Goal: Task Accomplishment & Management: Manage account settings

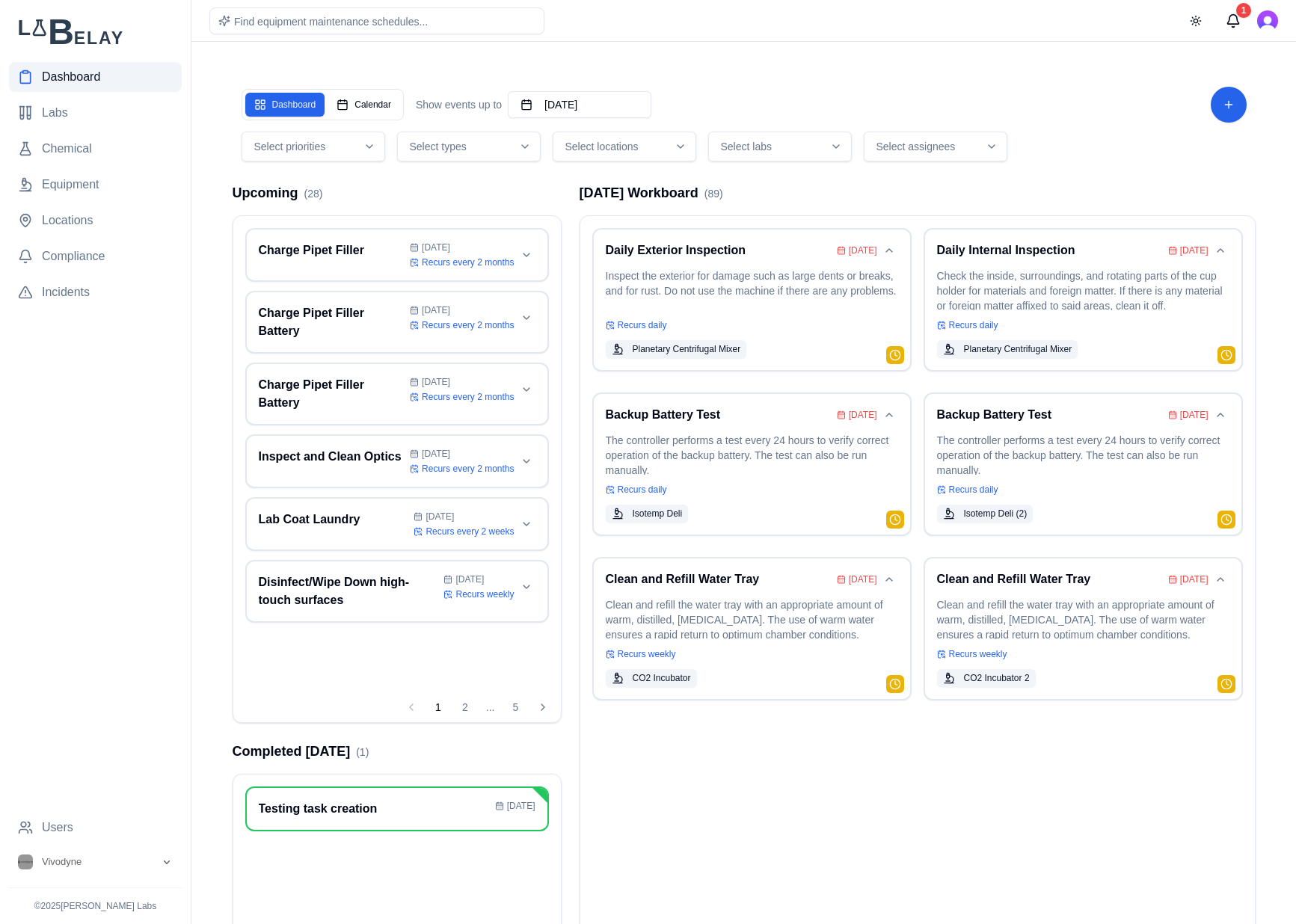
click at [621, 146] on span "Select locations" at bounding box center [602, 146] width 73 height 15
click at [631, 255] on span "[GEOGRAPHIC_DATA]" at bounding box center [635, 258] width 109 height 15
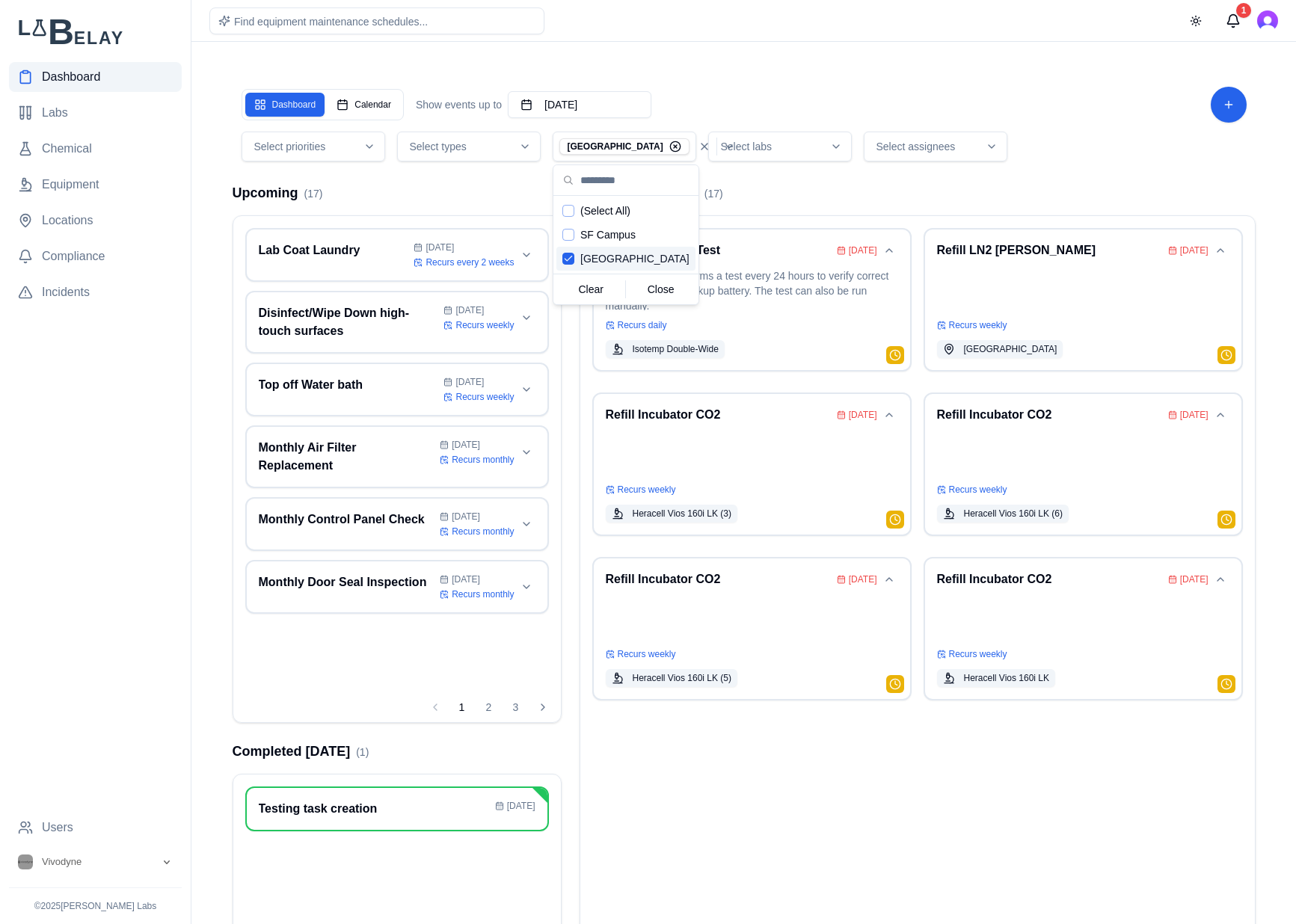
click at [979, 208] on div "[DATE] Workboard ( 17 ) Backup Battery Test [DATE] The controller performs a te…" at bounding box center [918, 596] width 676 height 828
click at [1109, 283] on p at bounding box center [1082, 289] width 292 height 42
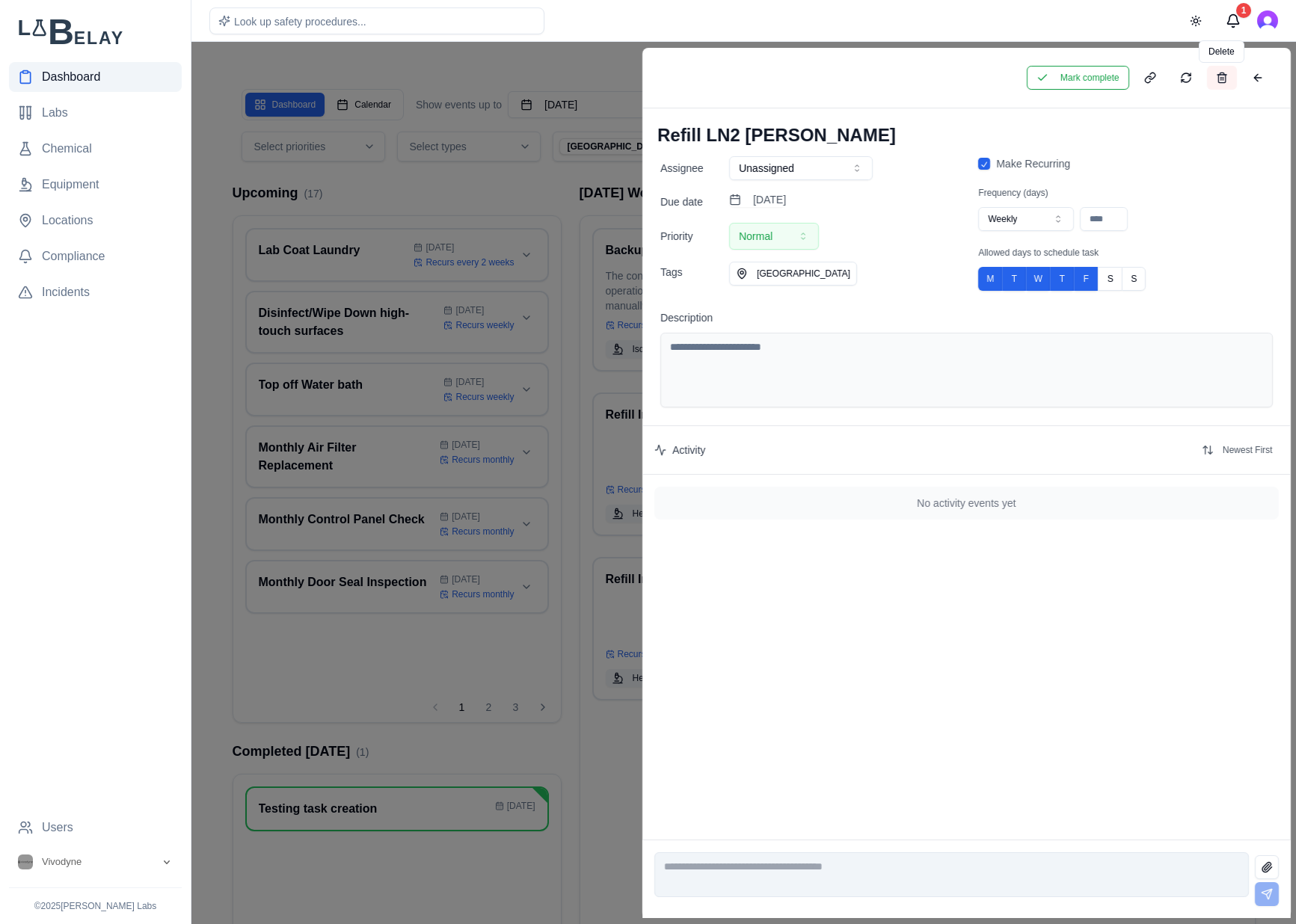
click at [1226, 81] on button at bounding box center [1221, 77] width 30 height 23
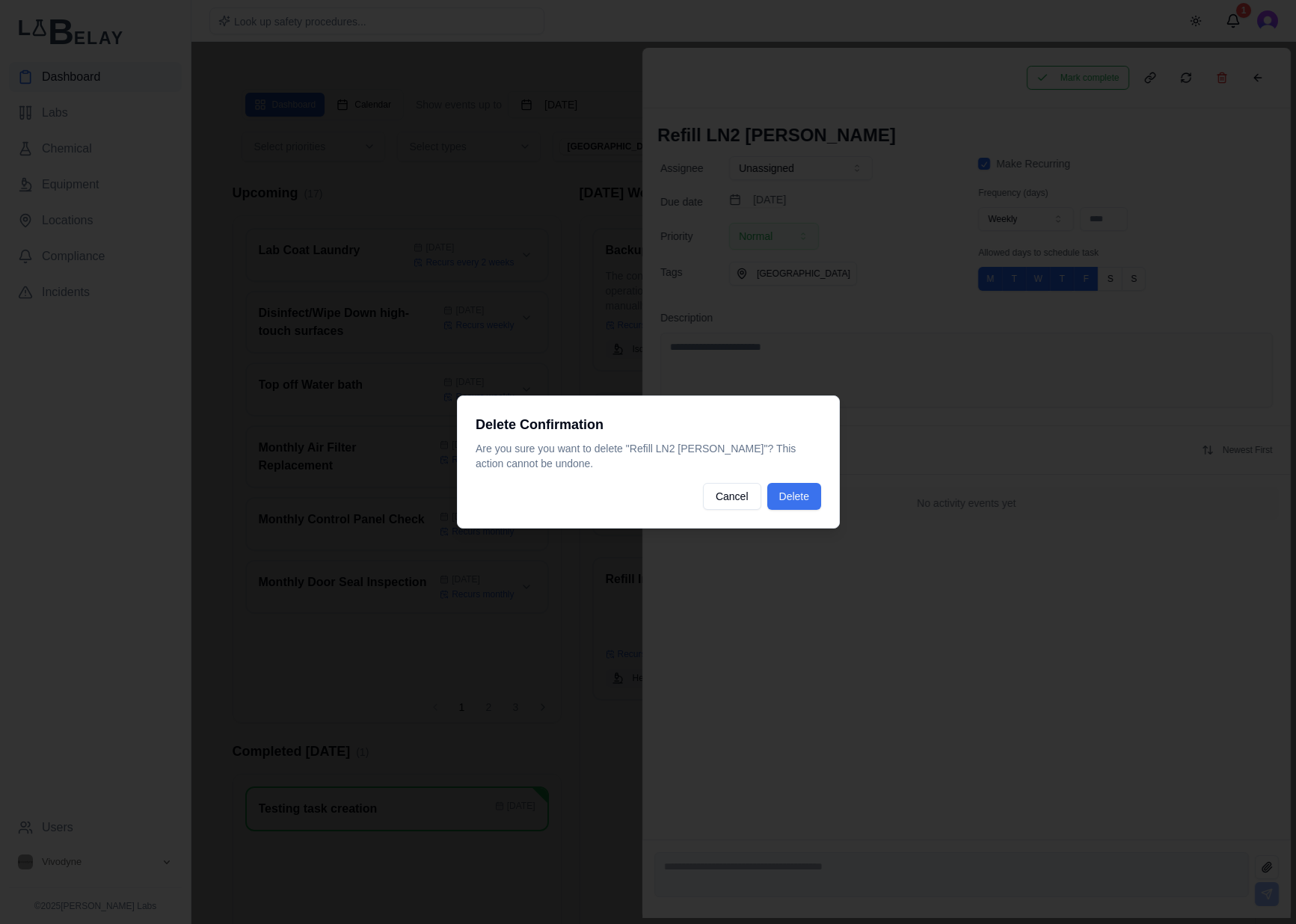
click at [786, 495] on button "Delete" at bounding box center [793, 496] width 54 height 27
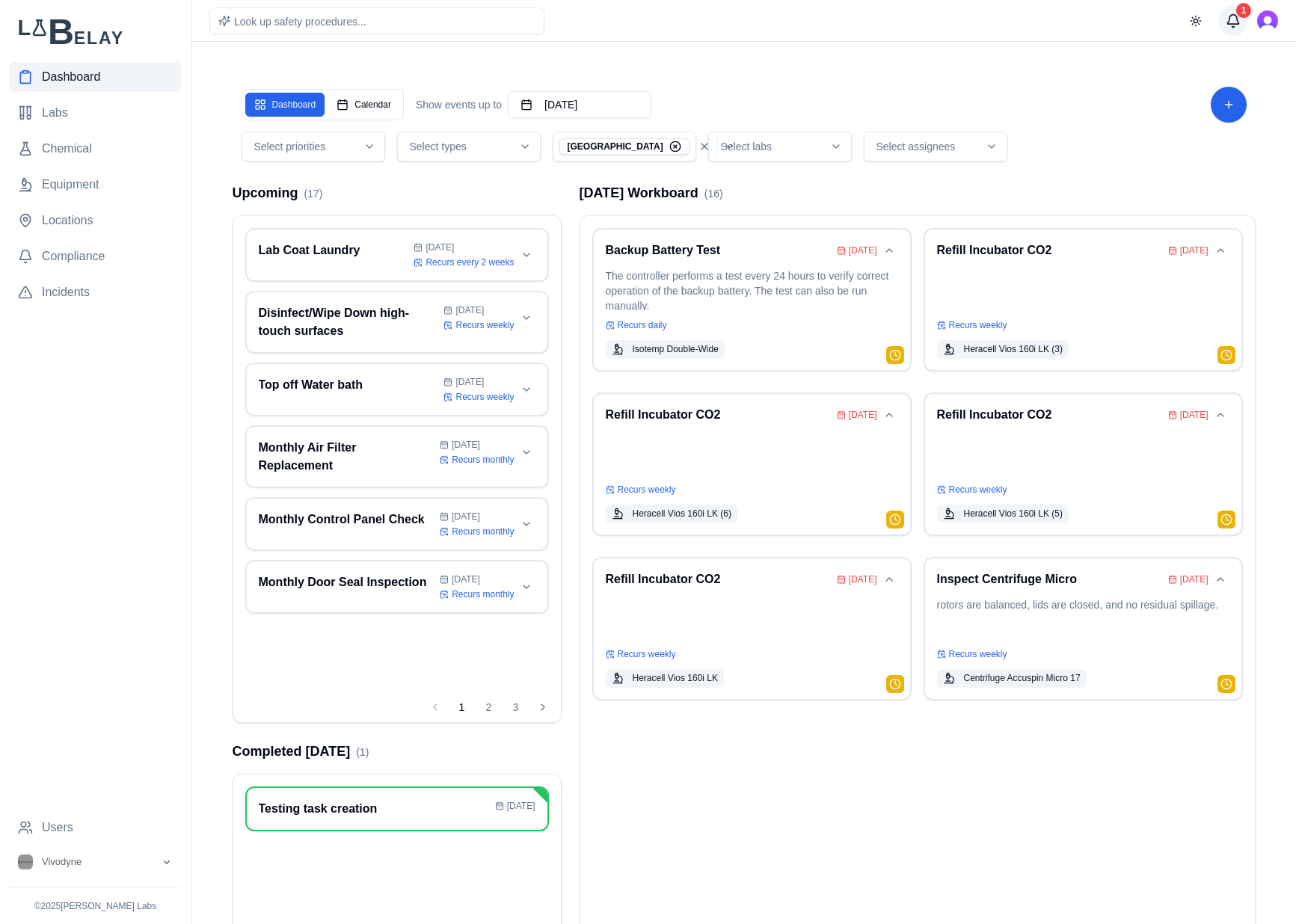
click at [1237, 25] on button "1" at bounding box center [1233, 21] width 30 height 30
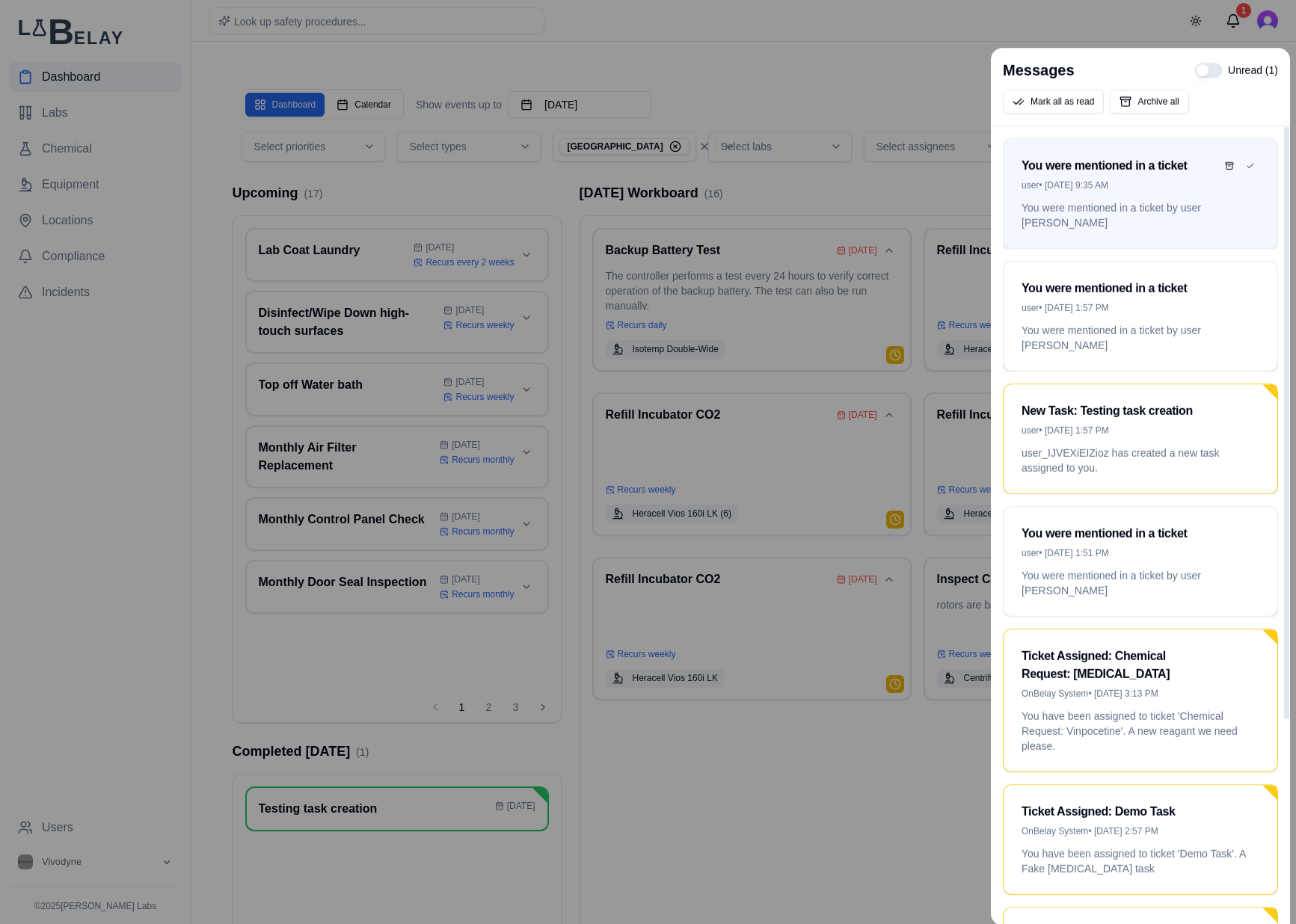
click at [1166, 200] on p "You were mentioned in a ticket by user [PERSON_NAME]" at bounding box center [1139, 215] width 238 height 30
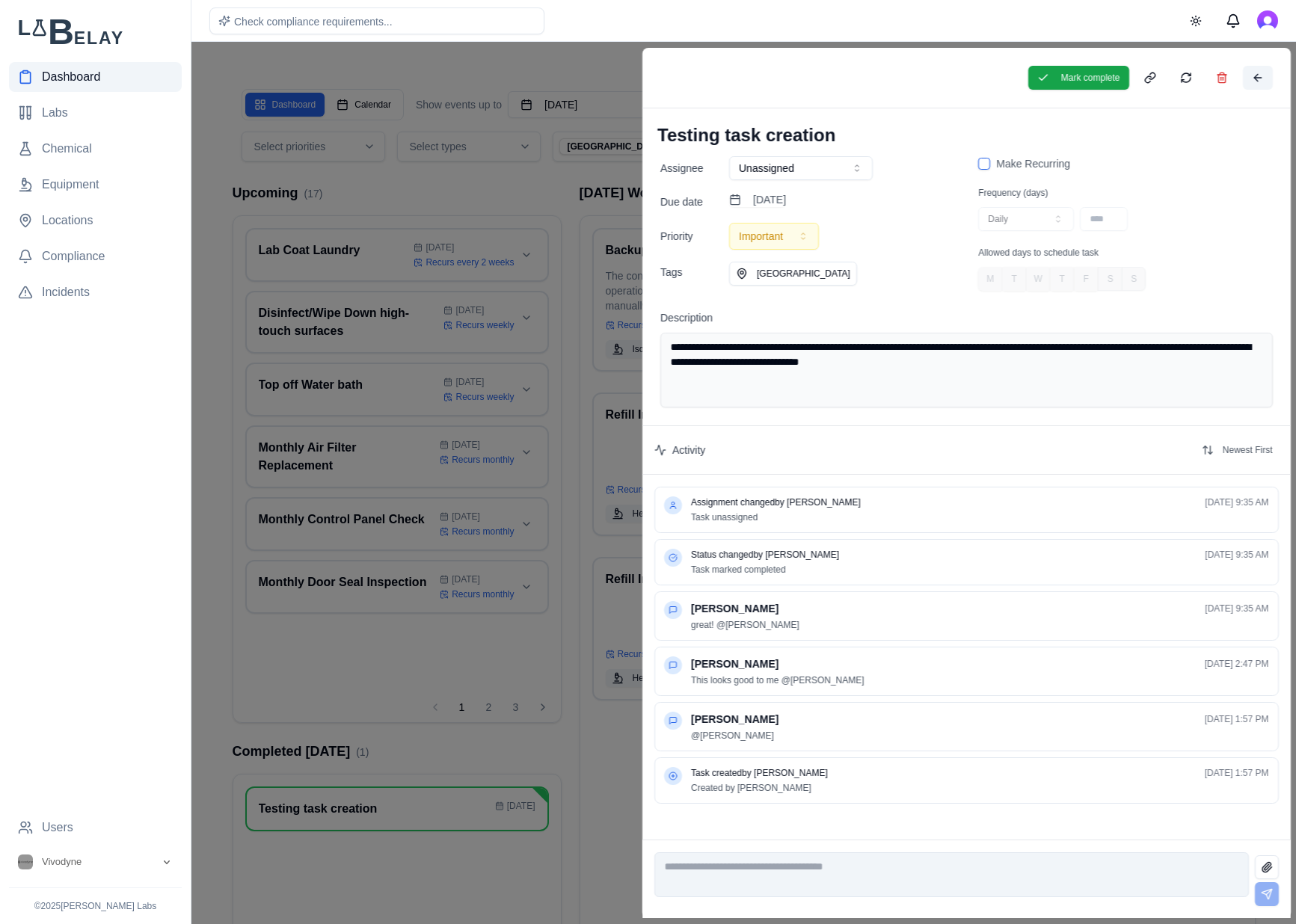
click at [1270, 84] on button at bounding box center [1257, 77] width 30 height 23
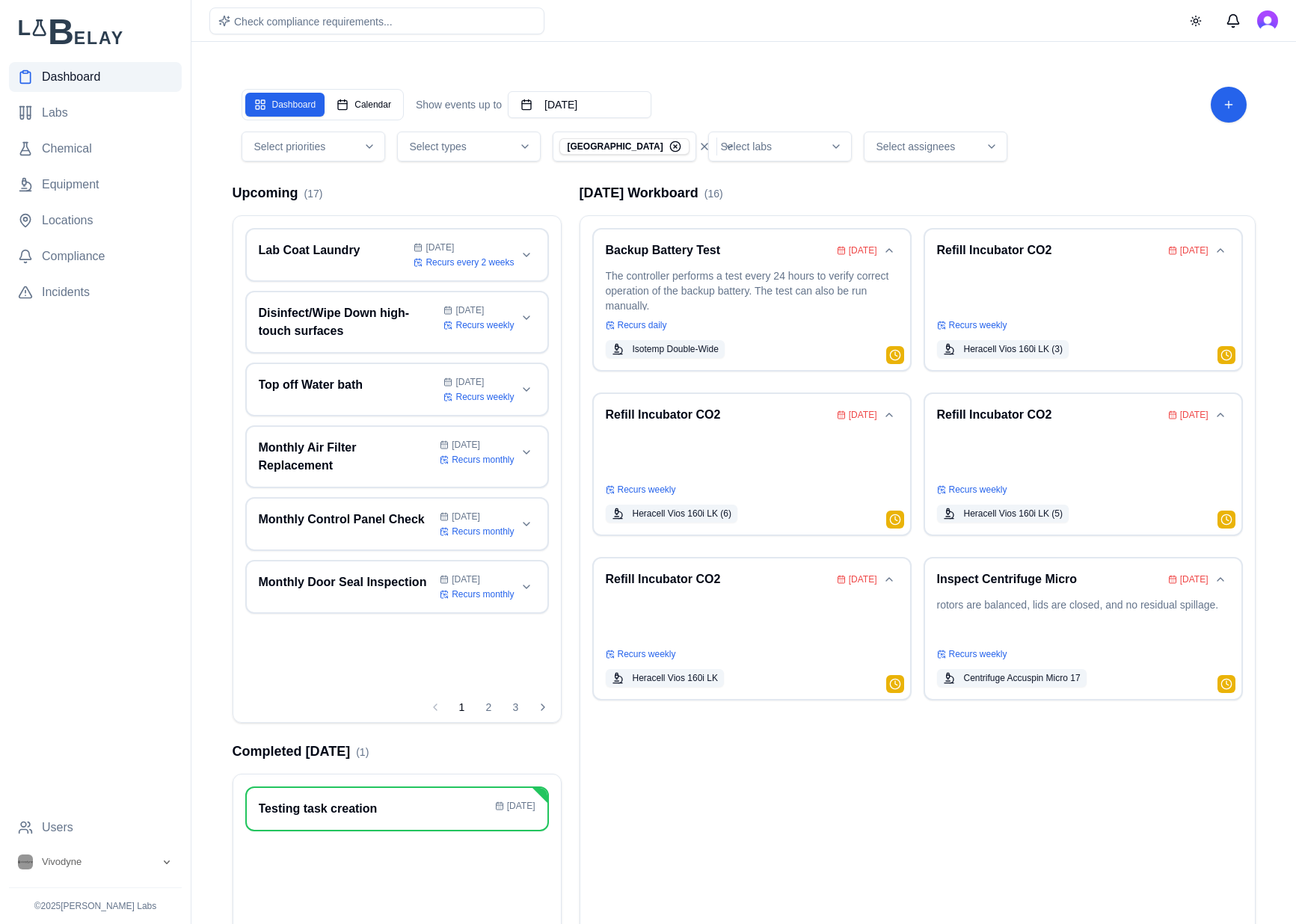
click at [491, 148] on div "Select types" at bounding box center [469, 146] width 136 height 15
click at [335, 151] on div "Select priorities" at bounding box center [313, 146] width 136 height 15
click at [795, 71] on div "Dashboard Calendar Show events up to [DATE] Select priorities Select types PHL …" at bounding box center [744, 545] width 1046 height 969
click at [1236, 23] on button "Messages" at bounding box center [1233, 21] width 30 height 30
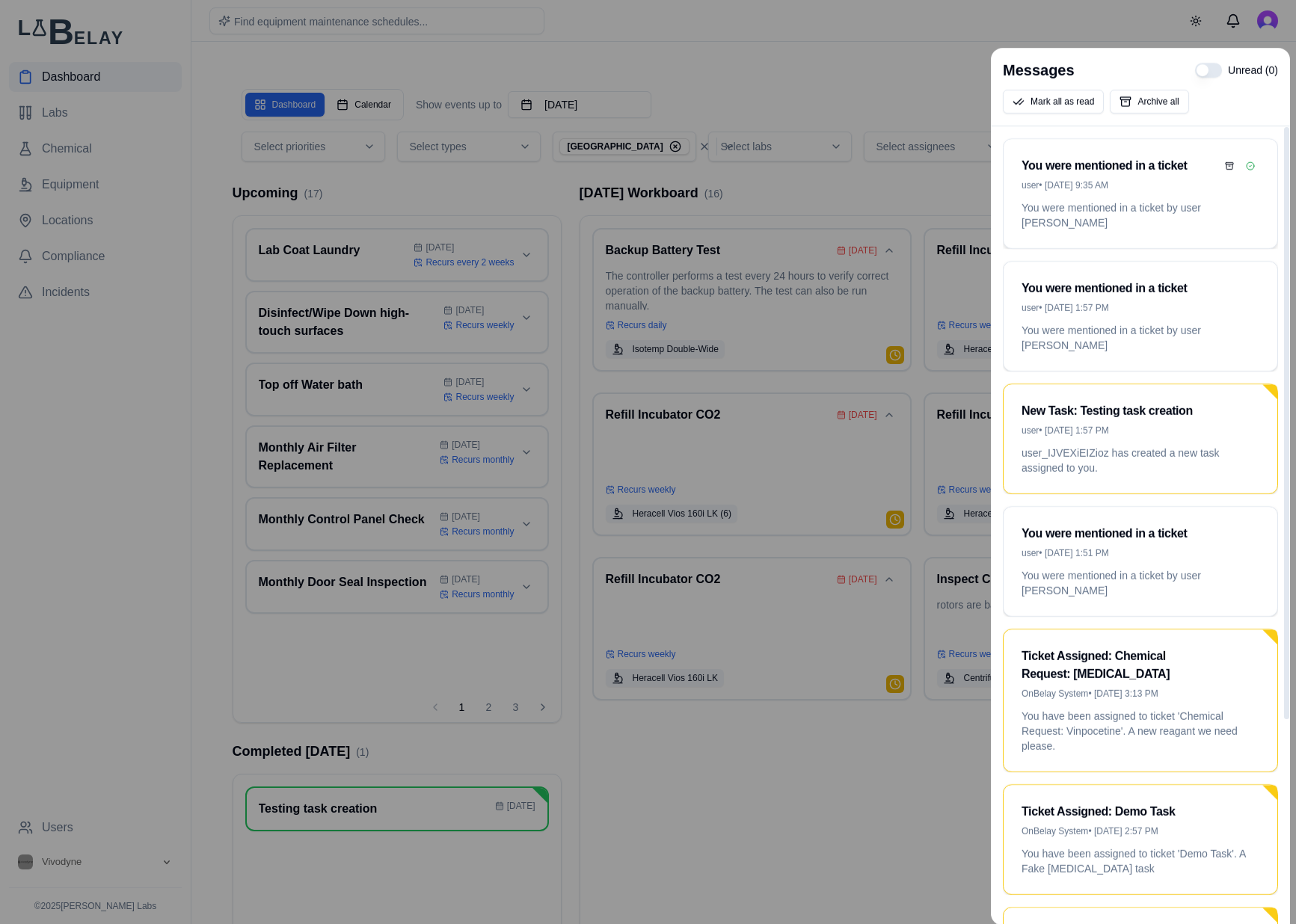
click at [1172, 183] on div "user • [DATE] 9:35 AM" at bounding box center [1139, 185] width 238 height 12
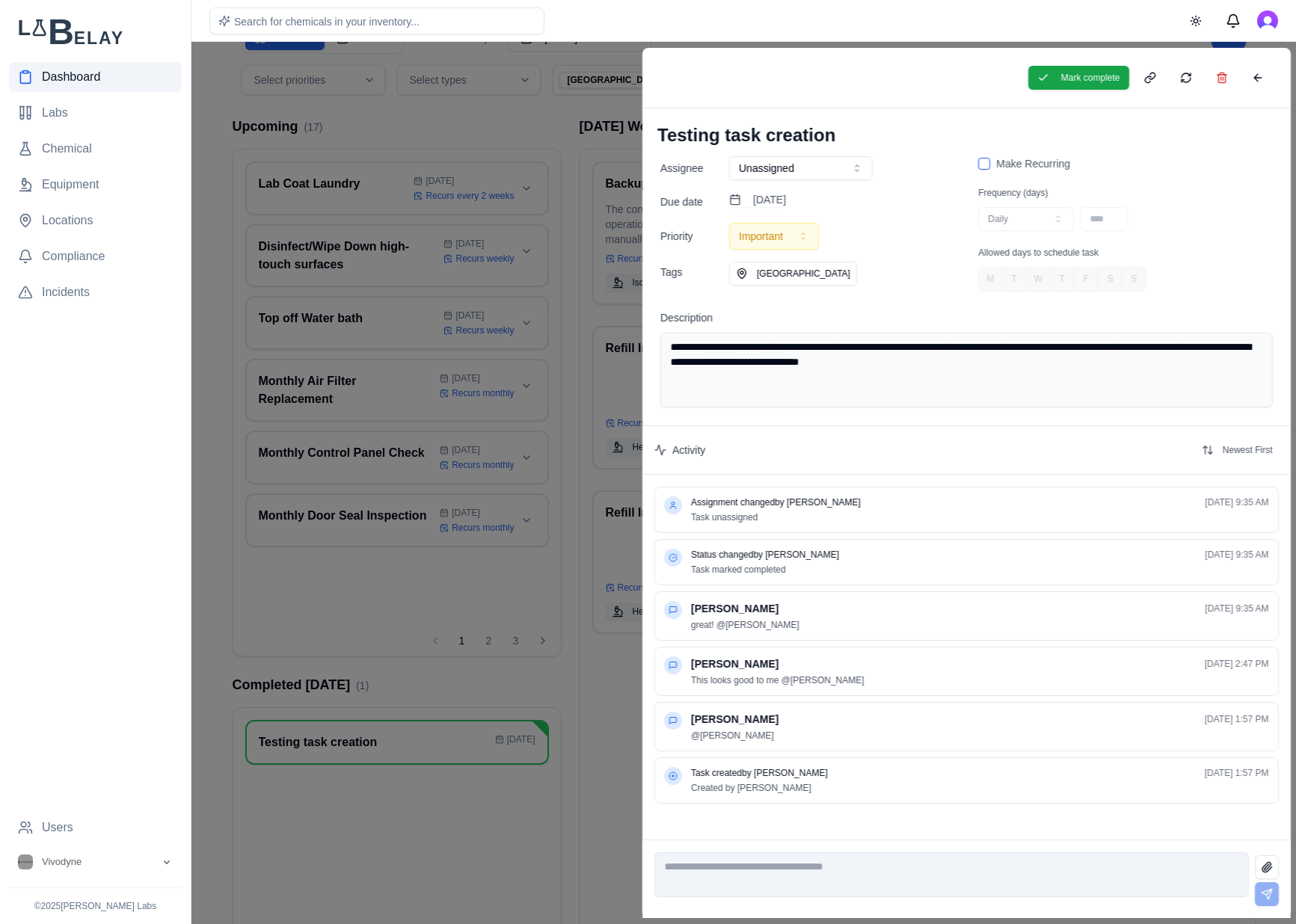
scroll to position [116, 0]
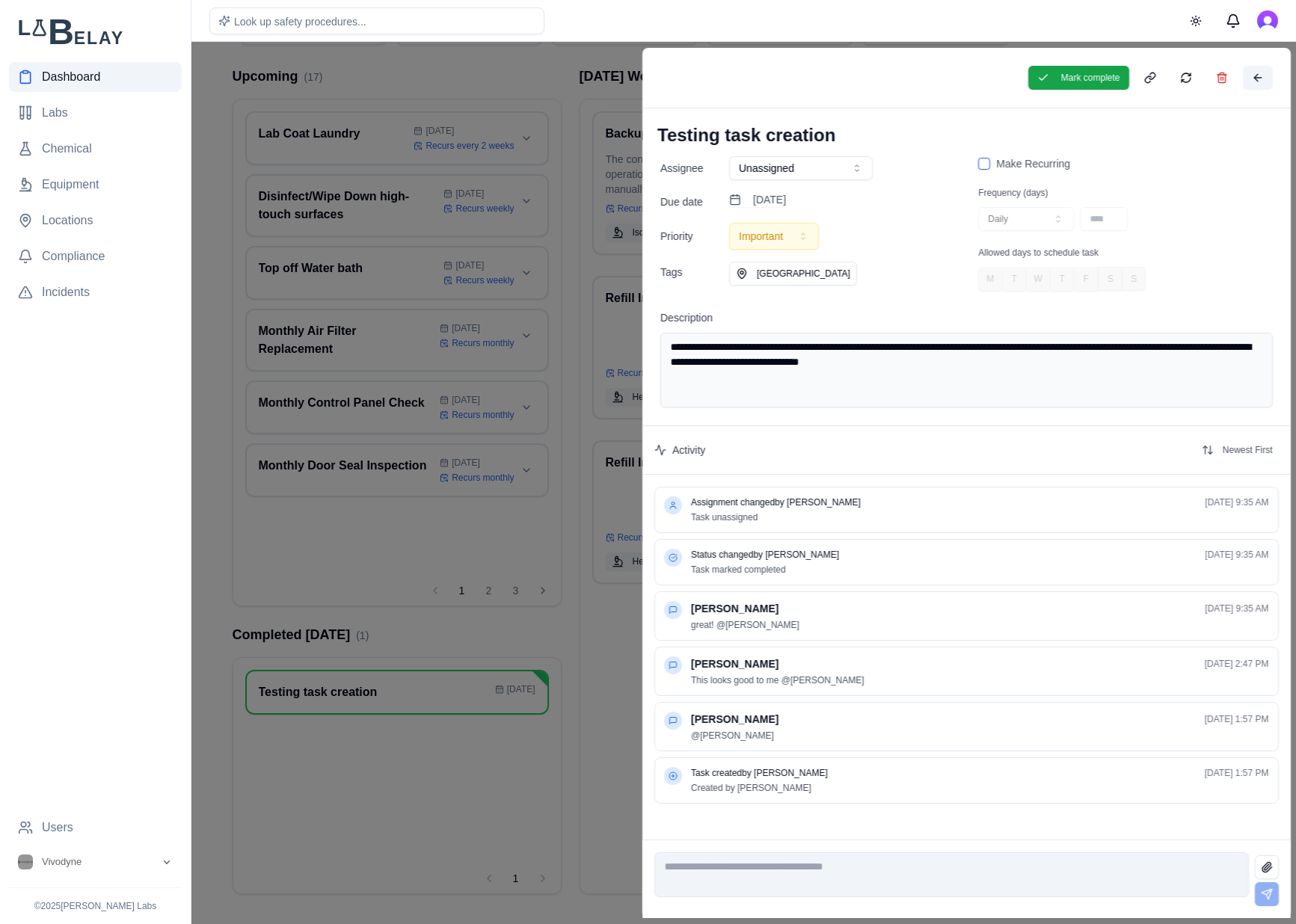
click at [1267, 76] on button at bounding box center [1257, 77] width 30 height 23
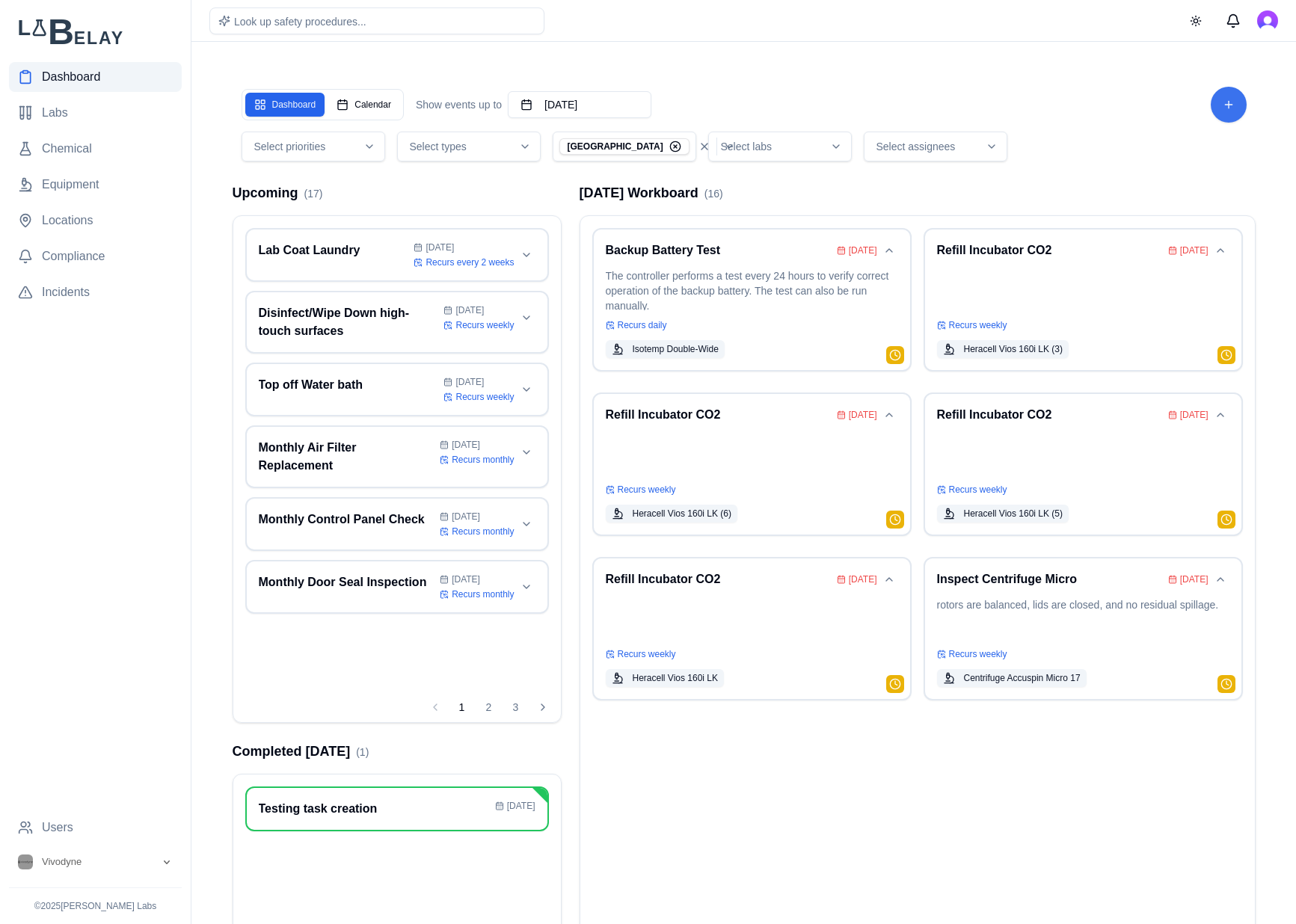
click at [1242, 100] on div "Dashboard Calendar Show events up to [DATE] Select priorities Select types PHL …" at bounding box center [744, 124] width 1023 height 93
click at [1224, 108] on html "Dashboard Labs Chemical Equipment Locations Compliance Incidents Users Vivodyne…" at bounding box center [648, 520] width 1296 height 1040
click at [1177, 149] on button "New Task" at bounding box center [1162, 150] width 142 height 27
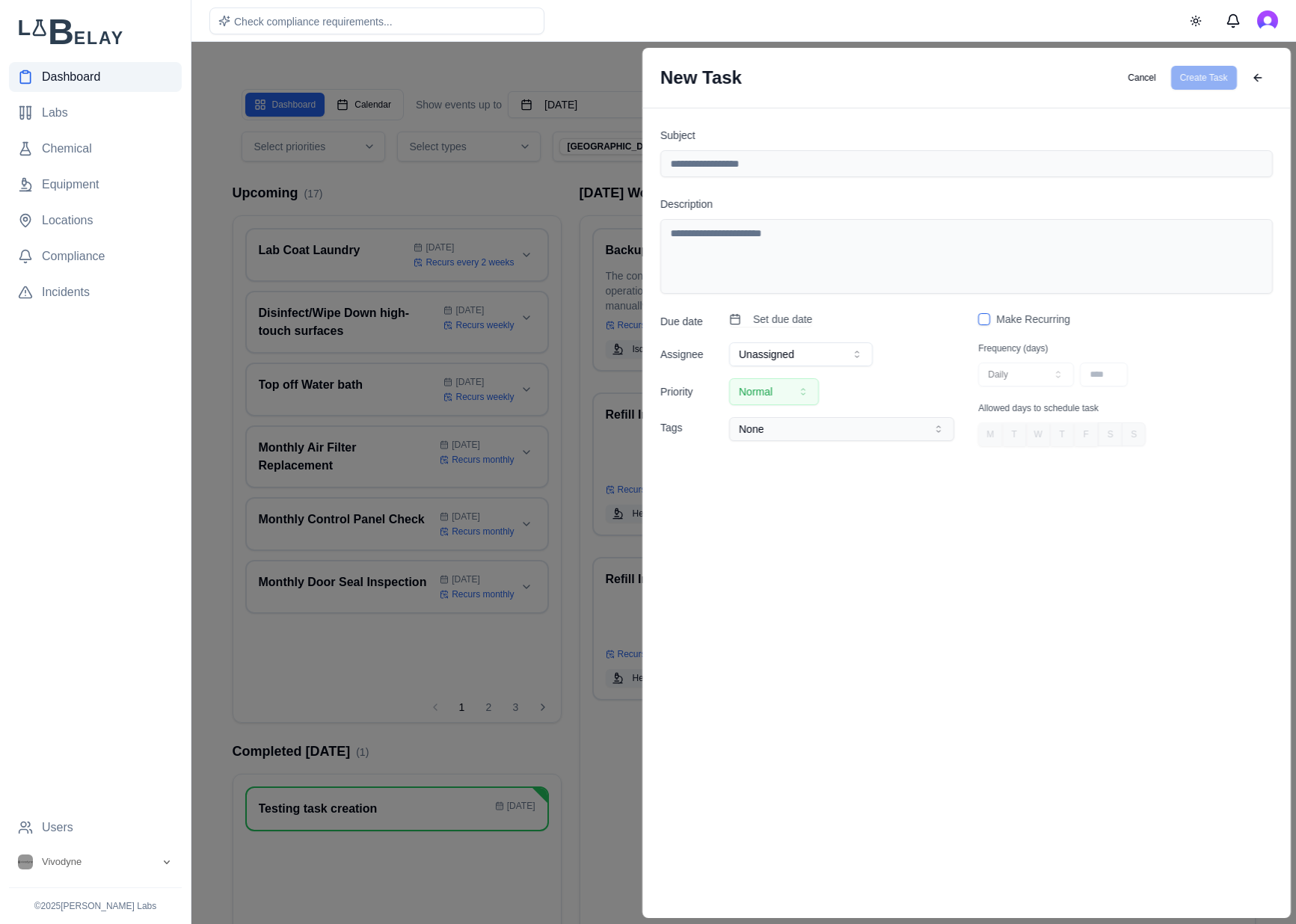
click at [882, 211] on div "Description" at bounding box center [966, 244] width 612 height 99
click at [852, 270] on textarea "Description" at bounding box center [966, 256] width 612 height 75
paste textarea "**********"
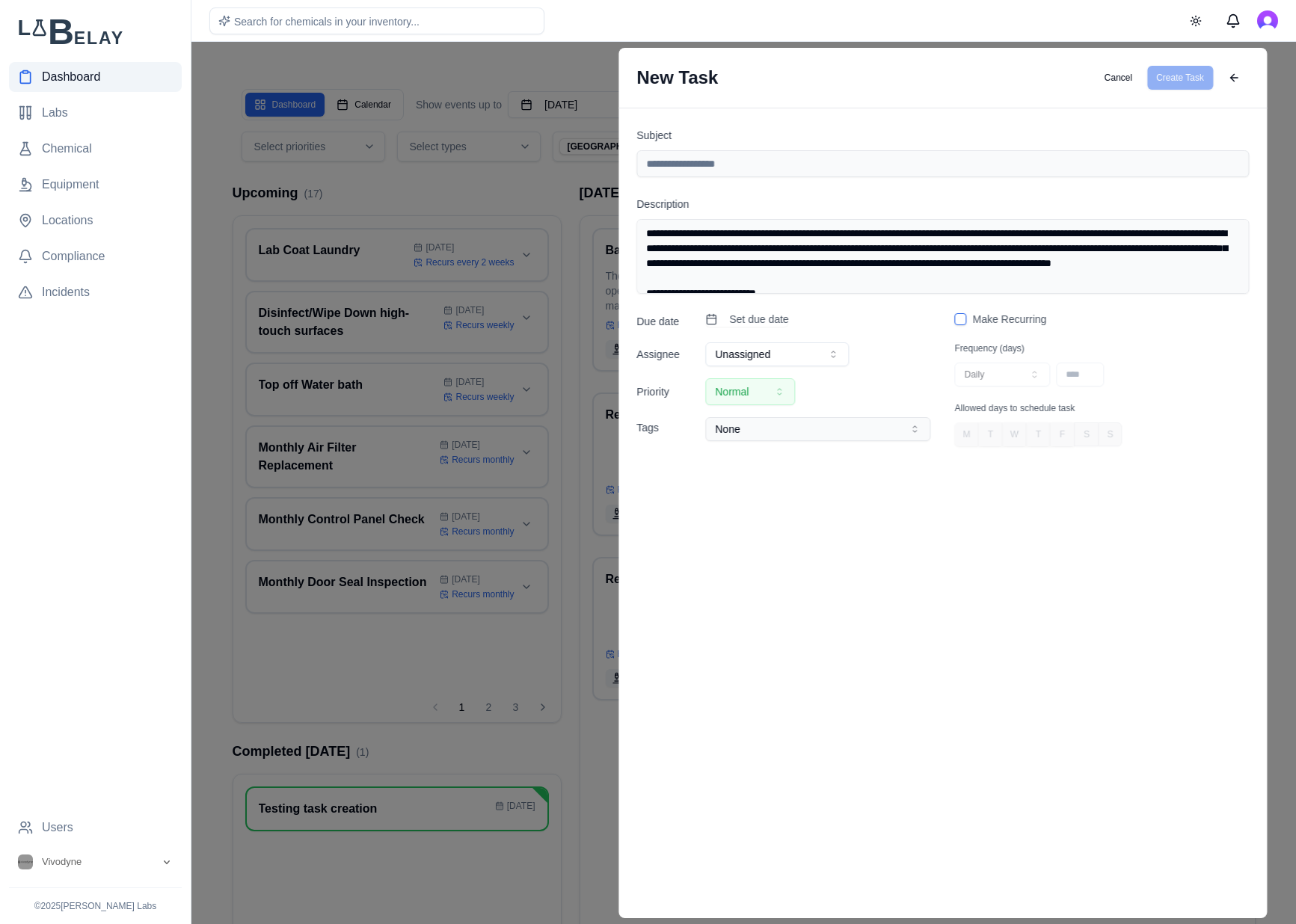
drag, startPoint x: 932, startPoint y: 276, endPoint x: 643, endPoint y: 275, distance: 289.0
click at [643, 275] on textarea "**********" at bounding box center [942, 256] width 612 height 75
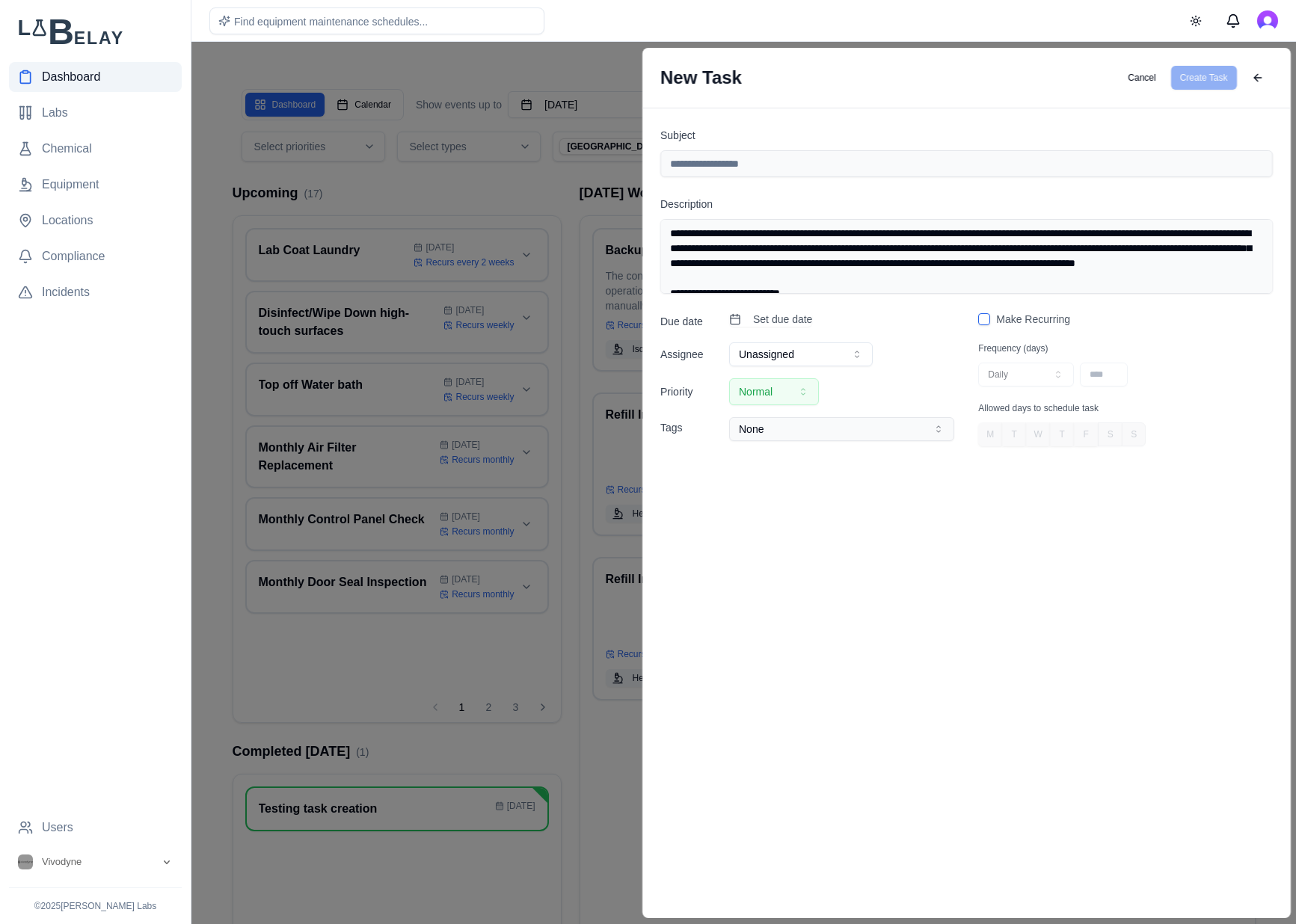
click at [958, 266] on textarea "**********" at bounding box center [966, 256] width 612 height 75
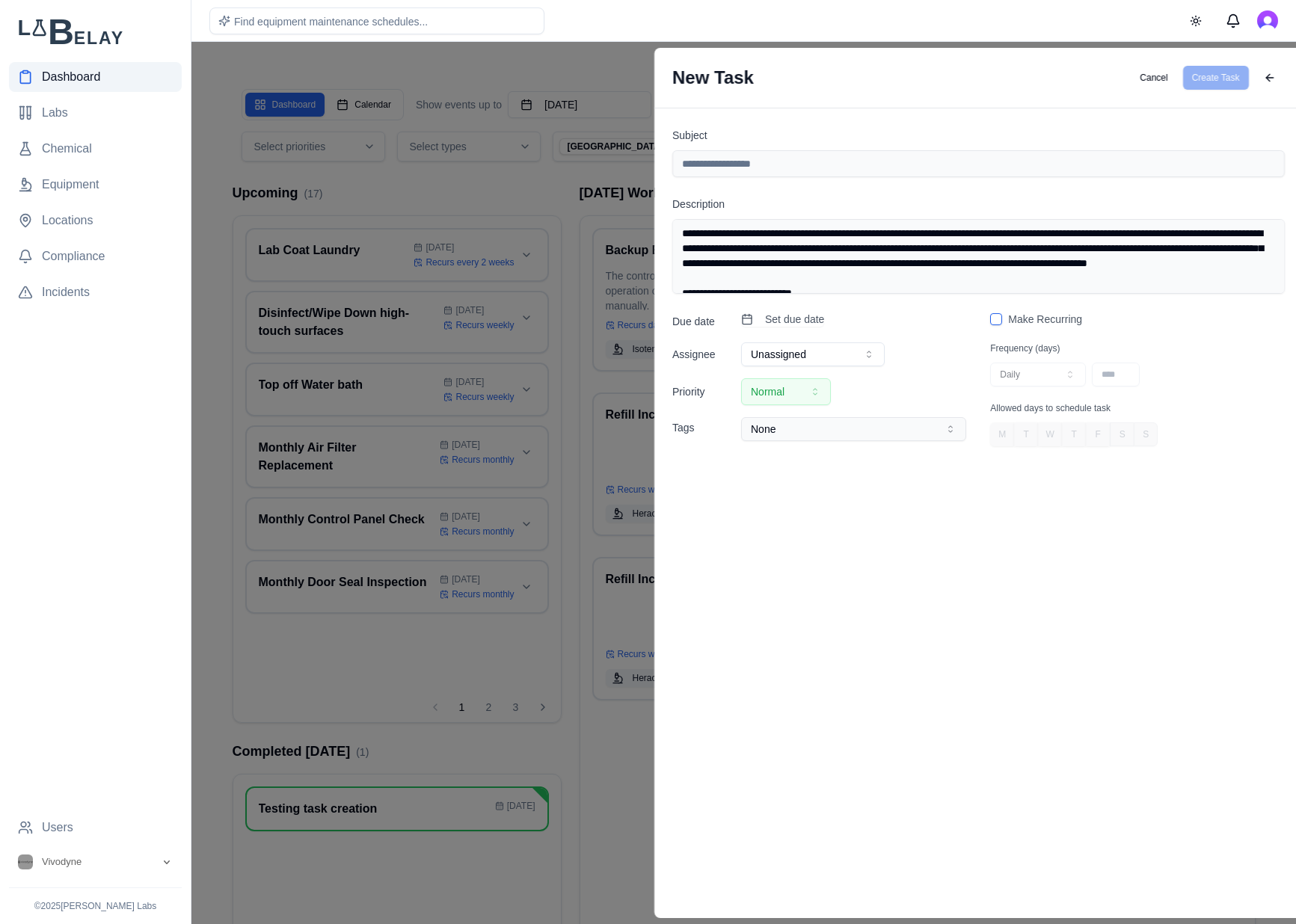
drag, startPoint x: 958, startPoint y: 277, endPoint x: 969, endPoint y: 264, distance: 17.0
click at [969, 264] on textarea "**********" at bounding box center [977, 256] width 611 height 75
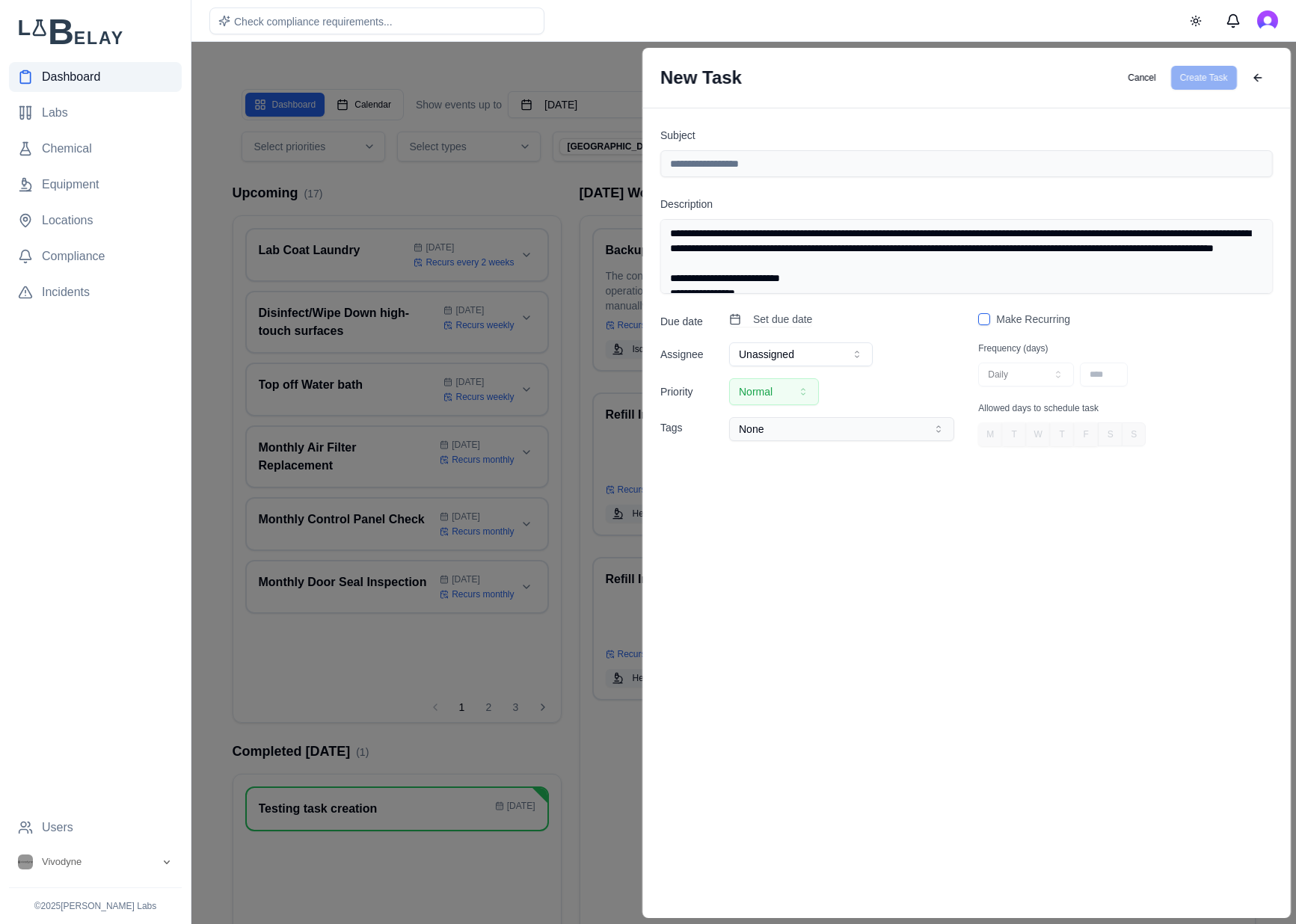
type textarea "**********"
drag, startPoint x: 834, startPoint y: 170, endPoint x: 819, endPoint y: 170, distance: 15.0
click at [819, 170] on input "Subject" at bounding box center [966, 163] width 612 height 27
type input "**********"
click at [805, 316] on span "Set due date" at bounding box center [782, 319] width 59 height 15
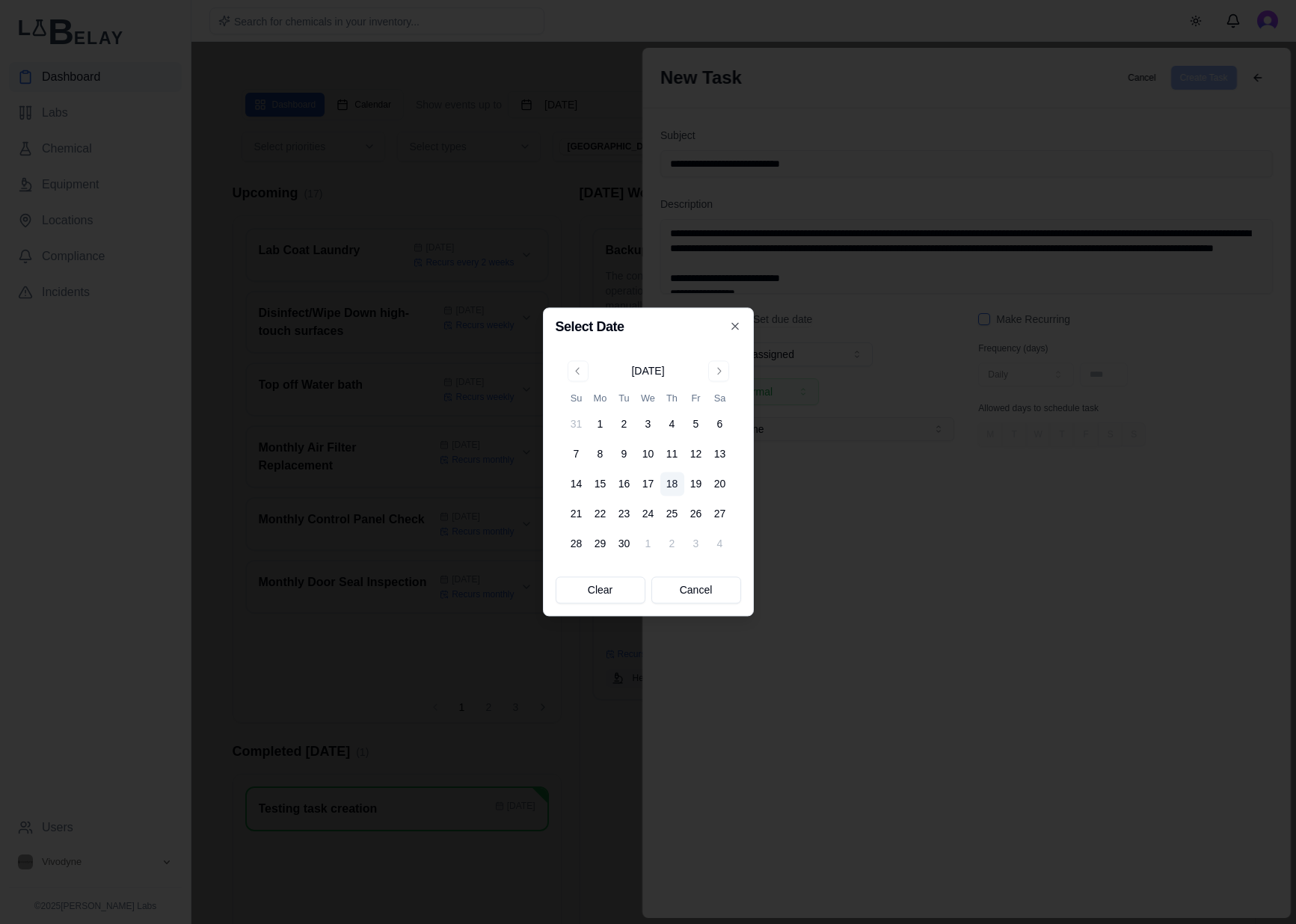
click at [646, 375] on div "[DATE]" at bounding box center [647, 371] width 33 height 15
drag, startPoint x: 668, startPoint y: 369, endPoint x: 680, endPoint y: 373, distance: 12.6
click at [664, 369] on div "[DATE]" at bounding box center [647, 371] width 33 height 15
click at [717, 366] on button "Go to next month" at bounding box center [718, 371] width 21 height 21
click at [716, 366] on button "Go to next month" at bounding box center [718, 371] width 21 height 21
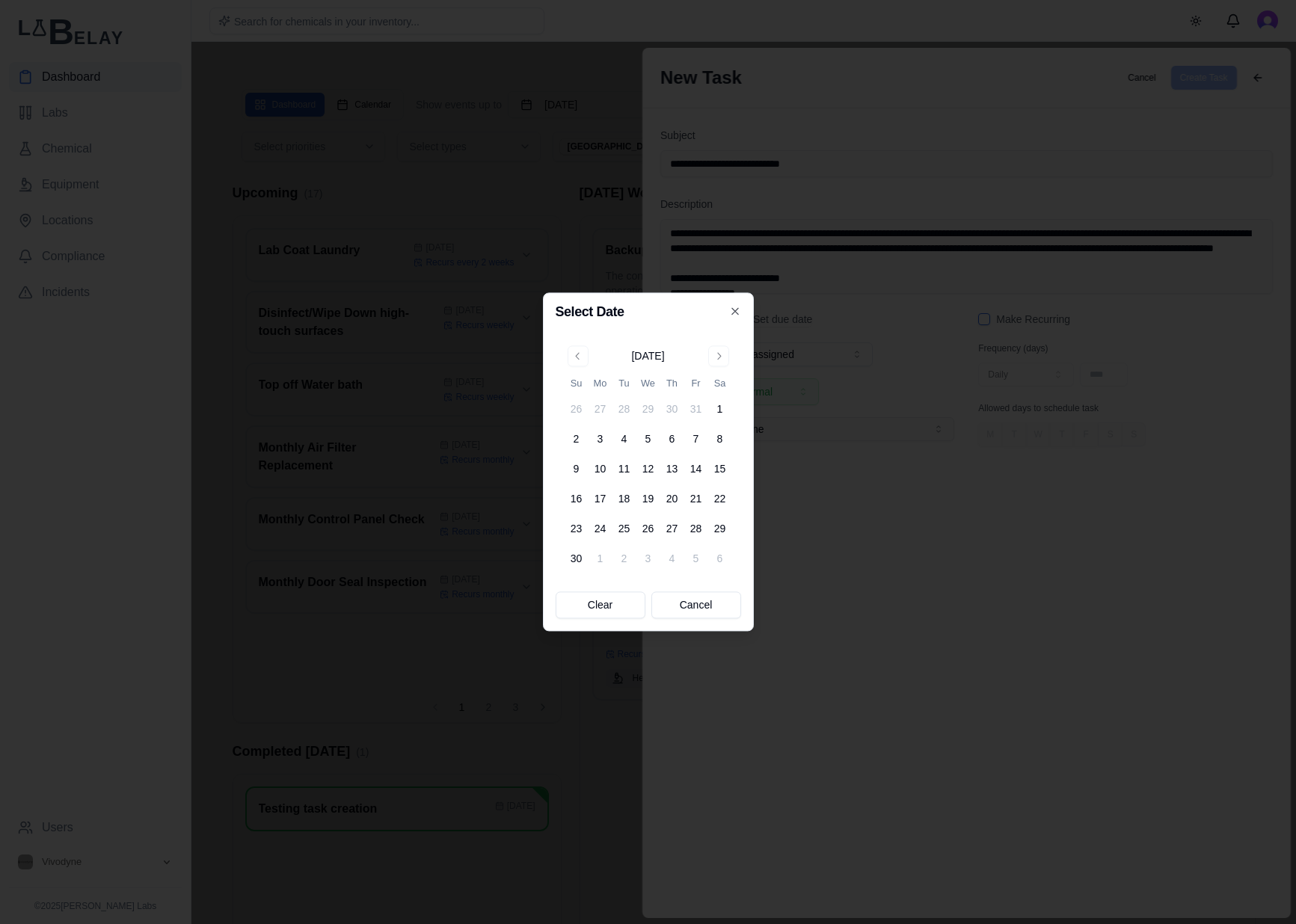
click at [715, 367] on div "[DATE] Su Mo Tu We Th Fr Sa 26 27 28 29 30 31 1 2 3 4 5 6 7 8 9 10 11 12 13 14 …" at bounding box center [648, 458] width 167 height 225
click at [721, 361] on button "Go to next month" at bounding box center [718, 356] width 21 height 21
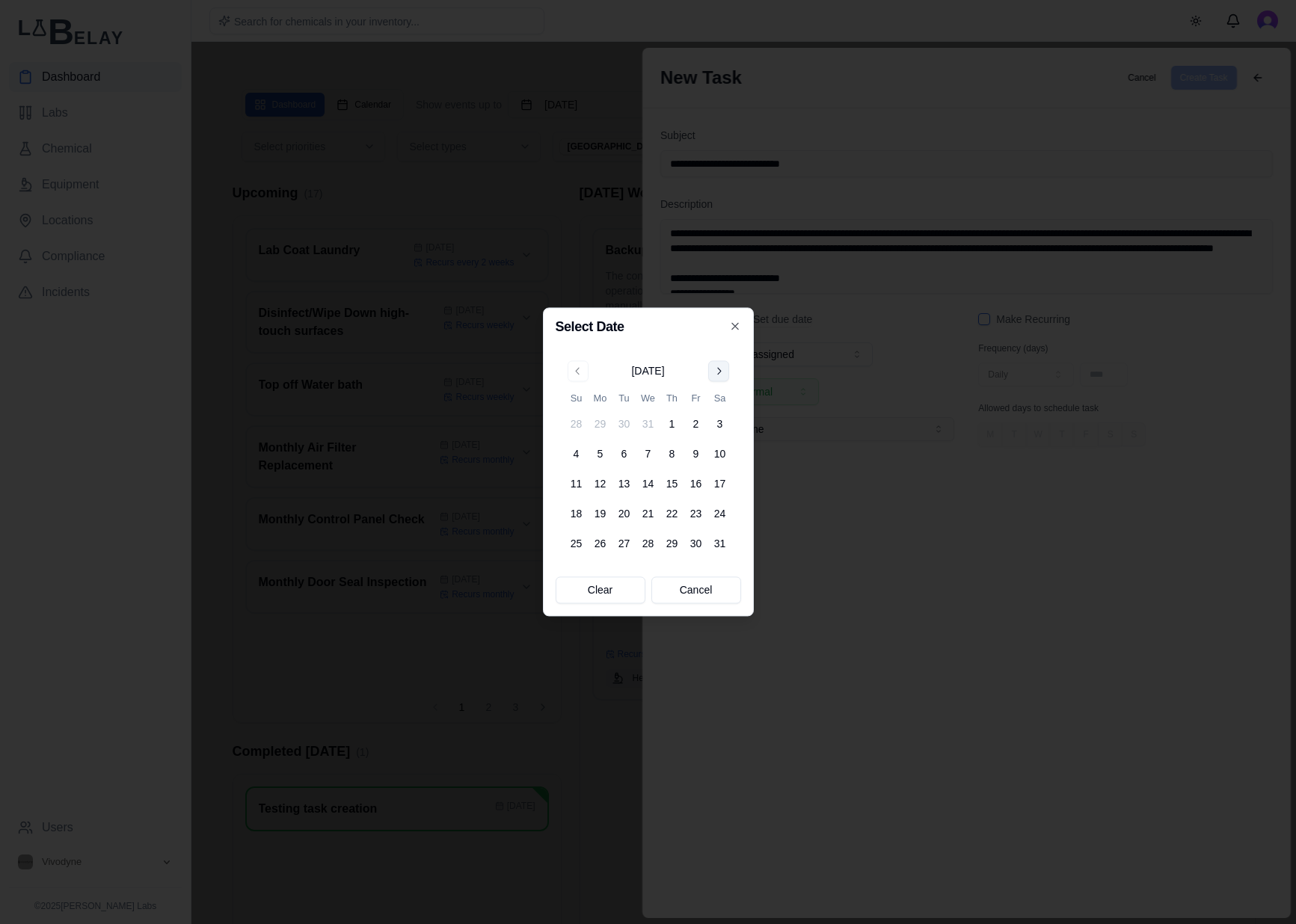
click at [721, 361] on button "Go to next month" at bounding box center [718, 371] width 21 height 21
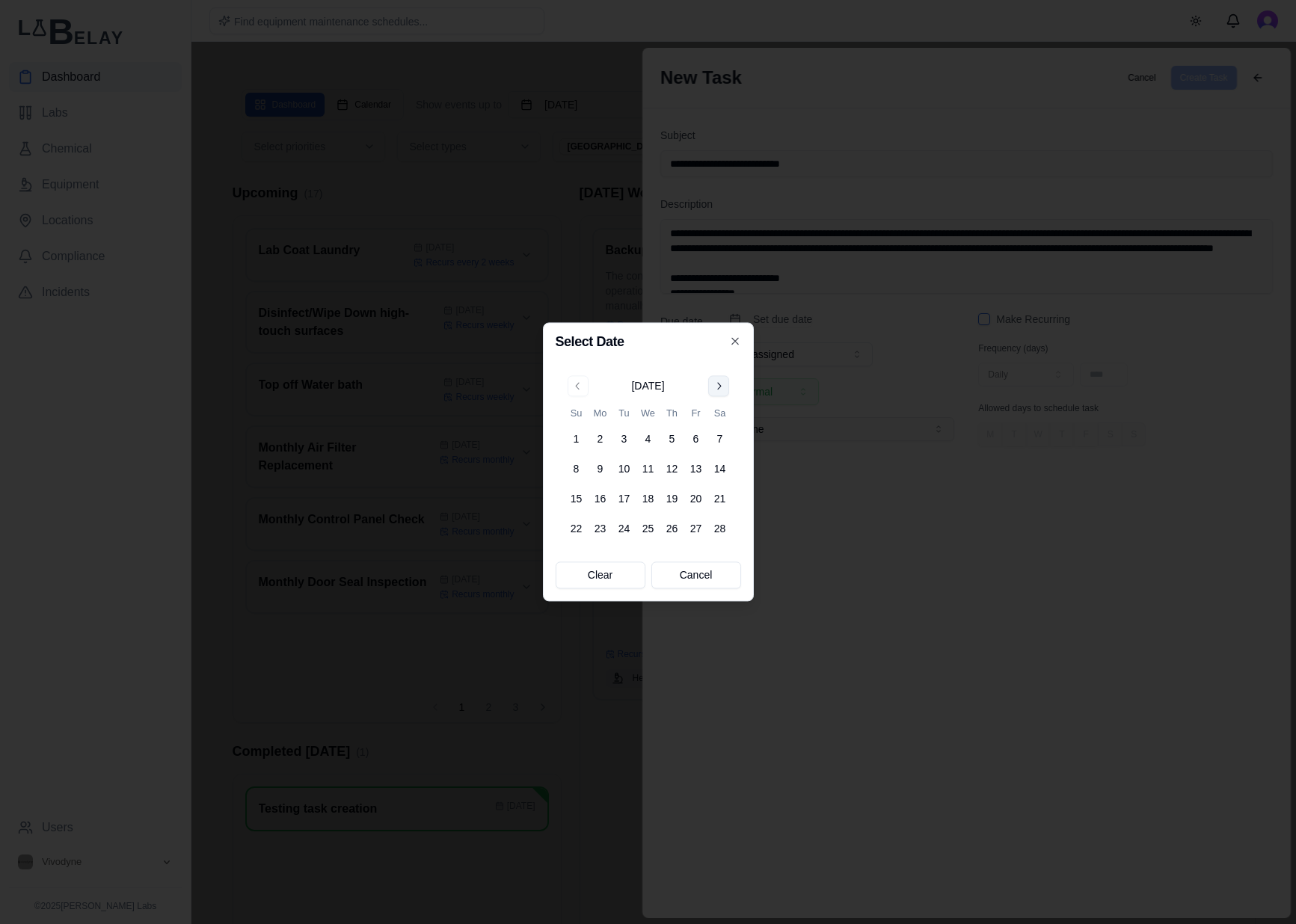
click at [724, 392] on button "Go to next month" at bounding box center [718, 386] width 21 height 21
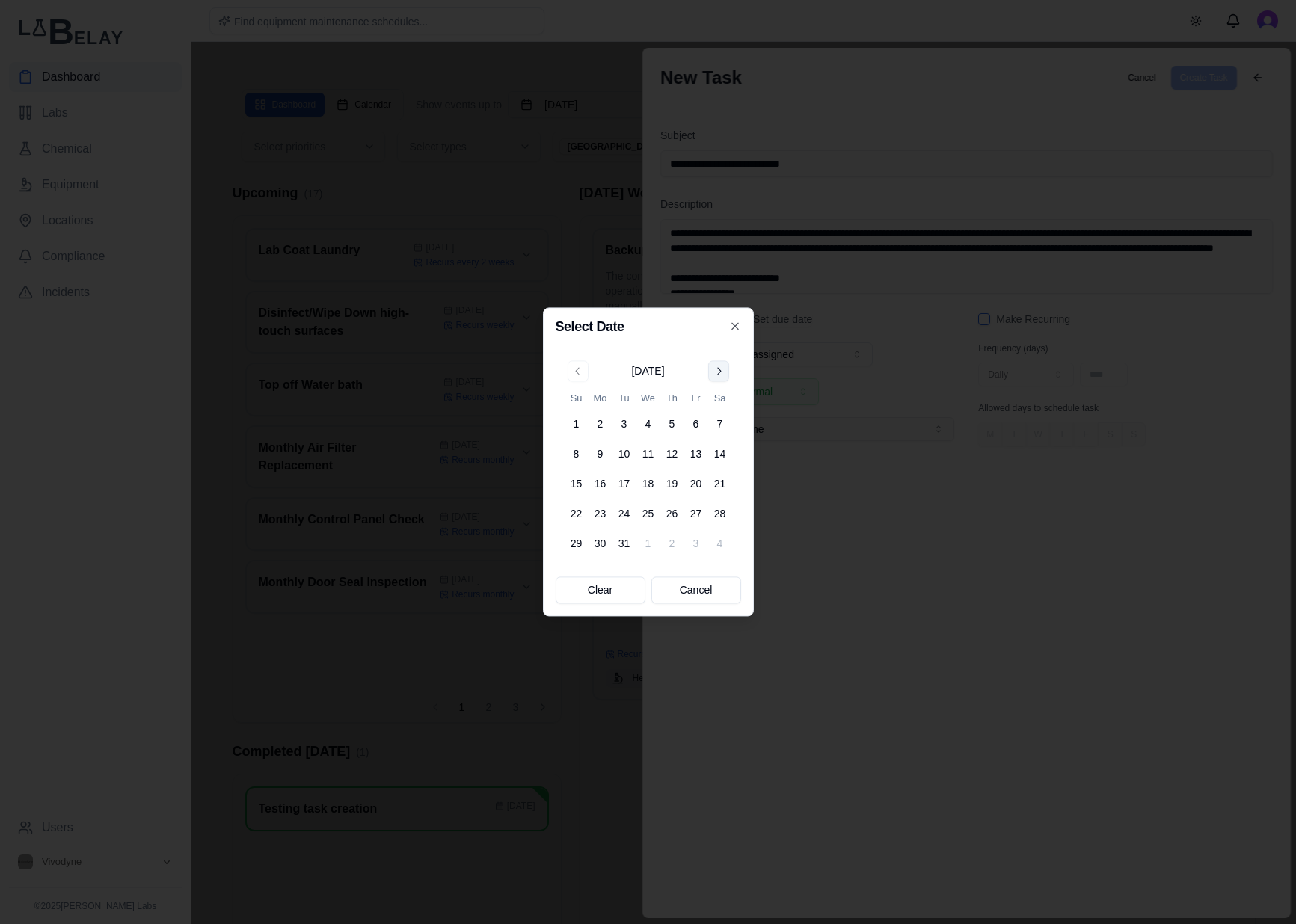
click at [722, 376] on button "Go to next month" at bounding box center [718, 371] width 21 height 21
click at [722, 372] on button "Go to next month" at bounding box center [718, 371] width 21 height 21
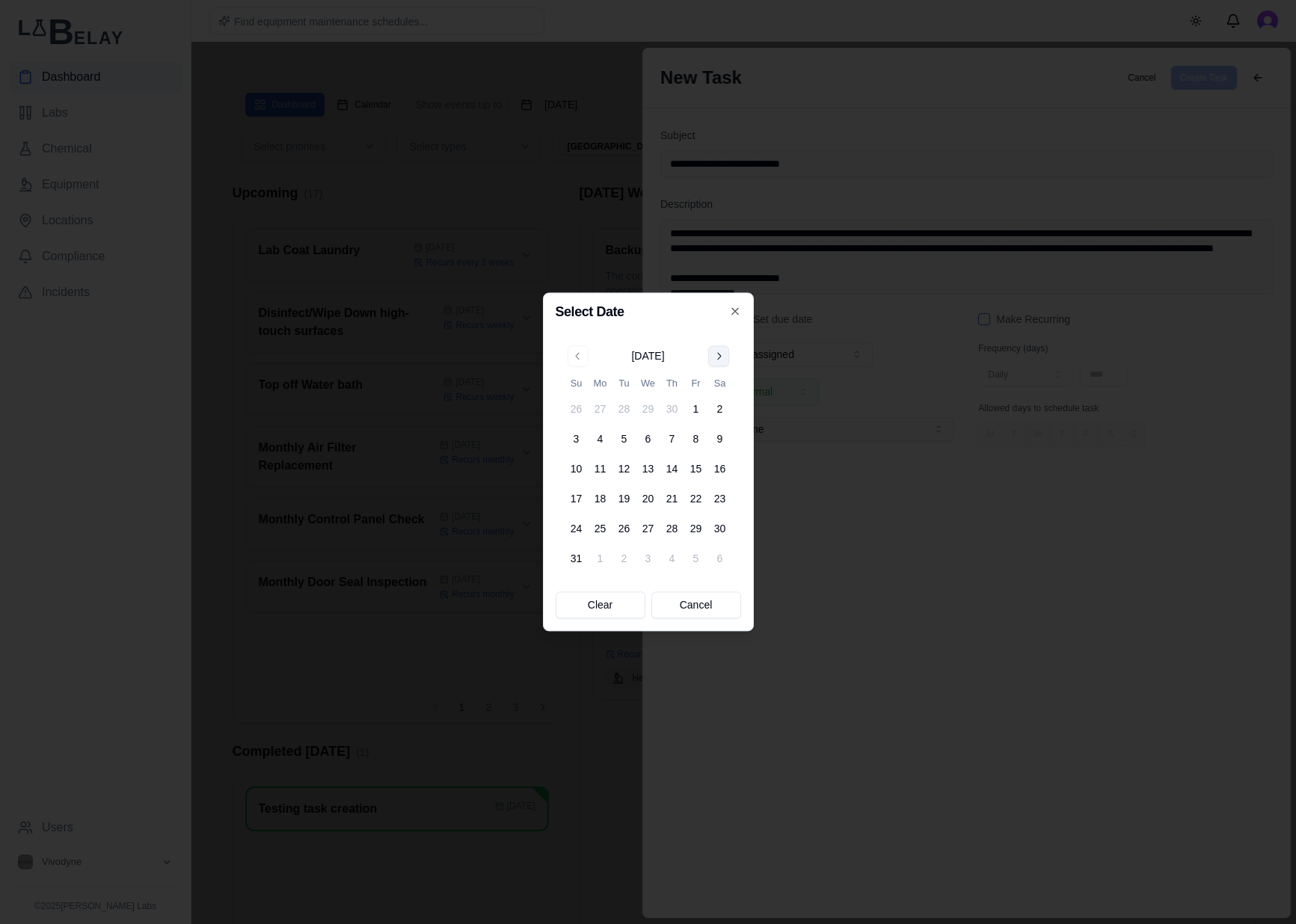
click at [722, 372] on div "[DATE] Su Mo Tu We Th Fr Sa 26 27 28 29 30 1 2 3 4 5 6 7 8 9 10 11 12 13 14 15 …" at bounding box center [648, 458] width 167 height 225
click at [724, 349] on button "Go to next month" at bounding box center [718, 356] width 21 height 21
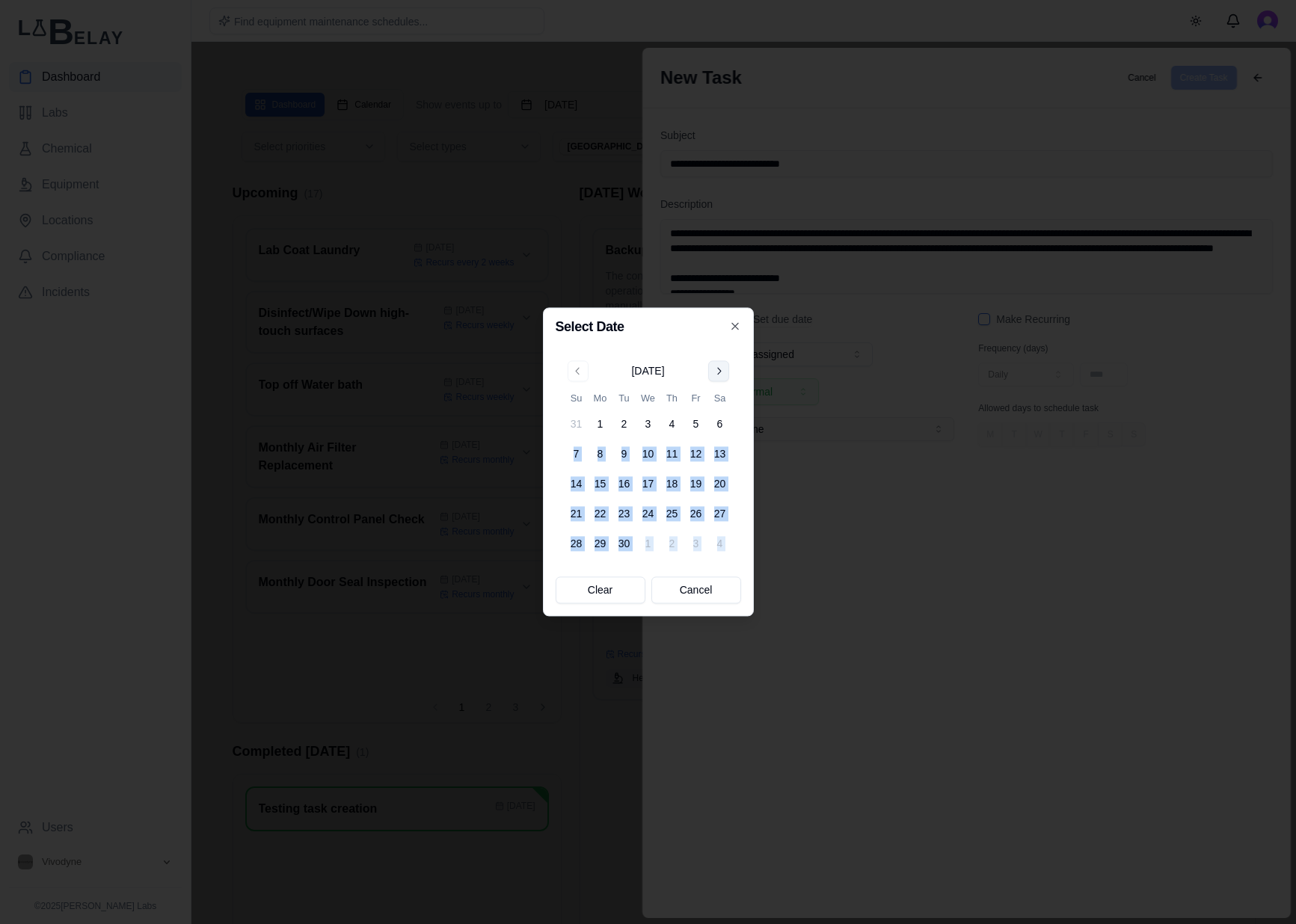
click at [720, 371] on button "Go to next month" at bounding box center [718, 371] width 21 height 21
click at [650, 467] on tbody "28 29 30 1 2 3 4 5 6 7 8 9 10 11 12 13 14 15 16 17 18 19 20 21 22 23 24 25 26 2…" at bounding box center [648, 481] width 167 height 149
click at [651, 480] on button "15" at bounding box center [647, 484] width 23 height 23
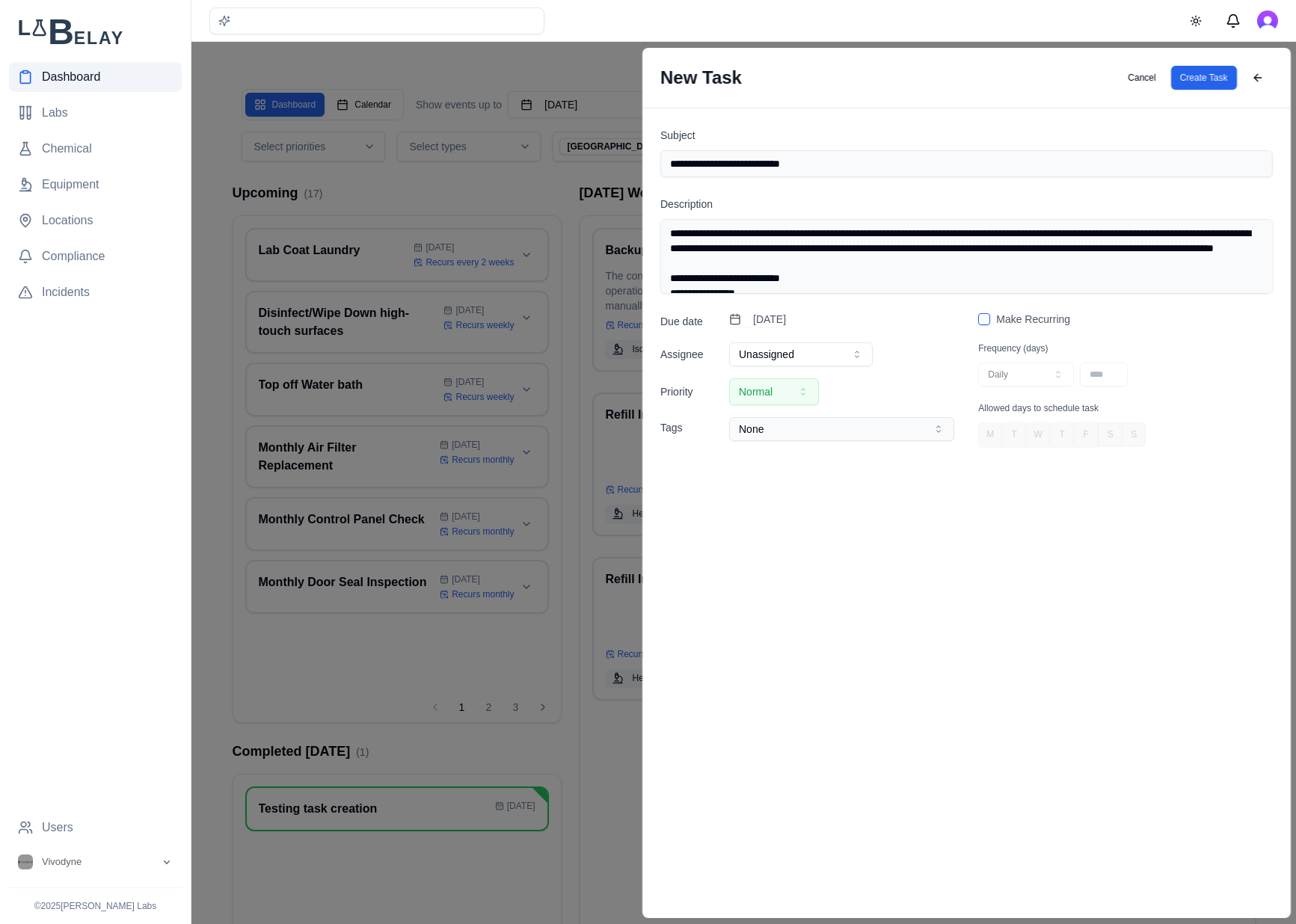
click at [856, 354] on icon "button" at bounding box center [856, 354] width 12 height 12
click at [933, 346] on div "**********" at bounding box center [841, 354] width 225 height 23
click at [790, 401] on button "Normal" at bounding box center [774, 392] width 90 height 27
select select "*"
click at [926, 436] on button "None" at bounding box center [841, 428] width 225 height 23
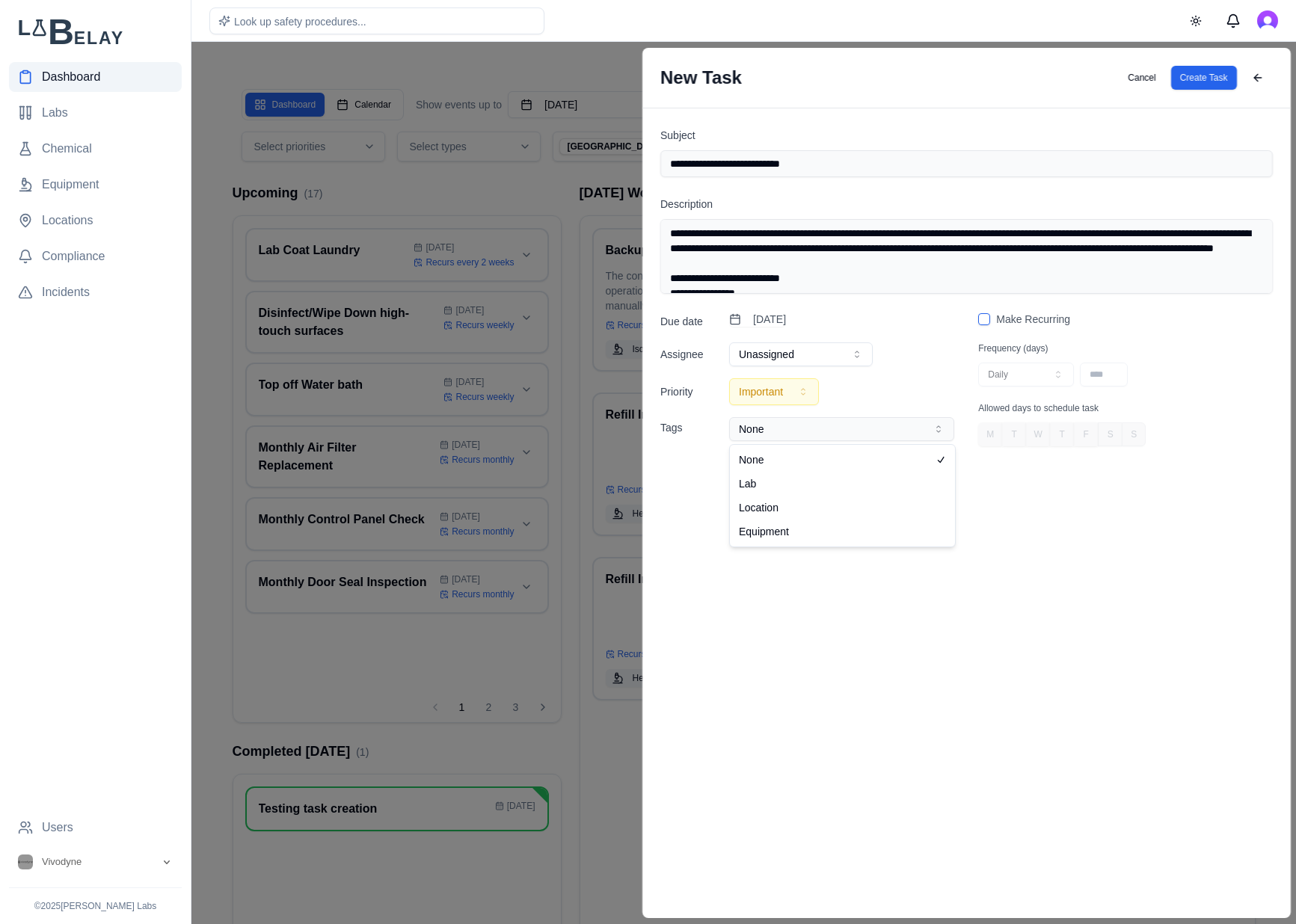
select select "********"
click at [856, 457] on button "Select location..." at bounding box center [841, 458] width 225 height 23
click at [984, 324] on button "button" at bounding box center [983, 319] width 12 height 12
click at [1011, 372] on button "Daily" at bounding box center [1026, 374] width 96 height 23
select select "***"
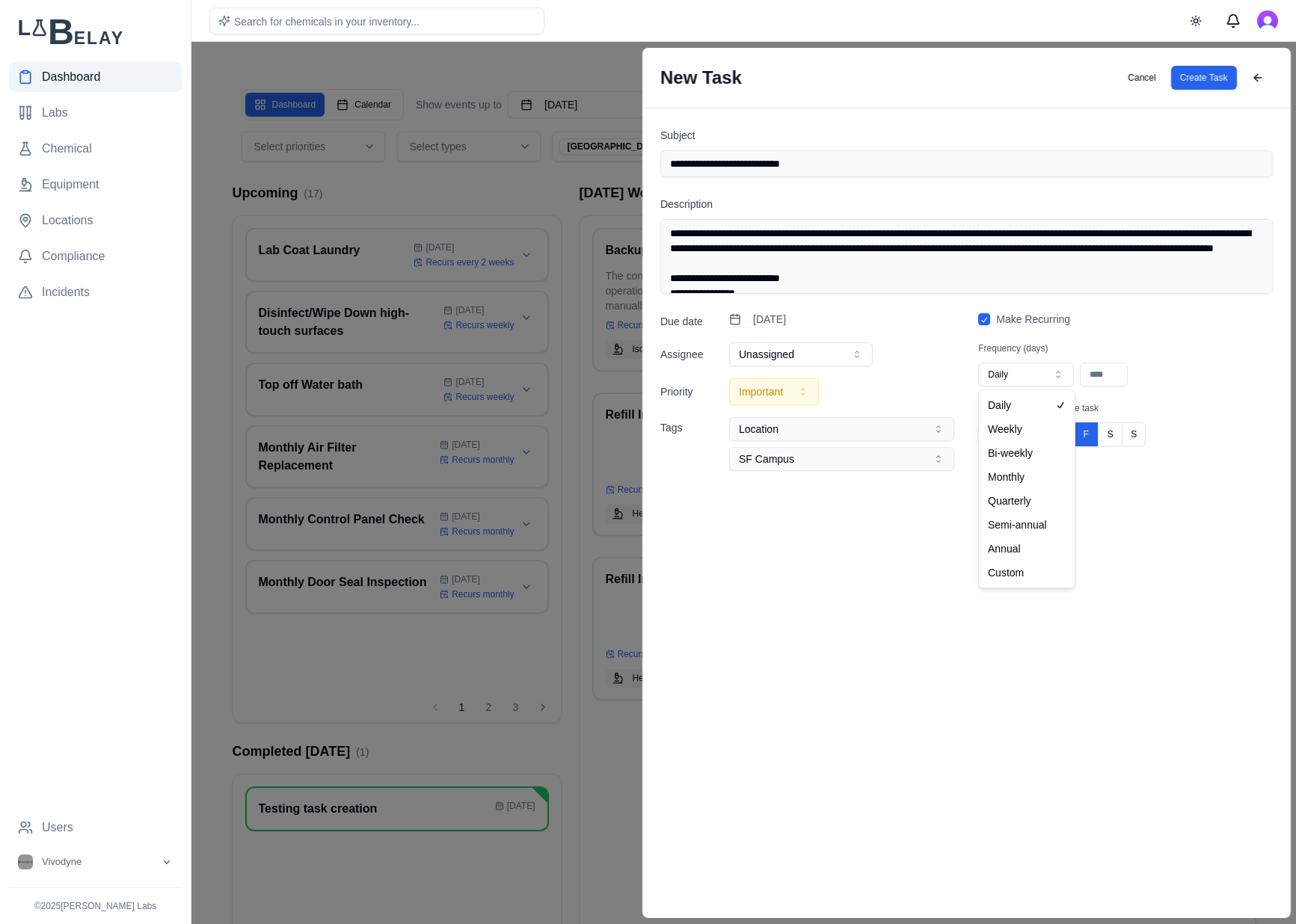
type input "***"
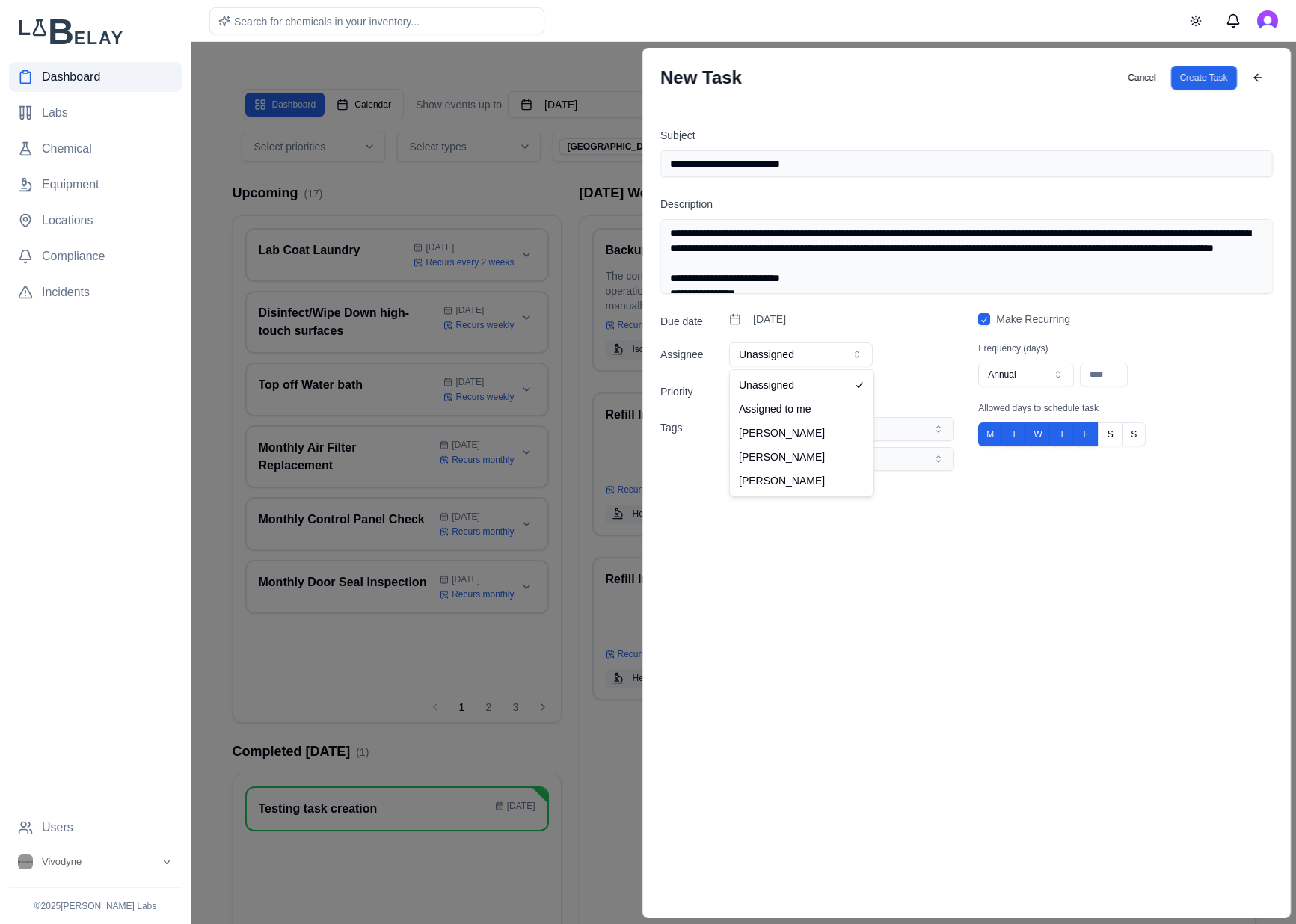
click at [791, 350] on button "Unassigned" at bounding box center [800, 354] width 144 height 23
select select "**********"
click at [1225, 81] on button "Create Task" at bounding box center [1203, 77] width 66 height 23
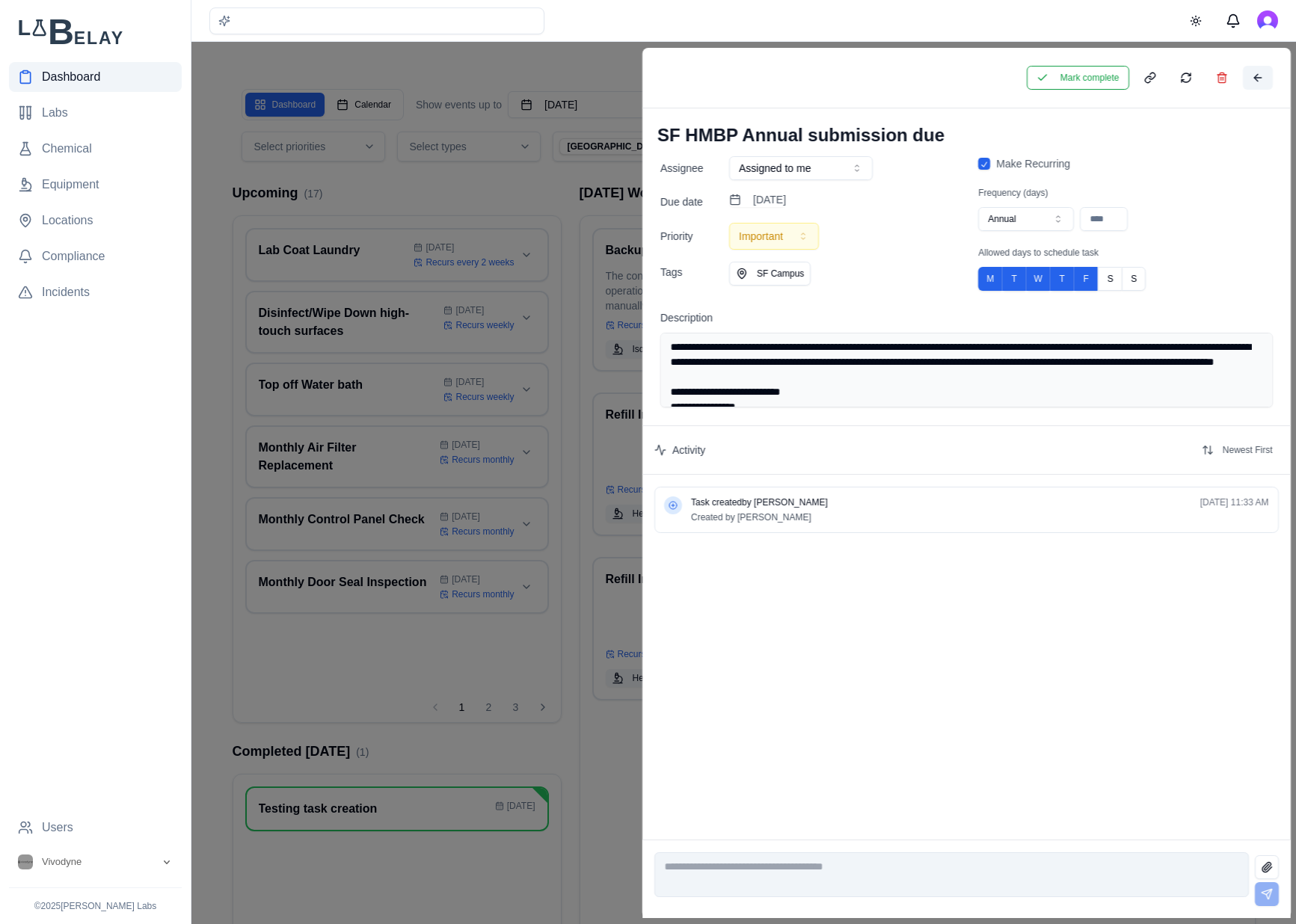
click at [1257, 72] on button at bounding box center [1257, 77] width 30 height 23
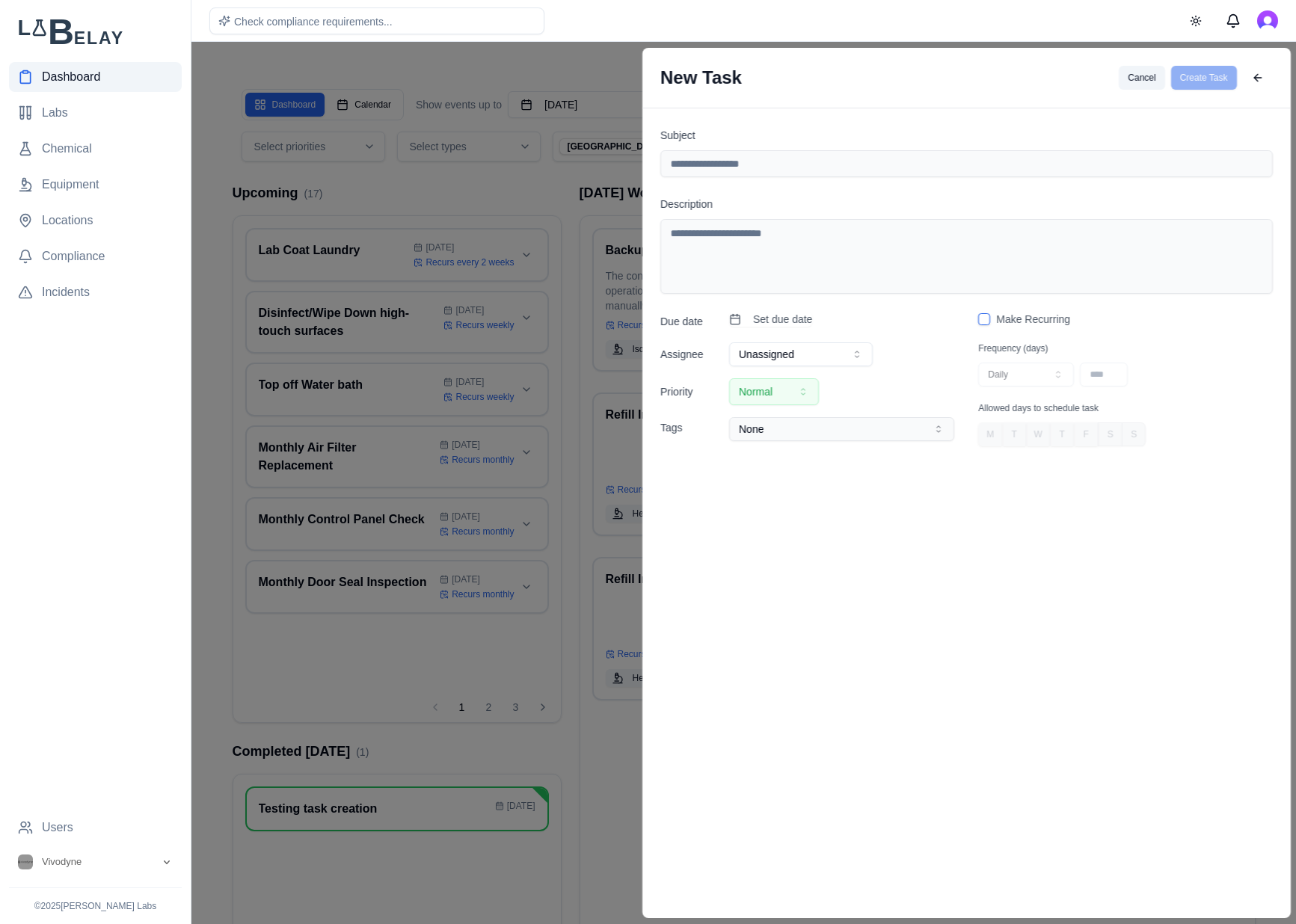
click at [1147, 76] on button "Cancel" at bounding box center [1141, 77] width 46 height 23
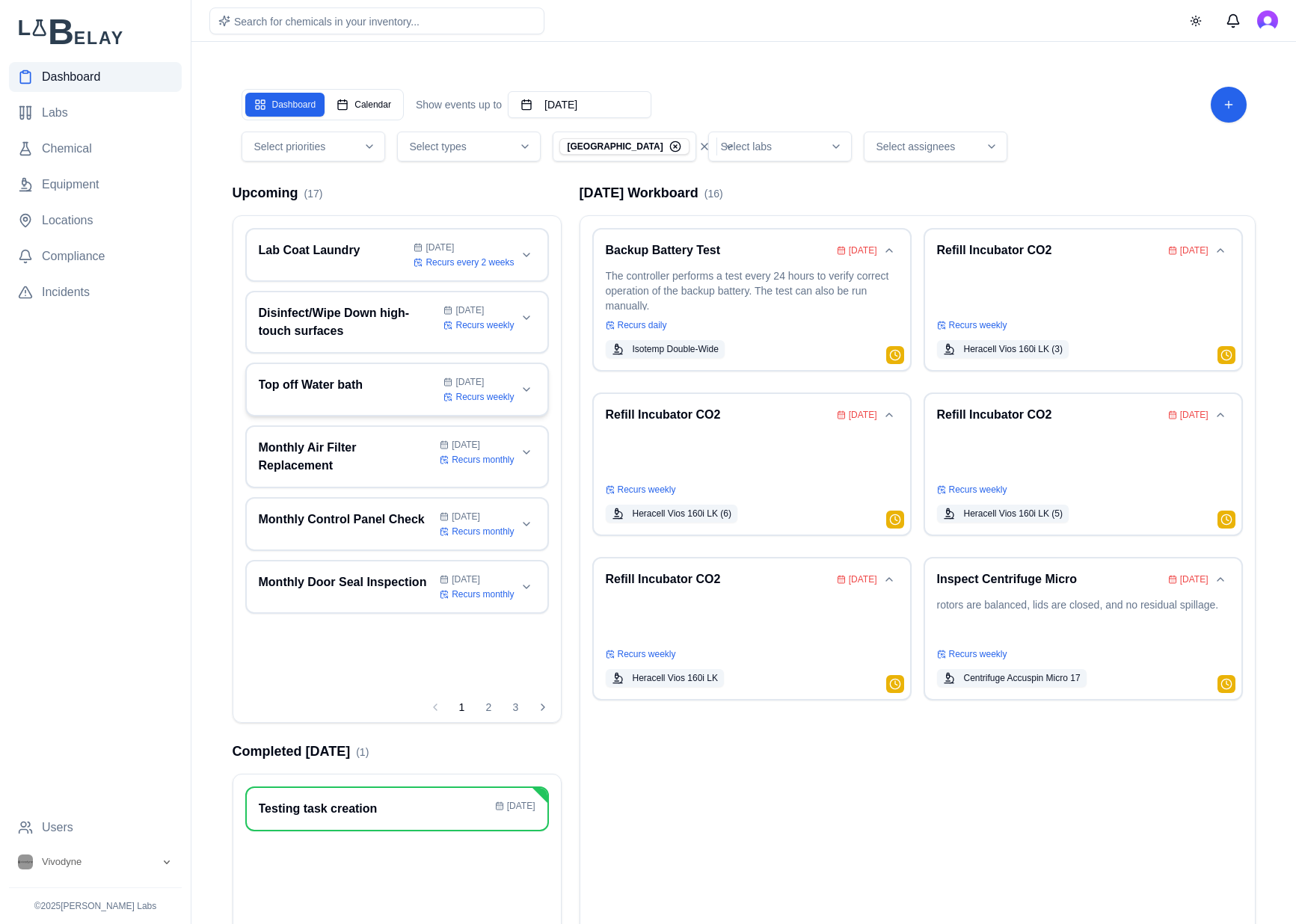
click at [341, 384] on h3 "Top off Water bath" at bounding box center [347, 384] width 179 height 18
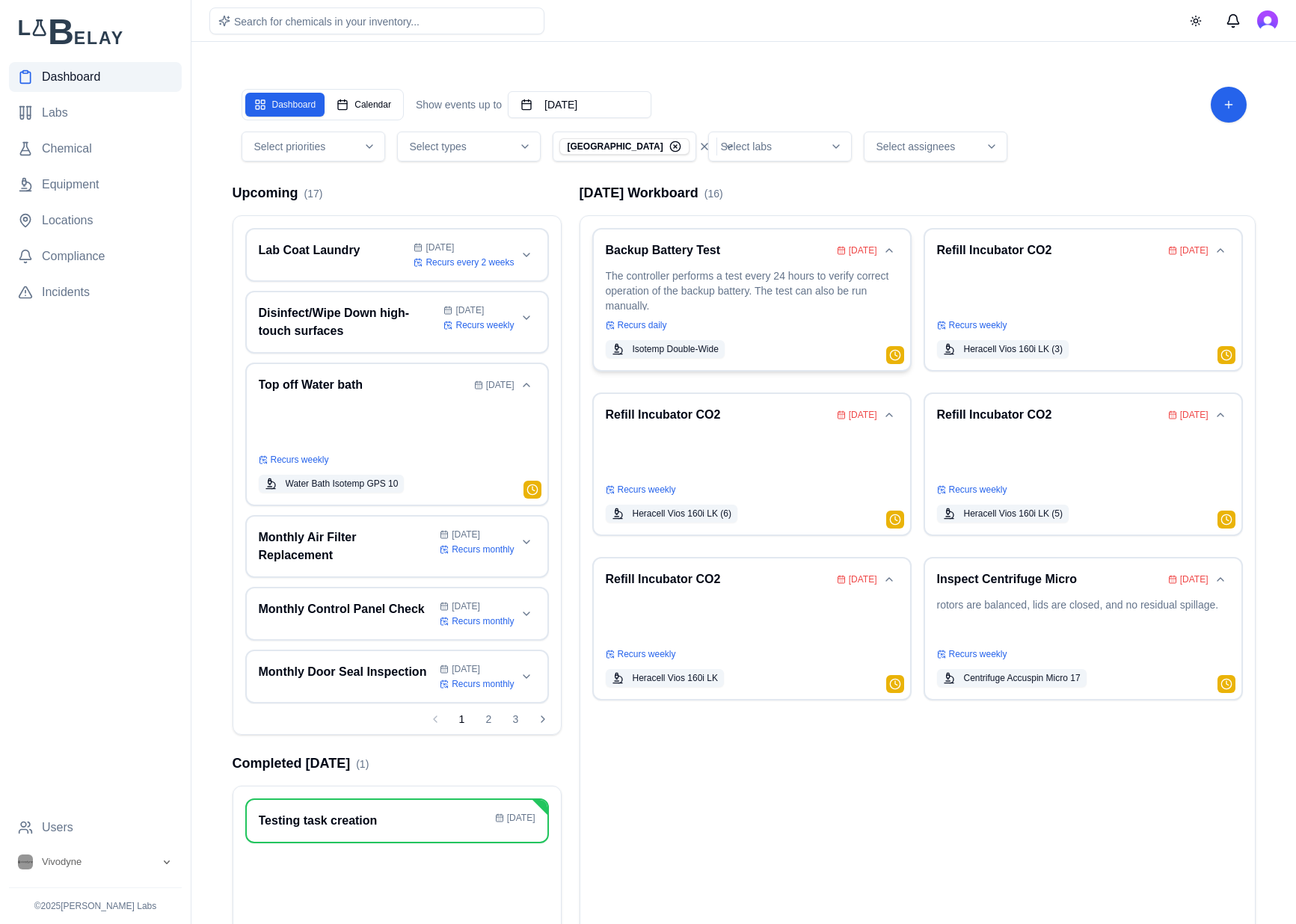
click at [771, 277] on p "The controller performs a test every 24 hours to verify correct operation of th…" at bounding box center [751, 289] width 292 height 42
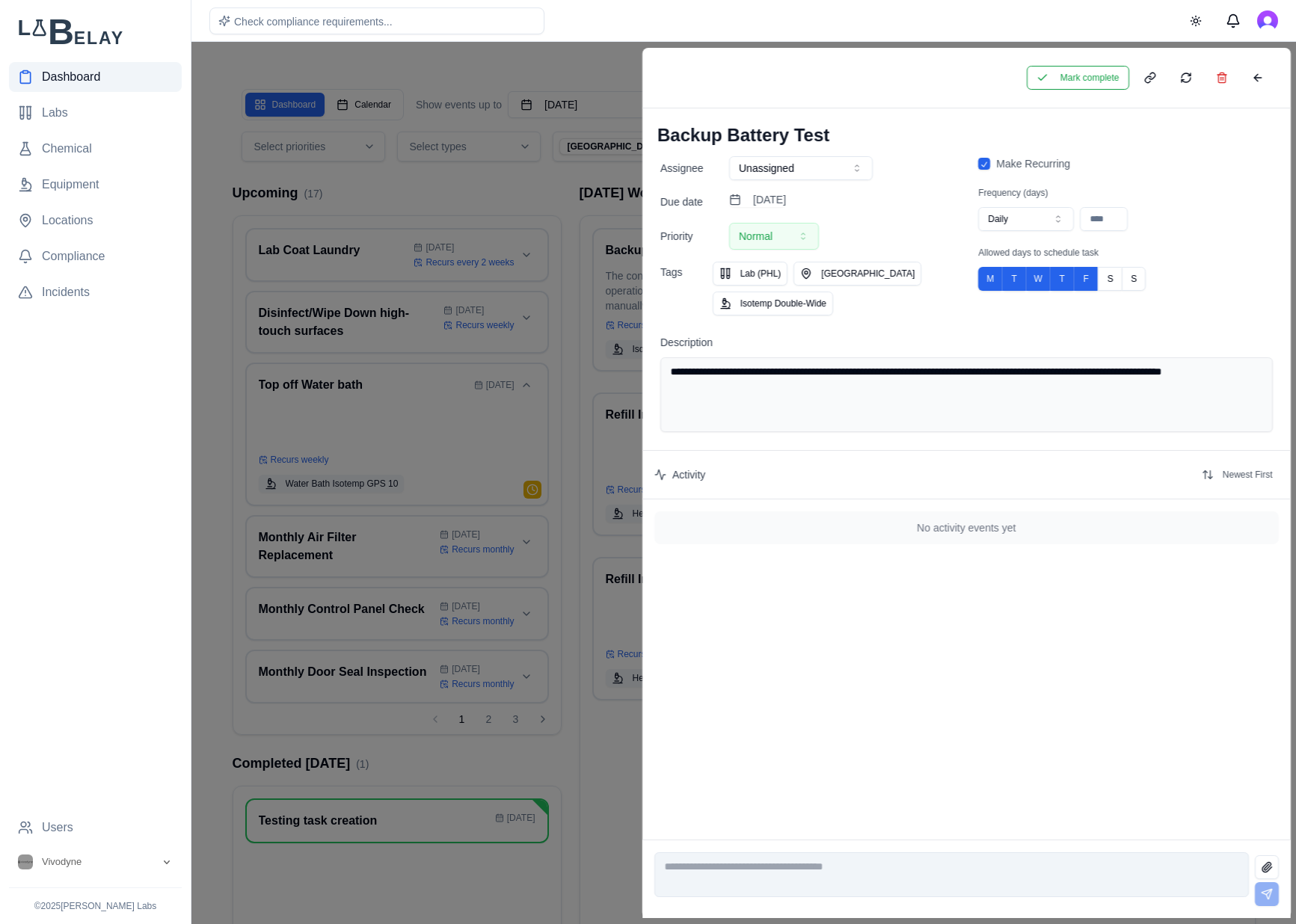
click at [851, 368] on textarea "**********" at bounding box center [966, 395] width 612 height 75
click at [1227, 72] on button at bounding box center [1221, 77] width 30 height 23
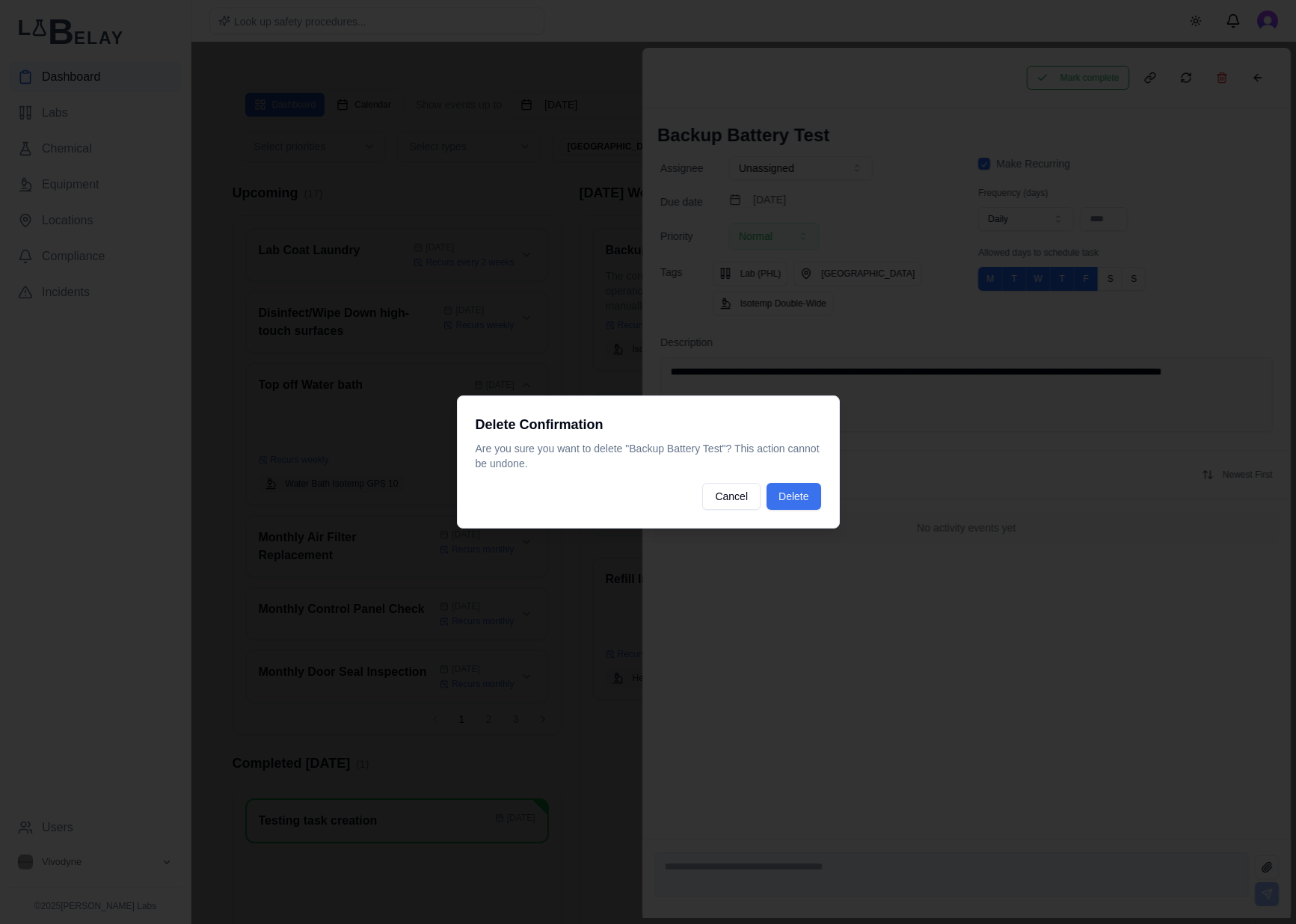
click at [795, 489] on button "Delete" at bounding box center [793, 496] width 54 height 27
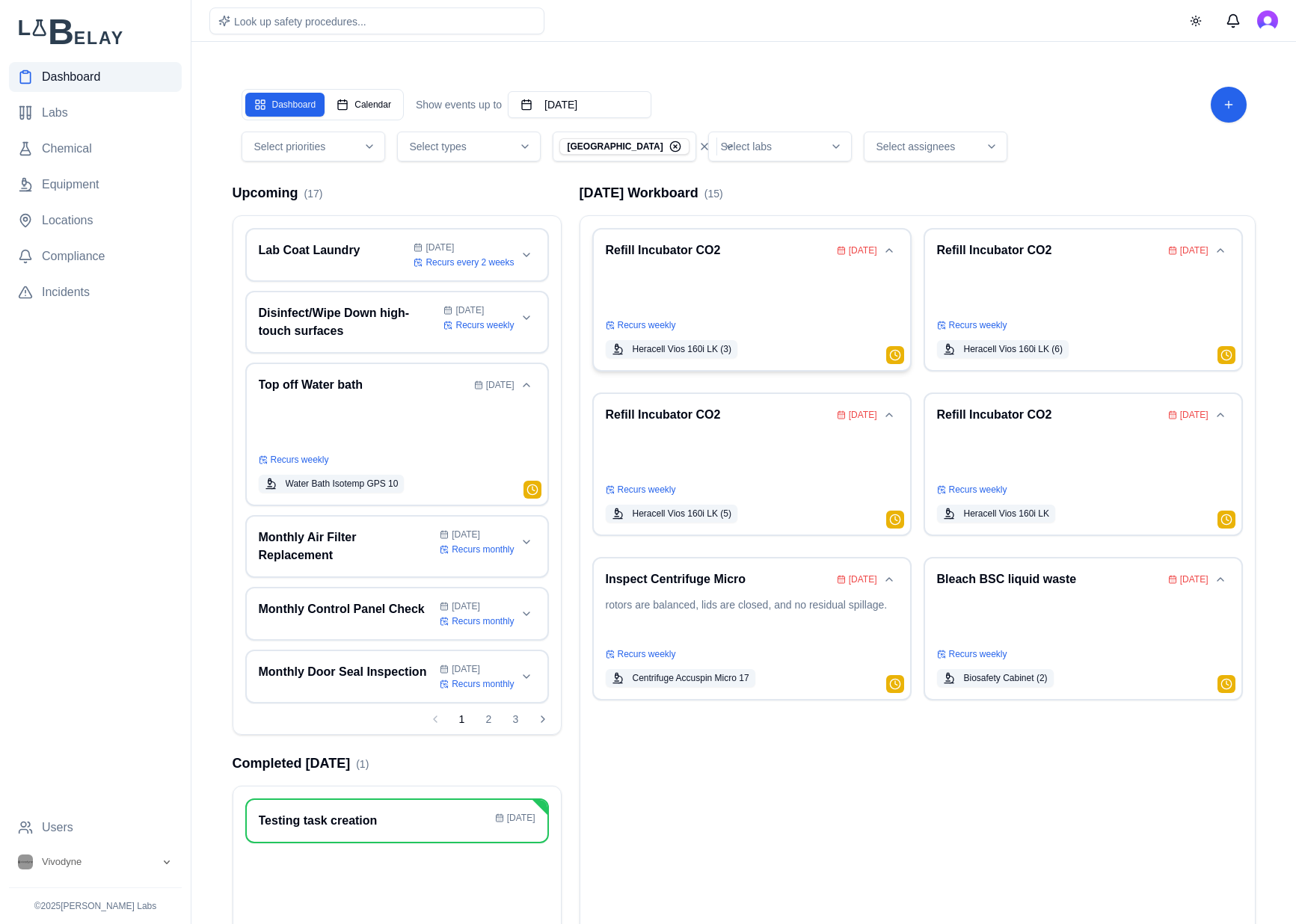
click at [757, 277] on p at bounding box center [751, 289] width 292 height 42
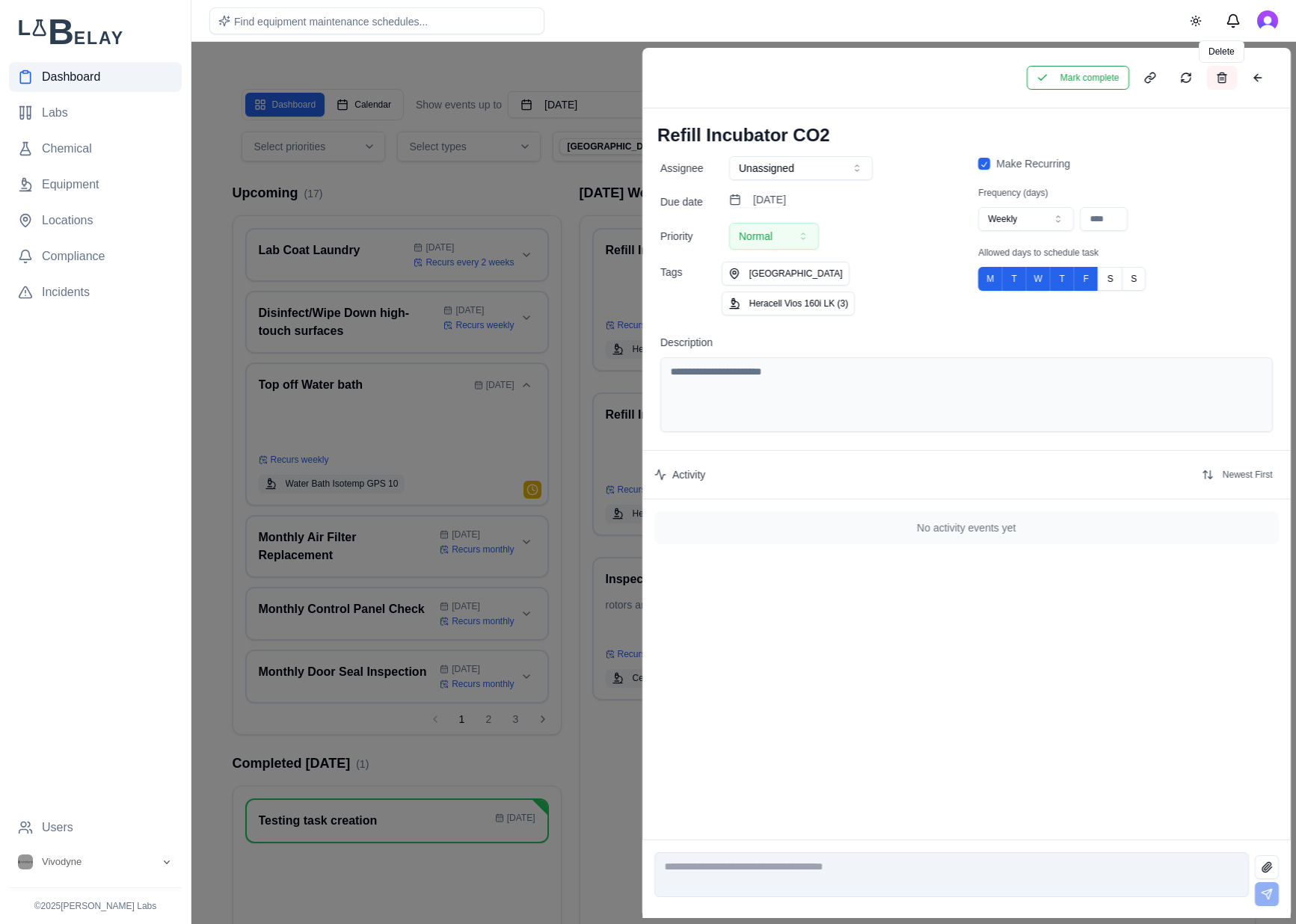
click at [1222, 75] on button at bounding box center [1221, 77] width 30 height 23
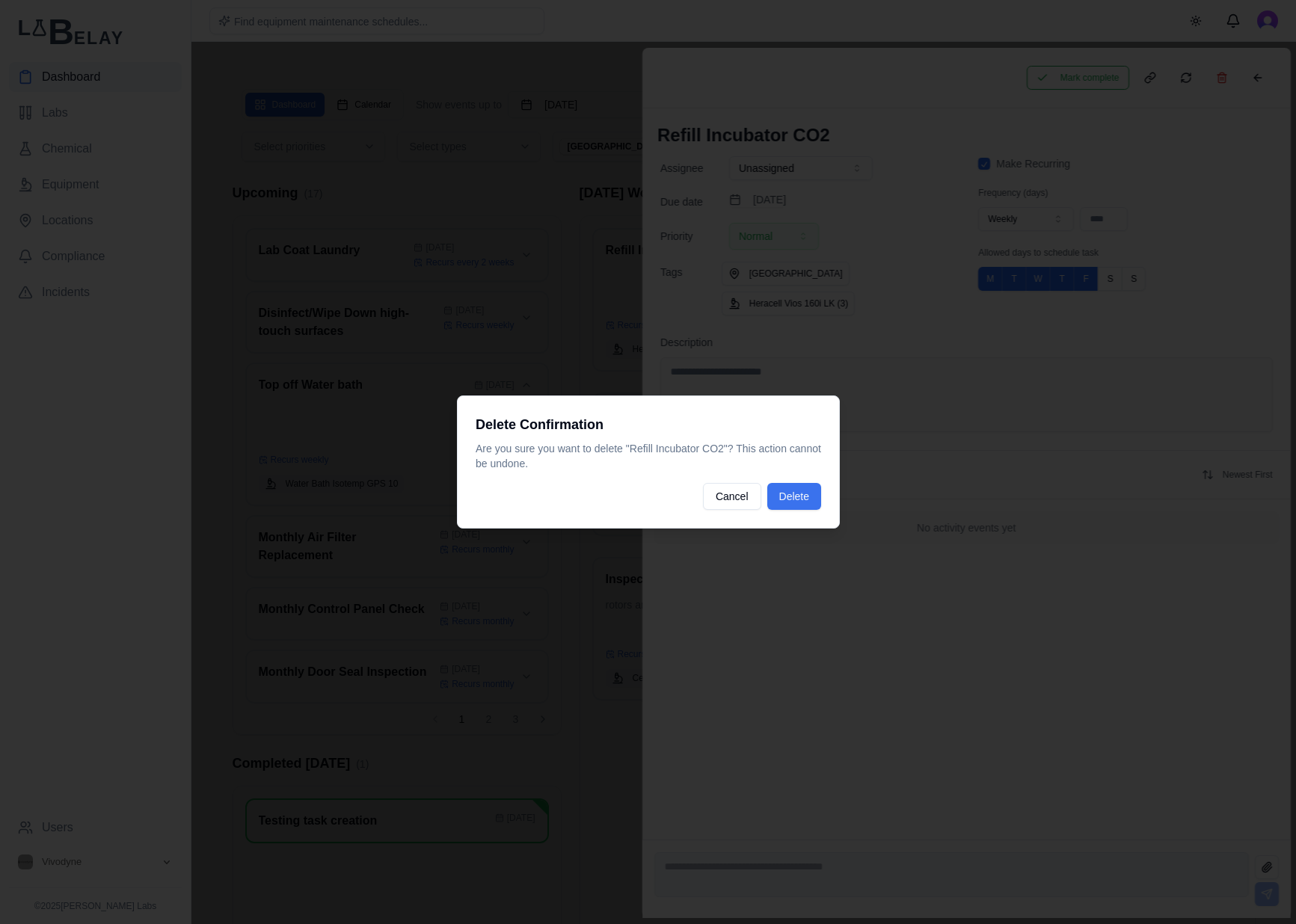
click at [808, 482] on div "Delete Confirmation Are you sure you want to delete " Refill Incubator CO2 "? T…" at bounding box center [648, 462] width 383 height 133
click at [791, 500] on button "Delete" at bounding box center [793, 496] width 54 height 27
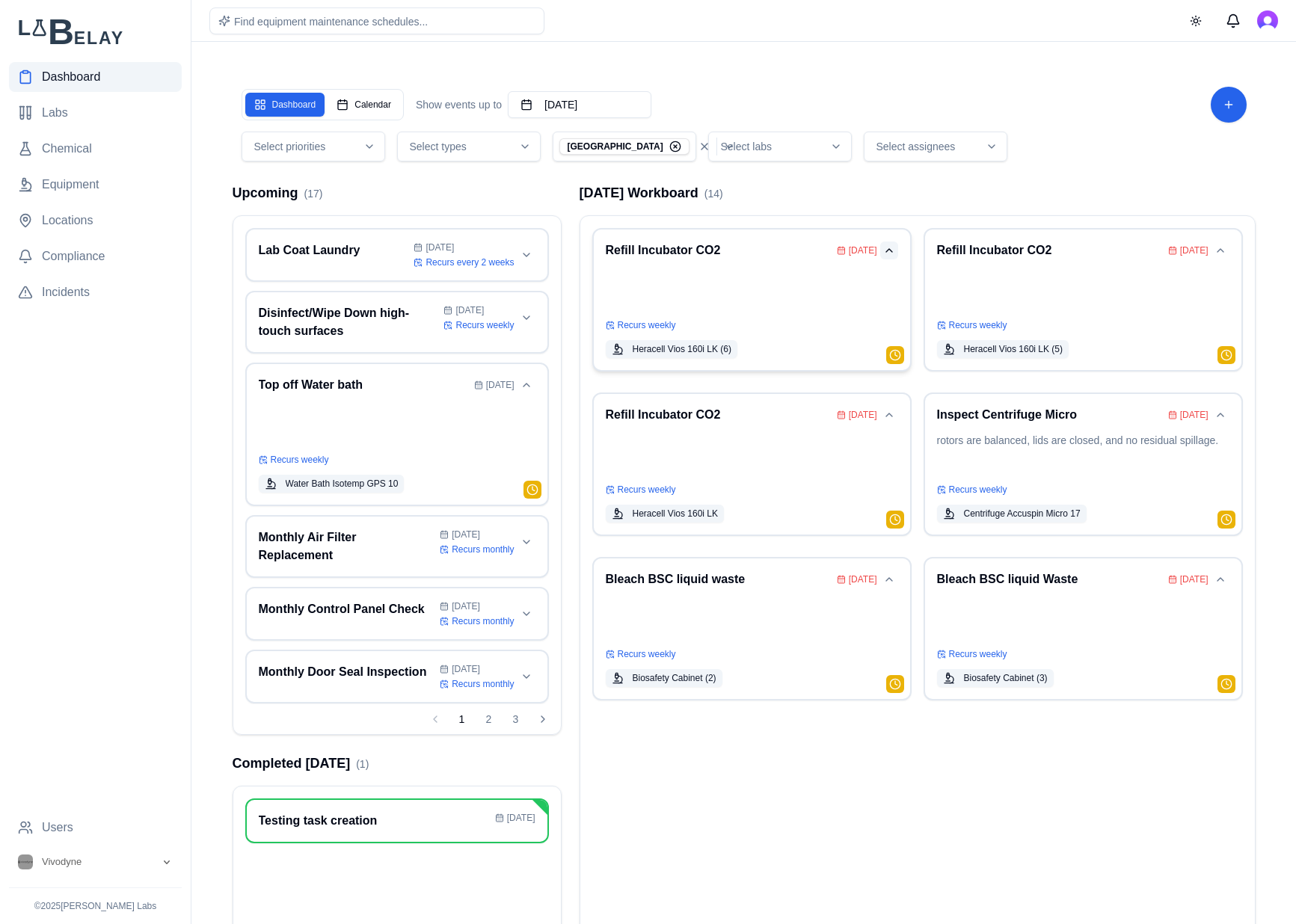
click at [889, 257] on button "Collapse card" at bounding box center [888, 250] width 18 height 18
click at [891, 254] on button "Expand card" at bounding box center [888, 254] width 18 height 18
click at [748, 271] on p at bounding box center [751, 289] width 292 height 42
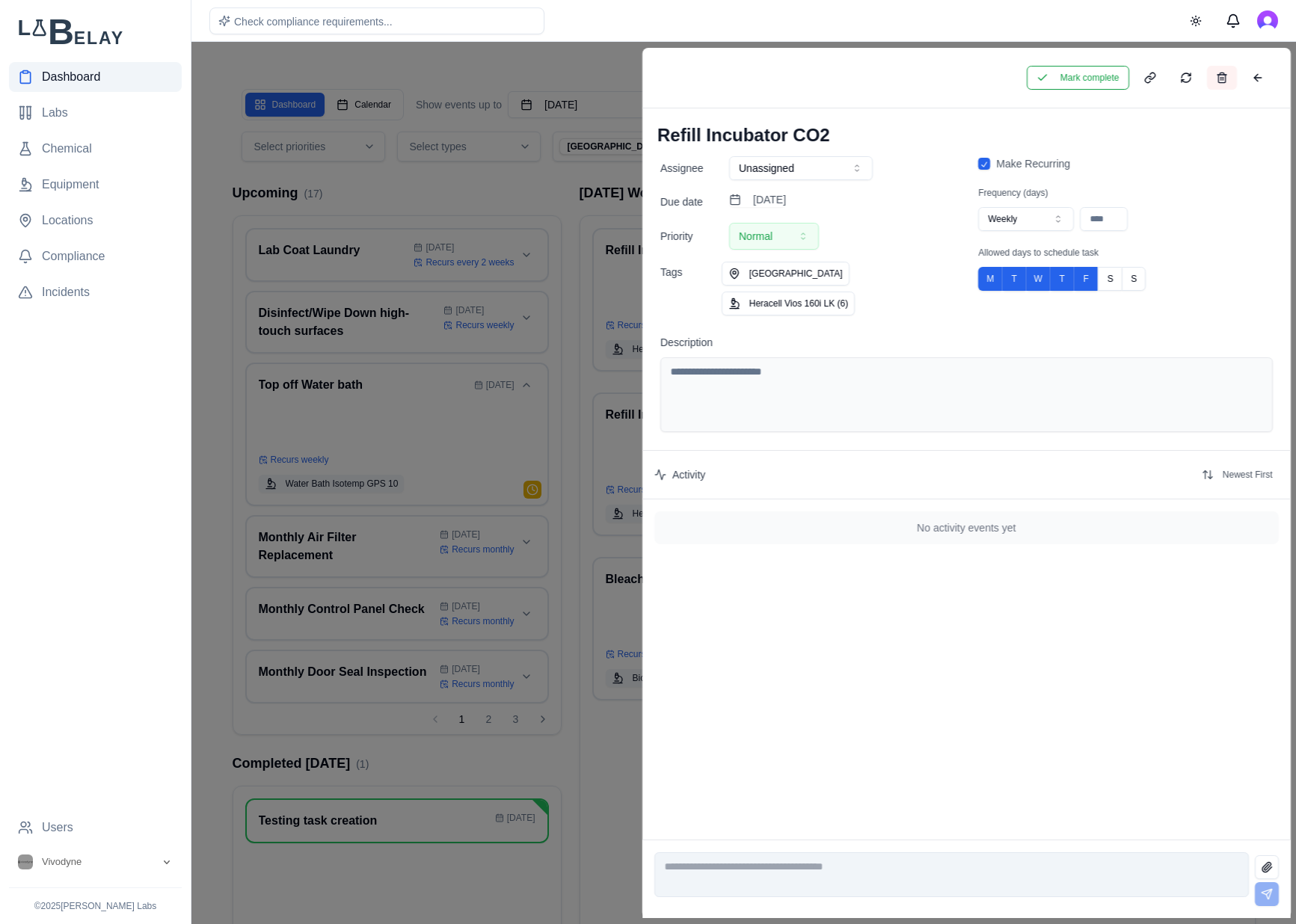
click at [1223, 71] on button at bounding box center [1221, 77] width 30 height 23
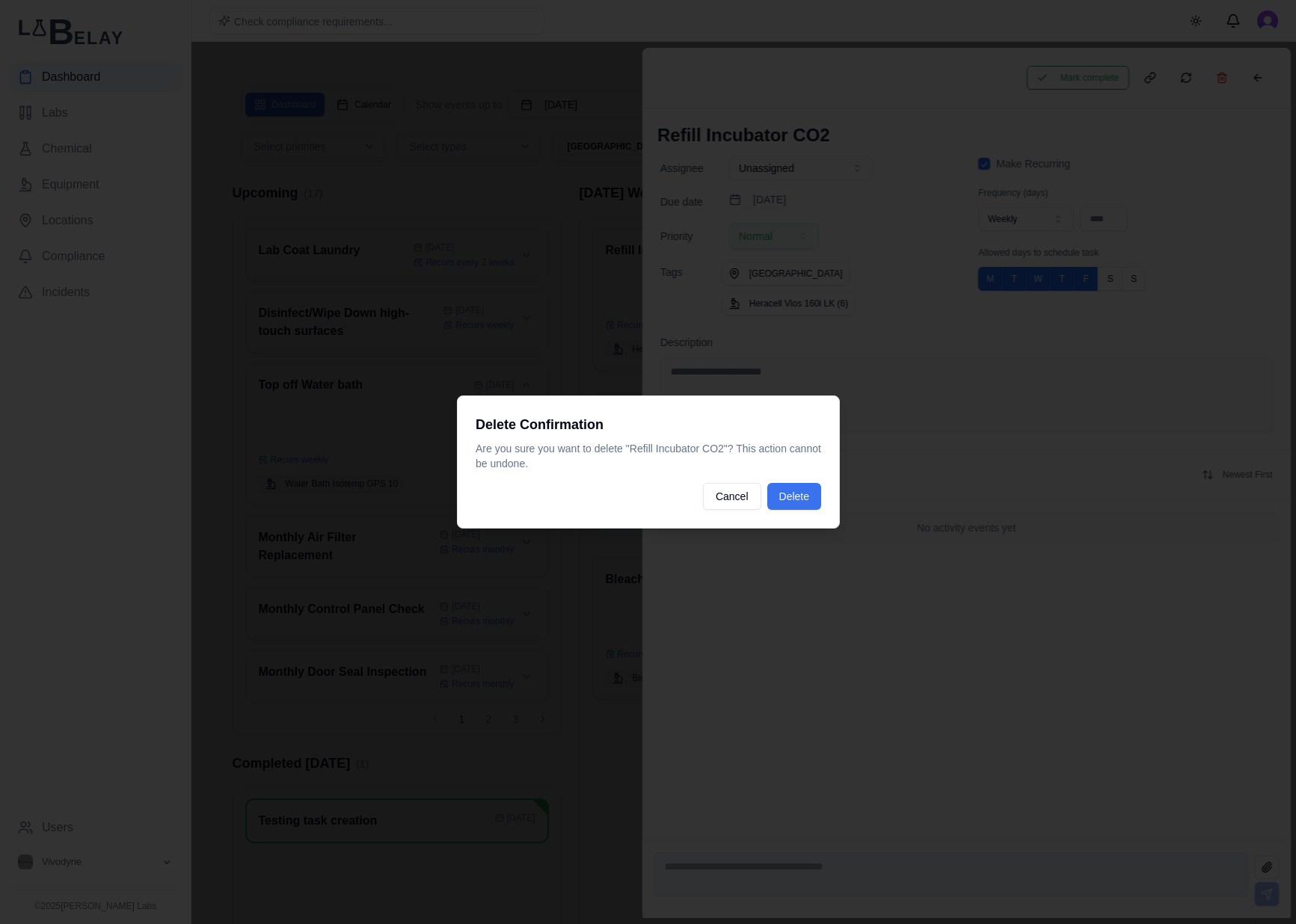
click at [811, 506] on button "Delete" at bounding box center [793, 496] width 54 height 27
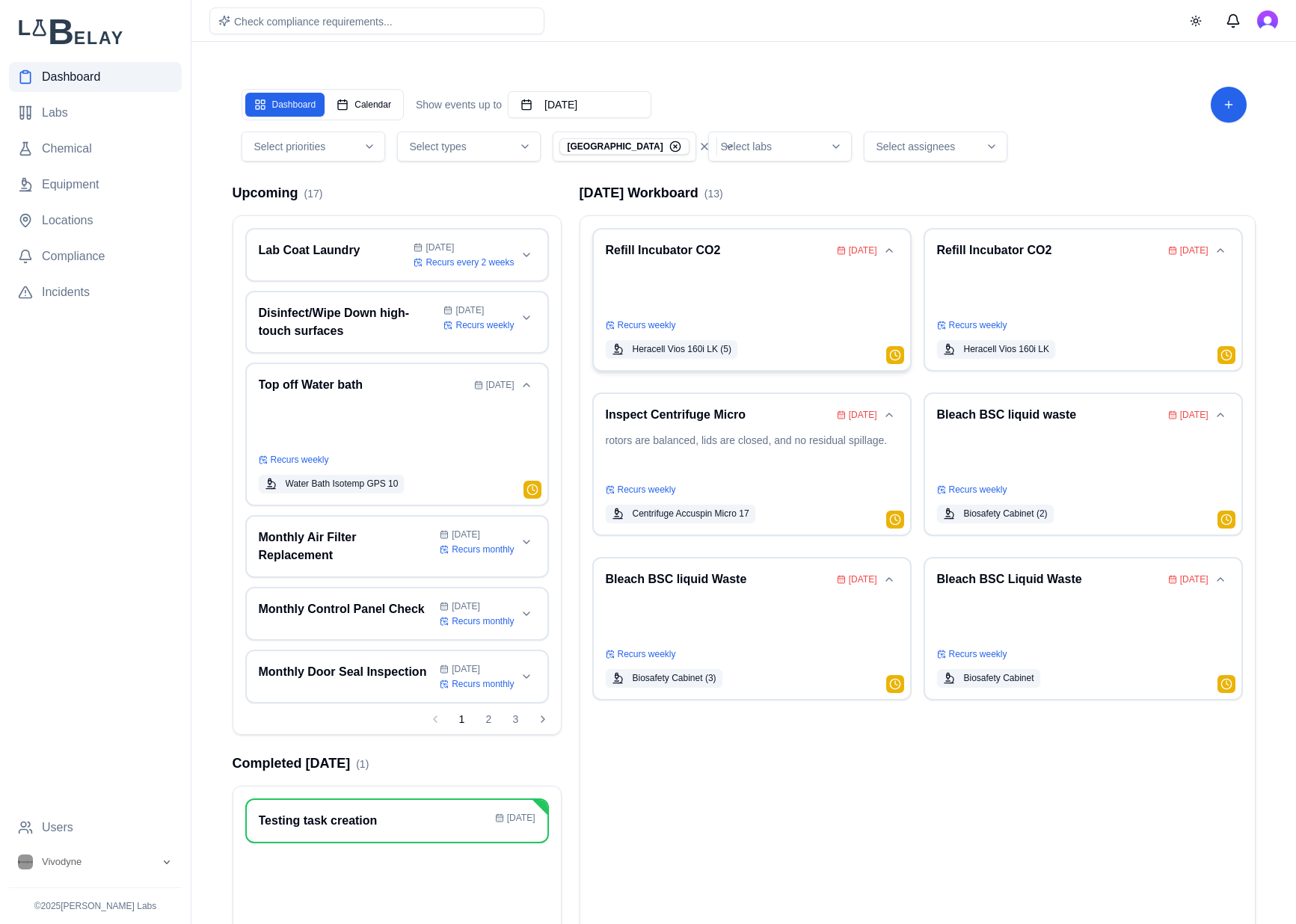
click at [842, 262] on div "Refill Incubator CO2 [DATE] Recurs weekly Heracell Vios 160i LK (5)" at bounding box center [751, 300] width 292 height 116
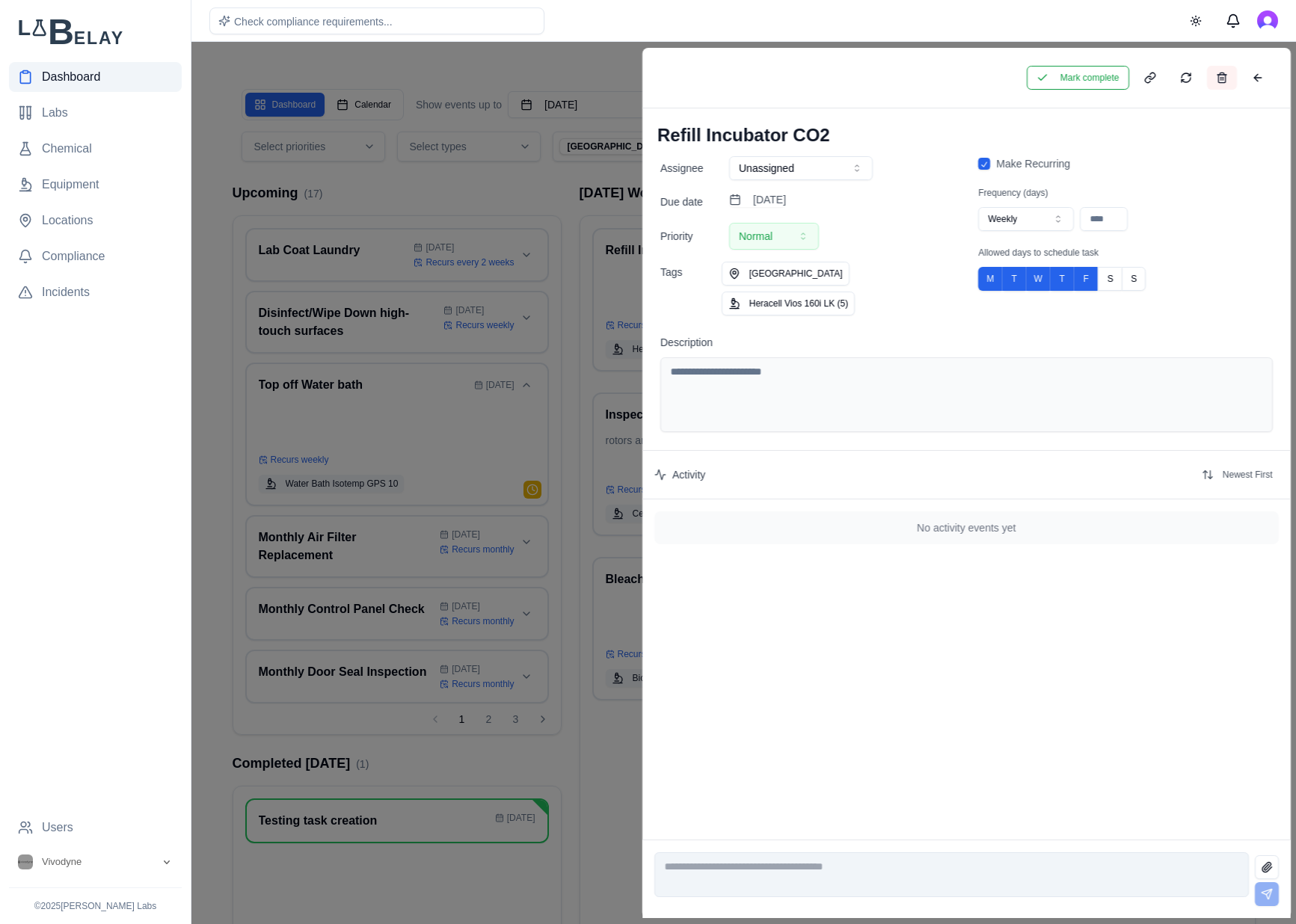
click at [1223, 73] on button at bounding box center [1221, 77] width 30 height 23
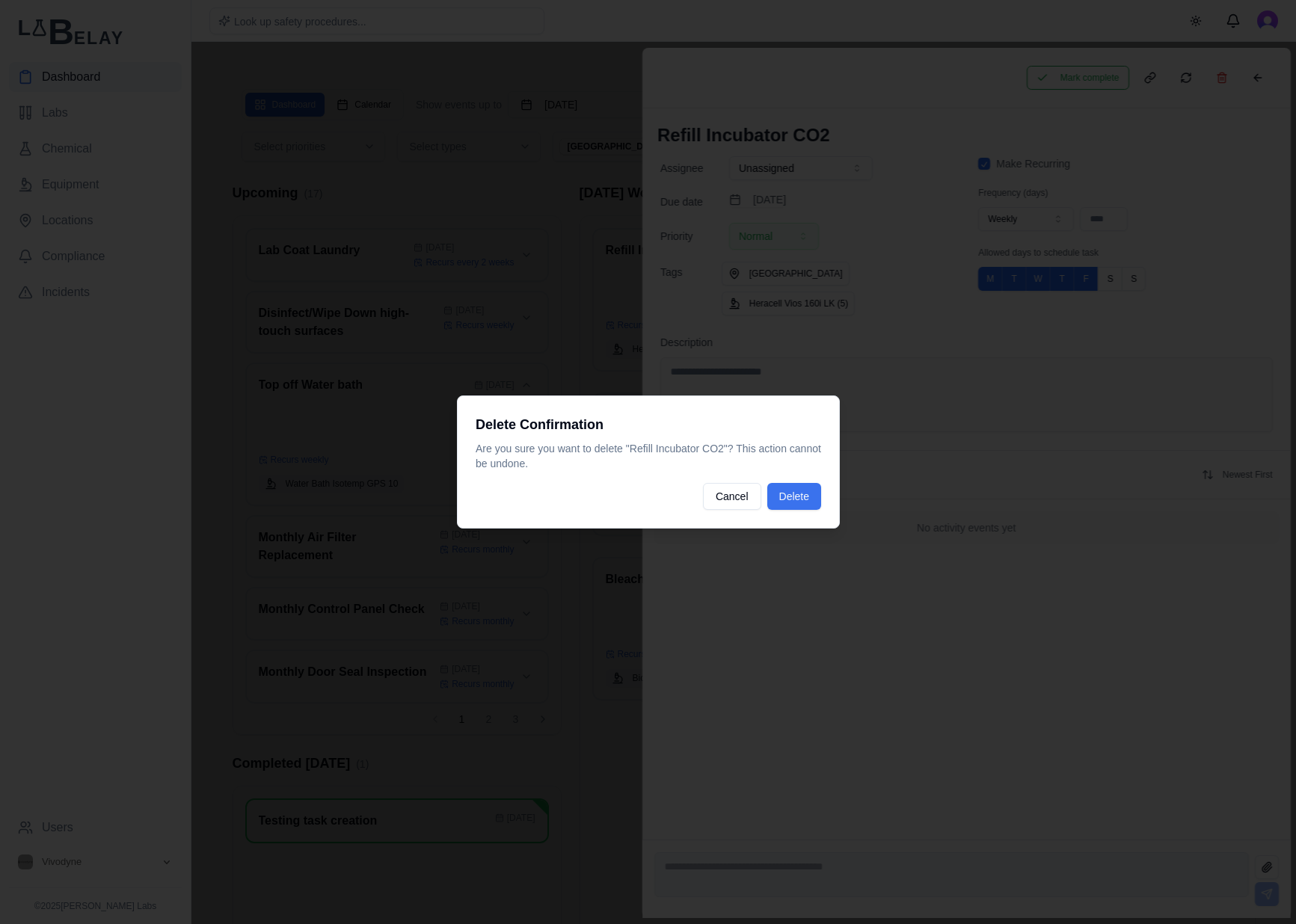
click at [795, 496] on button "Delete" at bounding box center [793, 496] width 54 height 27
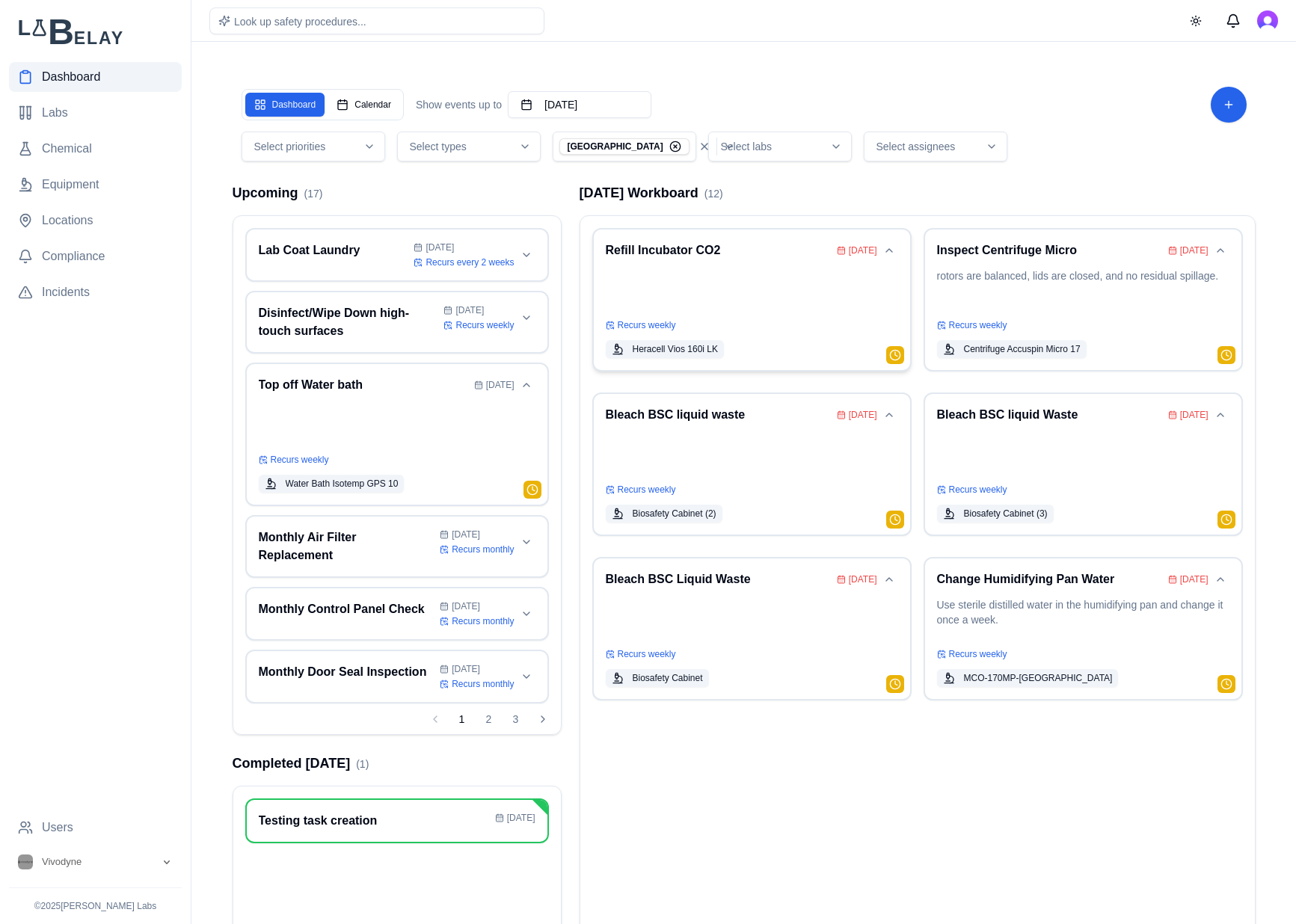
click at [812, 300] on p at bounding box center [751, 289] width 292 height 42
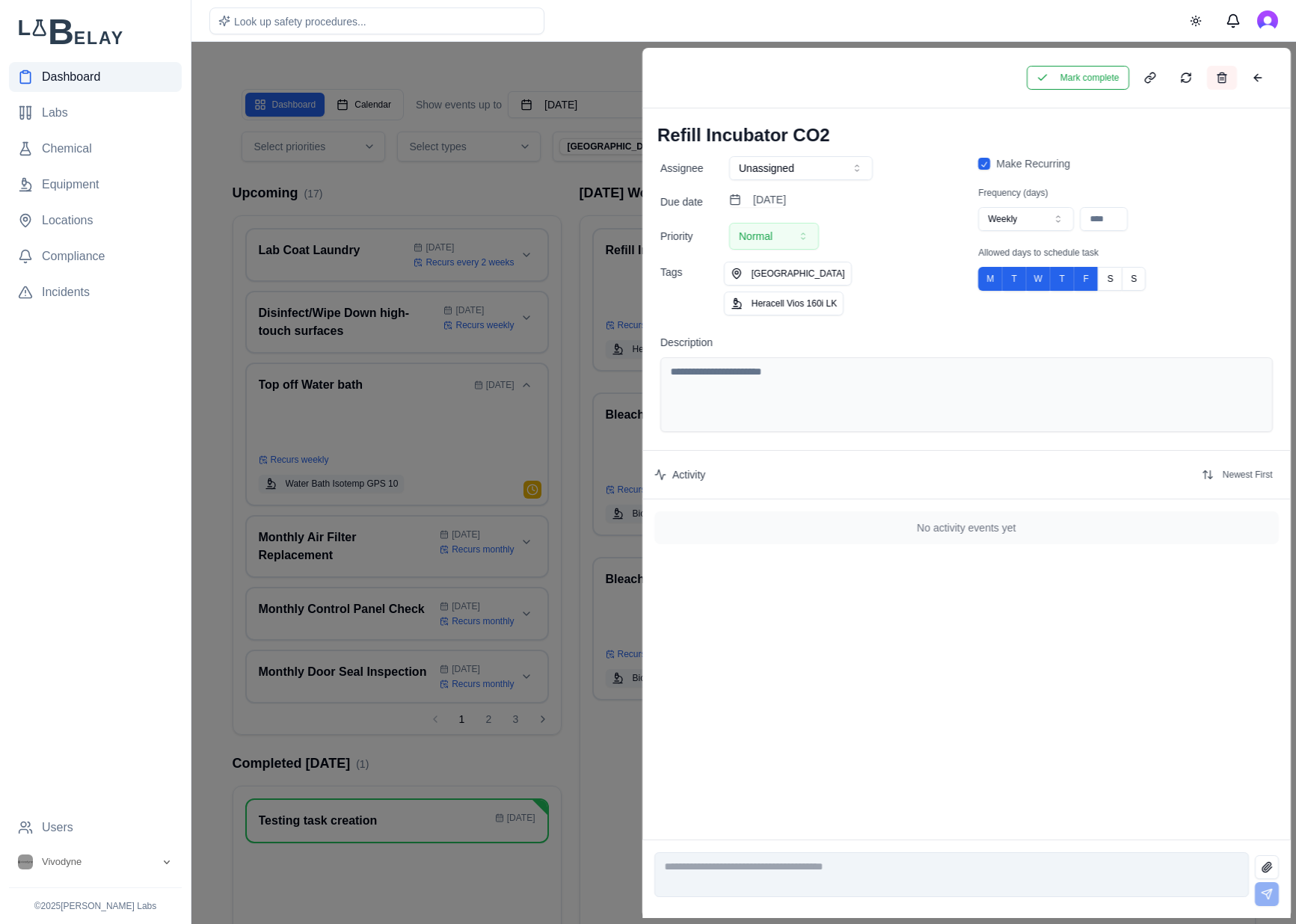
click at [1229, 71] on button at bounding box center [1221, 77] width 30 height 23
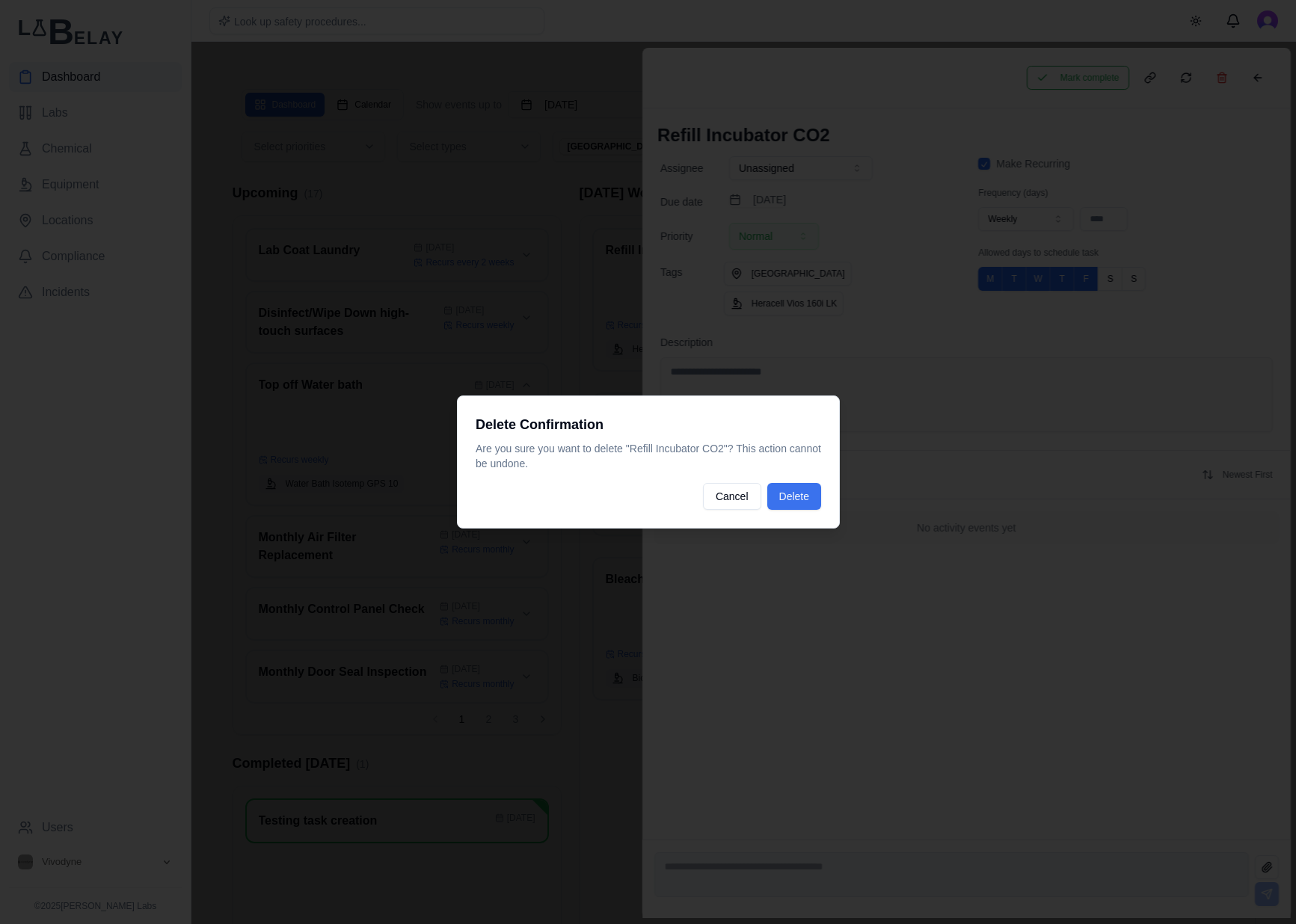
click at [797, 494] on button "Delete" at bounding box center [793, 496] width 54 height 27
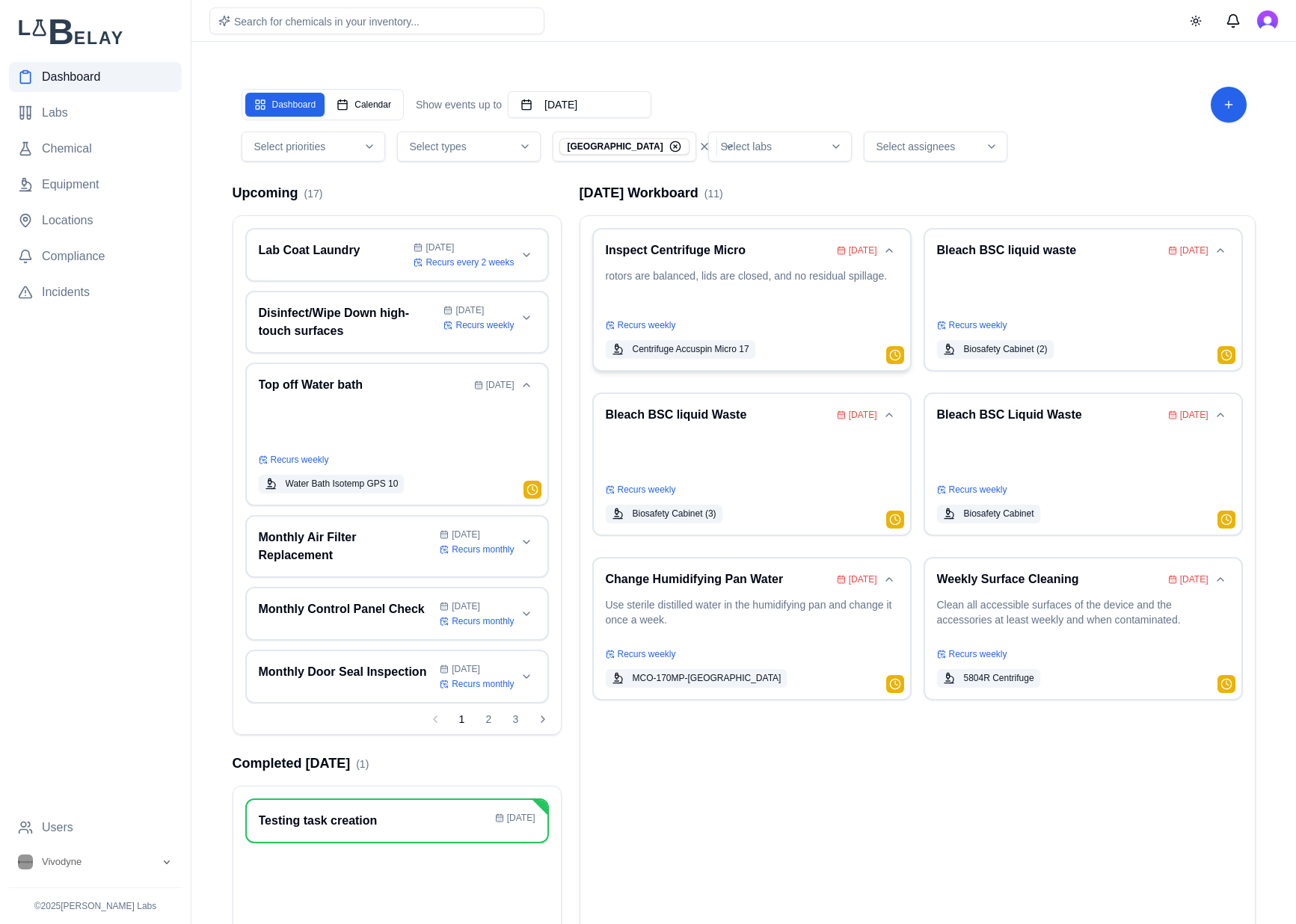
click at [768, 277] on p "rotors are balanced, lids are closed, and no residual spillage." at bounding box center [751, 289] width 292 height 42
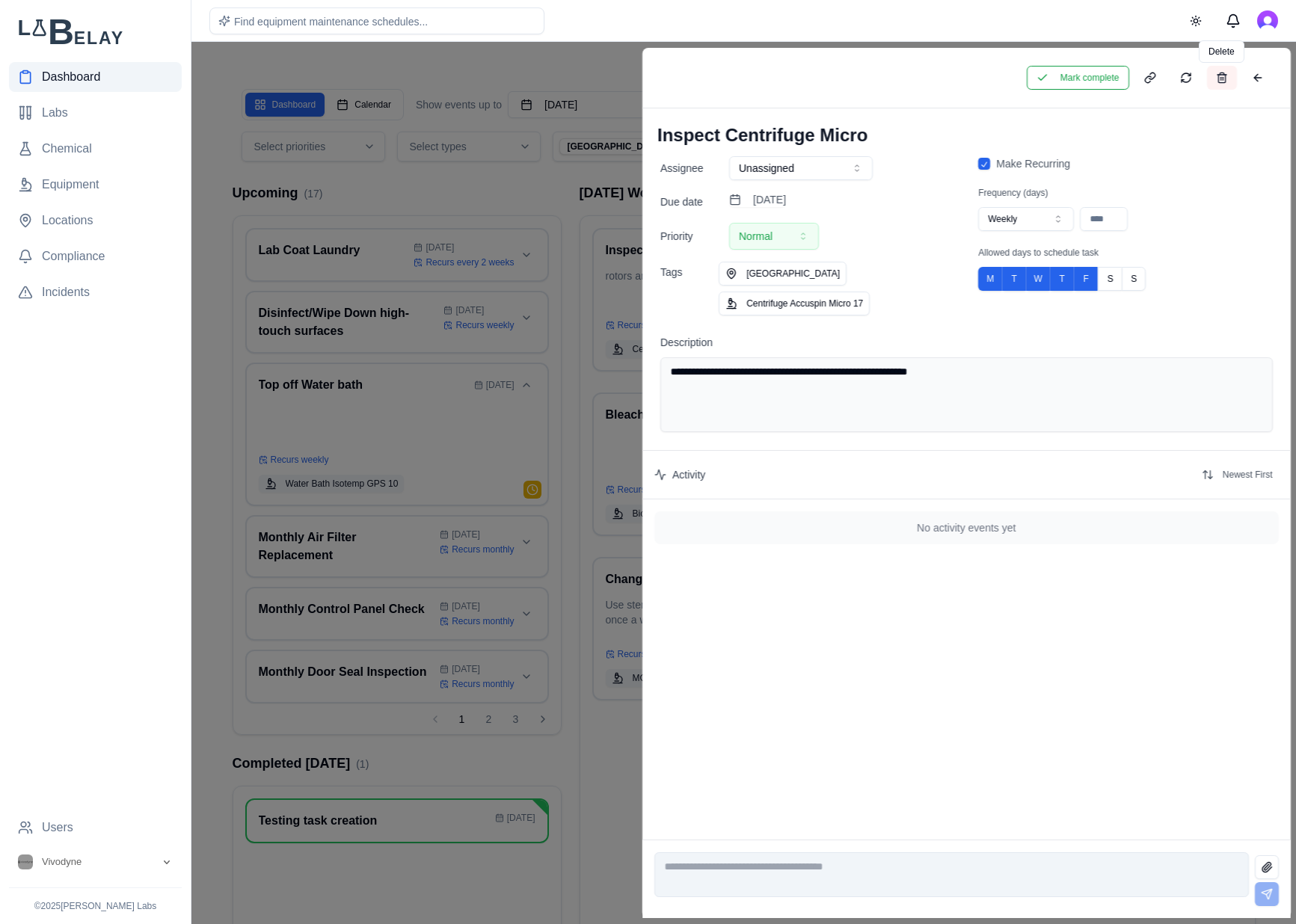
click at [1227, 79] on button at bounding box center [1221, 77] width 30 height 23
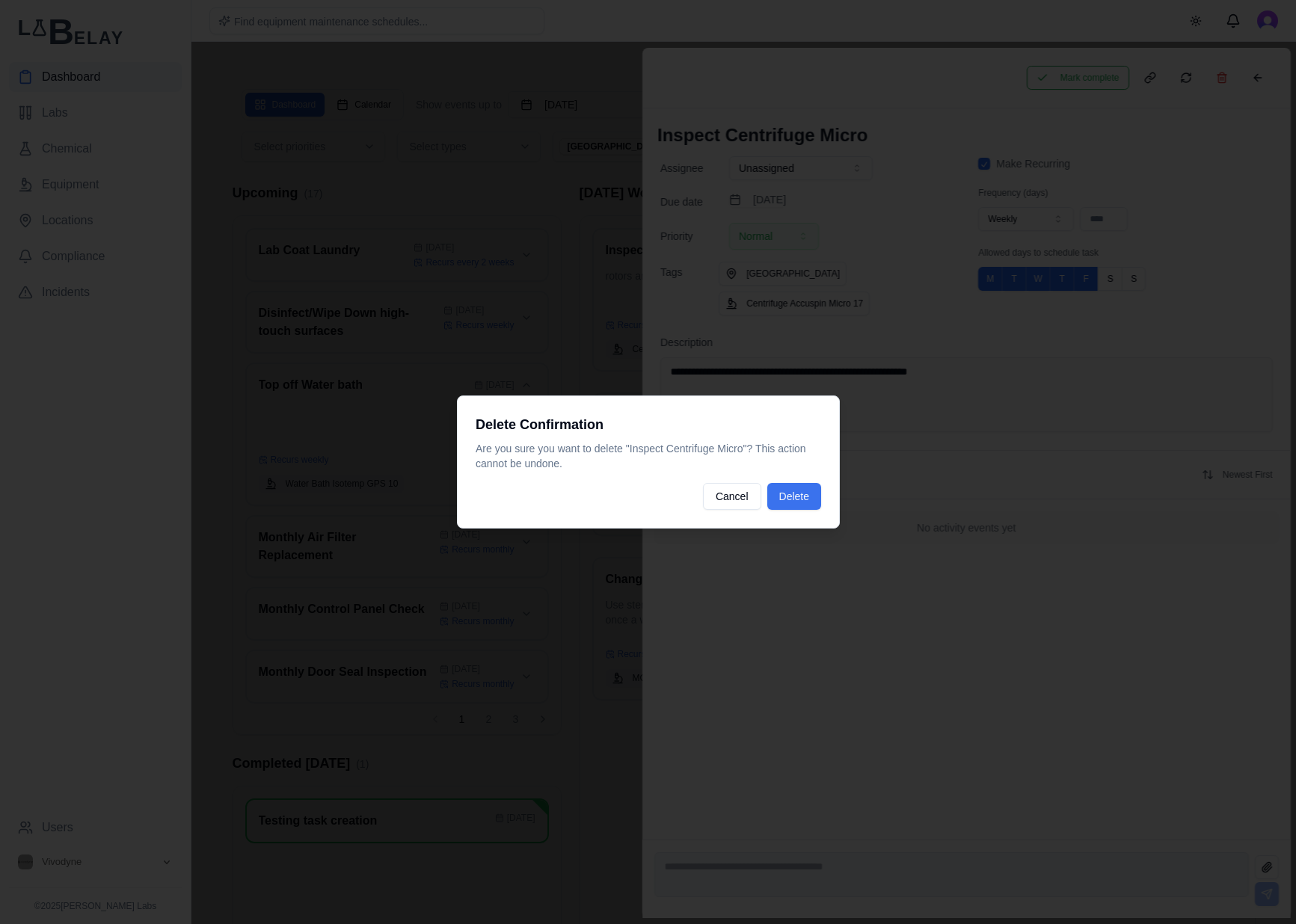
click at [805, 501] on button "Delete" at bounding box center [793, 496] width 54 height 27
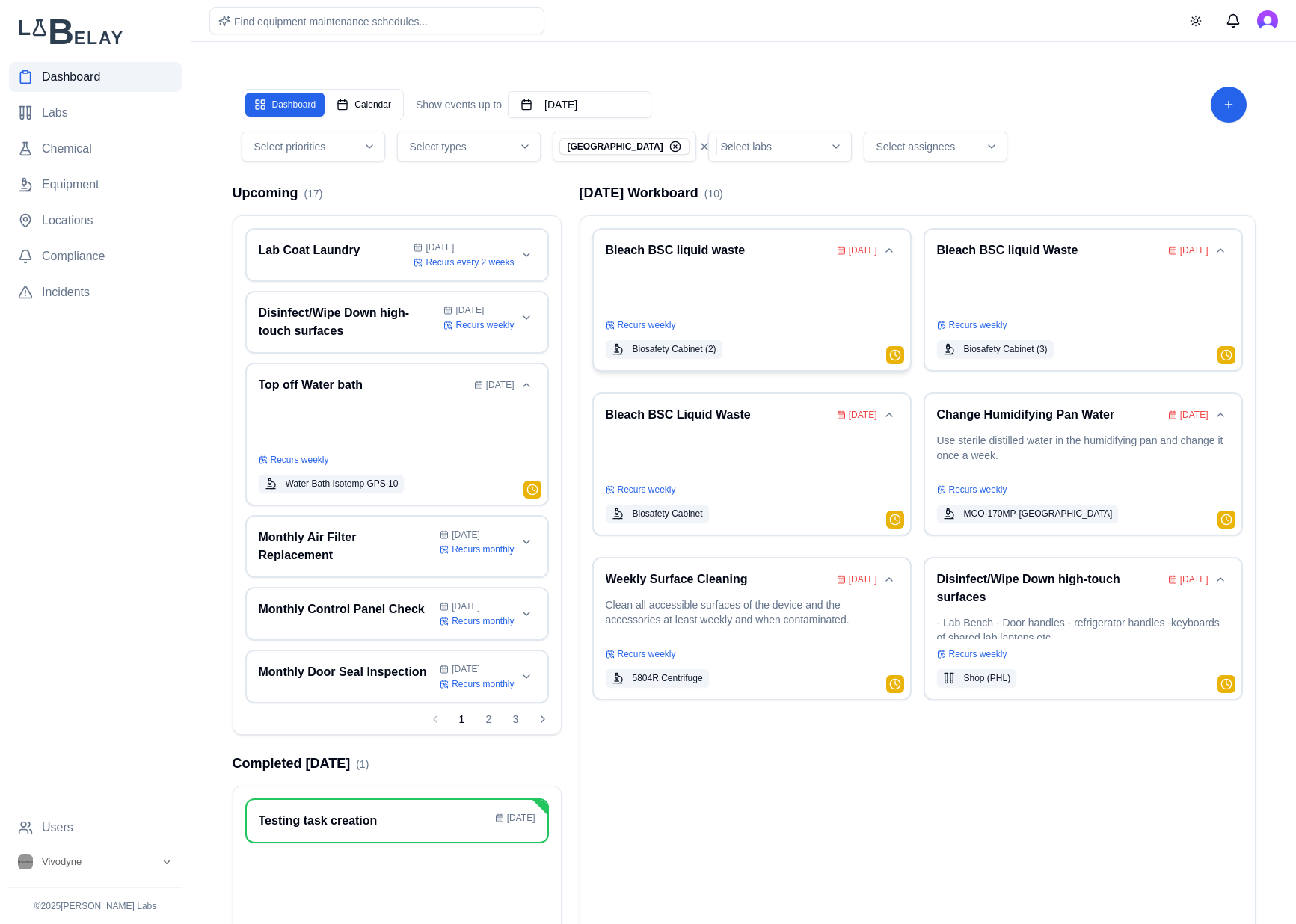
click at [788, 302] on p at bounding box center [751, 289] width 292 height 42
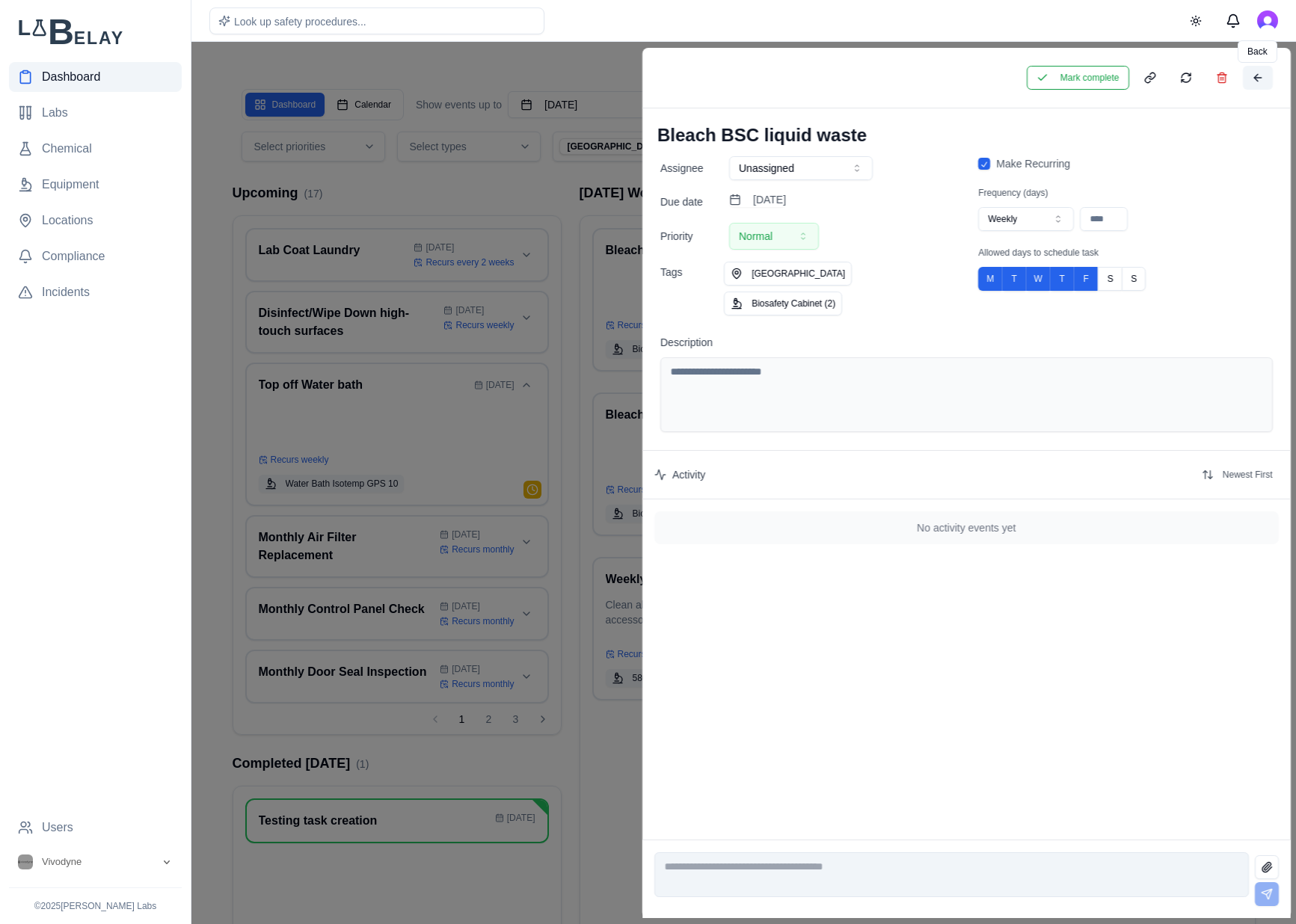
click at [1257, 75] on button at bounding box center [1257, 77] width 30 height 23
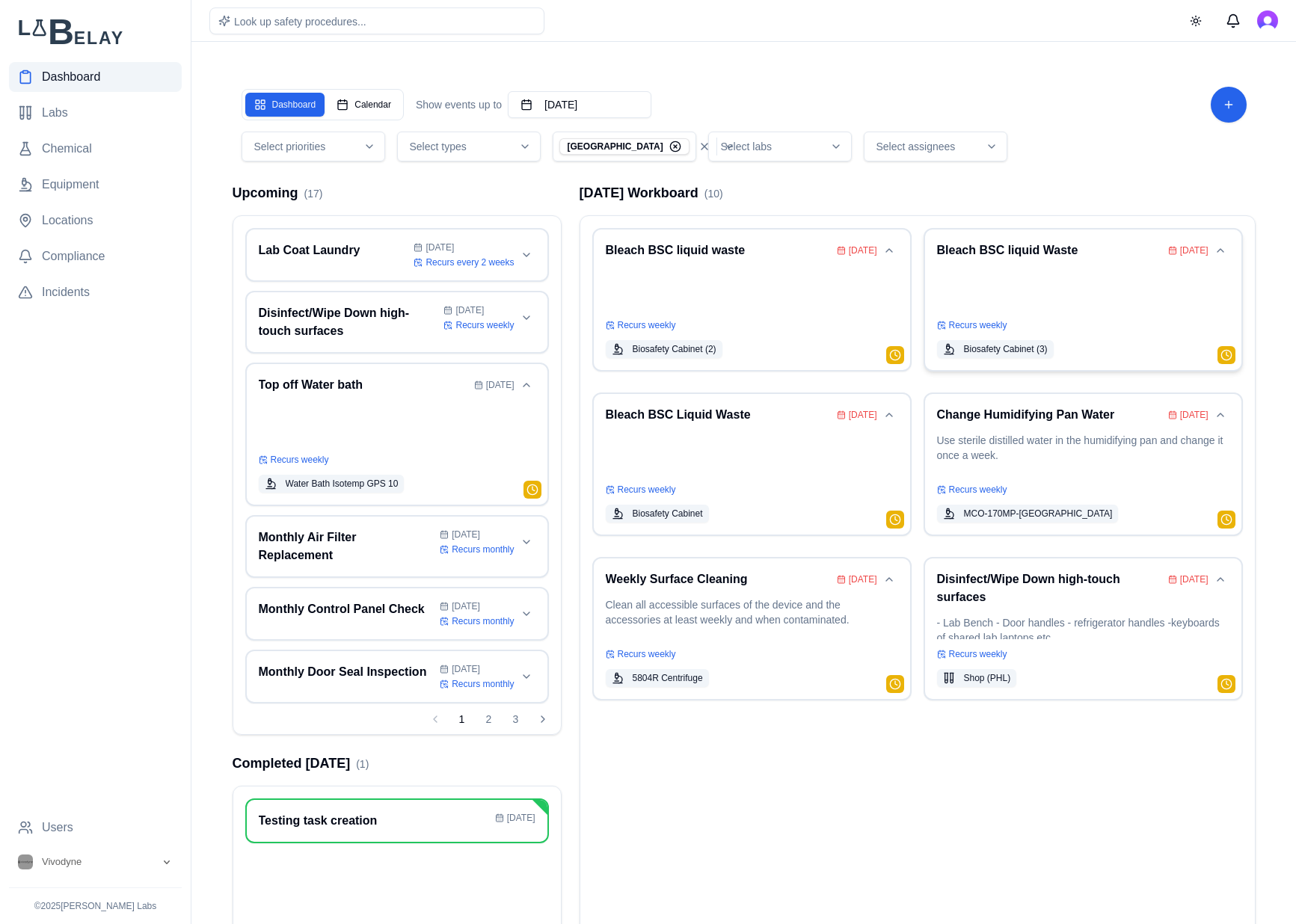
click at [1068, 270] on p at bounding box center [1082, 289] width 292 height 42
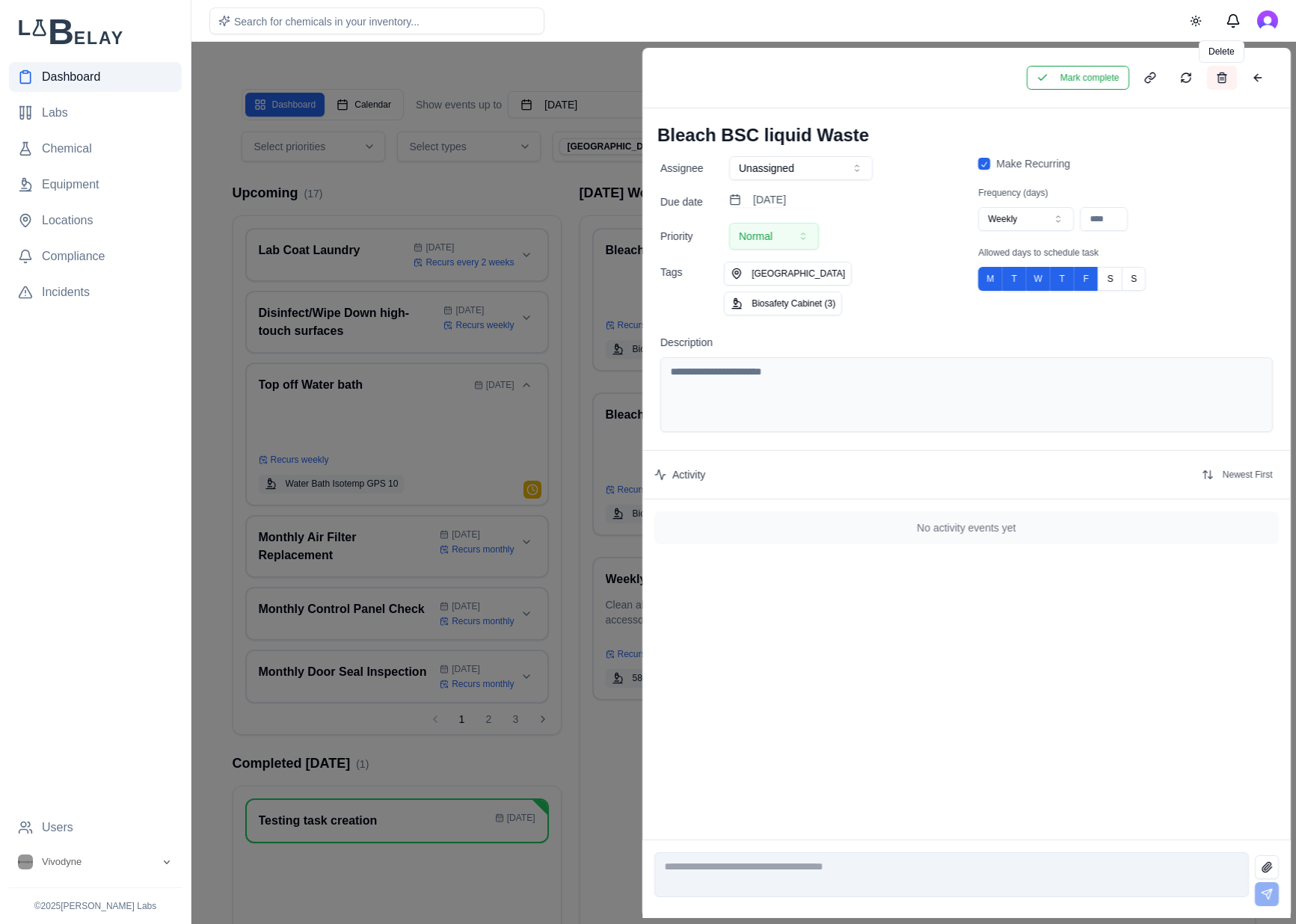
click at [1230, 81] on button at bounding box center [1221, 77] width 30 height 23
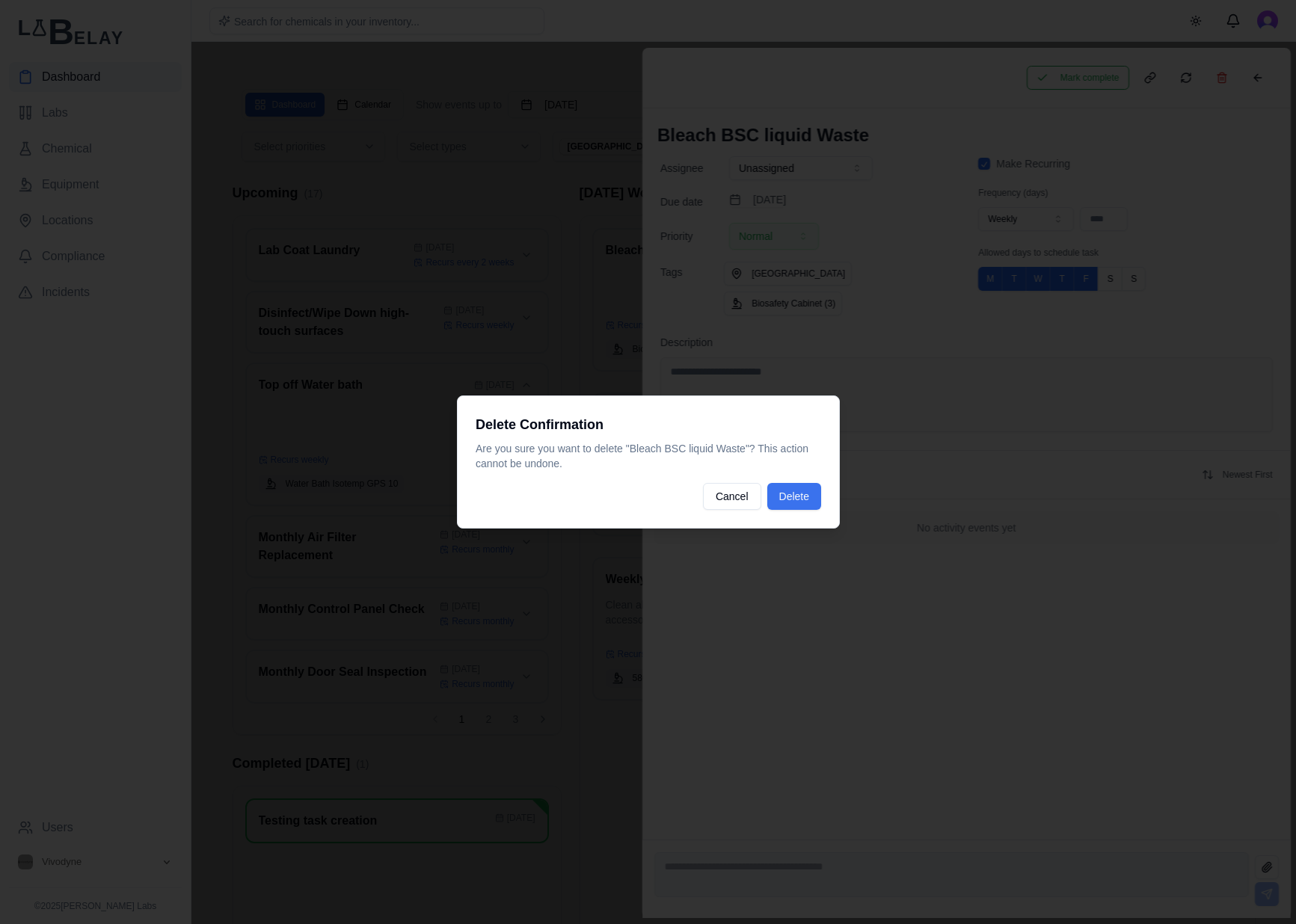
click at [818, 497] on button "Delete" at bounding box center [793, 496] width 54 height 27
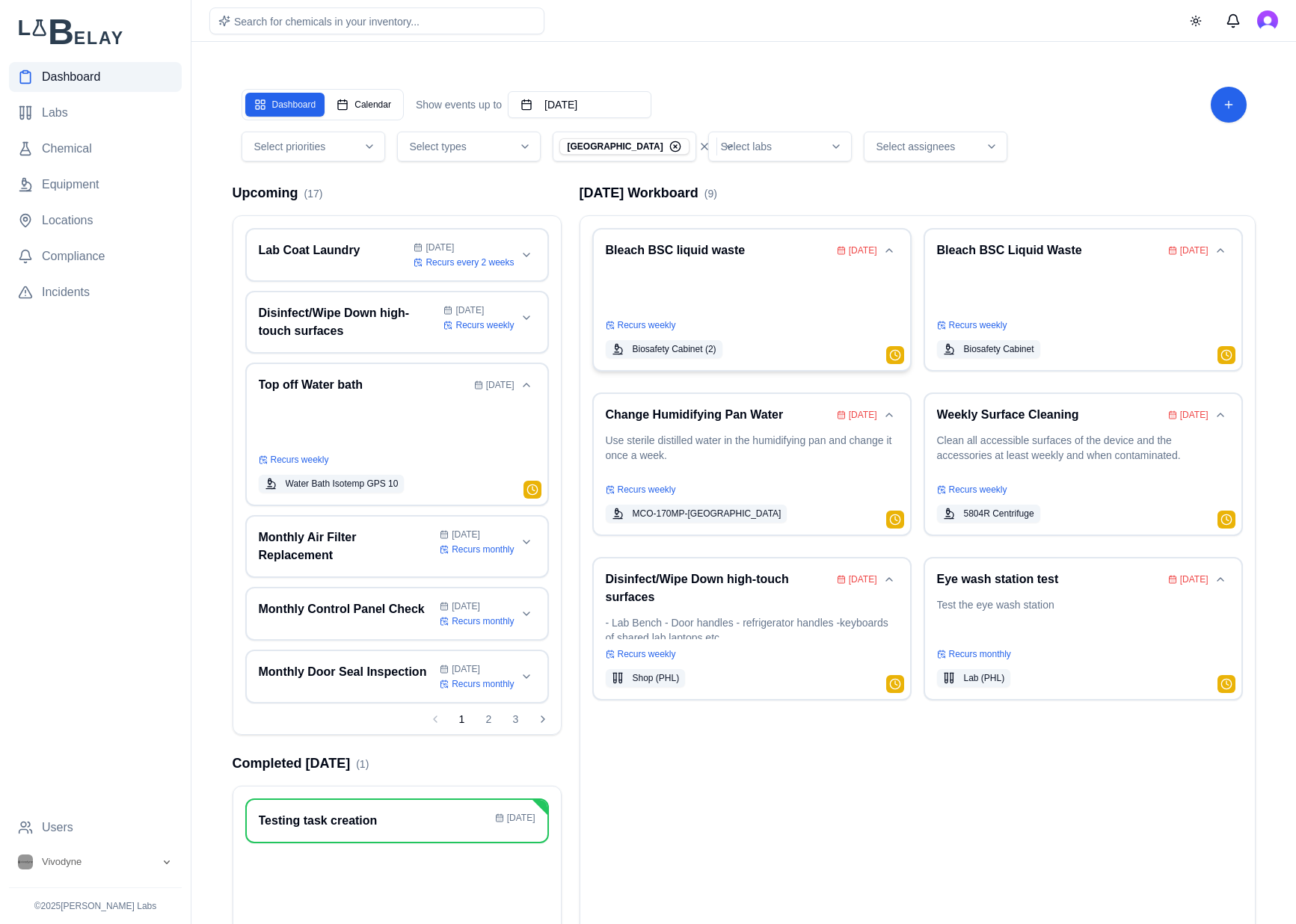
click at [761, 306] on p at bounding box center [751, 289] width 292 height 42
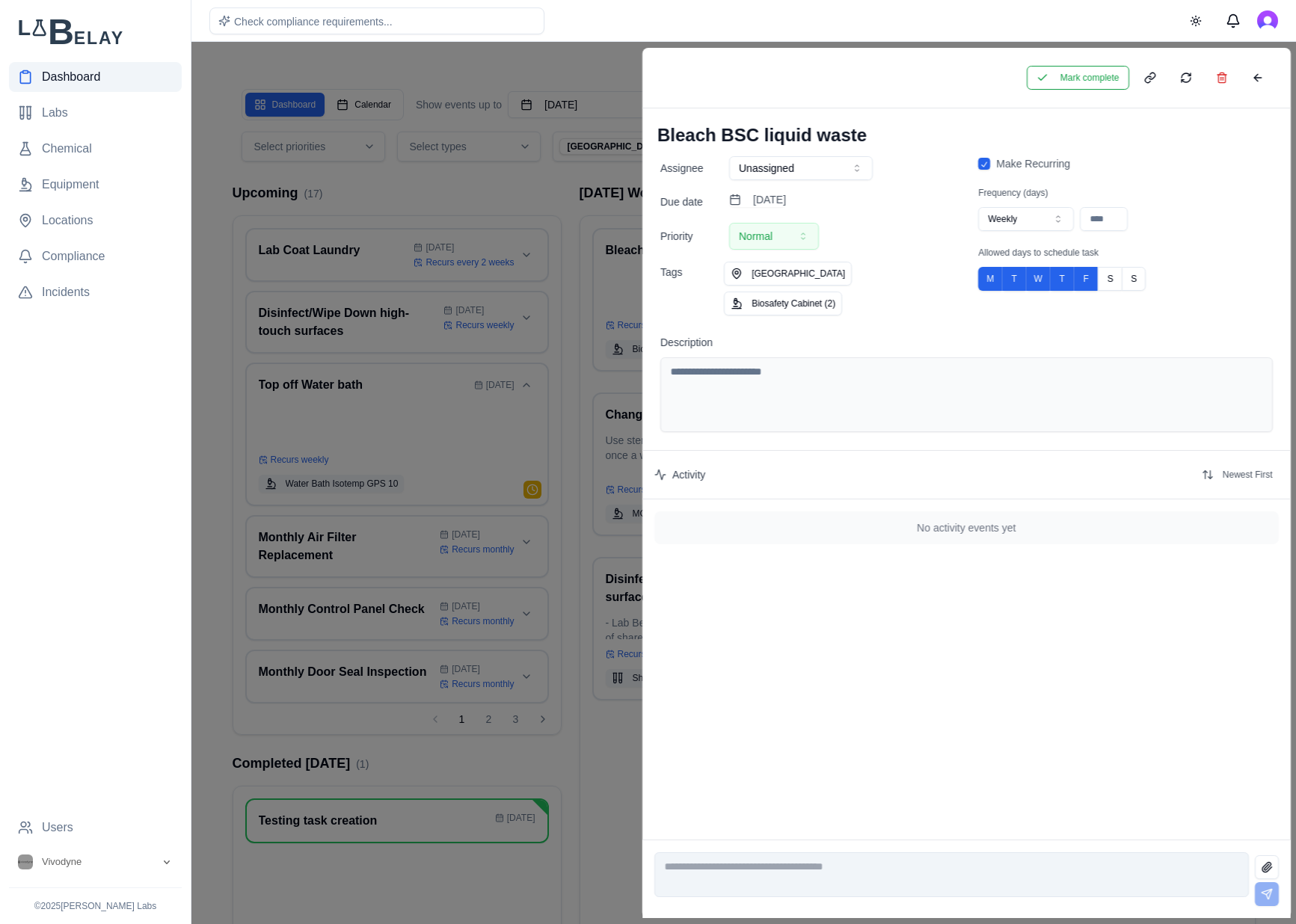
click at [865, 301] on div "Assignee Unassigned Due date [DATE] Priority Normal Tags PHL Campus Biosafety C…" at bounding box center [966, 244] width 648 height 177
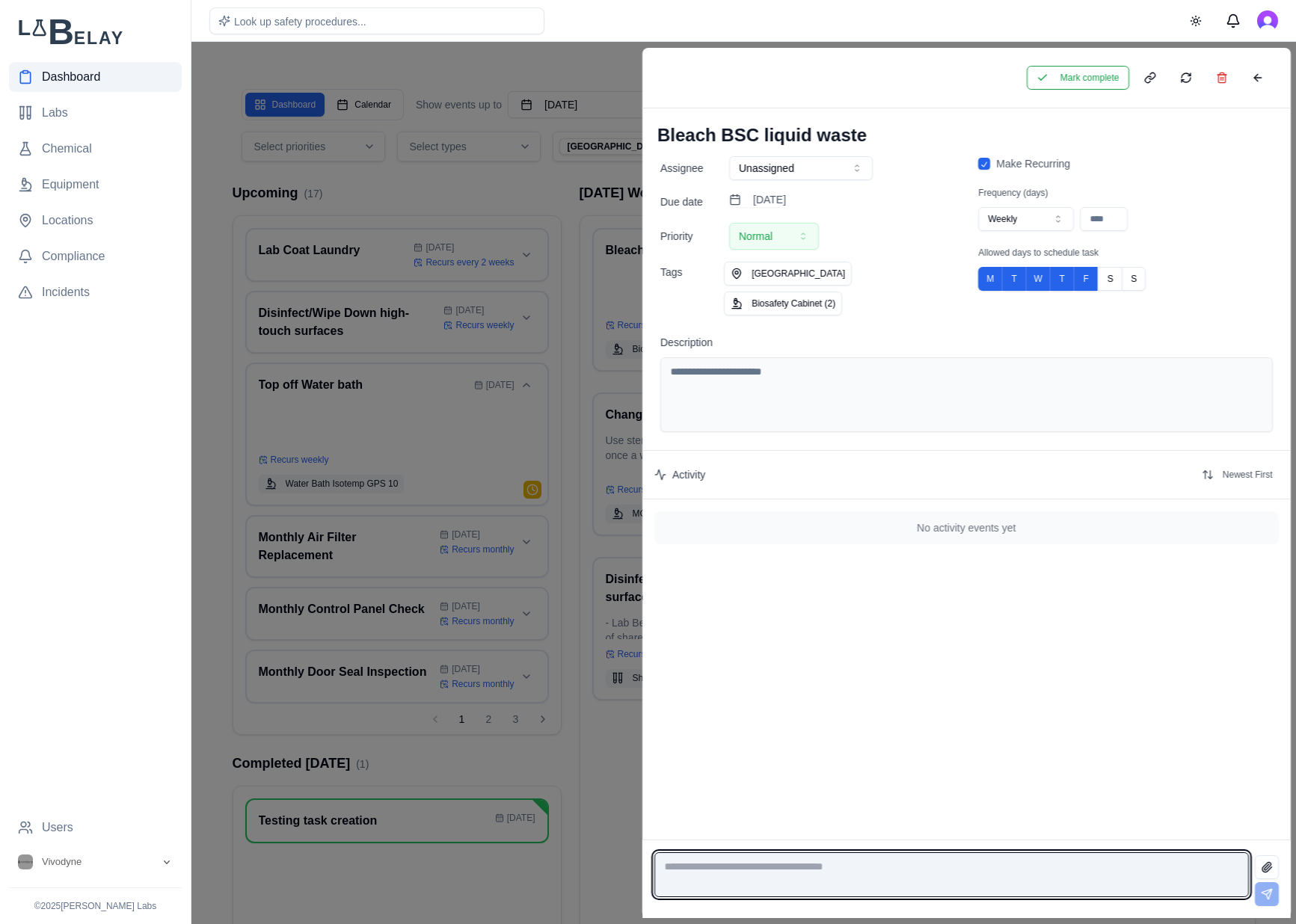
click at [918, 878] on textarea at bounding box center [951, 874] width 594 height 45
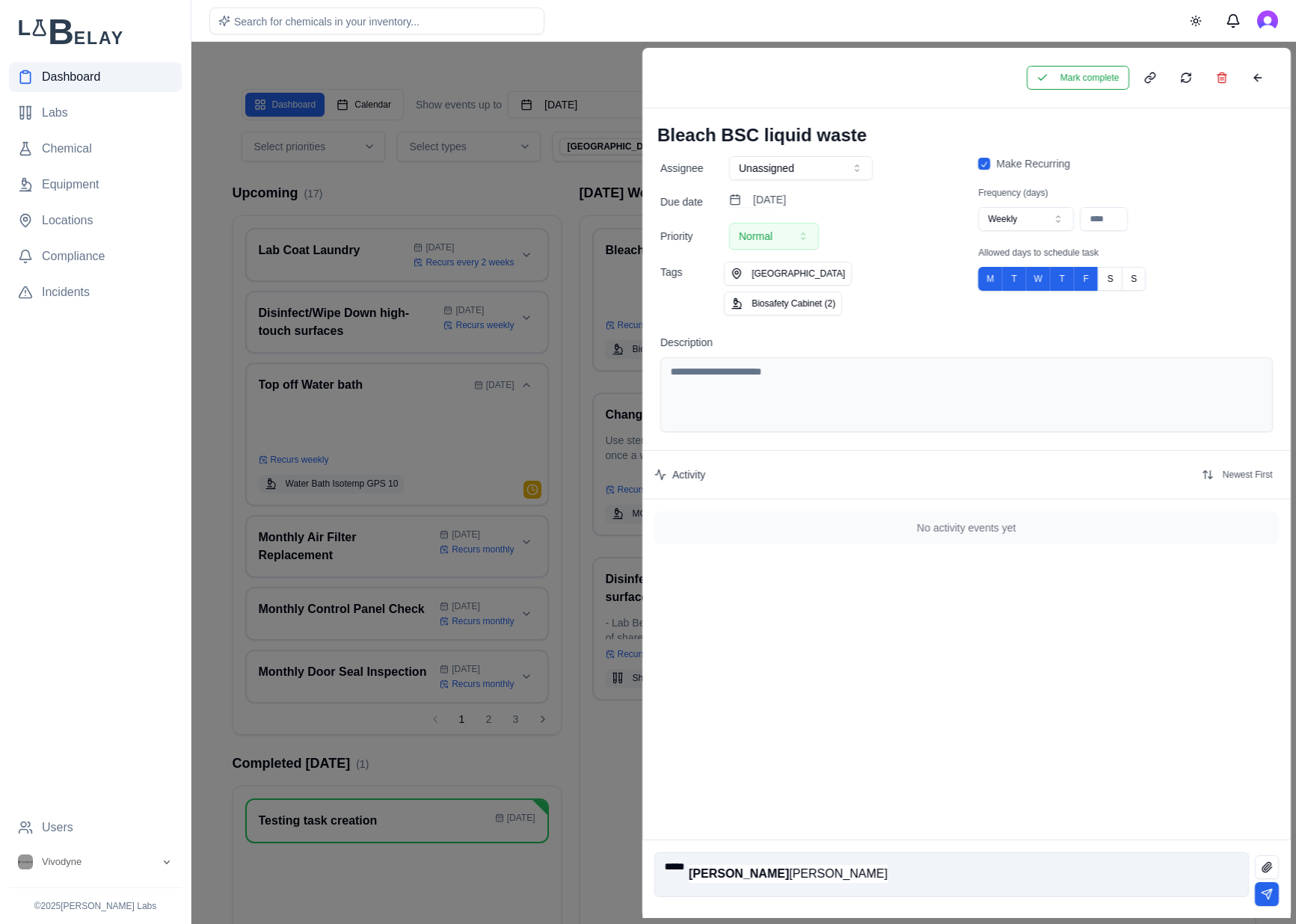
click at [744, 868] on span "[PERSON_NAME]" at bounding box center [788, 873] width 199 height 13
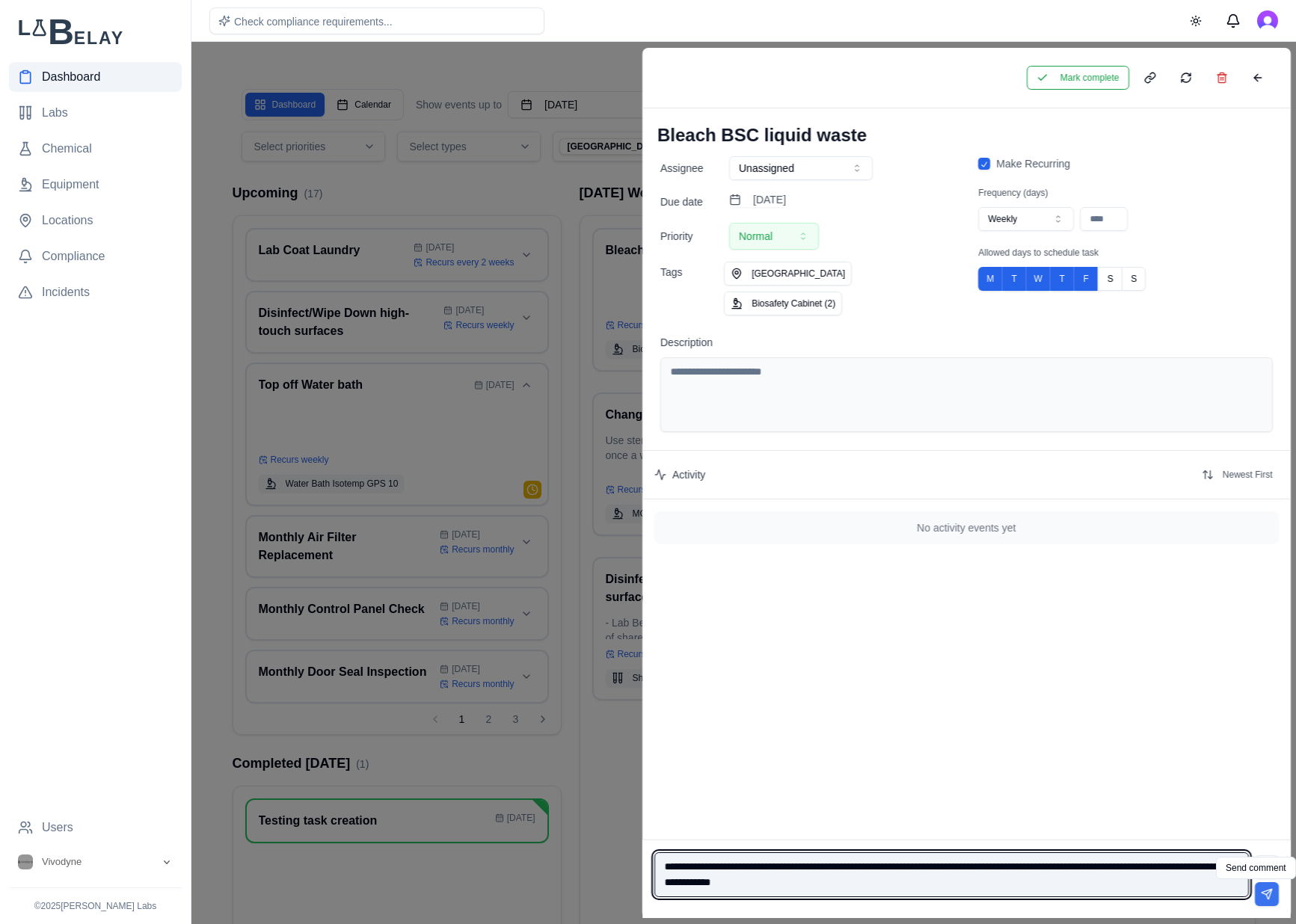
type textarea "**********"
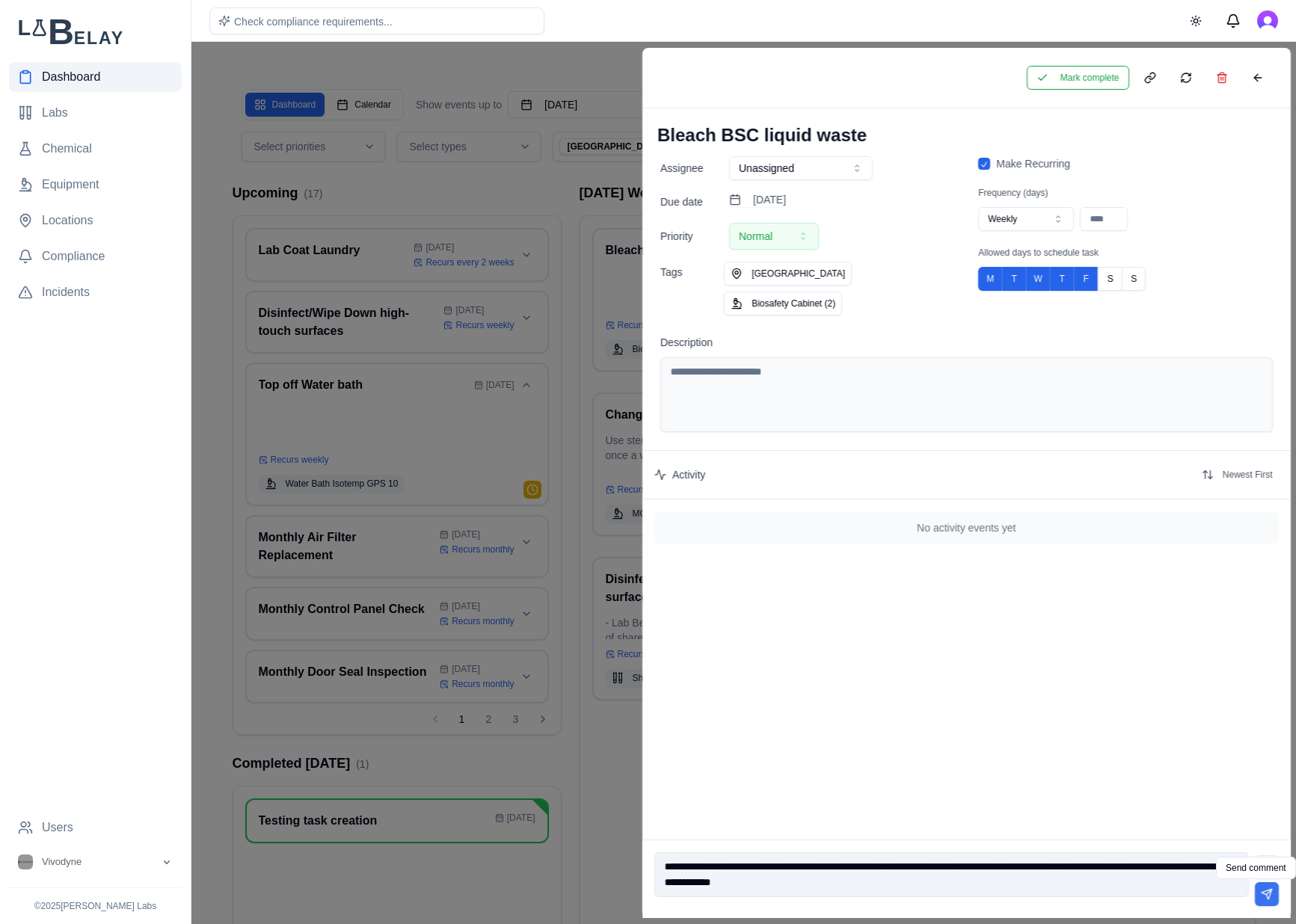
click at [1269, 897] on button at bounding box center [1265, 893] width 23 height 23
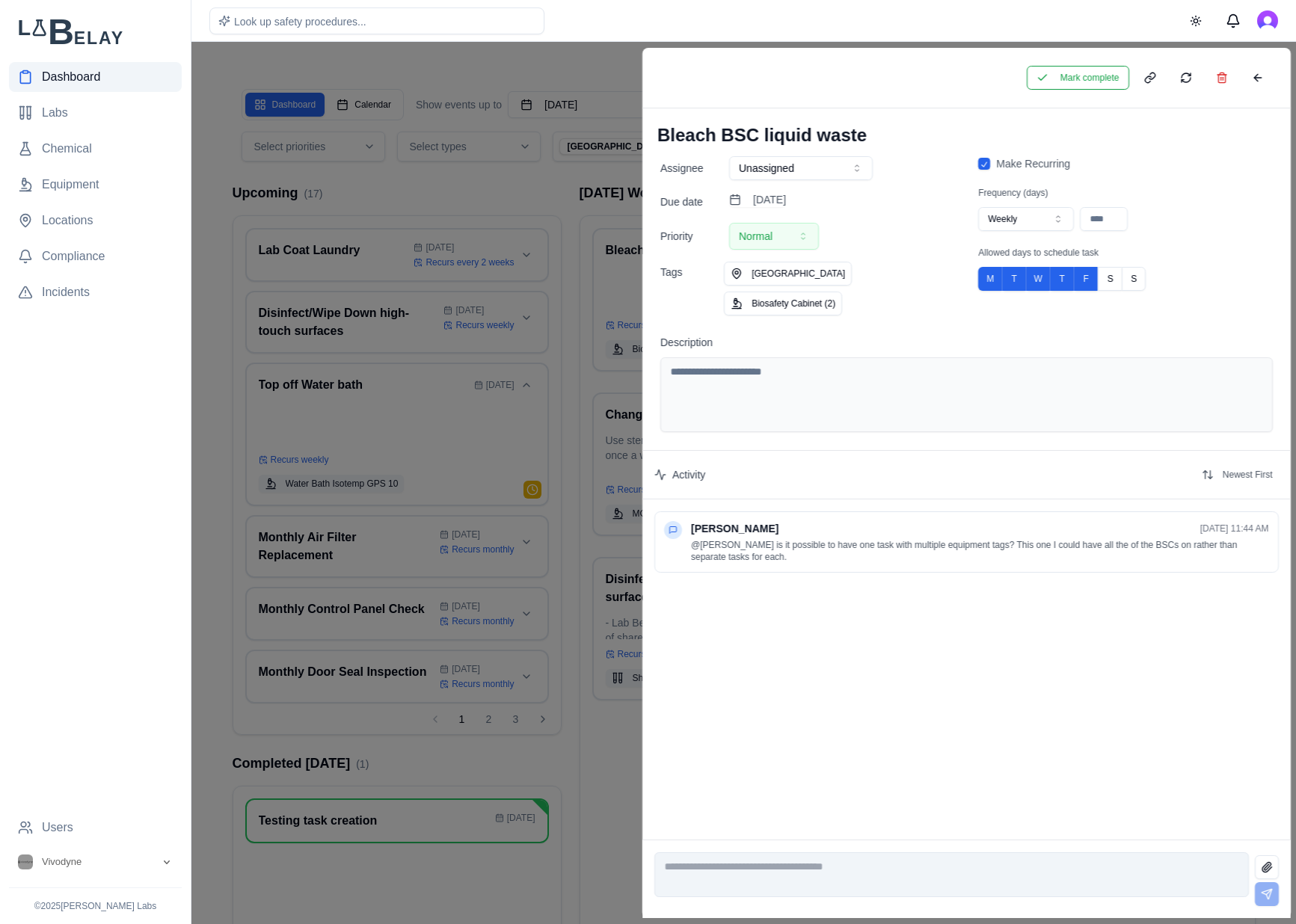
click at [613, 75] on div at bounding box center [648, 483] width 1296 height 882
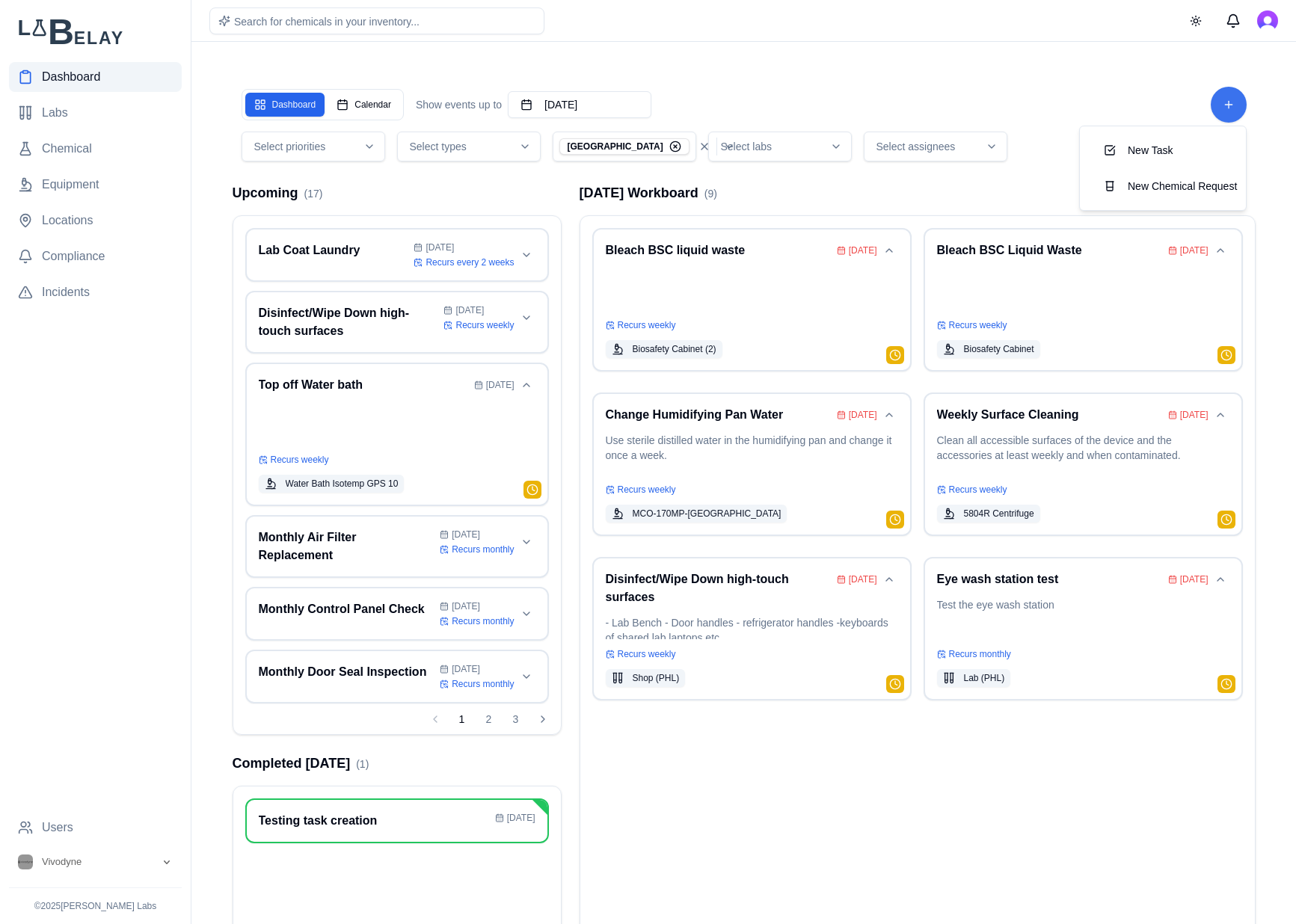
click at [1223, 97] on html "Dashboard Labs Chemical Equipment Locations Compliance Incidents Users Vivodyne…" at bounding box center [648, 520] width 1296 height 1040
click at [1145, 155] on button "New Task" at bounding box center [1162, 150] width 142 height 27
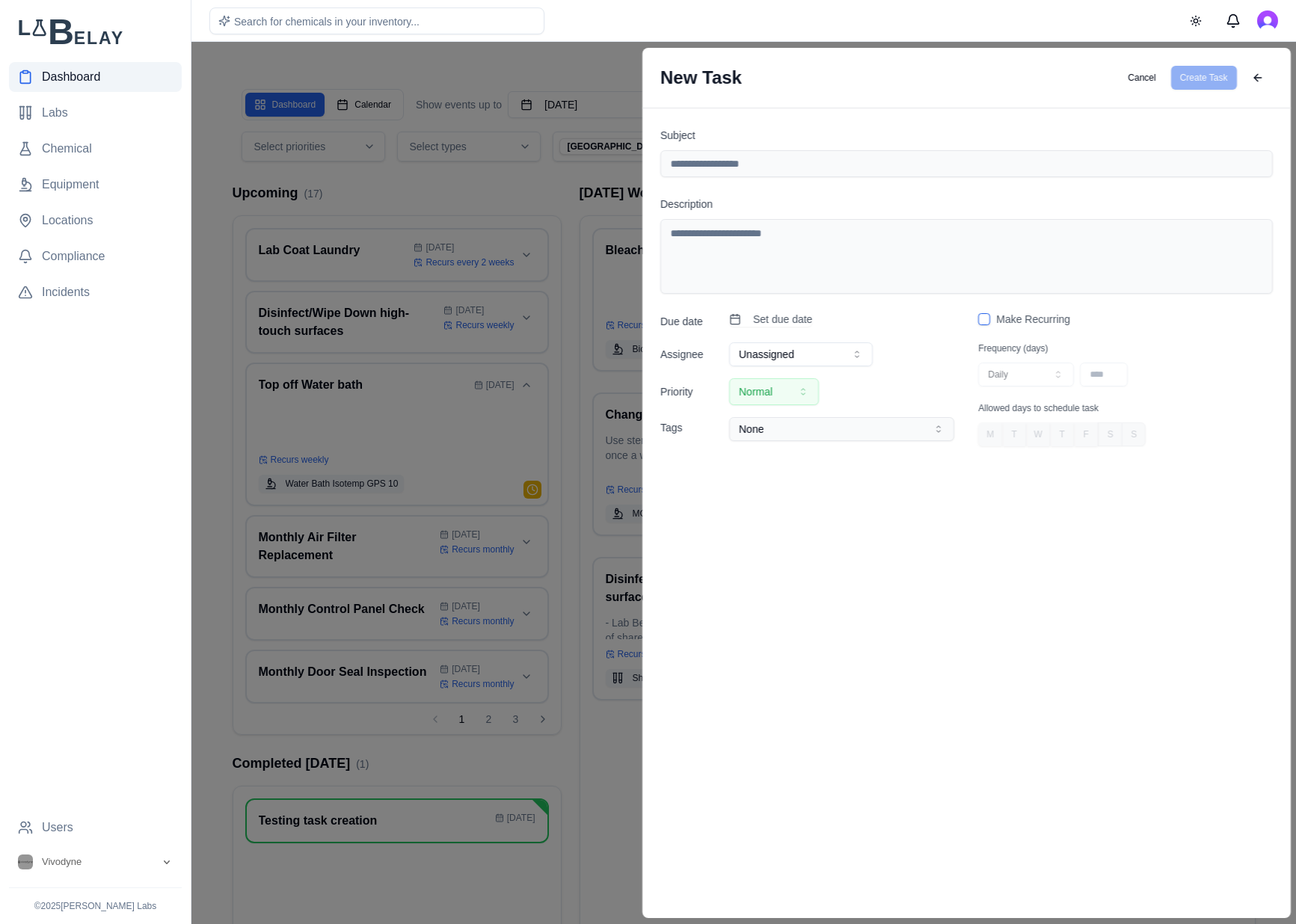
click at [903, 162] on input "Subject" at bounding box center [966, 163] width 612 height 27
click at [1164, 90] on div "New Task Cancel Create Task" at bounding box center [966, 78] width 648 height 60
click at [1145, 74] on button "Cancel" at bounding box center [1141, 77] width 46 height 23
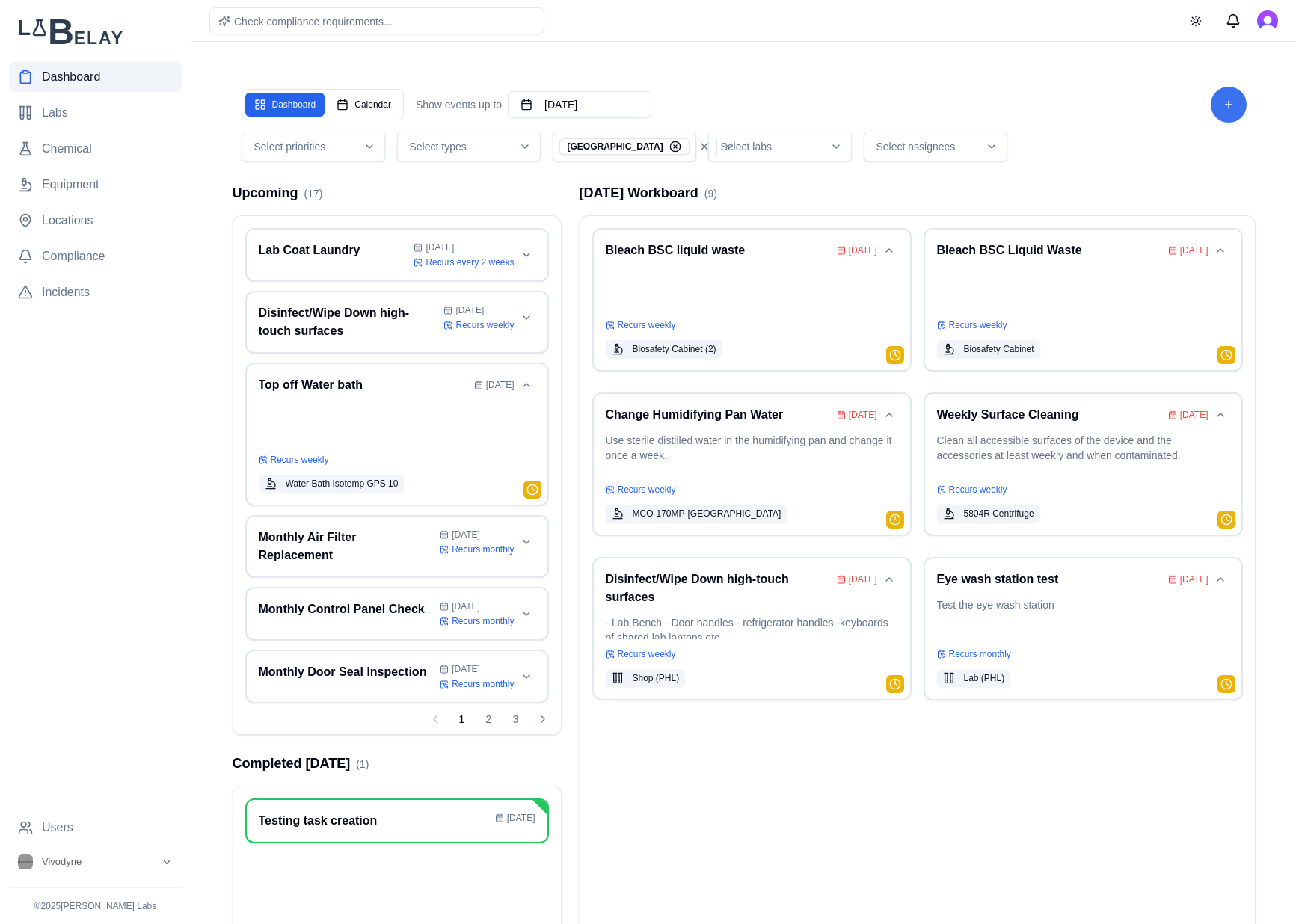
click at [1233, 108] on html "Dashboard Labs Chemical Equipment Locations Compliance Incidents Users Vivodyne…" at bounding box center [648, 520] width 1296 height 1040
click at [1197, 163] on link "New Task" at bounding box center [1163, 150] width 154 height 36
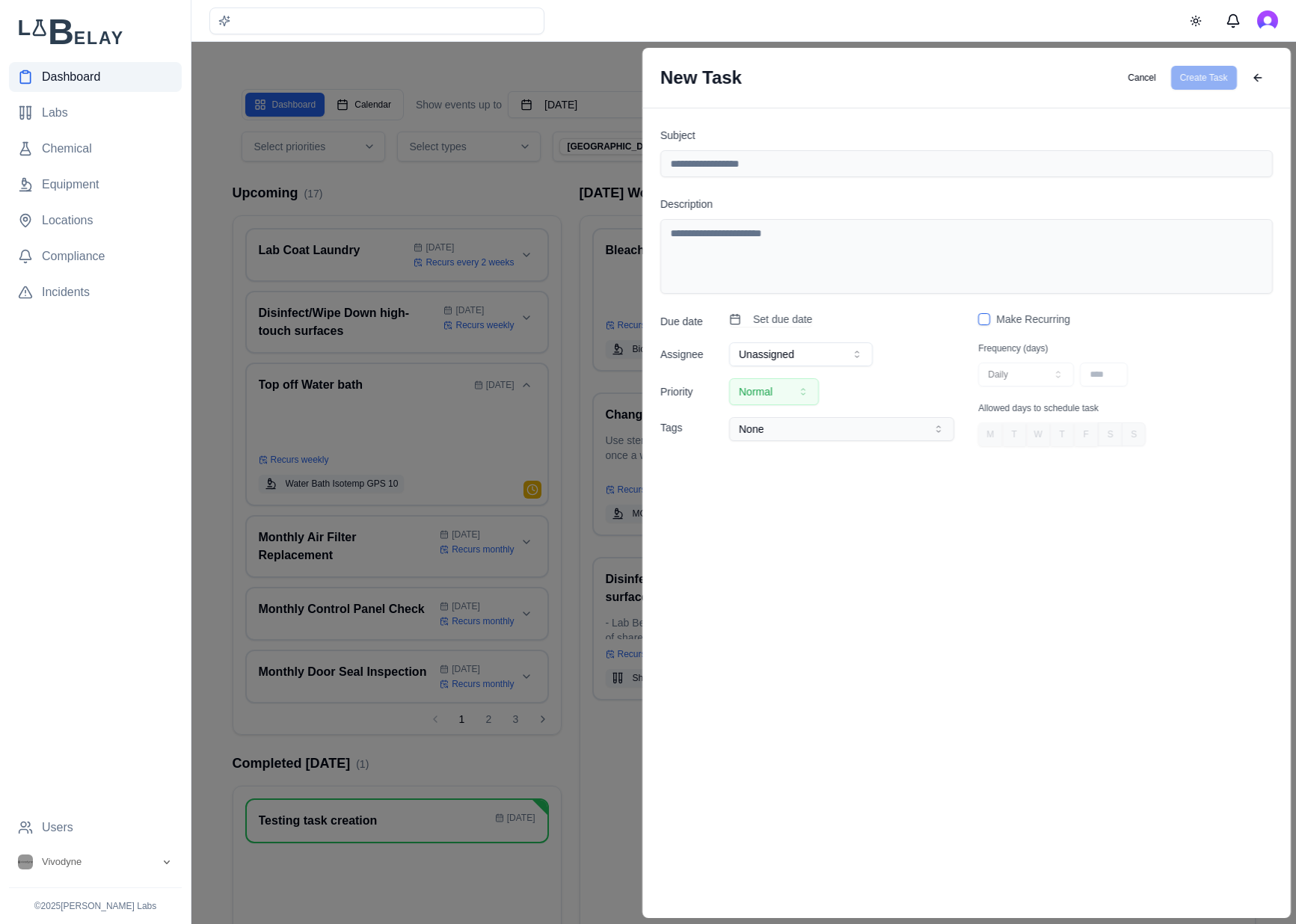
click at [878, 150] on input "Subject" at bounding box center [966, 163] width 612 height 27
type input "*"
click at [952, 167] on input "**********" at bounding box center [966, 163] width 612 height 27
type input "**********"
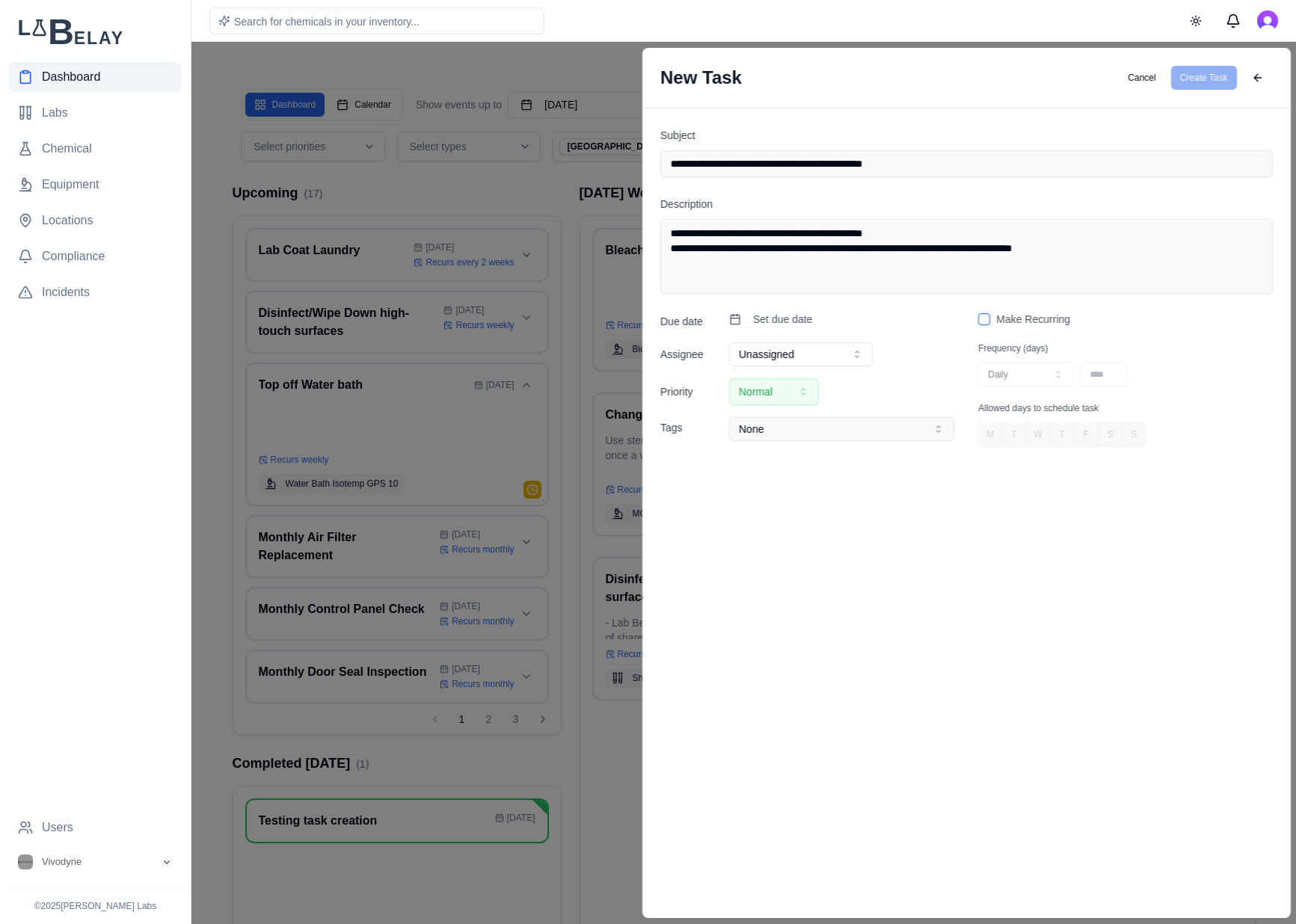
click at [775, 249] on textarea "**********" at bounding box center [966, 256] width 612 height 75
click at [908, 246] on textarea "**********" at bounding box center [966, 256] width 612 height 75
click at [764, 247] on textarea "**********" at bounding box center [966, 256] width 612 height 75
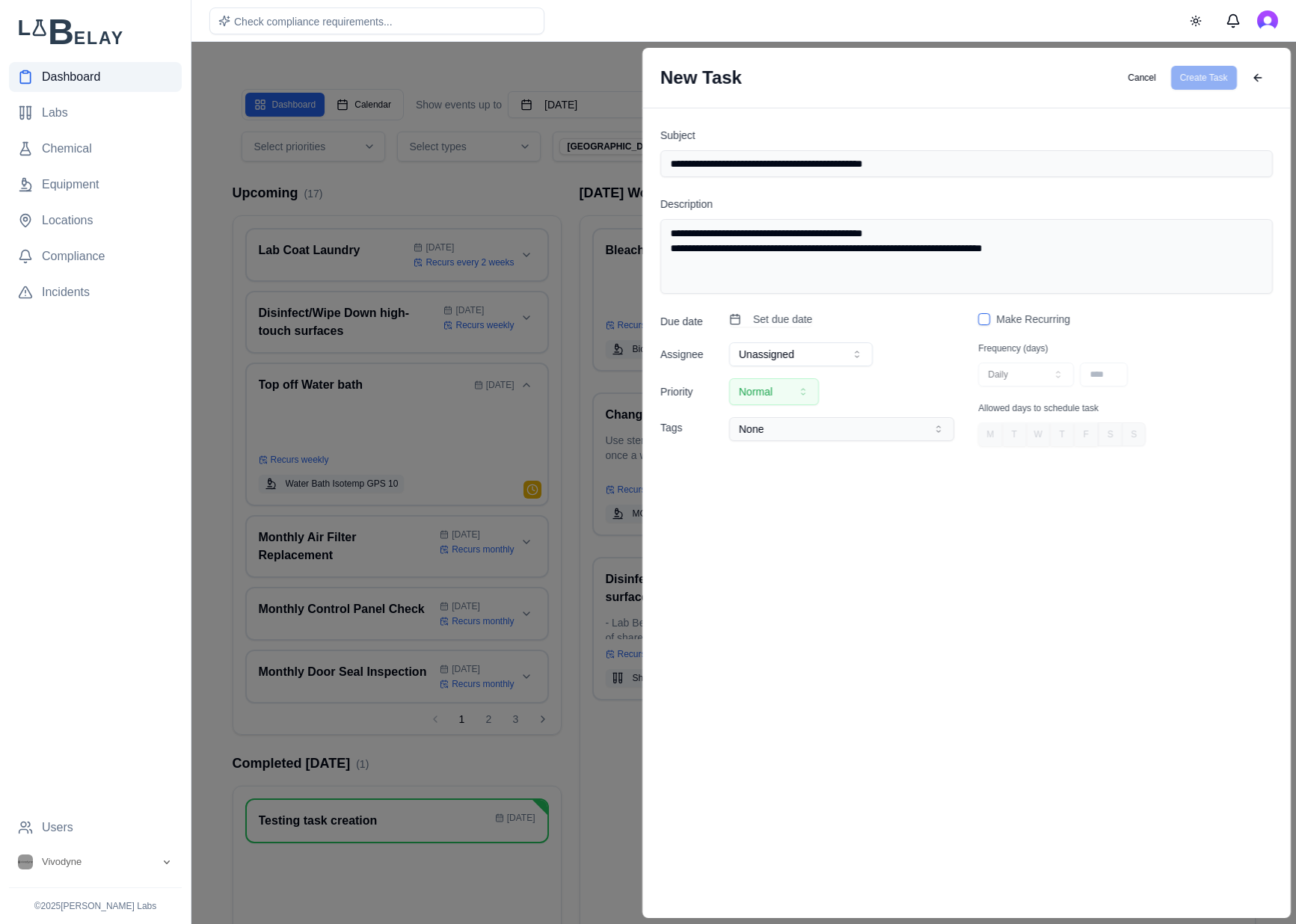
click at [896, 249] on textarea "**********" at bounding box center [966, 256] width 612 height 75
click at [1167, 249] on textarea "**********" at bounding box center [966, 256] width 612 height 75
click at [1025, 250] on textarea "**********" at bounding box center [966, 256] width 612 height 75
click at [1185, 250] on textarea "**********" at bounding box center [966, 256] width 612 height 75
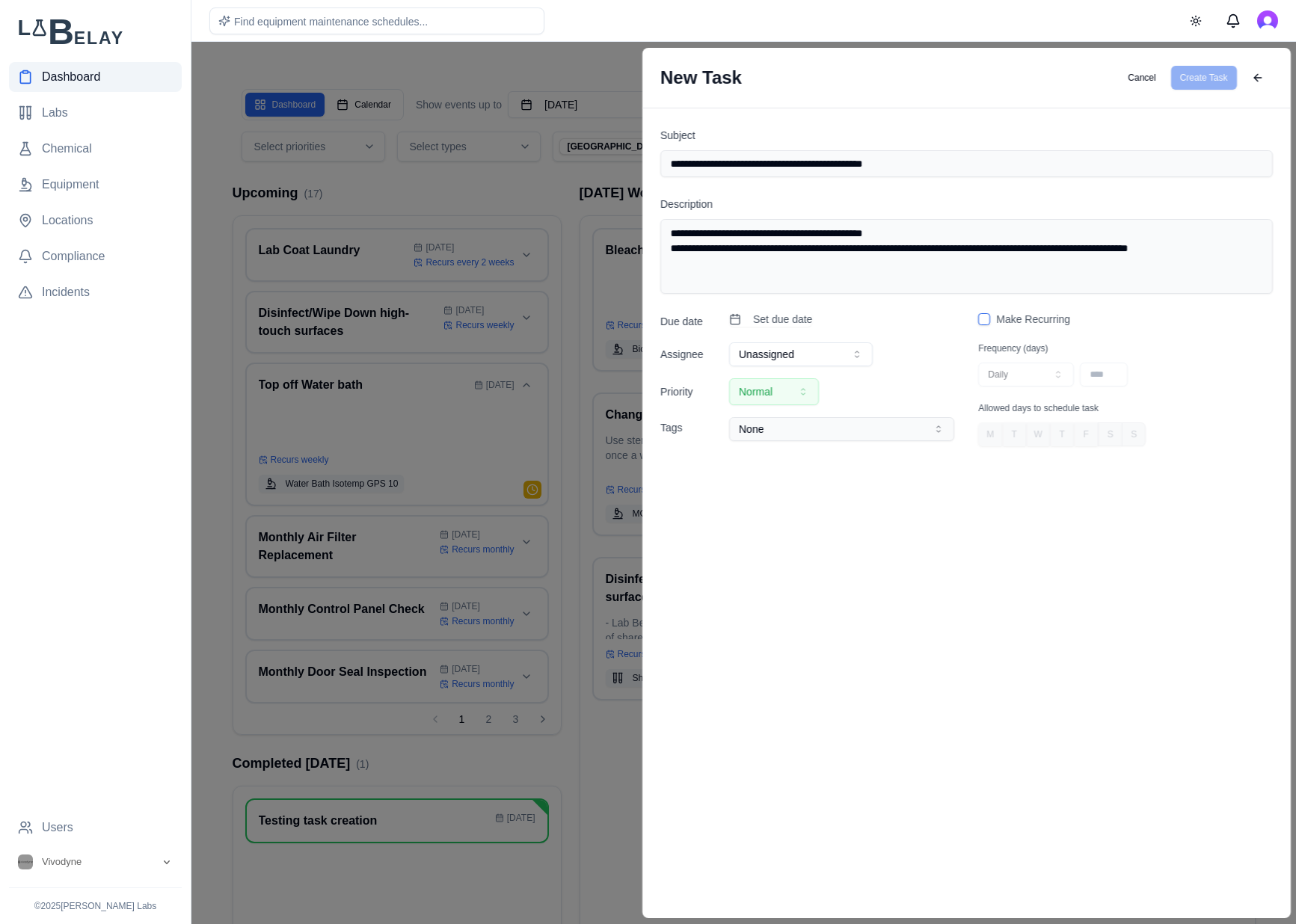
type textarea "**********"
click at [835, 356] on button "Unassigned" at bounding box center [800, 354] width 144 height 23
select select "**********"
click at [787, 318] on span "Set due date" at bounding box center [782, 319] width 59 height 15
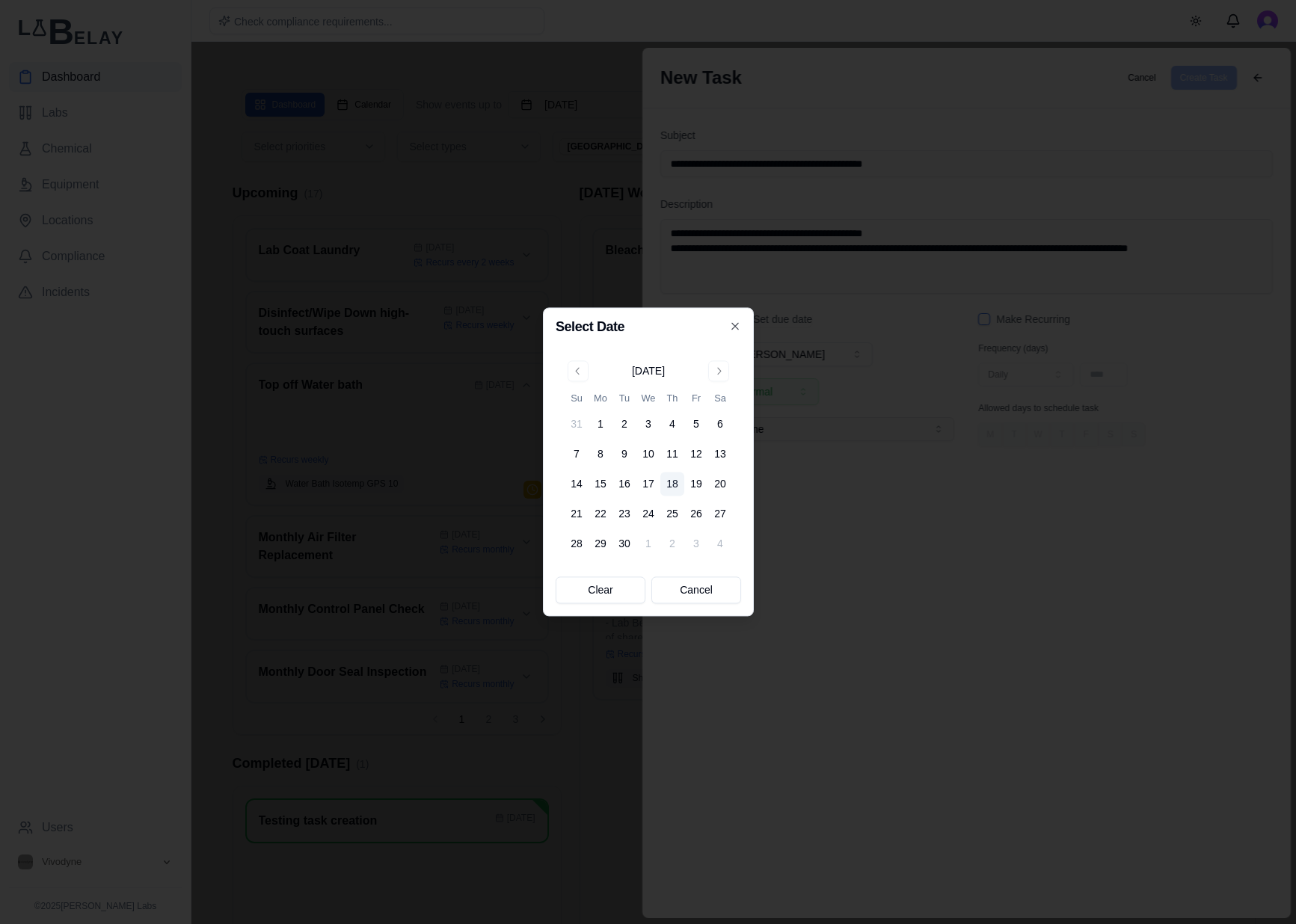
click at [665, 485] on button "18" at bounding box center [671, 484] width 23 height 23
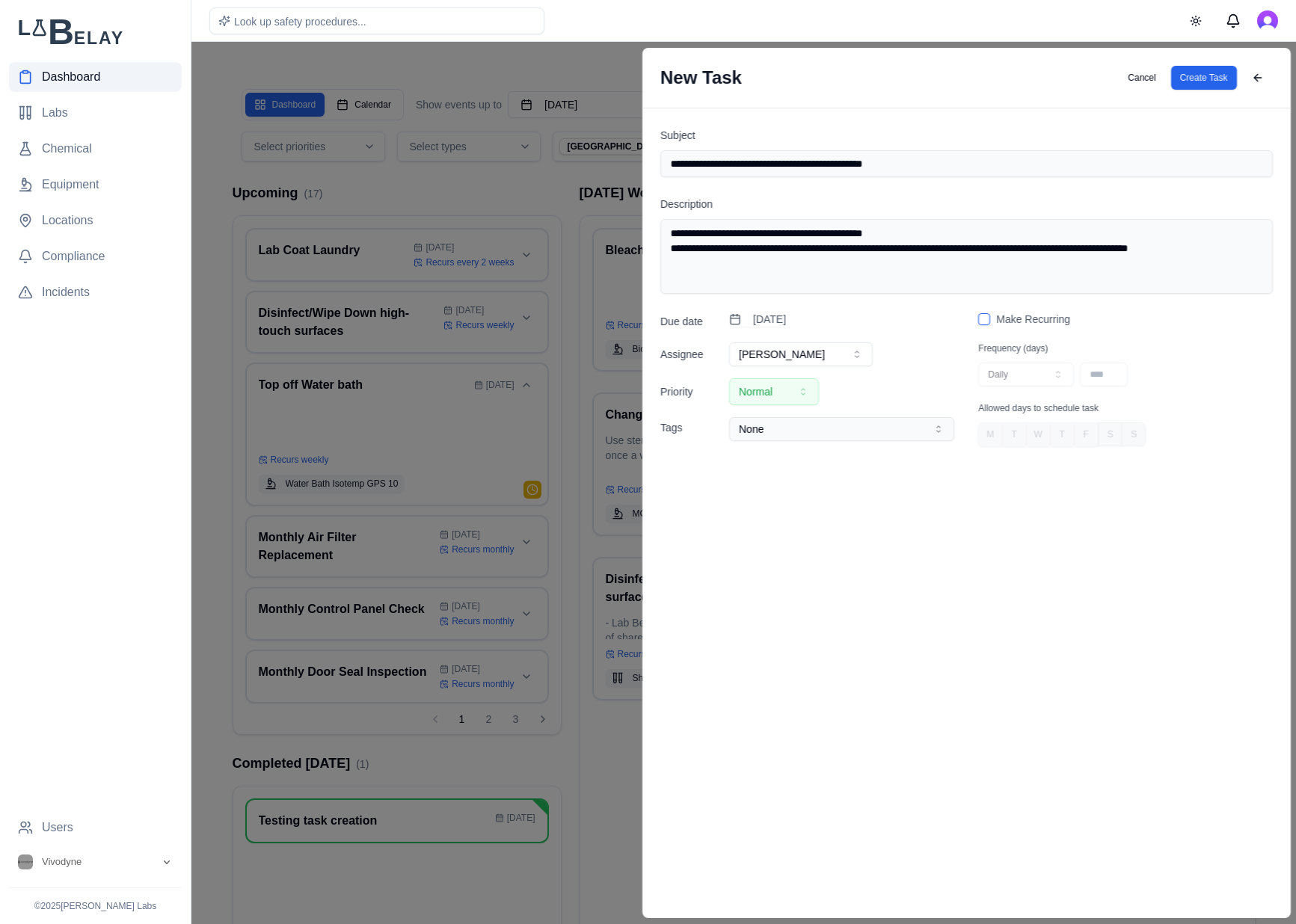
click at [668, 232] on textarea "**********" at bounding box center [966, 256] width 612 height 75
click at [932, 244] on textarea "**********" at bounding box center [966, 256] width 612 height 75
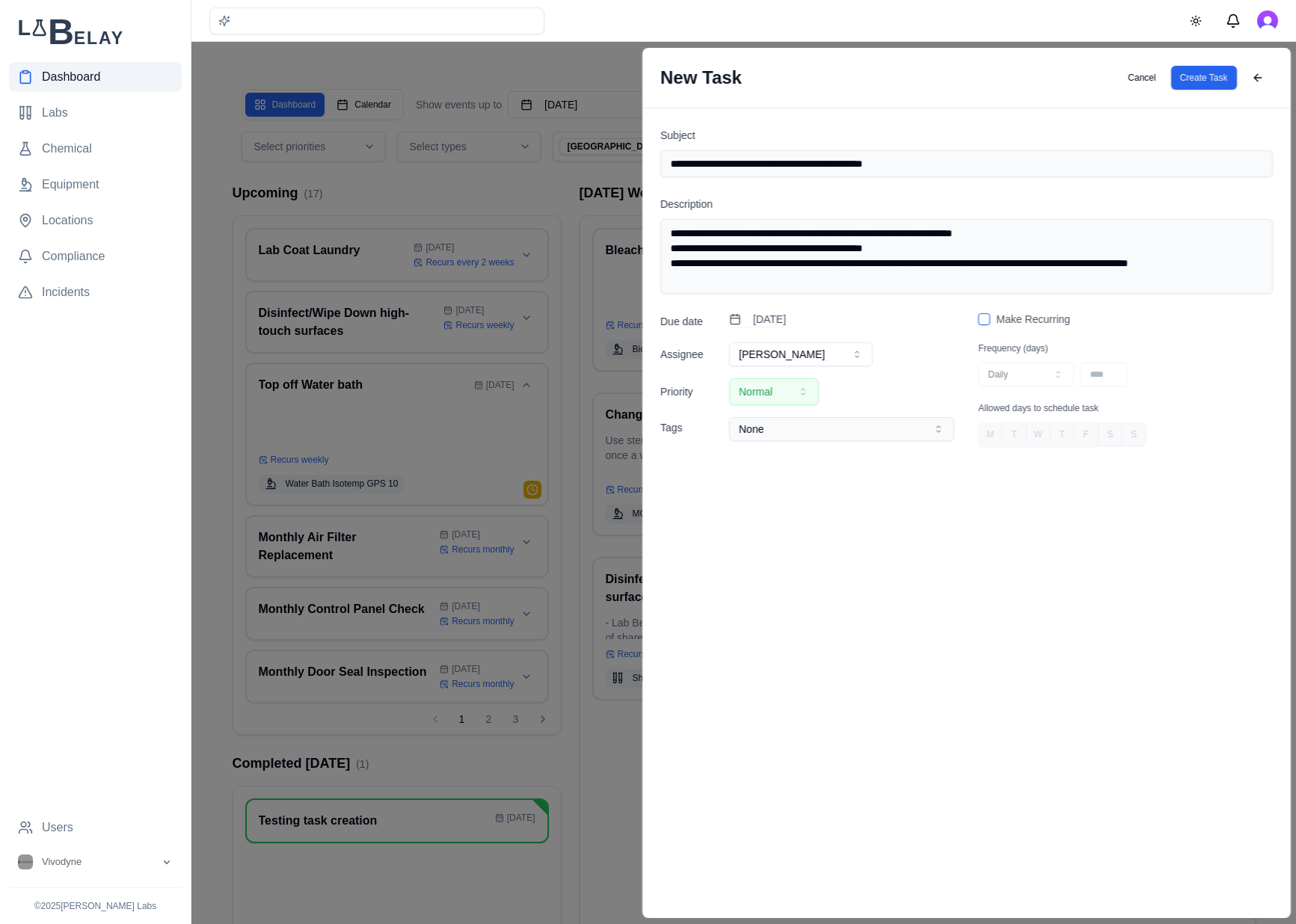
click at [880, 264] on textarea "**********" at bounding box center [966, 256] width 612 height 75
type textarea "**********"
click at [1112, 246] on textarea "**********" at bounding box center [966, 256] width 612 height 75
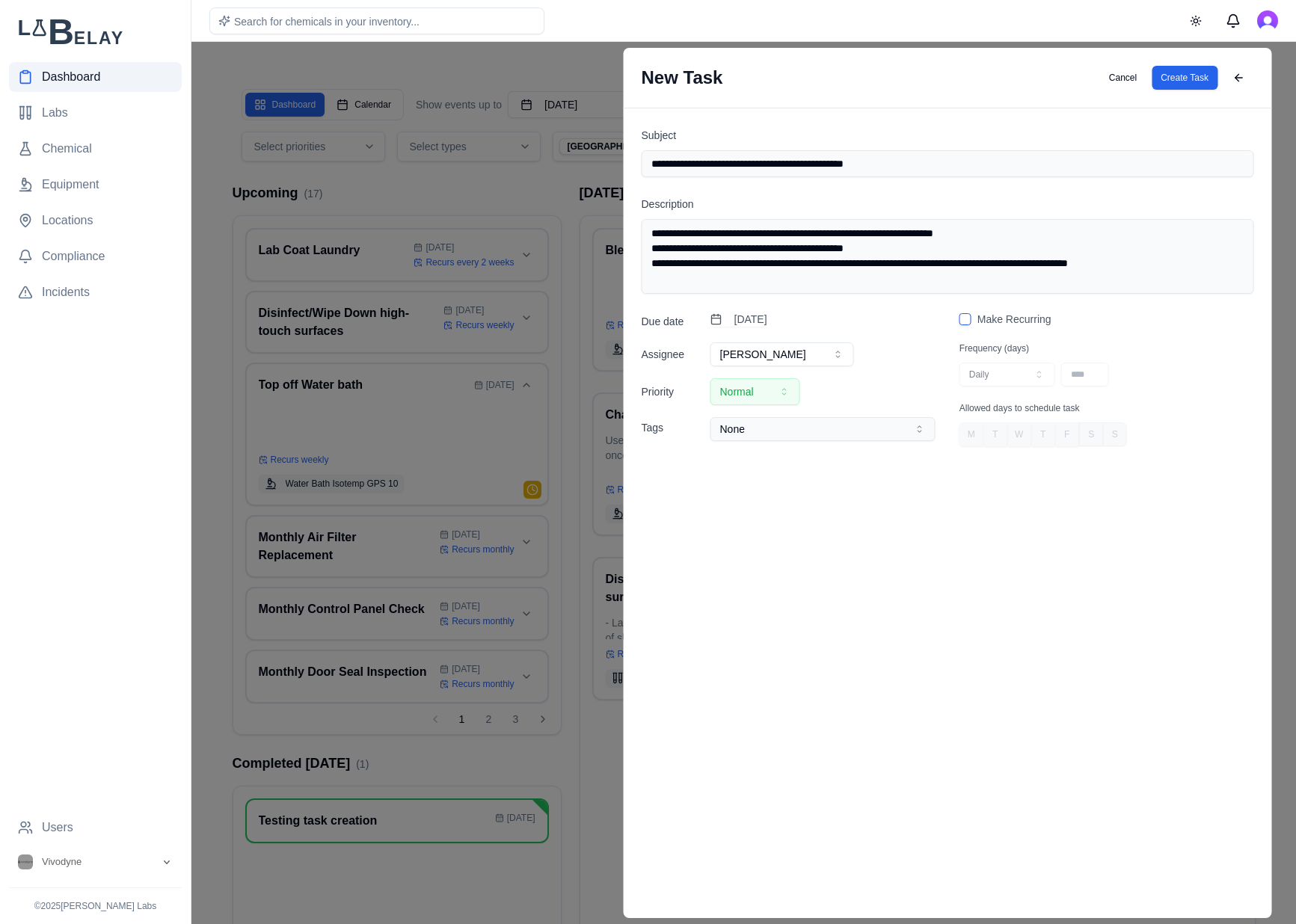
drag, startPoint x: 977, startPoint y: 159, endPoint x: 842, endPoint y: 161, distance: 135.0
click at [842, 161] on input "**********" at bounding box center [947, 163] width 612 height 27
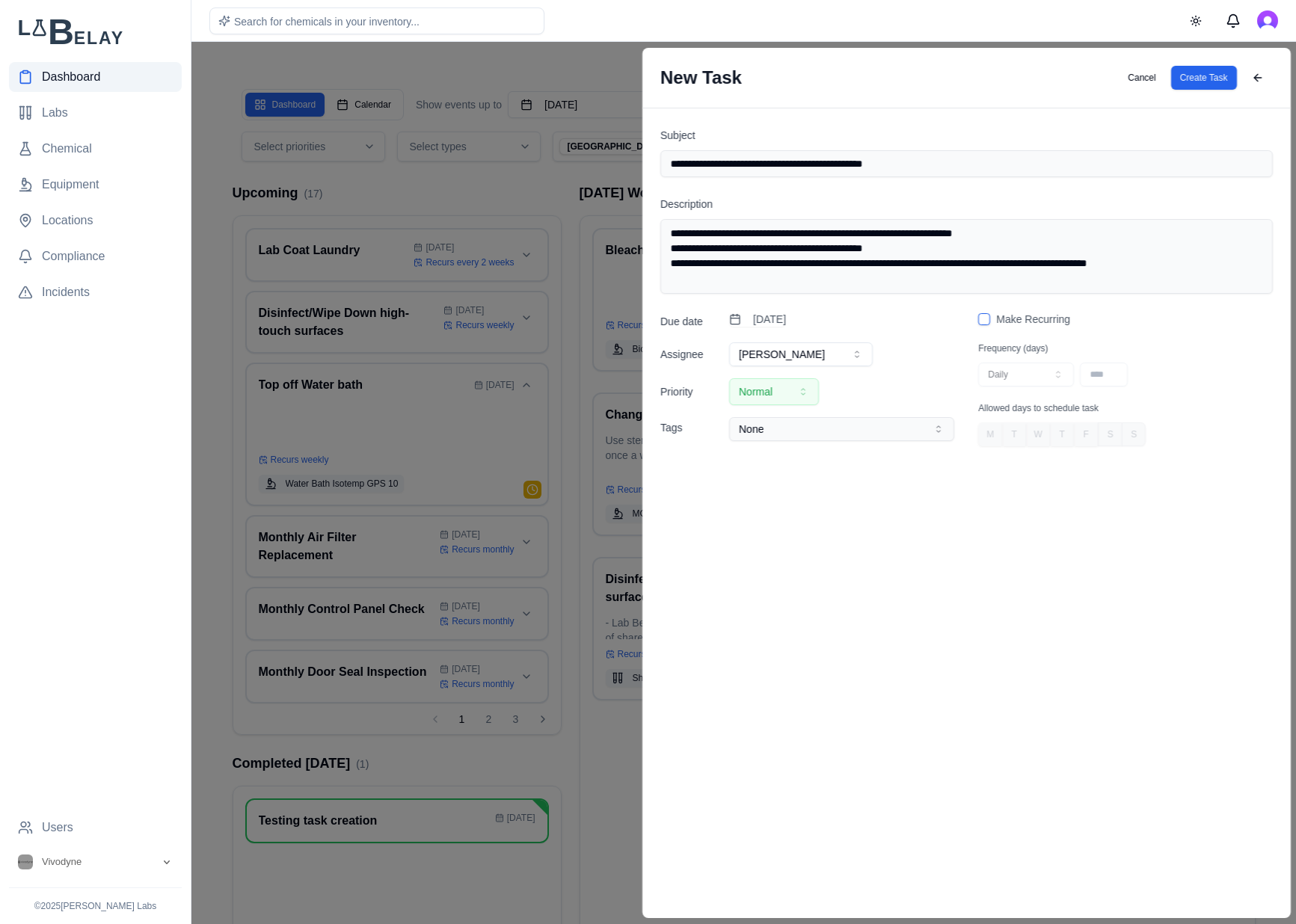
click at [891, 160] on input "**********" at bounding box center [966, 163] width 612 height 27
click at [890, 160] on input "**********" at bounding box center [966, 163] width 612 height 27
type input "**********"
click at [1211, 268] on textarea "**********" at bounding box center [966, 256] width 612 height 75
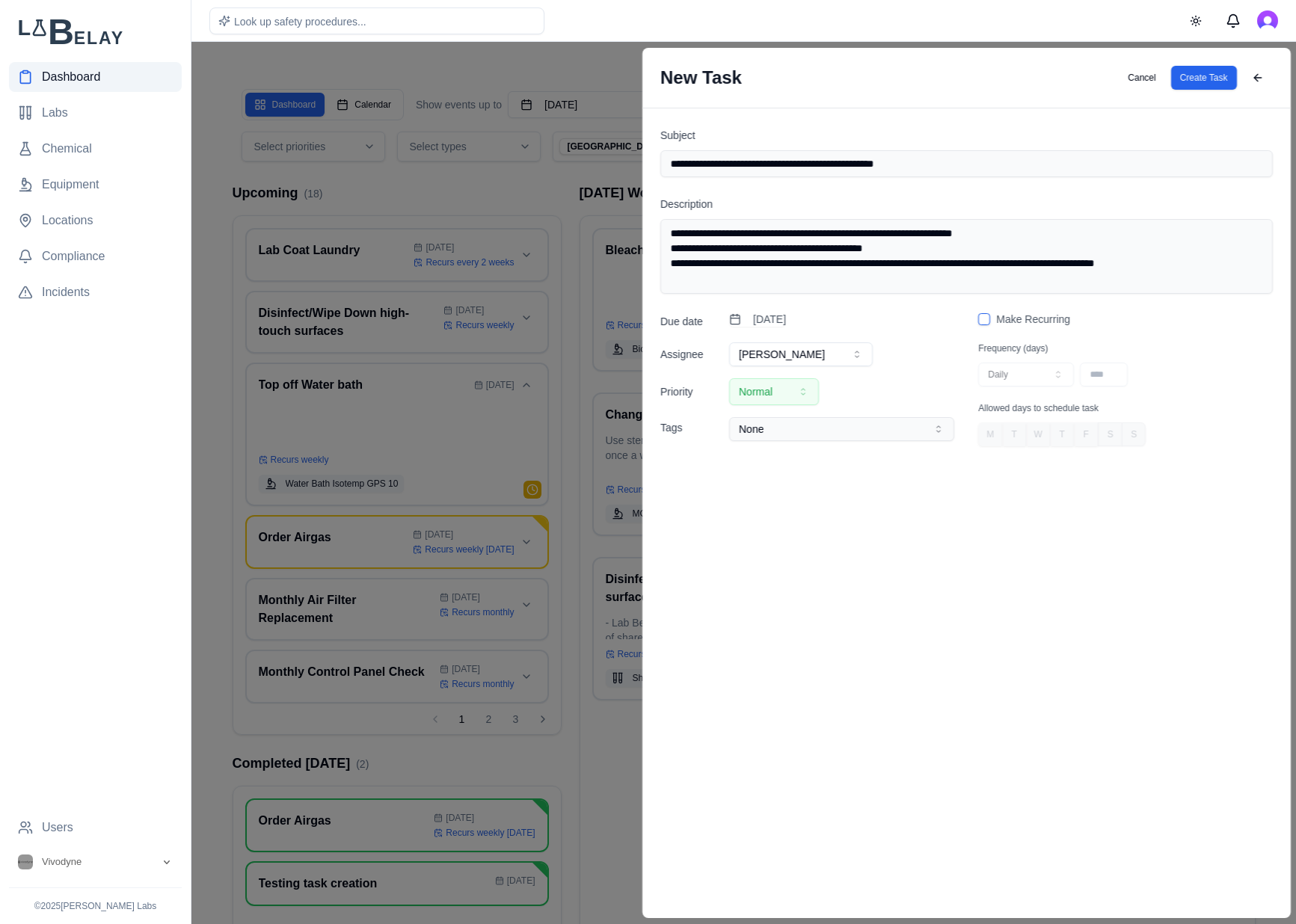
click at [971, 265] on textarea "**********" at bounding box center [966, 256] width 612 height 75
click at [984, 263] on textarea "**********" at bounding box center [966, 256] width 612 height 75
click at [1243, 267] on textarea "**********" at bounding box center [966, 256] width 612 height 75
click at [995, 245] on textarea "**********" at bounding box center [966, 256] width 612 height 75
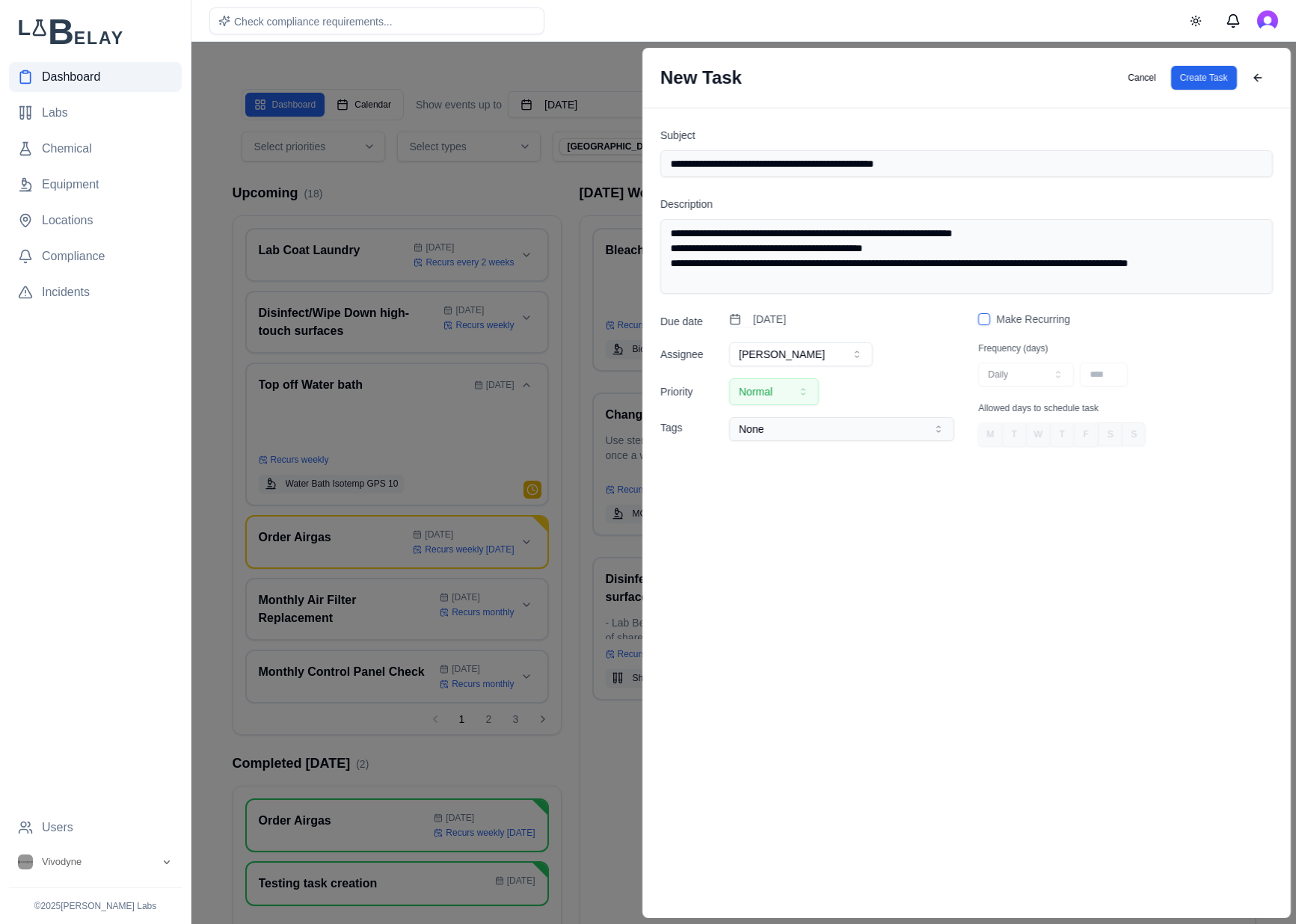
click at [825, 250] on textarea "**********" at bounding box center [966, 256] width 612 height 75
click at [1242, 265] on textarea "**********" at bounding box center [966, 256] width 612 height 75
click at [766, 266] on textarea "**********" at bounding box center [966, 256] width 612 height 75
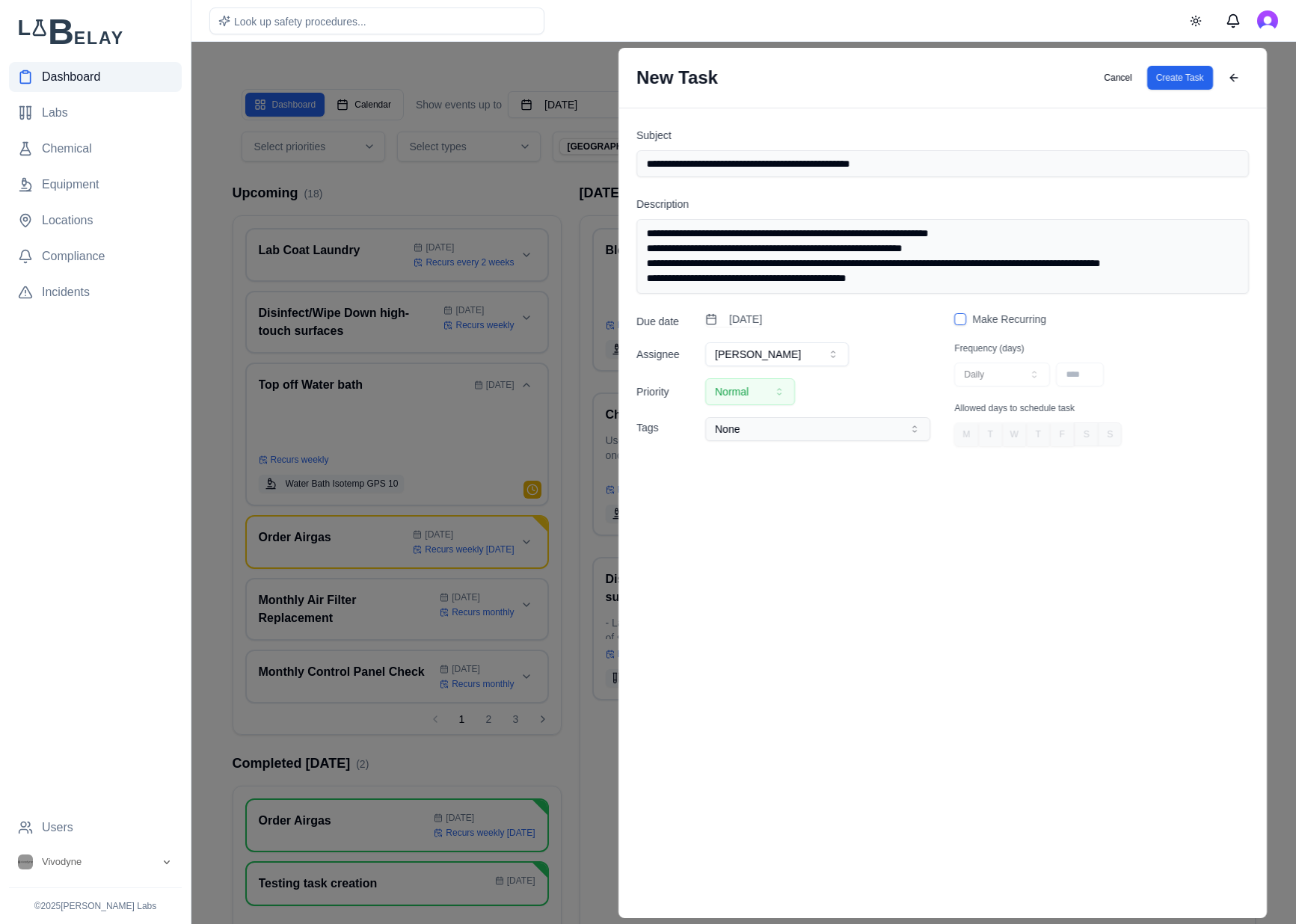
drag, startPoint x: 925, startPoint y: 277, endPoint x: 625, endPoint y: 284, distance: 300.1
click at [636, 284] on textarea "**********" at bounding box center [942, 256] width 612 height 75
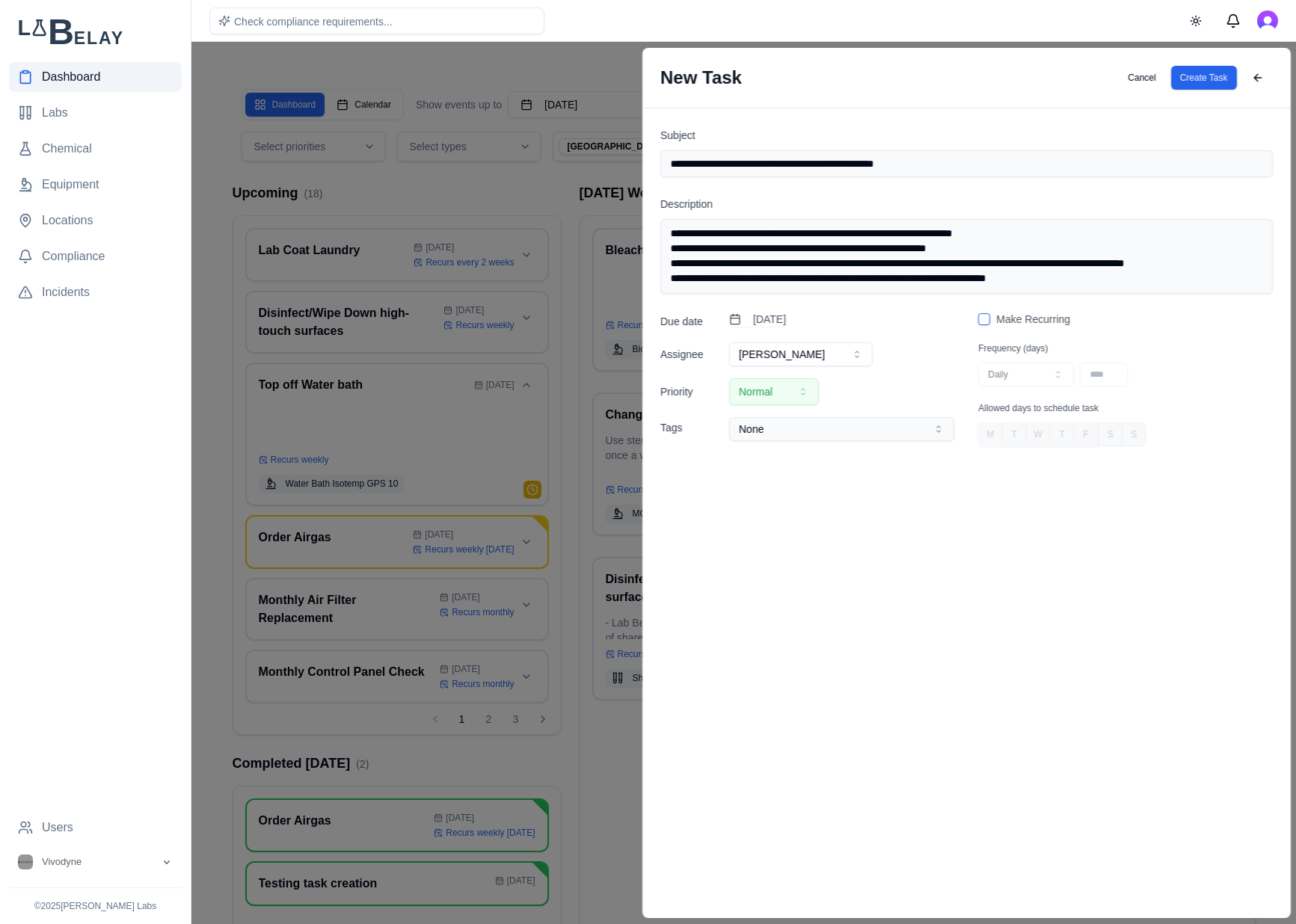
click at [1074, 284] on textarea "**********" at bounding box center [966, 256] width 612 height 75
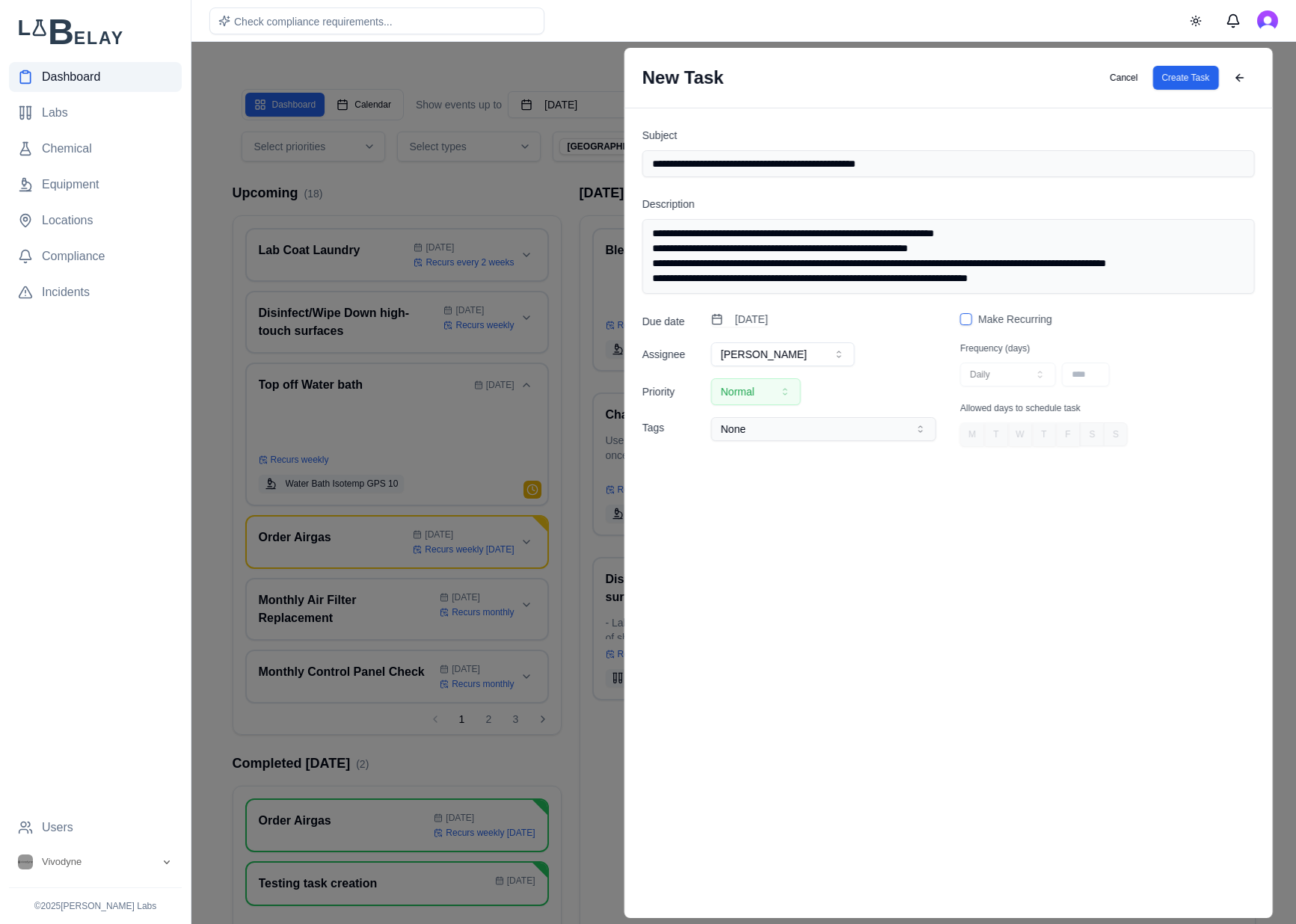
drag, startPoint x: 1081, startPoint y: 281, endPoint x: 966, endPoint y: 277, distance: 115.1
click at [966, 277] on textarea "**********" at bounding box center [948, 256] width 612 height 75
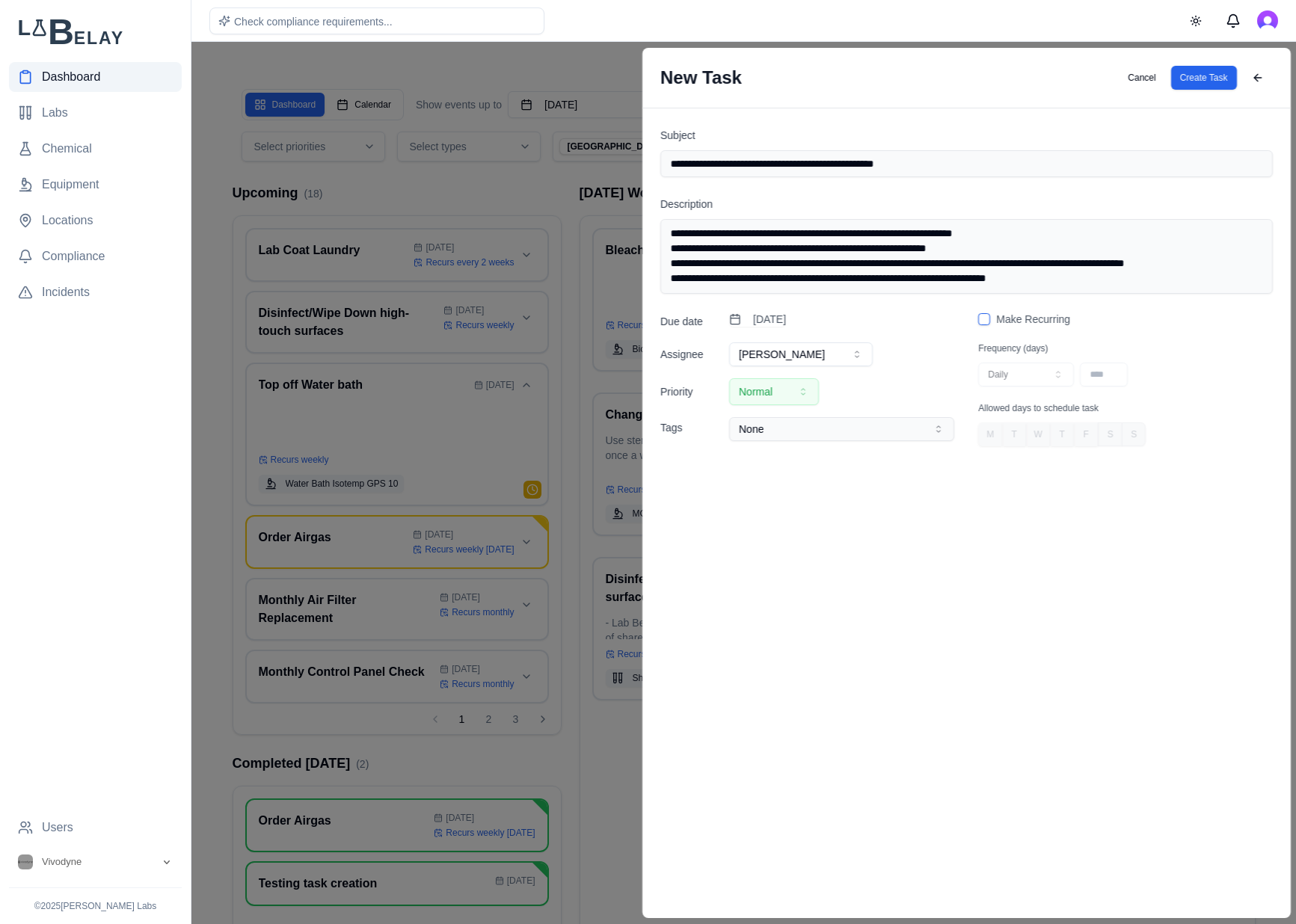
click at [1112, 282] on textarea "**********" at bounding box center [966, 256] width 612 height 75
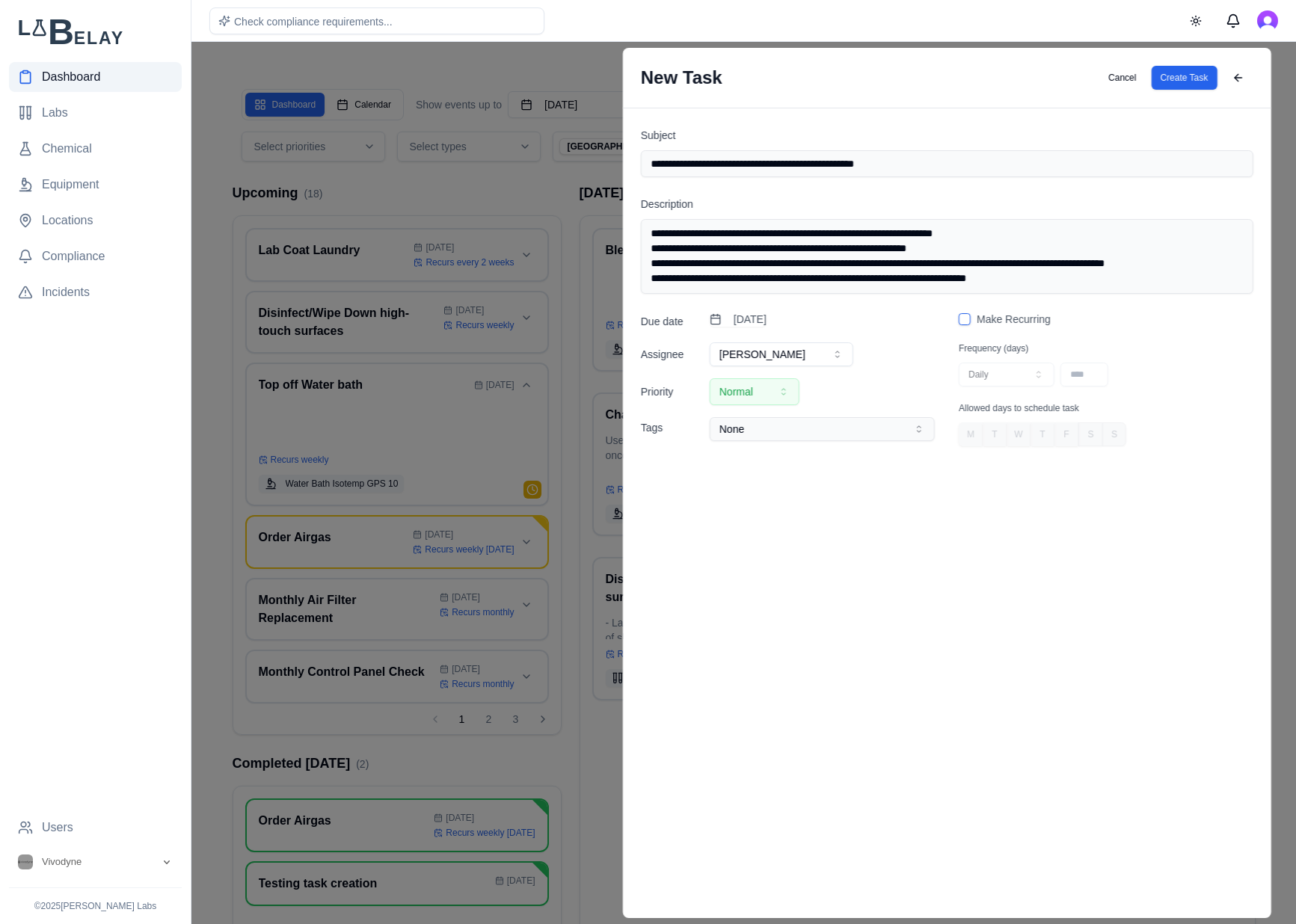
drag, startPoint x: 1069, startPoint y: 277, endPoint x: 924, endPoint y: 281, distance: 145.1
click at [924, 281] on textarea "**********" at bounding box center [946, 256] width 612 height 75
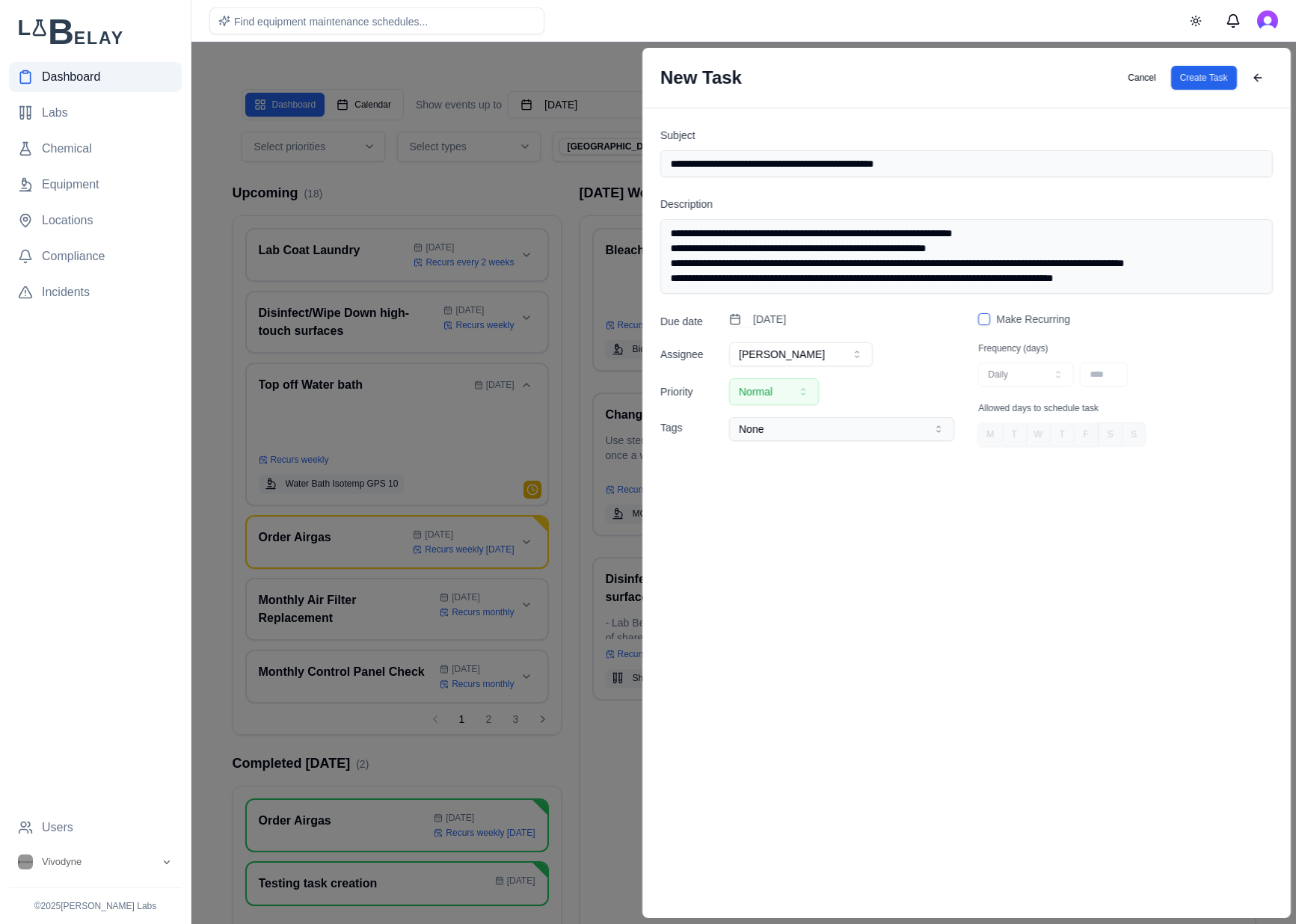
click at [724, 283] on textarea "**********" at bounding box center [966, 256] width 612 height 75
click at [1139, 277] on textarea "**********" at bounding box center [966, 256] width 612 height 75
click at [1117, 281] on textarea "**********" at bounding box center [966, 256] width 612 height 75
click at [674, 251] on textarea "**********" at bounding box center [966, 256] width 612 height 75
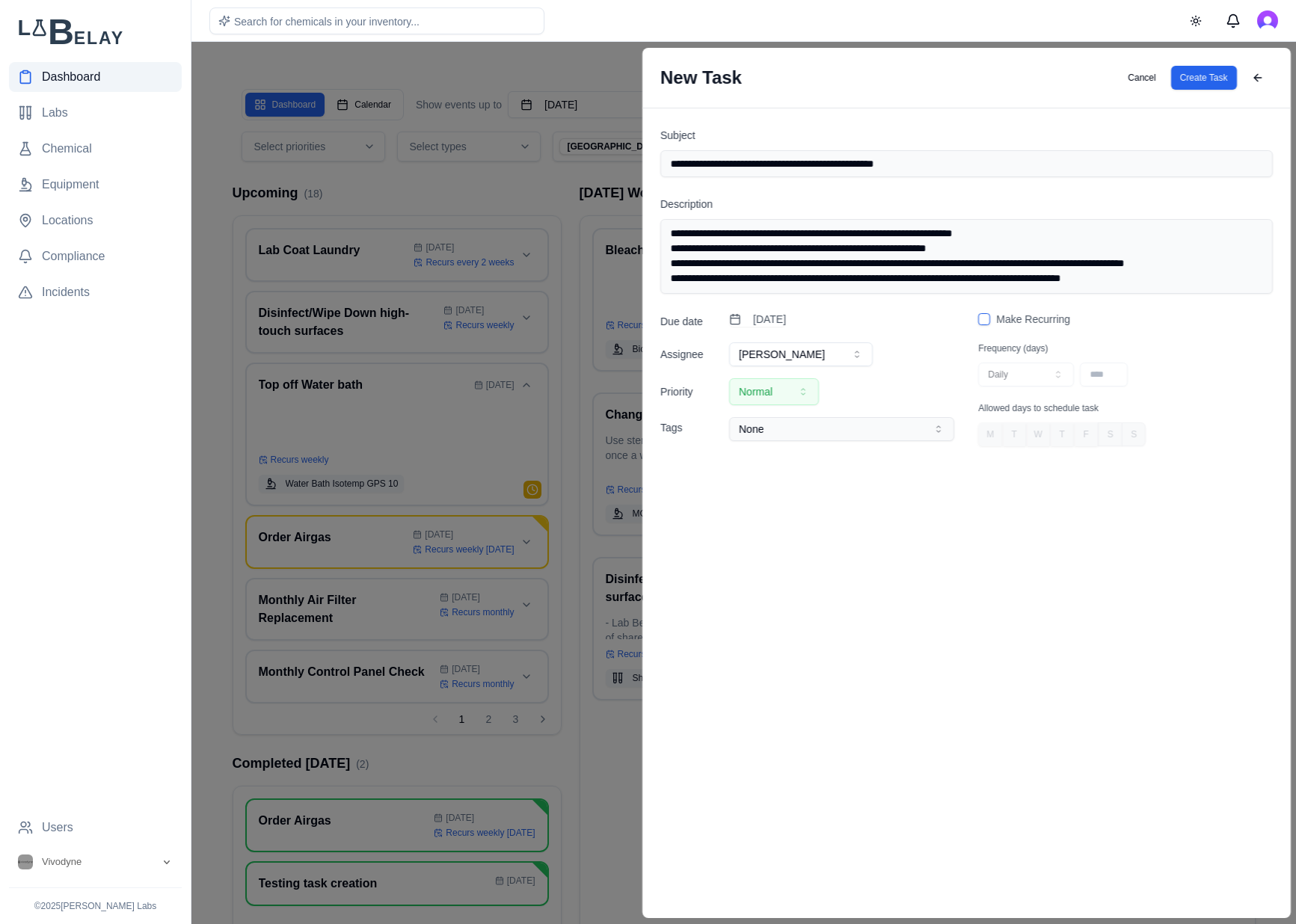
click at [1028, 240] on textarea "**********" at bounding box center [966, 256] width 612 height 75
click at [1195, 281] on textarea "**********" at bounding box center [966, 256] width 612 height 75
type textarea "**********"
click at [1204, 87] on button "Create Task" at bounding box center [1203, 77] width 66 height 23
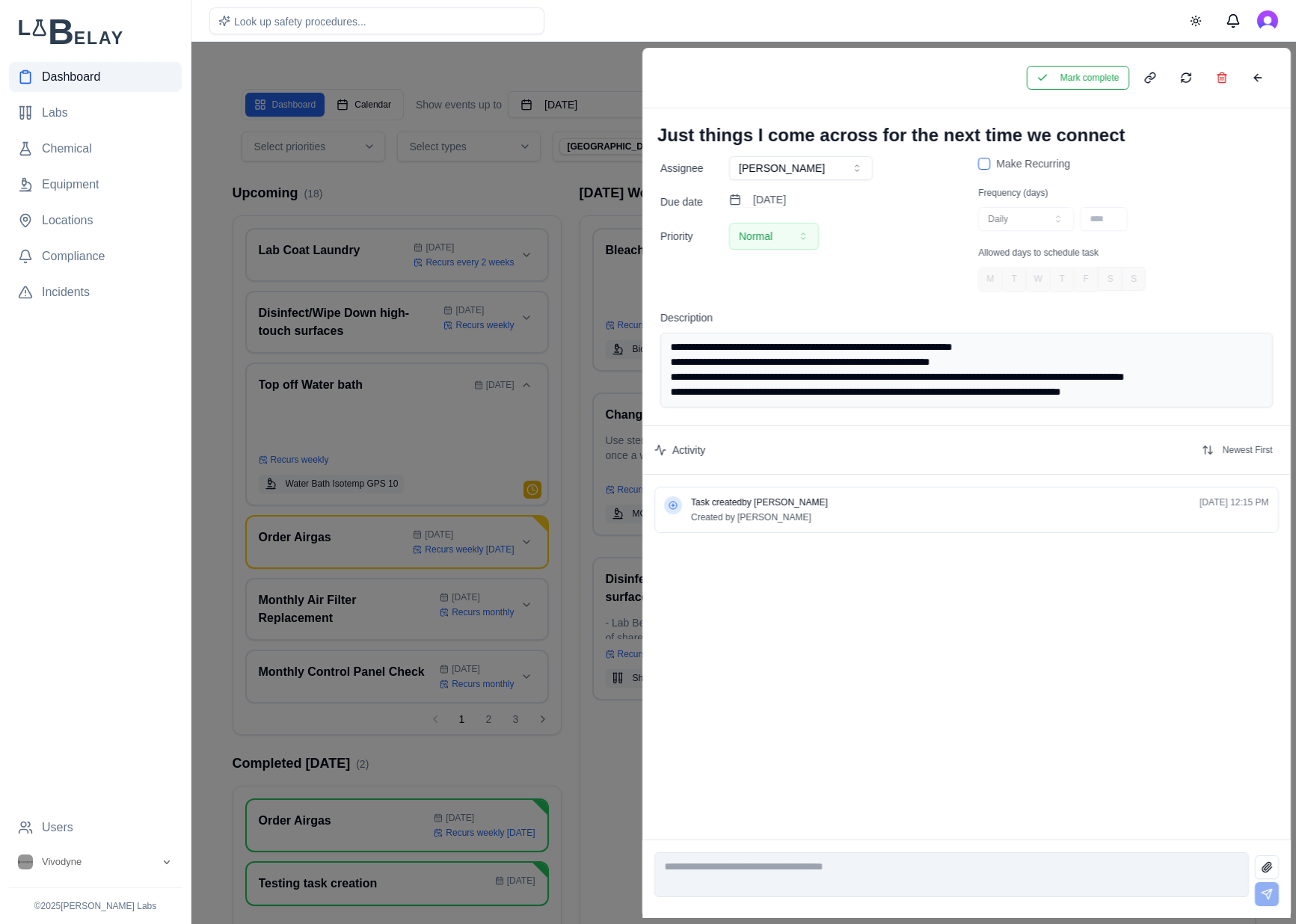
click at [1090, 377] on textarea "**********" at bounding box center [966, 370] width 612 height 75
click at [1160, 385] on textarea "**********" at bounding box center [966, 370] width 612 height 75
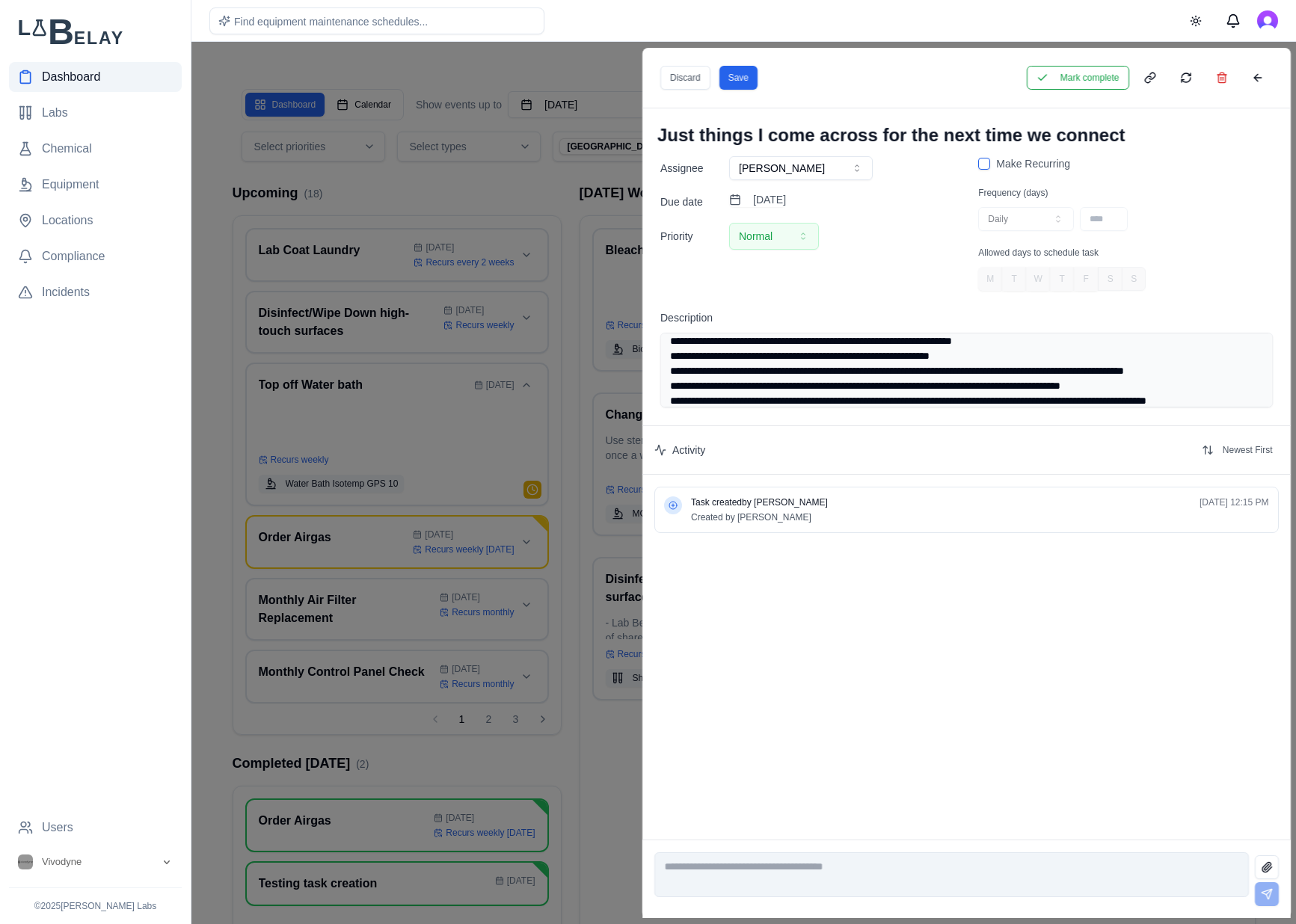
scroll to position [21, 0]
click at [790, 383] on textarea "**********" at bounding box center [966, 370] width 612 height 75
click at [1049, 397] on textarea "**********" at bounding box center [966, 370] width 612 height 75
click at [738, 76] on button "Save" at bounding box center [737, 77] width 39 height 23
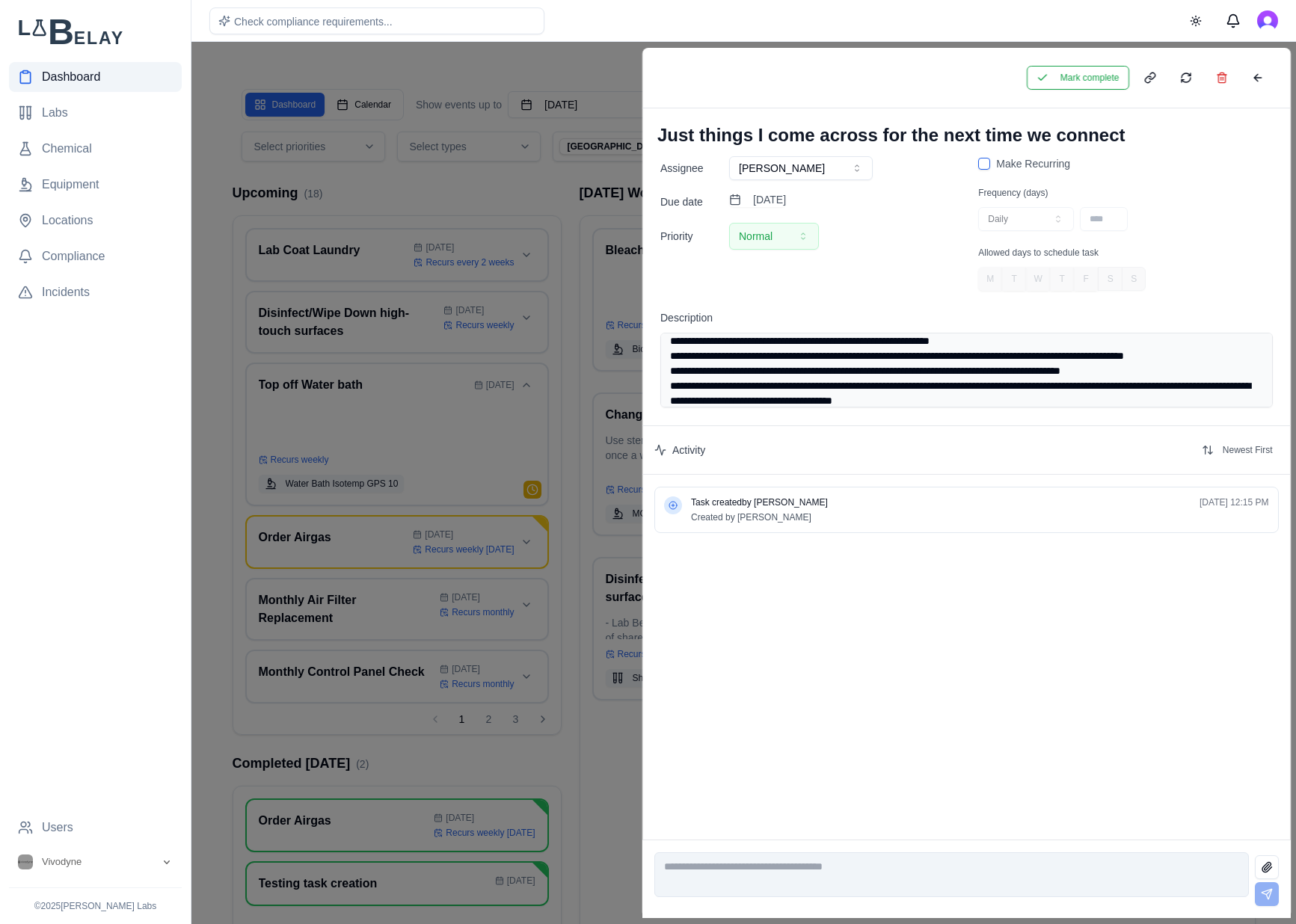
type textarea "**********"
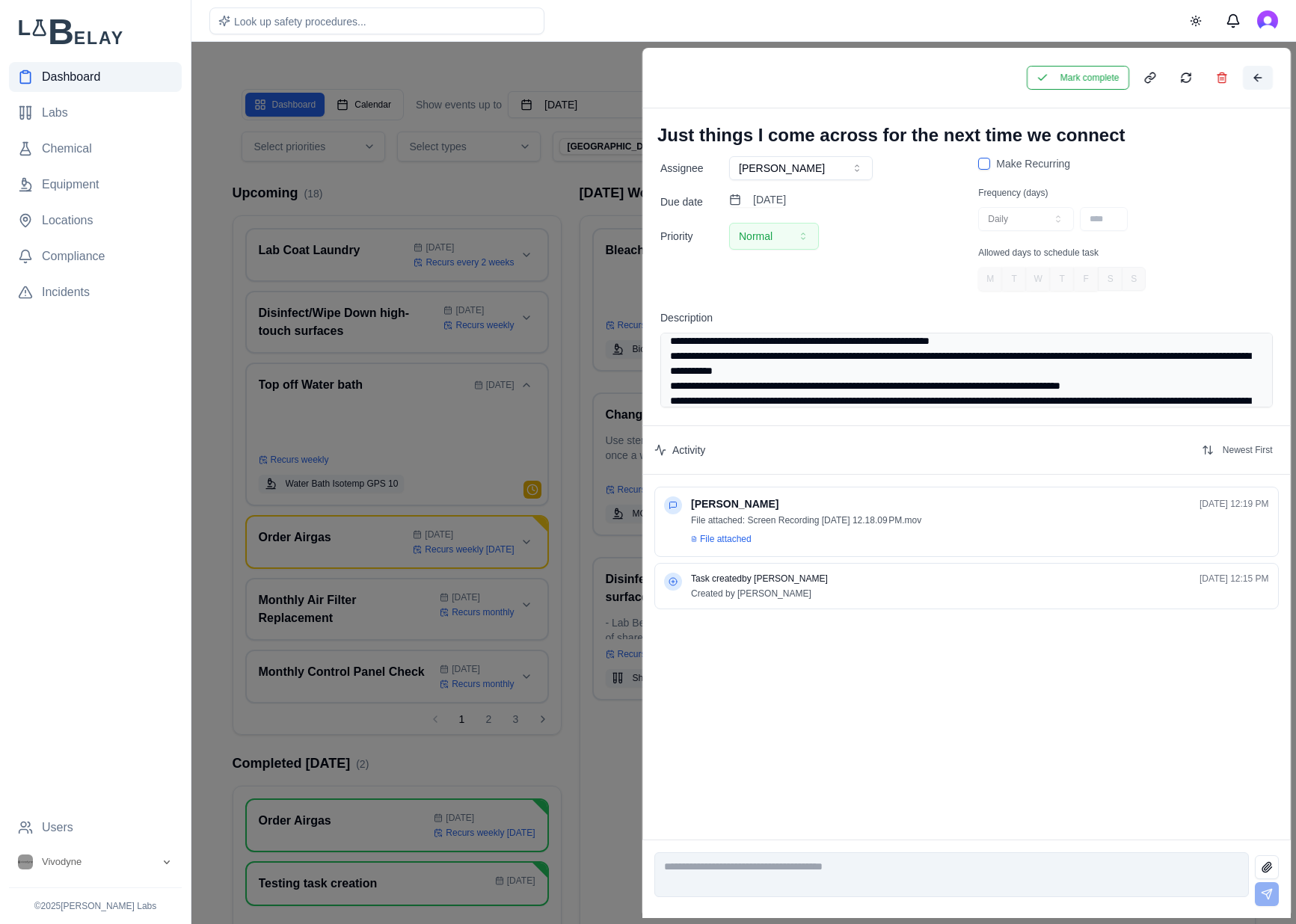
click at [1251, 77] on button at bounding box center [1257, 77] width 30 height 23
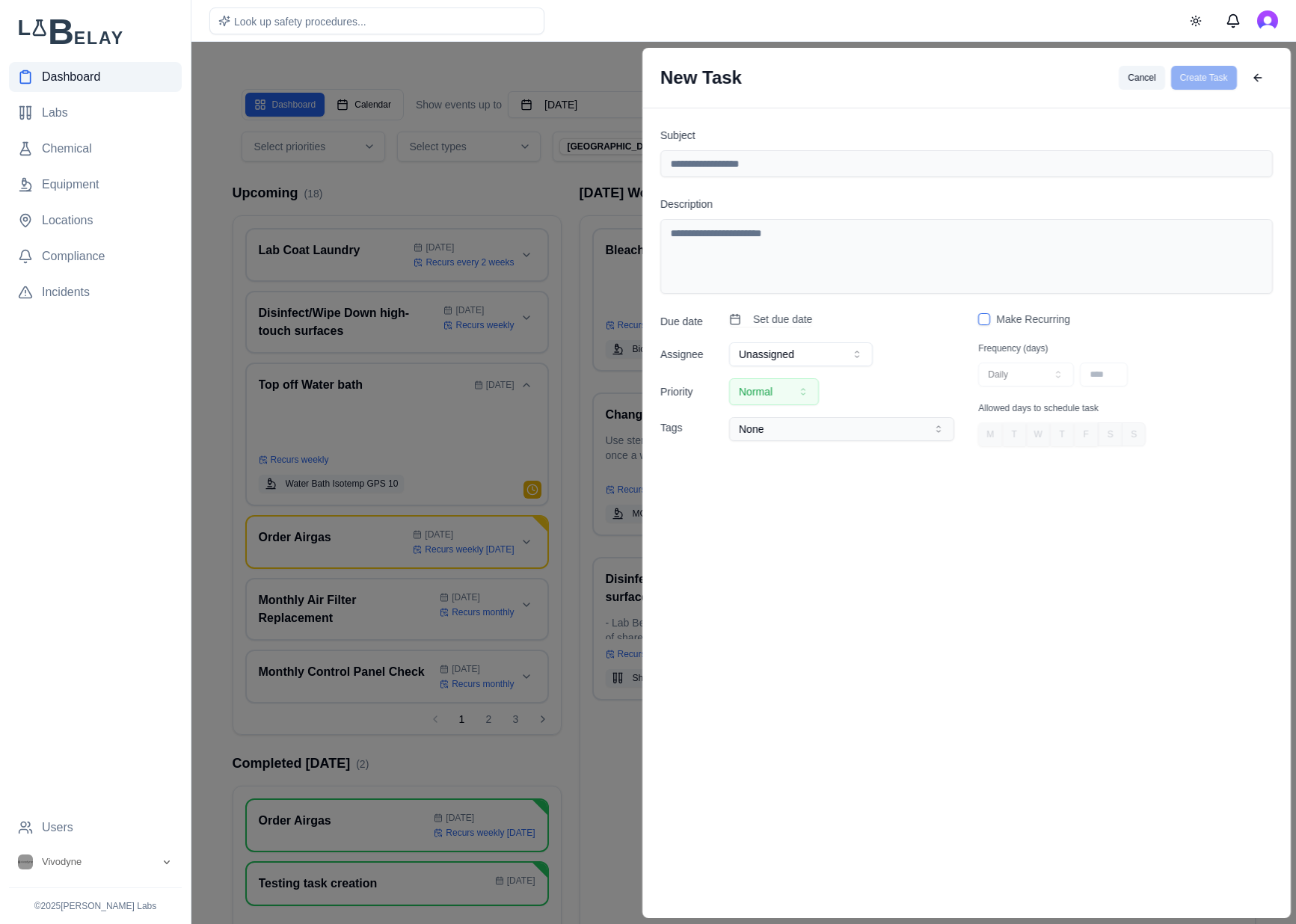
click at [1138, 75] on button "Cancel" at bounding box center [1141, 77] width 46 height 23
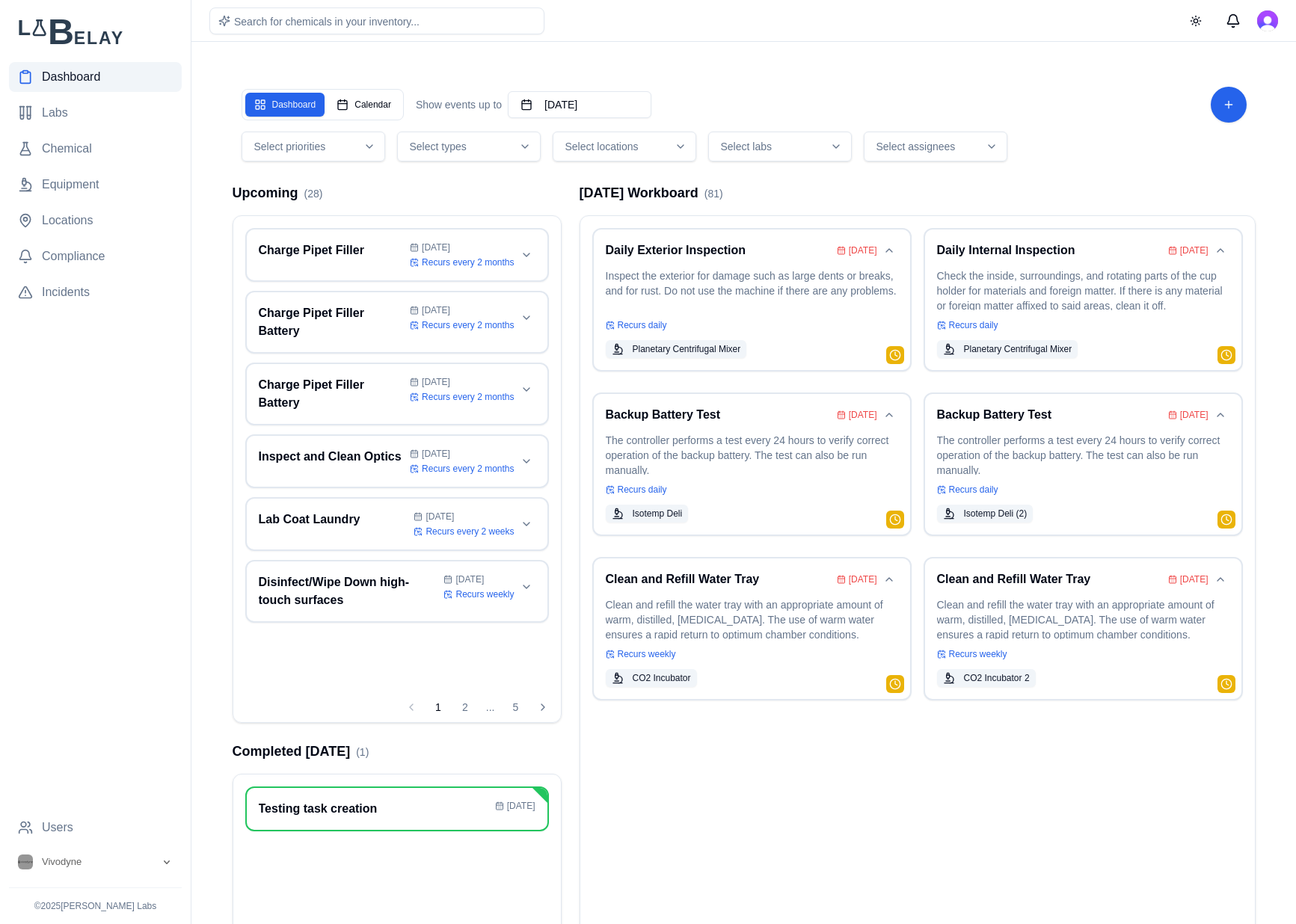
click at [972, 136] on button "Select assignees" at bounding box center [934, 146] width 144 height 30
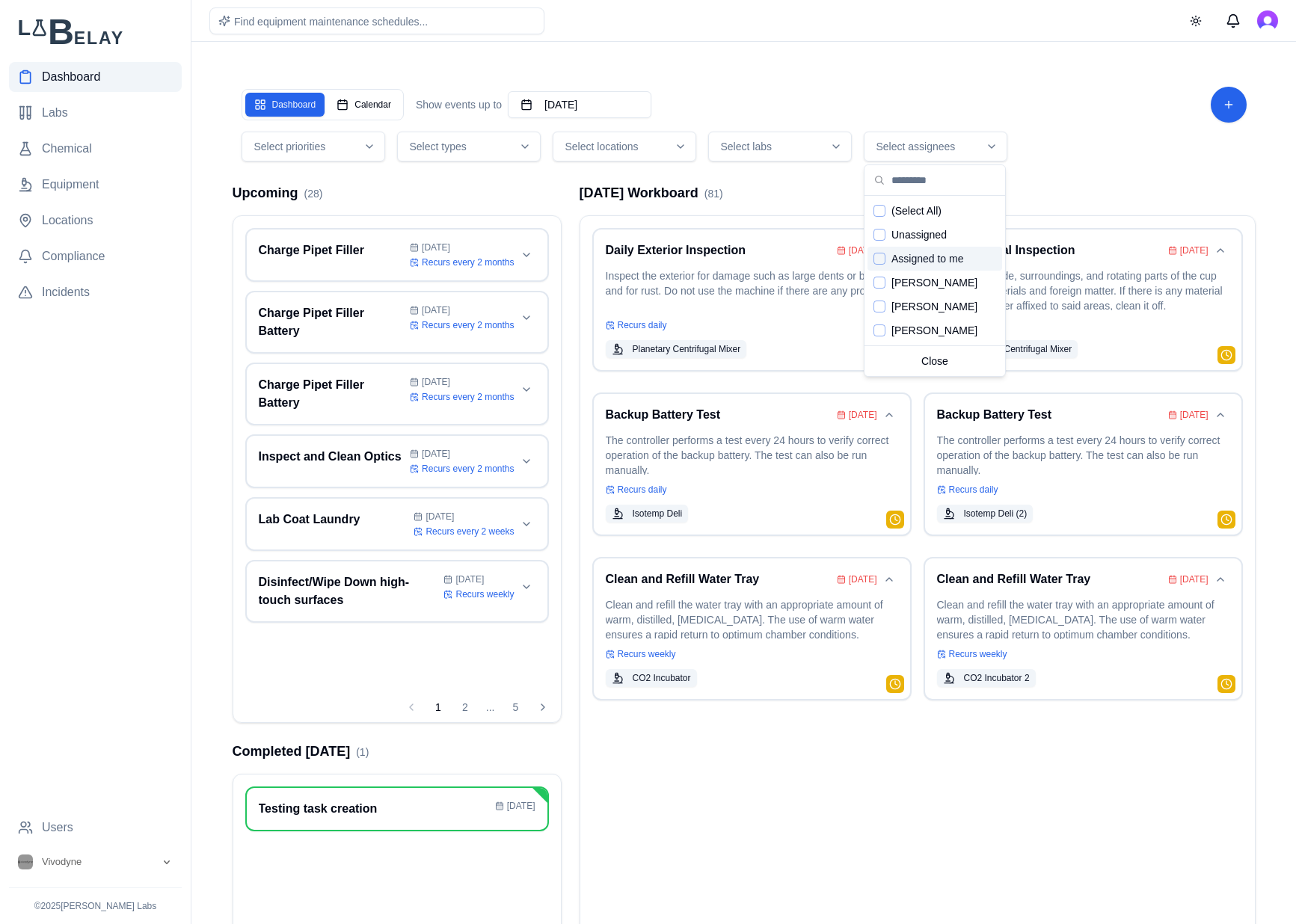
click at [975, 249] on div "Assigned to me" at bounding box center [933, 258] width 134 height 23
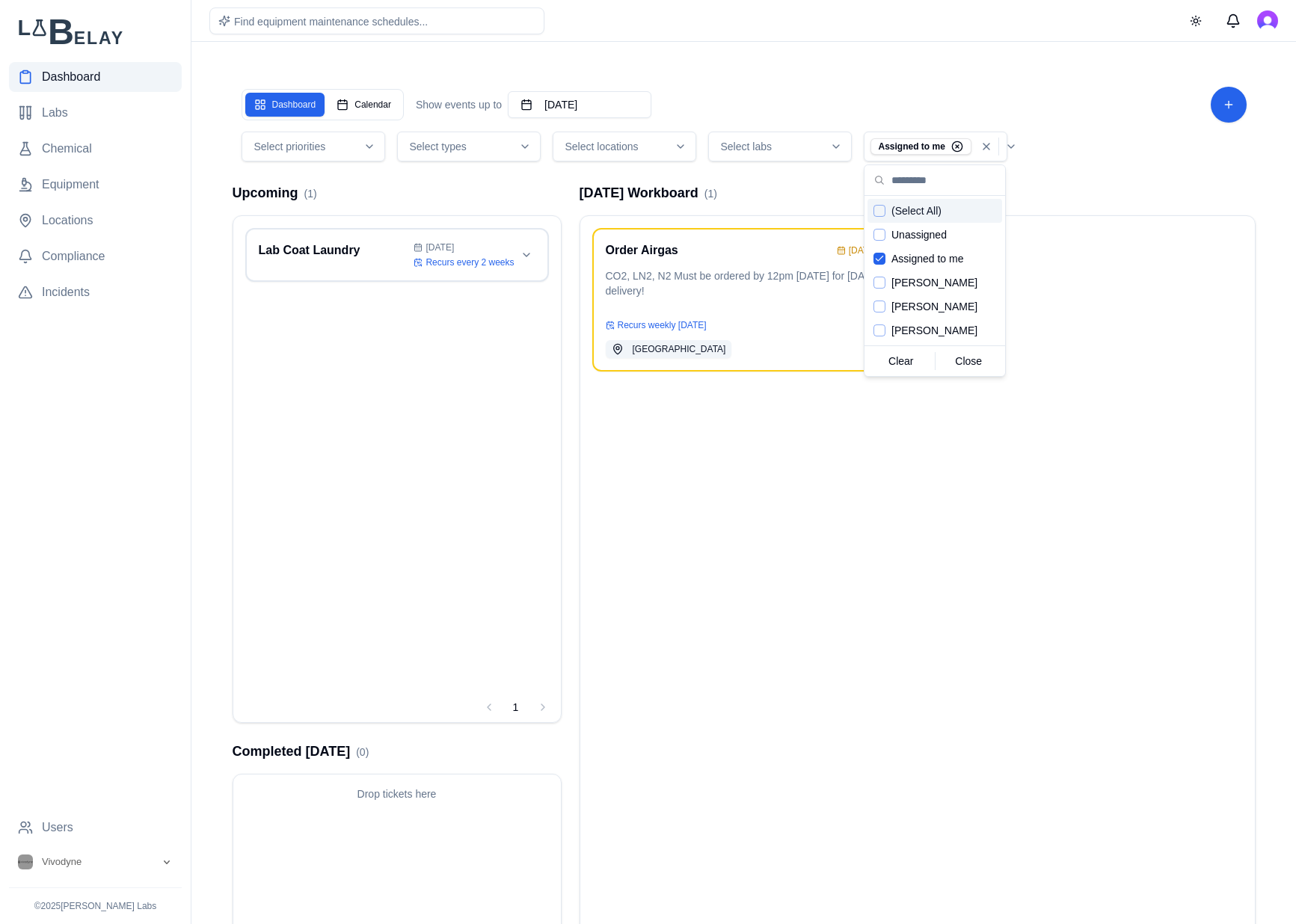
click at [1045, 155] on div "Select priorities Select types Select locations Select labs Assigned to me" at bounding box center [744, 146] width 1005 height 30
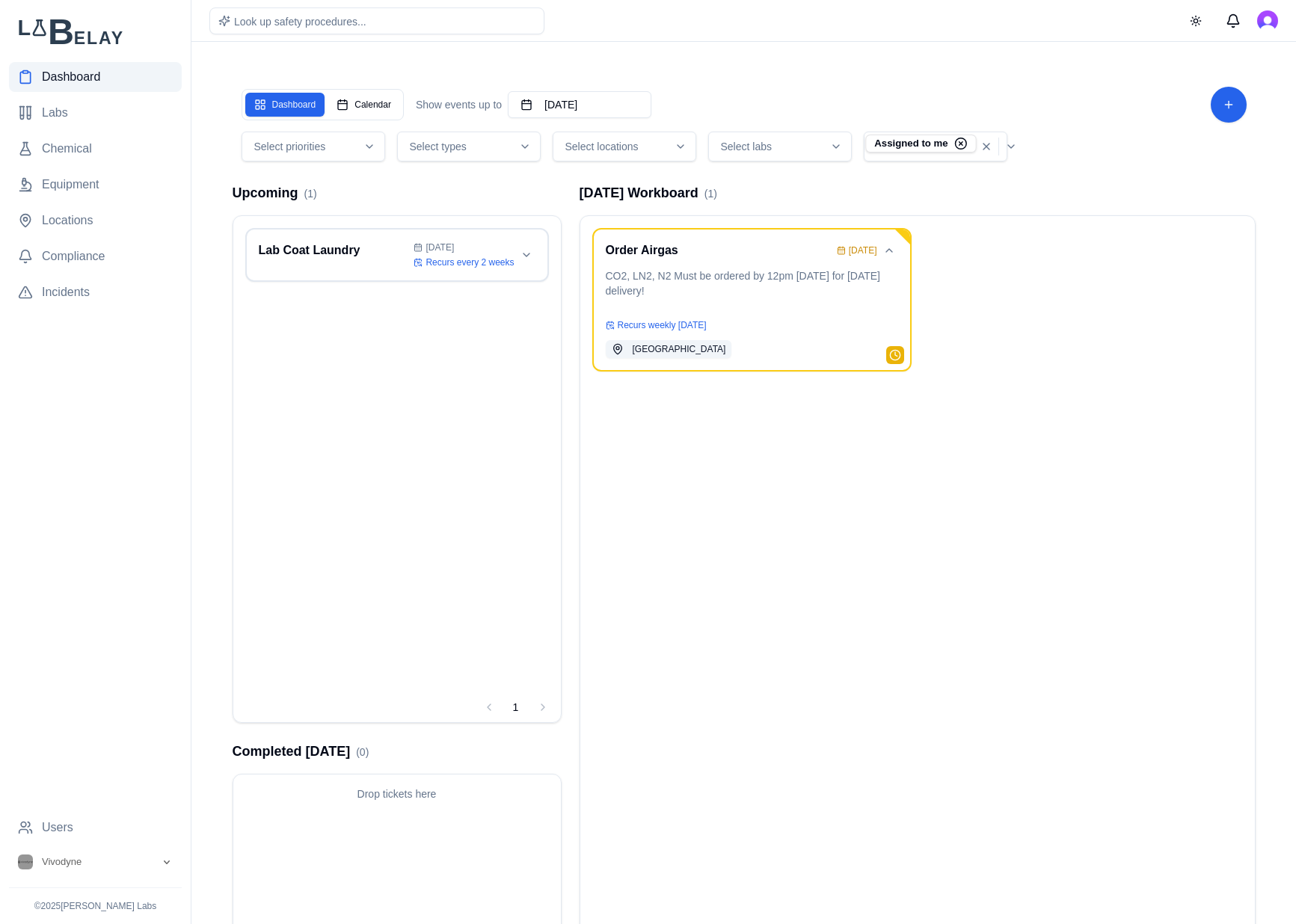
click at [964, 140] on icon "button" at bounding box center [961, 144] width 13 height 13
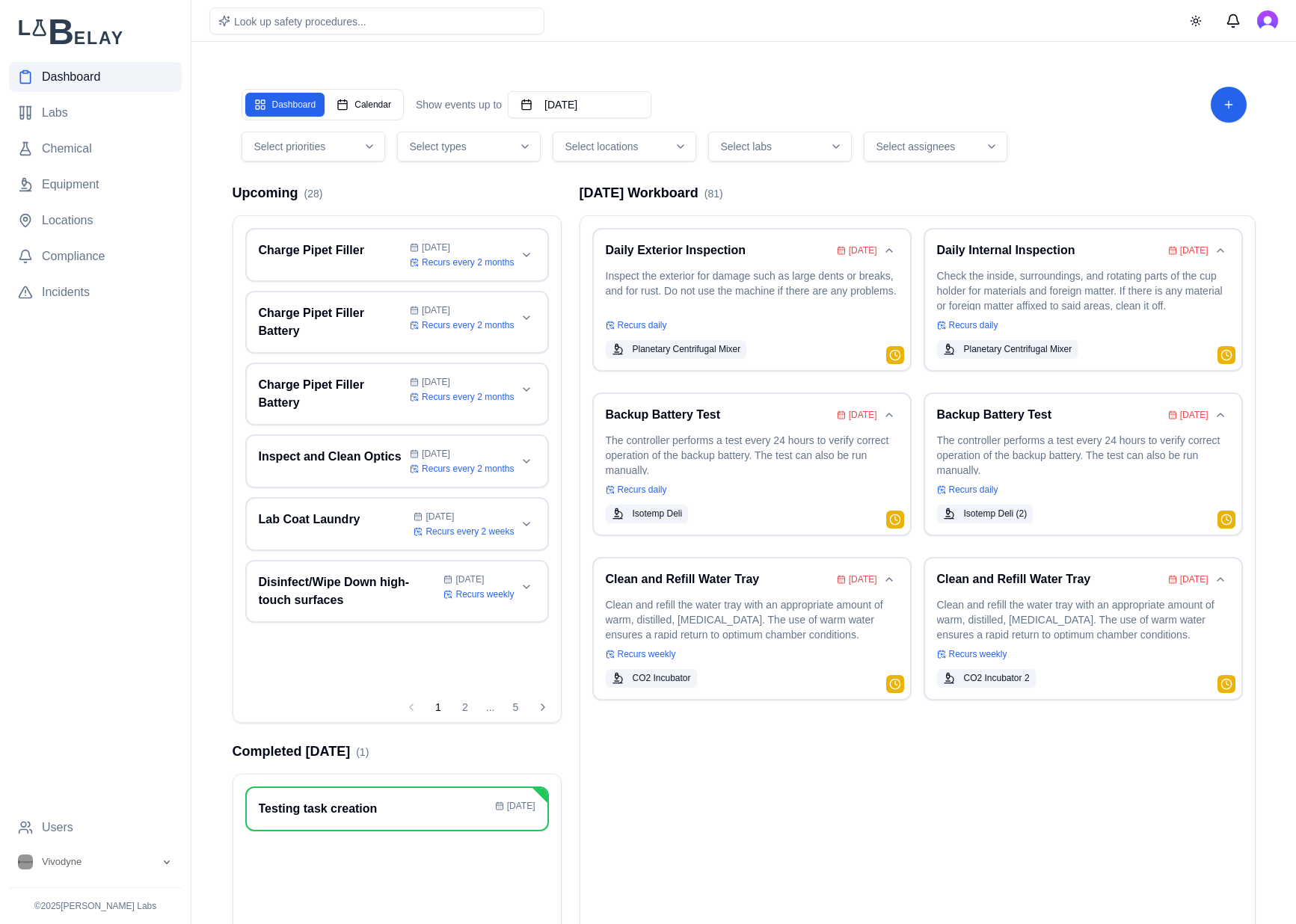
click at [930, 148] on span "Select assignees" at bounding box center [916, 146] width 79 height 15
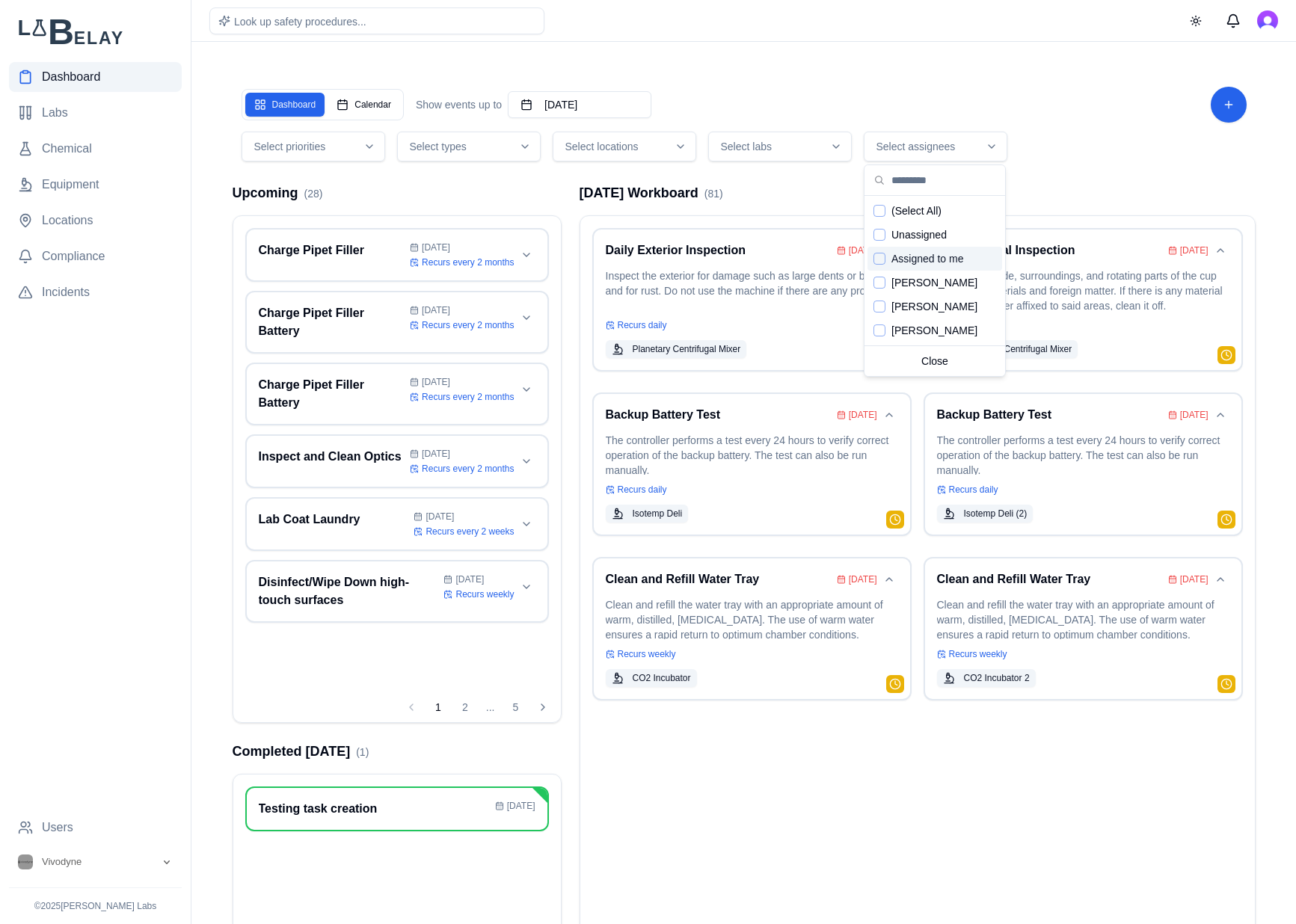
click at [933, 268] on div "Assigned to me" at bounding box center [933, 258] width 134 height 23
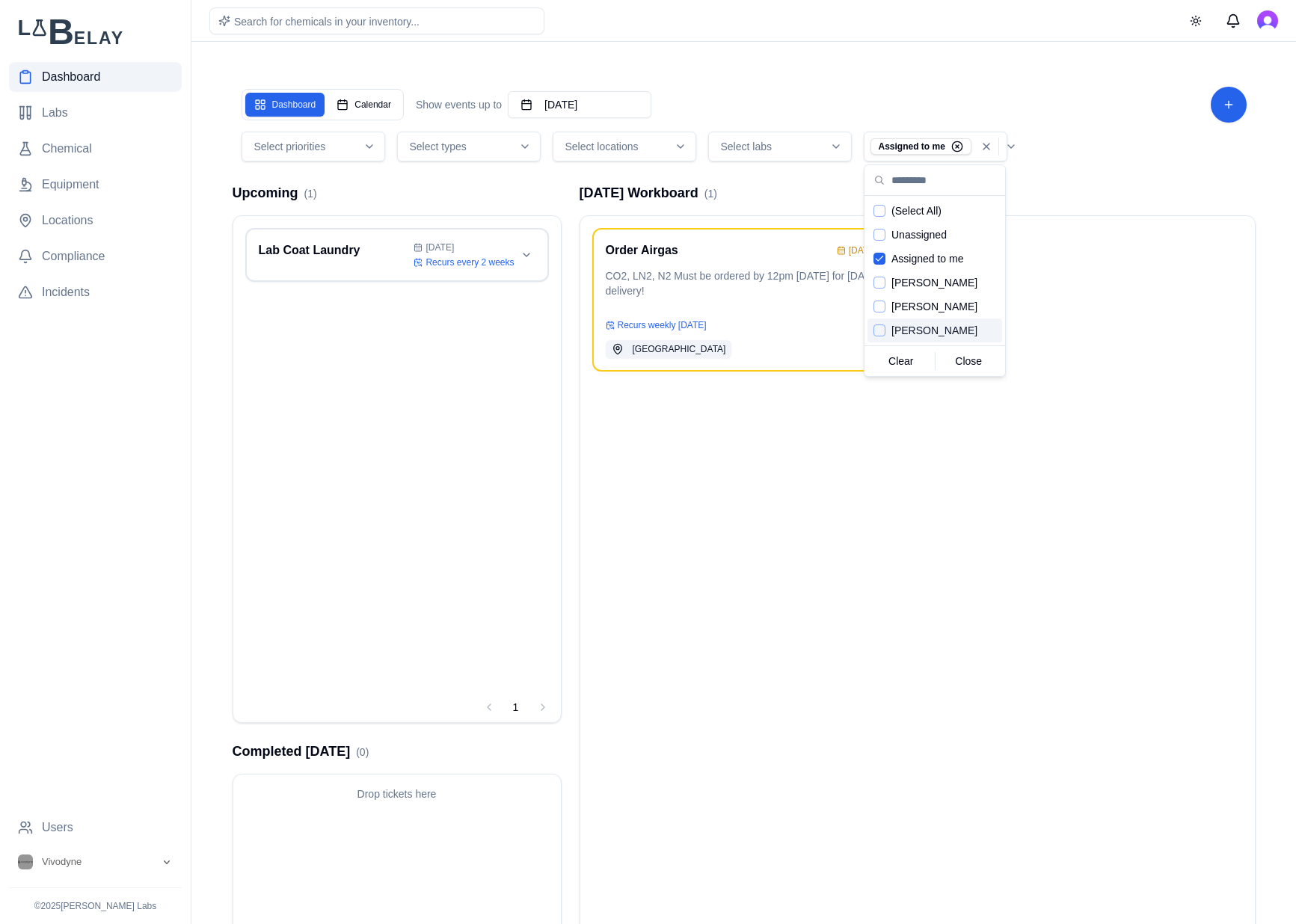
click at [946, 523] on div "Order Airgas Sep 18 CO2, LN2, N2 Must be ordered by 12pm on Thursday for Friday…" at bounding box center [918, 598] width 674 height 764
click at [733, 291] on p "CO2, LN2, N2 Must be ordered by 12pm on Thursday for Friday delivery!" at bounding box center [751, 289] width 292 height 42
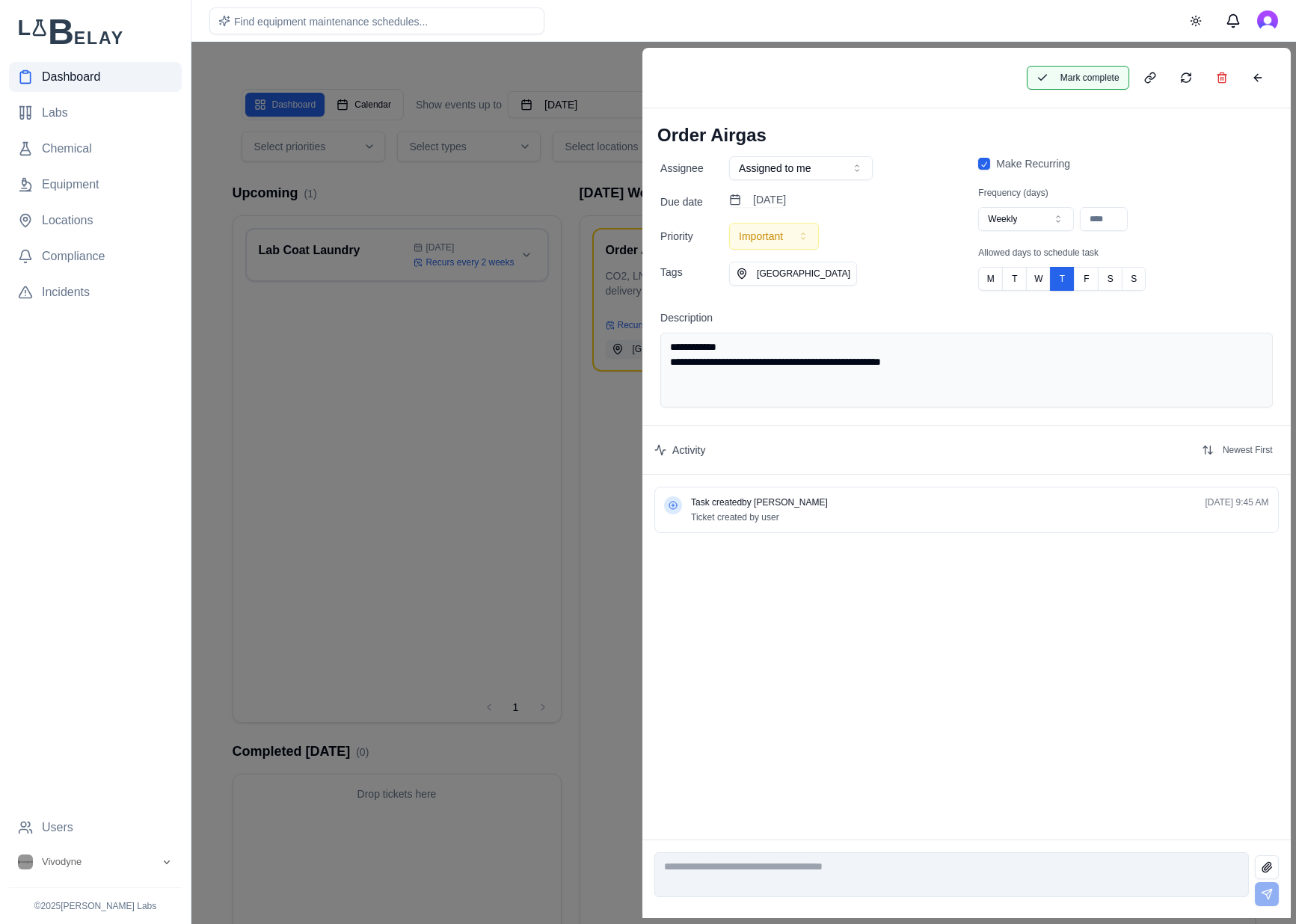
click at [1076, 77] on button "Mark complete" at bounding box center [1076, 77] width 102 height 23
click at [1256, 75] on button at bounding box center [1257, 77] width 30 height 23
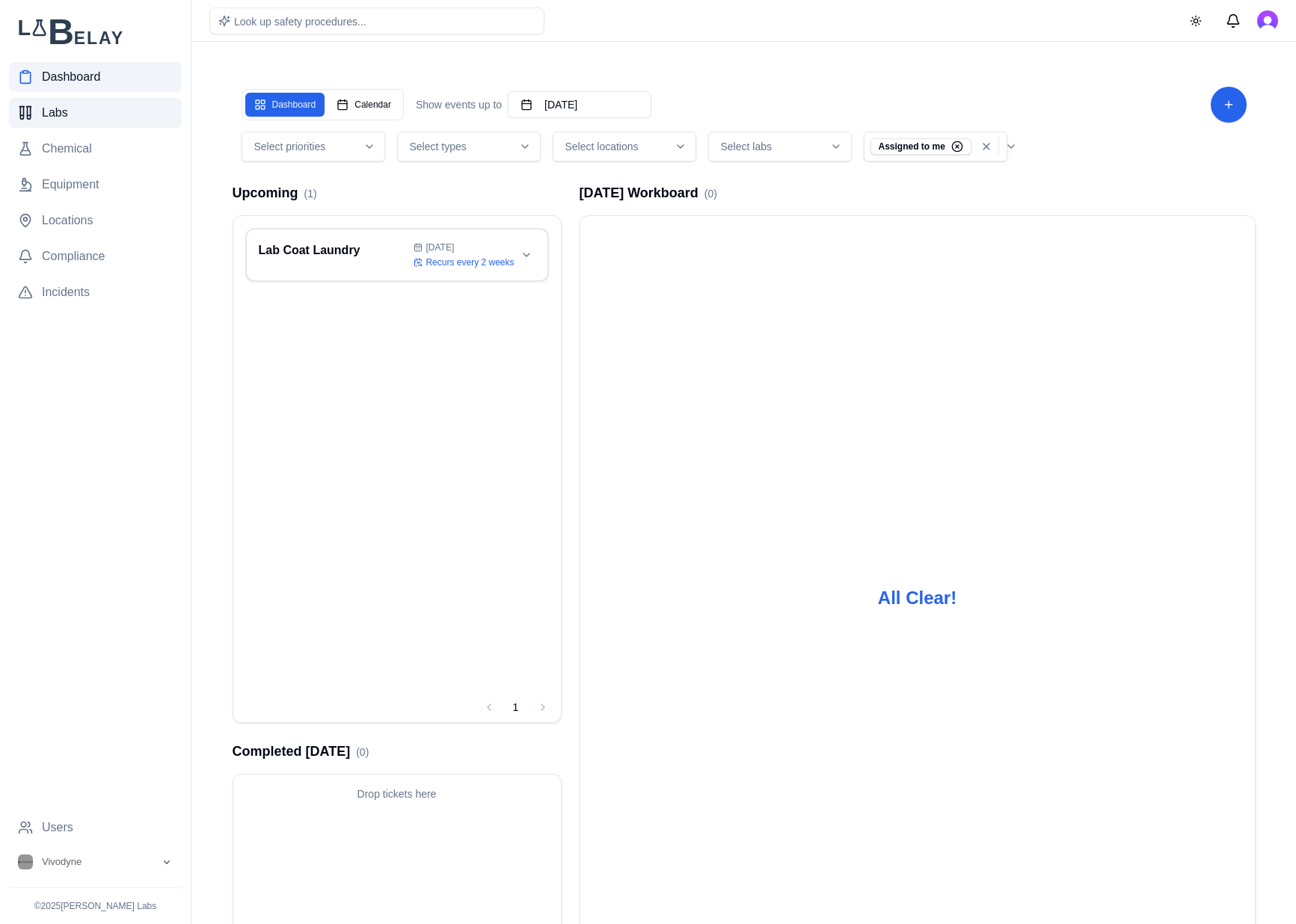
click at [53, 116] on span "Labs" at bounding box center [55, 113] width 26 height 18
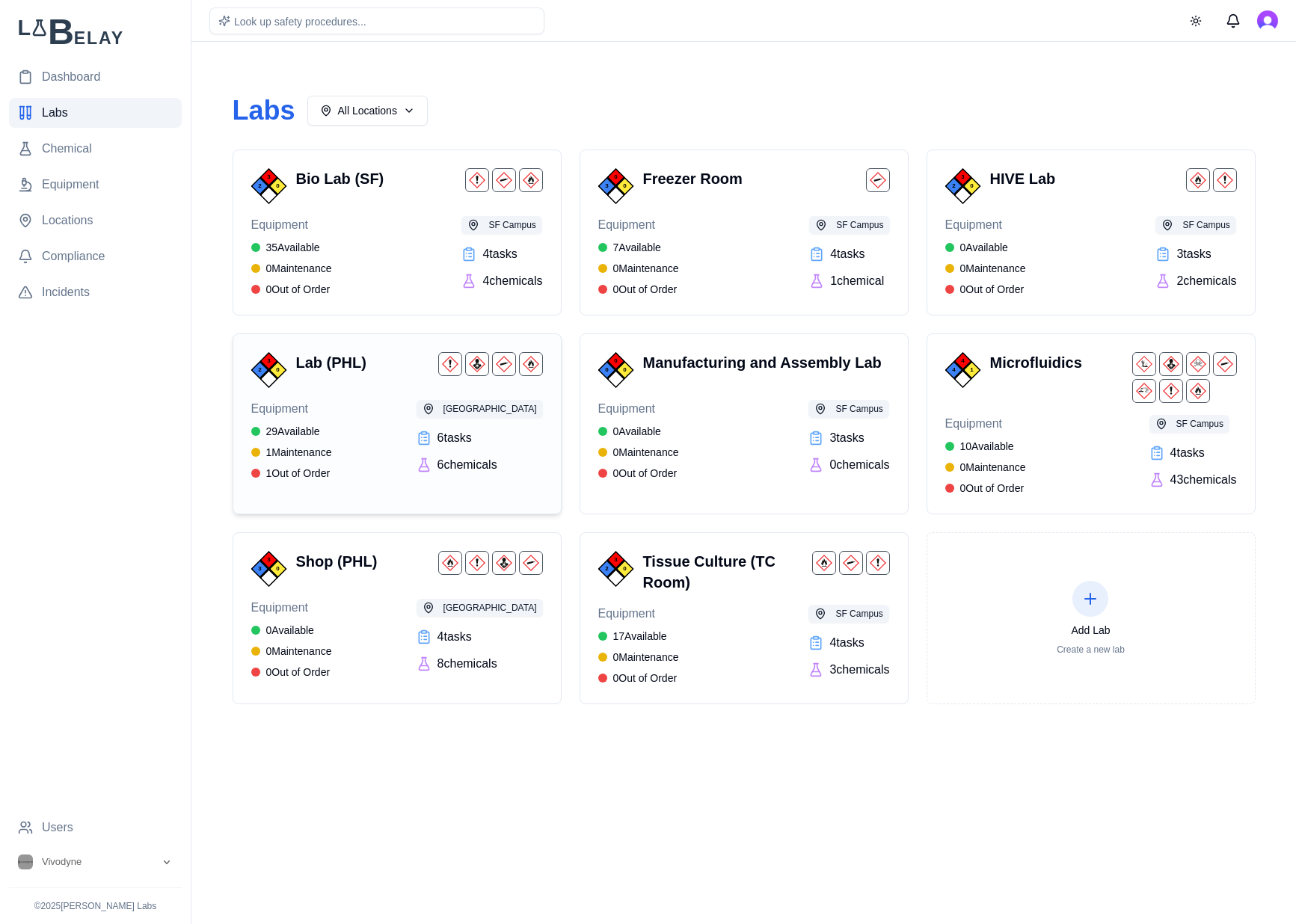
click at [393, 471] on div "Equipment 29 Available 1 Maintenance 1 Out of Order PHL Campus 6 task s 6 chemi…" at bounding box center [396, 440] width 291 height 81
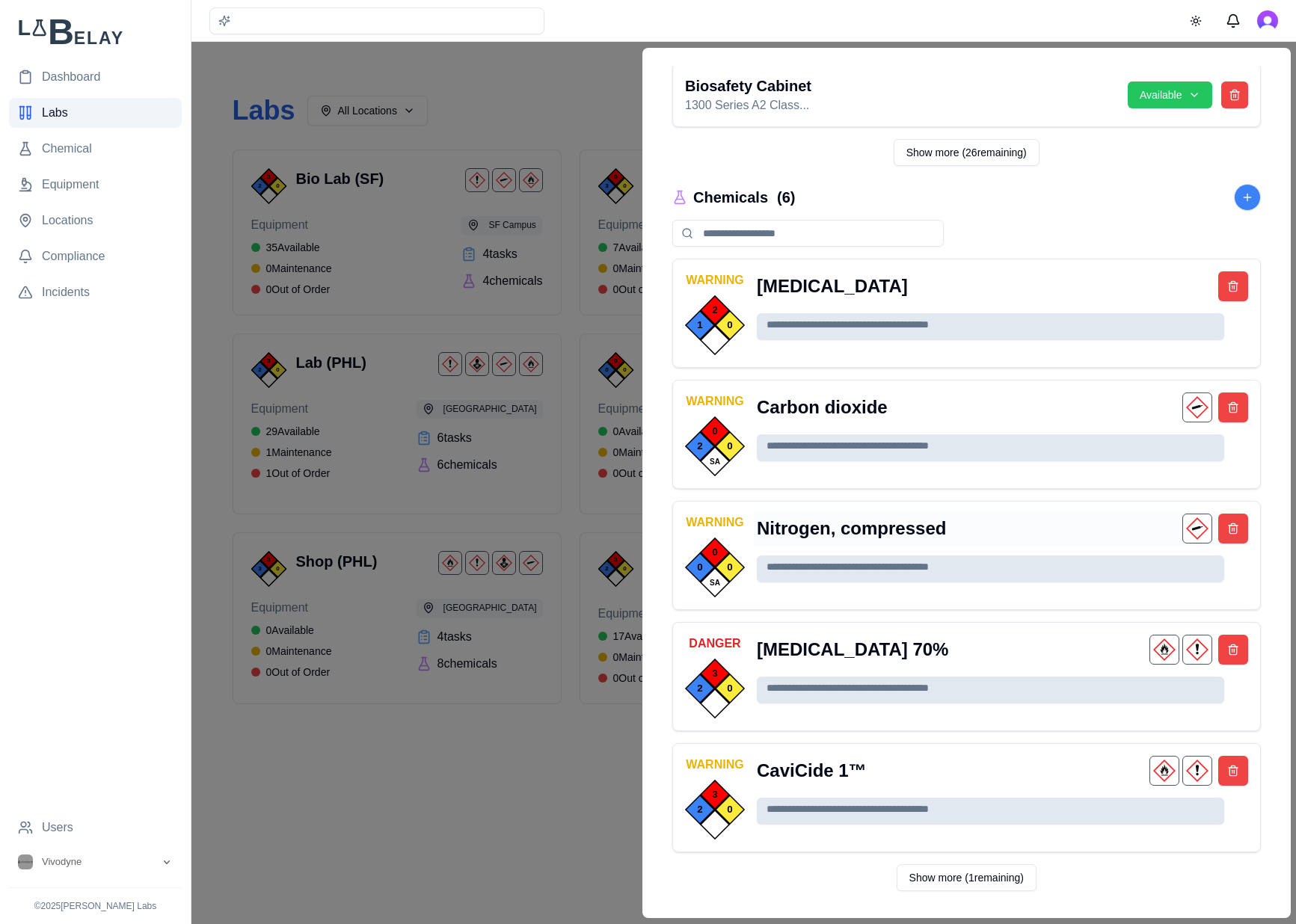
scroll to position [1213, 0]
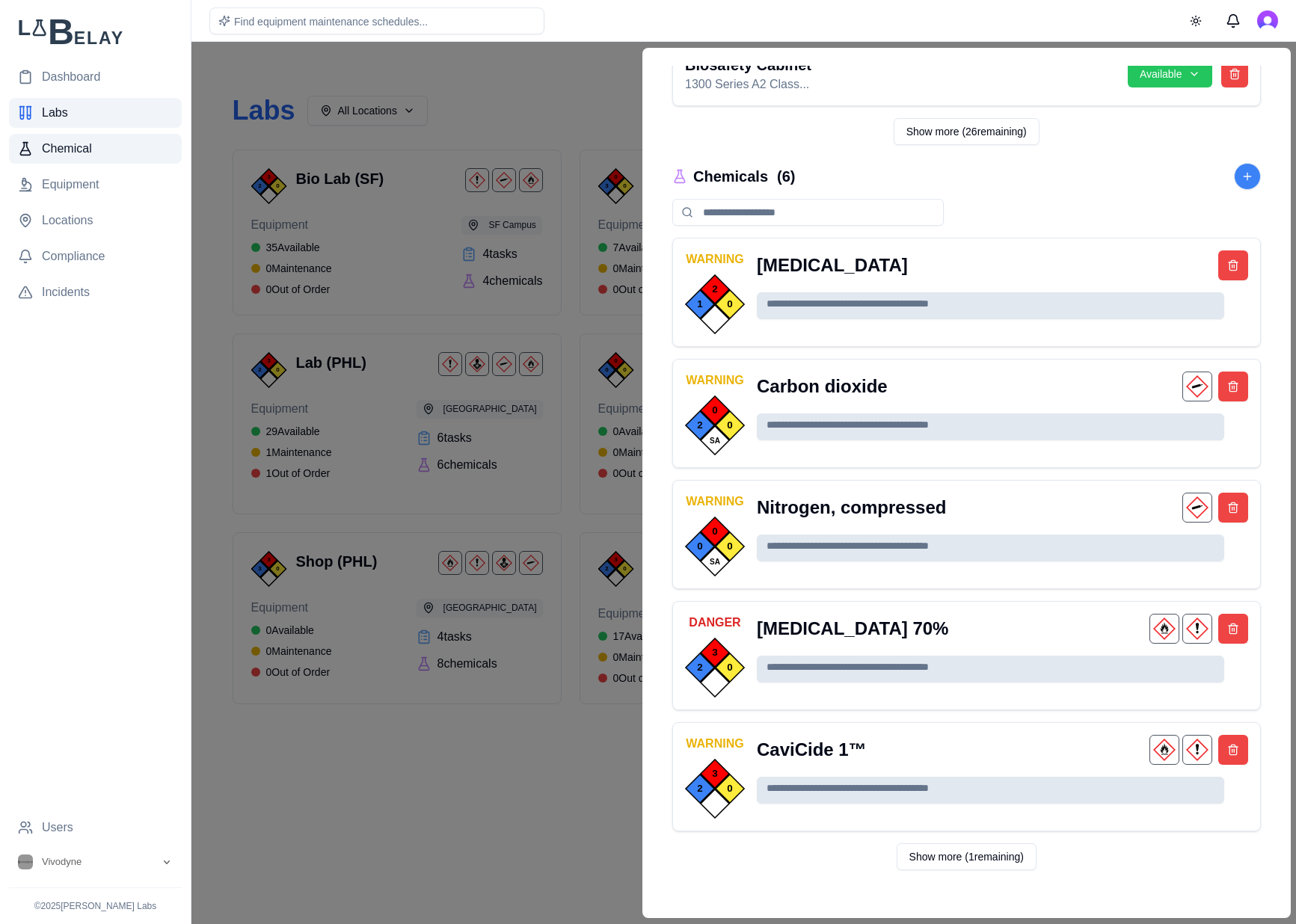
click at [69, 140] on span "Chemical" at bounding box center [67, 148] width 50 height 18
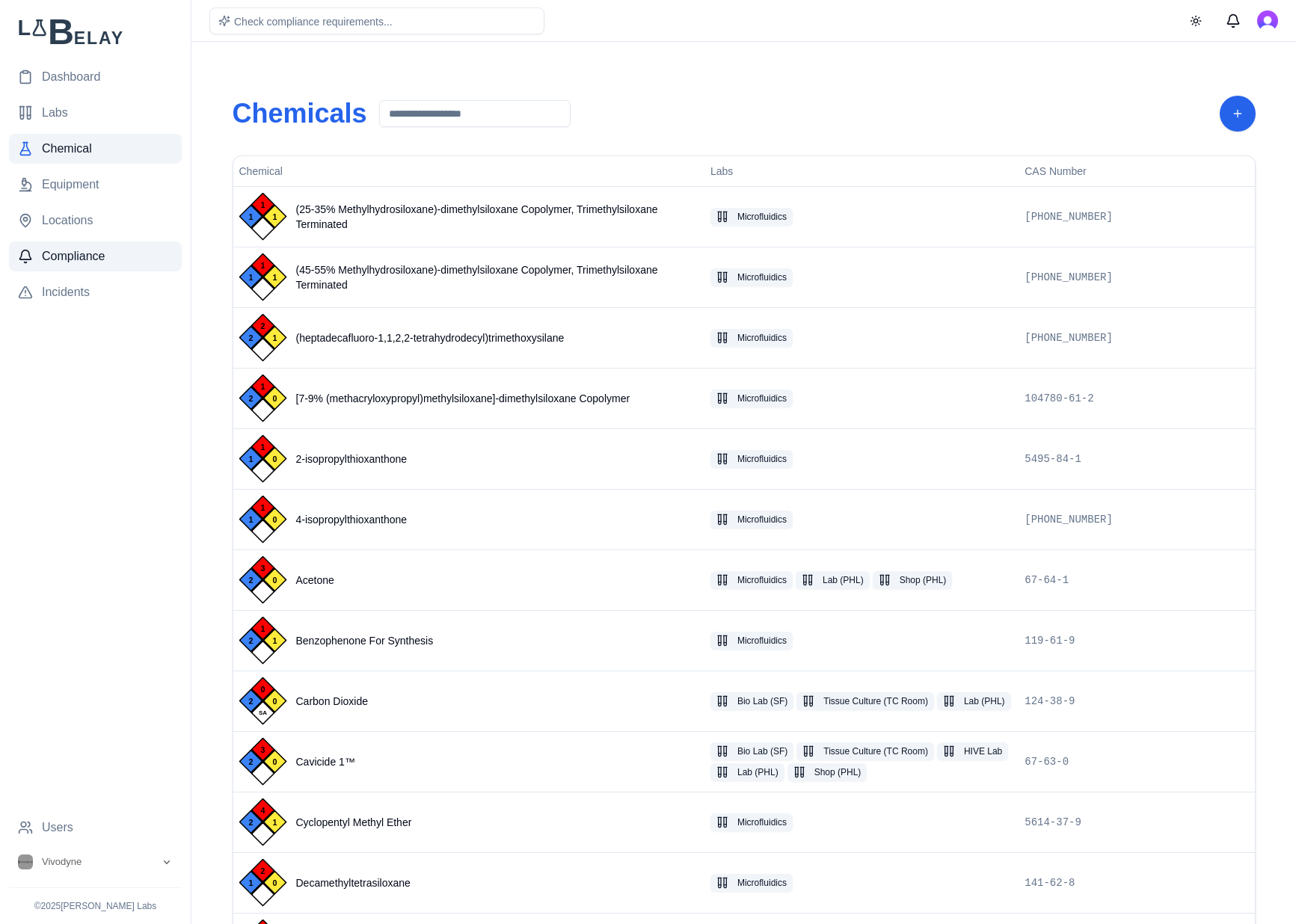
click at [67, 243] on link "Compliance" at bounding box center [96, 256] width 173 height 30
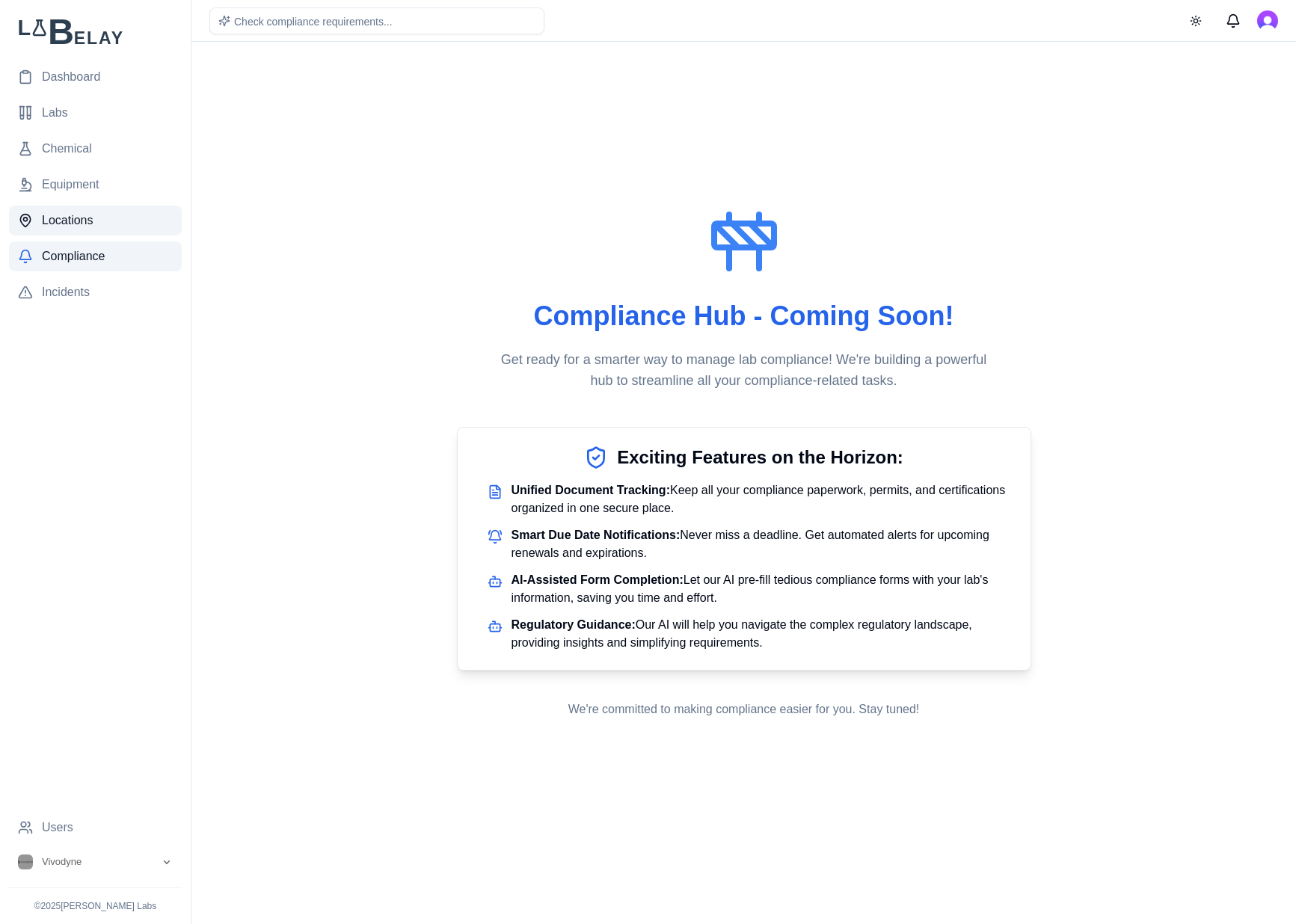
click at [80, 220] on span "Locations" at bounding box center [68, 220] width 52 height 18
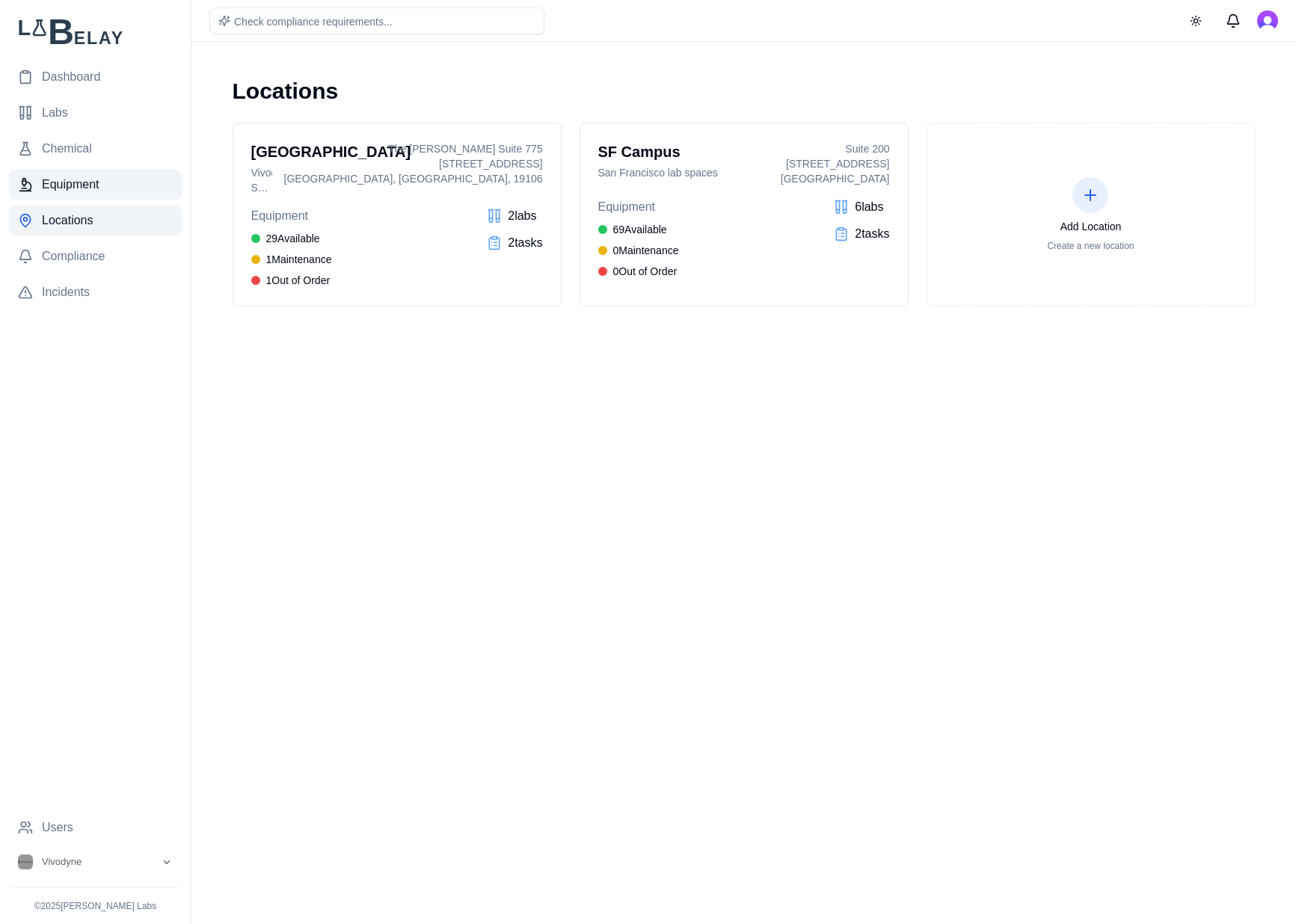
click at [91, 177] on span "Equipment" at bounding box center [70, 184] width 57 height 18
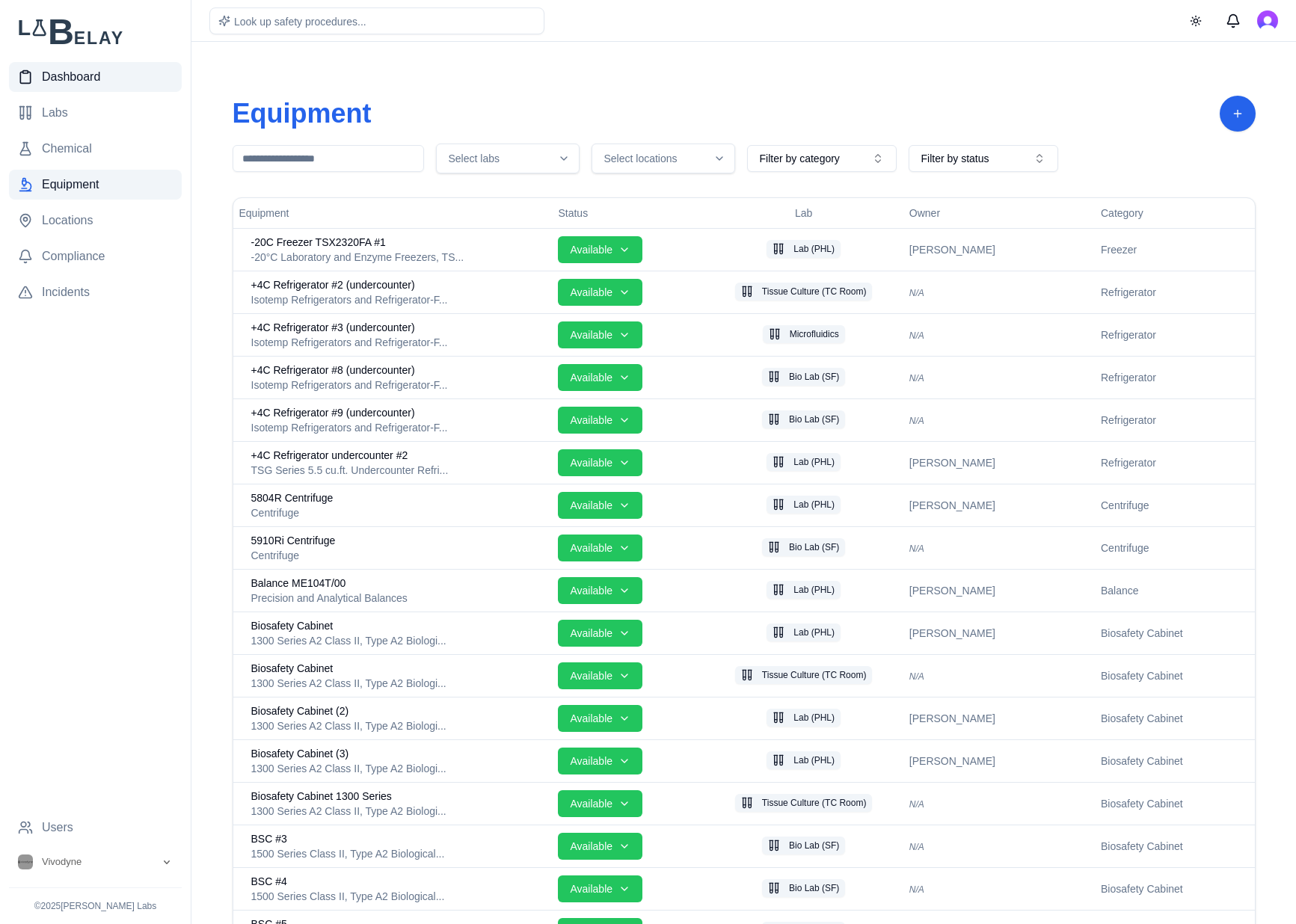
click at [83, 75] on span "Dashboard" at bounding box center [71, 76] width 58 height 18
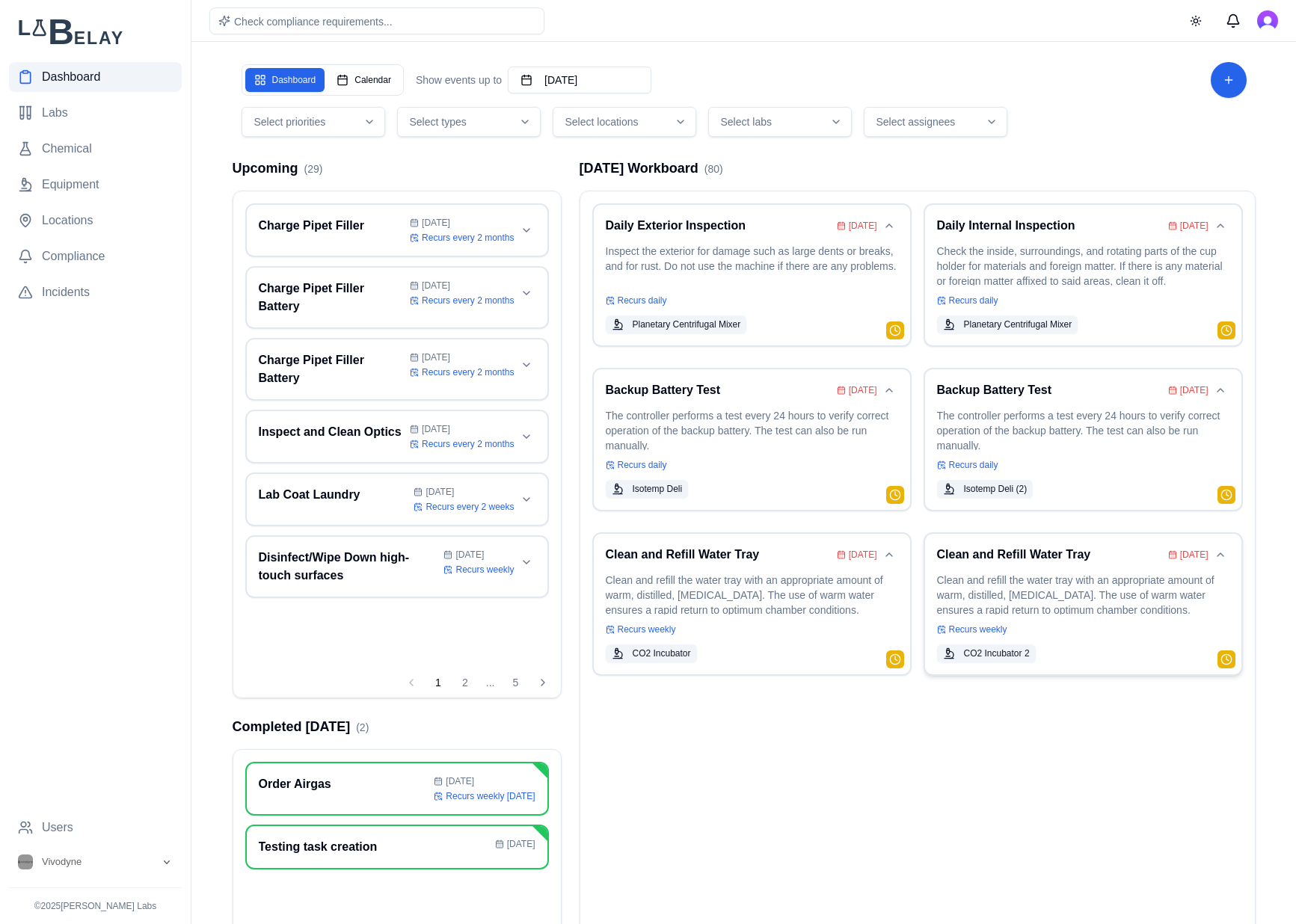
scroll to position [116, 0]
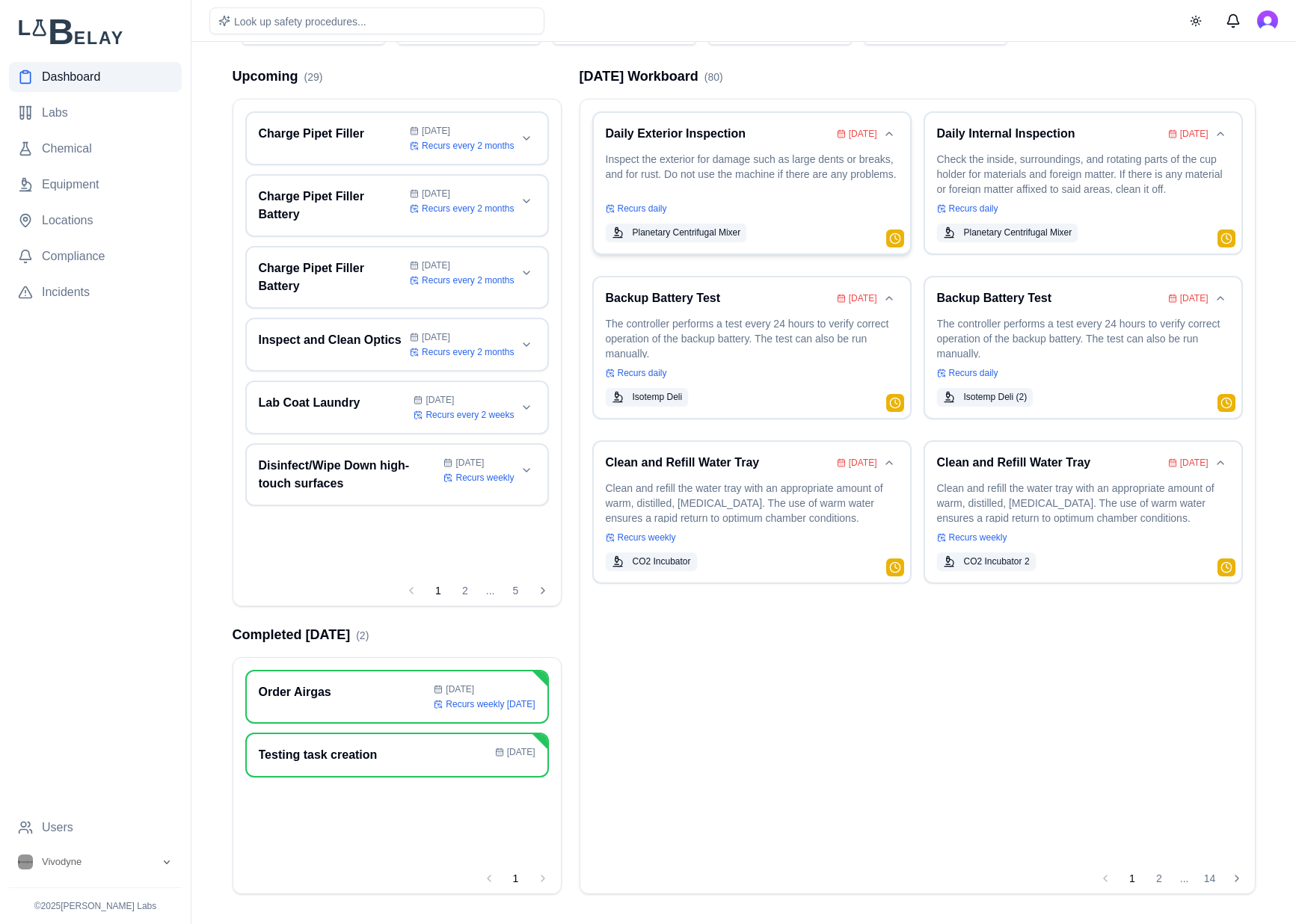
click at [744, 166] on p "Inspect the exterior for damage such as large dents or breaks, and for rust. Do…" at bounding box center [751, 173] width 292 height 42
click at [802, 177] on p "Inspect the exterior for damage such as large dents or breaks, and for rust. Do…" at bounding box center [751, 173] width 292 height 42
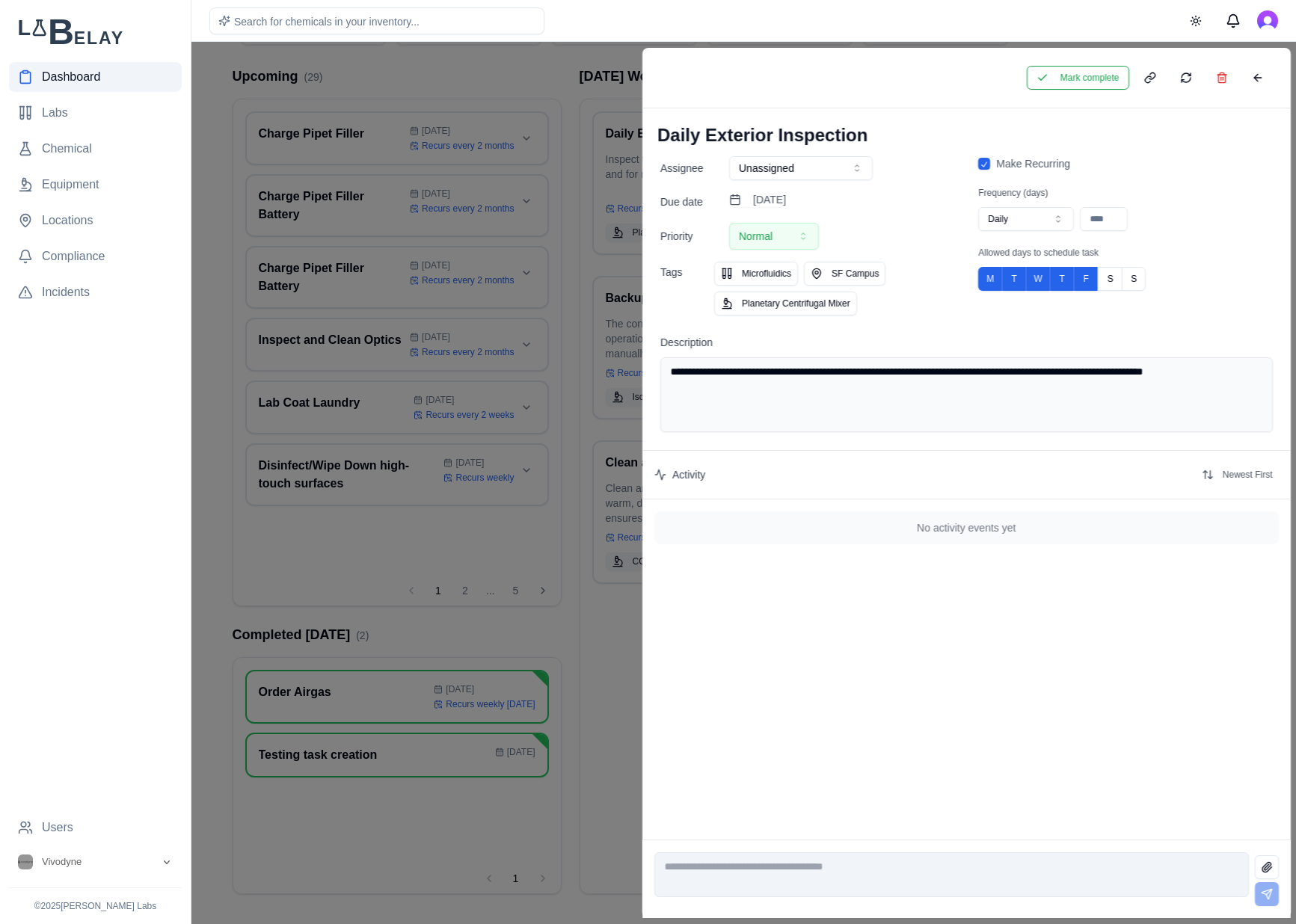
click at [1052, 216] on icon "button" at bounding box center [1057, 219] width 12 height 12
click at [1088, 80] on button "Mark complete" at bounding box center [1076, 77] width 102 height 23
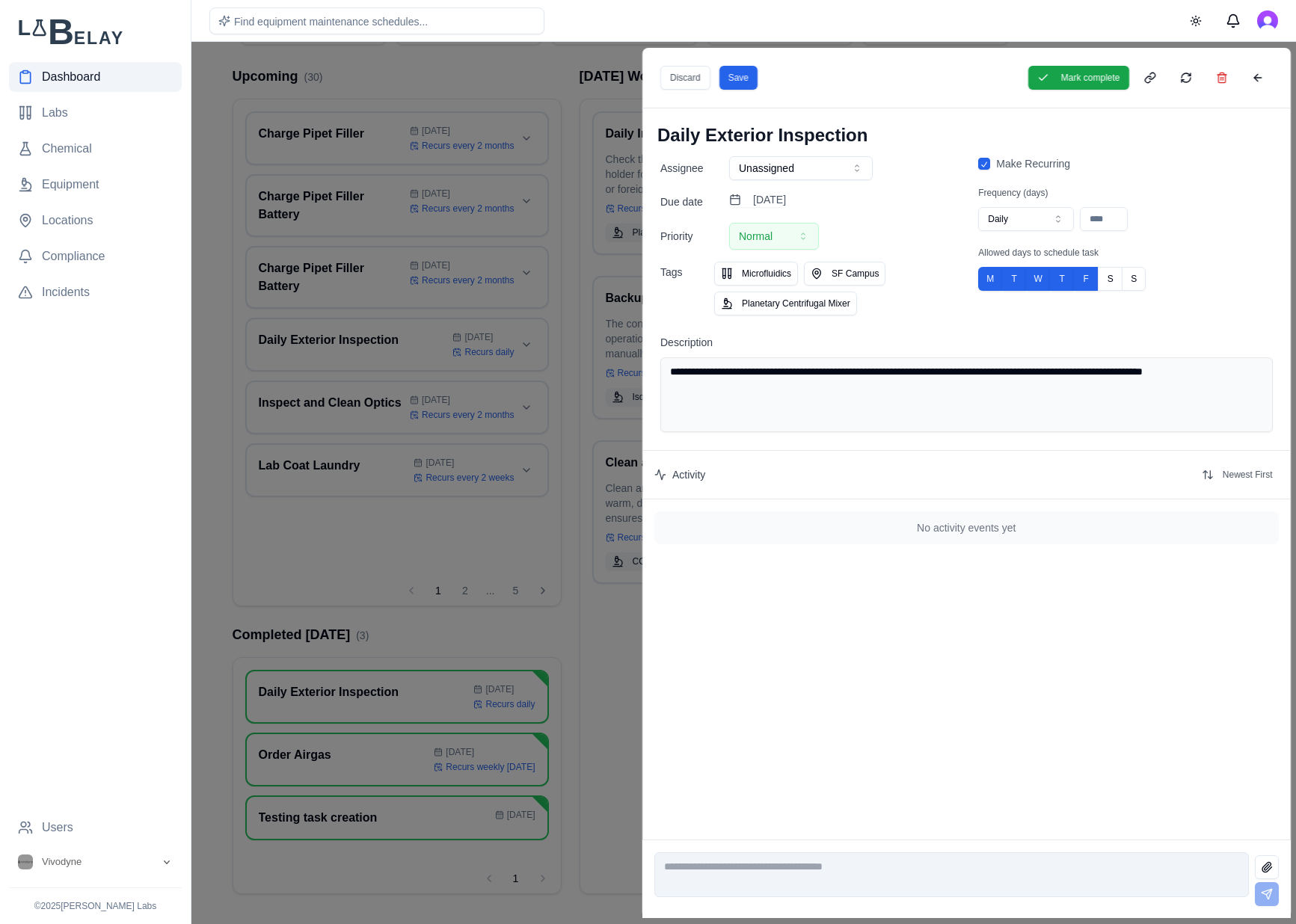
click at [1032, 235] on div "Make Recurring Frequency (days) Daily * Allowed days to schedule task M T W T F…" at bounding box center [1124, 236] width 294 height 160
click at [1040, 222] on button "Daily" at bounding box center [1026, 219] width 96 height 23
type input "**"
click at [742, 82] on button "Save" at bounding box center [737, 77] width 39 height 23
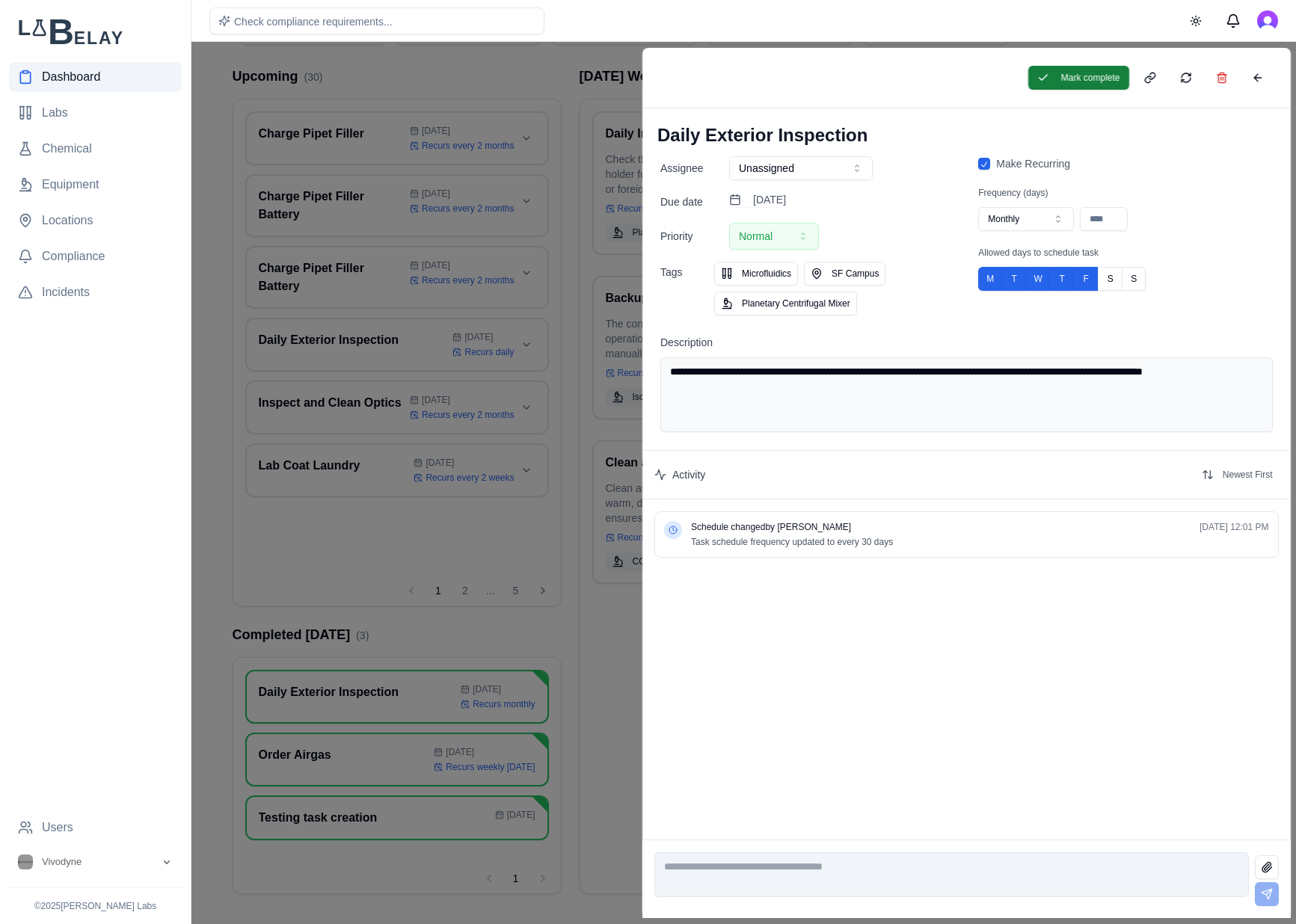
click at [1097, 79] on button "Mark complete" at bounding box center [1077, 77] width 100 height 23
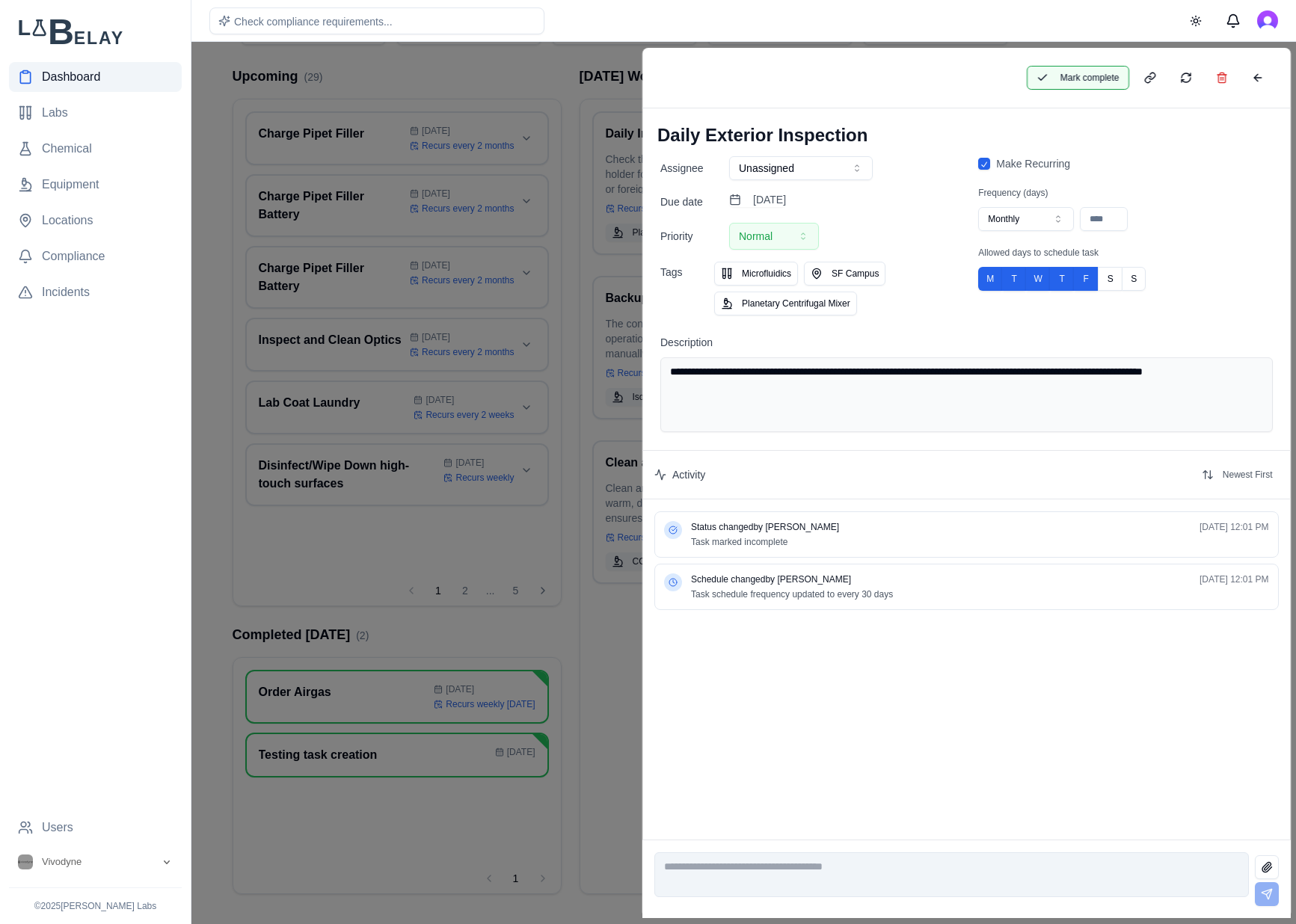
click at [1057, 73] on button "Mark complete" at bounding box center [1076, 77] width 102 height 23
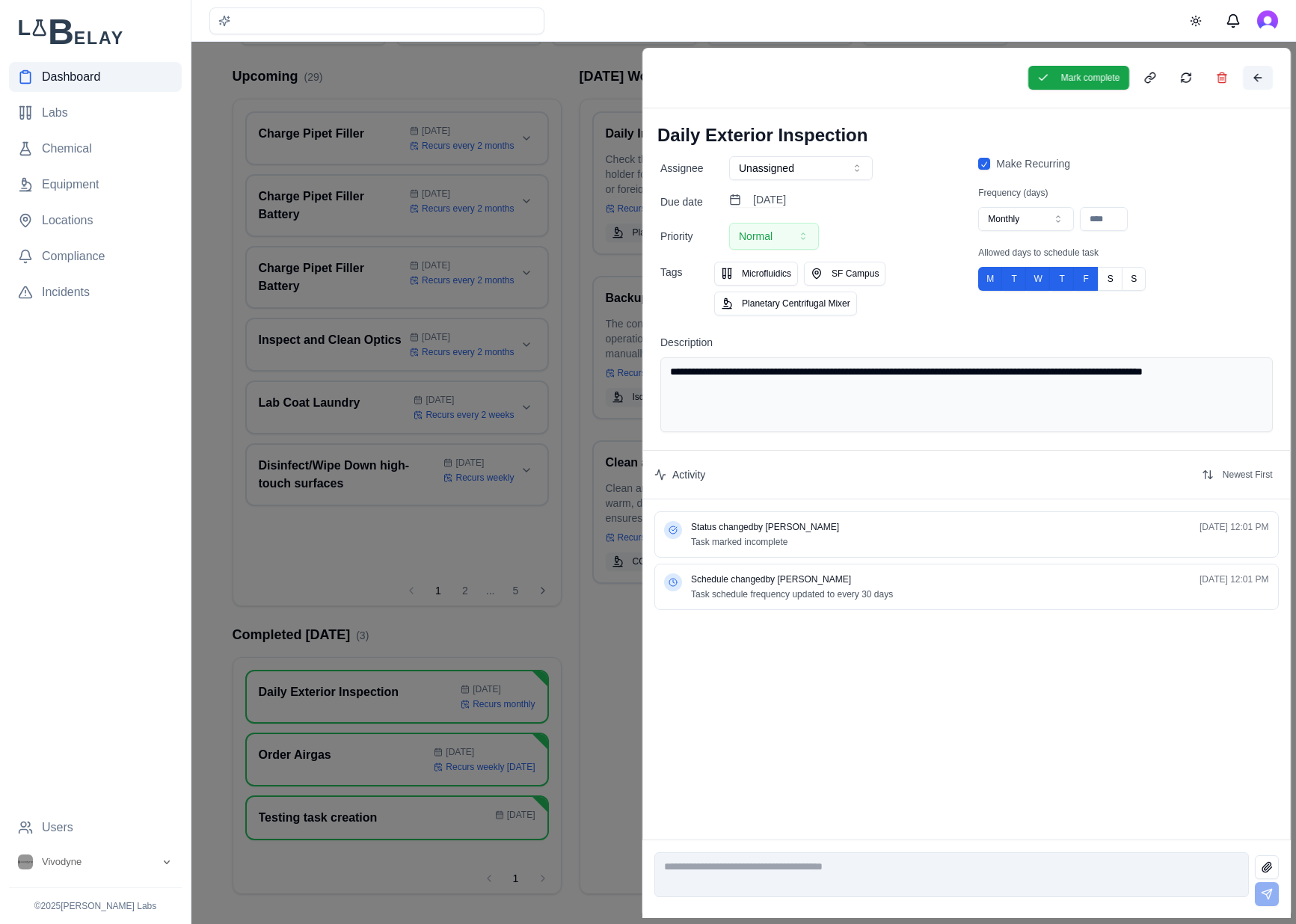
click at [1256, 76] on button at bounding box center [1257, 77] width 30 height 23
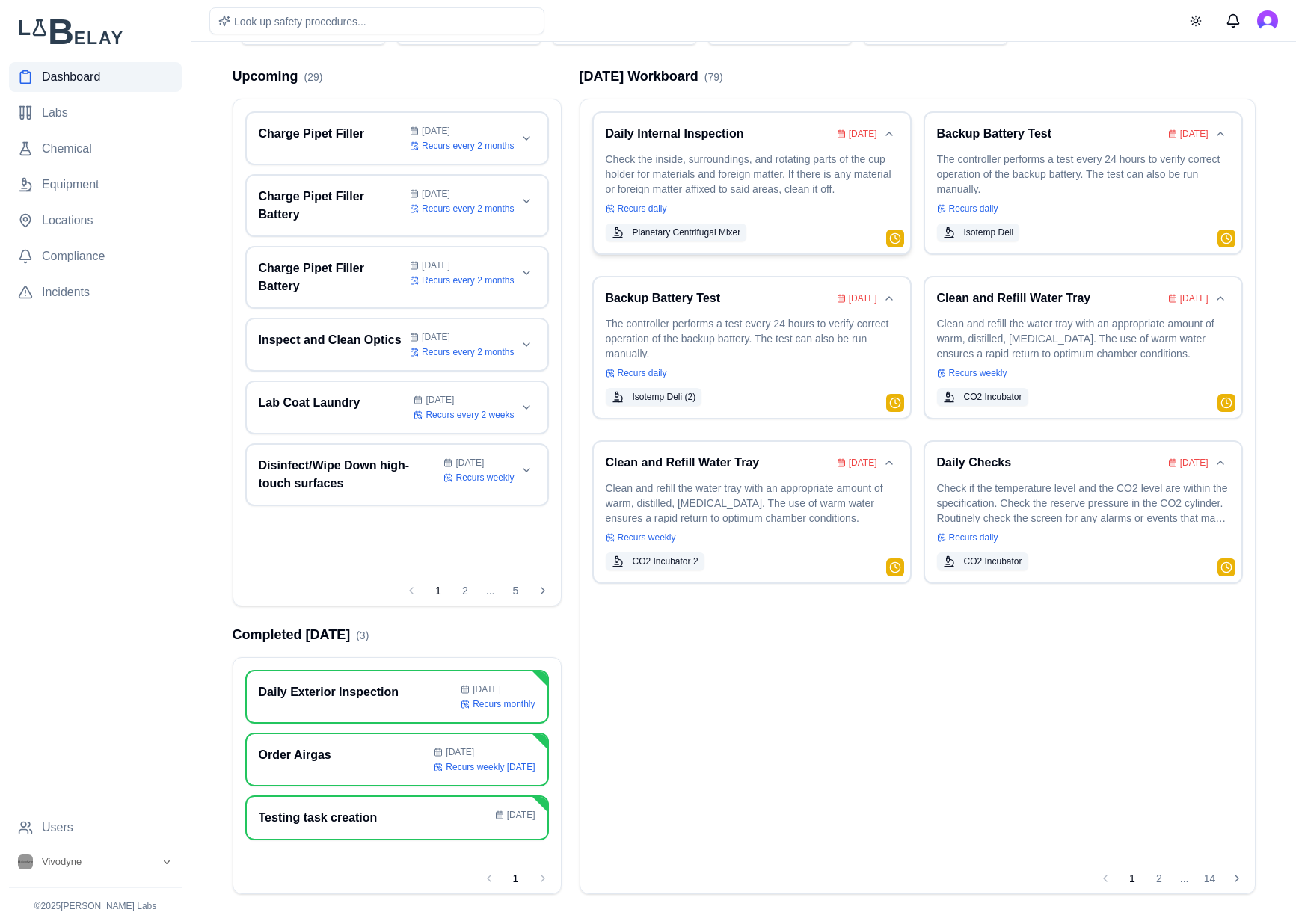
click at [782, 183] on p "Check the inside, surroundings, and rotating parts of the cup holder for materi…" at bounding box center [751, 173] width 292 height 42
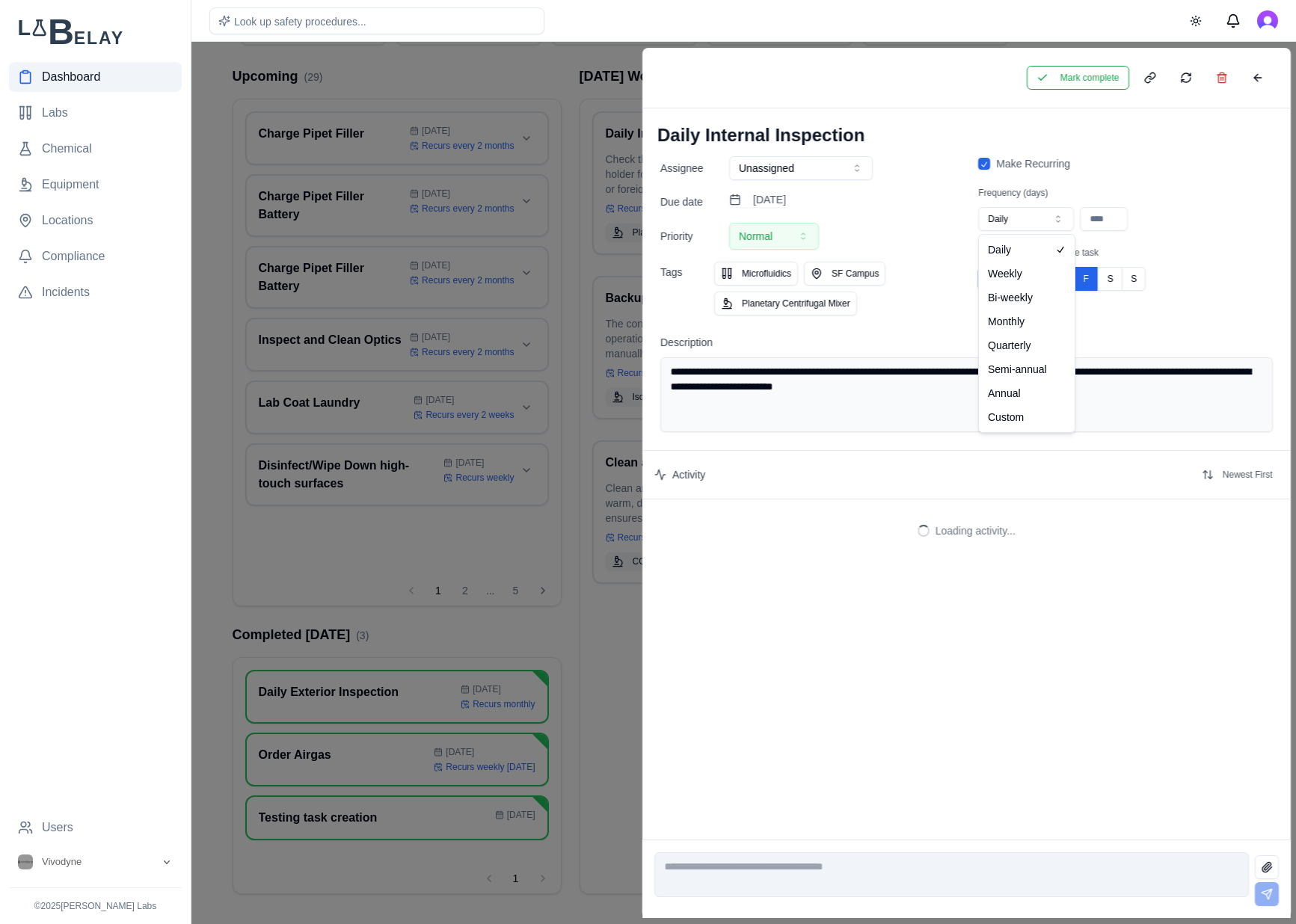
click at [1035, 222] on button "Daily" at bounding box center [1026, 219] width 96 height 23
type input "**"
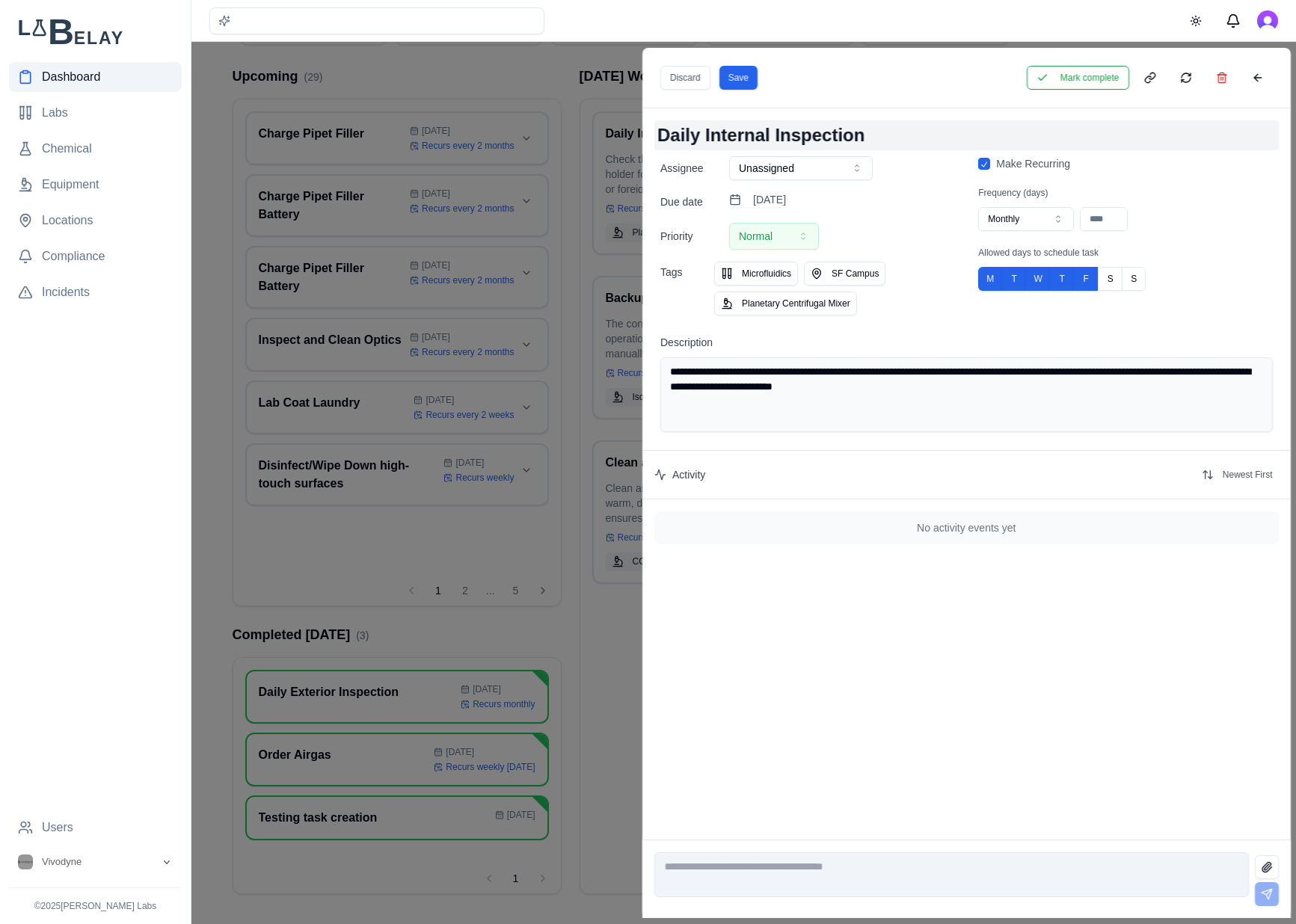
click at [665, 131] on h1 "Daily Internal Inspection" at bounding box center [966, 135] width 625 height 30
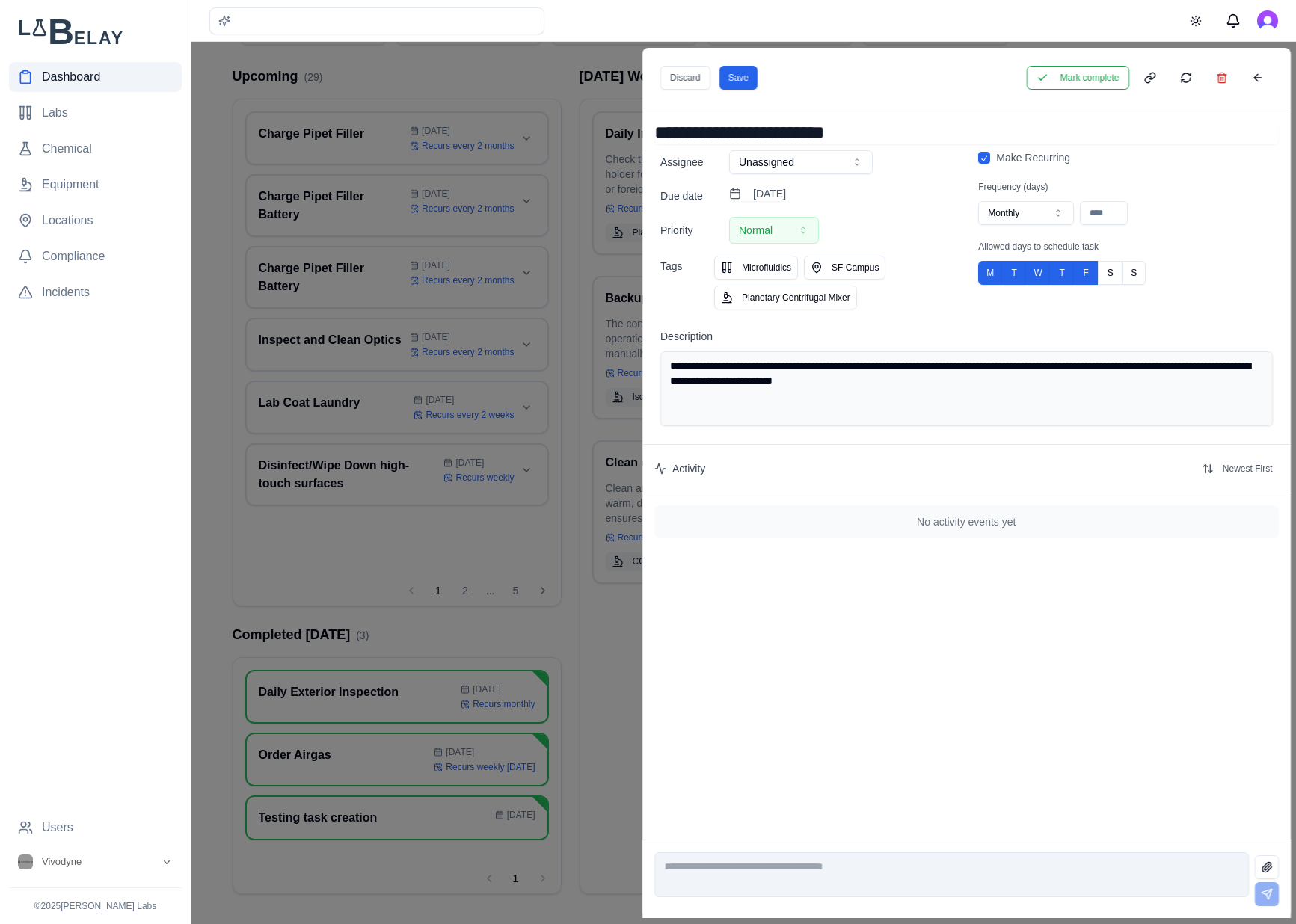
click at [672, 131] on input "**********" at bounding box center [966, 131] width 625 height 23
type input "**********"
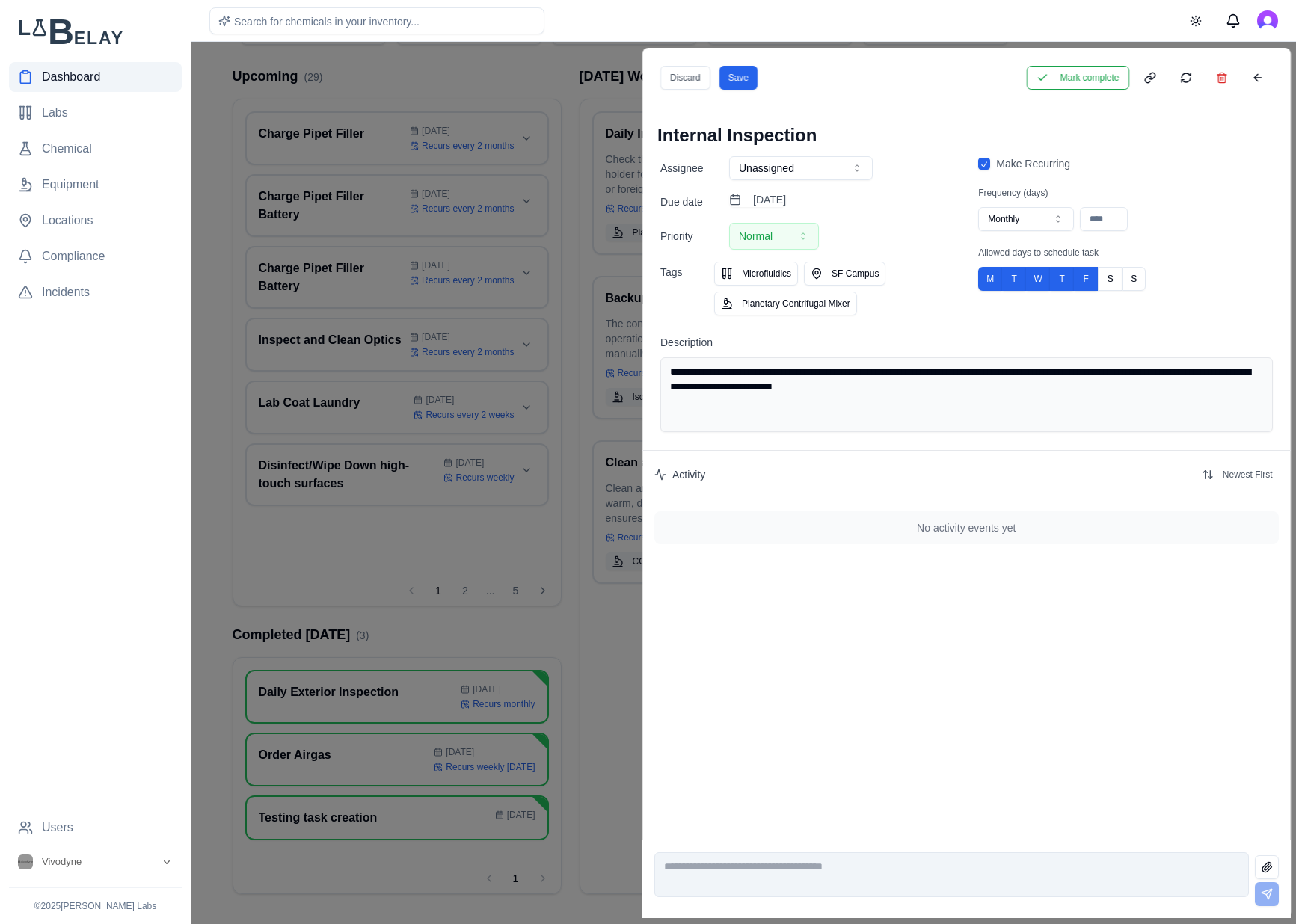
click at [744, 65] on div "Discard Save Mark complete" at bounding box center [966, 78] width 648 height 60
click at [740, 72] on button "Save" at bounding box center [737, 77] width 39 height 23
click at [1072, 73] on button "Mark complete" at bounding box center [1076, 77] width 102 height 23
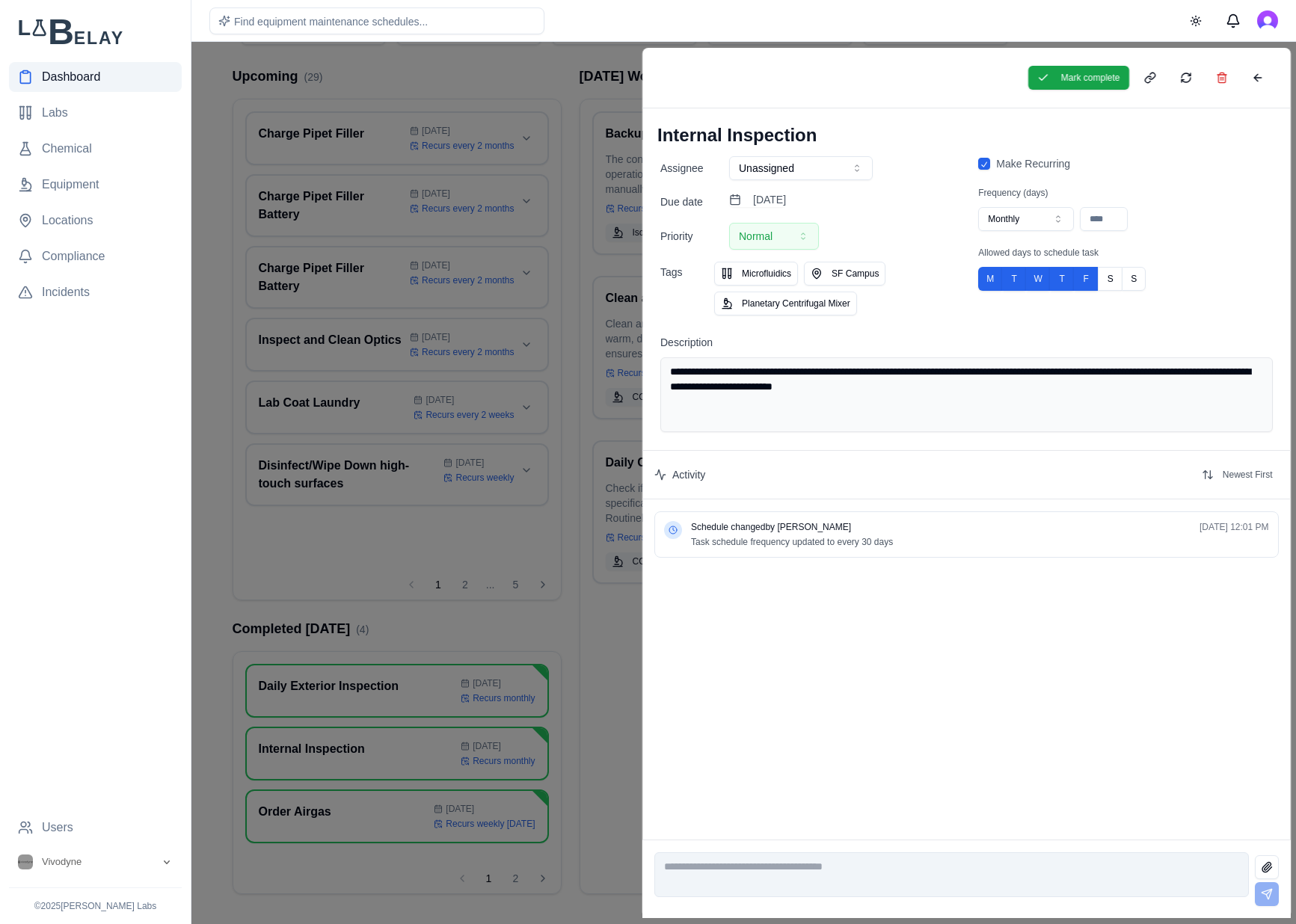
click at [1241, 75] on div "Mark complete" at bounding box center [1149, 77] width 244 height 23
click at [1259, 79] on button at bounding box center [1257, 77] width 30 height 23
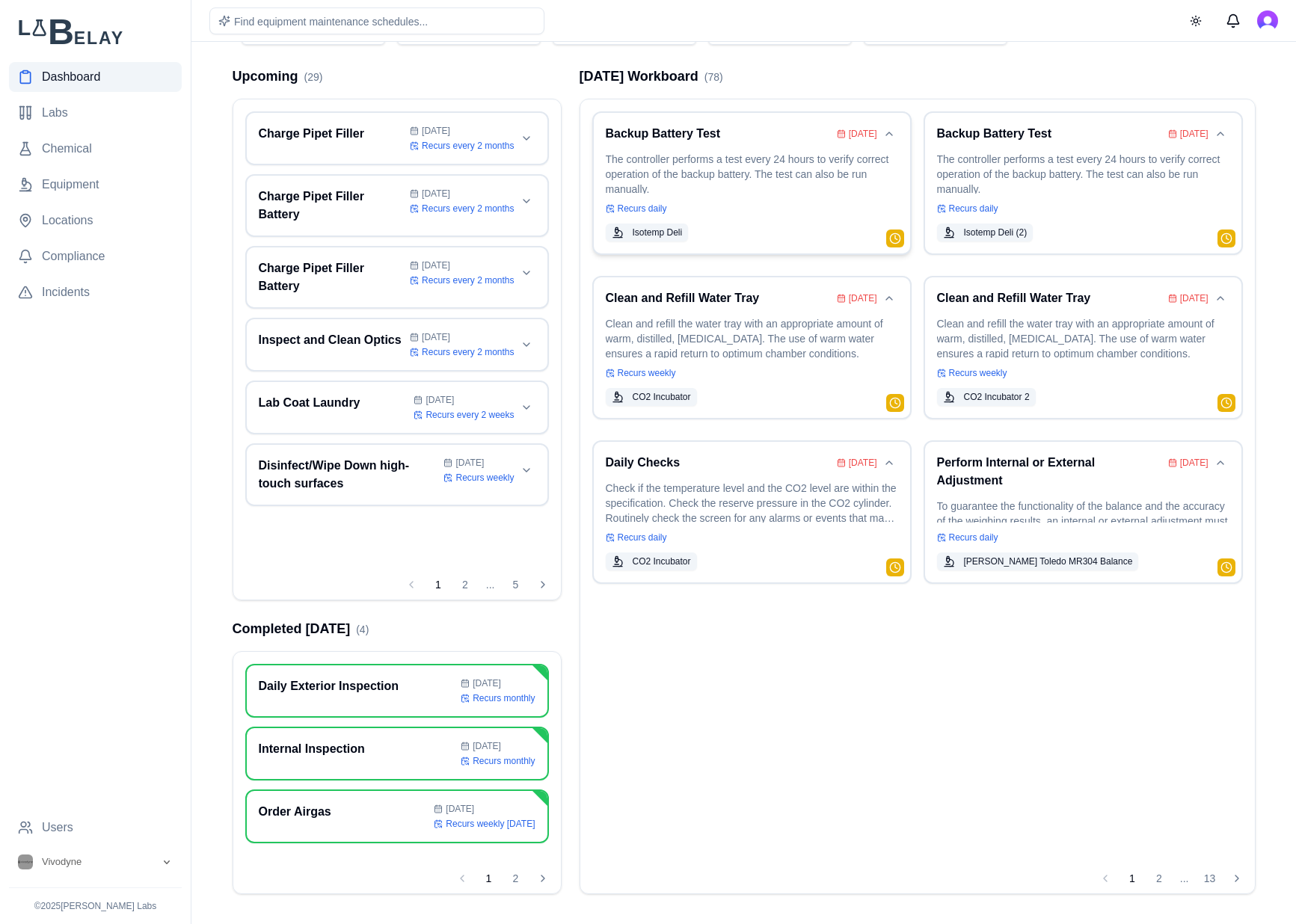
click at [693, 192] on p "The controller performs a test every 24 hours to verify correct operation of th…" at bounding box center [751, 173] width 292 height 42
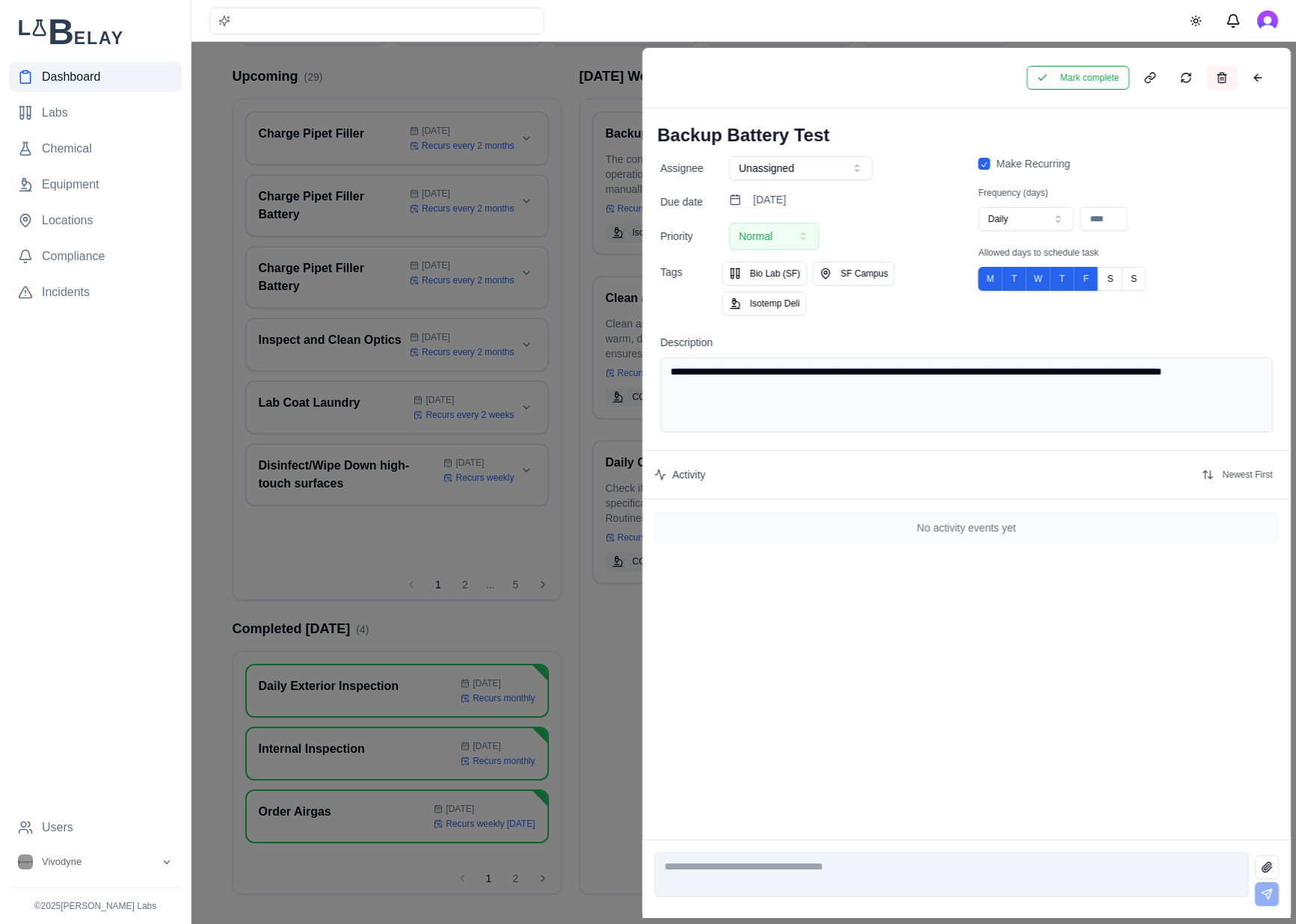
click at [1223, 72] on button at bounding box center [1221, 77] width 30 height 23
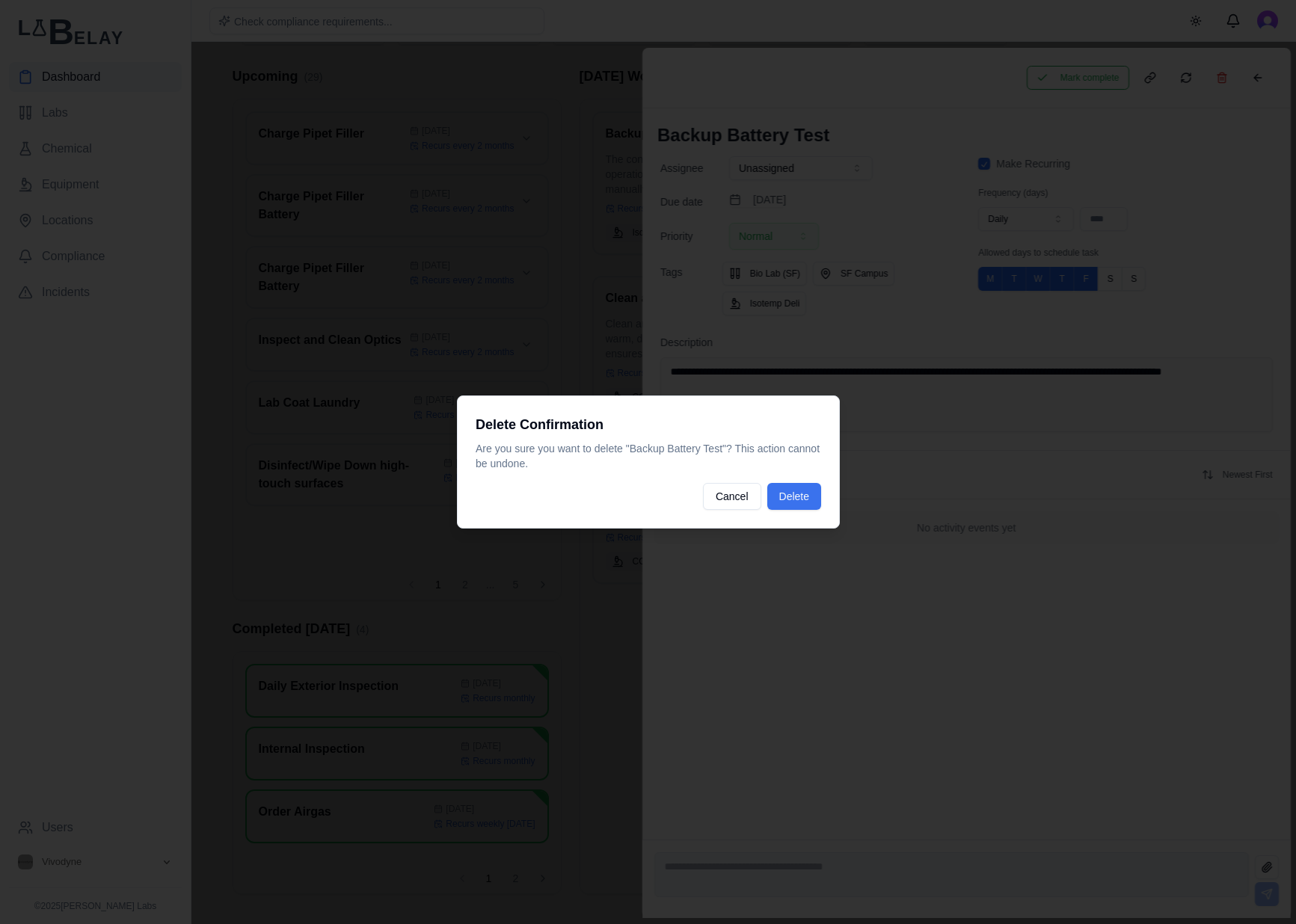
click at [811, 491] on button "Delete" at bounding box center [793, 496] width 54 height 27
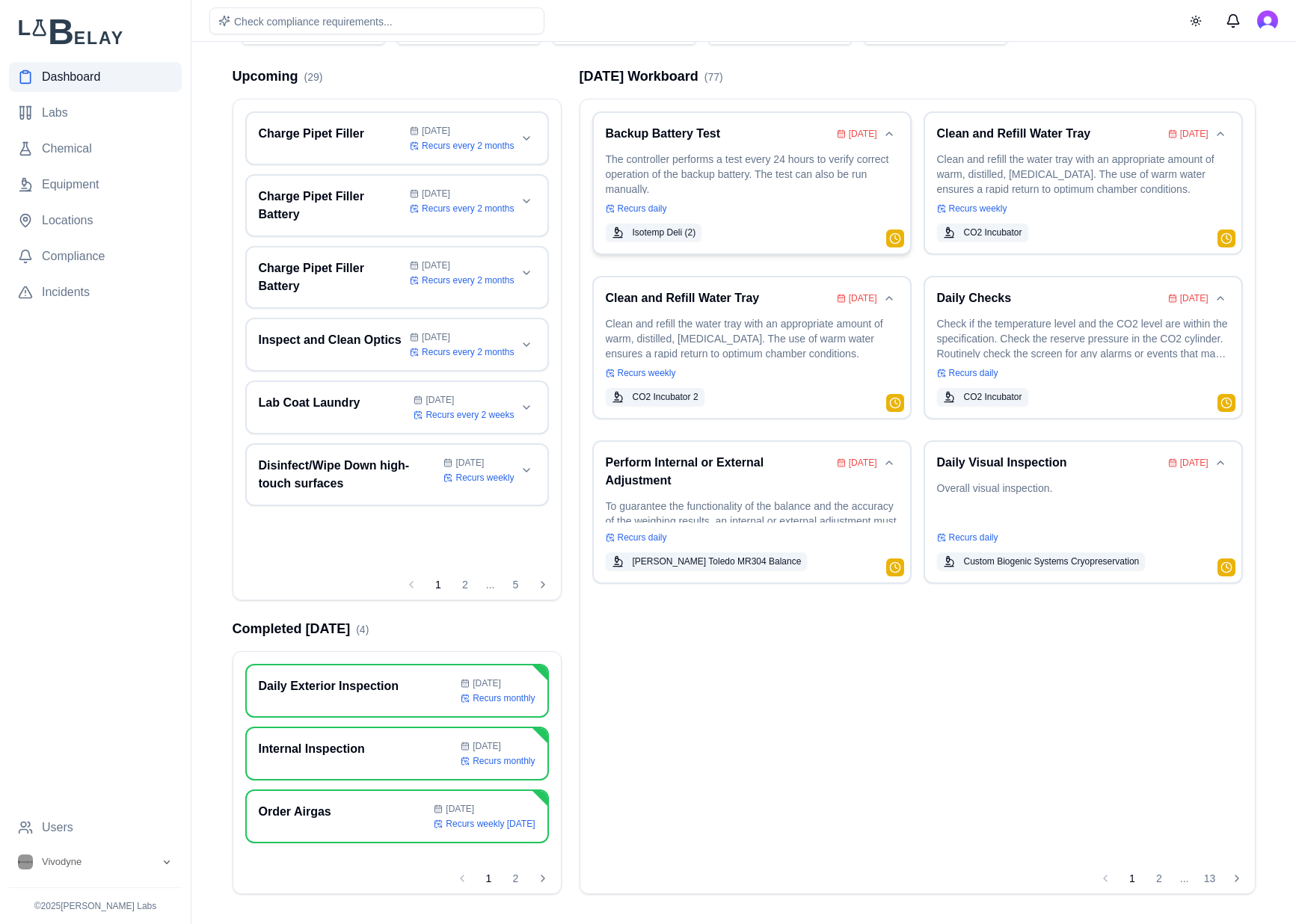
click at [802, 177] on p "The controller performs a test every 24 hours to verify correct operation of th…" at bounding box center [751, 173] width 292 height 42
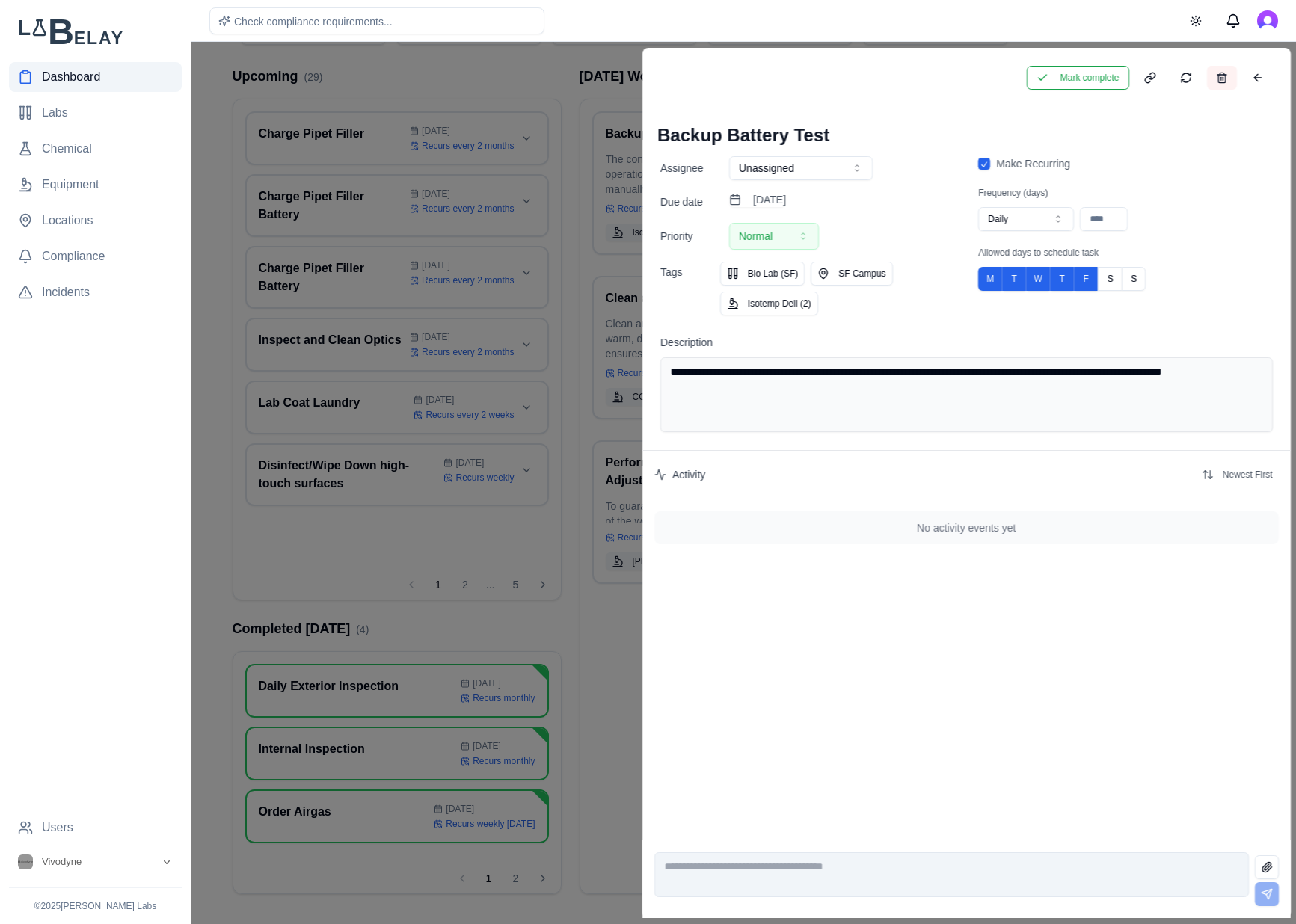
click at [1219, 80] on button at bounding box center [1221, 77] width 30 height 23
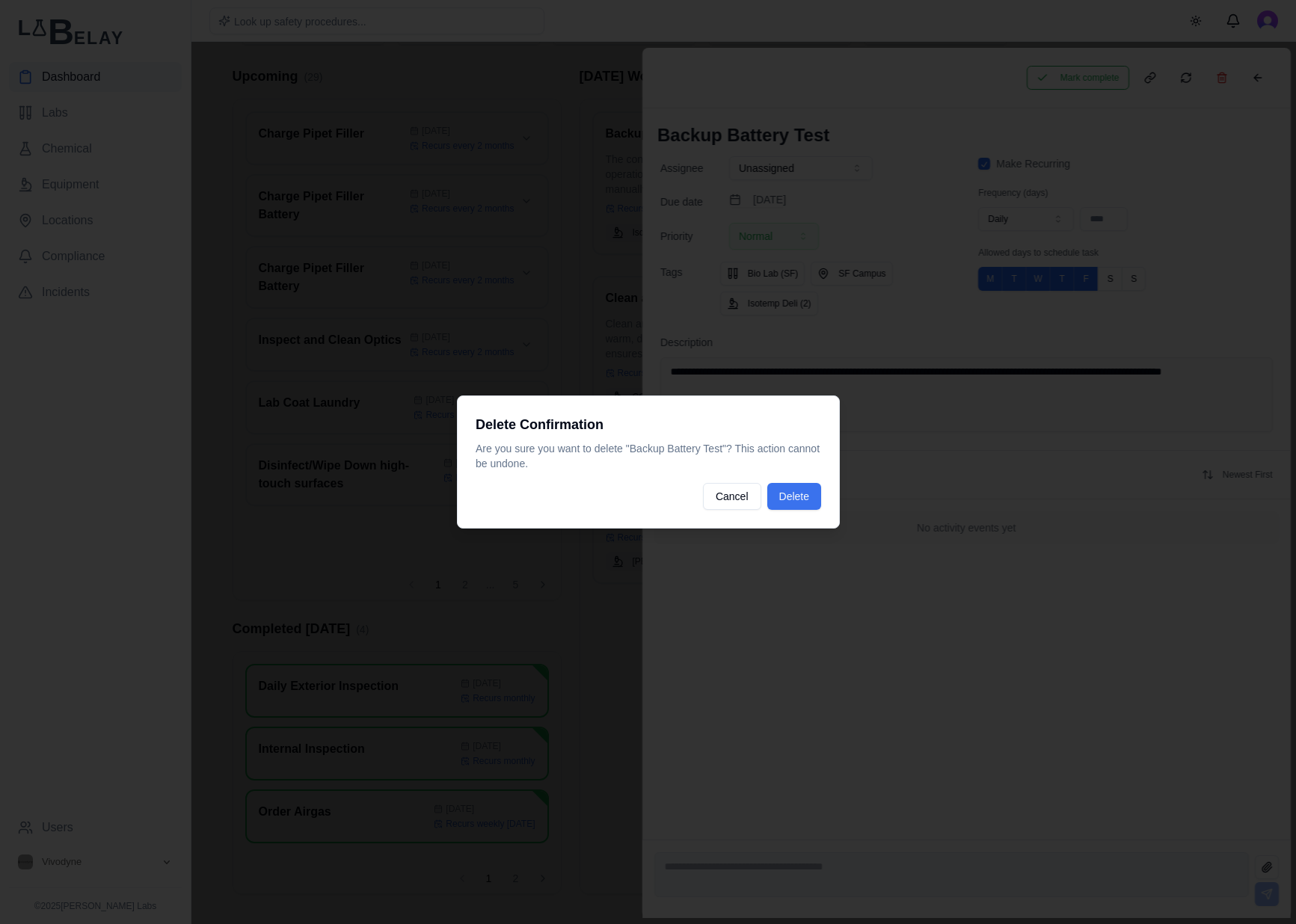
click at [800, 500] on button "Delete" at bounding box center [793, 496] width 54 height 27
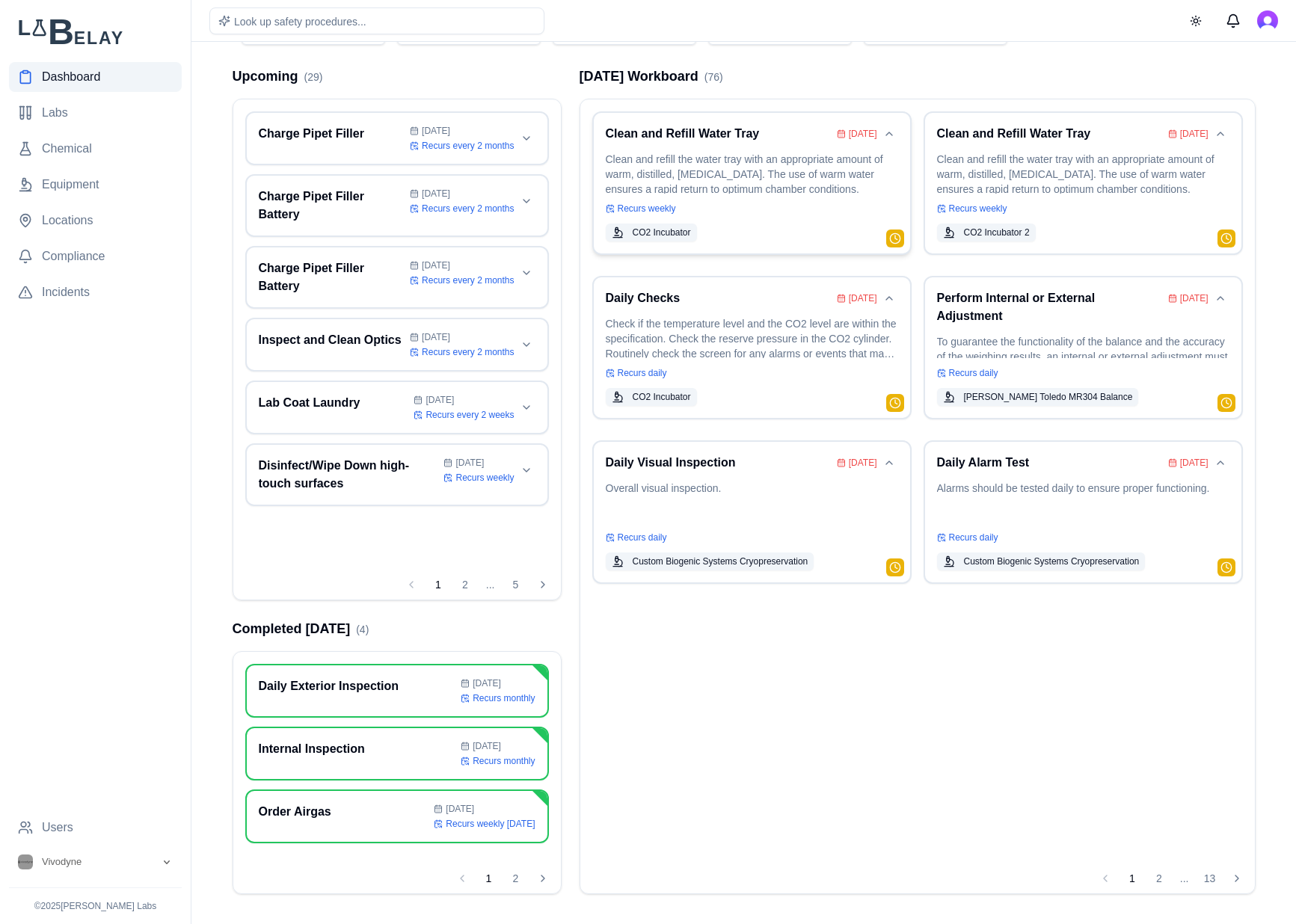
click at [782, 197] on div "Clean and Refill Water Tray Jul 28 Clean and refill the water tray with an appr…" at bounding box center [751, 183] width 292 height 116
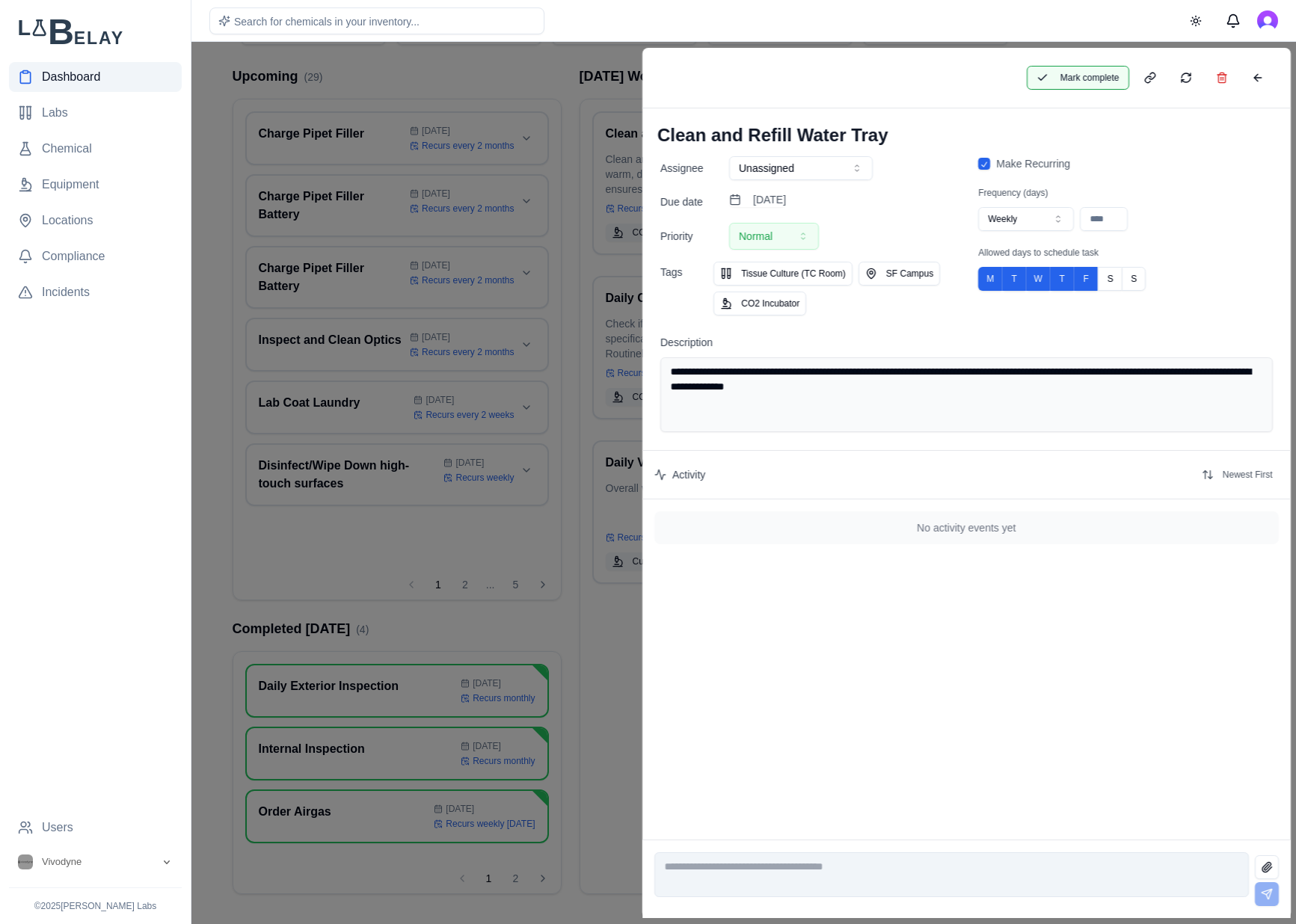
click at [1081, 79] on button "Mark complete" at bounding box center [1076, 77] width 102 height 23
click at [1269, 81] on button at bounding box center [1257, 77] width 30 height 23
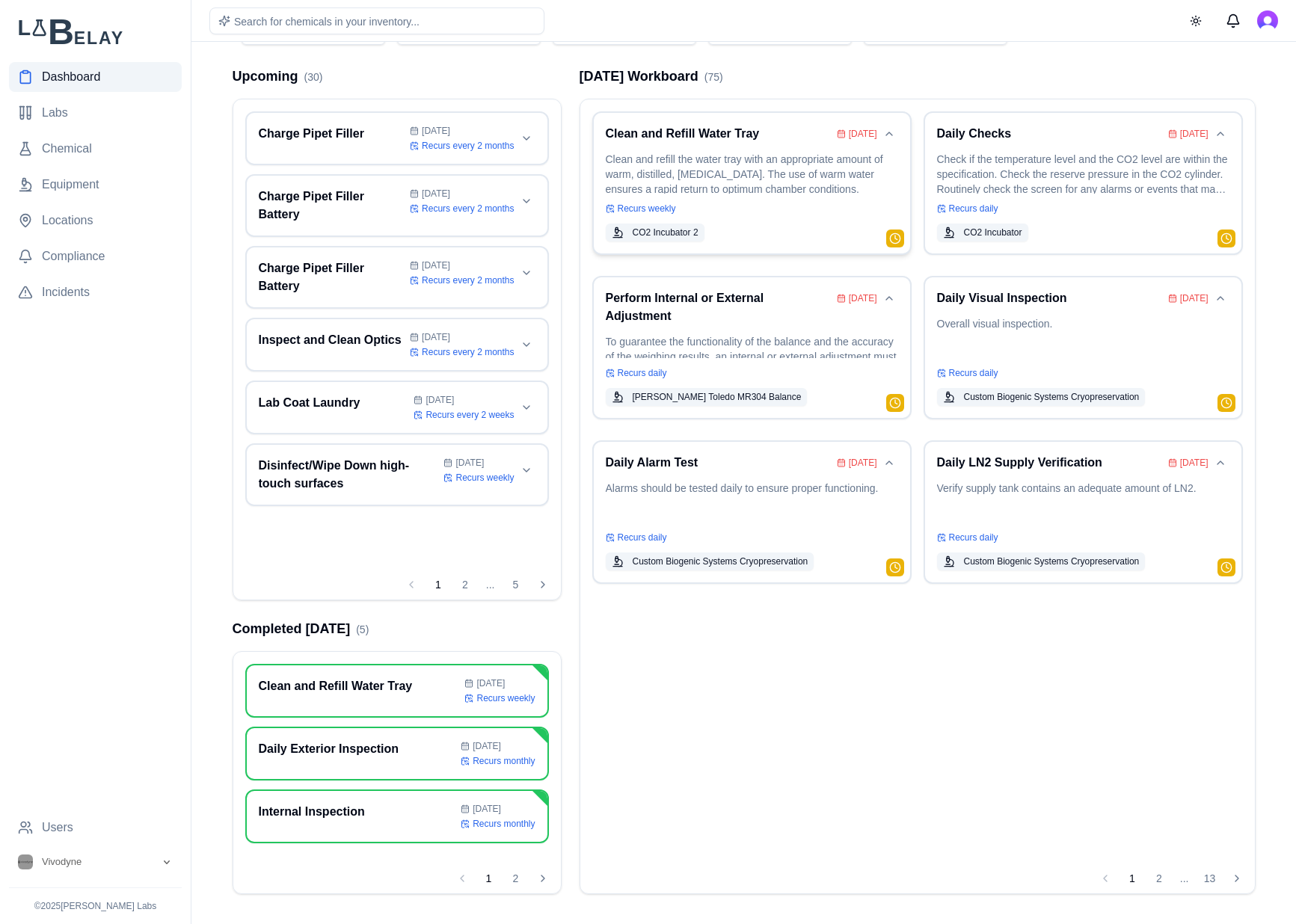
click at [812, 207] on div "Recurs weekly" at bounding box center [751, 208] width 292 height 12
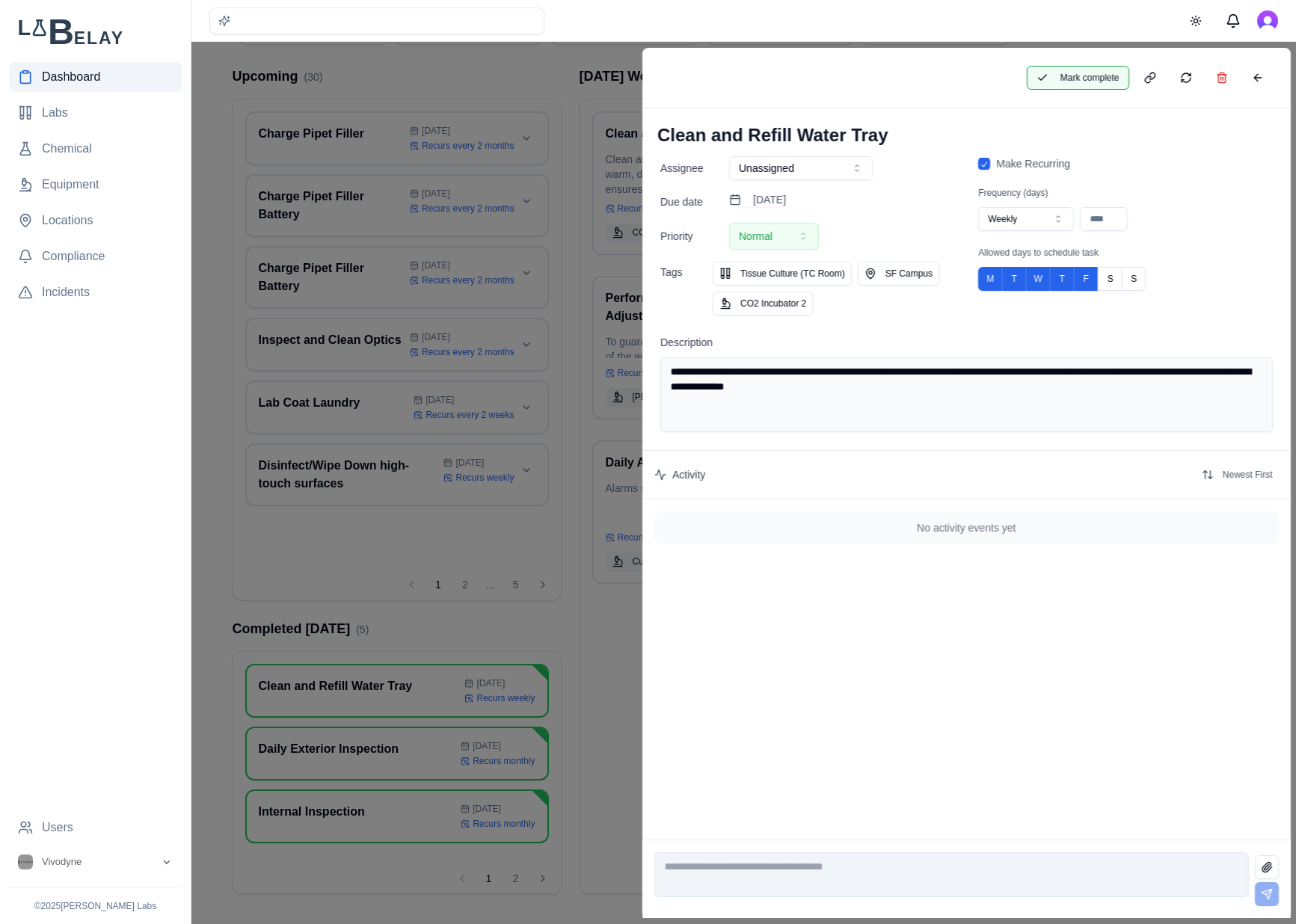
click at [1084, 74] on button "Mark complete" at bounding box center [1076, 77] width 102 height 23
click at [1261, 84] on button at bounding box center [1257, 77] width 30 height 23
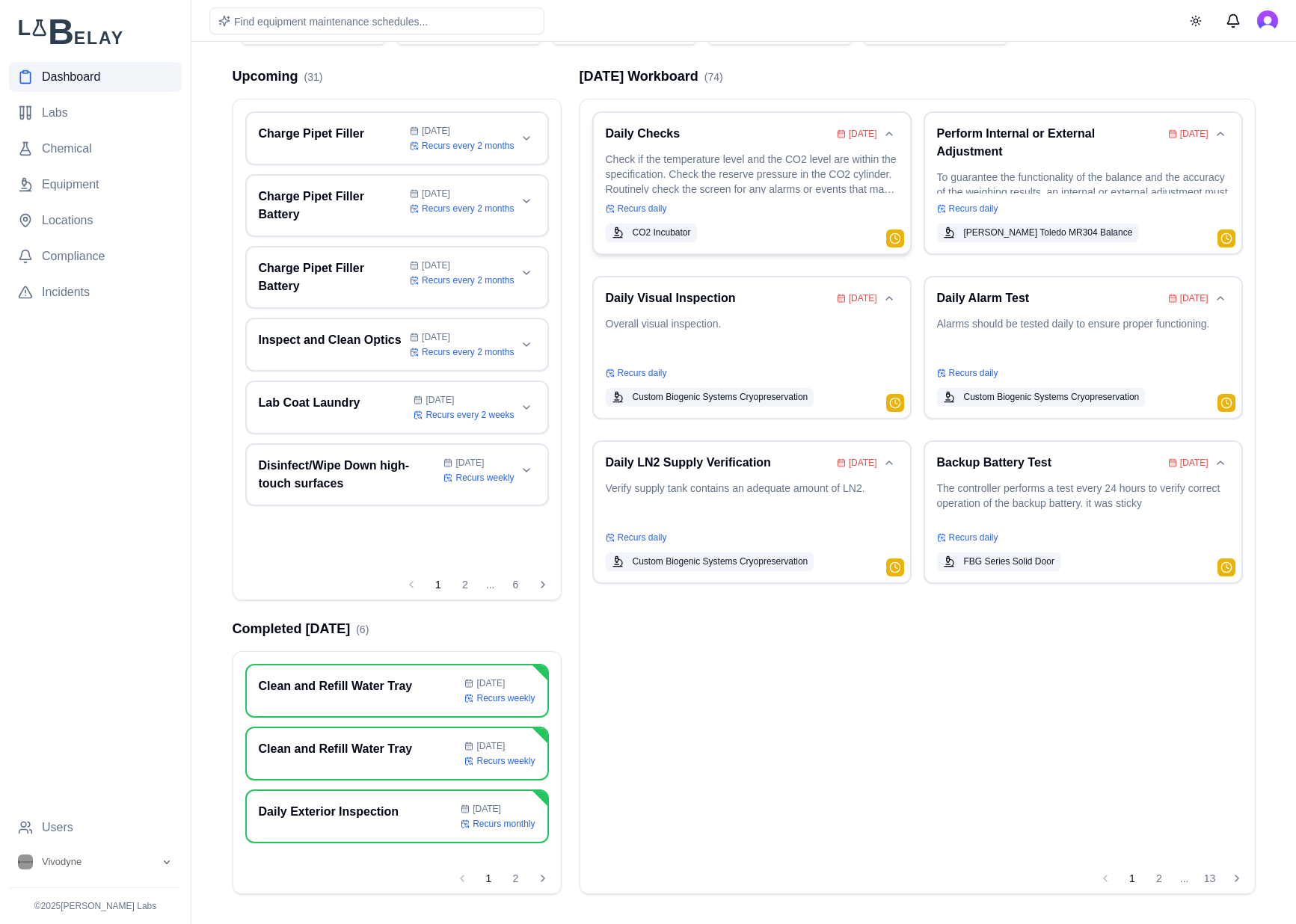
click at [751, 171] on p "Check if the temperature level and the CO2 level are within the specification. …" at bounding box center [751, 173] width 292 height 42
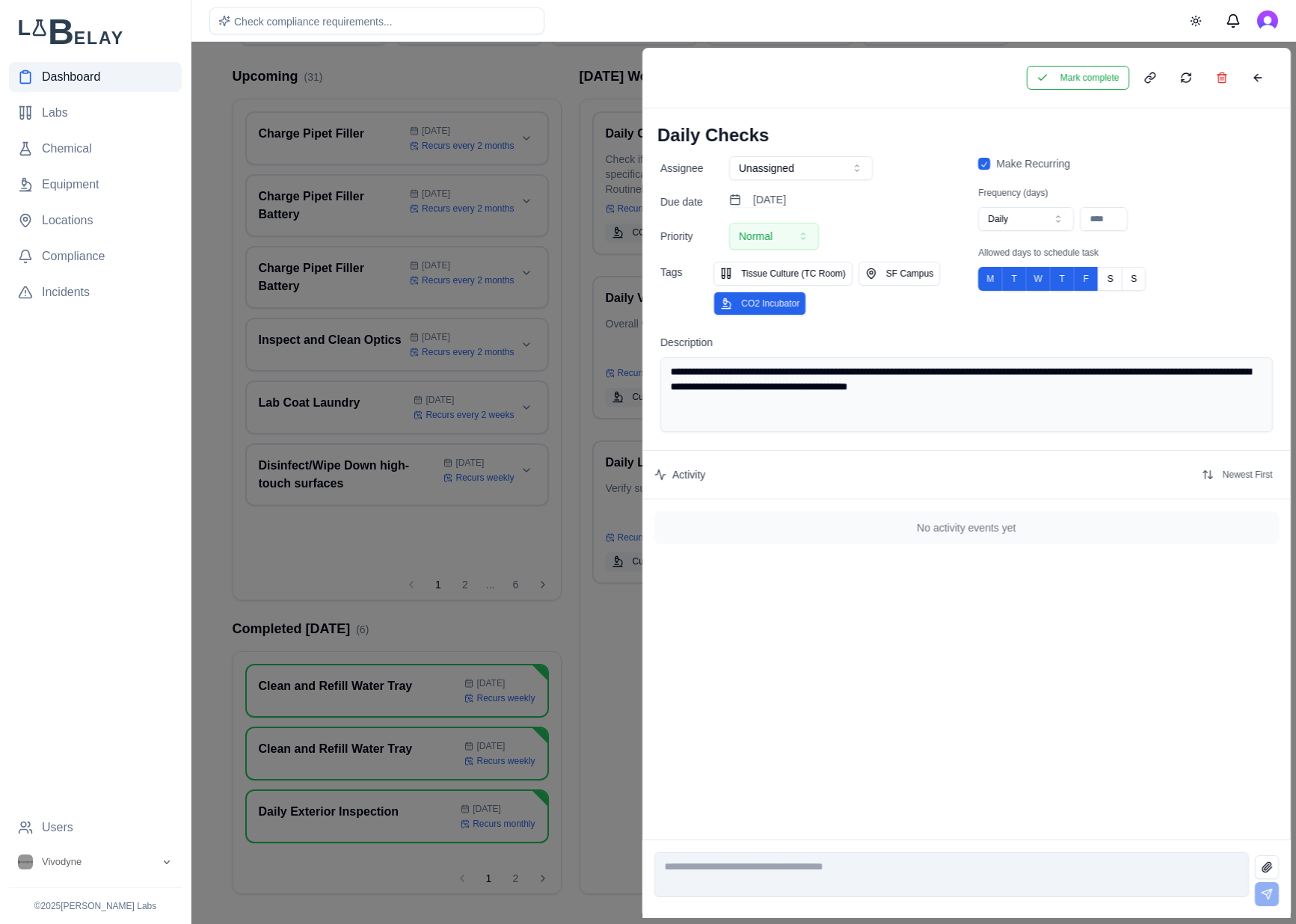
click at [794, 302] on button "CO2 Incubator" at bounding box center [759, 302] width 93 height 23
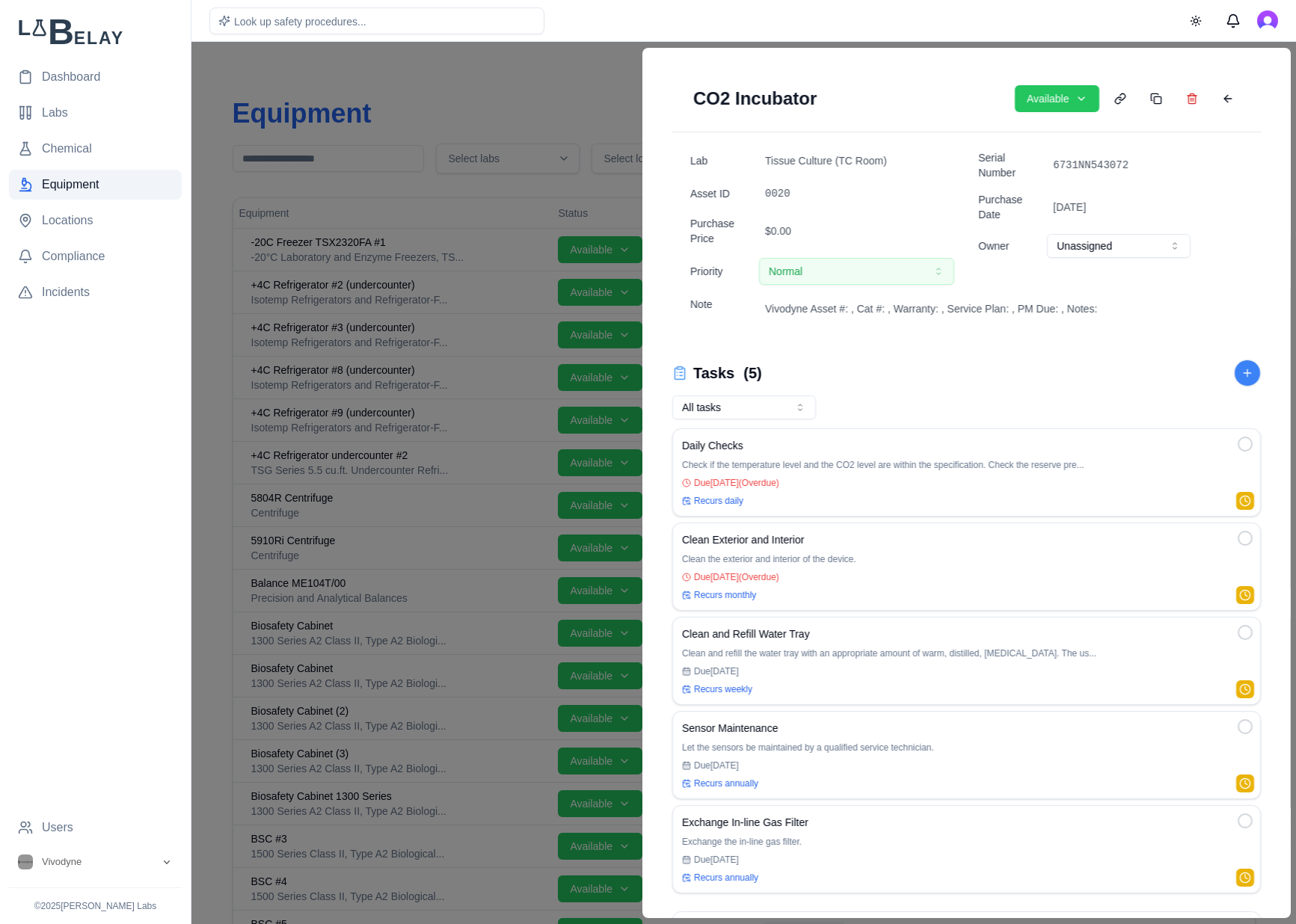
scroll to position [116, 0]
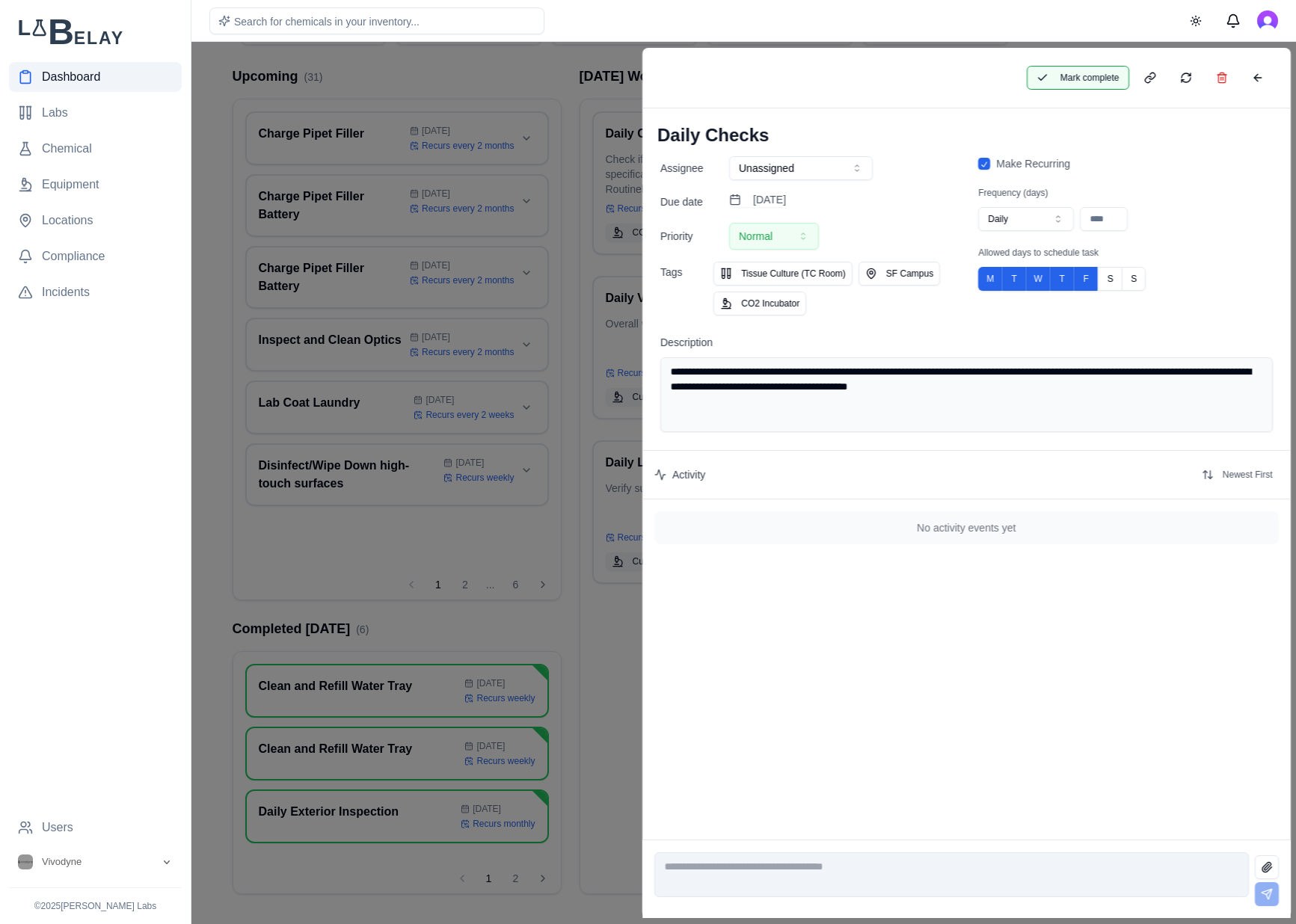
click at [1074, 77] on button "Mark complete" at bounding box center [1076, 77] width 102 height 23
click at [1099, 74] on button "Mark complete" at bounding box center [1077, 77] width 100 height 23
click at [1099, 74] on button "Mark complete" at bounding box center [1076, 77] width 102 height 23
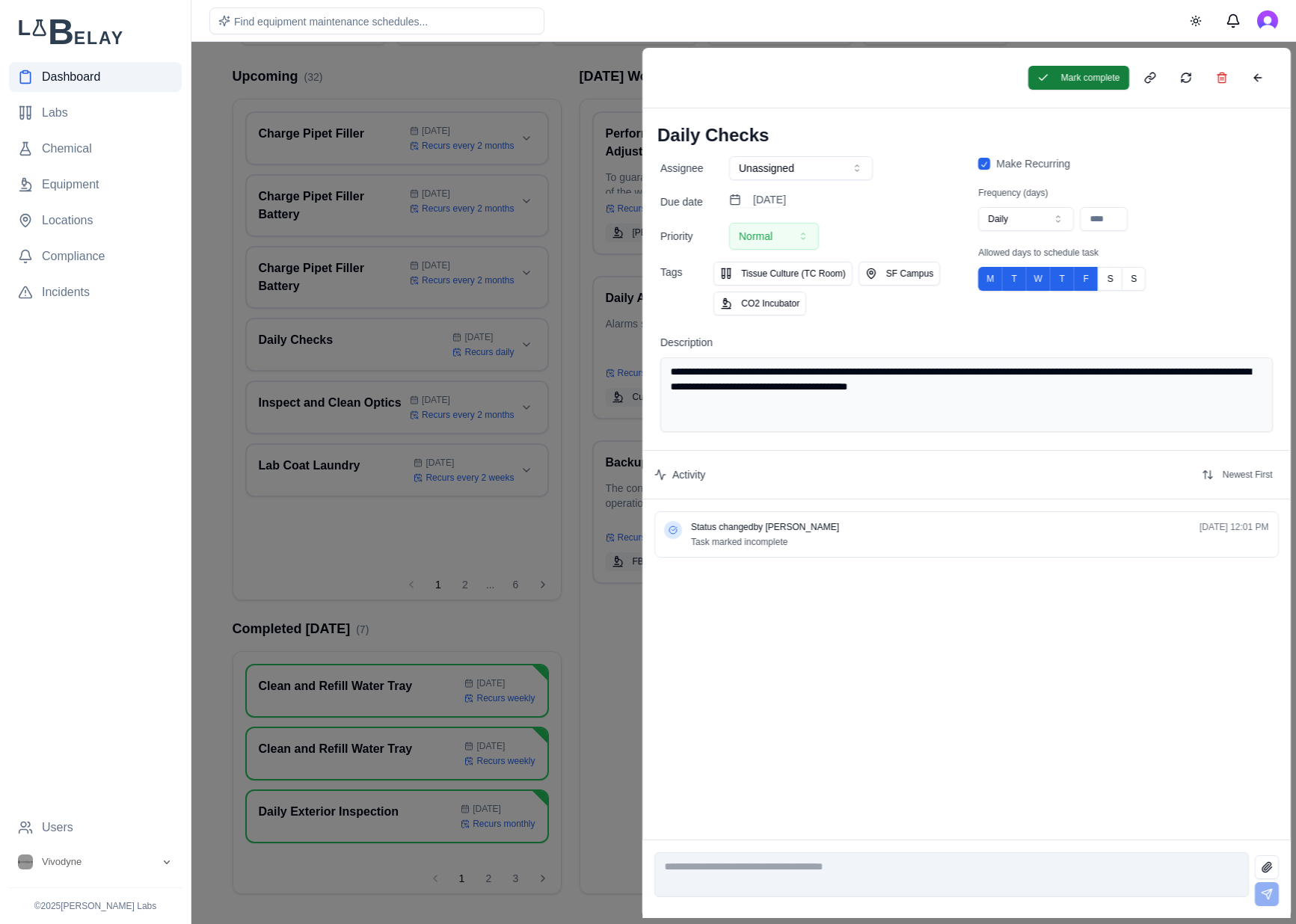
click at [1099, 74] on button "Mark complete" at bounding box center [1077, 77] width 100 height 23
click at [1099, 74] on button "Mark complete" at bounding box center [1076, 77] width 102 height 23
click at [1095, 75] on button "Mark complete" at bounding box center [1077, 77] width 100 height 23
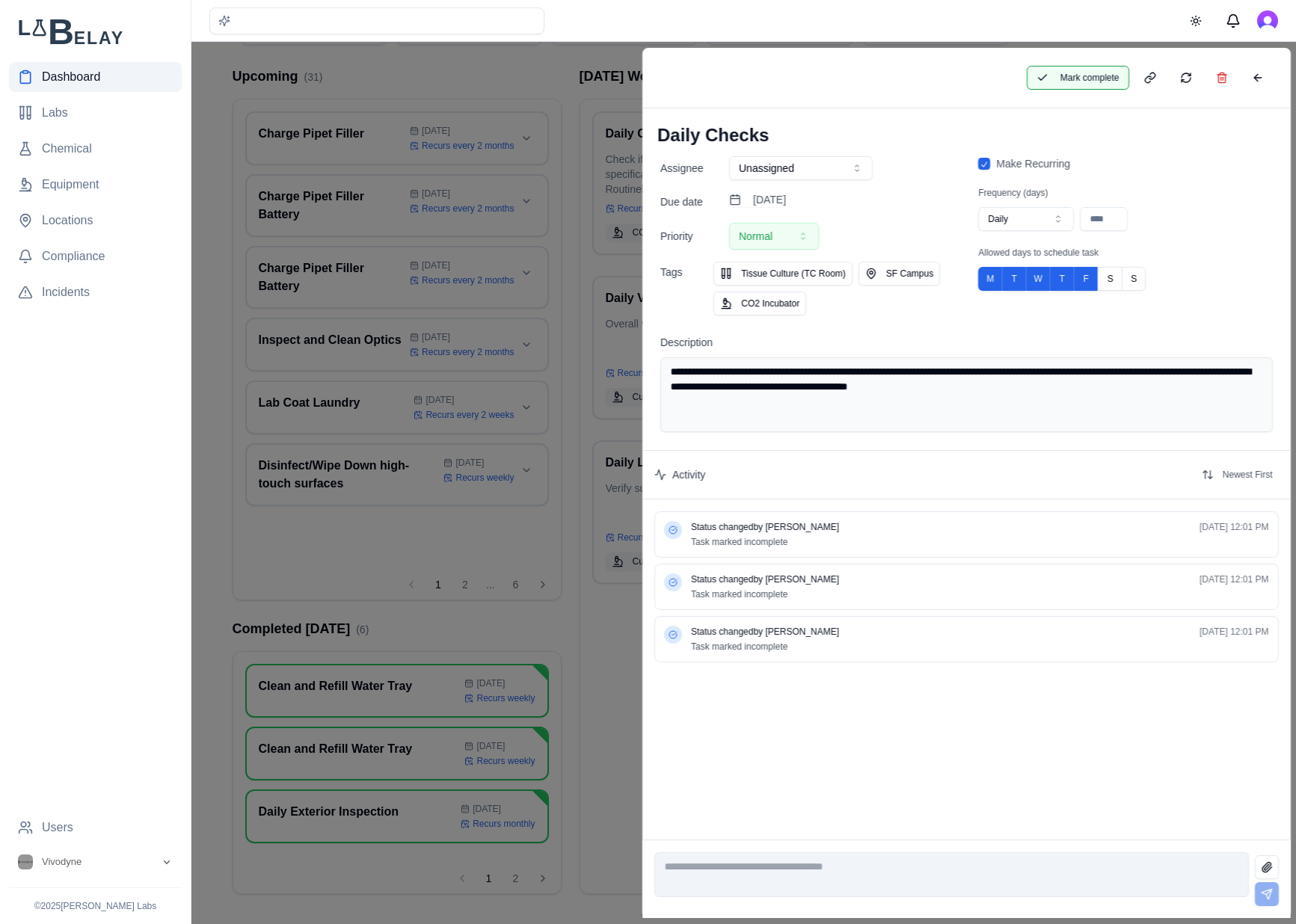
click at [1095, 75] on button "Mark complete" at bounding box center [1076, 77] width 102 height 23
click at [1095, 75] on button "Mark complete" at bounding box center [1077, 77] width 100 height 23
click at [1096, 75] on button "Mark complete" at bounding box center [1076, 77] width 102 height 23
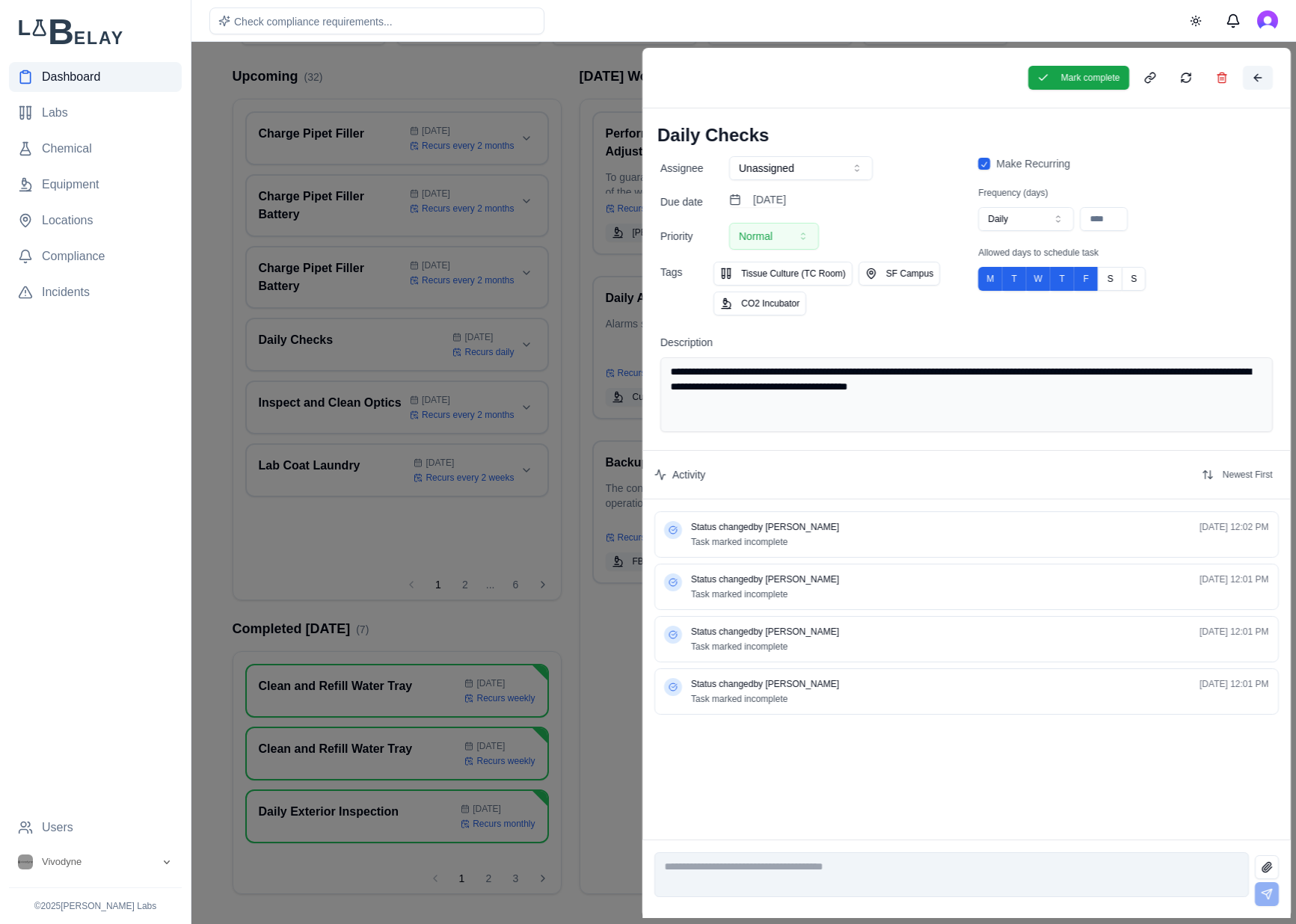
click at [1265, 71] on button at bounding box center [1257, 77] width 30 height 23
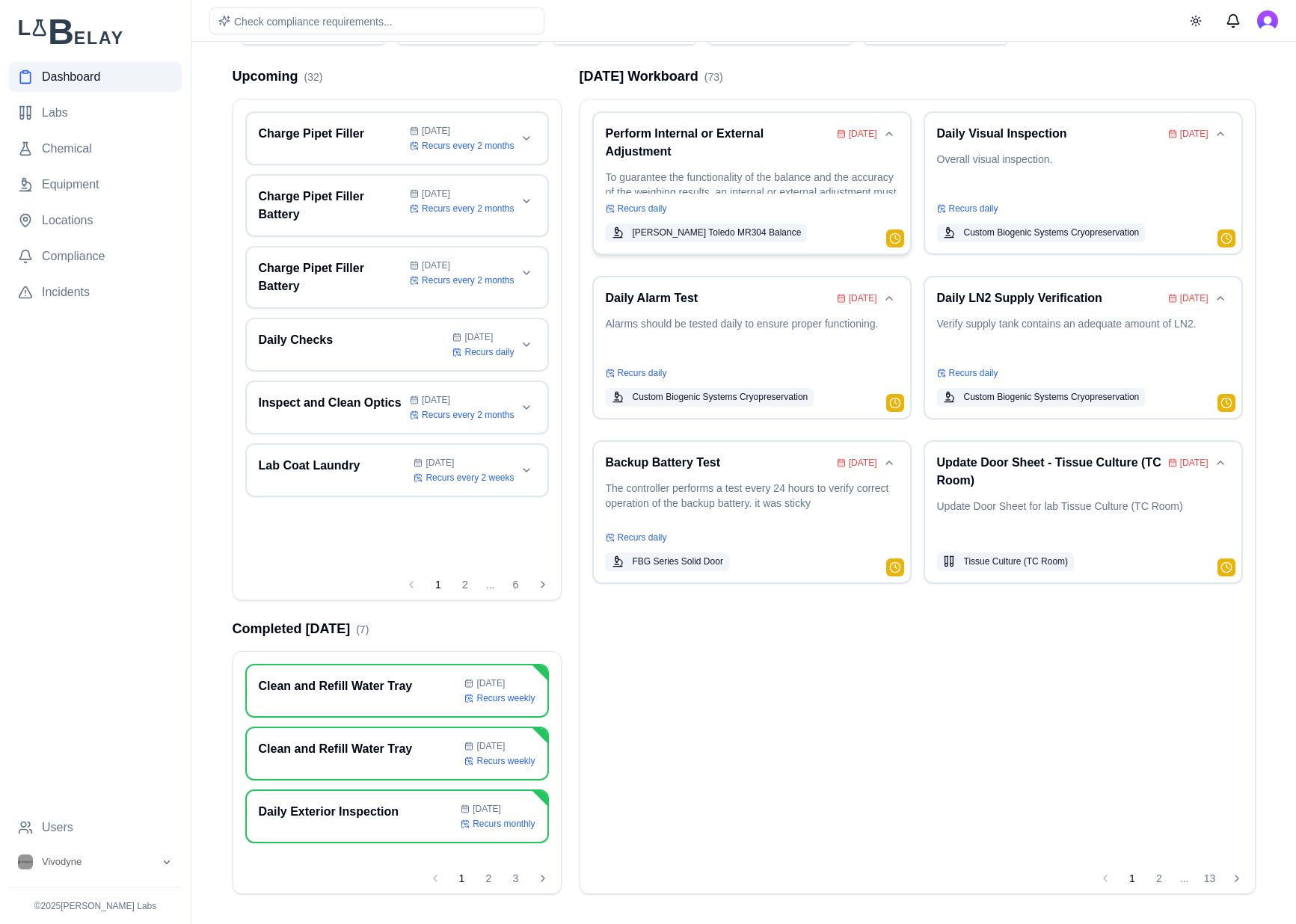
click at [830, 171] on p "To guarantee the functionality of the balance and the accuracy of the weighing …" at bounding box center [751, 181] width 292 height 23
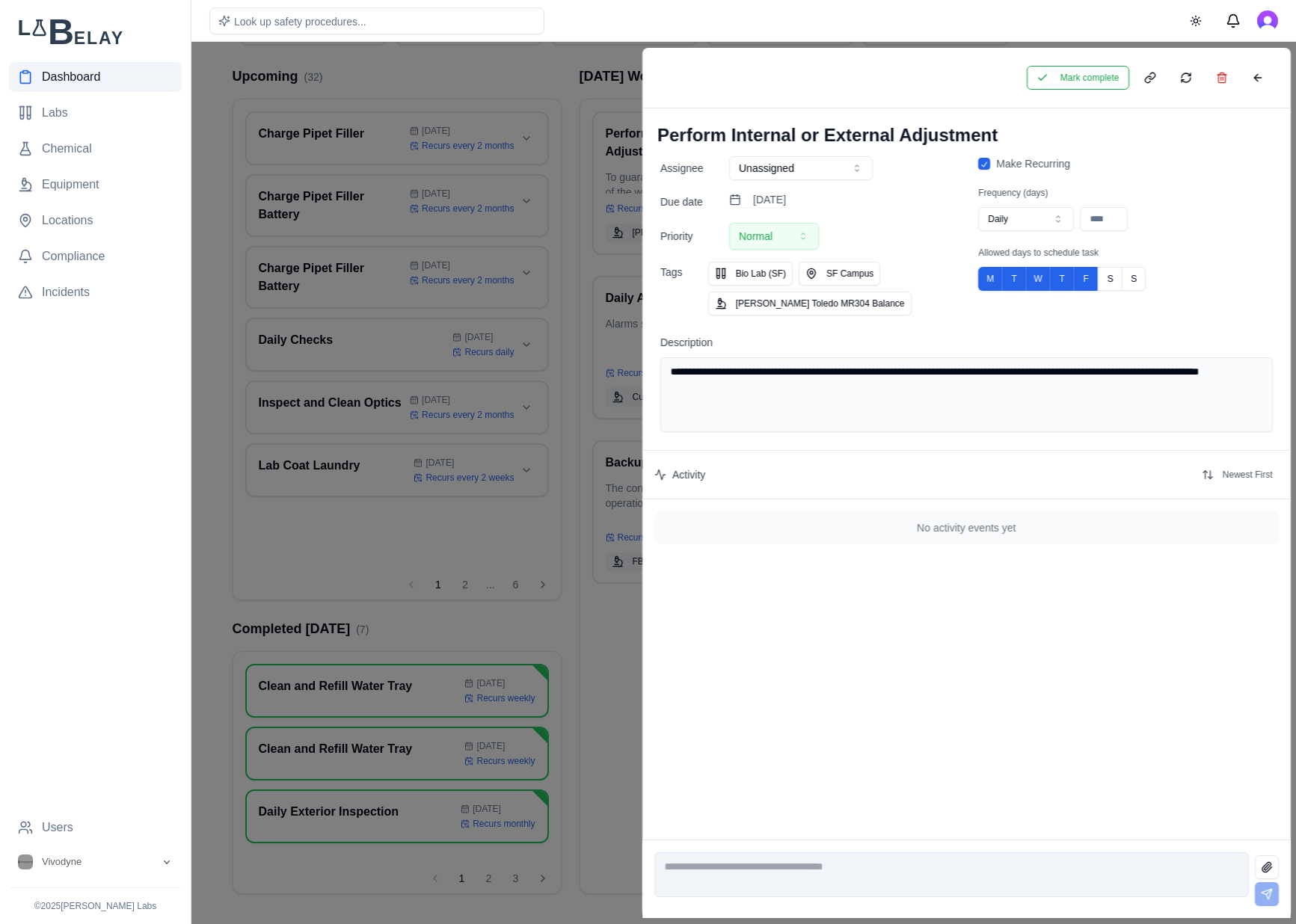
click at [1055, 218] on icon "button" at bounding box center [1057, 219] width 12 height 12
type input "**"
click at [726, 73] on button "Save" at bounding box center [737, 77] width 39 height 23
click at [1066, 75] on button "Mark complete" at bounding box center [1076, 77] width 102 height 23
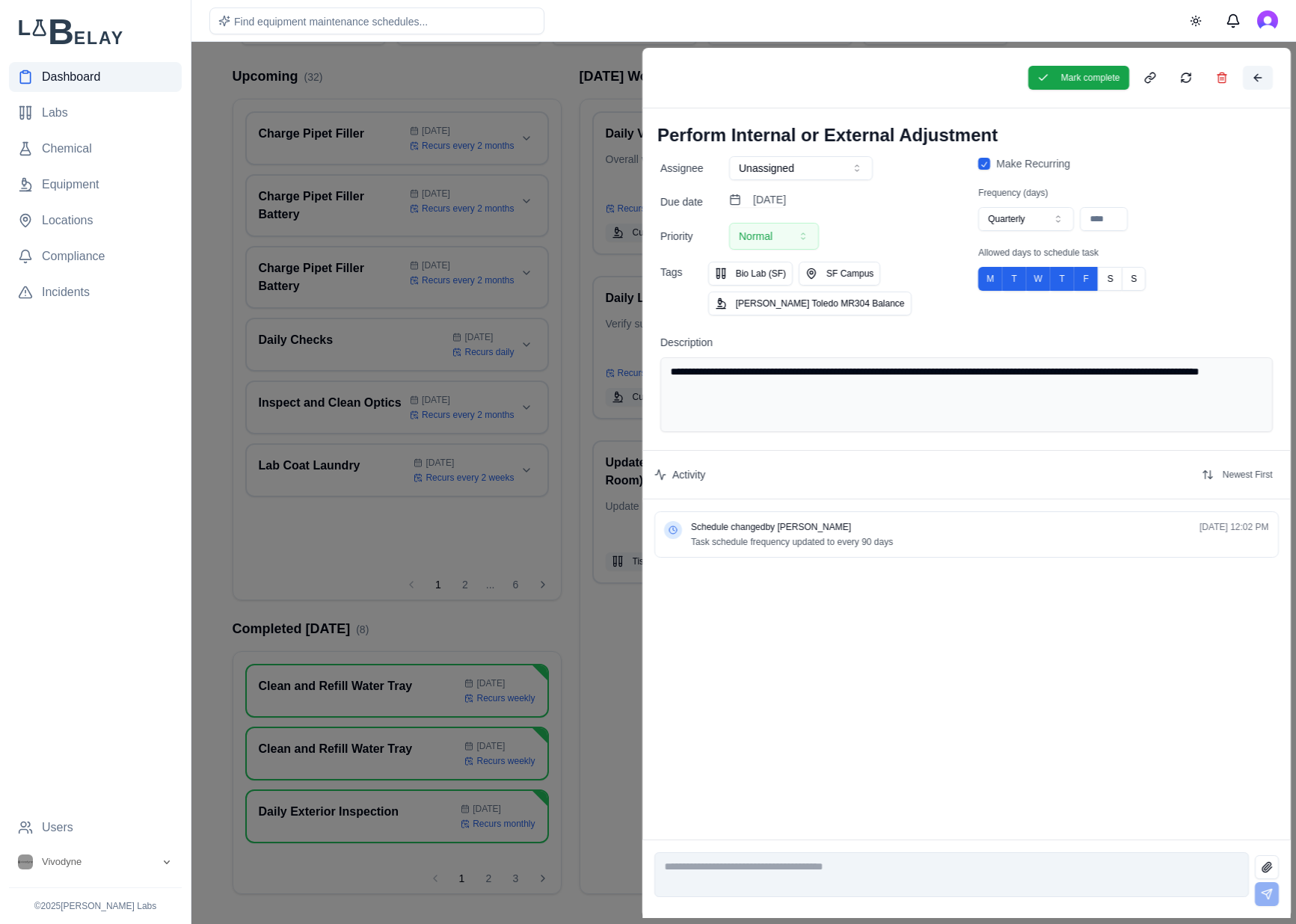
click at [1259, 80] on button at bounding box center [1257, 77] width 30 height 23
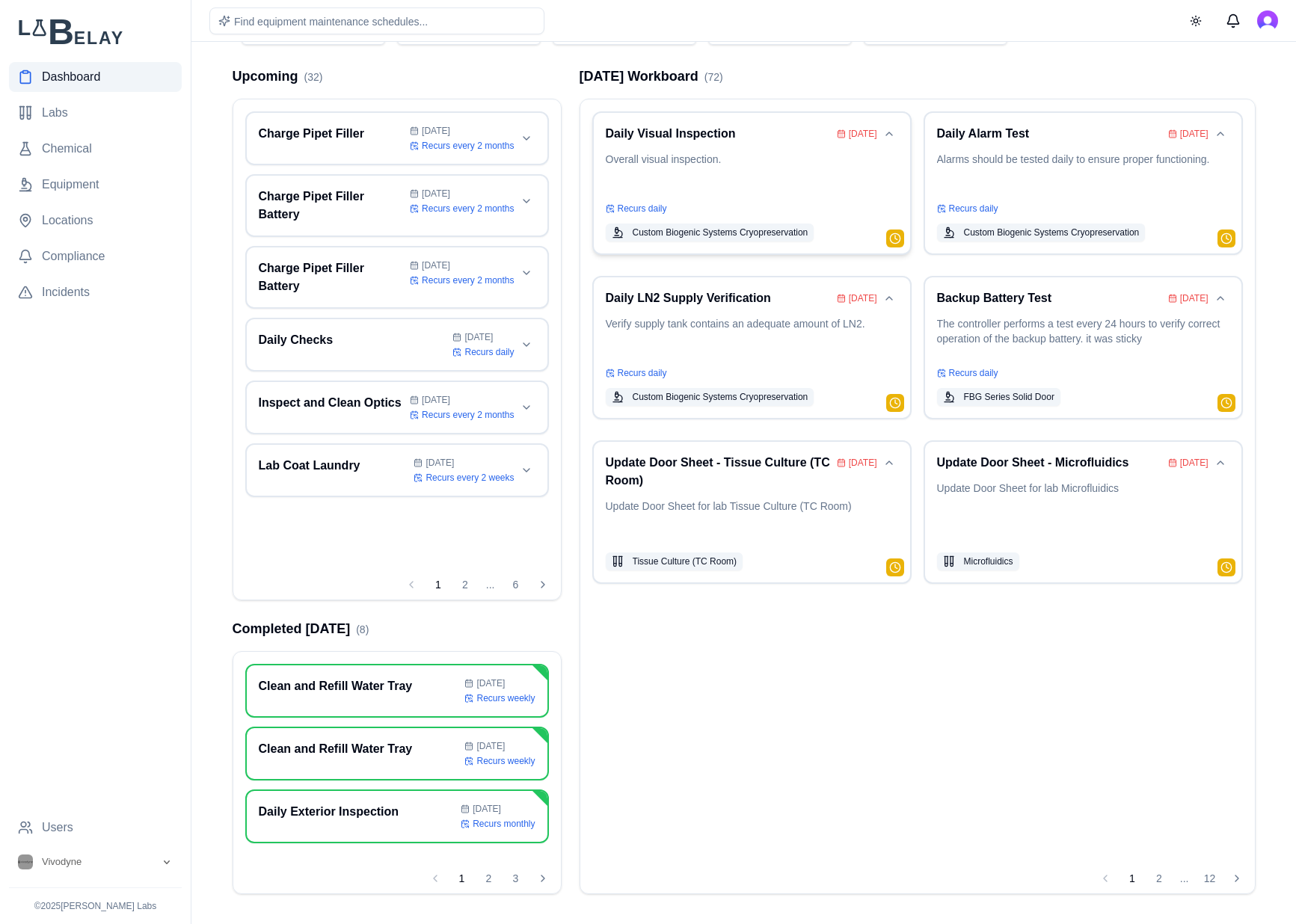
click at [747, 140] on h3 "Daily Visual Inspection" at bounding box center [718, 133] width 225 height 18
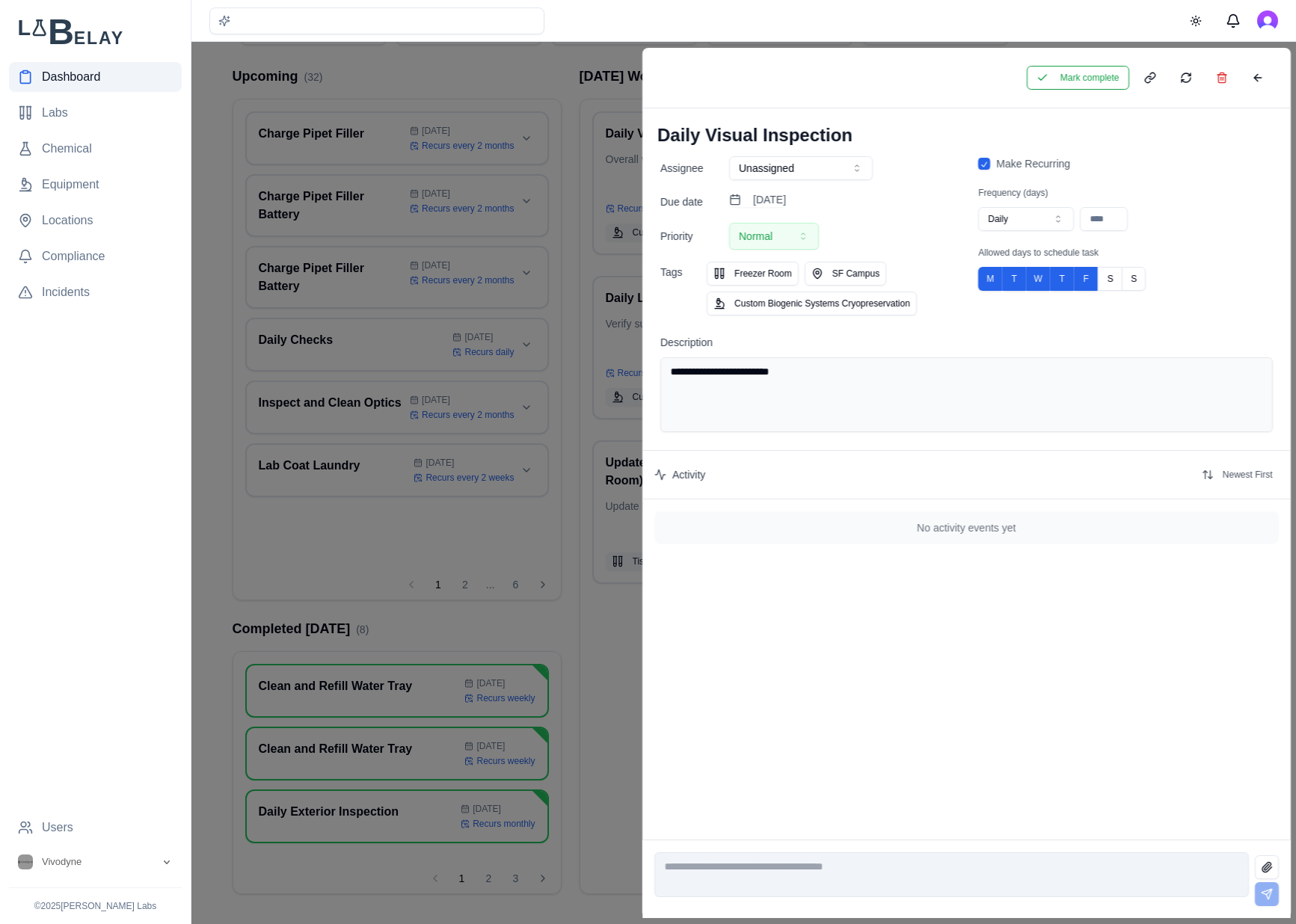
click at [1041, 221] on button "Daily" at bounding box center [1026, 219] width 96 height 23
type input "*"
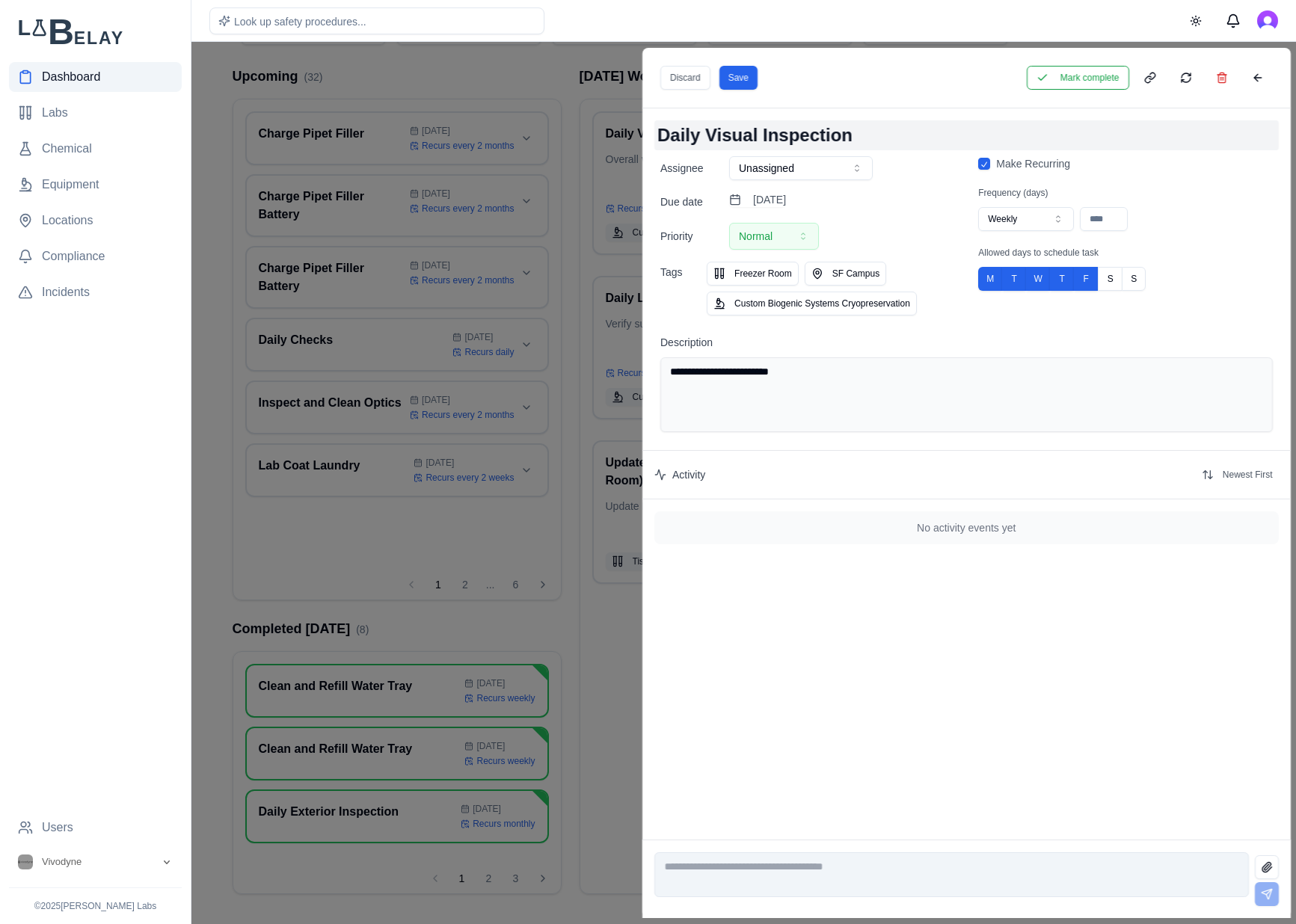
click at [685, 138] on h1 "Daily Visual Inspection" at bounding box center [966, 135] width 625 height 30
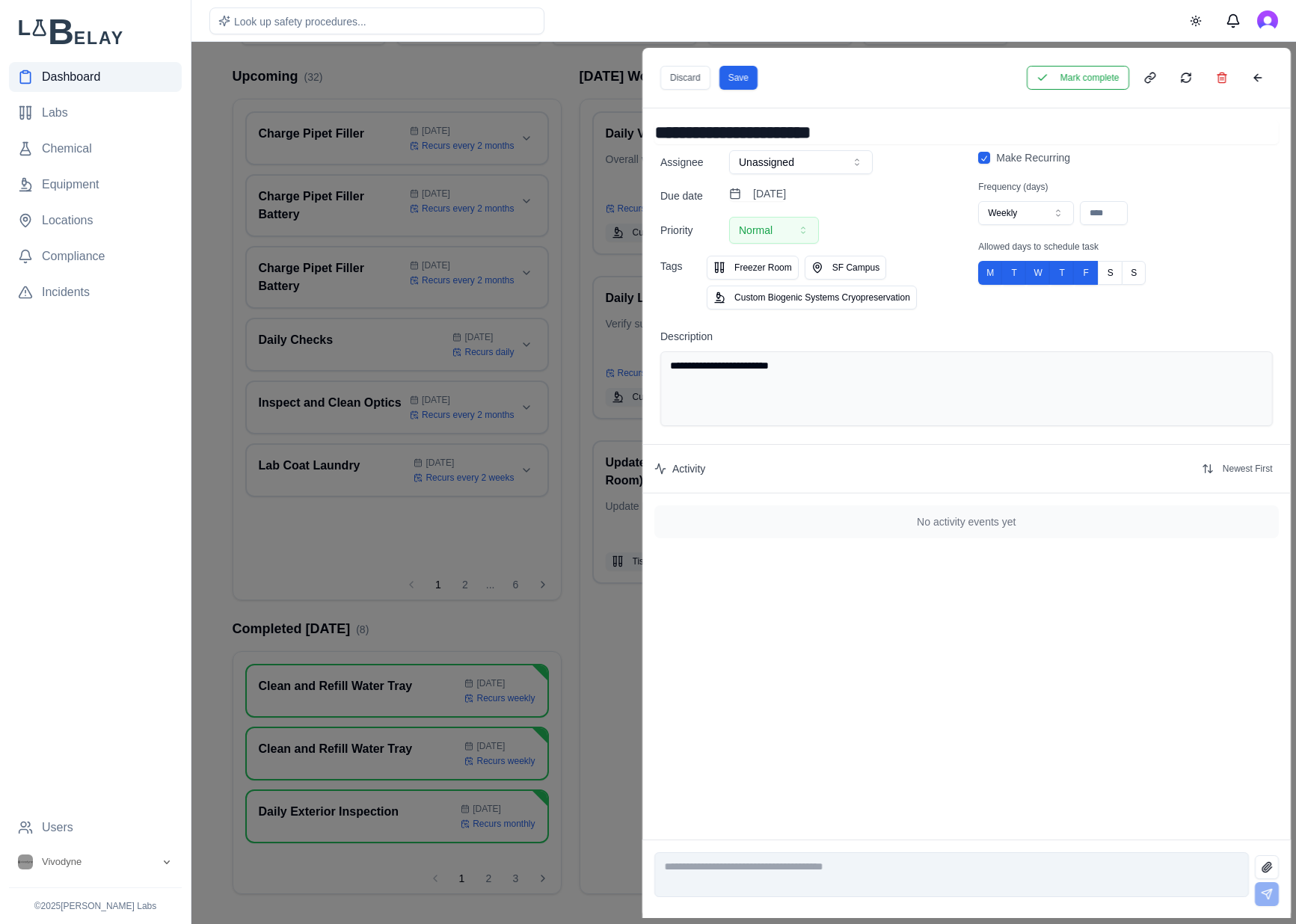
click at [685, 138] on input "**********" at bounding box center [966, 131] width 625 height 23
click at [685, 131] on input "**********" at bounding box center [966, 131] width 625 height 23
type input "**********"
click at [771, 76] on div "Discard Save Mark complete" at bounding box center [966, 78] width 648 height 60
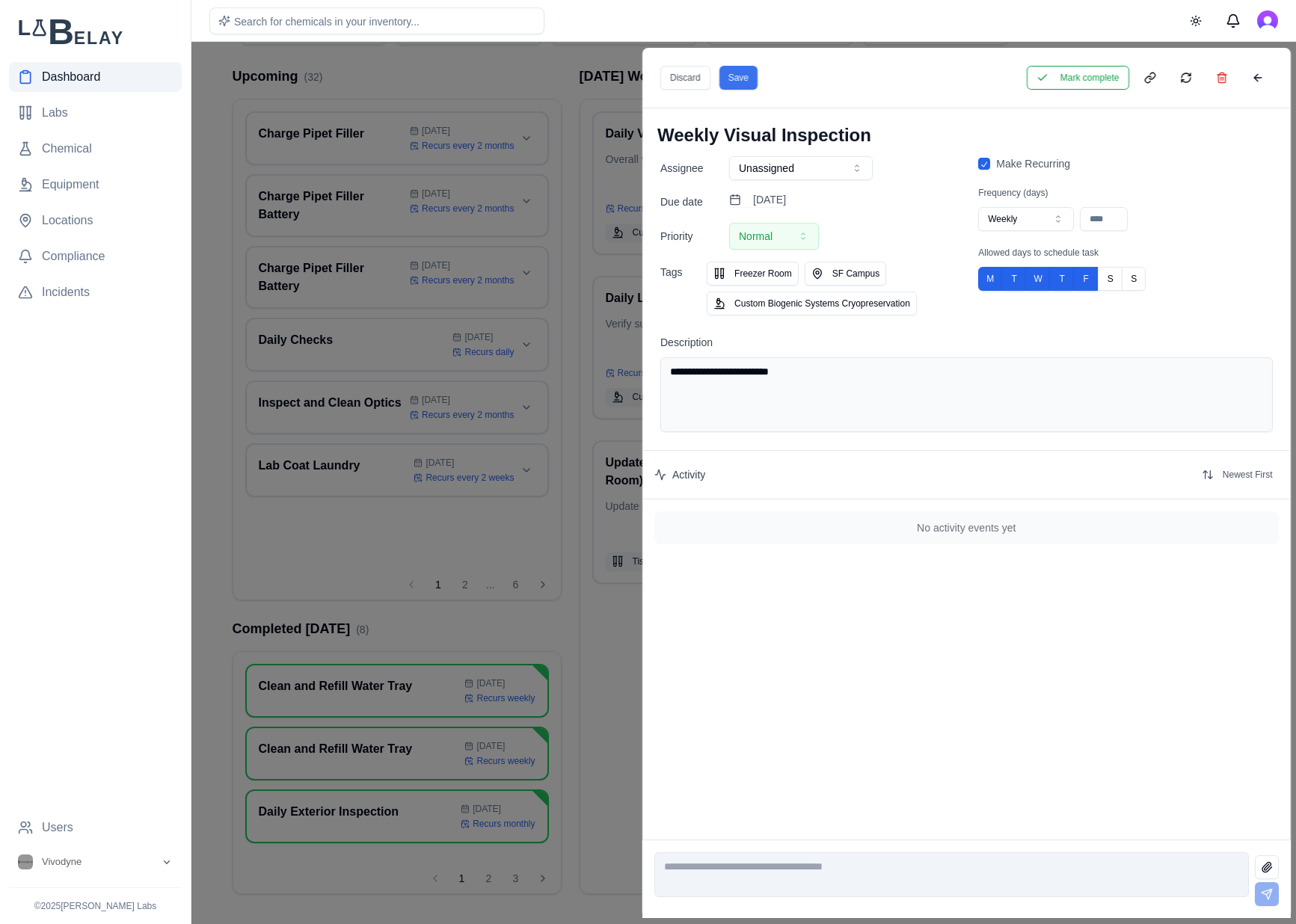
click at [757, 76] on button "Save" at bounding box center [737, 77] width 39 height 23
click at [1085, 75] on button "Mark complete" at bounding box center [1076, 77] width 102 height 23
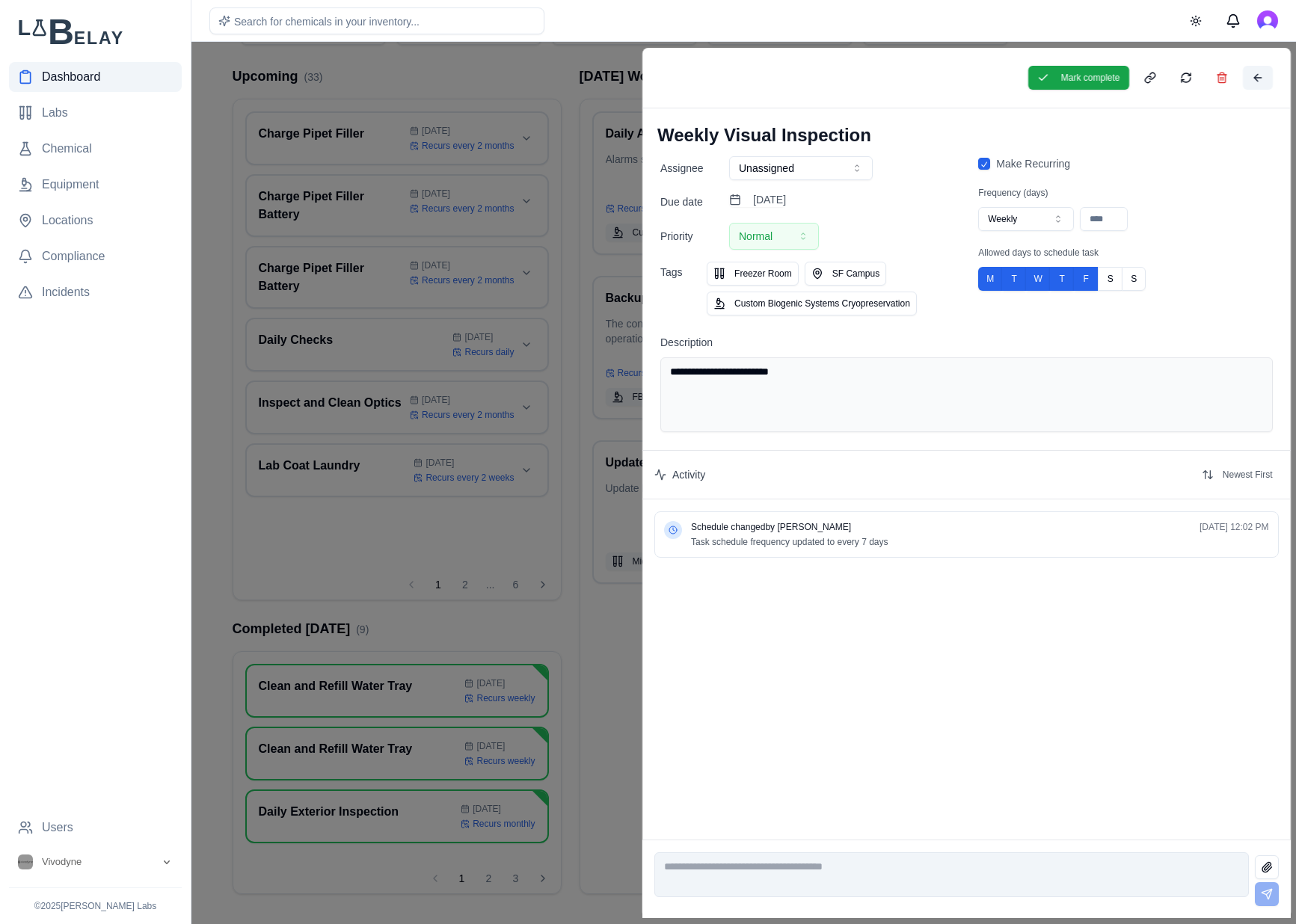
click at [1257, 75] on button at bounding box center [1257, 77] width 30 height 23
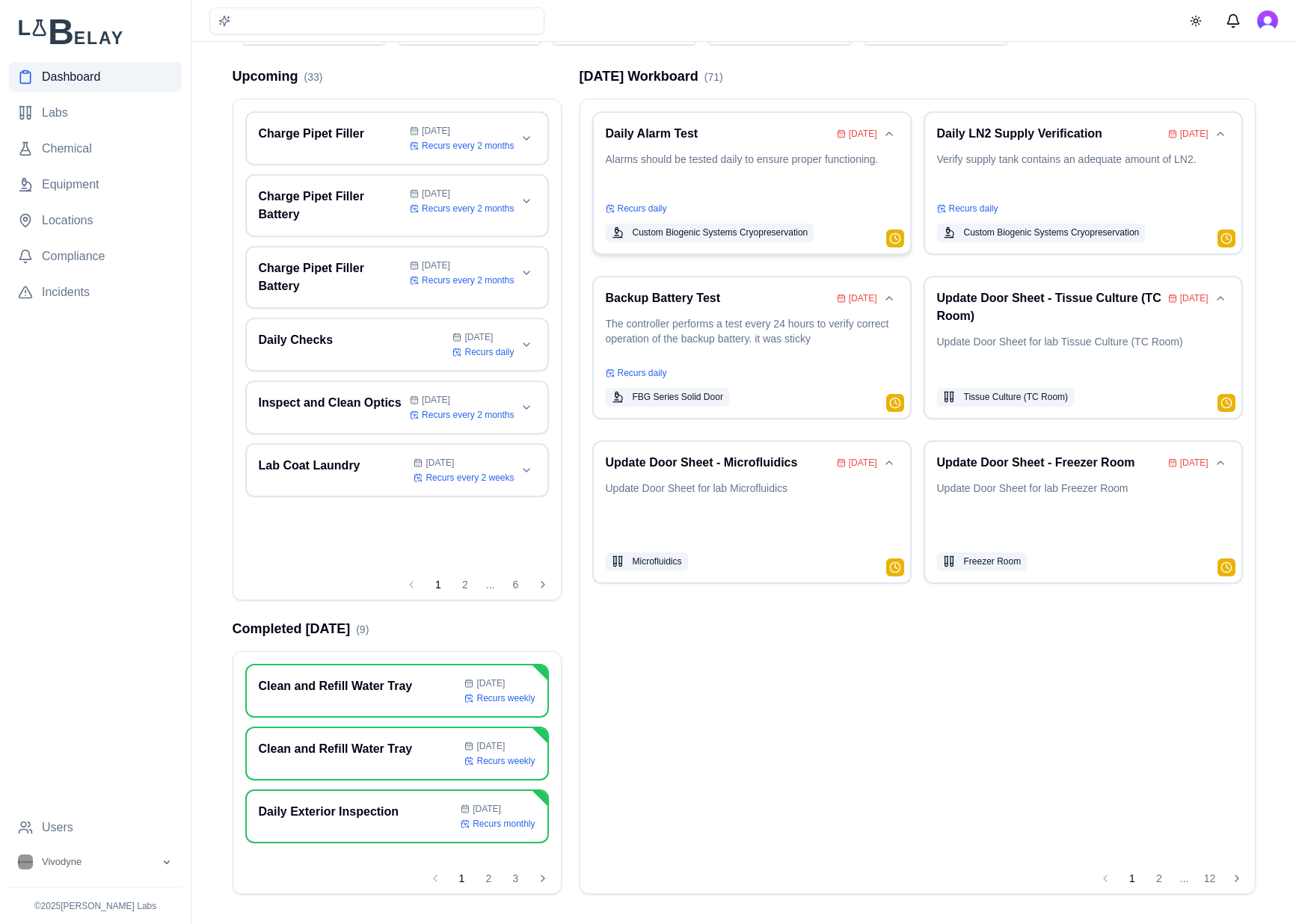
click at [785, 163] on p "Alarms should be tested daily to ensure proper functioning." at bounding box center [751, 173] width 292 height 42
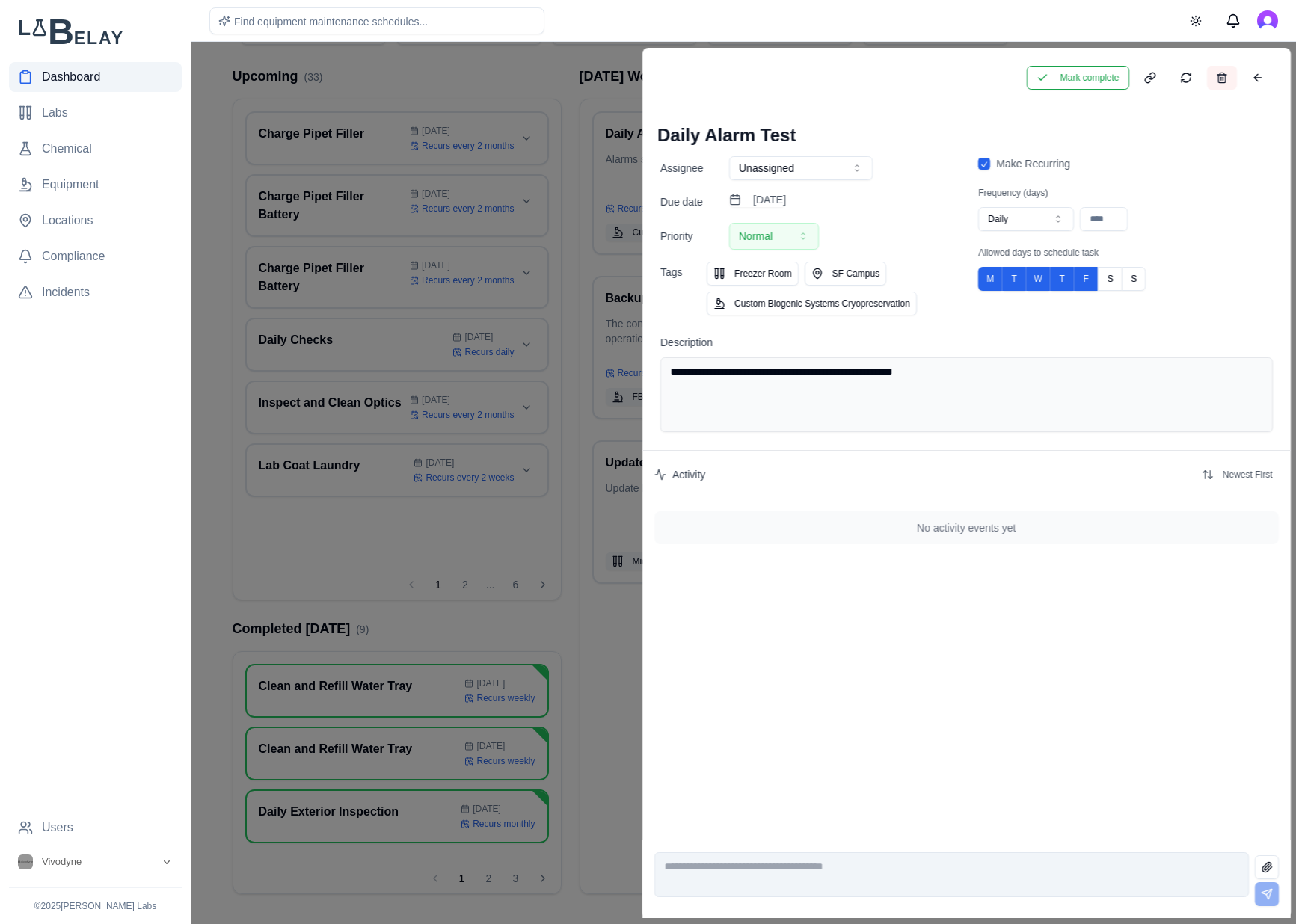
click at [1221, 71] on button at bounding box center [1221, 77] width 30 height 23
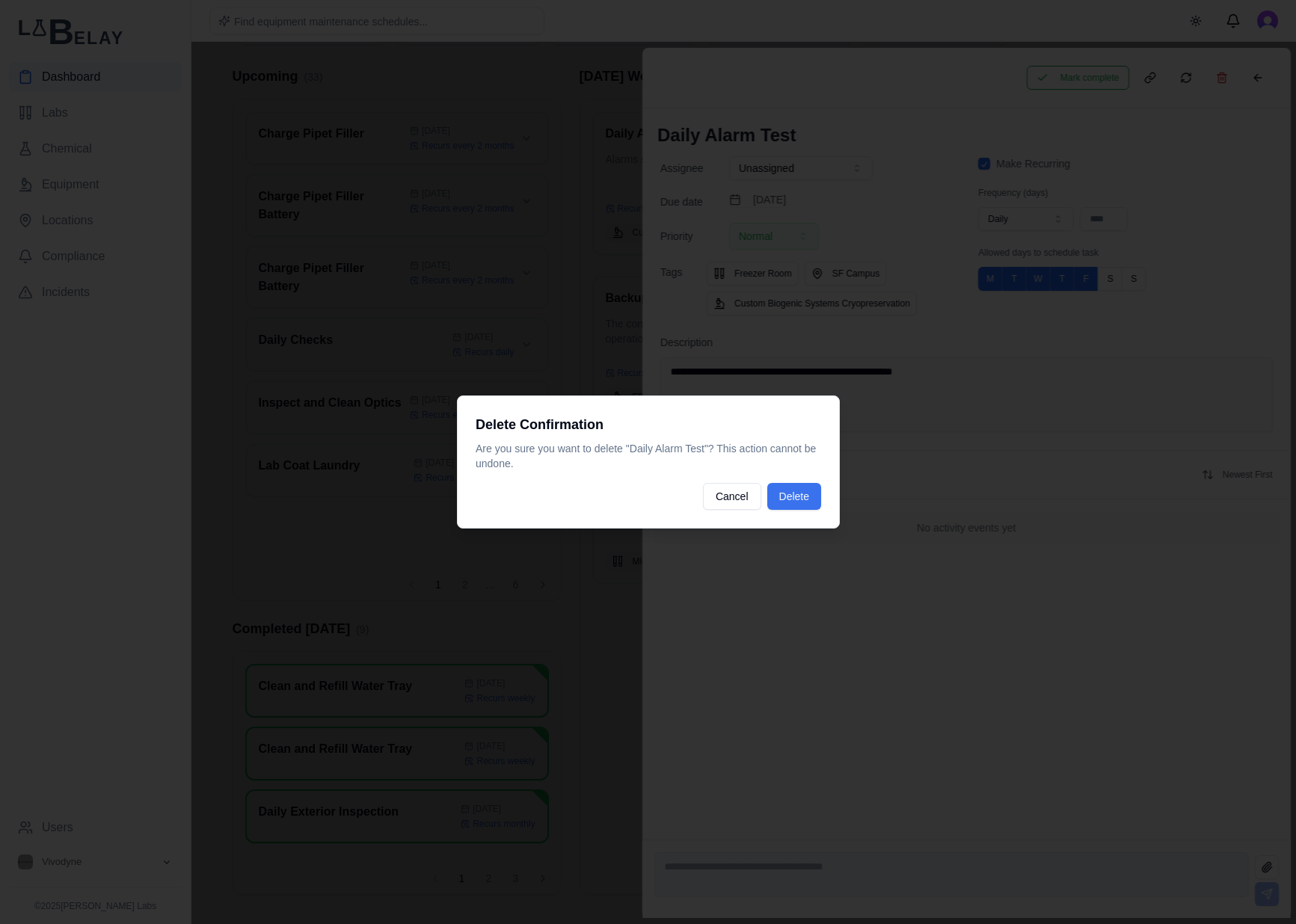
click at [792, 497] on button "Delete" at bounding box center [793, 496] width 54 height 27
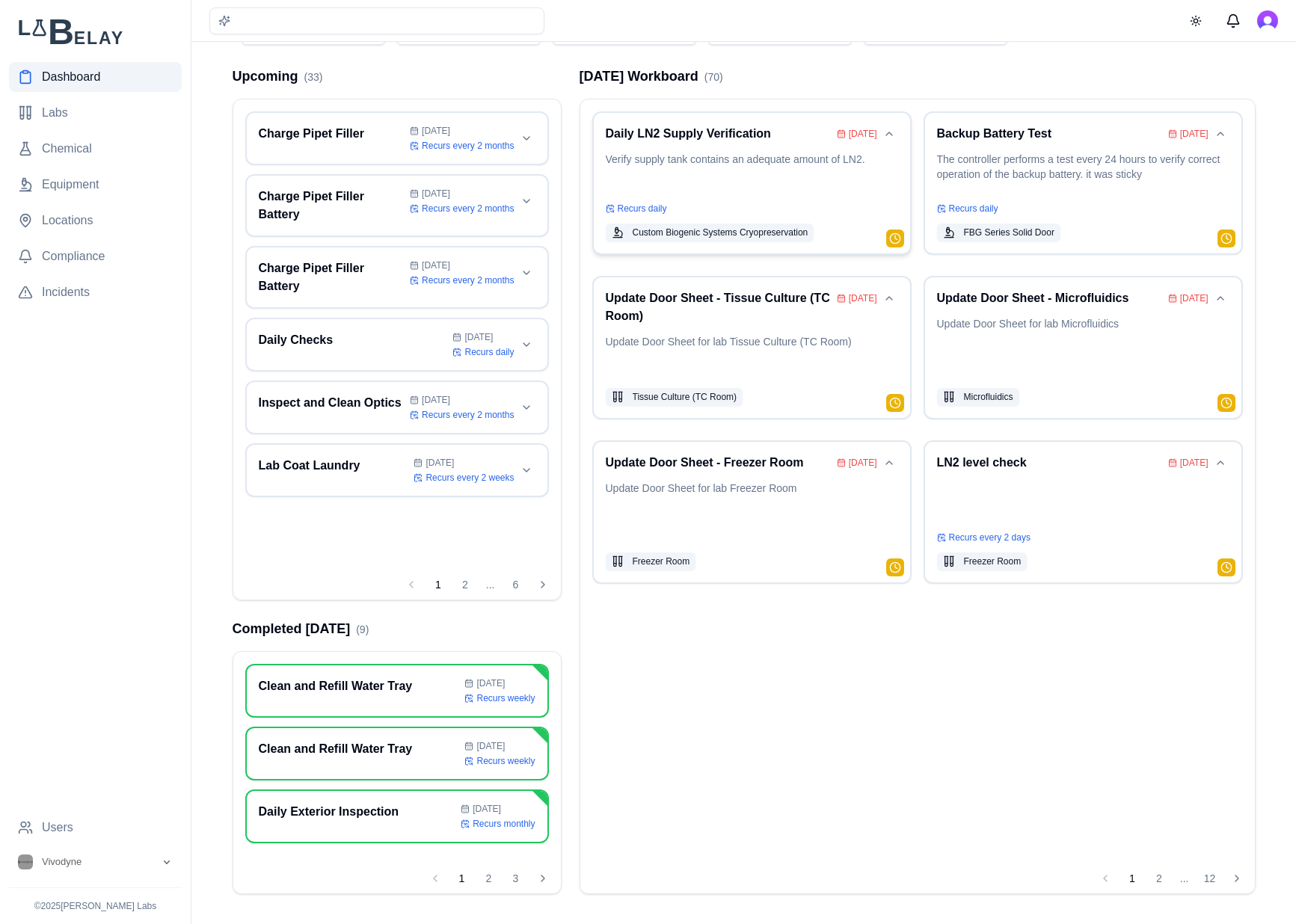
click at [772, 190] on p "Verify supply tank contains an adequate amount of LN2." at bounding box center [751, 173] width 292 height 42
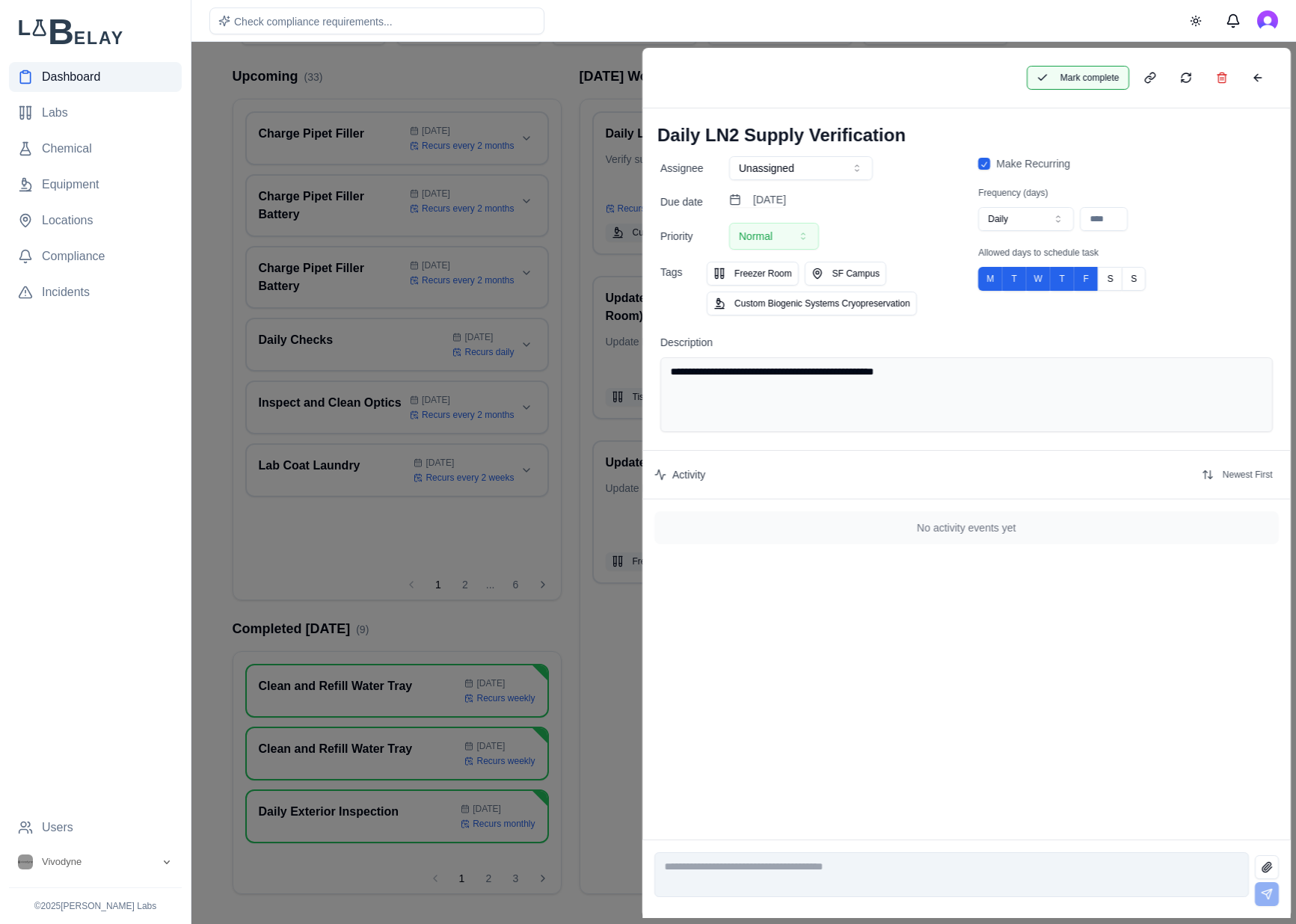
click at [1103, 74] on button "Mark complete" at bounding box center [1076, 77] width 102 height 23
click at [1266, 79] on button at bounding box center [1257, 77] width 30 height 23
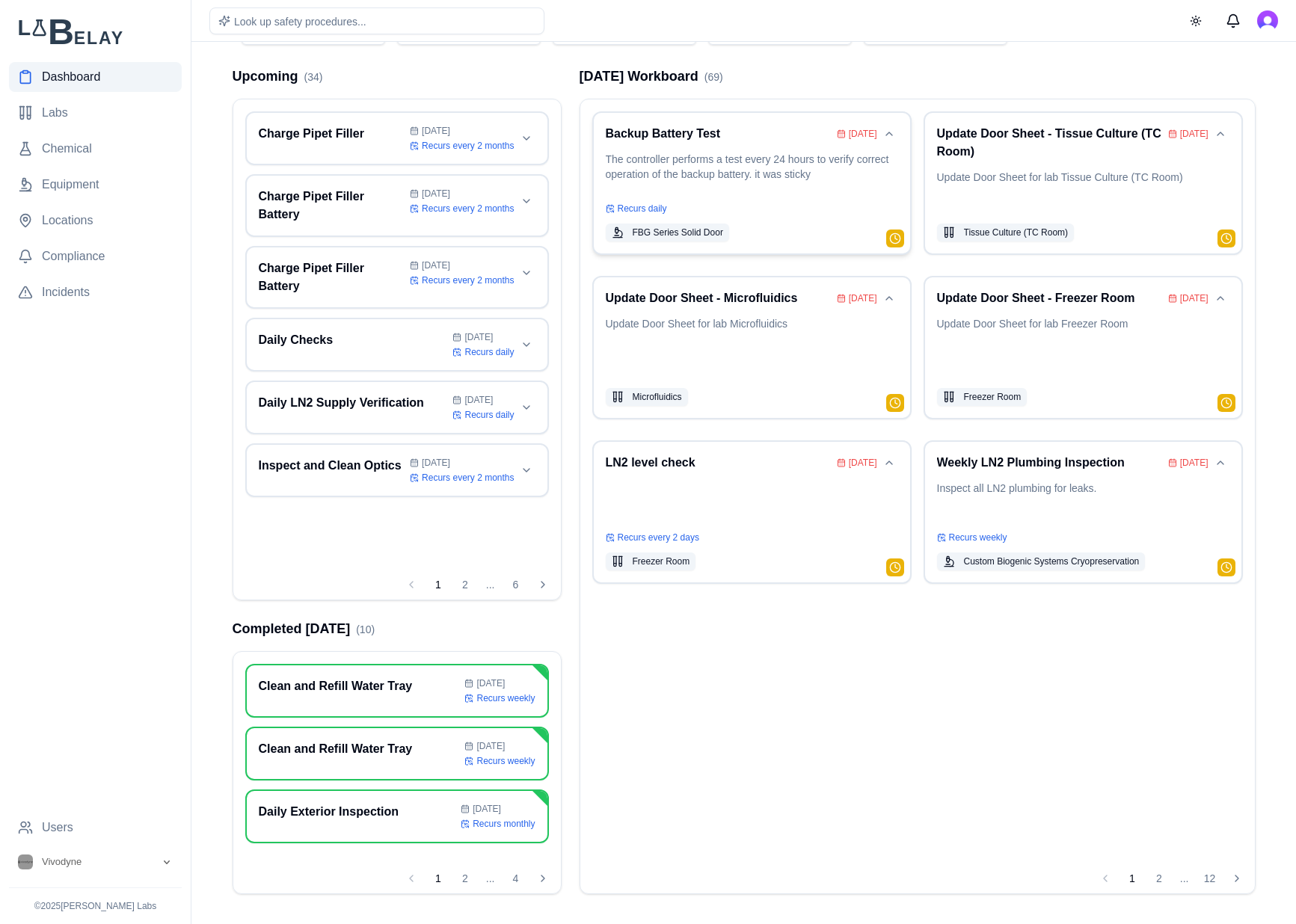
click at [746, 160] on p "The controller performs a test every 24 hours to verify correct operation of th…" at bounding box center [751, 173] width 292 height 42
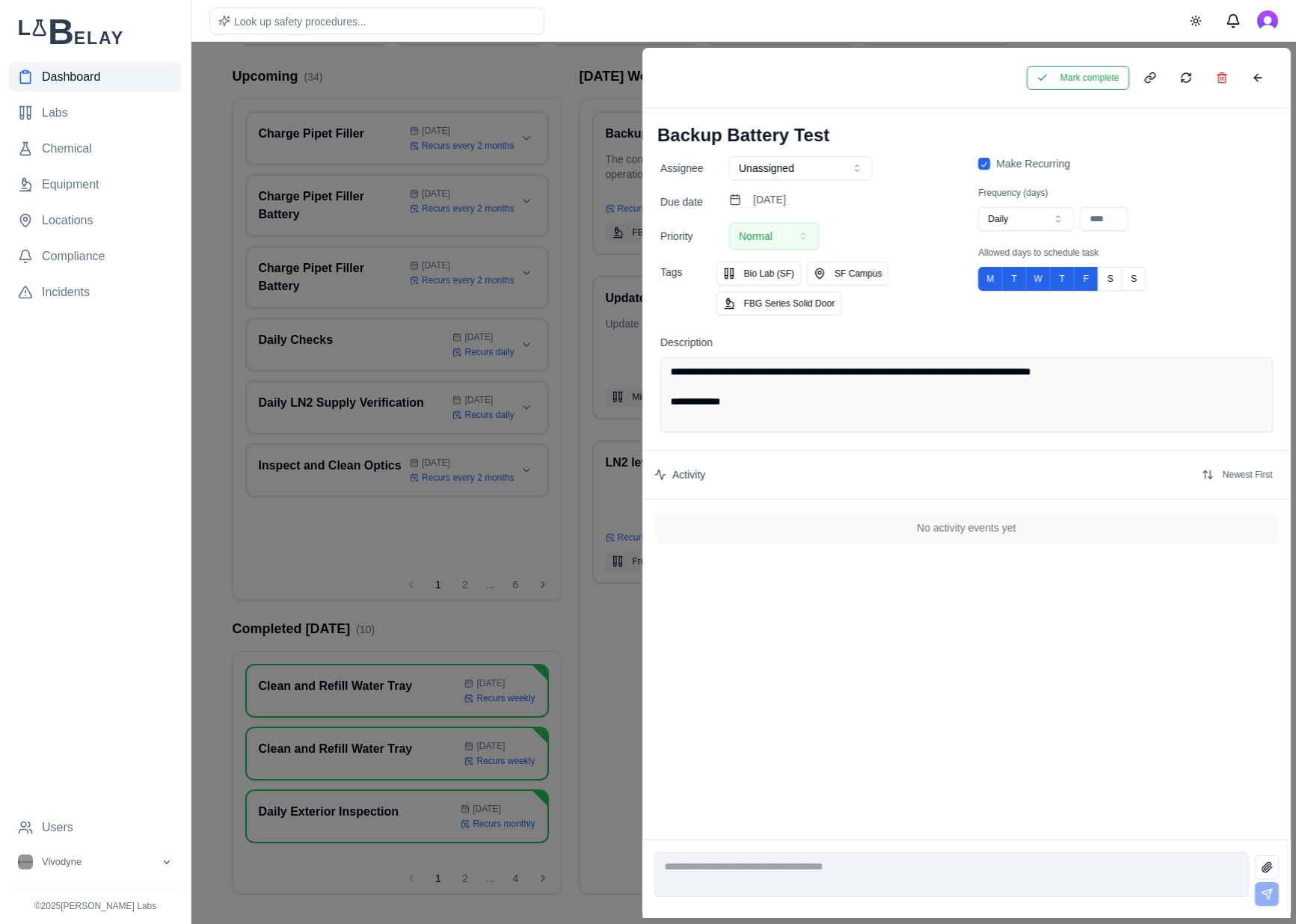
click at [736, 412] on textarea "**********" at bounding box center [966, 395] width 612 height 75
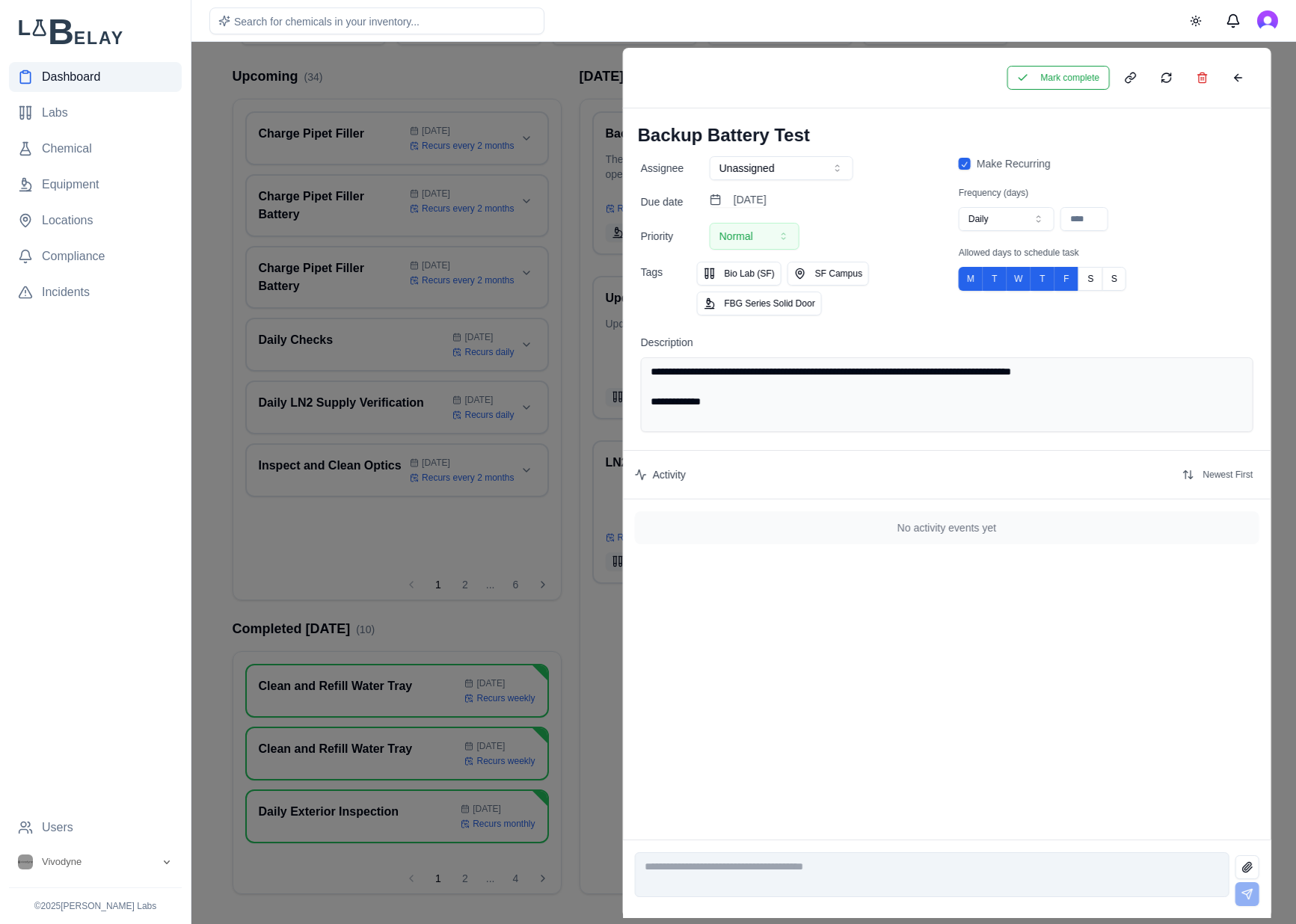
drag, startPoint x: 749, startPoint y: 397, endPoint x: 601, endPoint y: 403, distance: 148.1
click at [640, 403] on textarea "**********" at bounding box center [945, 395] width 611 height 75
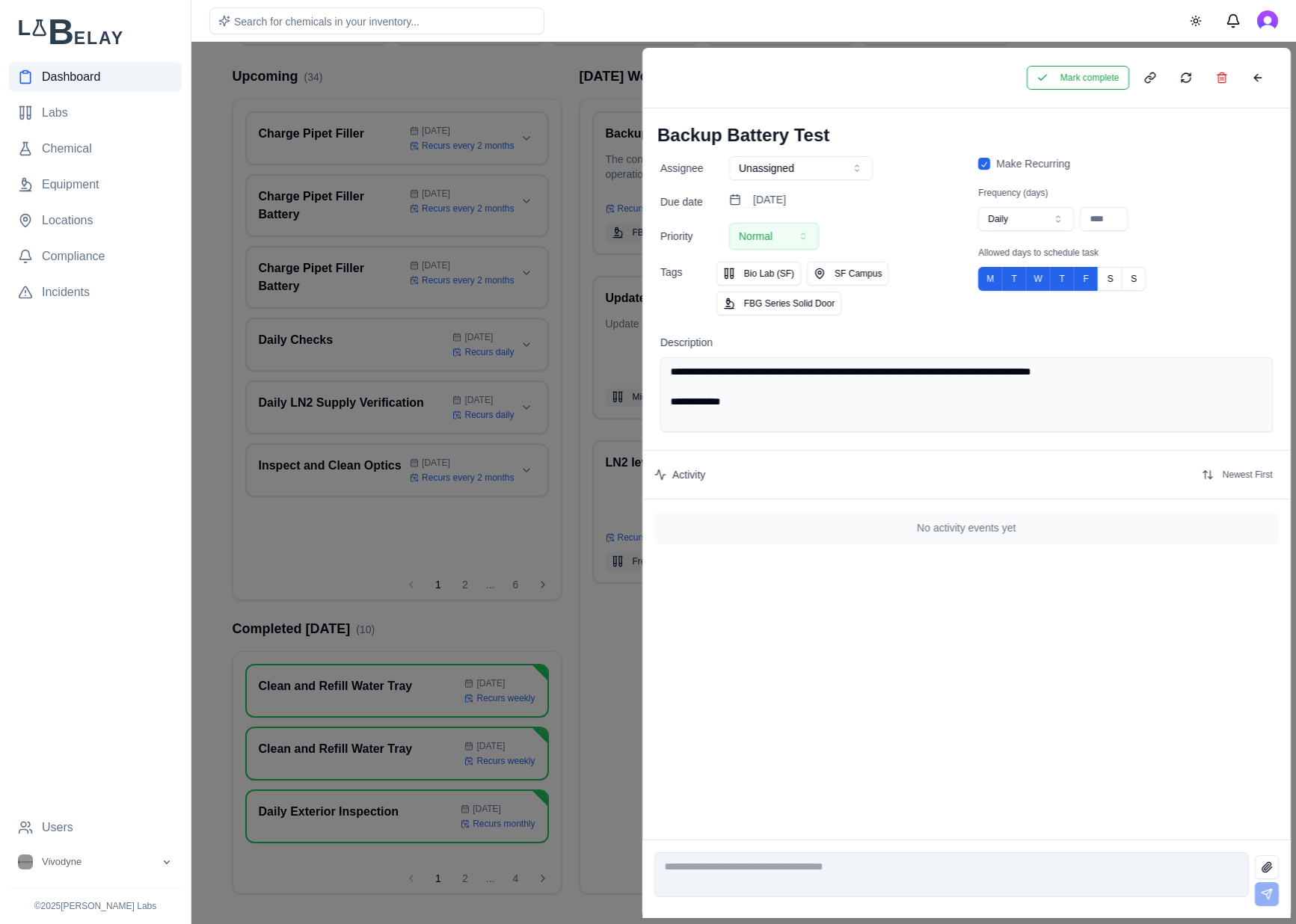
click at [740, 408] on textarea "**********" at bounding box center [966, 395] width 612 height 75
click at [1229, 80] on button at bounding box center [1221, 77] width 30 height 23
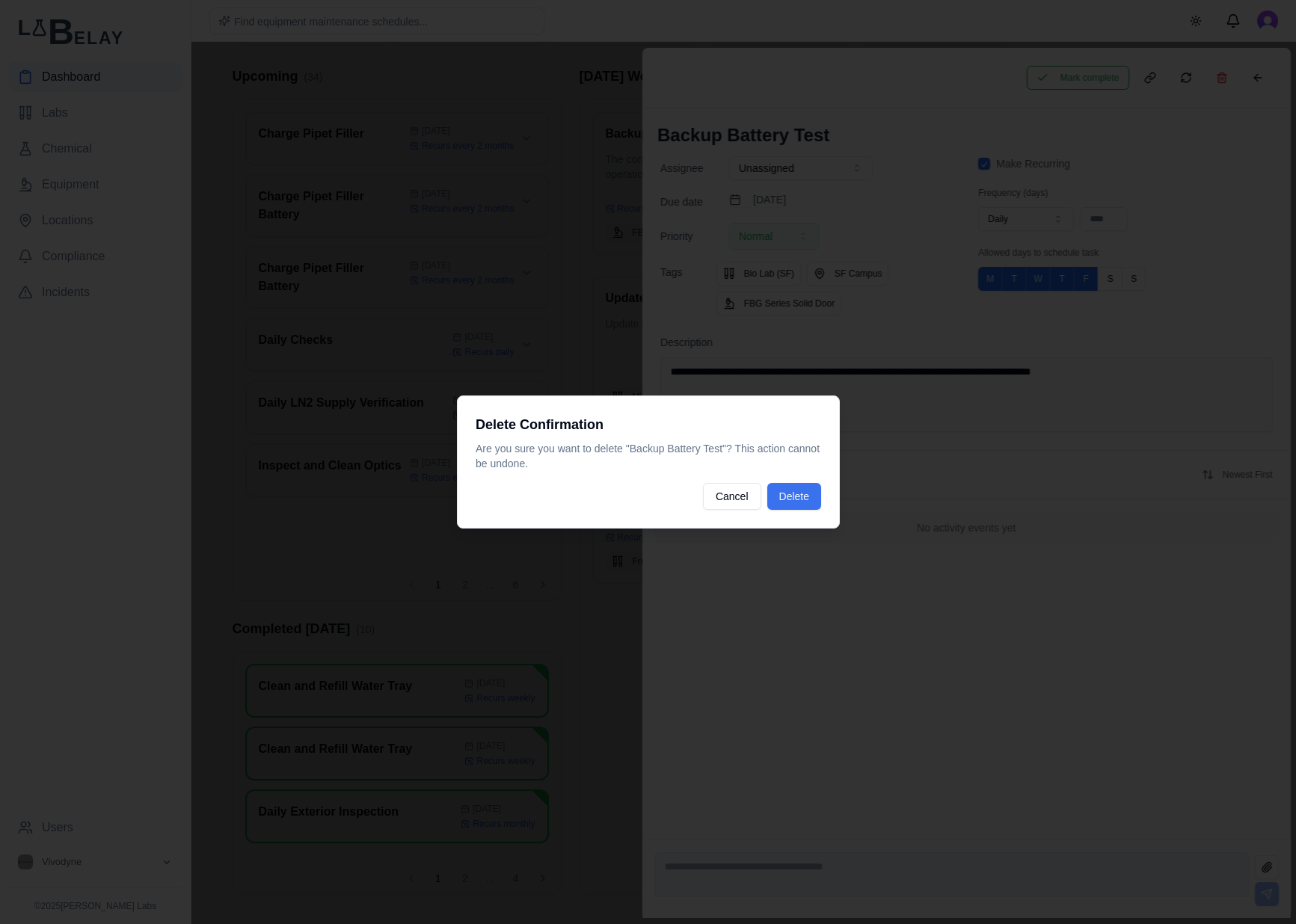
click at [814, 485] on button "Delete" at bounding box center [793, 496] width 54 height 27
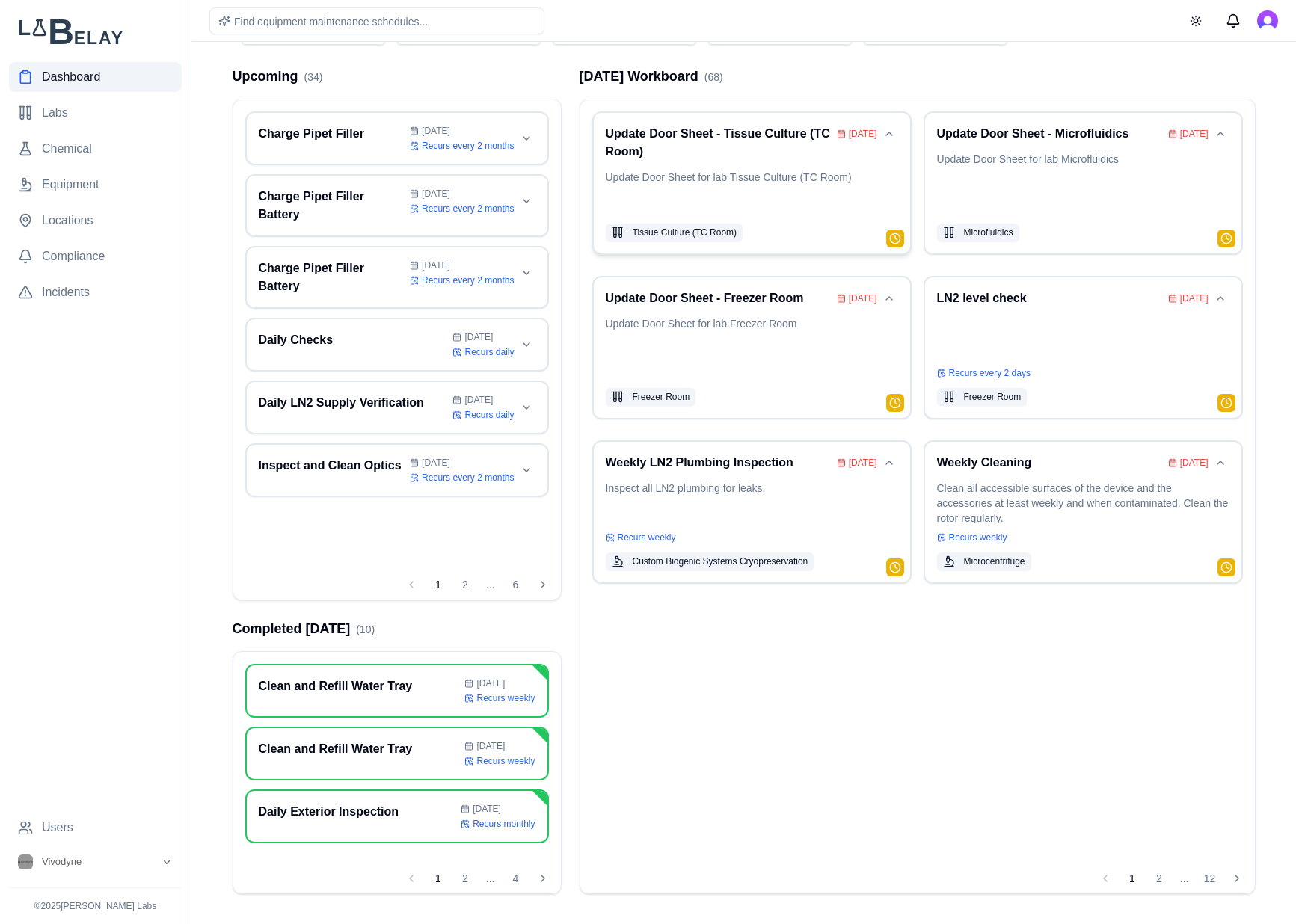
click at [823, 181] on p "Update Door Sheet for lab Tissue Culture (TC Room)" at bounding box center [751, 192] width 292 height 45
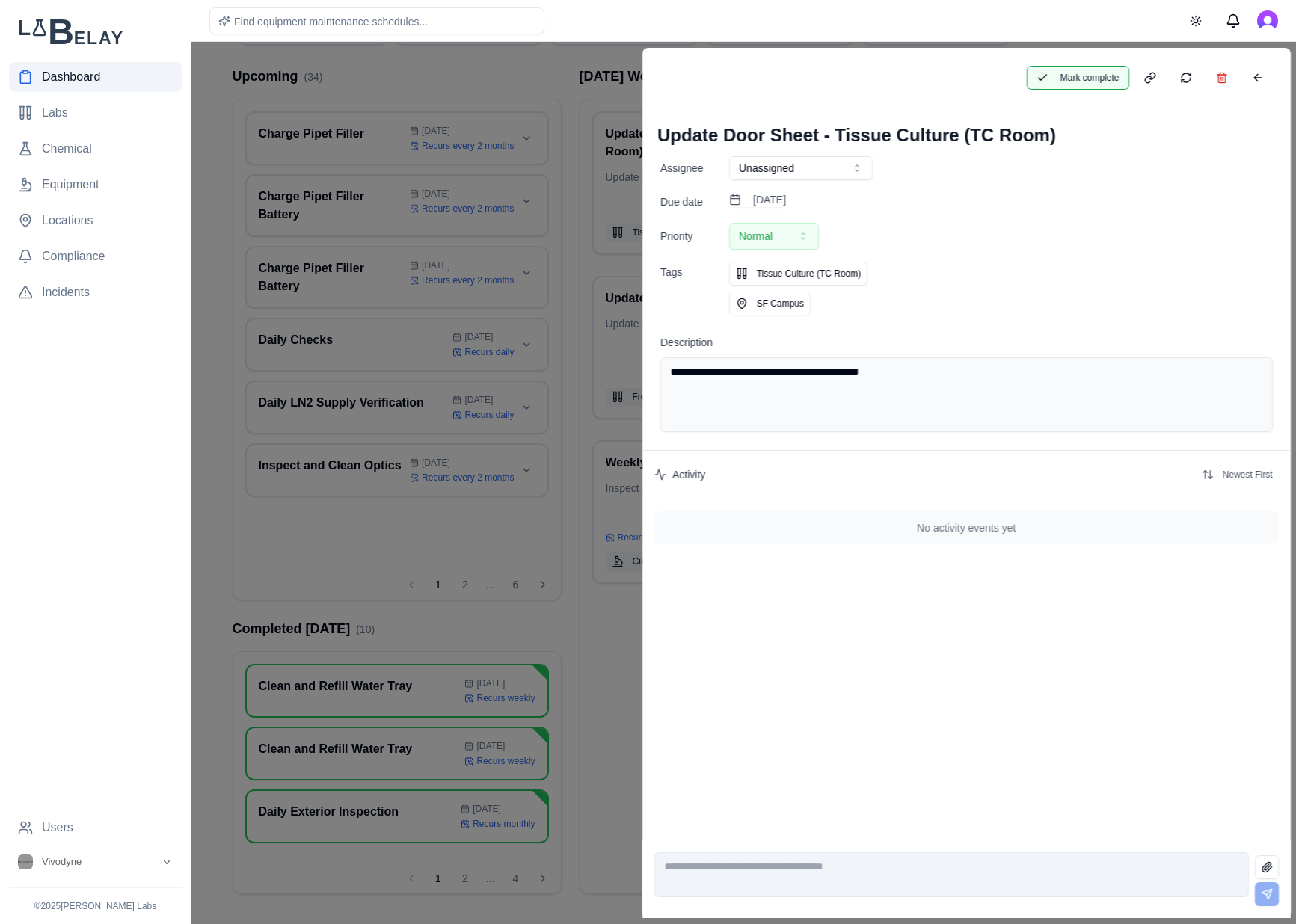
click at [1065, 85] on button "Mark complete" at bounding box center [1076, 77] width 102 height 23
click at [1252, 74] on button at bounding box center [1257, 77] width 30 height 23
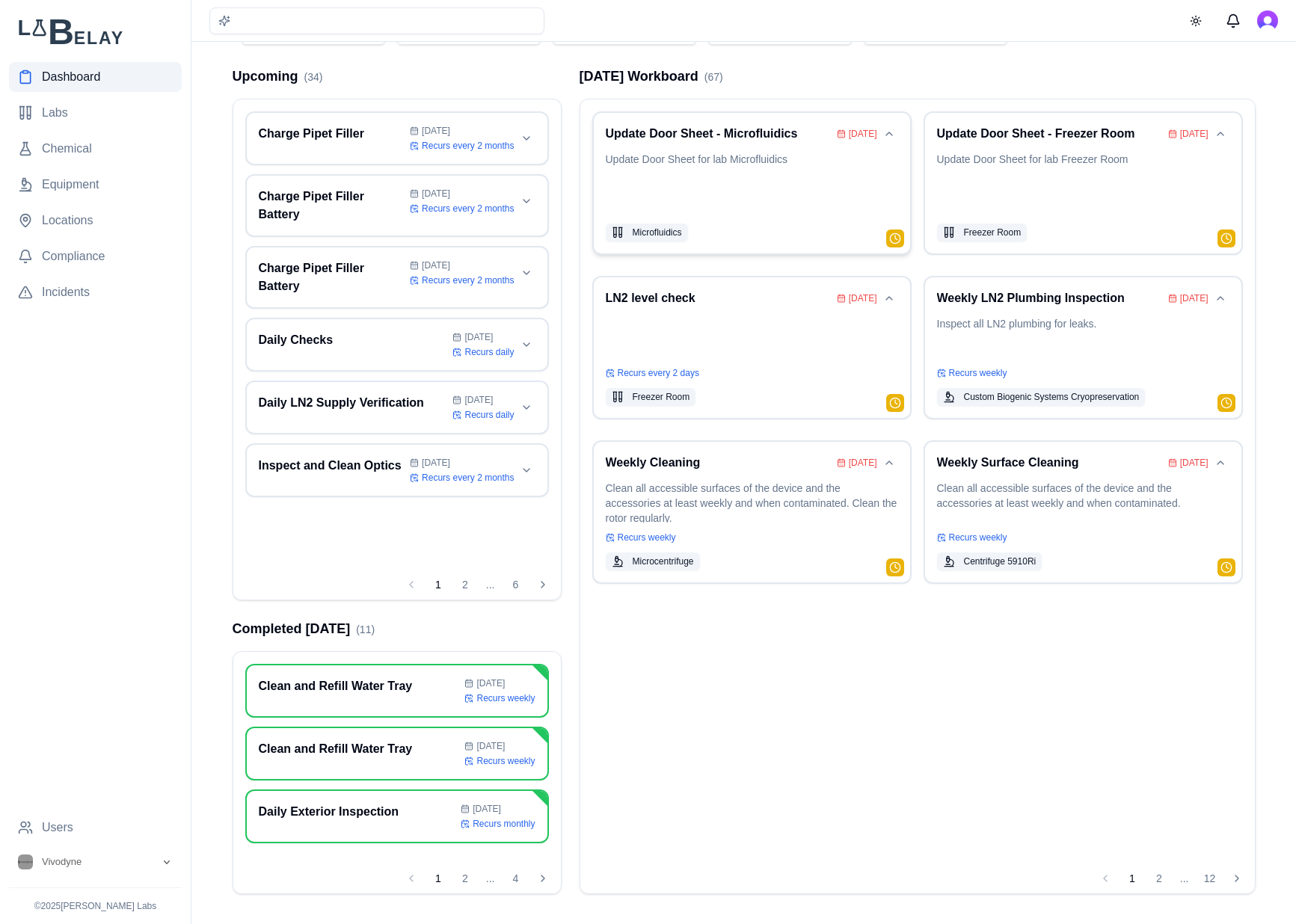
click at [839, 173] on p "Update Door Sheet for lab Microfluidics" at bounding box center [751, 183] width 292 height 63
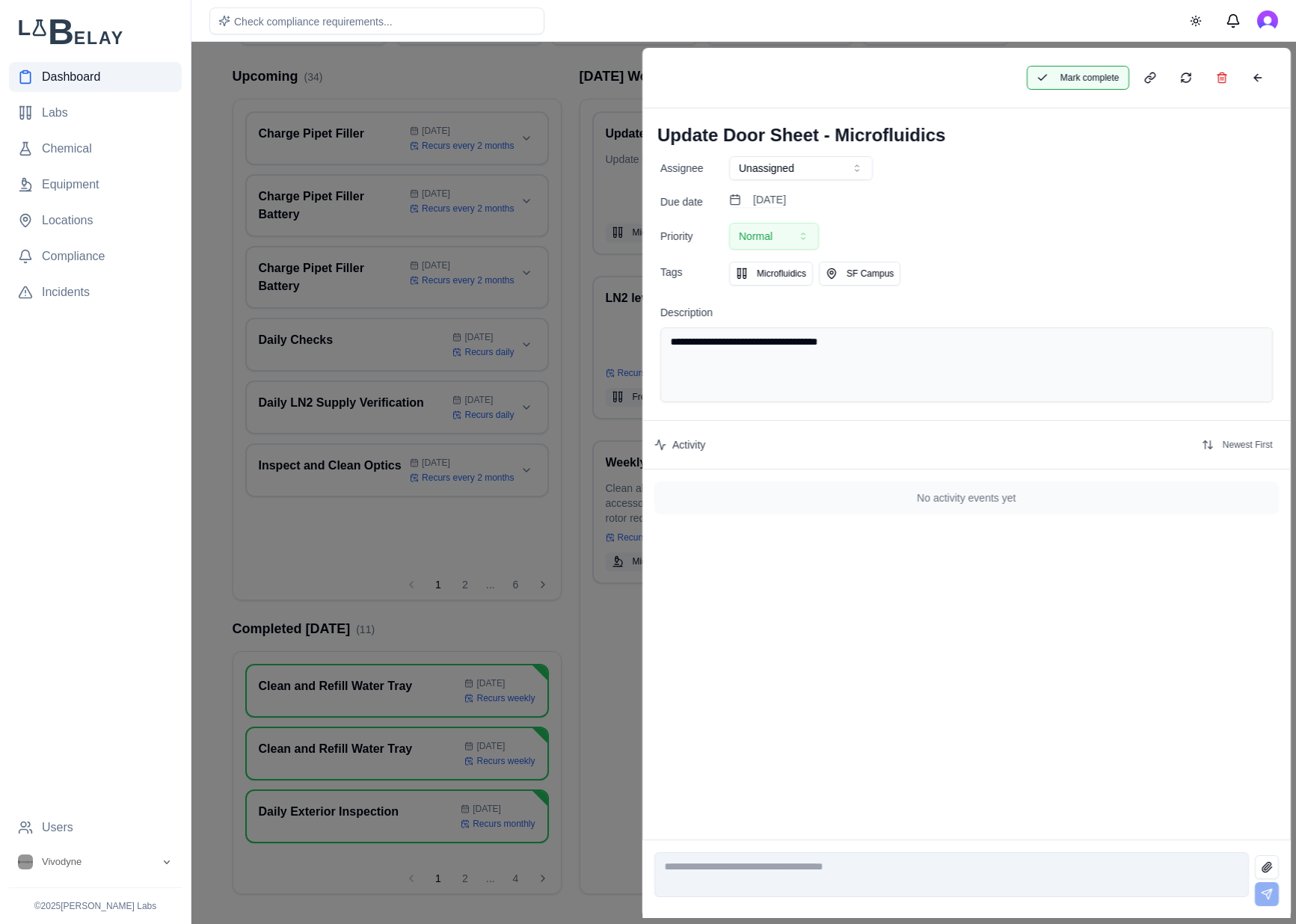
click at [1072, 83] on button "Mark complete" at bounding box center [1076, 77] width 102 height 23
click at [1252, 79] on button at bounding box center [1257, 77] width 30 height 23
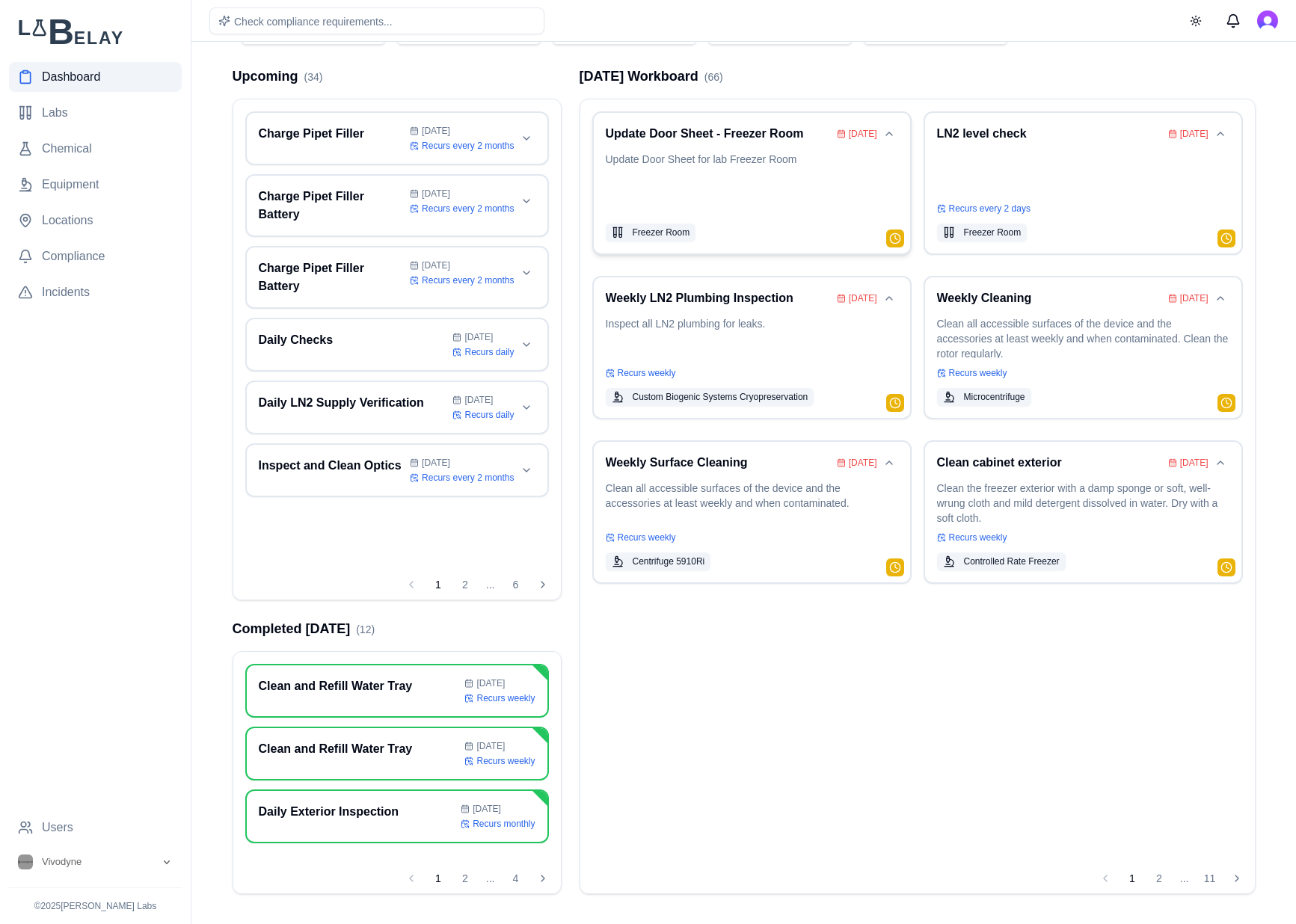
click at [750, 162] on p "Update Door Sheet for lab Freezer Room" at bounding box center [751, 183] width 292 height 63
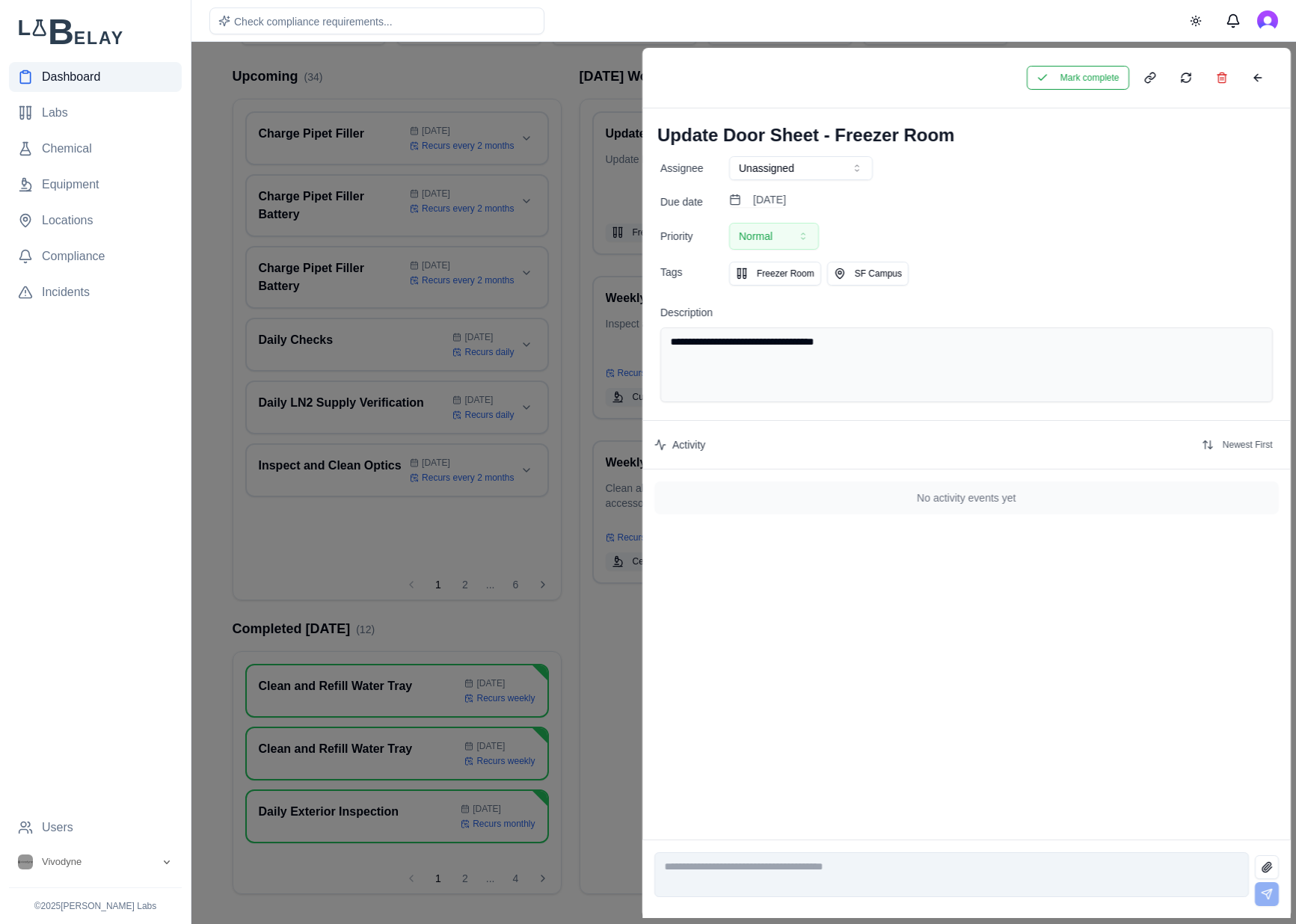
drag, startPoint x: 1088, startPoint y: 71, endPoint x: 1125, endPoint y: 80, distance: 38.1
click at [1088, 71] on button "Mark complete" at bounding box center [1076, 77] width 102 height 23
click at [1257, 81] on button at bounding box center [1257, 77] width 30 height 23
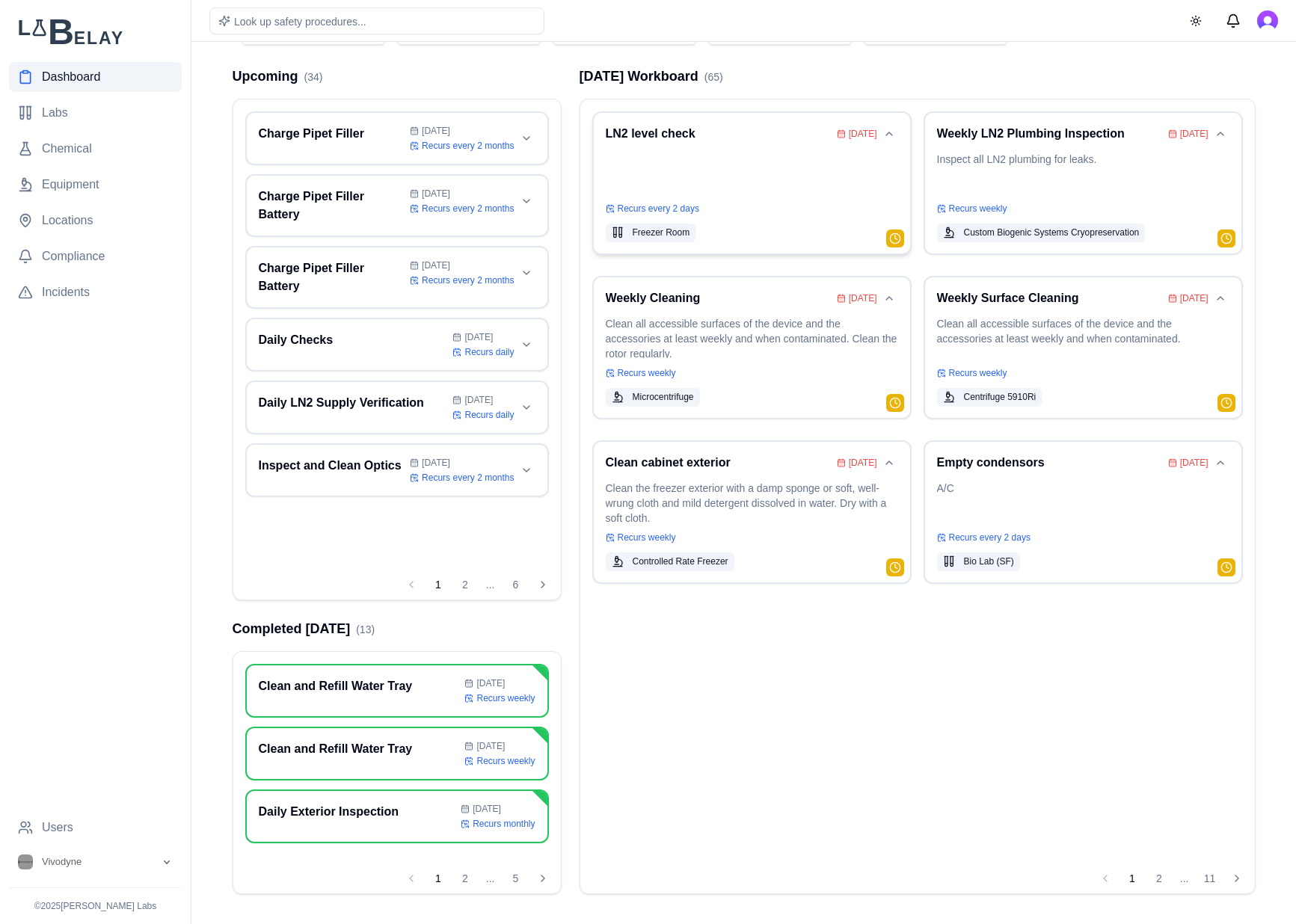
click at [764, 160] on p at bounding box center [751, 173] width 292 height 42
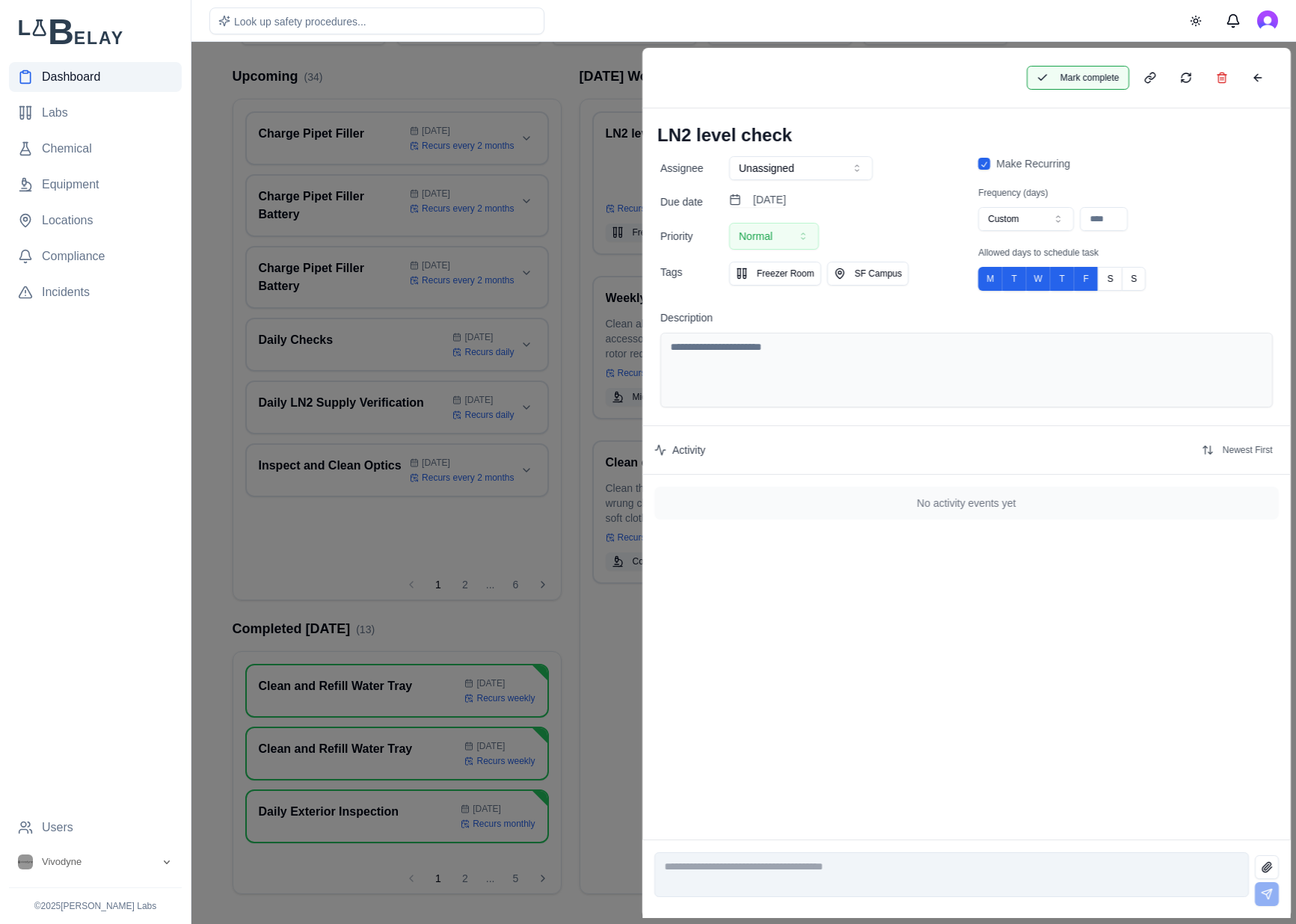
click at [1110, 79] on button "Mark complete" at bounding box center [1076, 77] width 102 height 23
click at [1266, 79] on button at bounding box center [1257, 77] width 30 height 23
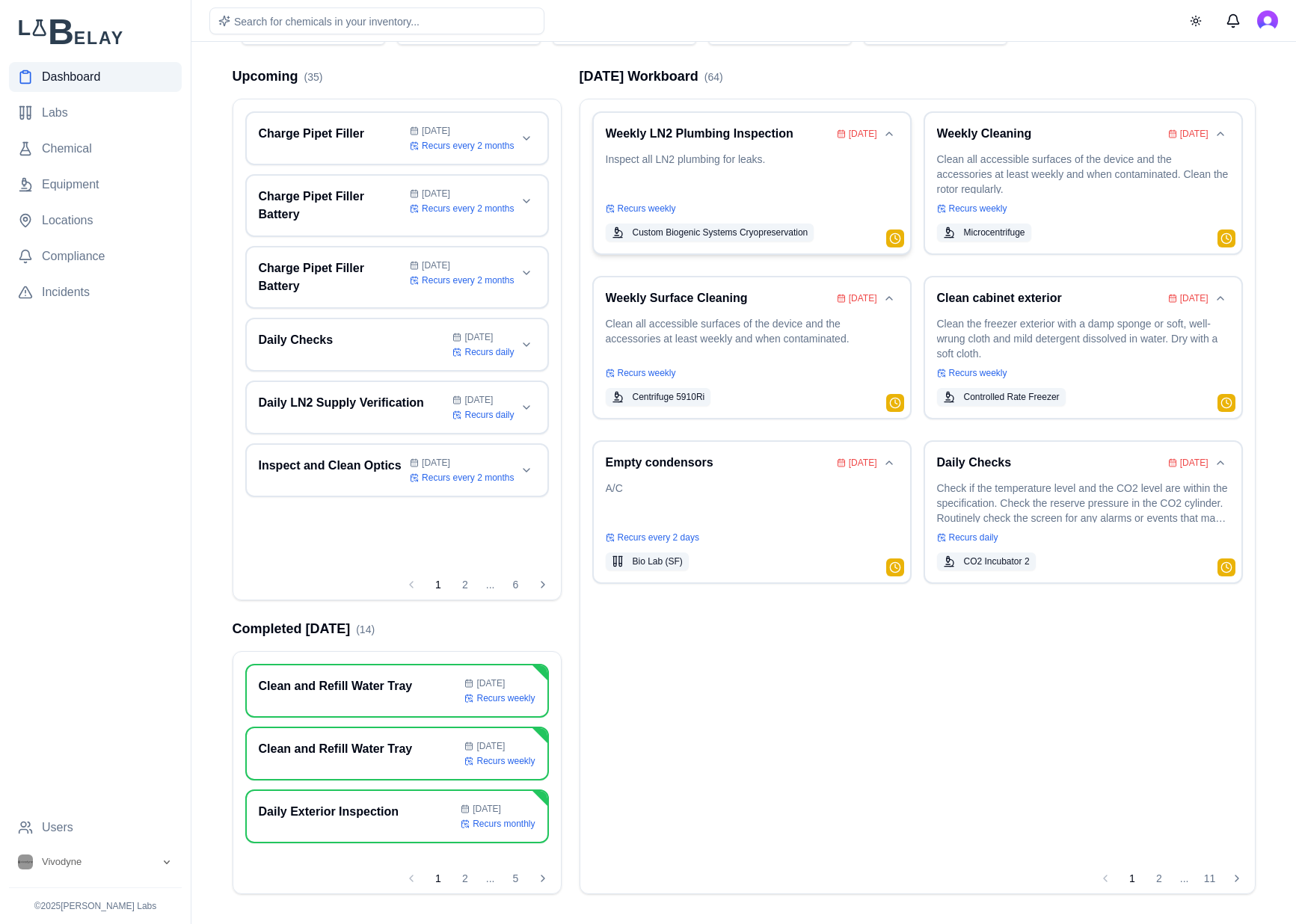
click at [807, 177] on p "Inspect all LN2 plumbing for leaks." at bounding box center [751, 173] width 292 height 42
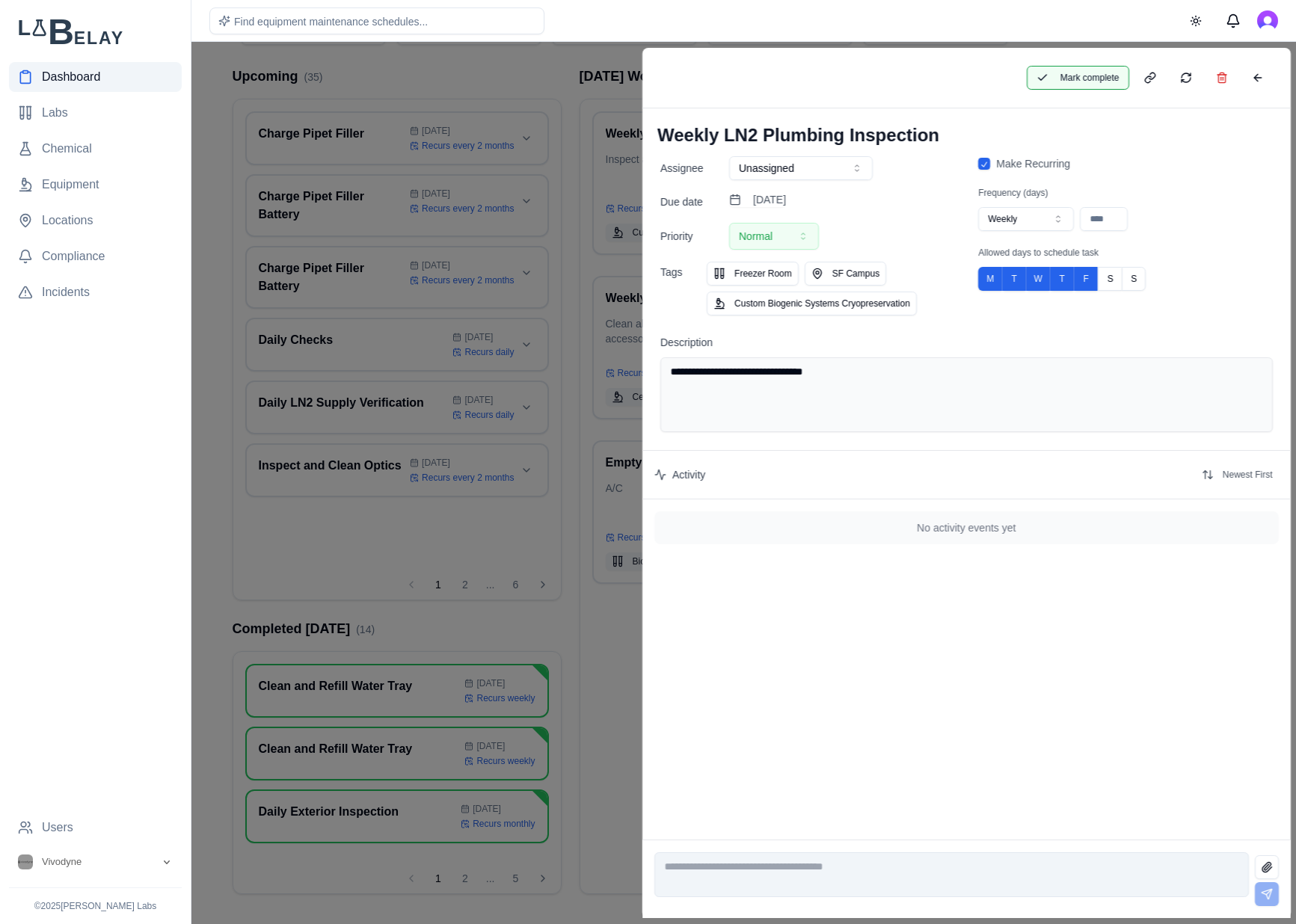
click at [1066, 75] on button "Mark complete" at bounding box center [1076, 77] width 102 height 23
click at [1271, 79] on button at bounding box center [1257, 77] width 30 height 23
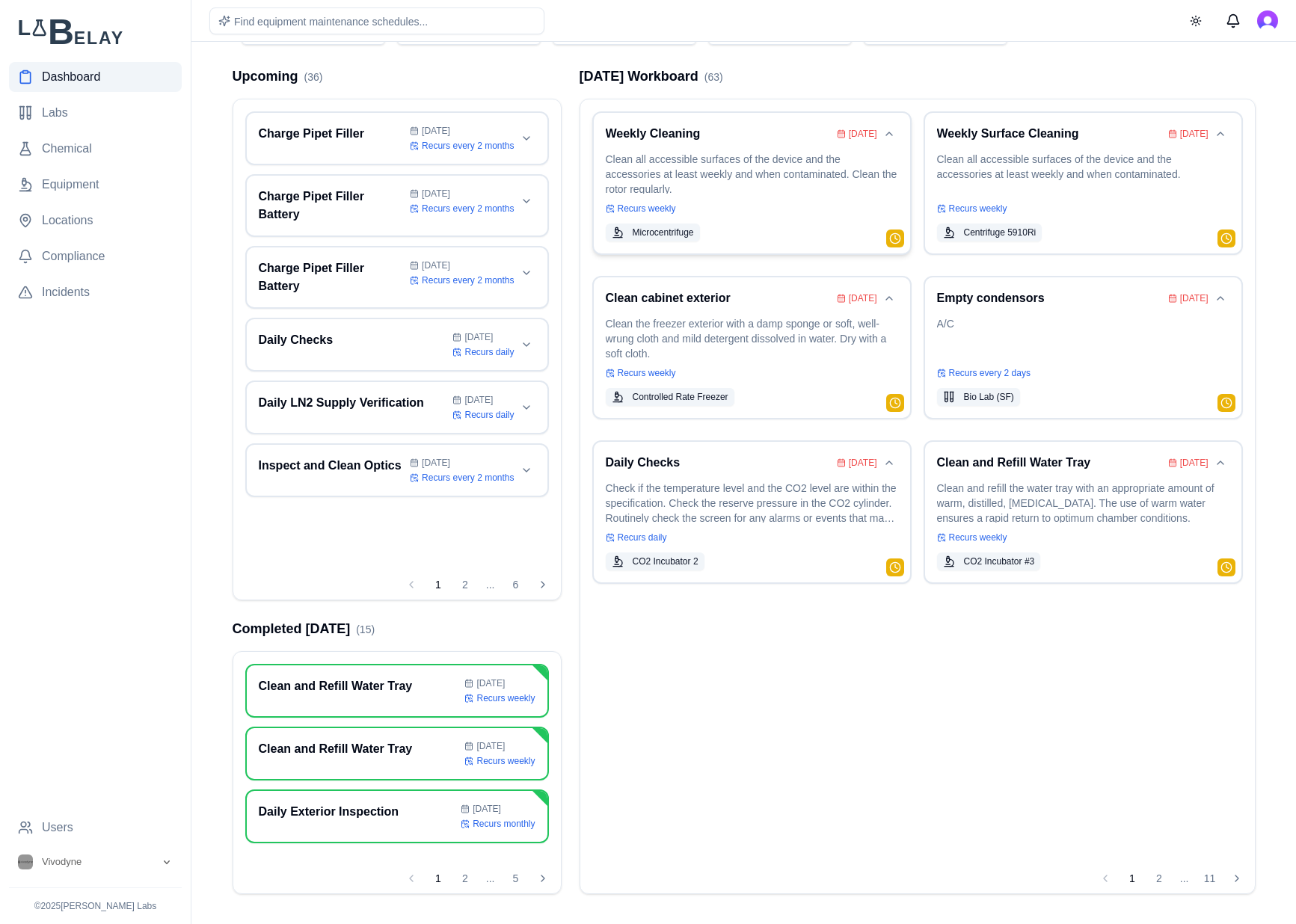
click at [735, 195] on div "Weekly Cleaning Aug 01 Clean all accessible surfaces of the device and the acce…" at bounding box center [751, 183] width 292 height 116
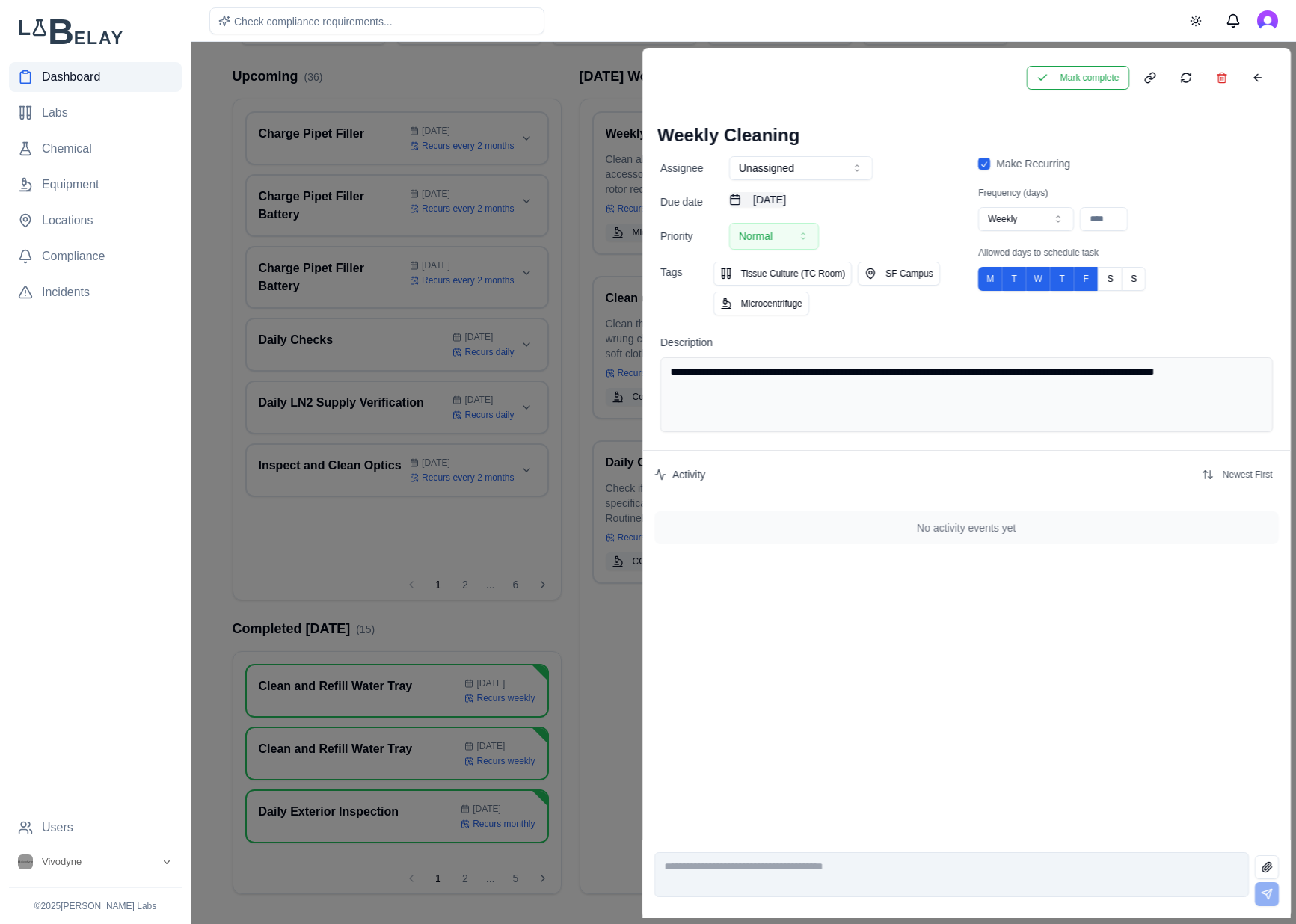
click at [783, 195] on button "August 1st, 2025" at bounding box center [757, 200] width 56 height 15
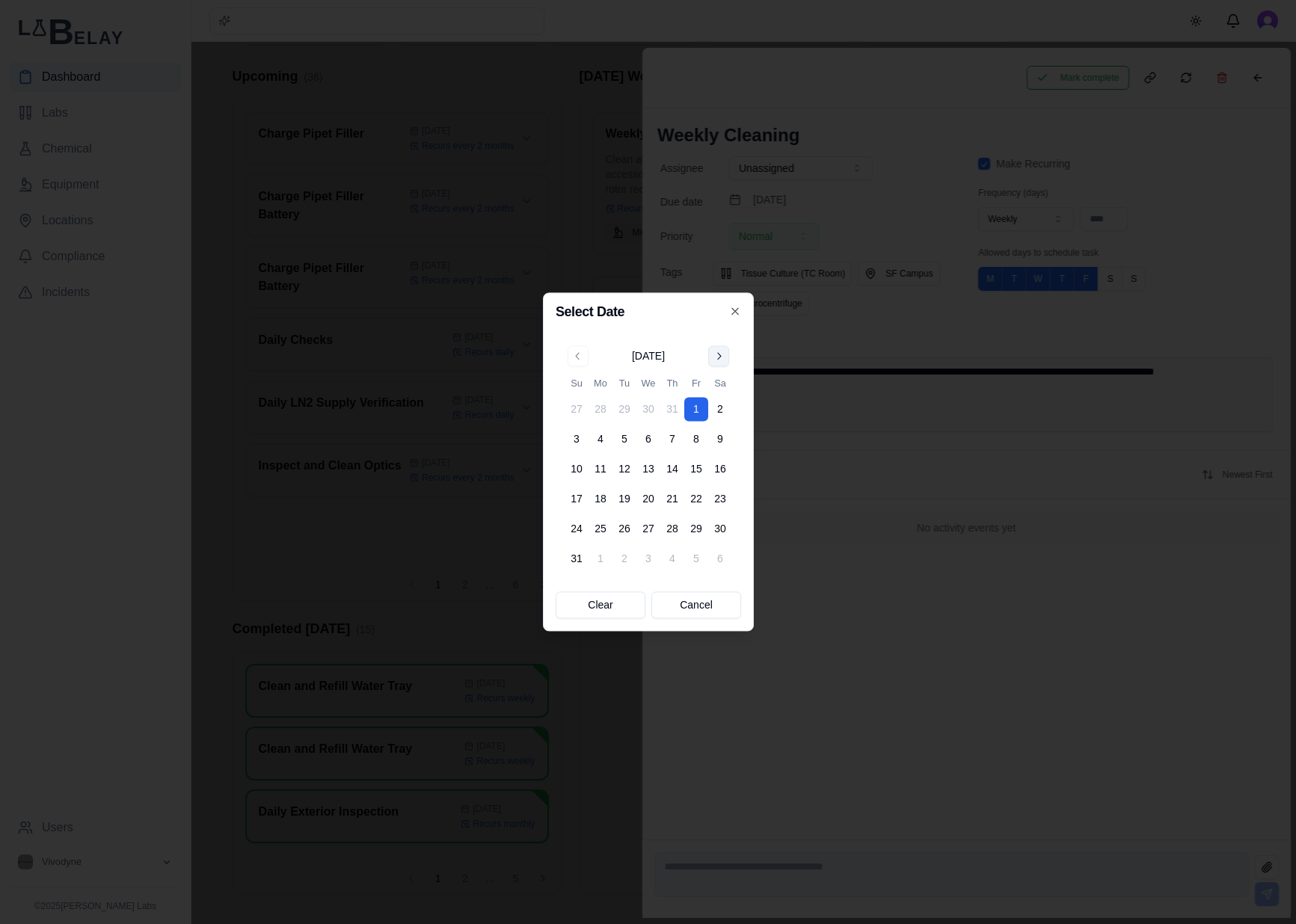
click at [724, 355] on button "Go to next month" at bounding box center [718, 356] width 21 height 21
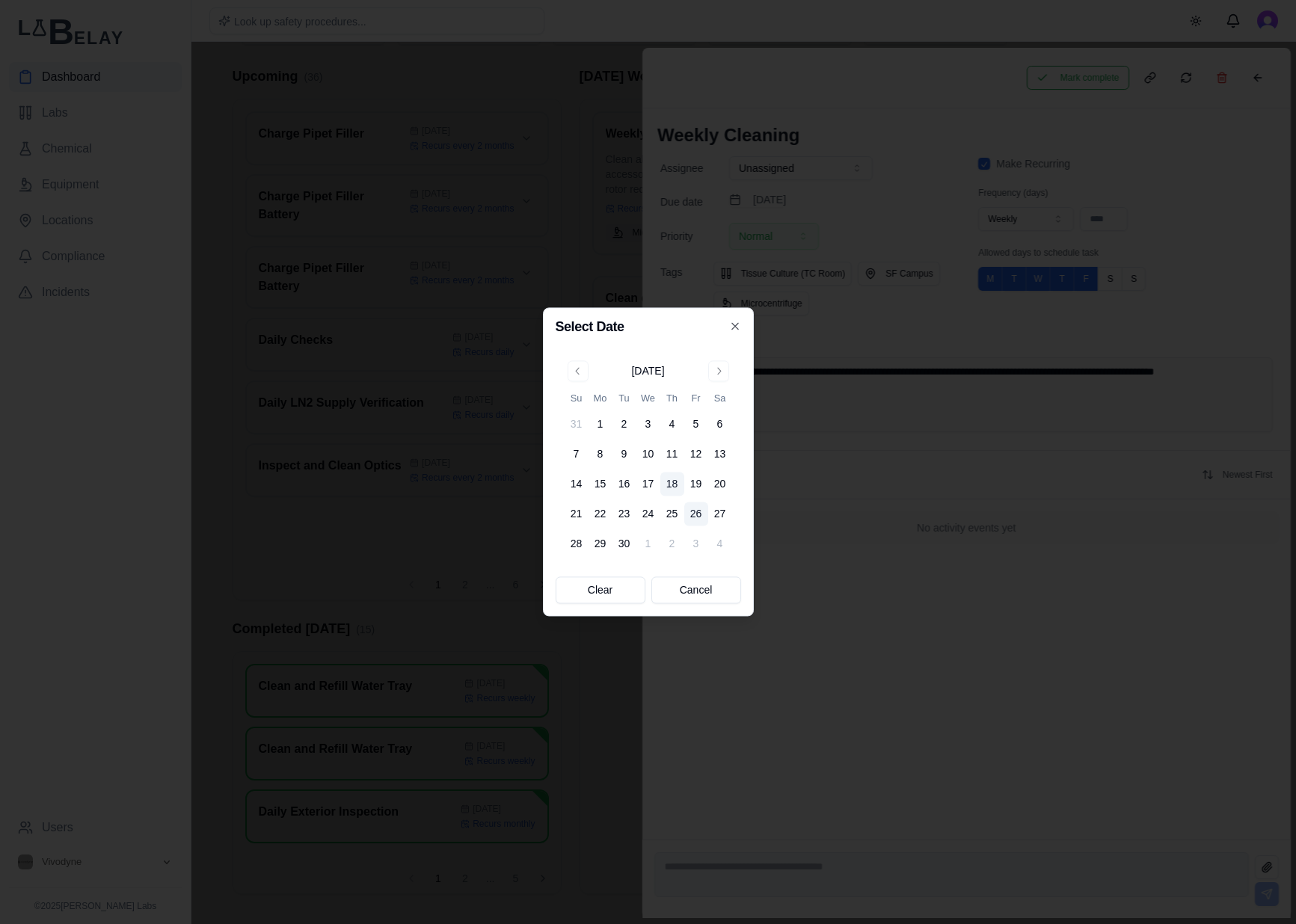
click at [703, 516] on button "26" at bounding box center [695, 514] width 23 height 23
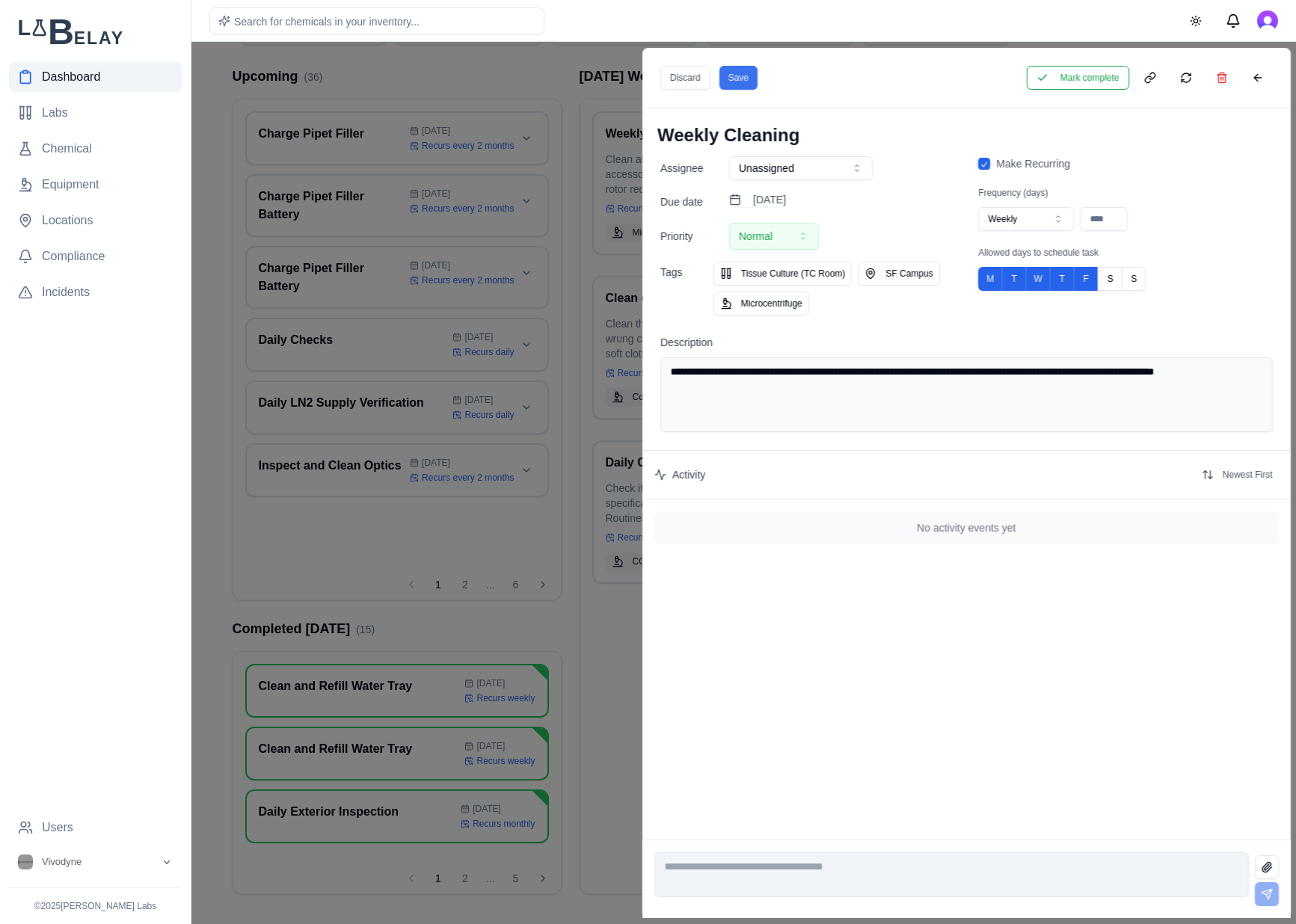
click at [738, 72] on button "Save" at bounding box center [737, 77] width 39 height 23
click at [1263, 80] on button at bounding box center [1257, 77] width 30 height 23
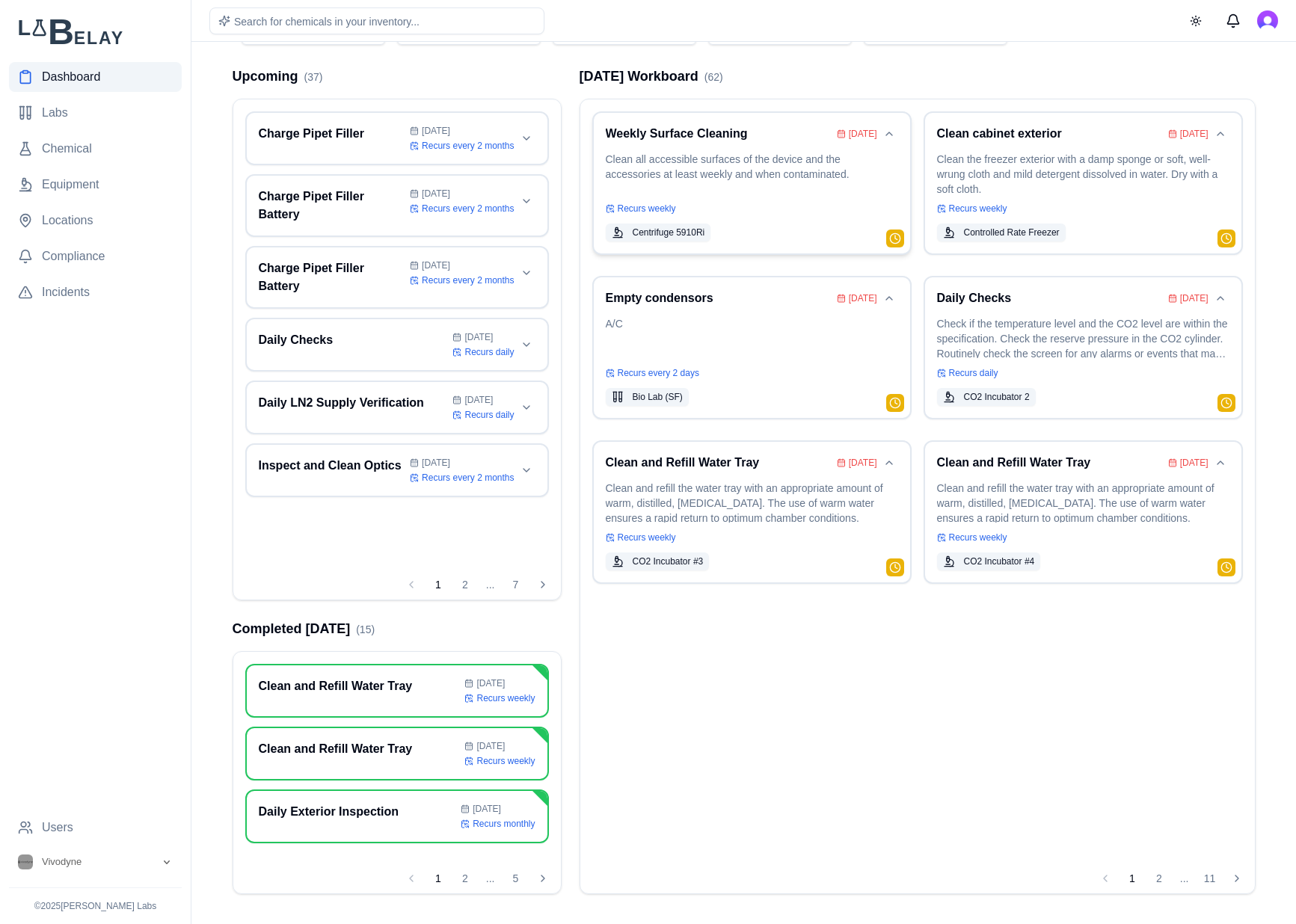
click at [808, 192] on p "Clean all accessible surfaces of the device and the accessories at least weekly…" at bounding box center [751, 173] width 292 height 42
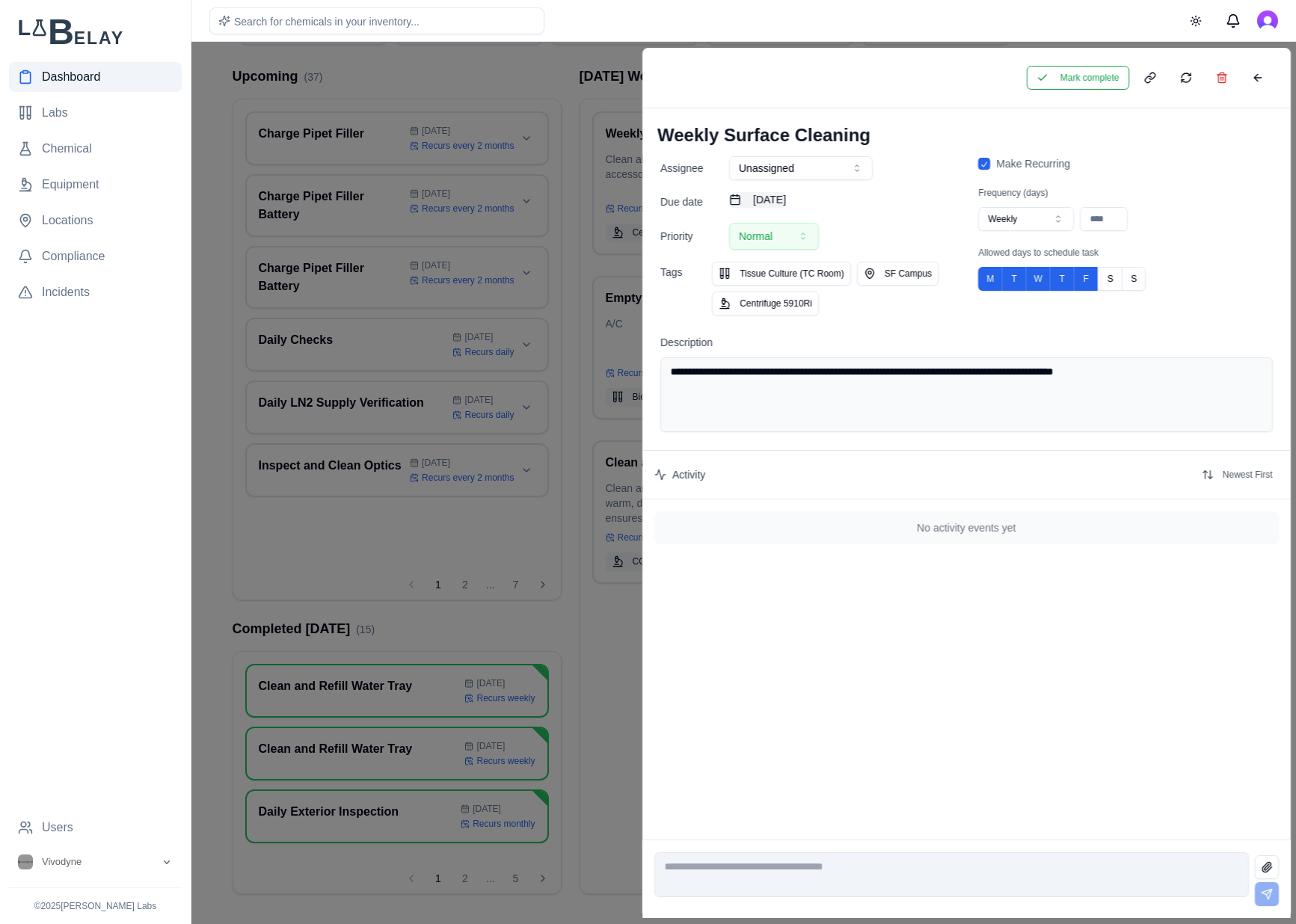
click at [786, 194] on button "August 1st, 2025" at bounding box center [757, 200] width 56 height 15
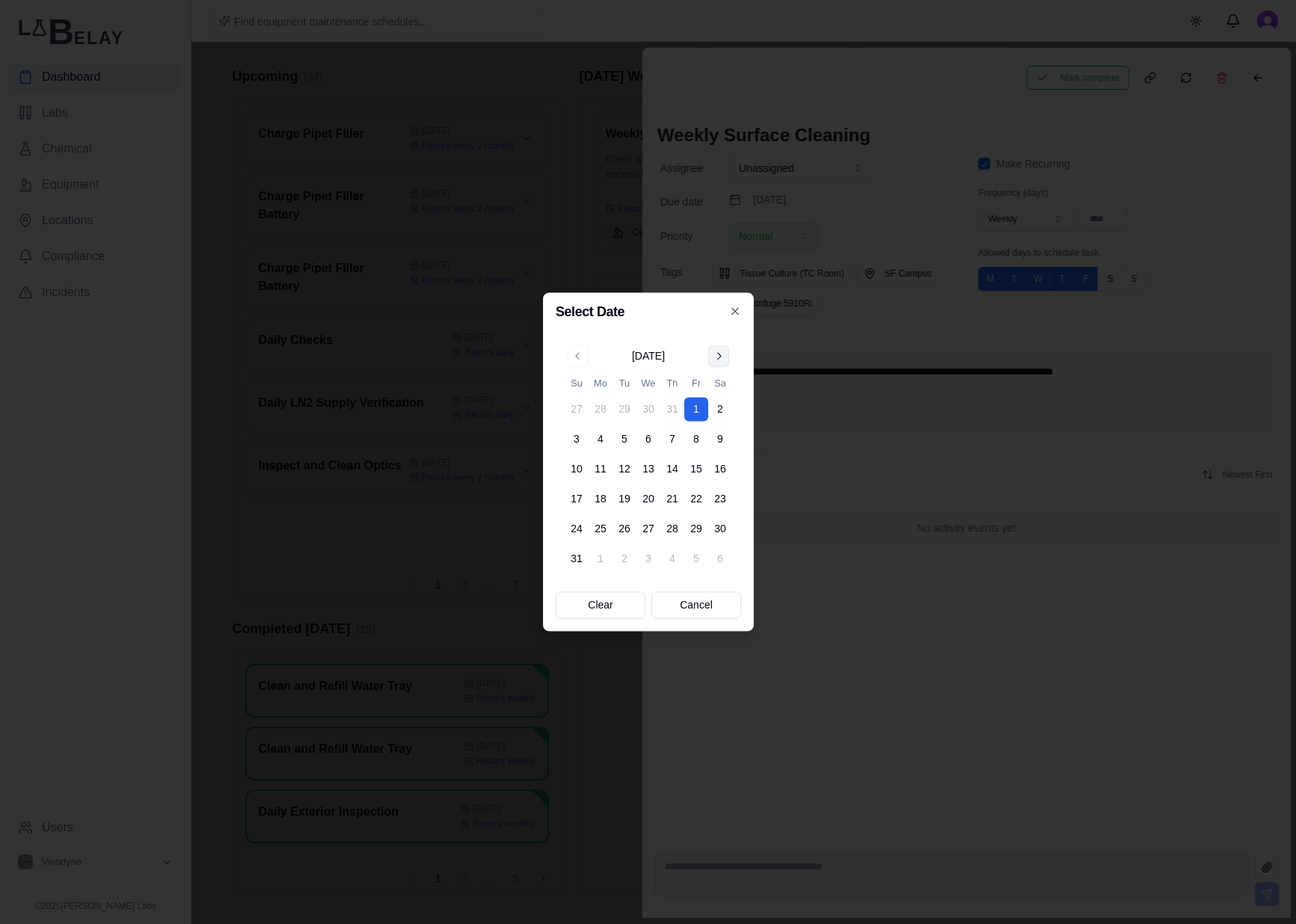
click at [717, 355] on button "Go to next month" at bounding box center [718, 356] width 21 height 21
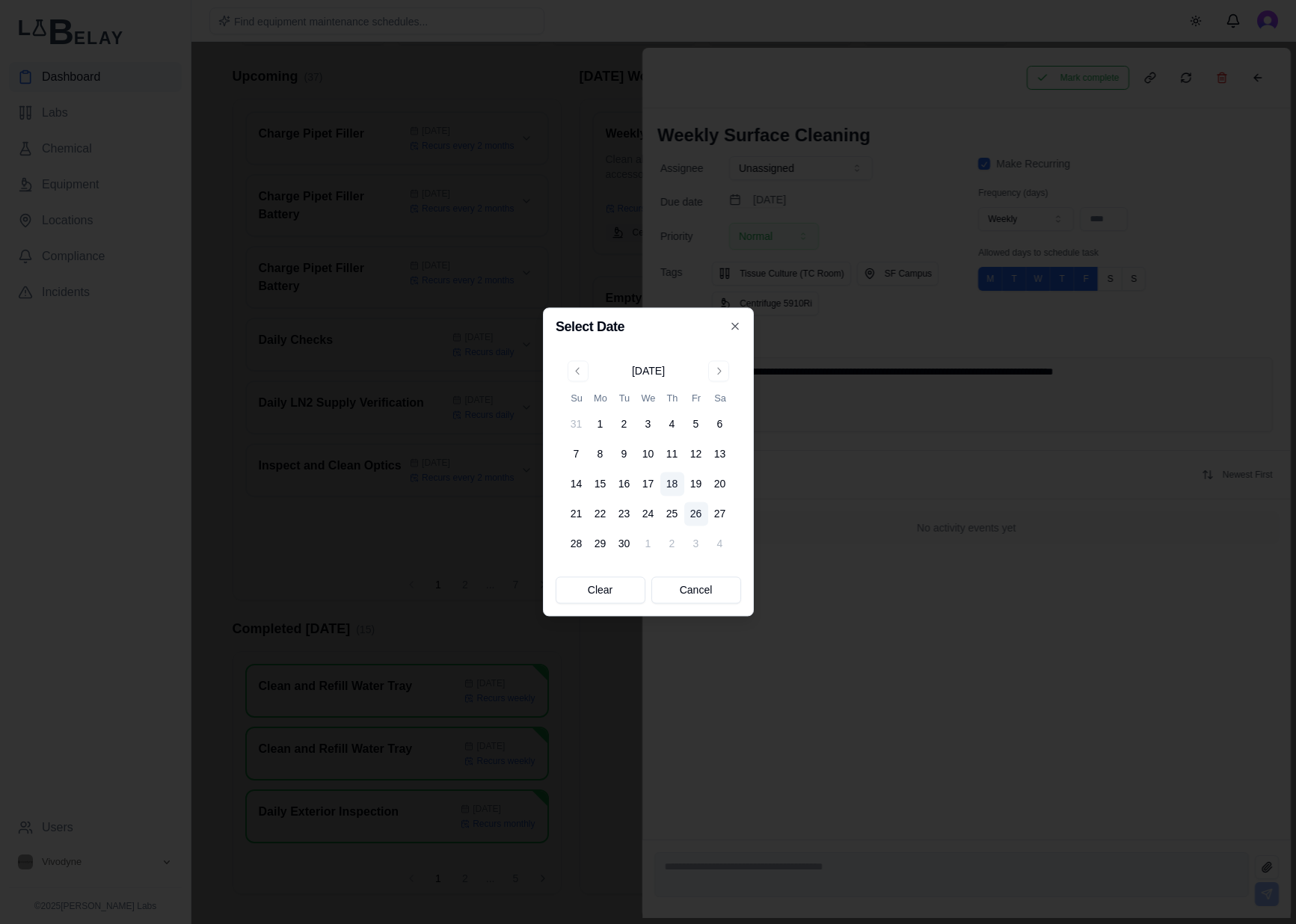
click at [696, 518] on button "26" at bounding box center [695, 514] width 23 height 23
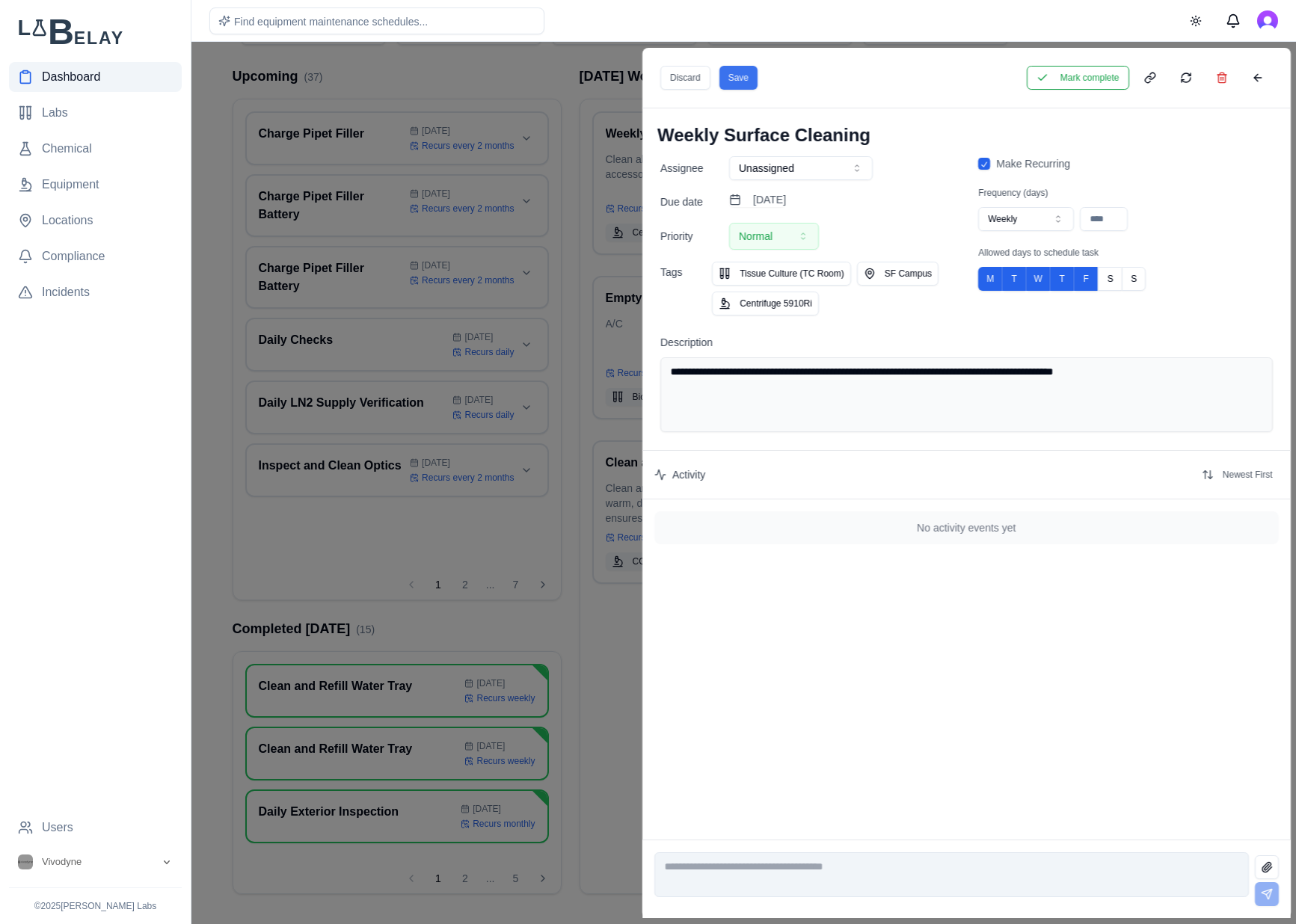
click at [753, 76] on button "Save" at bounding box center [737, 77] width 39 height 23
click at [1263, 85] on button at bounding box center [1257, 77] width 30 height 23
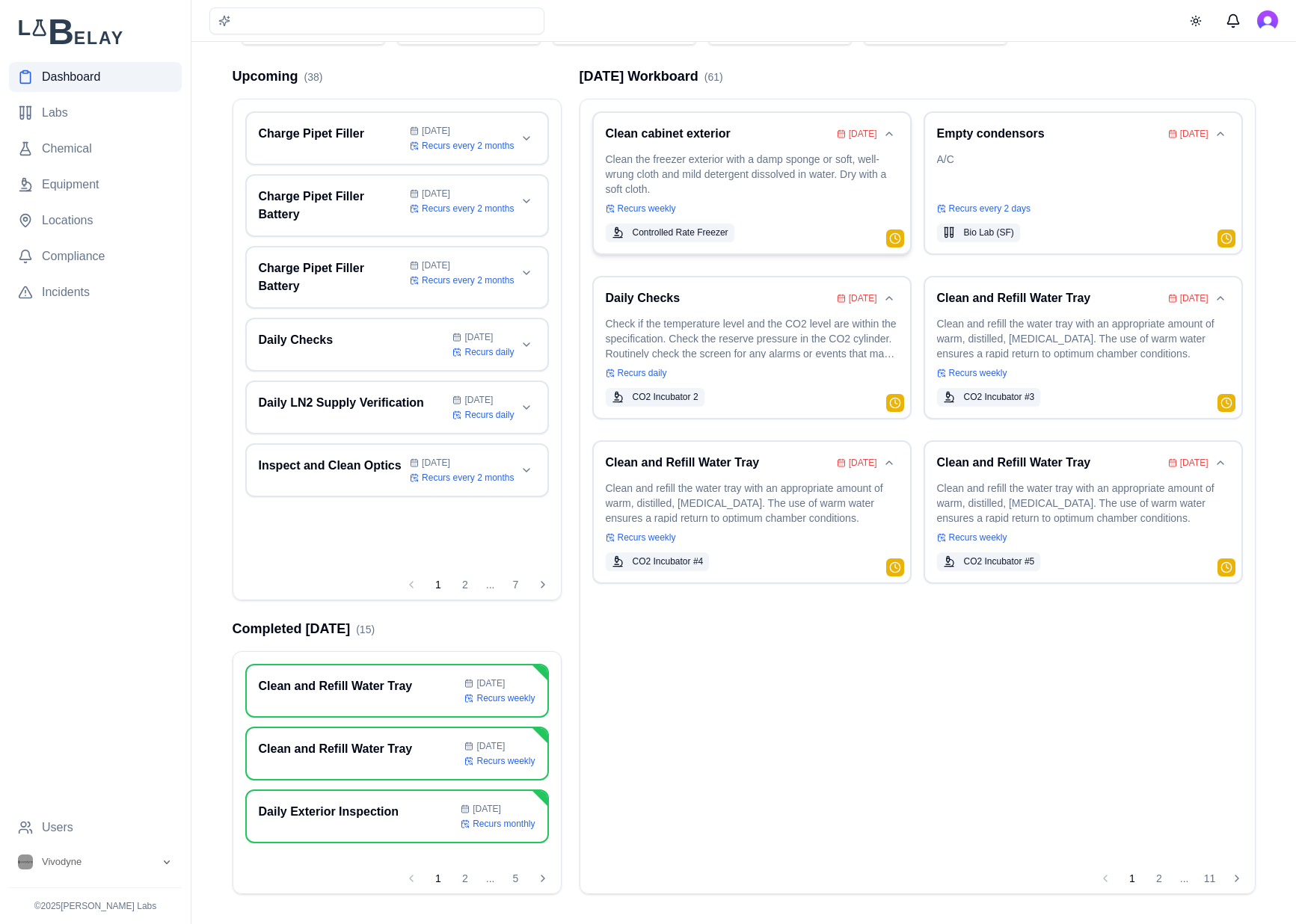
click at [734, 177] on p "Clean the freezer exterior with a damp sponge or soft, well-wrung cloth and mil…" at bounding box center [751, 173] width 292 height 42
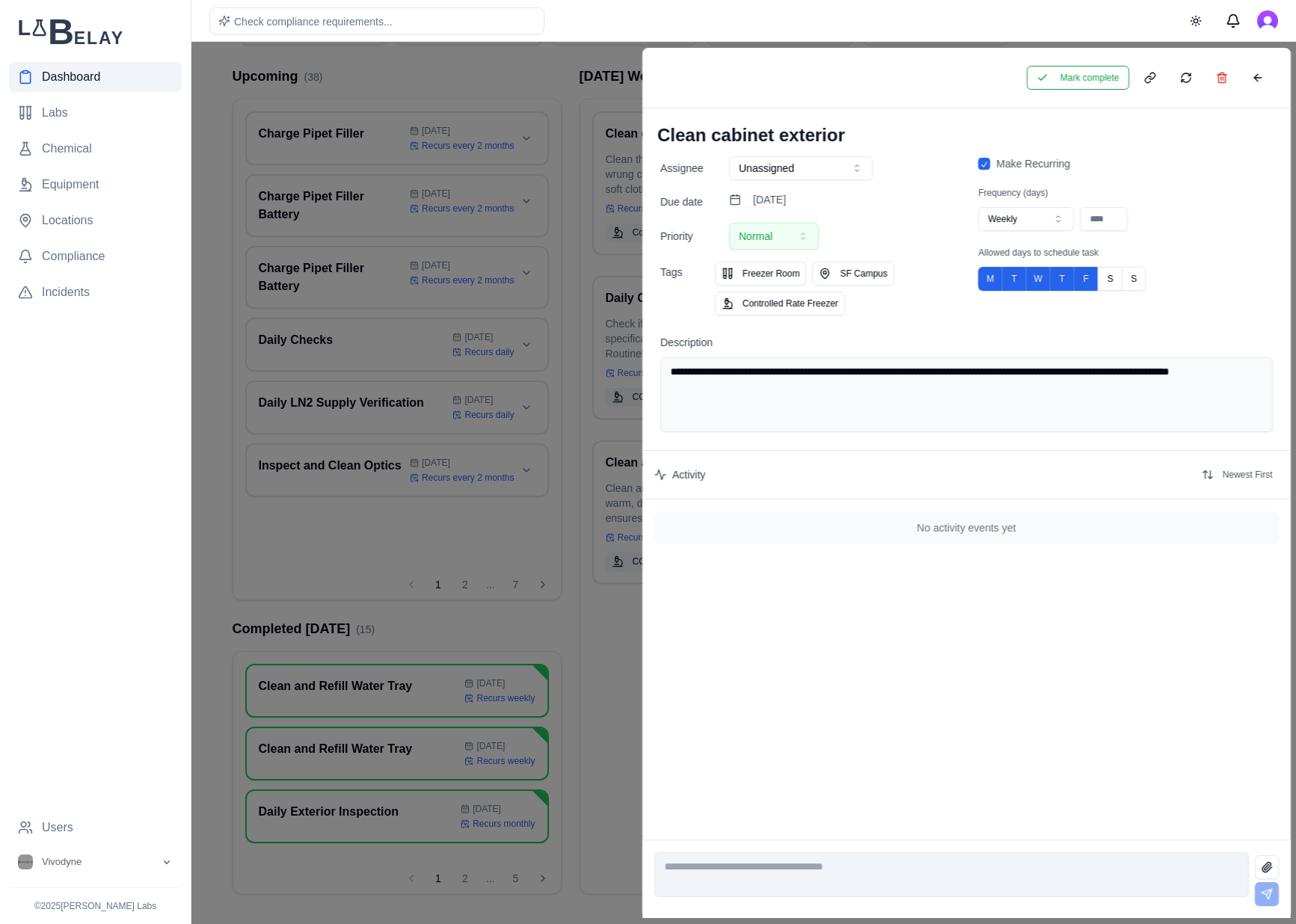
click at [1021, 216] on button "Weekly" at bounding box center [1026, 219] width 96 height 23
type input "**"
click at [732, 75] on button "Save" at bounding box center [738, 77] width 39 height 23
click at [1059, 72] on button "Mark complete" at bounding box center [1076, 77] width 102 height 23
click at [1259, 82] on button at bounding box center [1257, 77] width 30 height 23
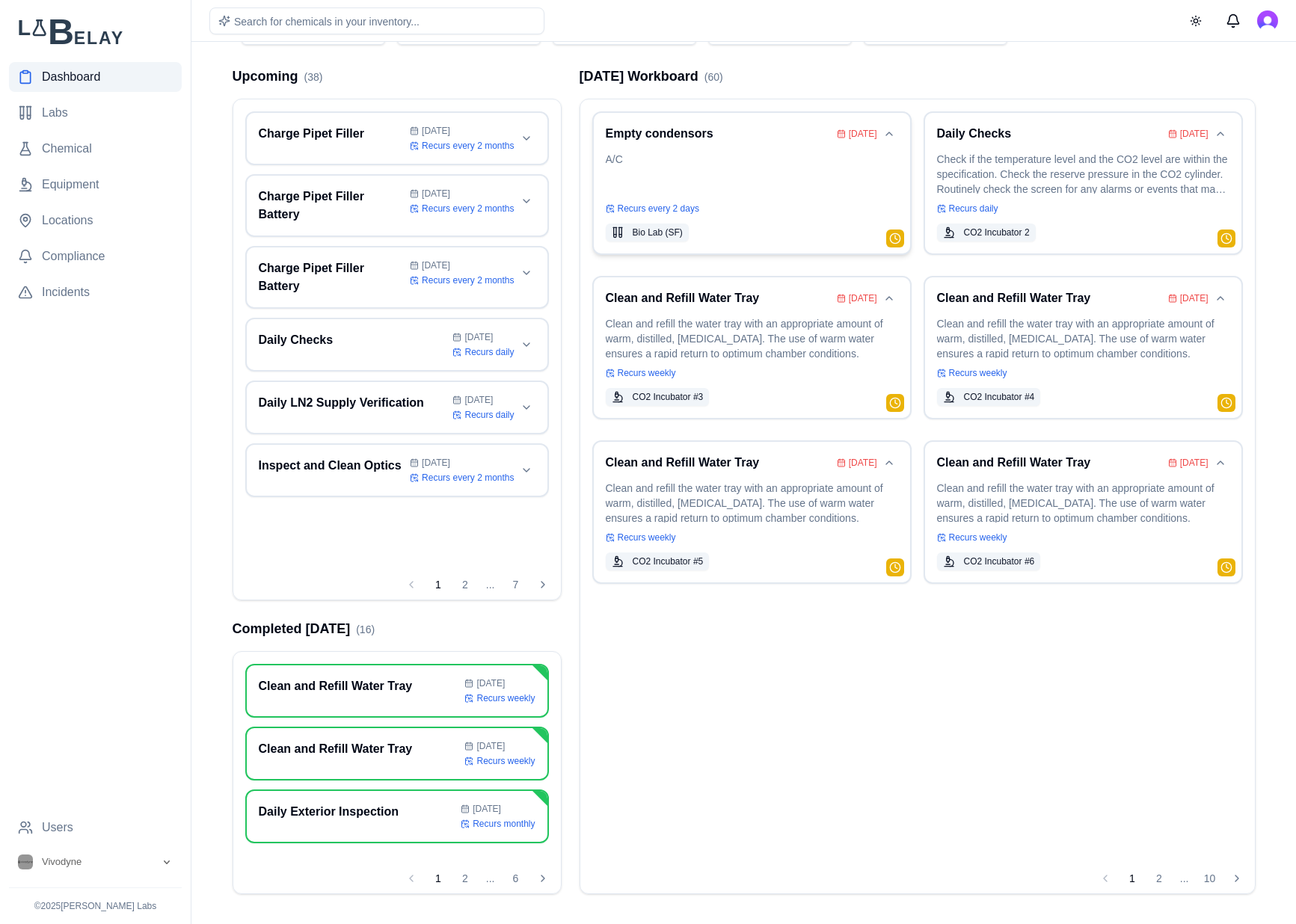
click at [796, 154] on p "A/C" at bounding box center [751, 173] width 292 height 42
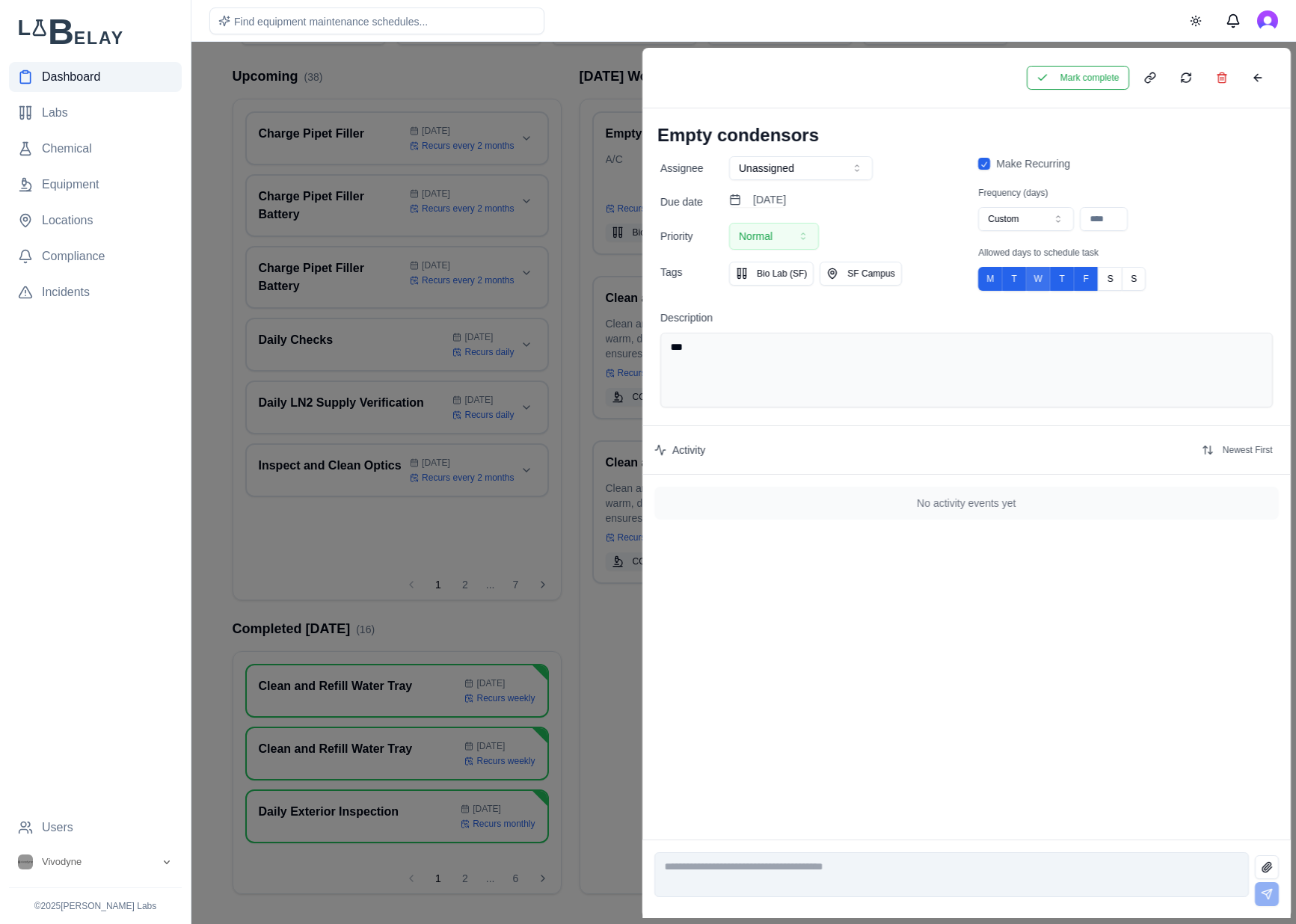
click at [1021, 283] on button "T" at bounding box center [1013, 278] width 23 height 23
click at [1064, 279] on button "T" at bounding box center [1061, 278] width 23 height 23
click at [734, 79] on button "Save" at bounding box center [737, 77] width 39 height 23
click at [1263, 72] on button at bounding box center [1257, 77] width 30 height 23
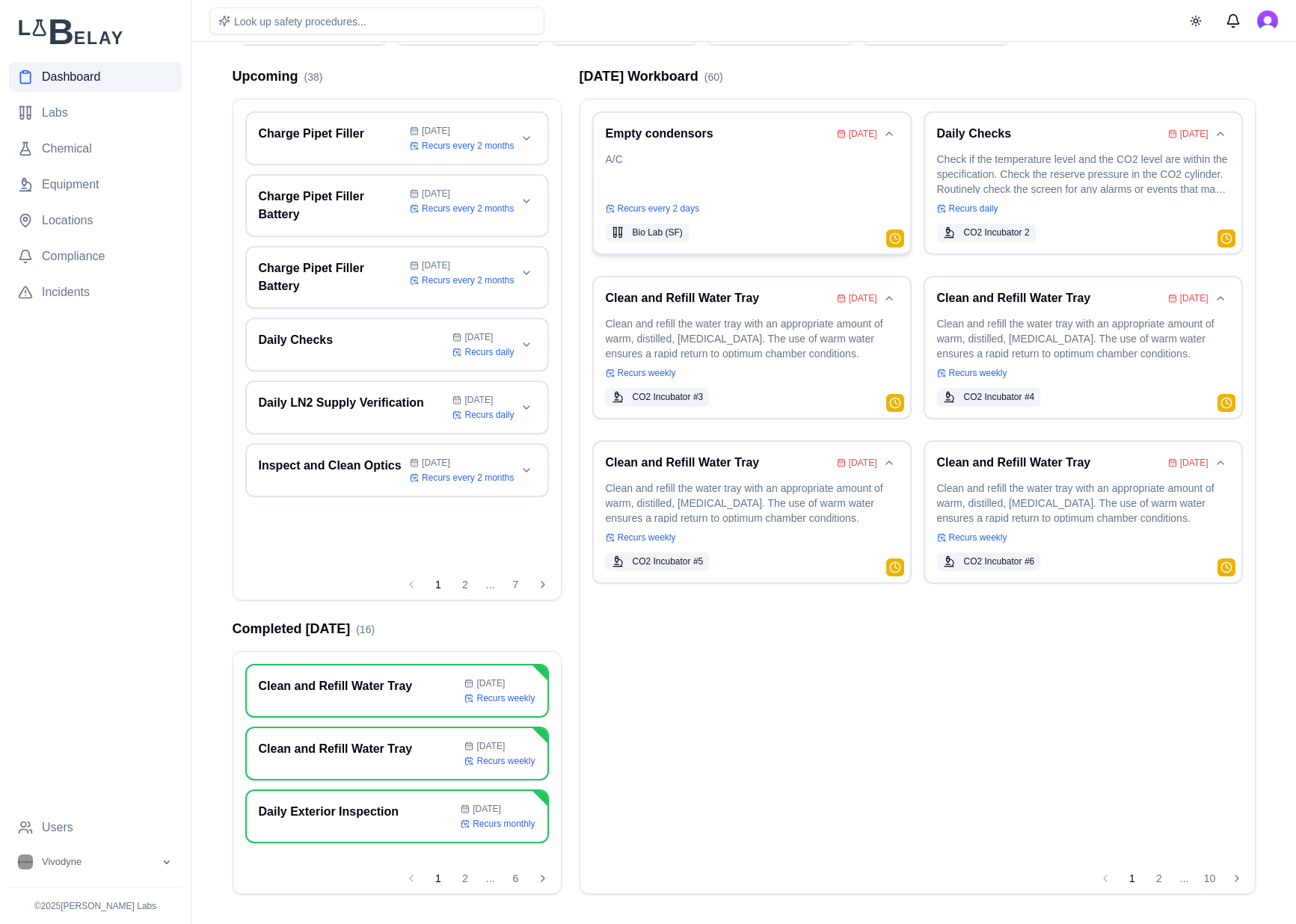
click at [796, 187] on p "A/C" at bounding box center [751, 173] width 292 height 42
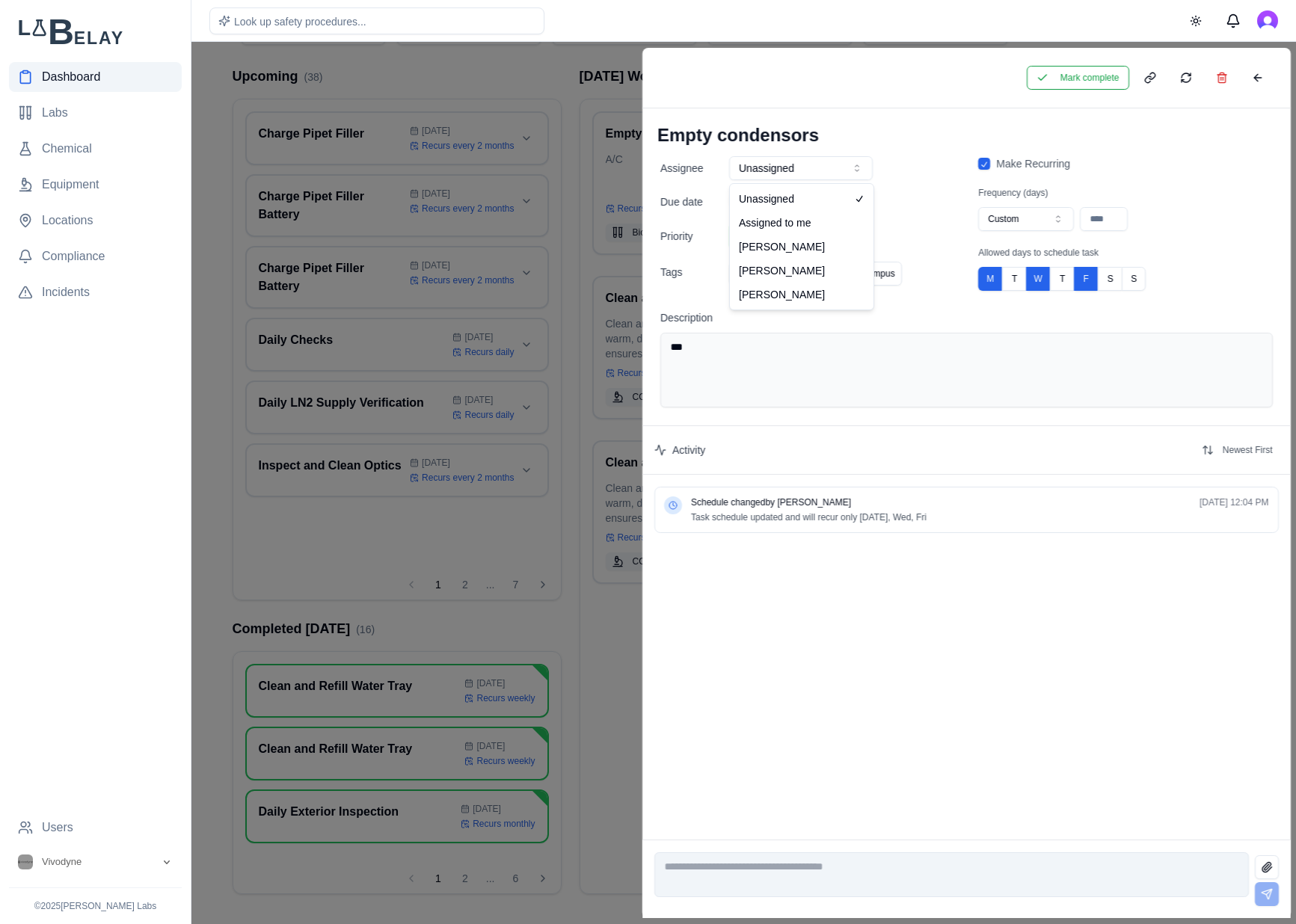
click at [863, 171] on button "Unassigned" at bounding box center [800, 167] width 144 height 23
click at [969, 144] on h1 "Empty condensors" at bounding box center [966, 135] width 625 height 30
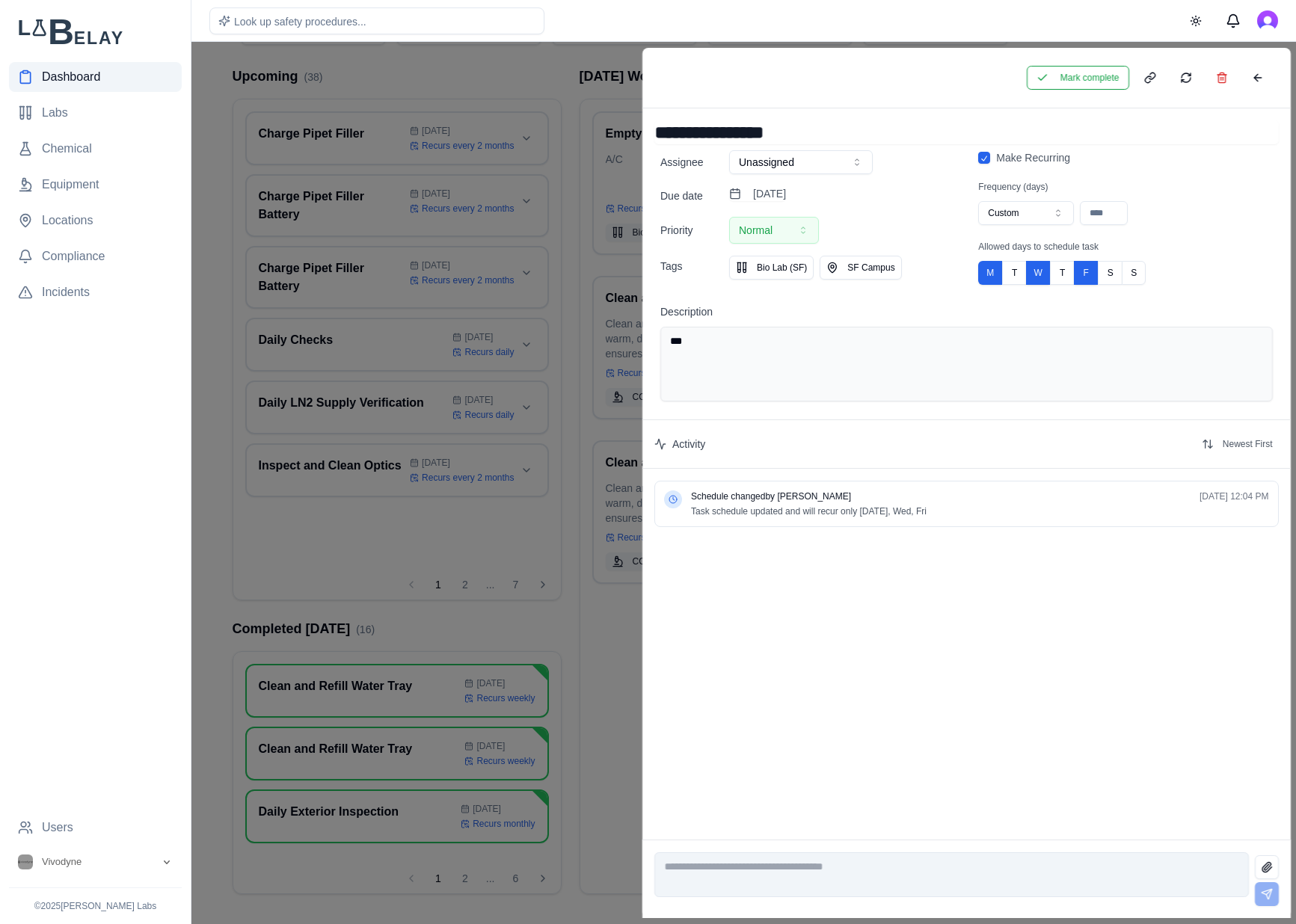
drag, startPoint x: 1264, startPoint y: 71, endPoint x: 1257, endPoint y: 75, distance: 8.1
click at [1264, 71] on button at bounding box center [1257, 77] width 30 height 23
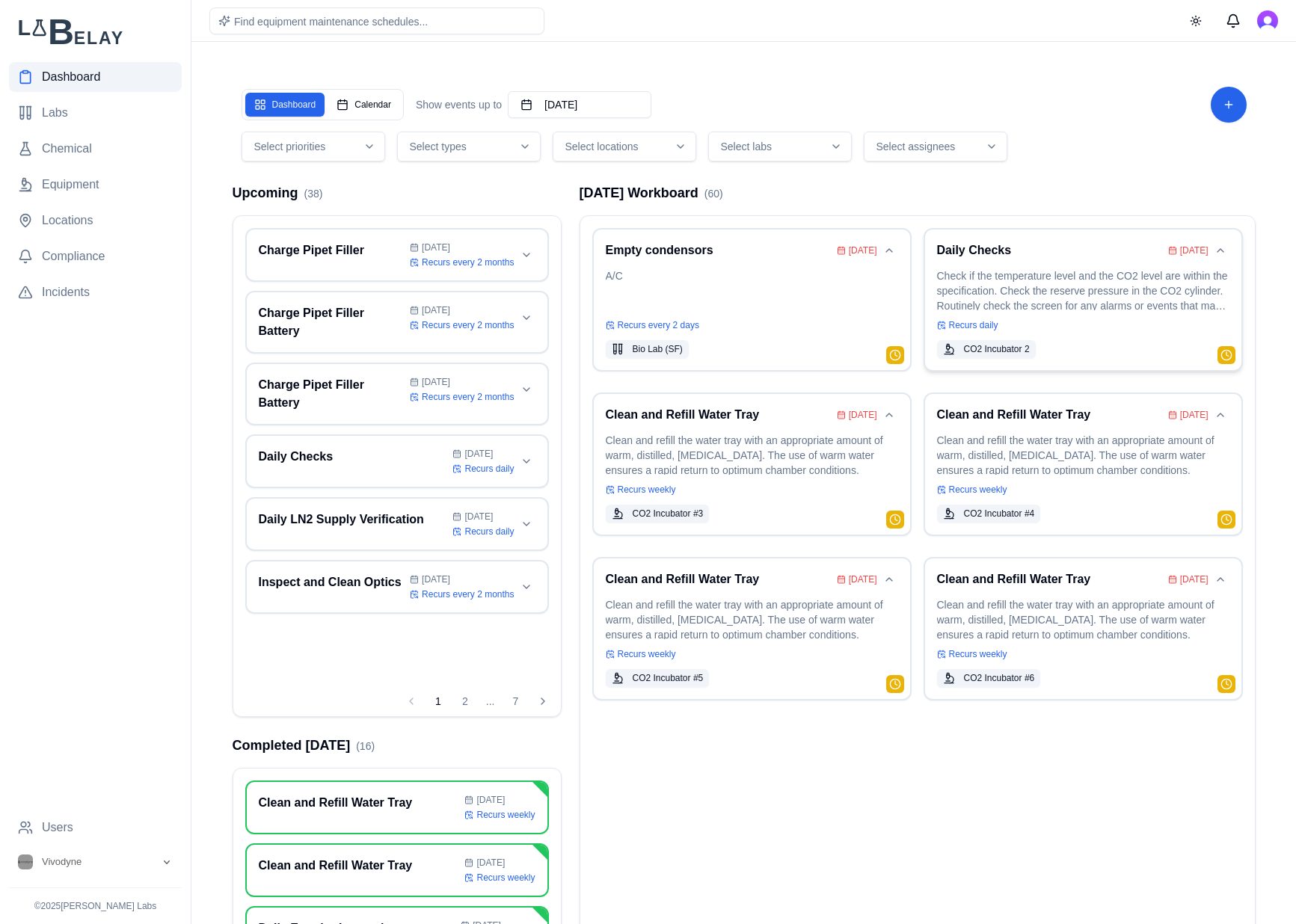
click at [1109, 308] on p "Check if the temperature level and the CO2 level are within the specification. …" at bounding box center [1082, 289] width 292 height 42
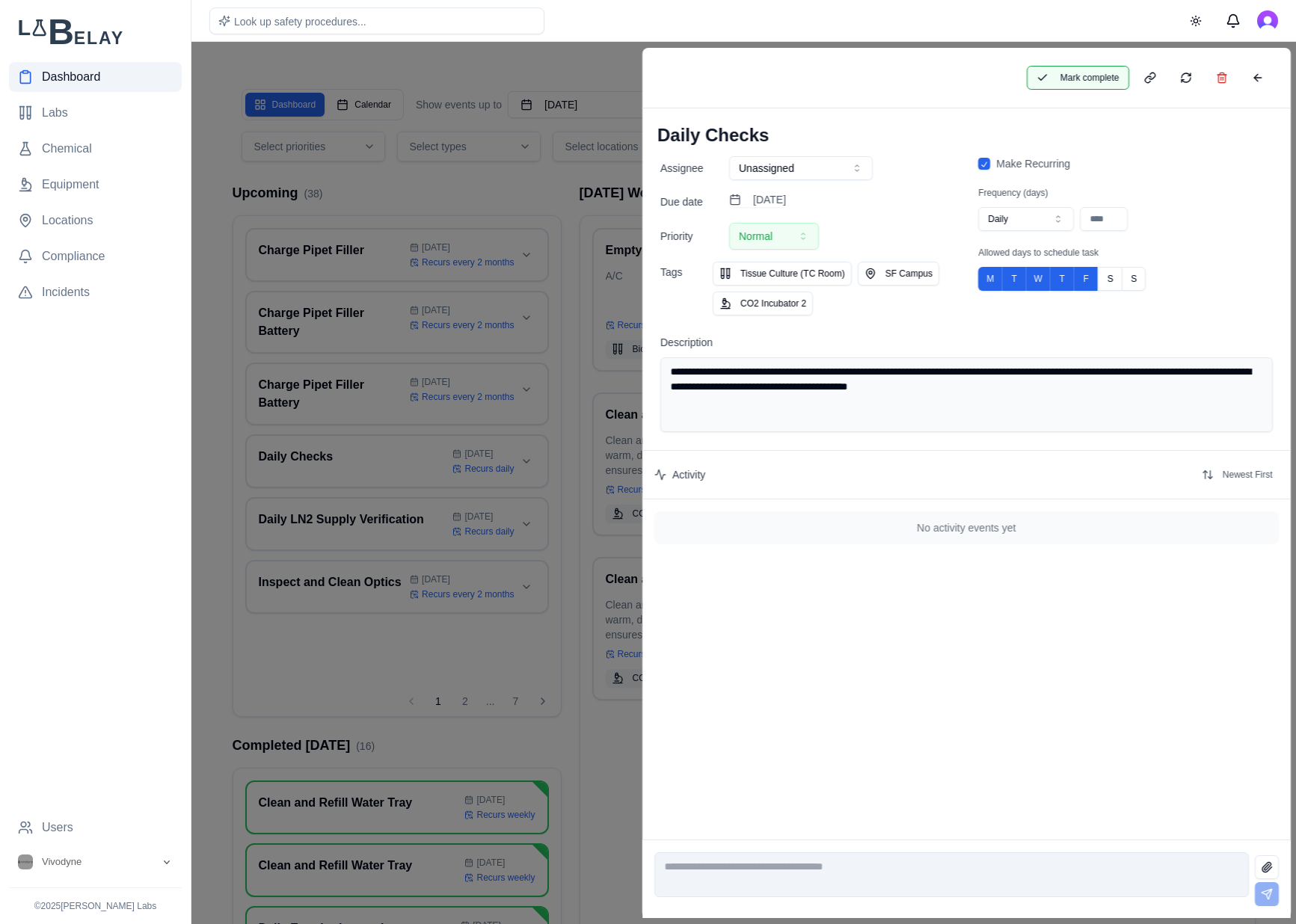
click at [1083, 79] on button "Mark complete" at bounding box center [1076, 77] width 102 height 23
click at [1258, 79] on button at bounding box center [1257, 77] width 30 height 23
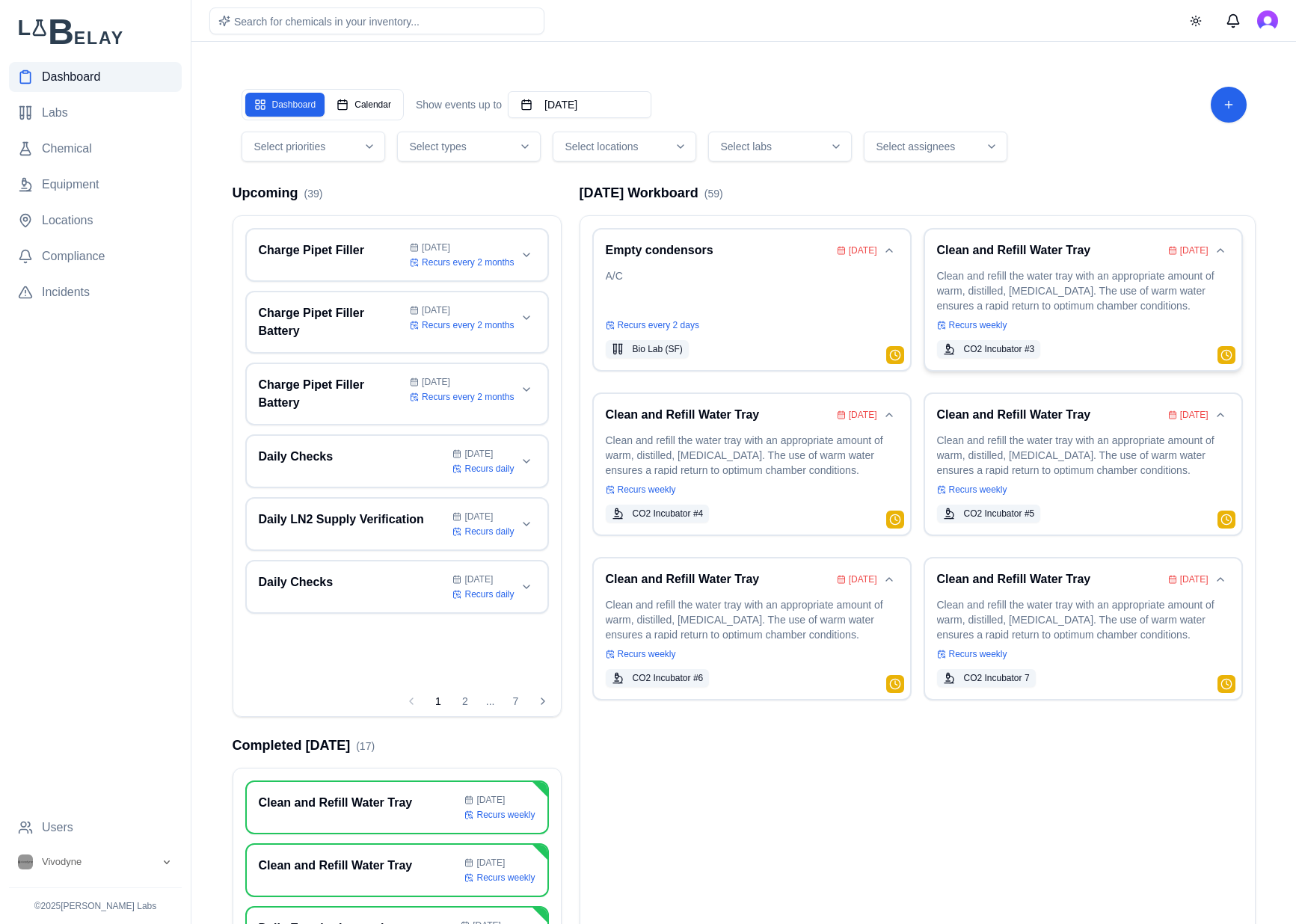
click at [1065, 298] on p "Clean and refill the water tray with an appropriate amount of warm, distilled, …" at bounding box center [1082, 289] width 292 height 42
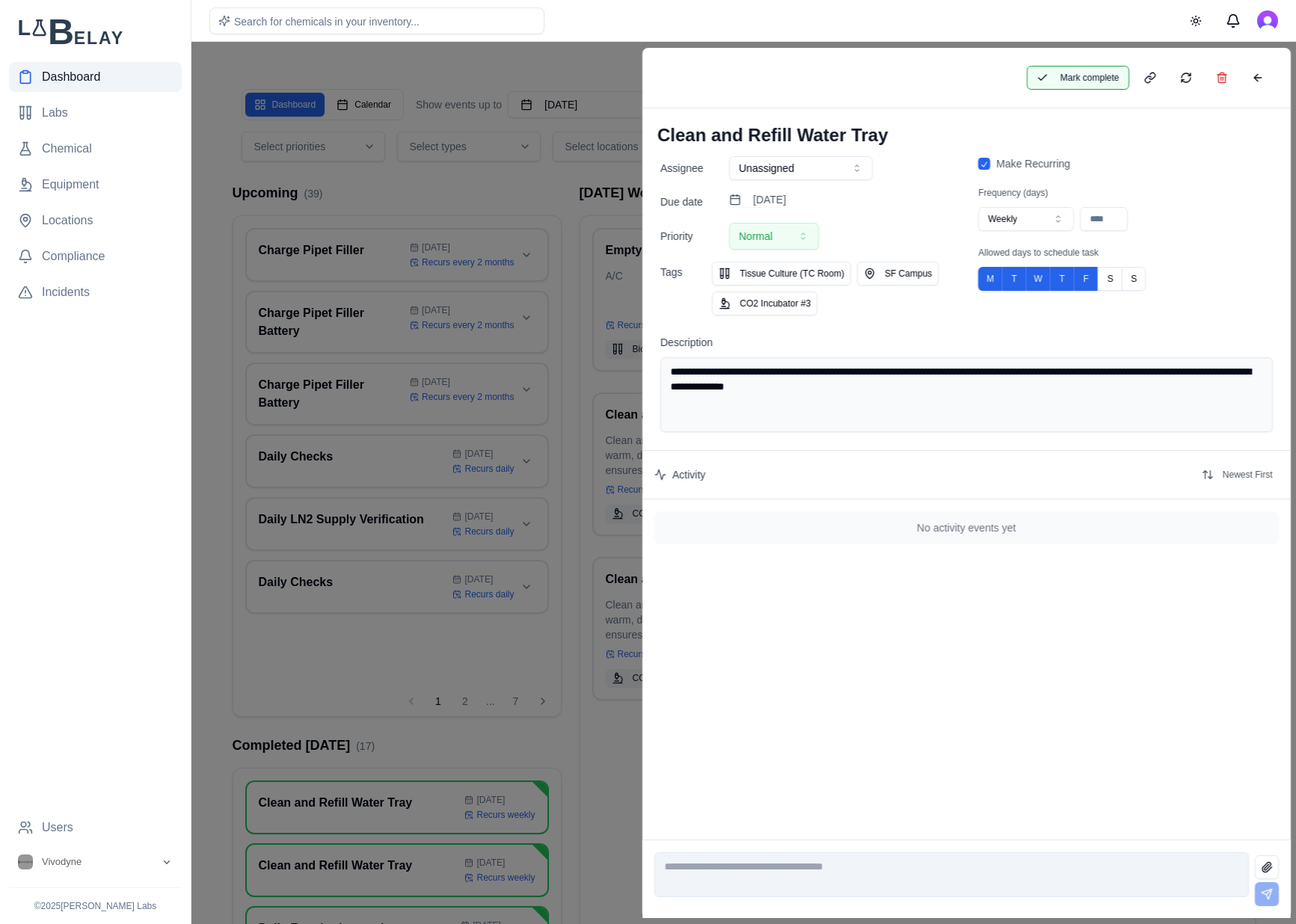
click at [1071, 83] on button "Mark complete" at bounding box center [1076, 77] width 102 height 23
click at [1256, 68] on button at bounding box center [1257, 77] width 30 height 23
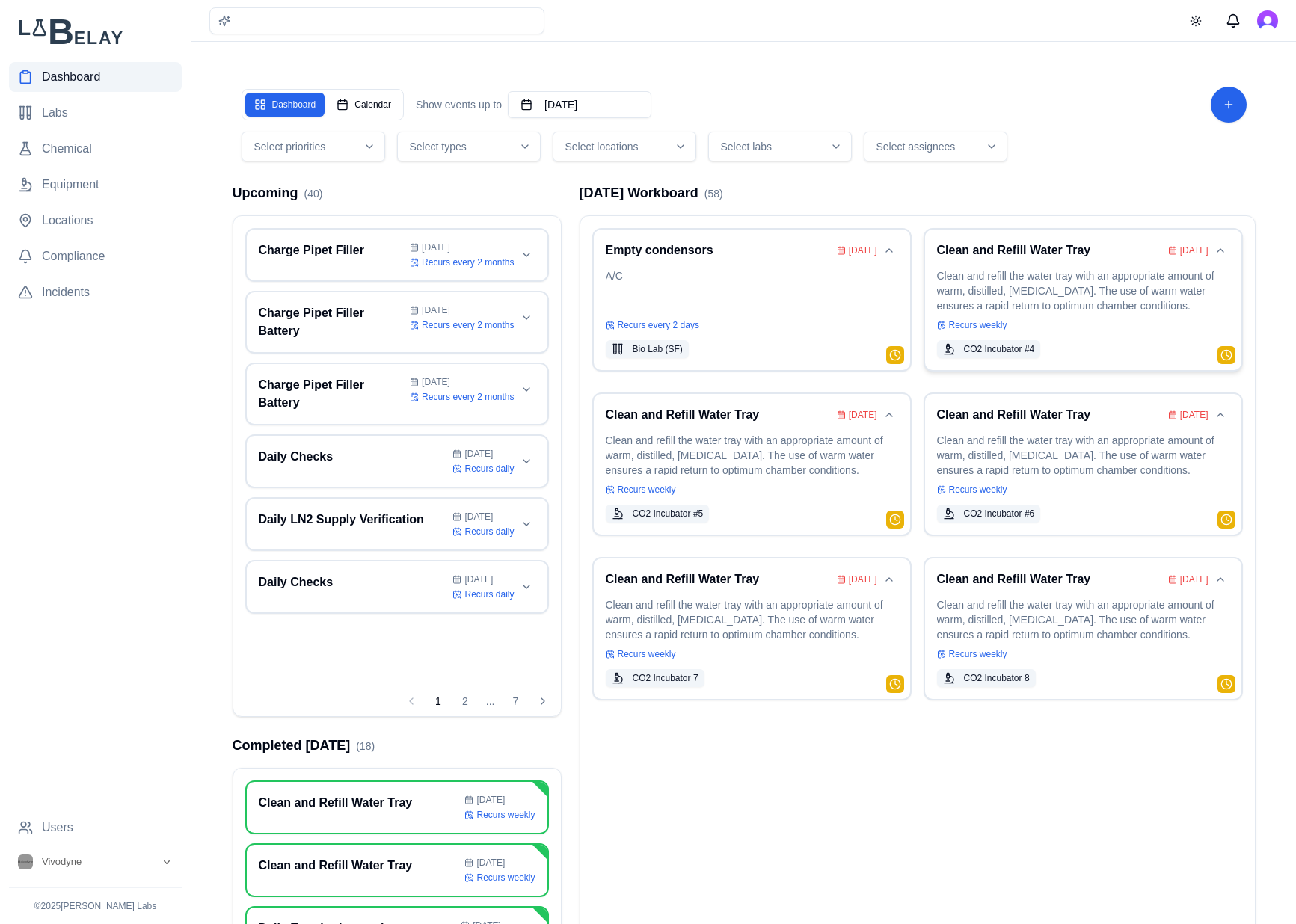
click at [1046, 293] on p "Clean and refill the water tray with an appropriate amount of warm, distilled, …" at bounding box center [1082, 289] width 292 height 42
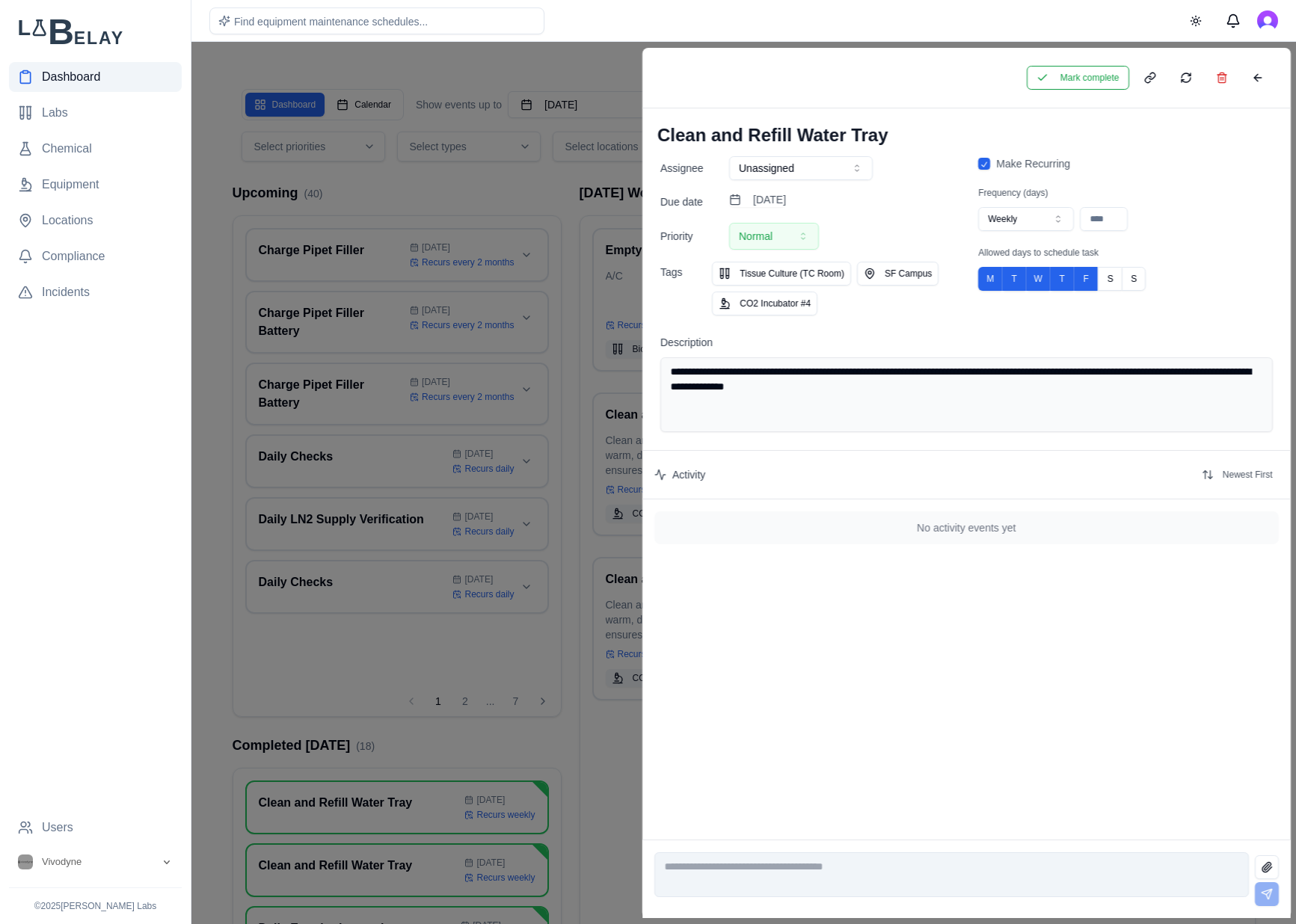
click at [1096, 83] on button "Mark complete" at bounding box center [1076, 77] width 102 height 23
click at [1253, 79] on button at bounding box center [1257, 77] width 30 height 23
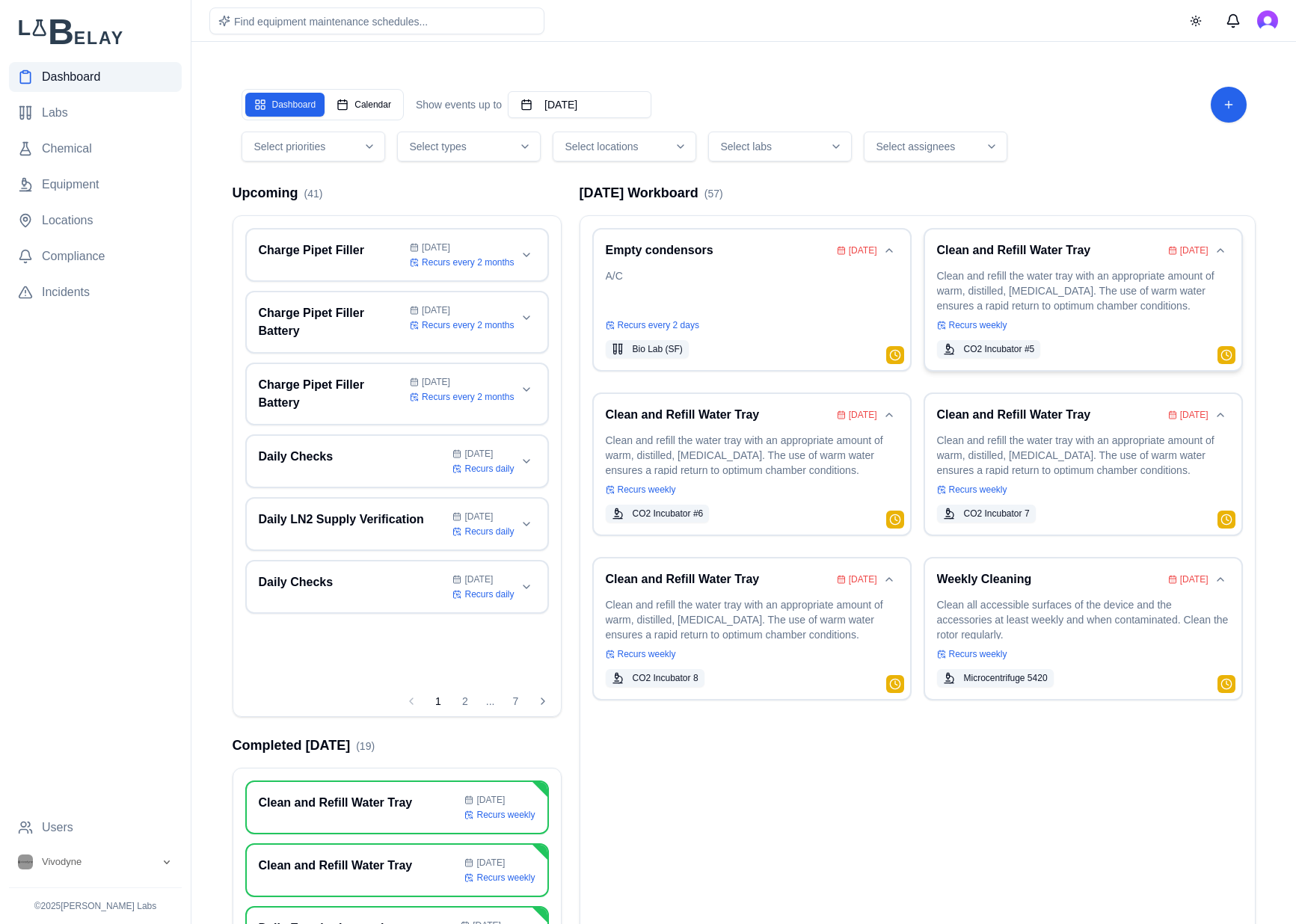
click at [1137, 315] on div "Clean and Refill Water Tray Aug 03 Clean and refill the water tray with an appr…" at bounding box center [1082, 300] width 292 height 116
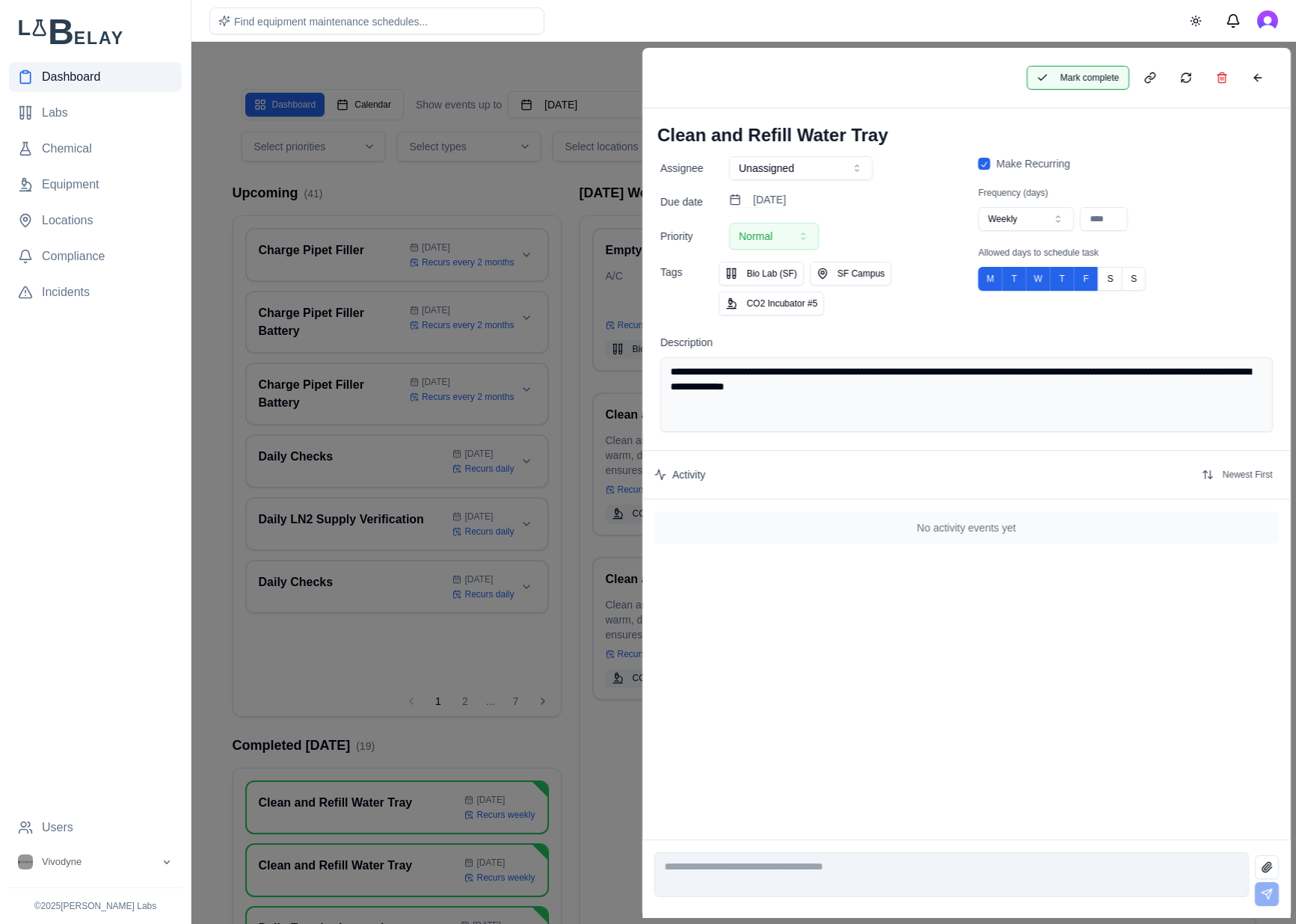
click at [1067, 77] on button "Mark complete" at bounding box center [1076, 77] width 102 height 23
click at [1246, 75] on button at bounding box center [1257, 77] width 30 height 23
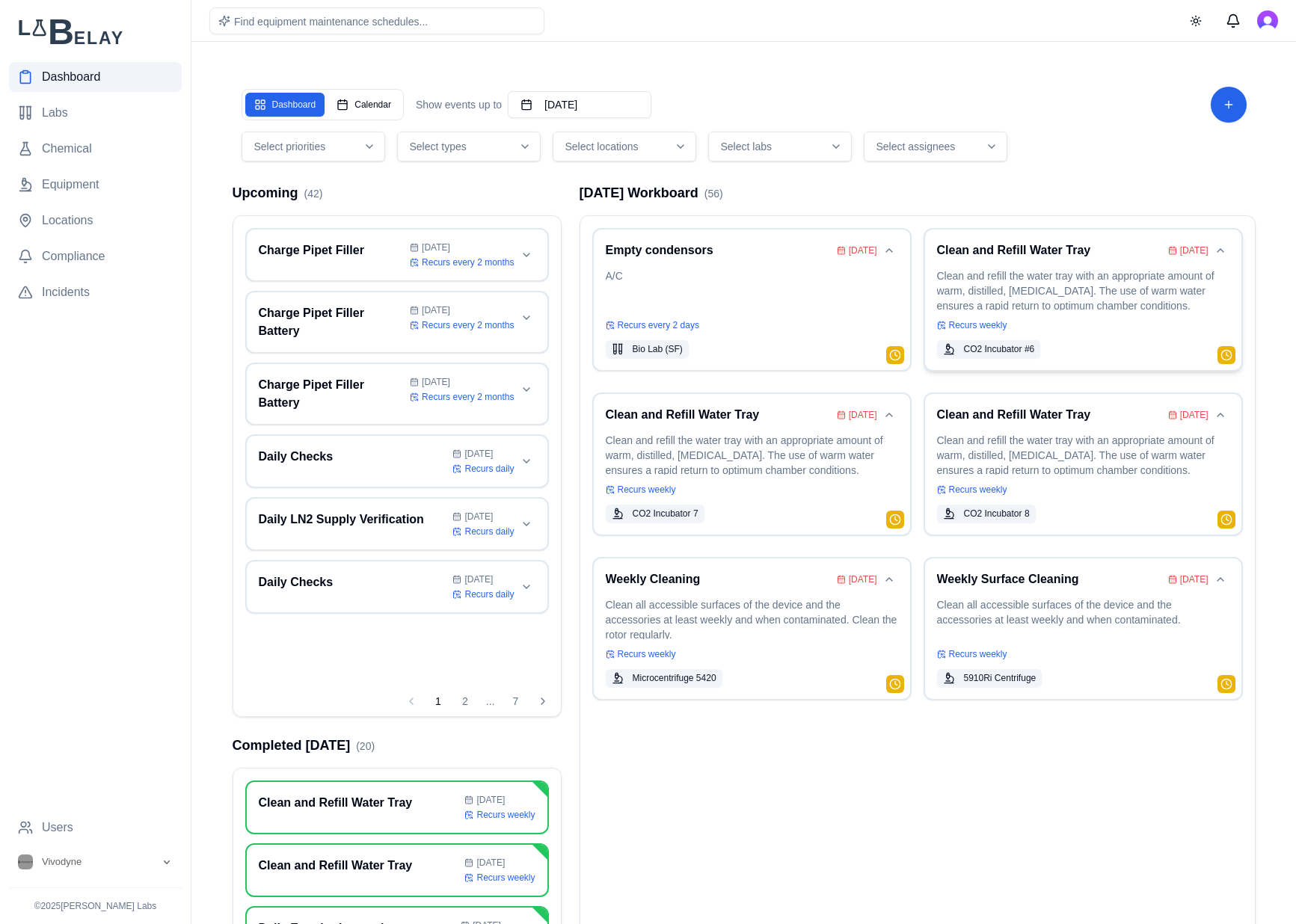
click at [1117, 282] on p "Clean and refill the water tray with an appropriate amount of warm, distilled, …" at bounding box center [1082, 289] width 292 height 42
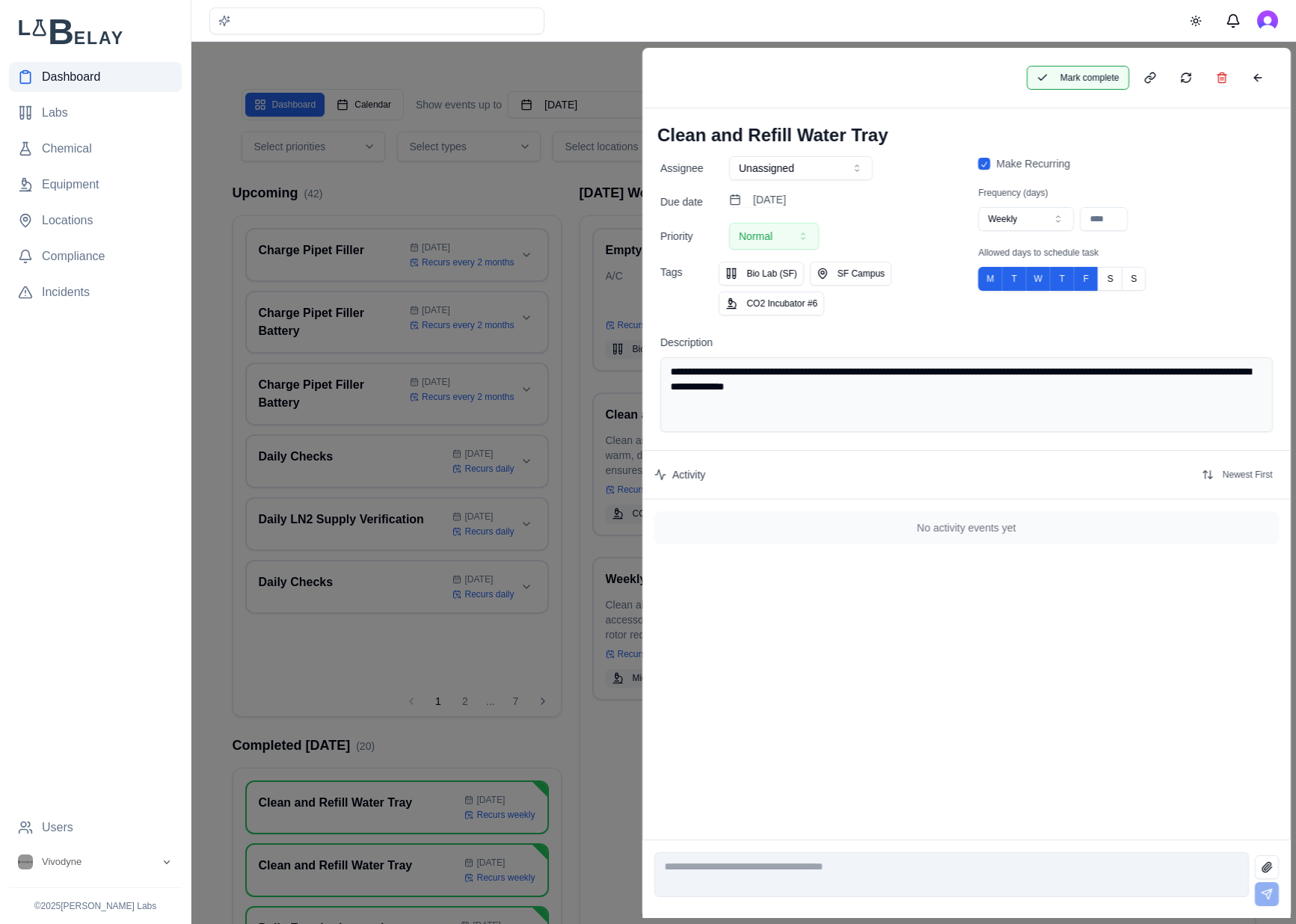
click at [1059, 79] on button "Mark complete" at bounding box center [1076, 77] width 102 height 23
click at [1253, 75] on button at bounding box center [1257, 77] width 30 height 23
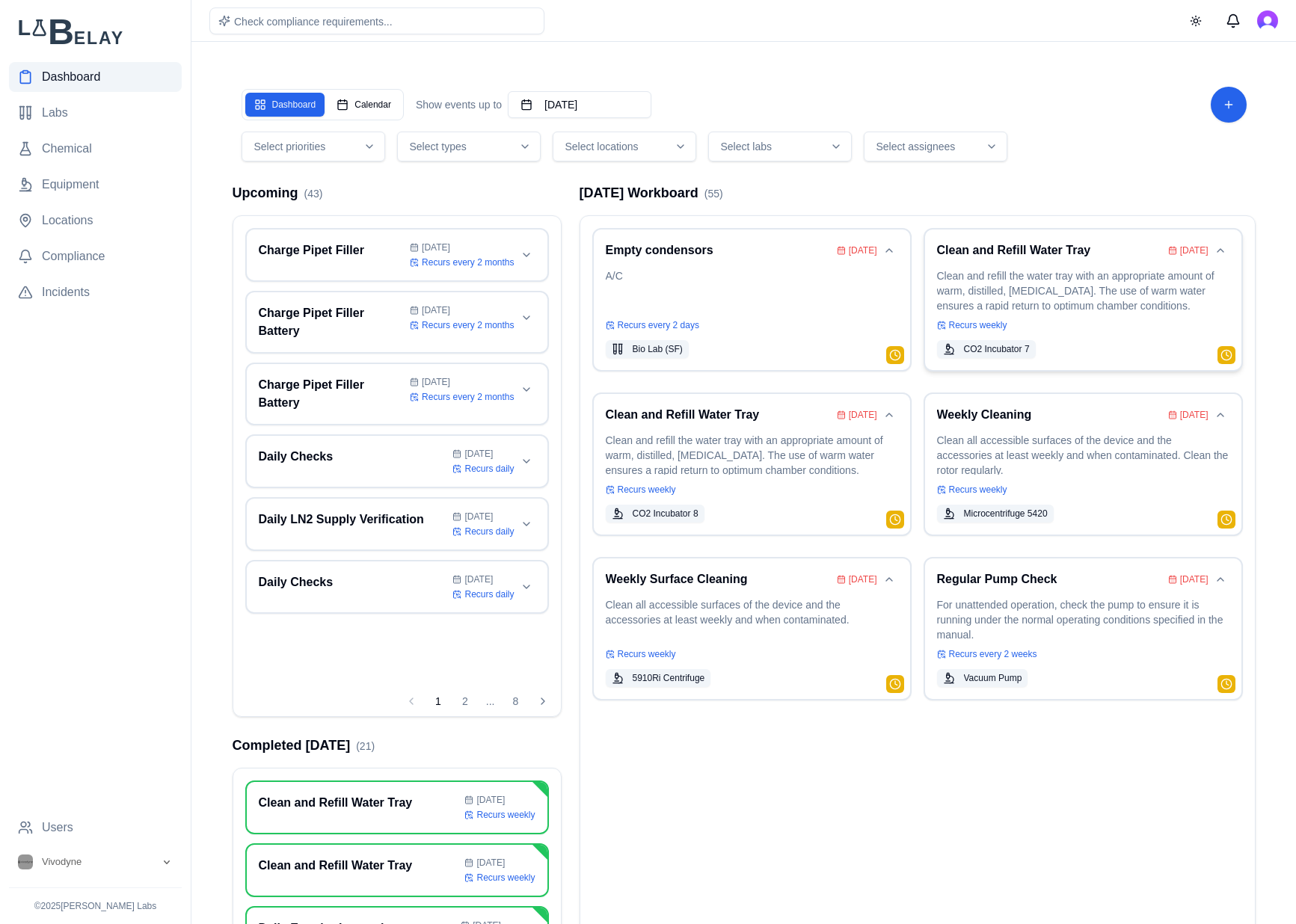
click at [1117, 282] on p "Clean and refill the water tray with an appropriate amount of warm, distilled, …" at bounding box center [1082, 289] width 292 height 42
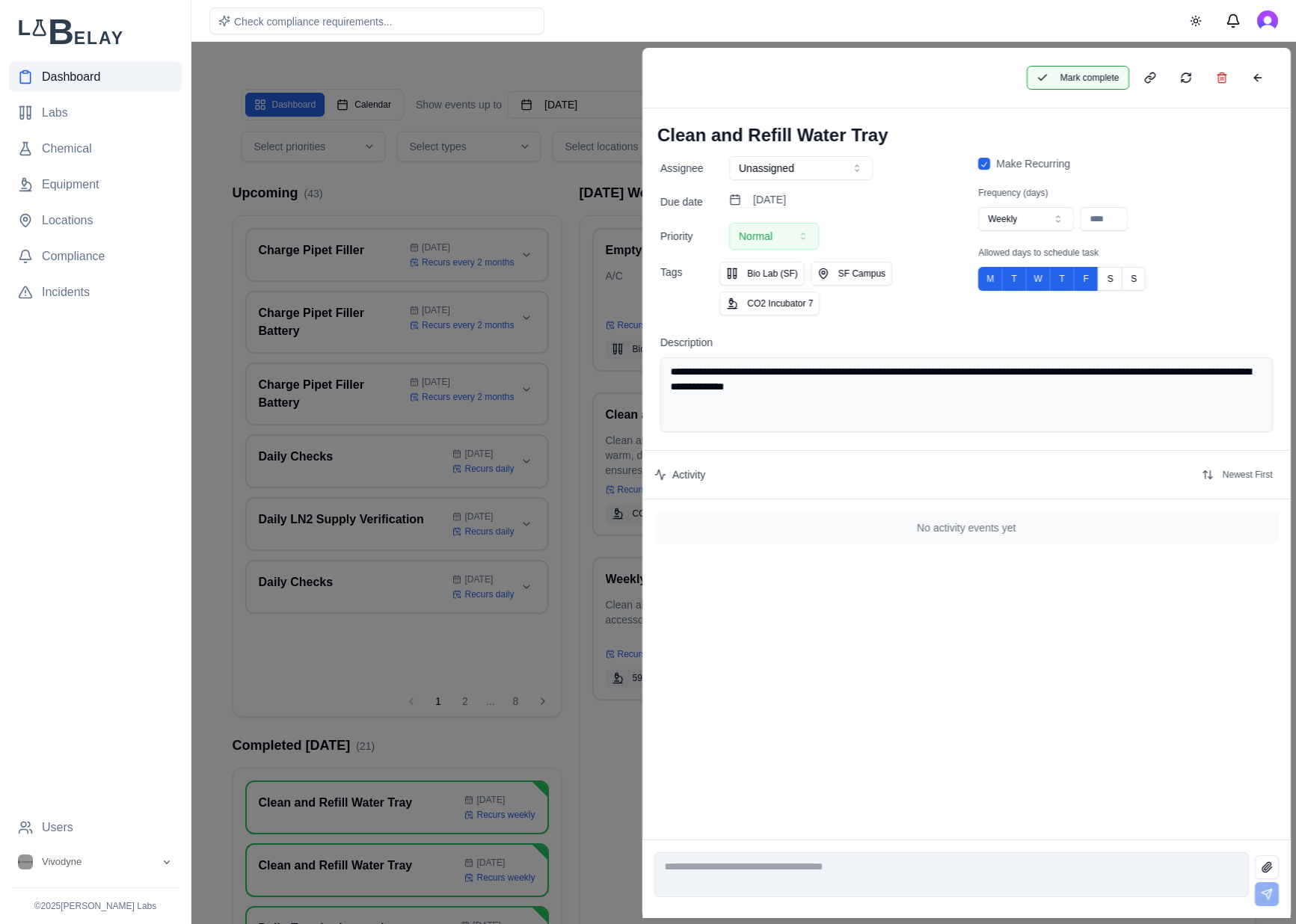
click at [1083, 85] on button "Mark complete" at bounding box center [1076, 77] width 102 height 23
click at [1267, 80] on button at bounding box center [1257, 77] width 30 height 23
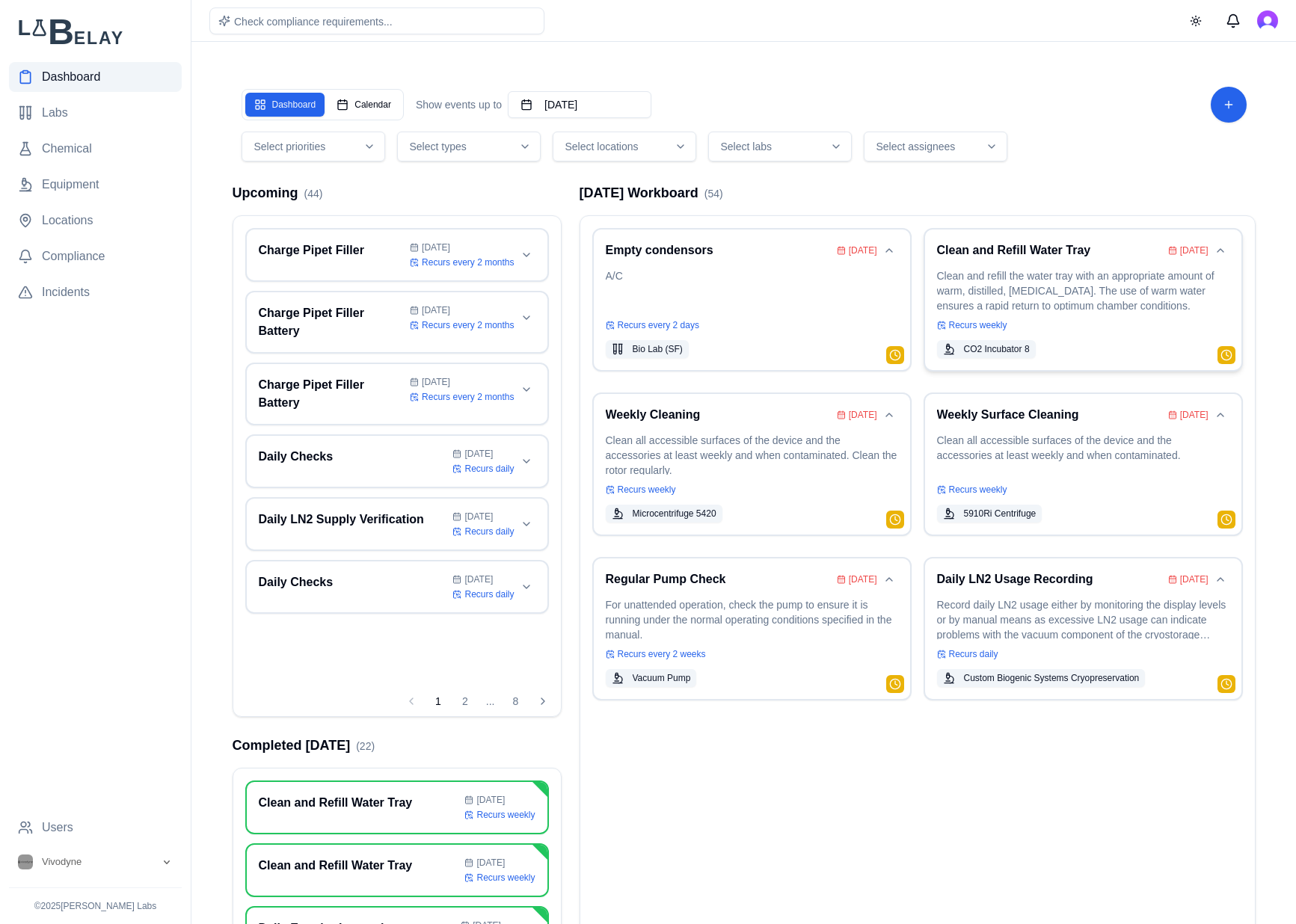
click at [1150, 295] on p "Clean and refill the water tray with an appropriate amount of warm, distilled, …" at bounding box center [1082, 289] width 292 height 42
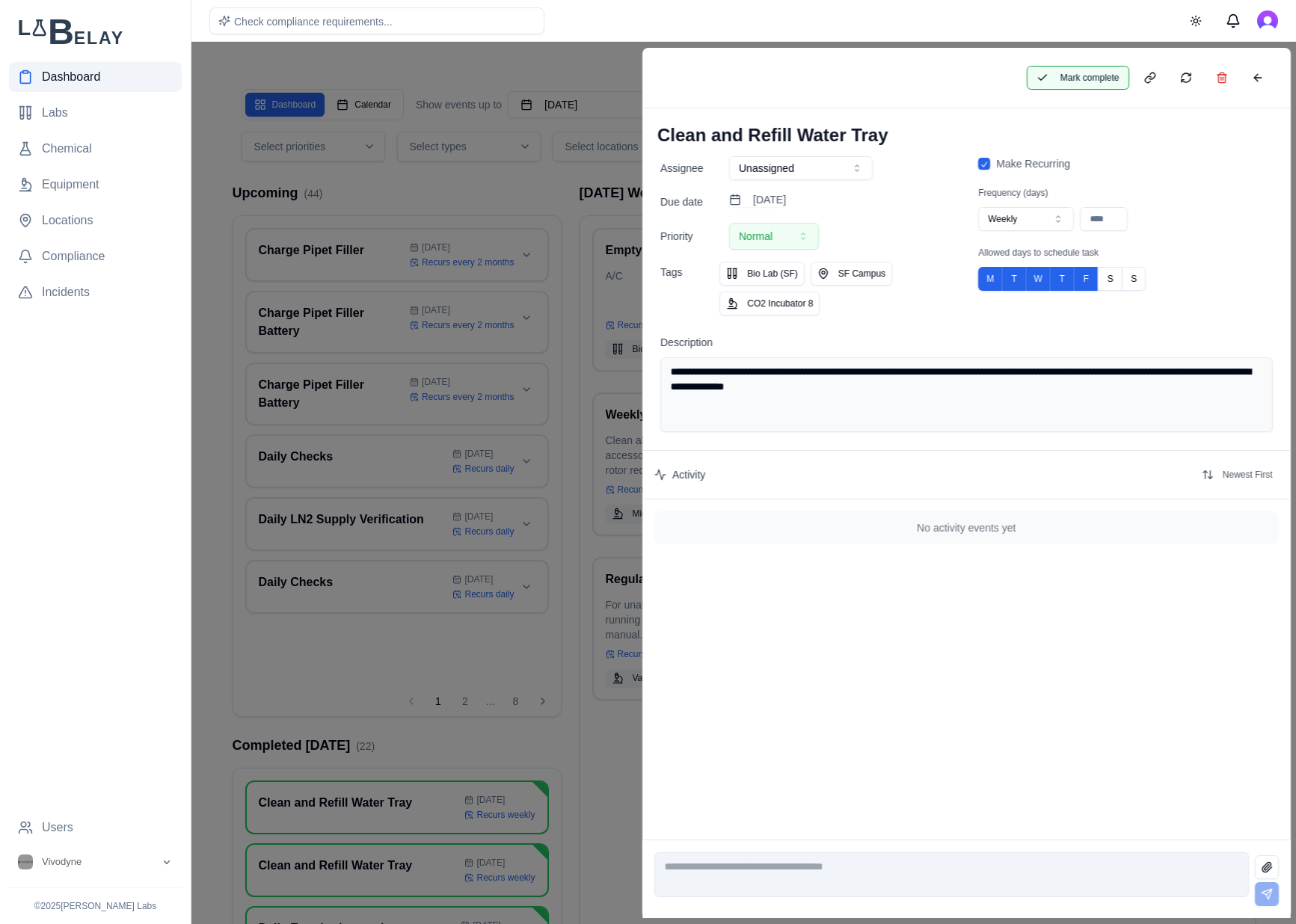
click at [1041, 79] on button "Mark complete" at bounding box center [1076, 77] width 102 height 23
click at [1247, 83] on button at bounding box center [1257, 77] width 30 height 23
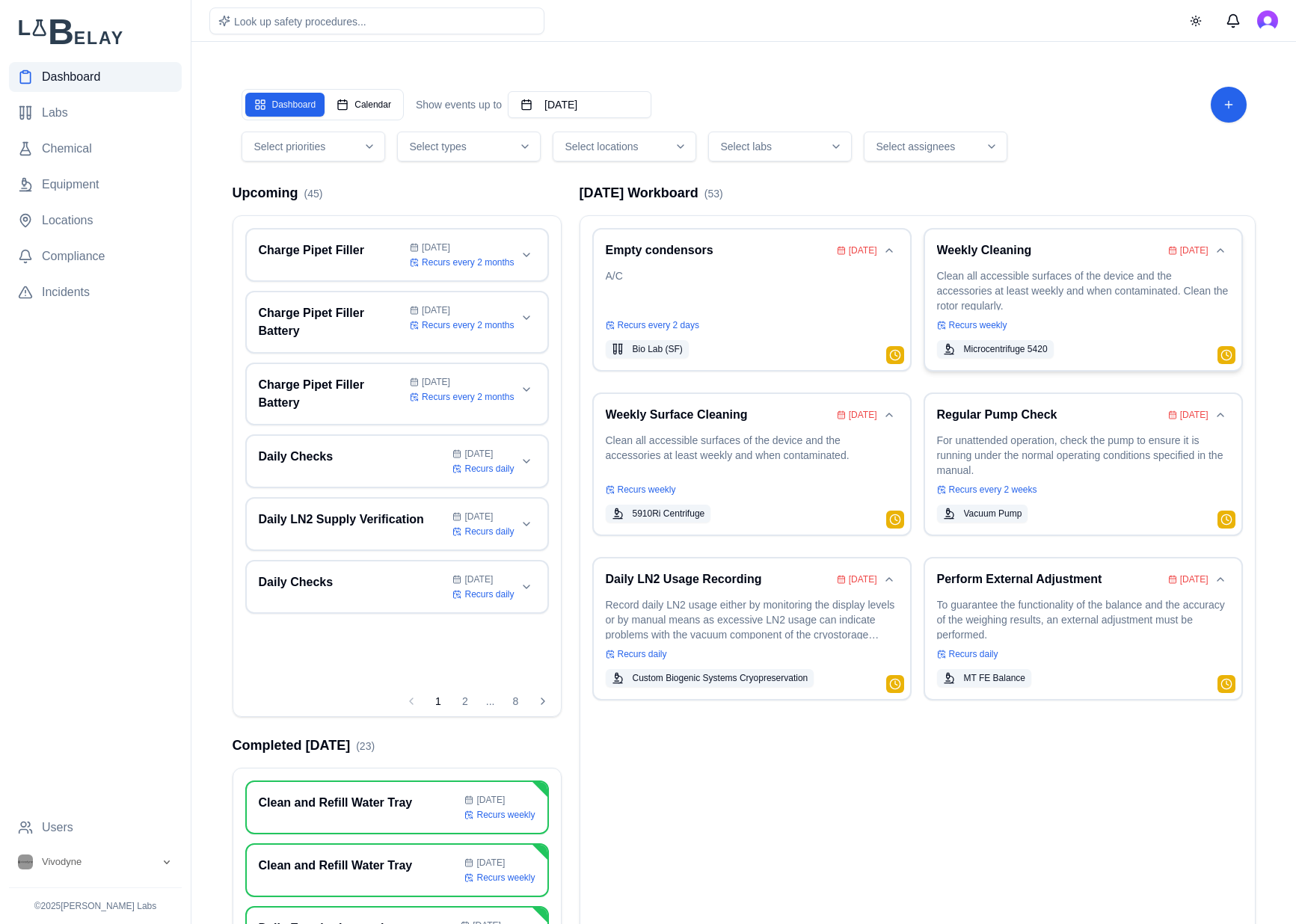
click at [1075, 280] on p "Clean all accessible surfaces of the device and the accessories at least weekly…" at bounding box center [1082, 289] width 292 height 42
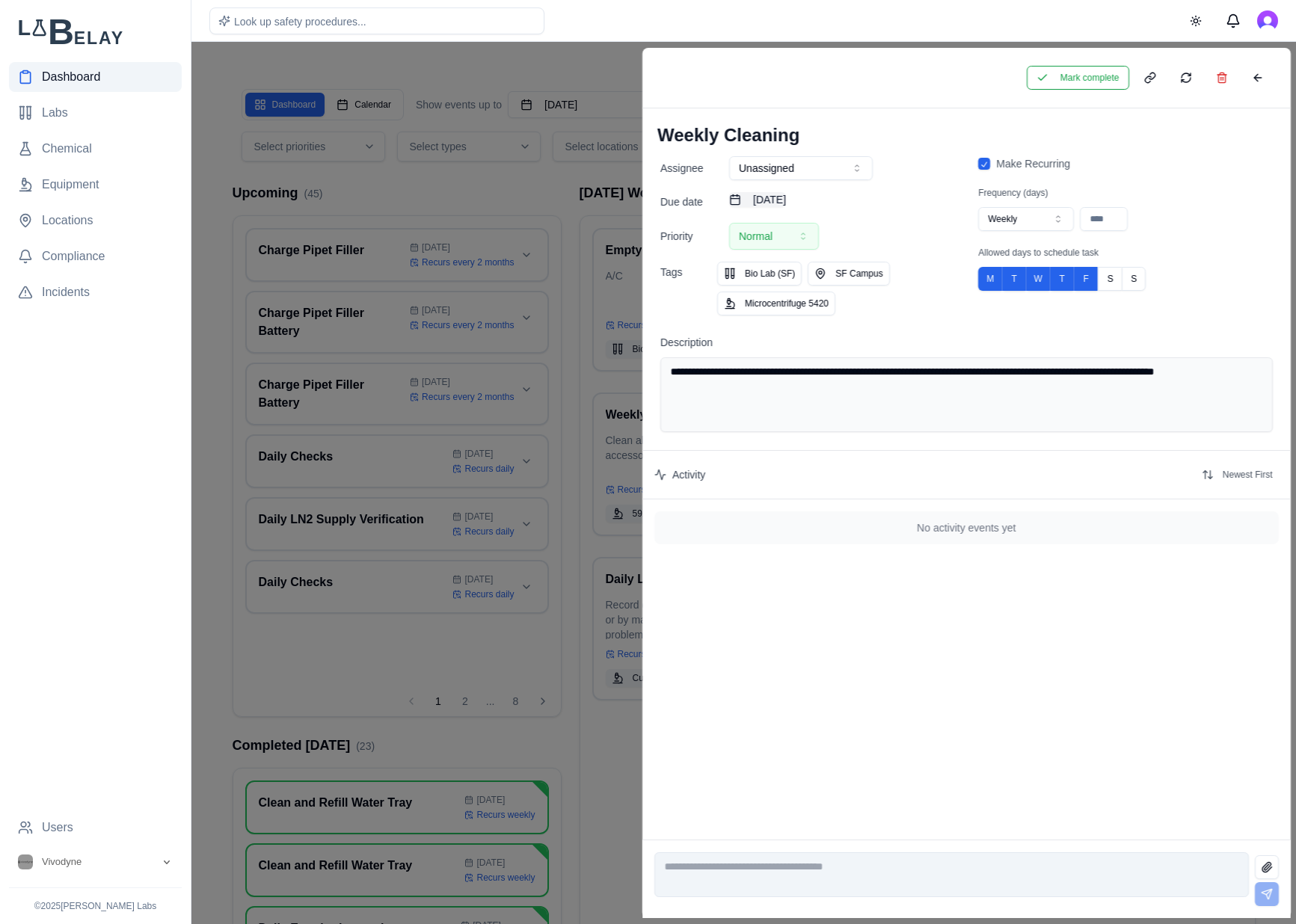
click at [786, 205] on button "August 3rd, 2025" at bounding box center [757, 200] width 56 height 15
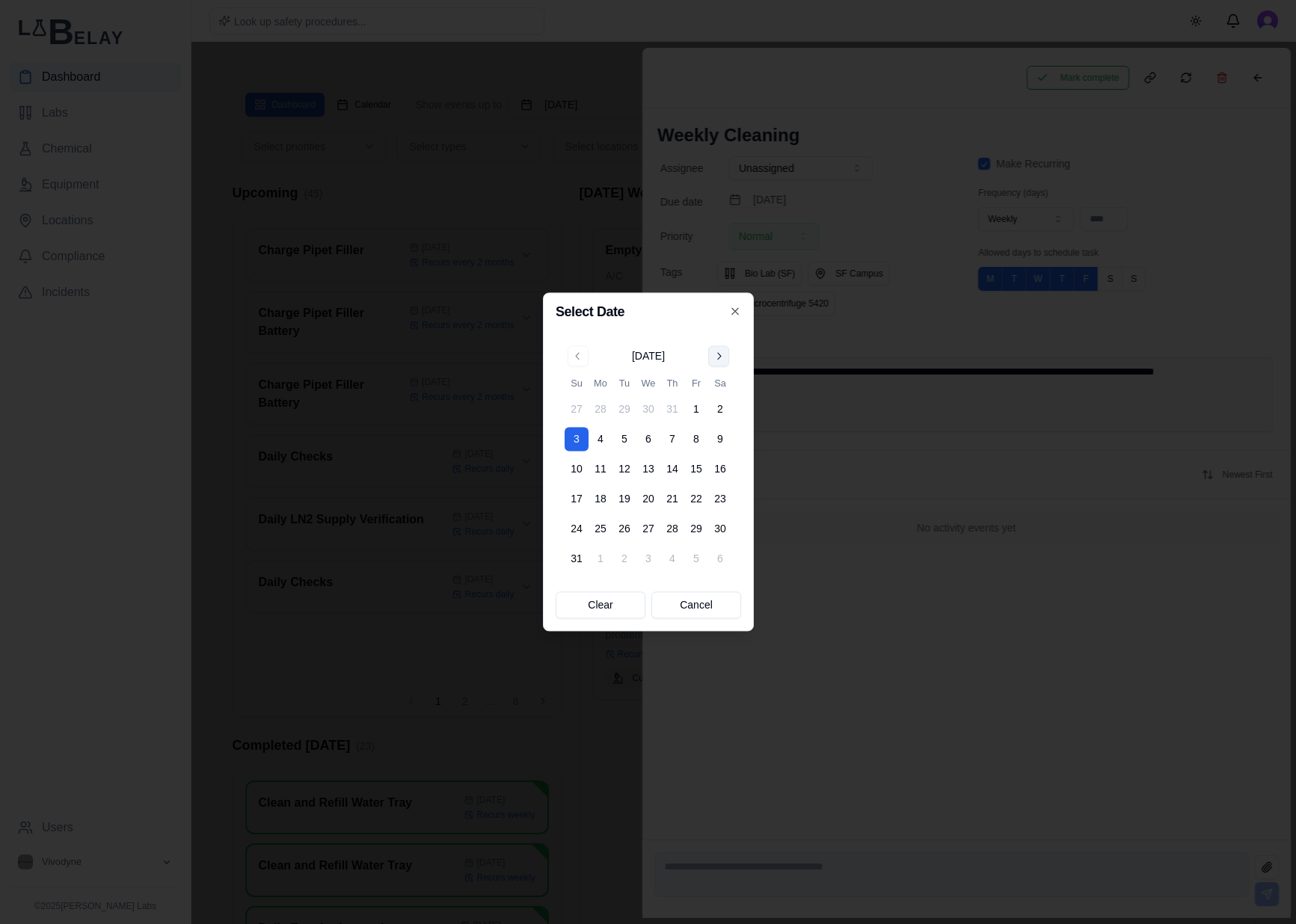
click at [715, 350] on button "Go to next month" at bounding box center [718, 356] width 21 height 21
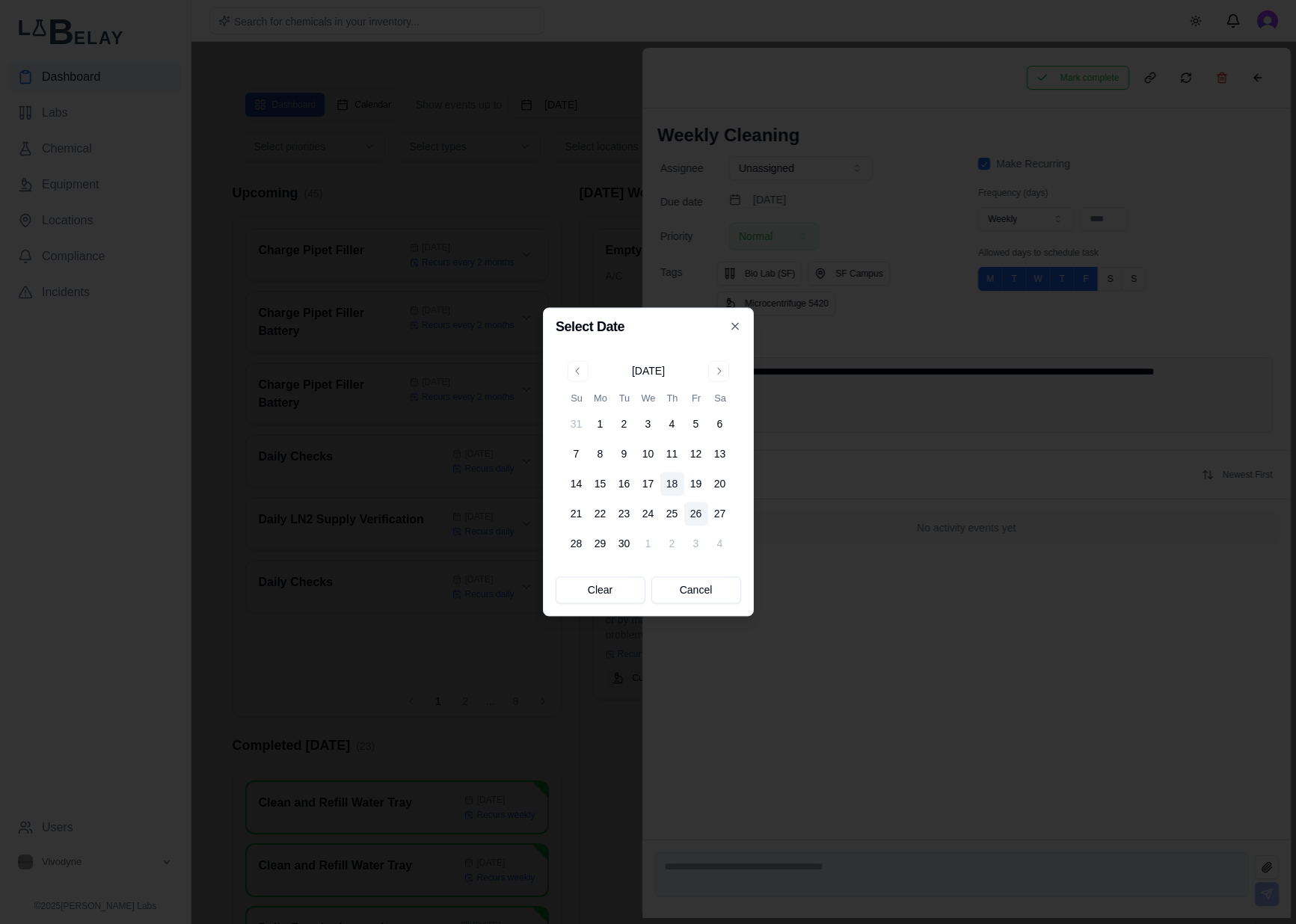
click at [691, 506] on button "26" at bounding box center [695, 514] width 23 height 23
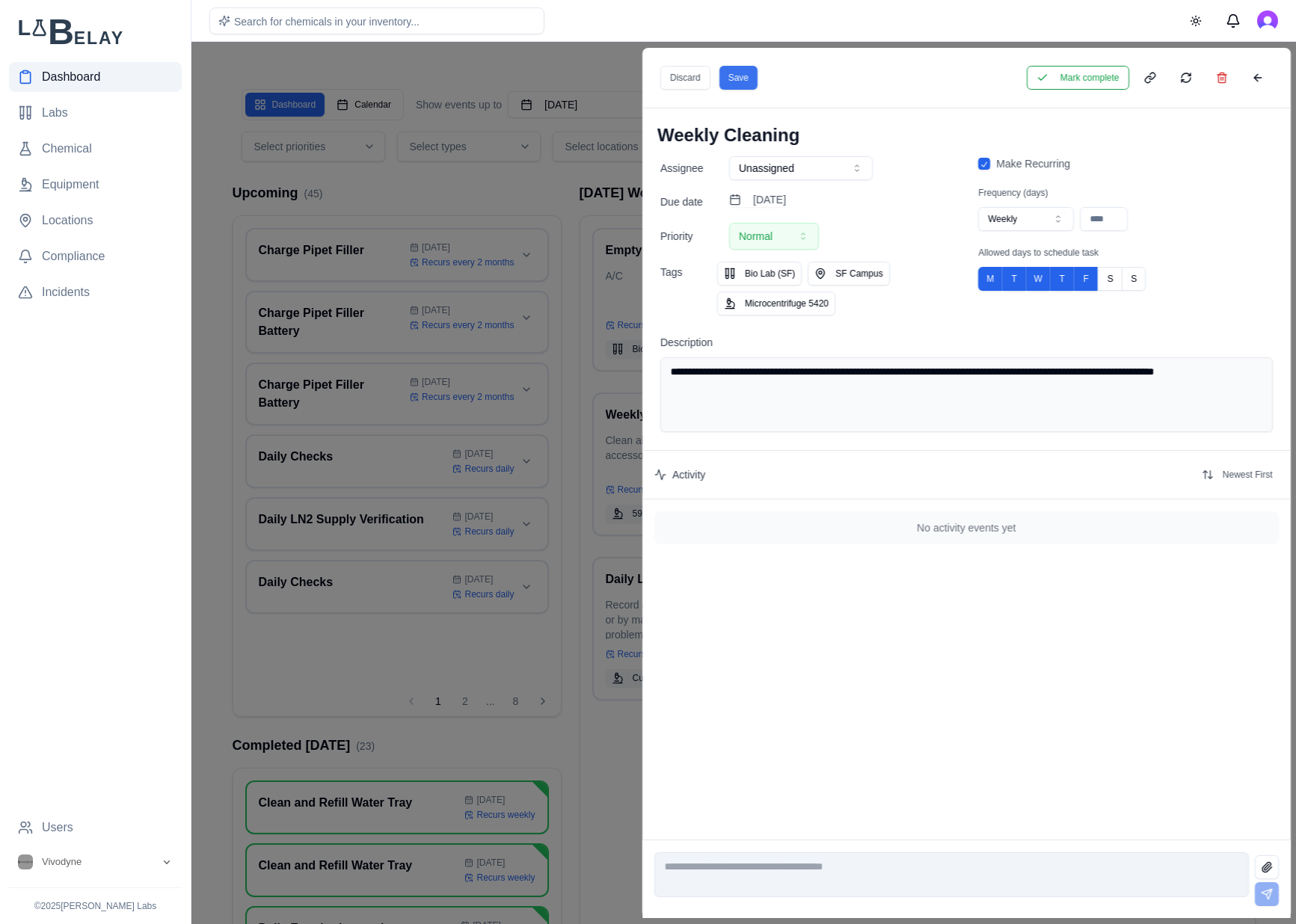
click at [757, 82] on button "Save" at bounding box center [737, 77] width 39 height 23
click at [1254, 80] on button at bounding box center [1257, 77] width 30 height 23
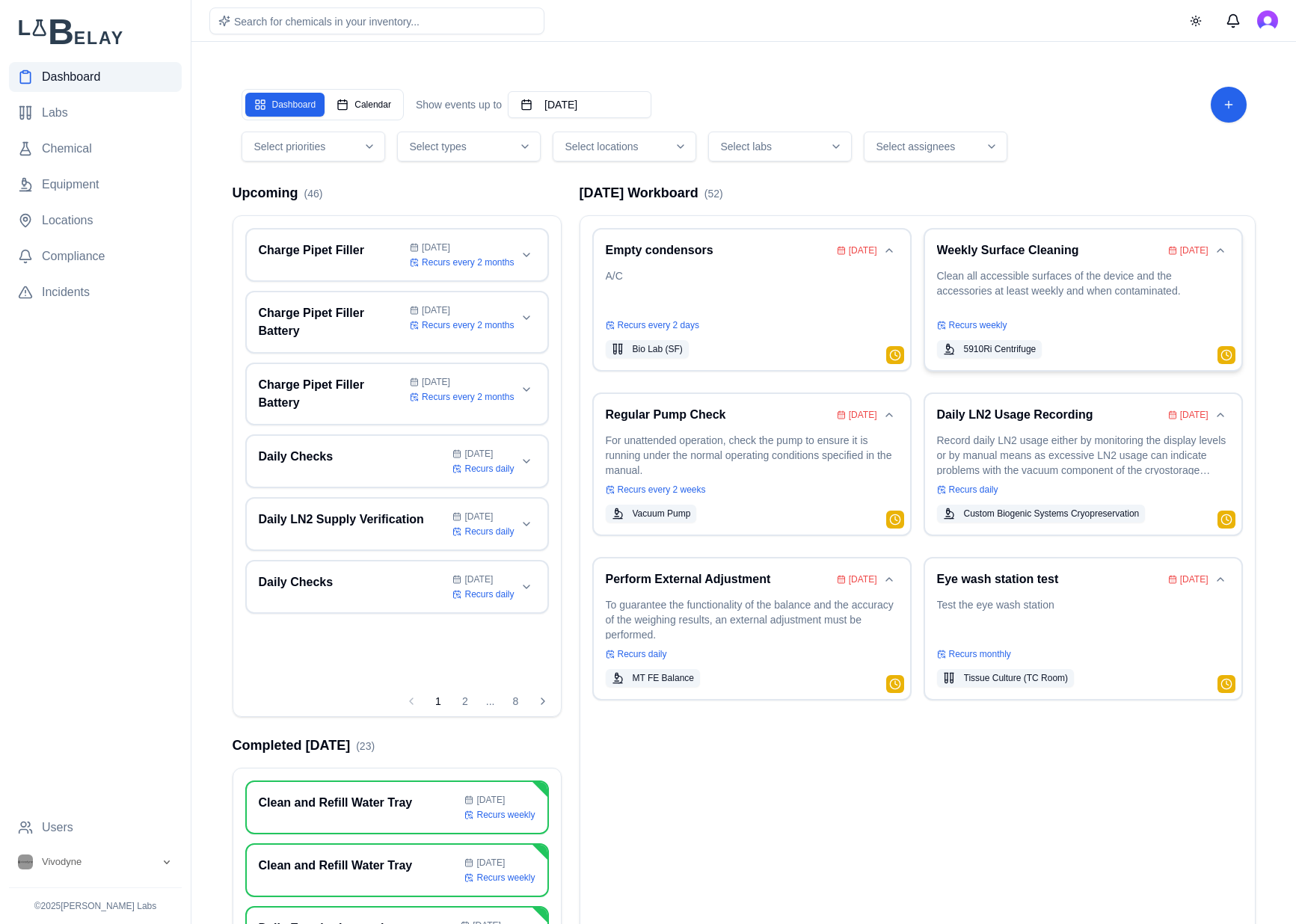
click at [1022, 306] on p "Clean all accessible surfaces of the device and the accessories at least weekly…" at bounding box center [1082, 289] width 292 height 42
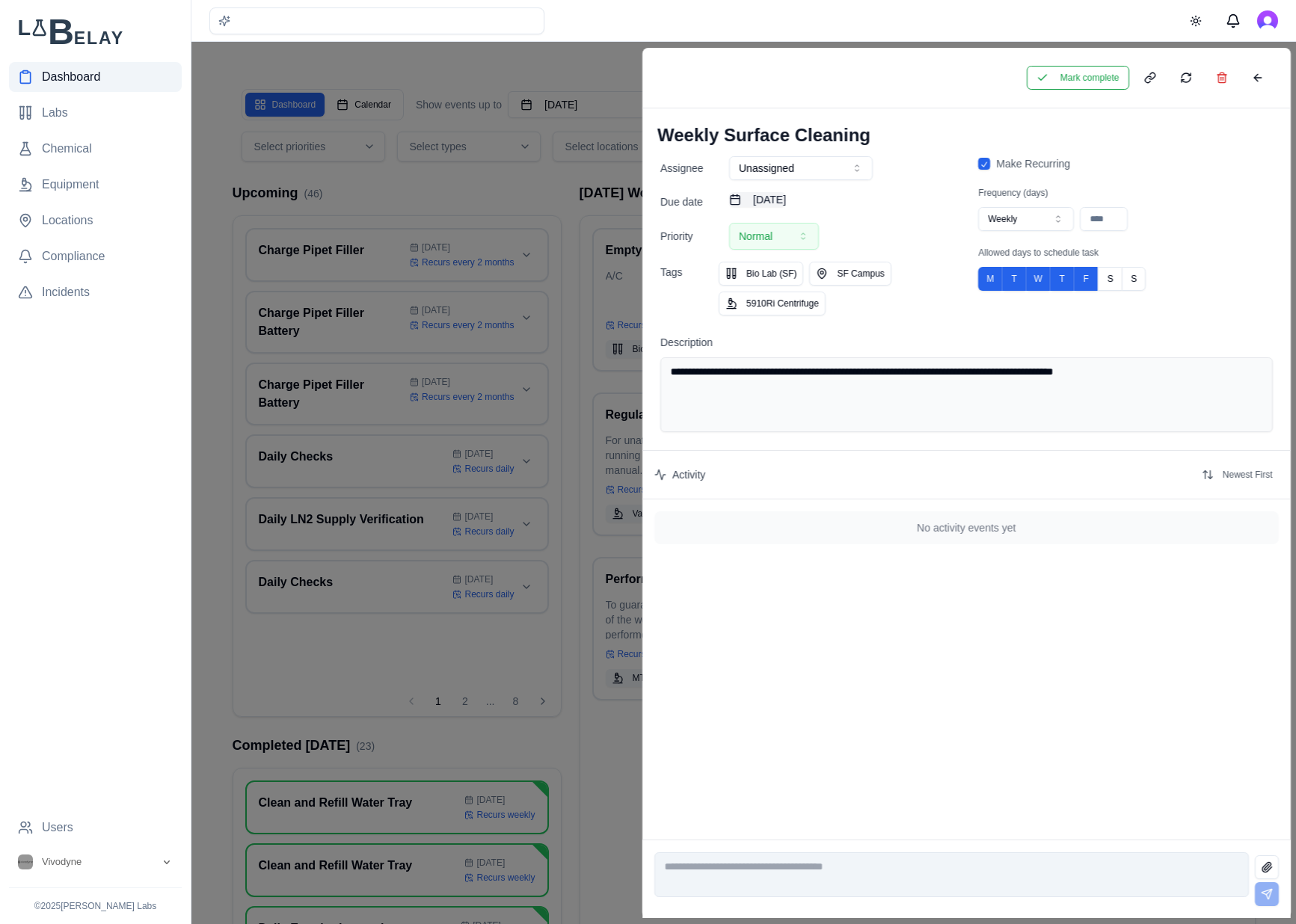
click at [786, 193] on button "August 3rd, 2025" at bounding box center [757, 200] width 56 height 15
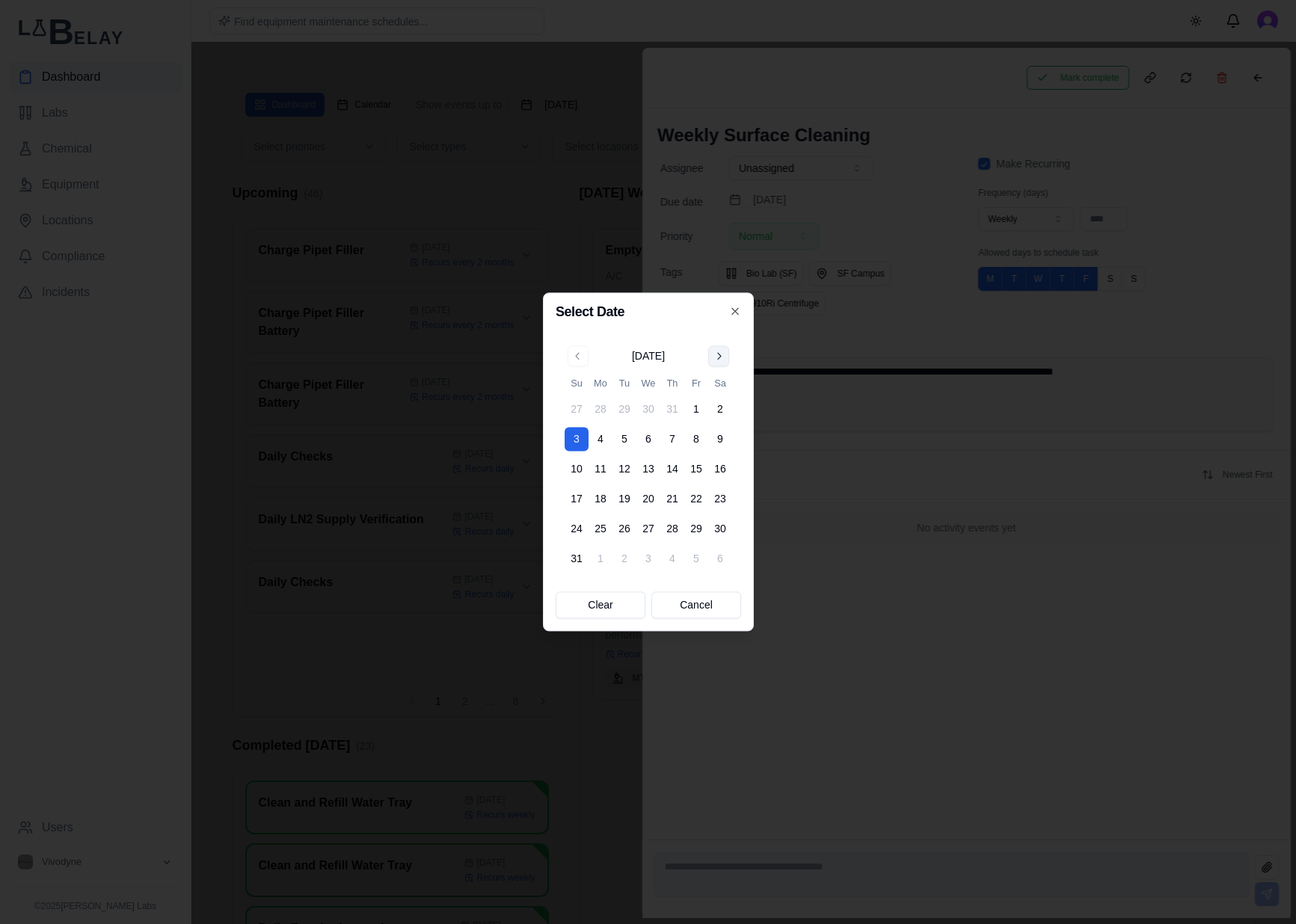
click at [718, 363] on button "Go to next month" at bounding box center [718, 356] width 21 height 21
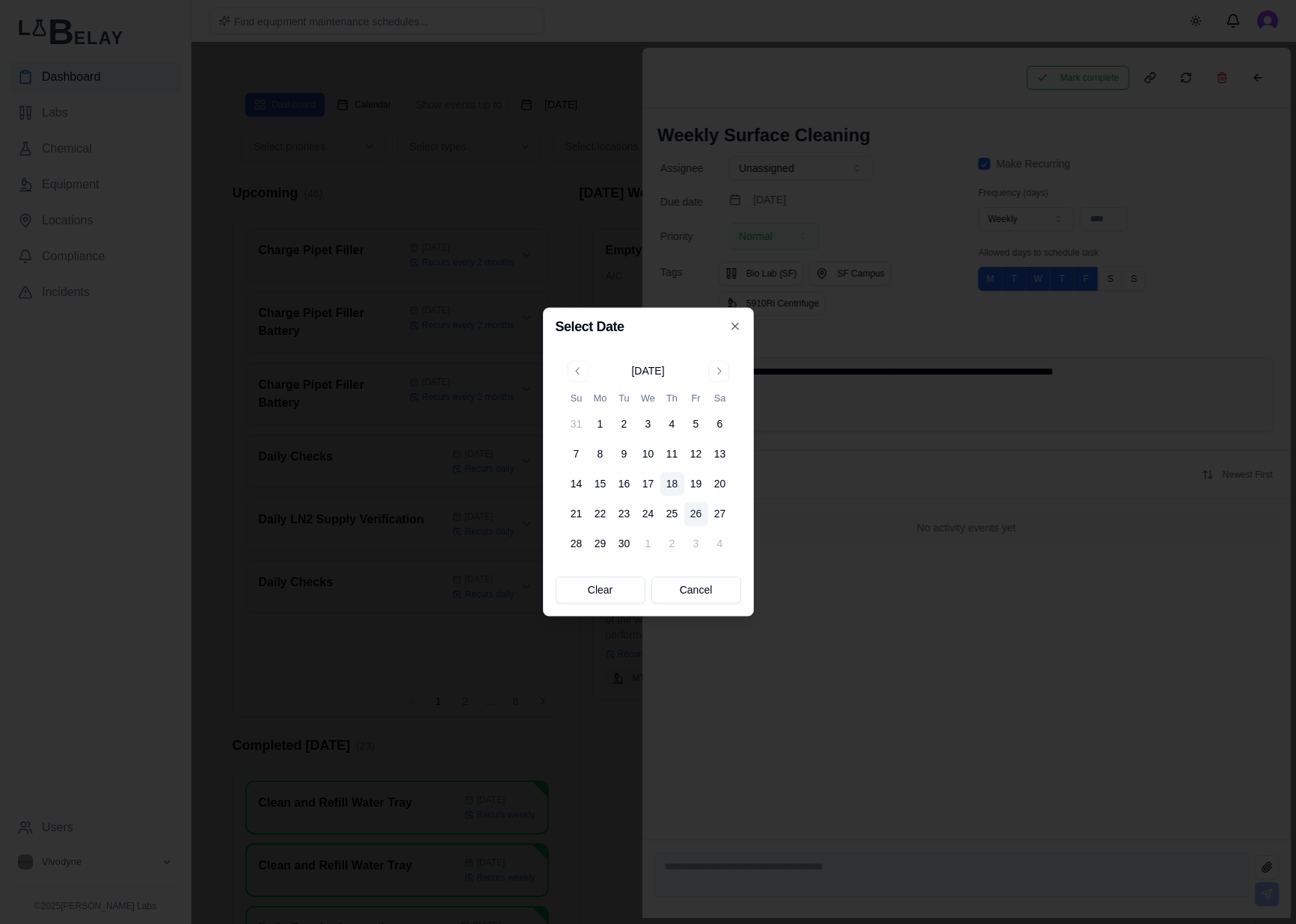
click at [700, 519] on button "26" at bounding box center [695, 514] width 23 height 23
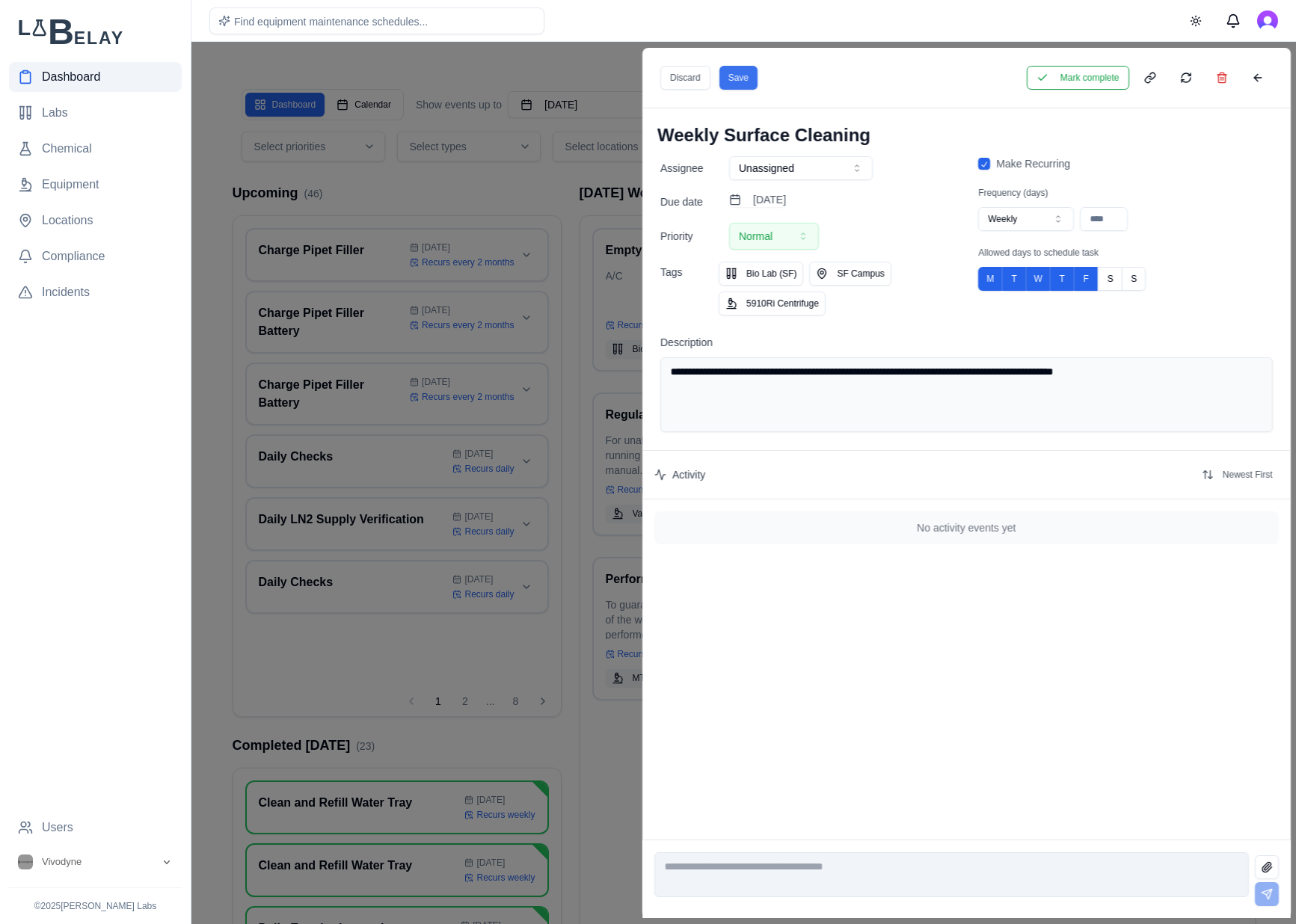
click at [724, 72] on button "Save" at bounding box center [737, 77] width 39 height 23
click at [1257, 79] on button at bounding box center [1257, 77] width 30 height 23
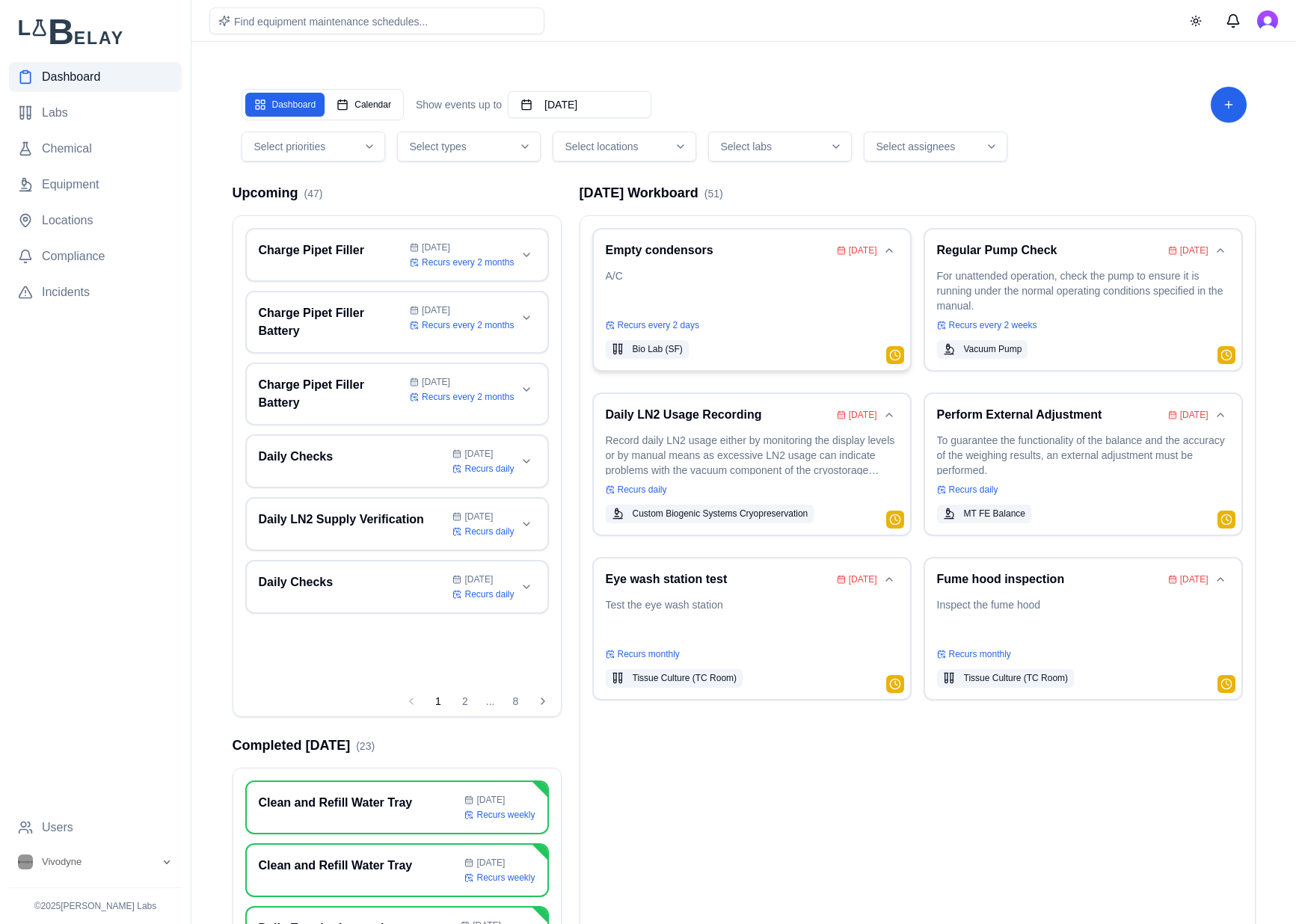
click at [767, 300] on p "A/C" at bounding box center [751, 289] width 292 height 42
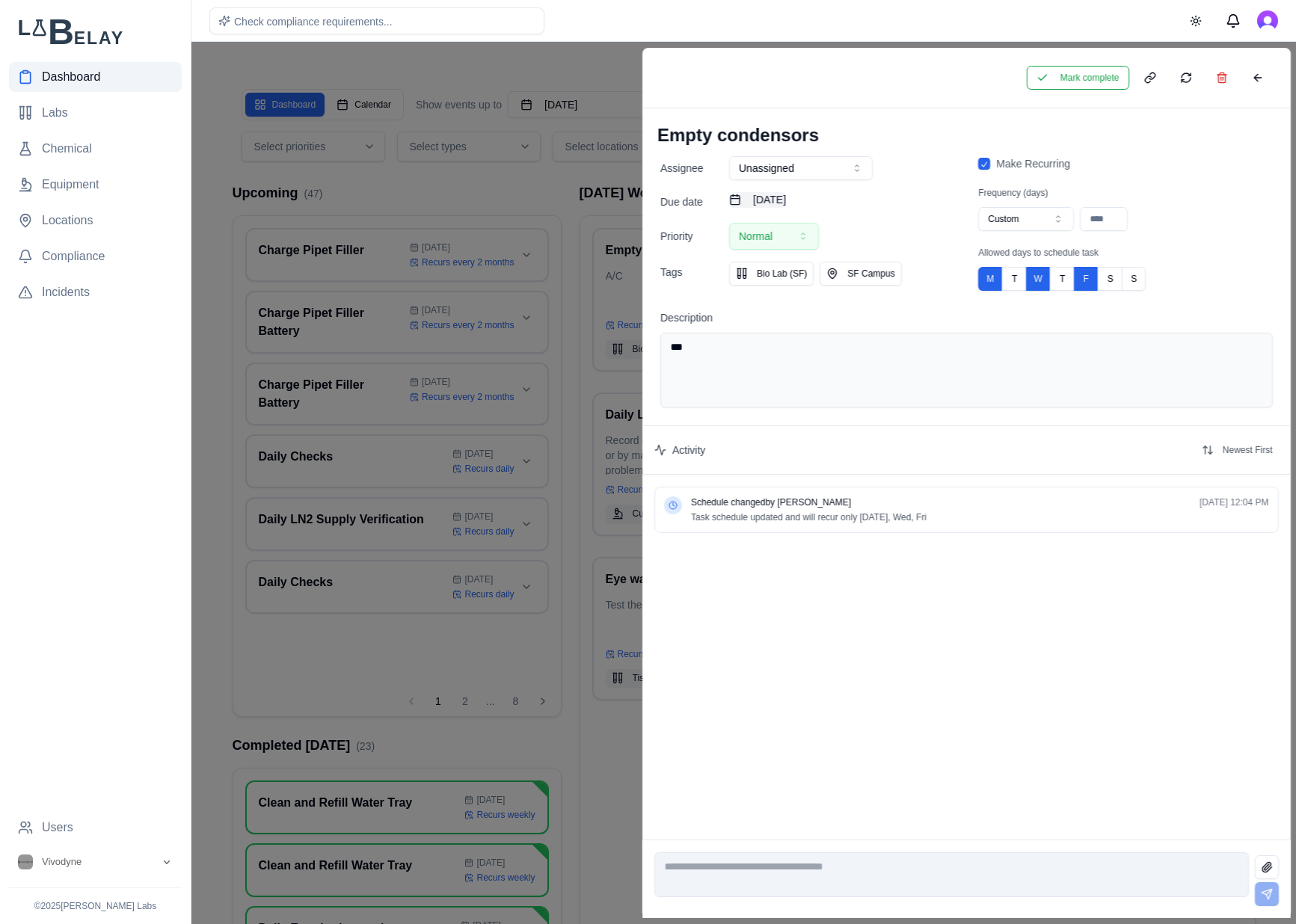
click at [786, 196] on button "August 1st, 2025" at bounding box center [757, 200] width 56 height 15
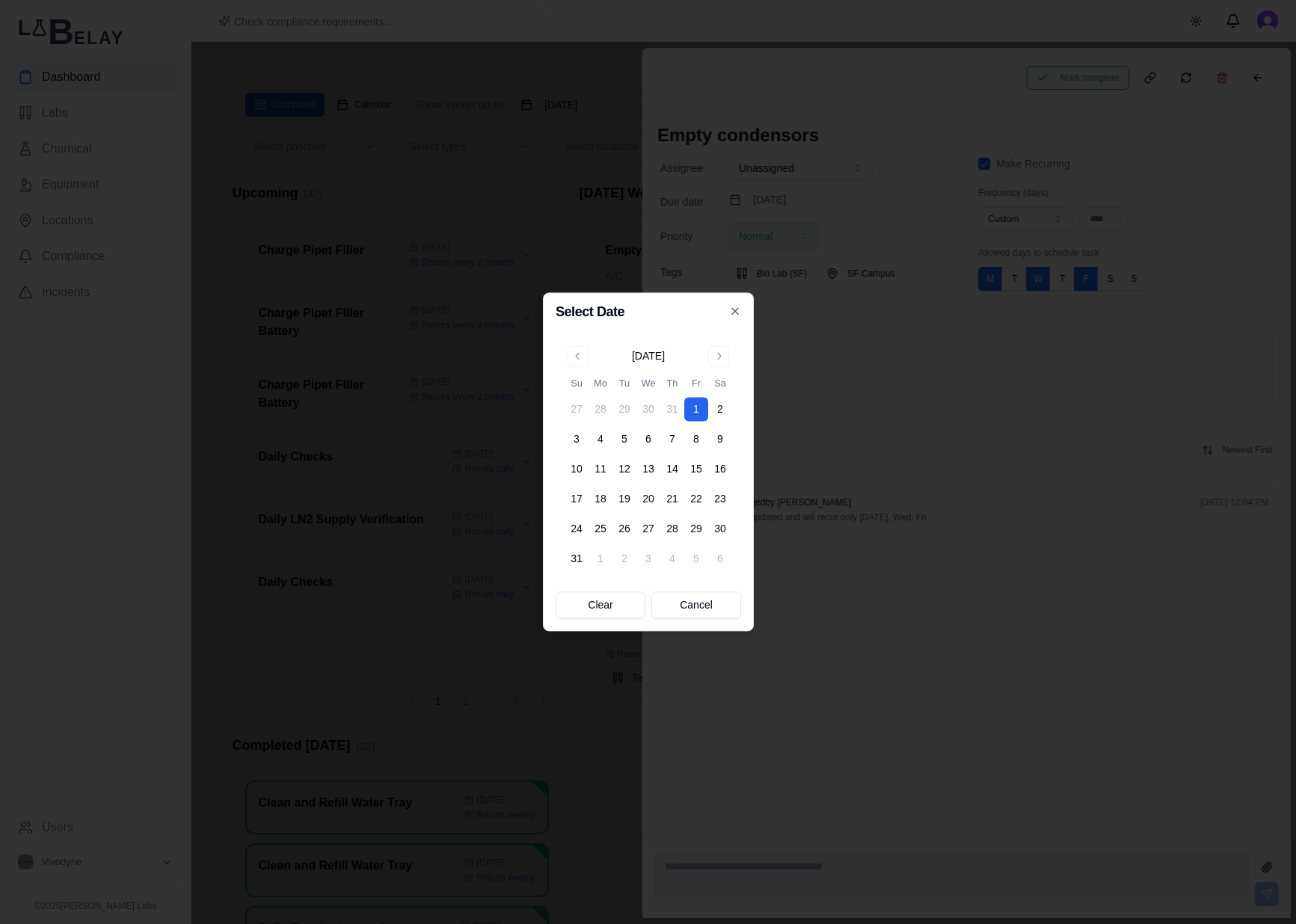
click at [959, 152] on div at bounding box center [648, 462] width 1296 height 924
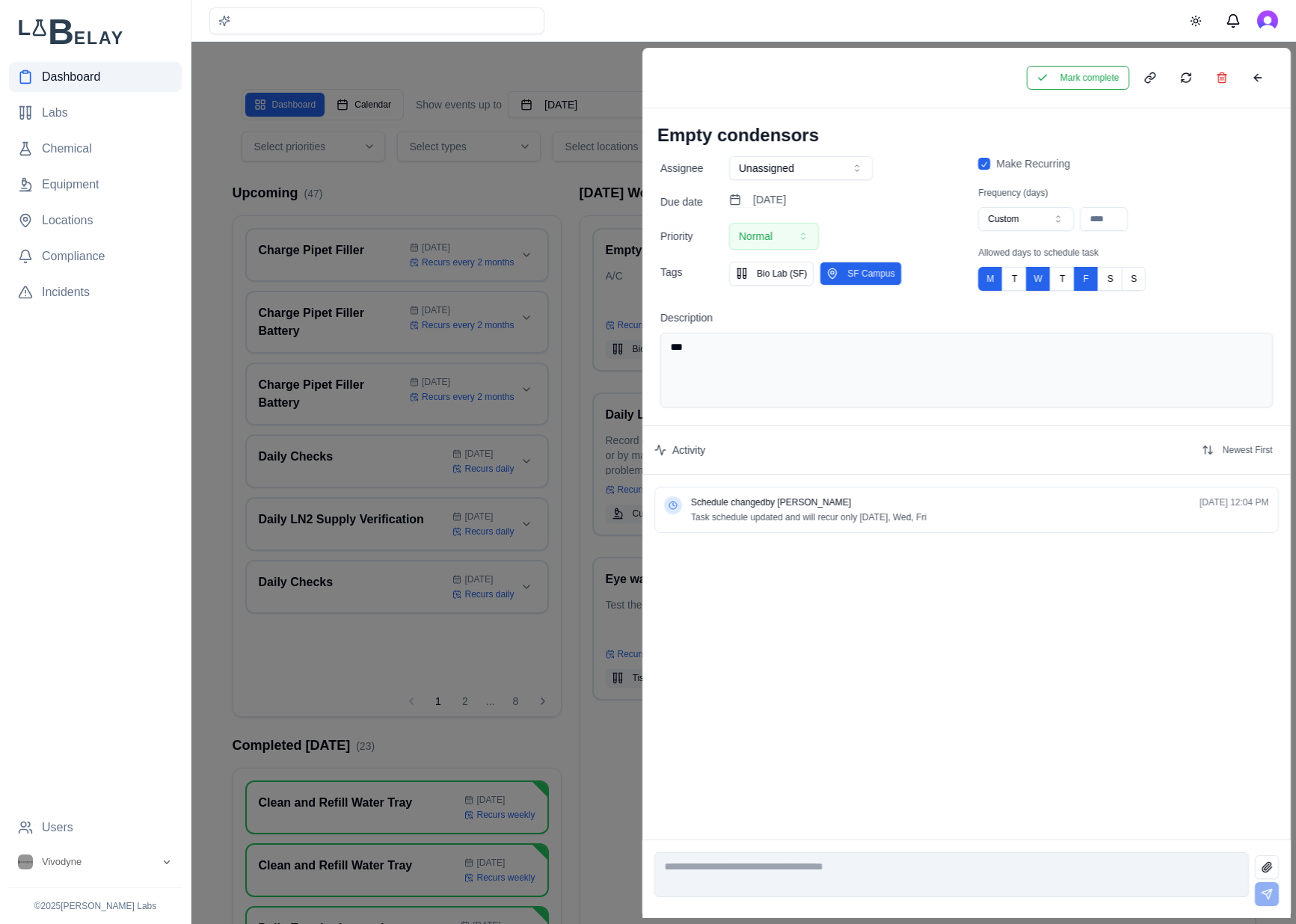
click at [865, 278] on button "SF Campus" at bounding box center [859, 273] width 82 height 23
click at [680, 276] on label "Tags" at bounding box center [690, 270] width 60 height 18
click at [903, 210] on div "August 1st, 2025" at bounding box center [841, 202] width 225 height 19
click at [1252, 81] on button at bounding box center [1257, 77] width 30 height 23
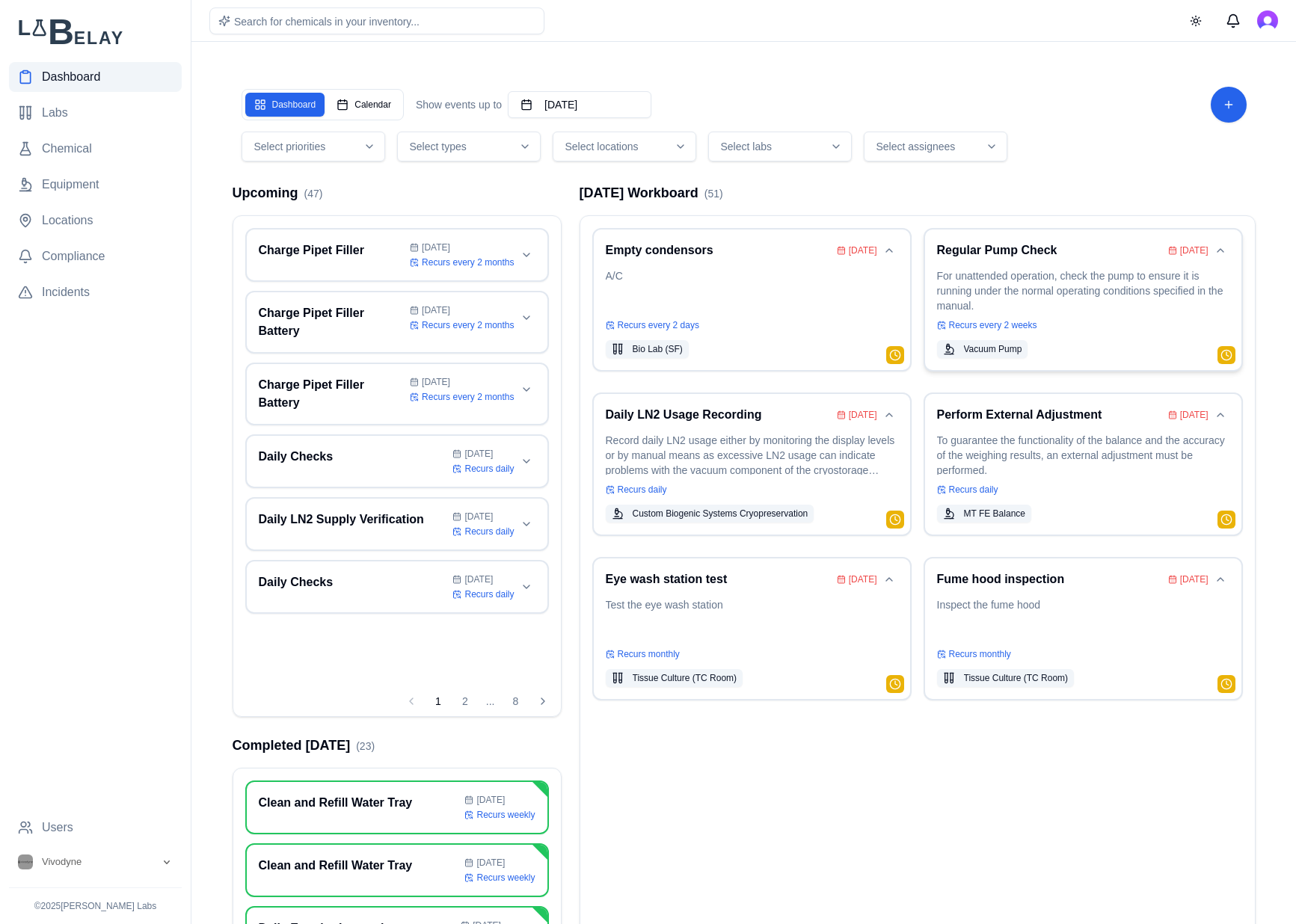
click at [1068, 300] on p "For unattended operation, check the pump to ensure it is running under the norm…" at bounding box center [1082, 289] width 292 height 42
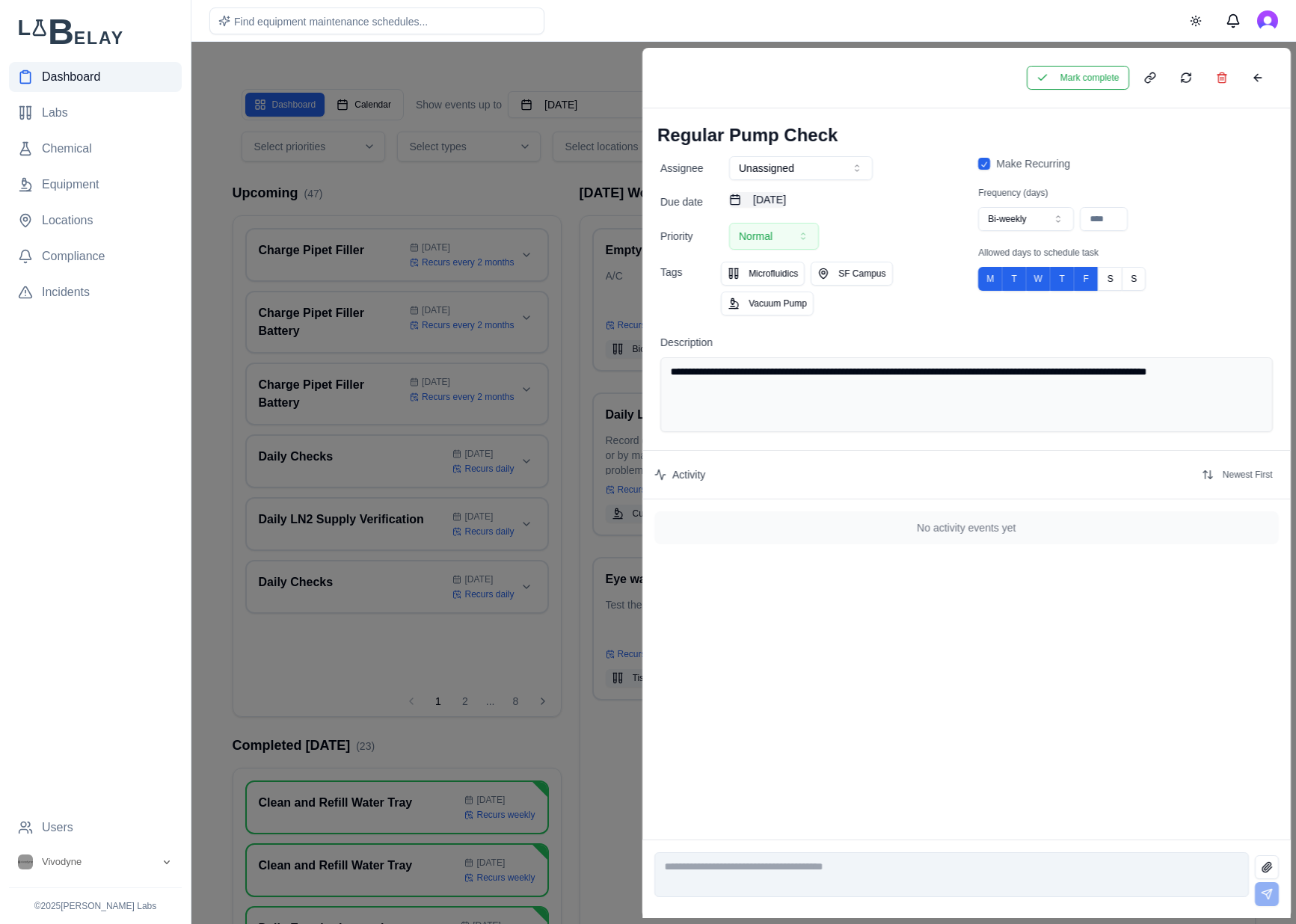
click at [786, 202] on button "August 8th, 2025" at bounding box center [757, 200] width 56 height 15
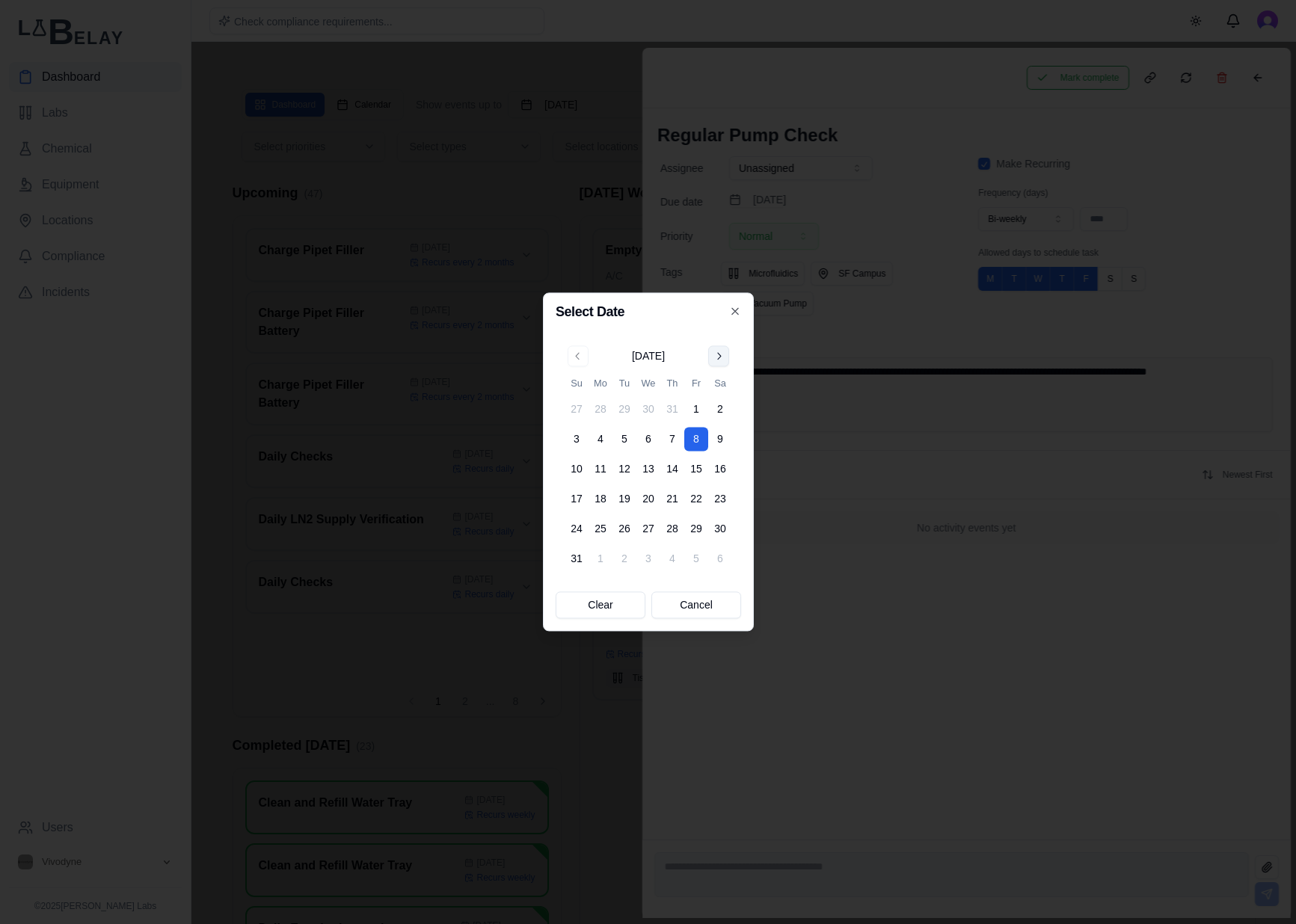
click at [714, 354] on button "Go to next month" at bounding box center [718, 356] width 21 height 21
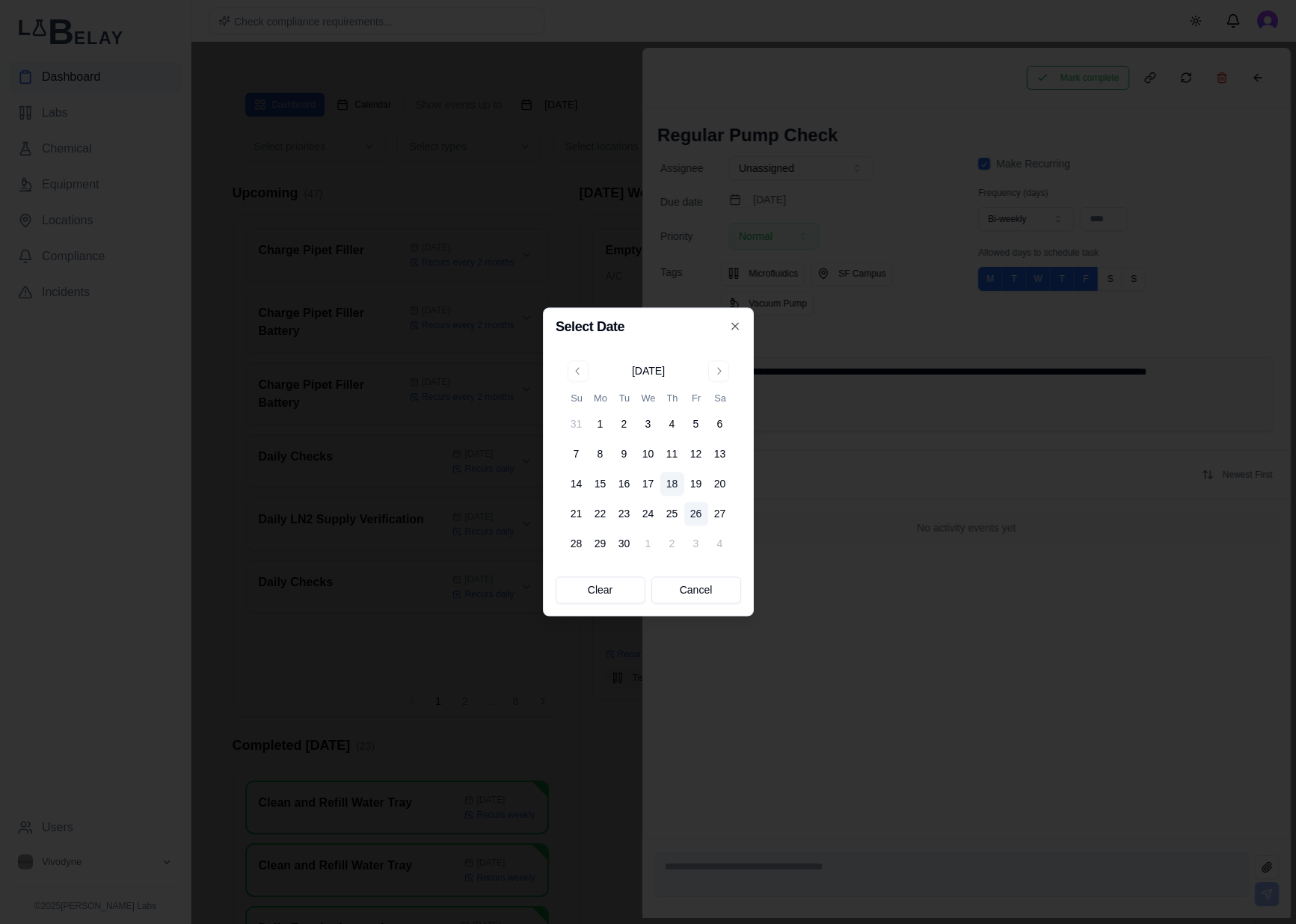
click at [702, 509] on button "26" at bounding box center [695, 514] width 23 height 23
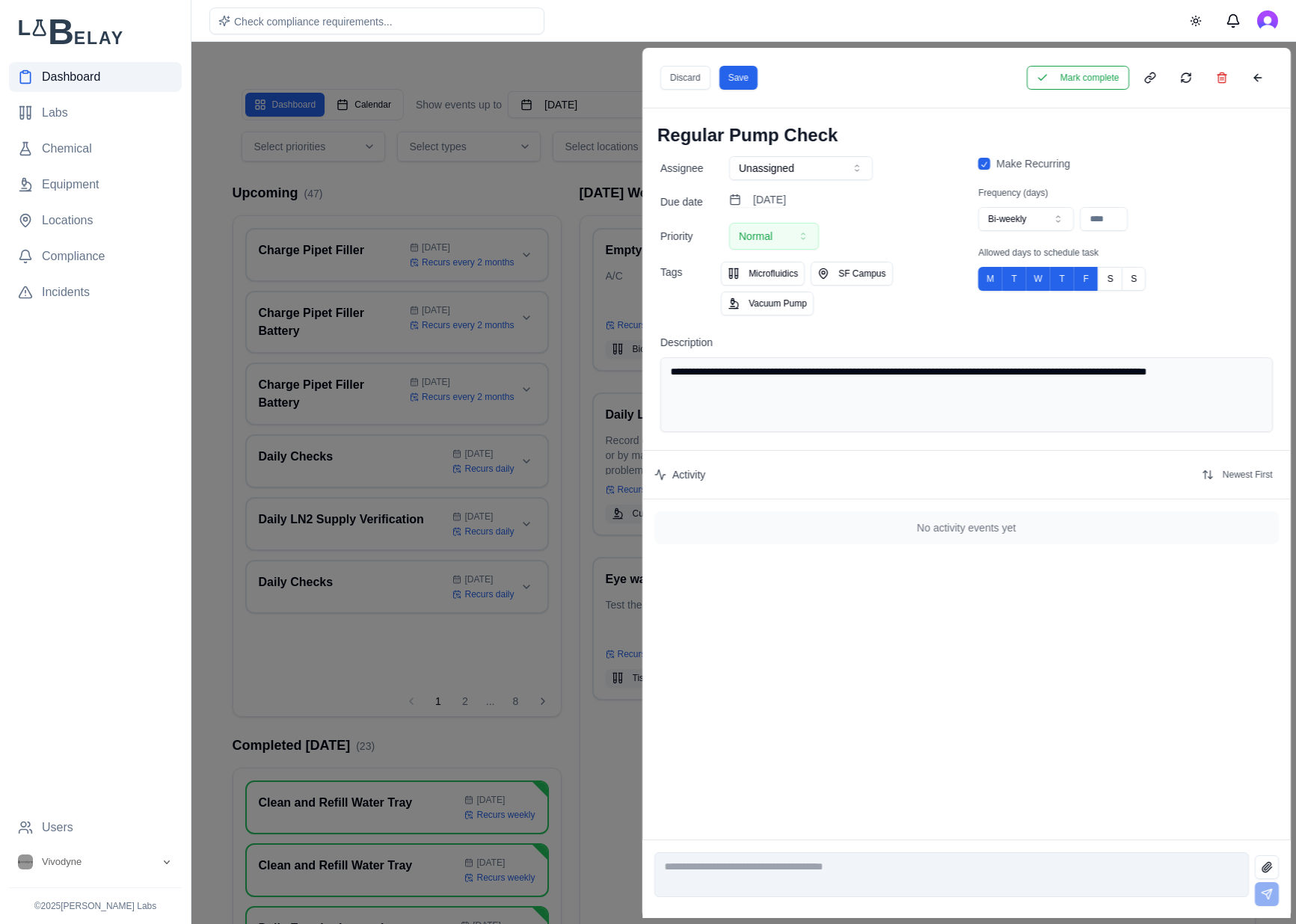
click at [764, 80] on div "Discard Save Mark complete" at bounding box center [966, 78] width 648 height 60
click at [748, 82] on button "Save" at bounding box center [737, 77] width 39 height 23
click at [1254, 80] on button at bounding box center [1257, 77] width 30 height 23
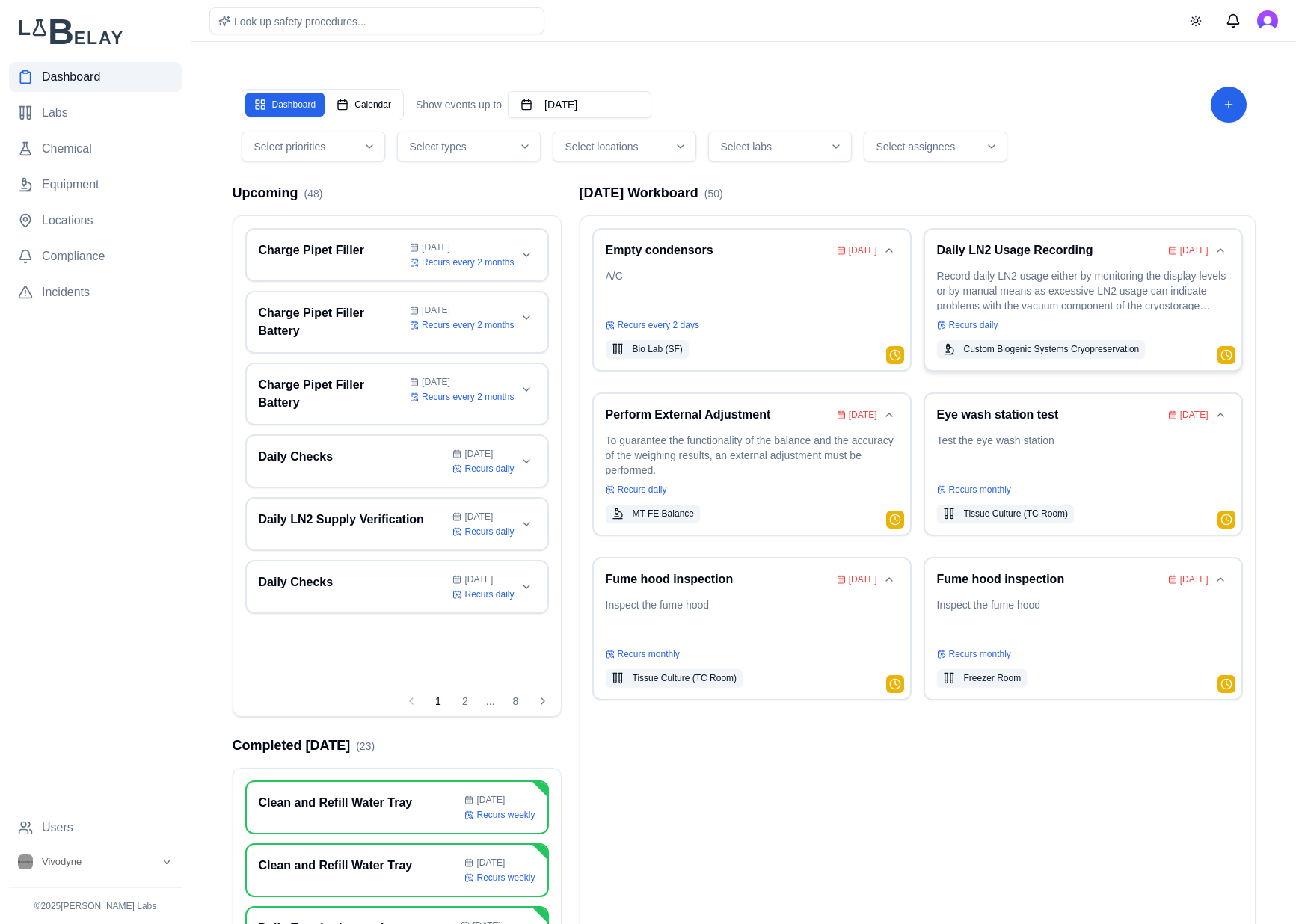
click at [1068, 294] on p "Record daily LN2 usage either by monitoring the display levels or by manual mea…" at bounding box center [1082, 289] width 292 height 42
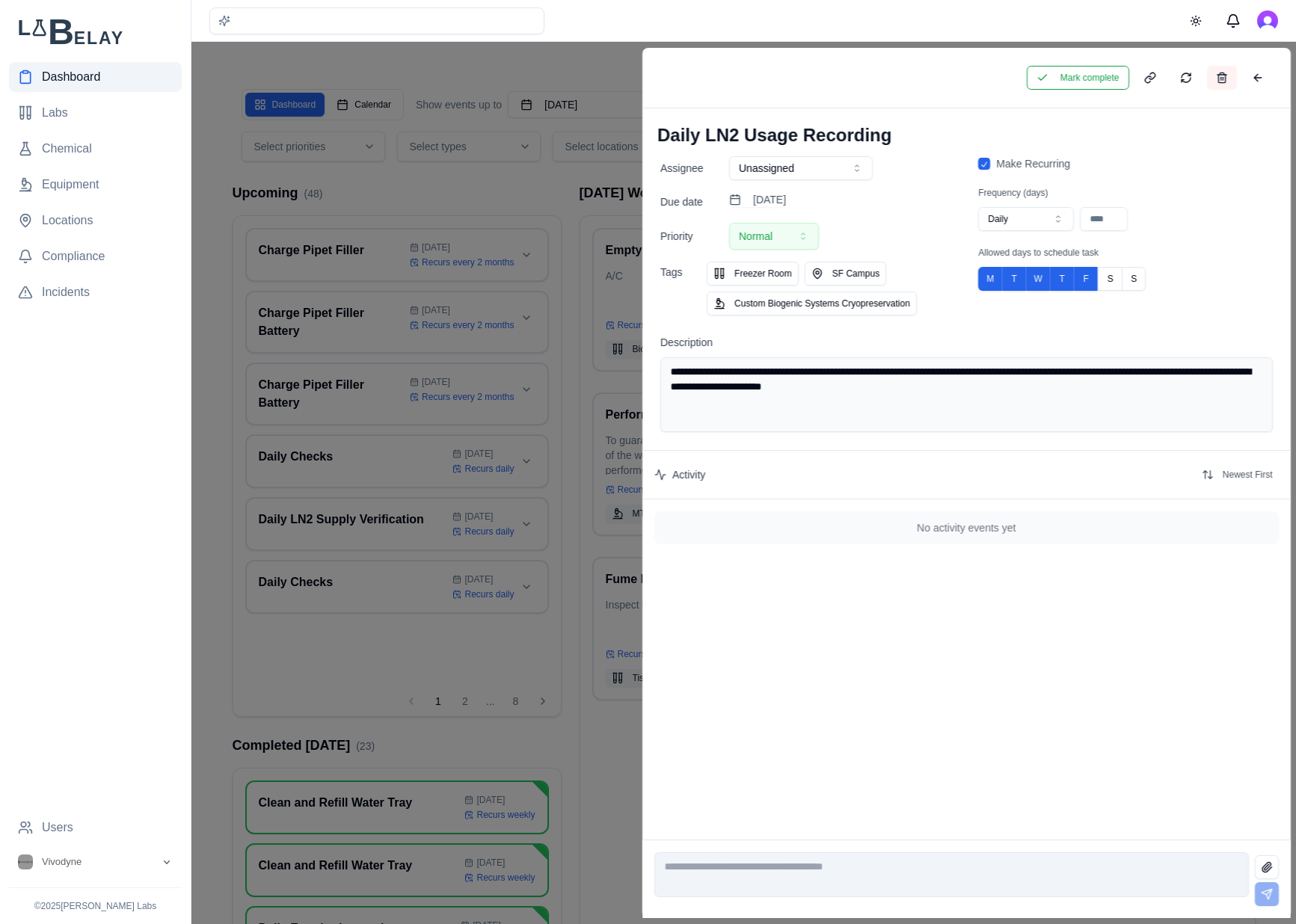
click at [1223, 73] on button at bounding box center [1221, 77] width 30 height 23
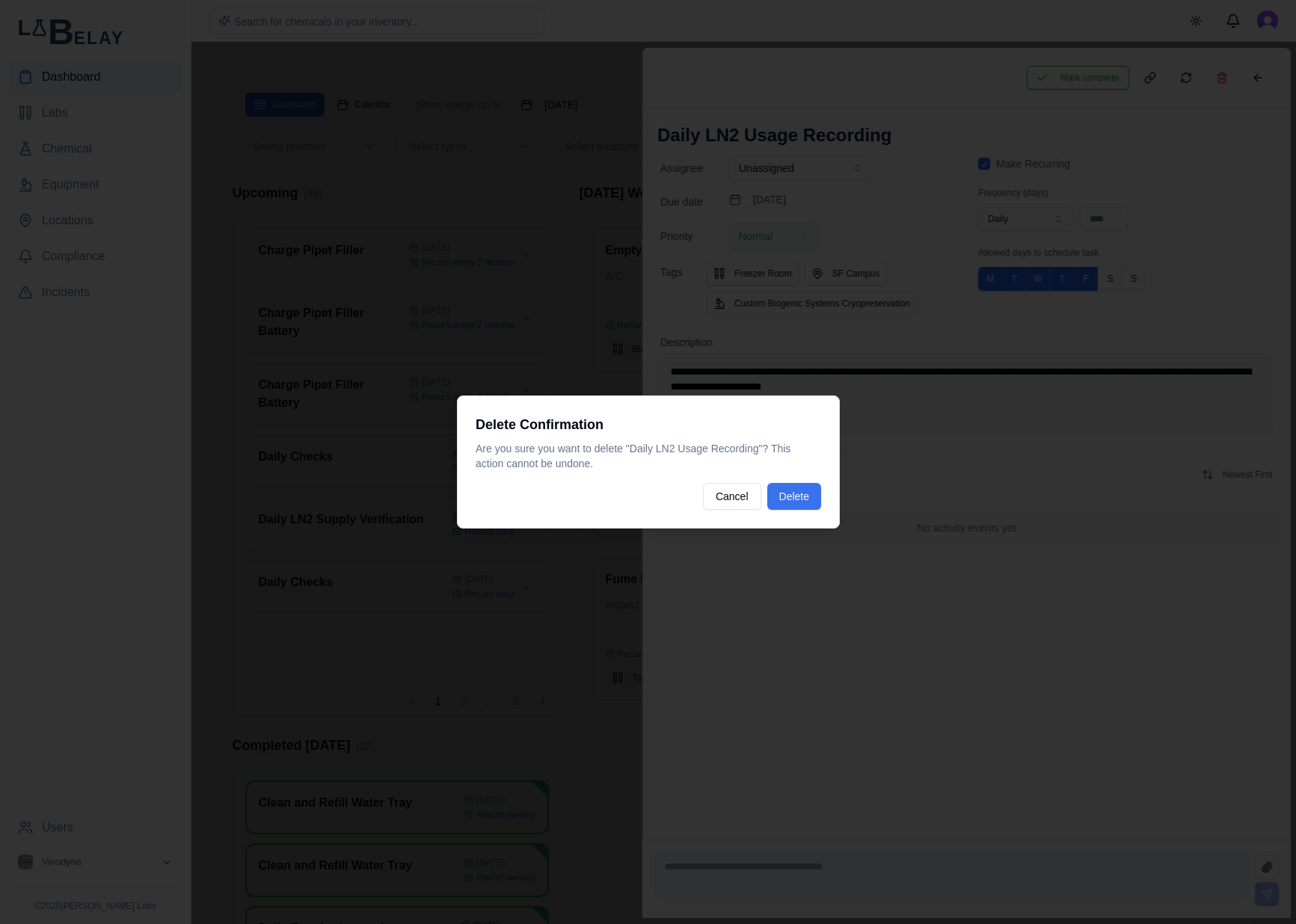
click at [810, 496] on button "Delete" at bounding box center [793, 496] width 54 height 27
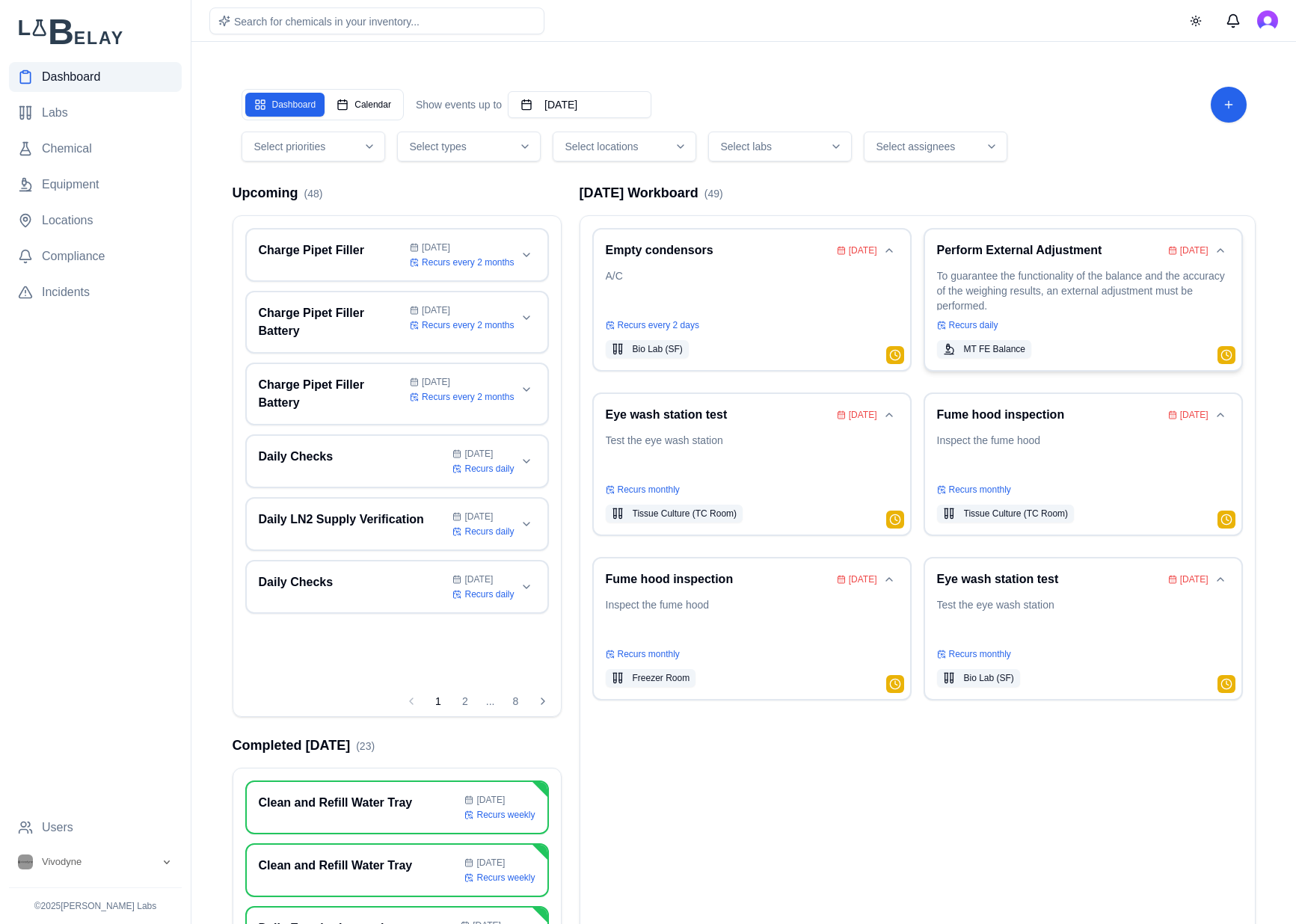
click at [1083, 285] on p "To guarantee the functionality of the balance and the accuracy of the weighing …" at bounding box center [1082, 289] width 292 height 42
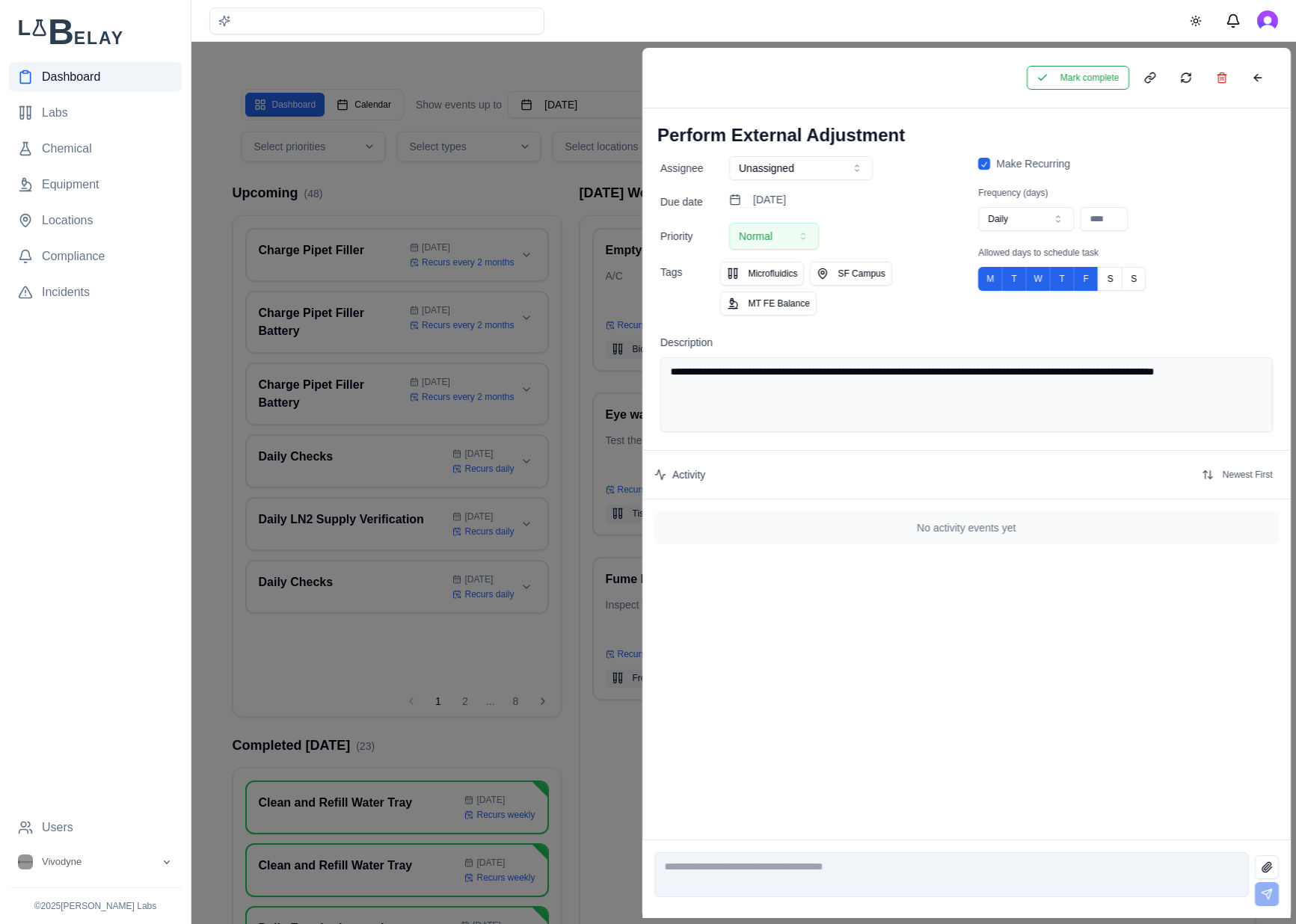
click at [1030, 212] on button "Daily" at bounding box center [1026, 219] width 96 height 23
type input "**"
click at [786, 193] on button "August 15th, 2025" at bounding box center [757, 200] width 56 height 15
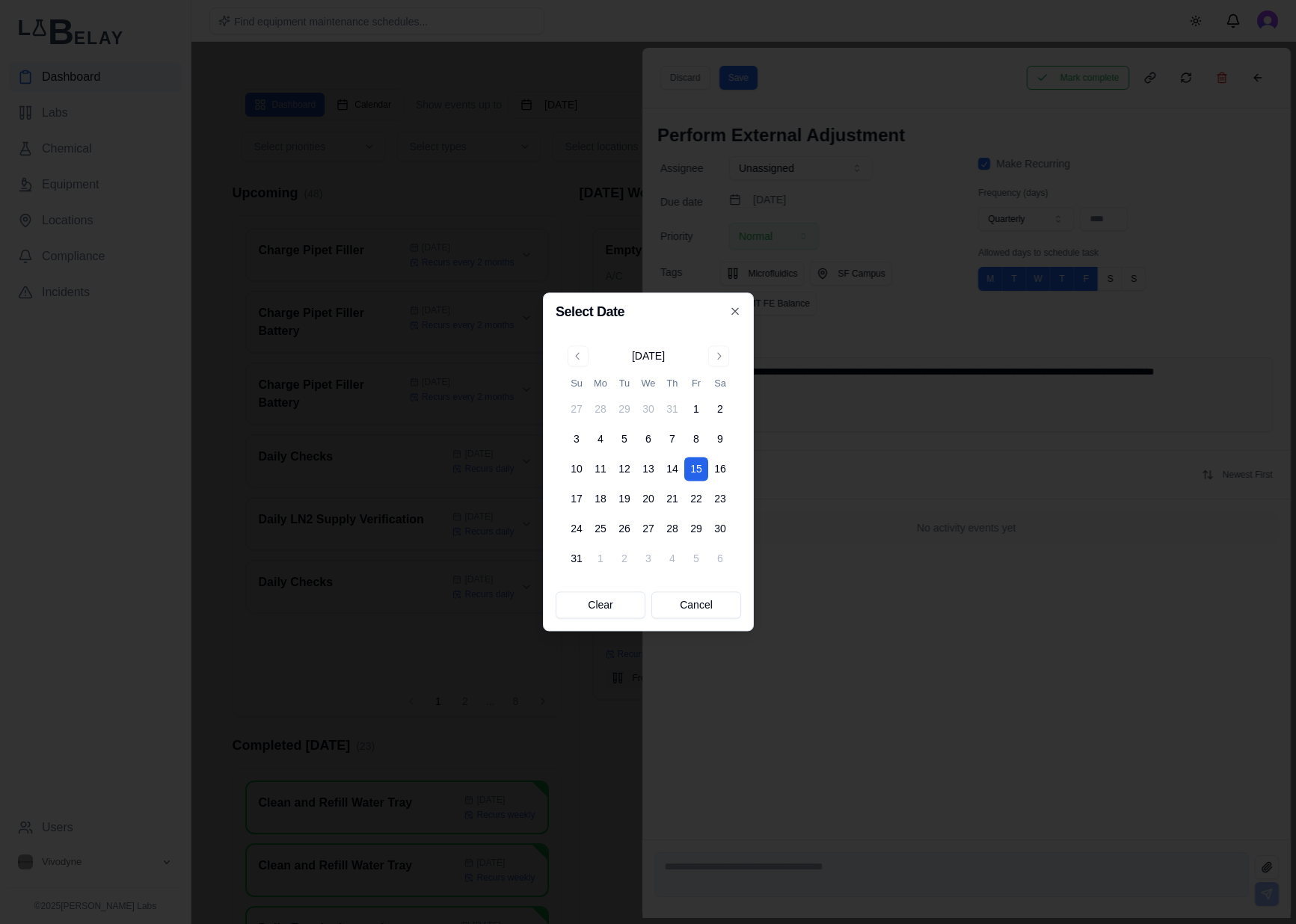
click at [913, 104] on div at bounding box center [648, 462] width 1296 height 924
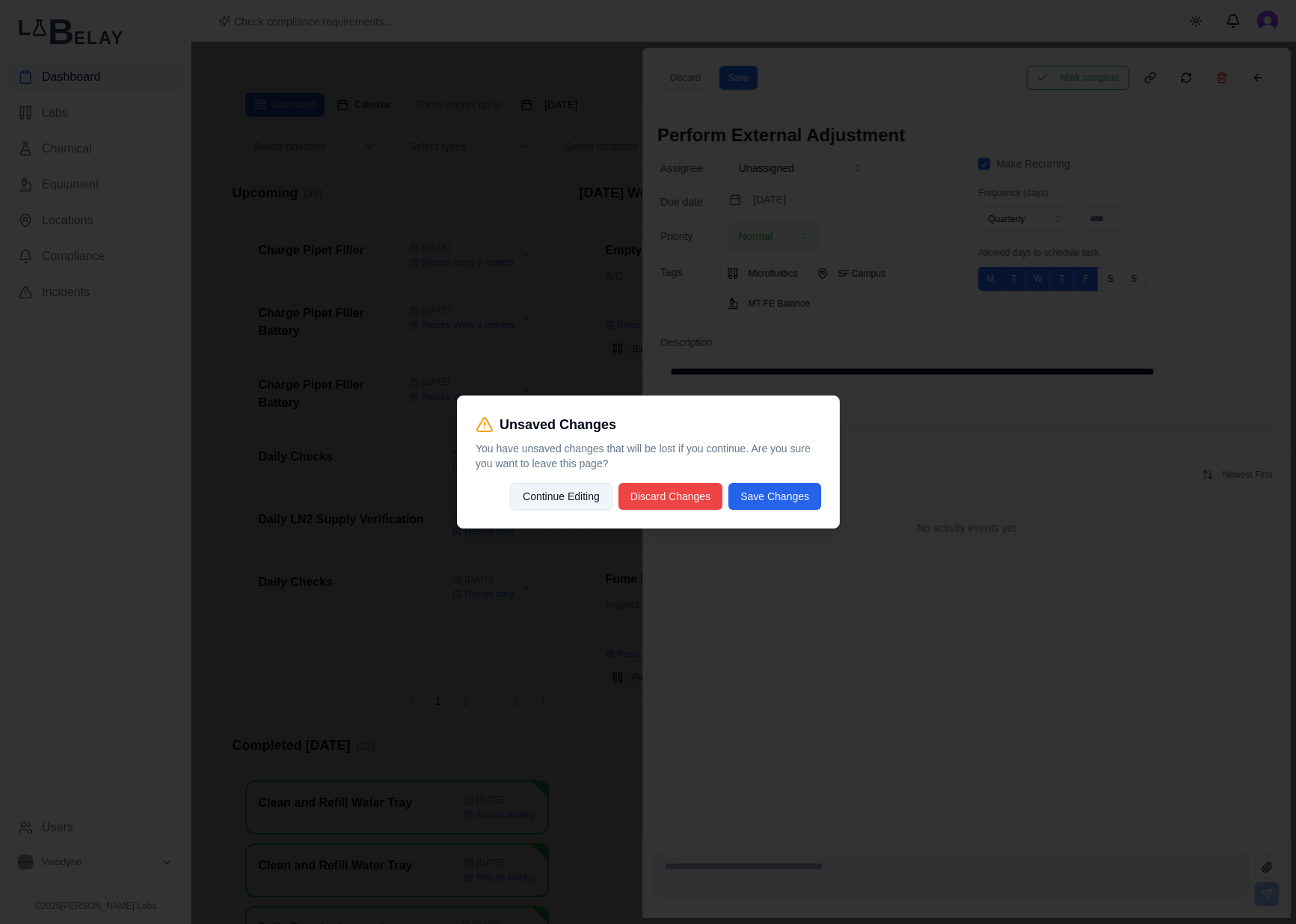
click at [563, 500] on button "Continue Editing" at bounding box center [561, 496] width 102 height 27
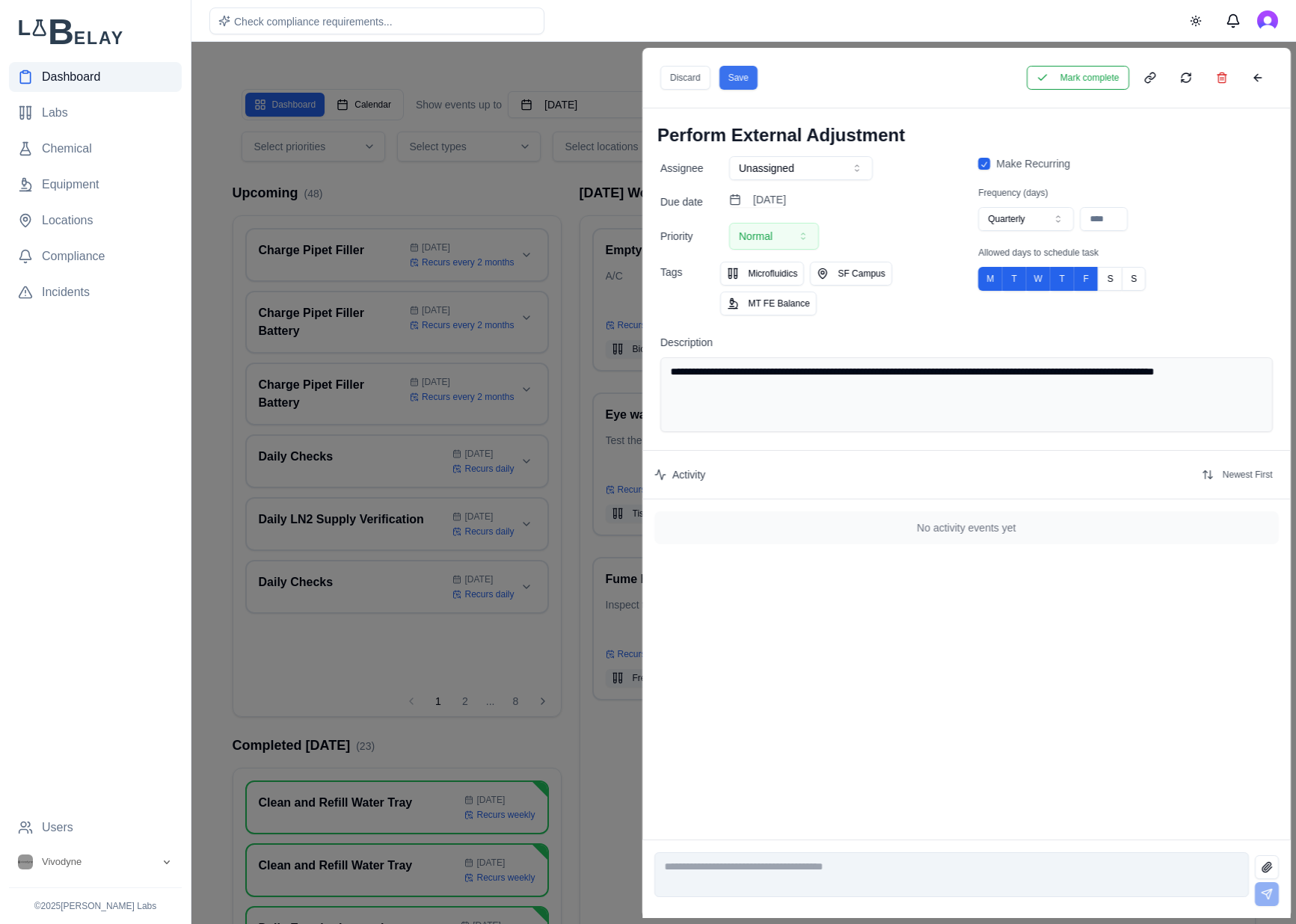
click at [748, 78] on button "Save" at bounding box center [737, 77] width 39 height 23
click at [1094, 69] on button "Mark complete" at bounding box center [1076, 77] width 102 height 23
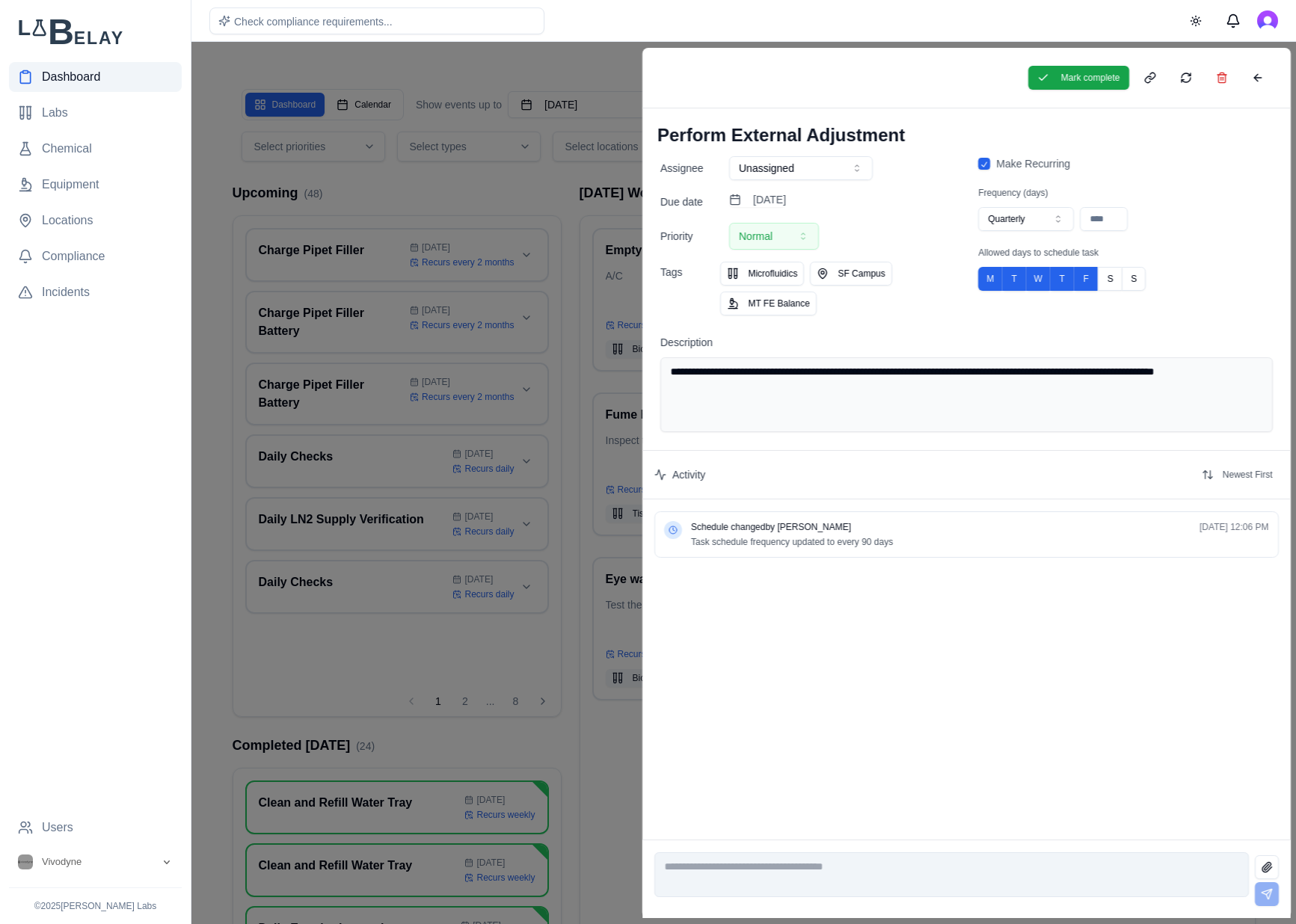
click at [1241, 79] on div "Mark complete" at bounding box center [1149, 77] width 244 height 23
drag, startPoint x: 1263, startPoint y: 81, endPoint x: 1171, endPoint y: 145, distance: 112.1
click at [1263, 80] on button at bounding box center [1257, 77] width 30 height 23
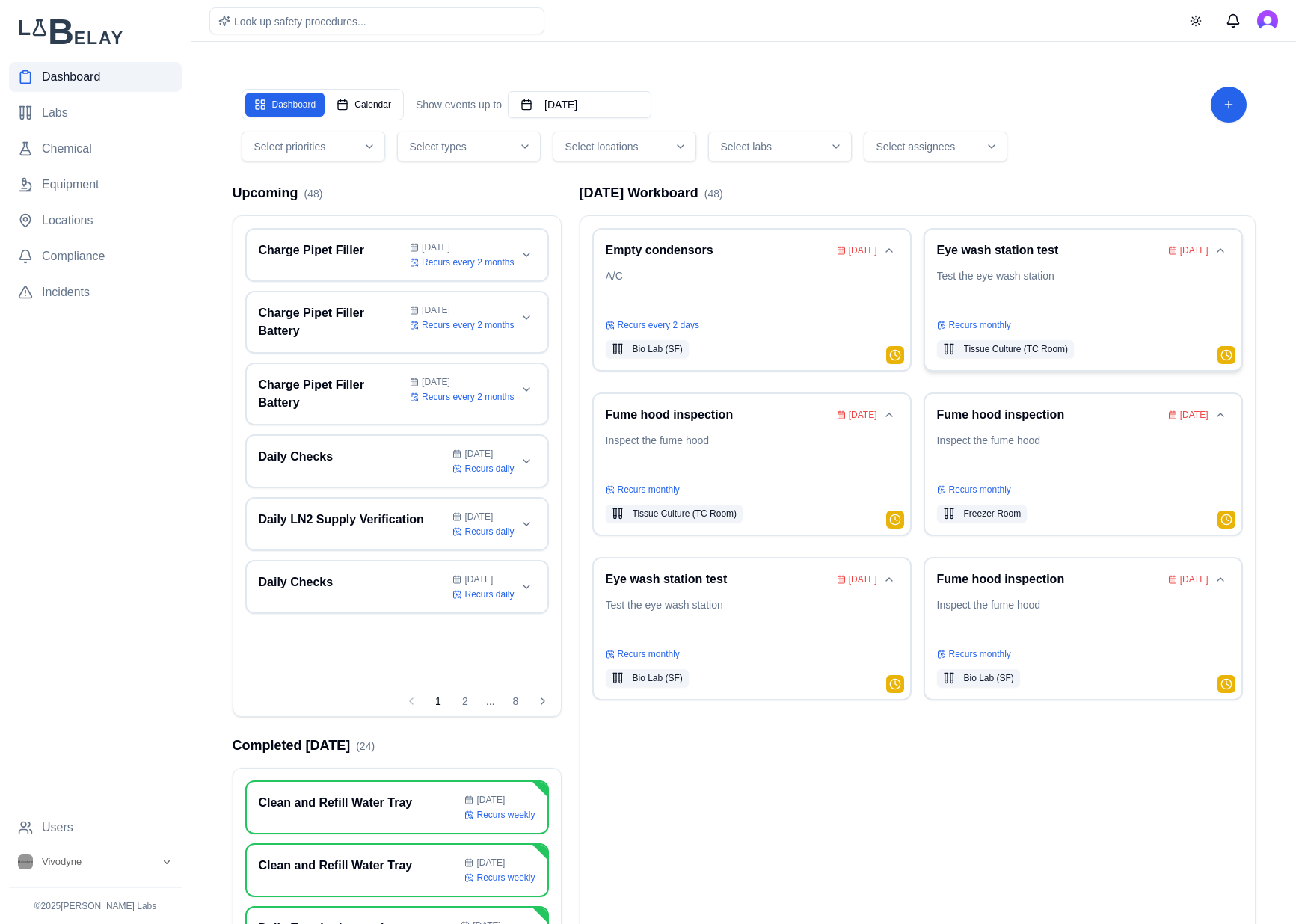
click at [1075, 285] on p "Test the eye wash station" at bounding box center [1082, 289] width 292 height 42
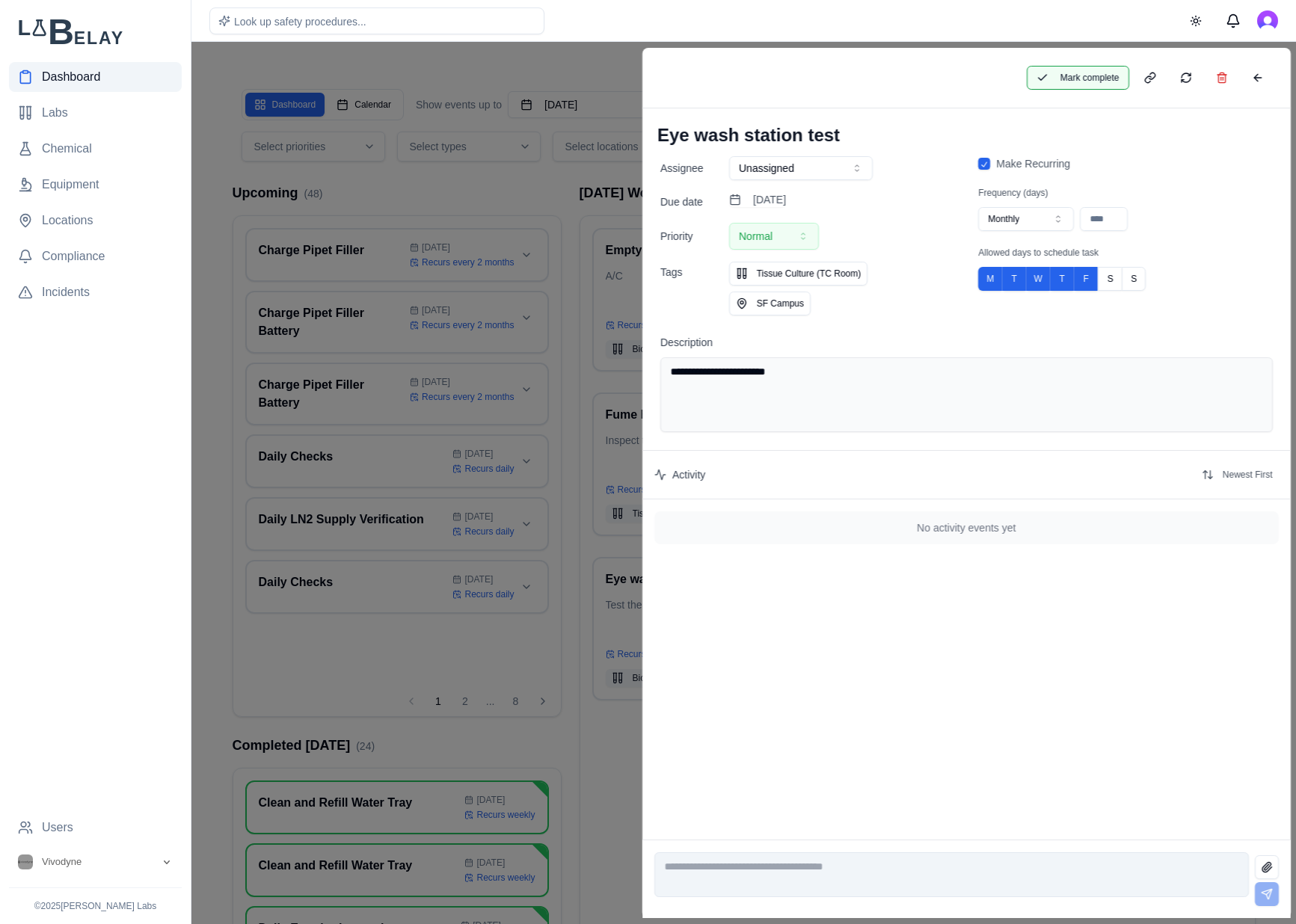
click at [1084, 79] on button "Mark complete" at bounding box center [1076, 77] width 102 height 23
click at [1259, 77] on button at bounding box center [1257, 77] width 30 height 23
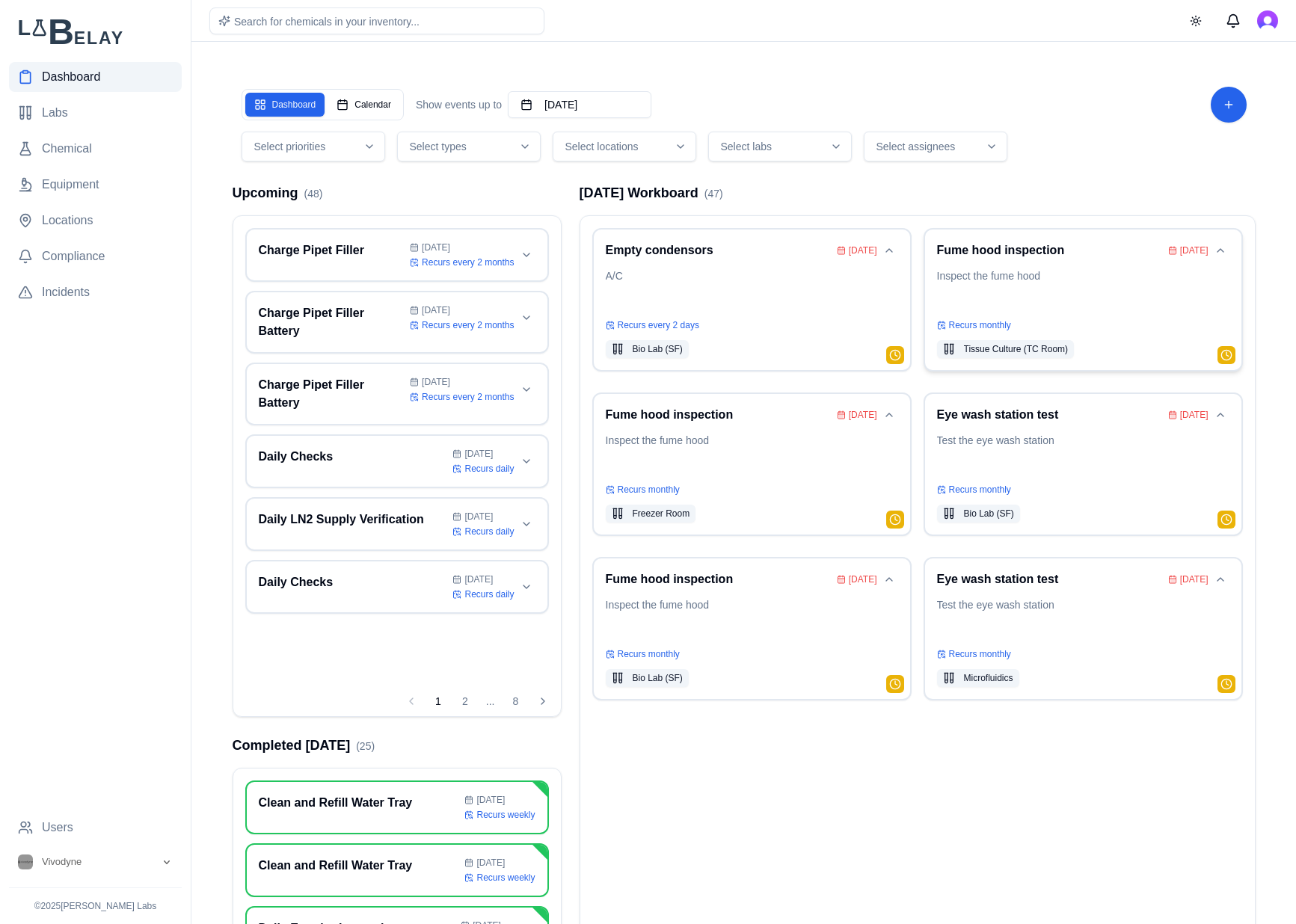
click at [1061, 262] on div "Fume hood inspection Aug 17 Inspect the fume hood Recurs monthly Tissue Culture…" at bounding box center [1082, 300] width 292 height 116
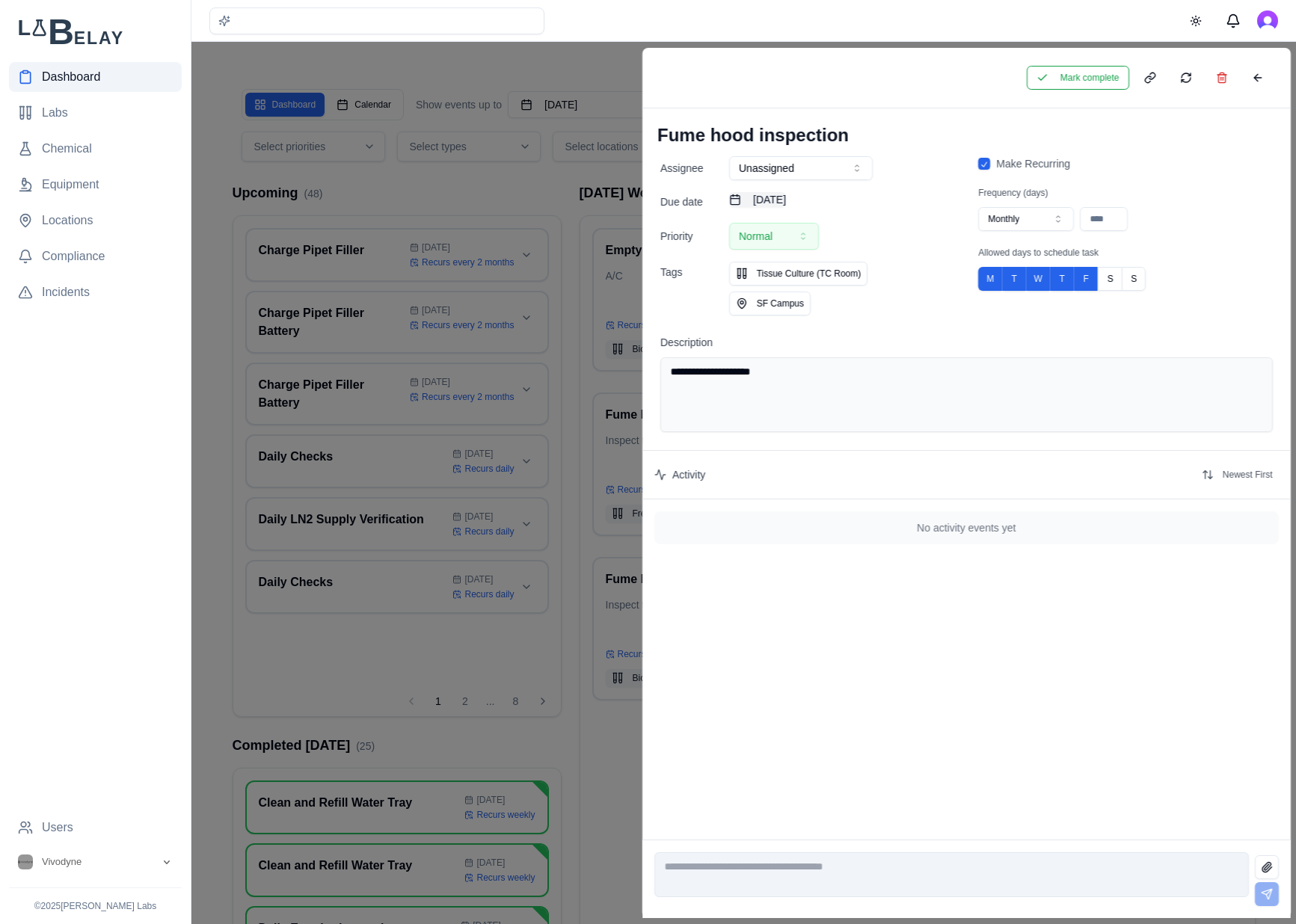
click at [786, 198] on button "August 17th, 2025" at bounding box center [757, 200] width 56 height 15
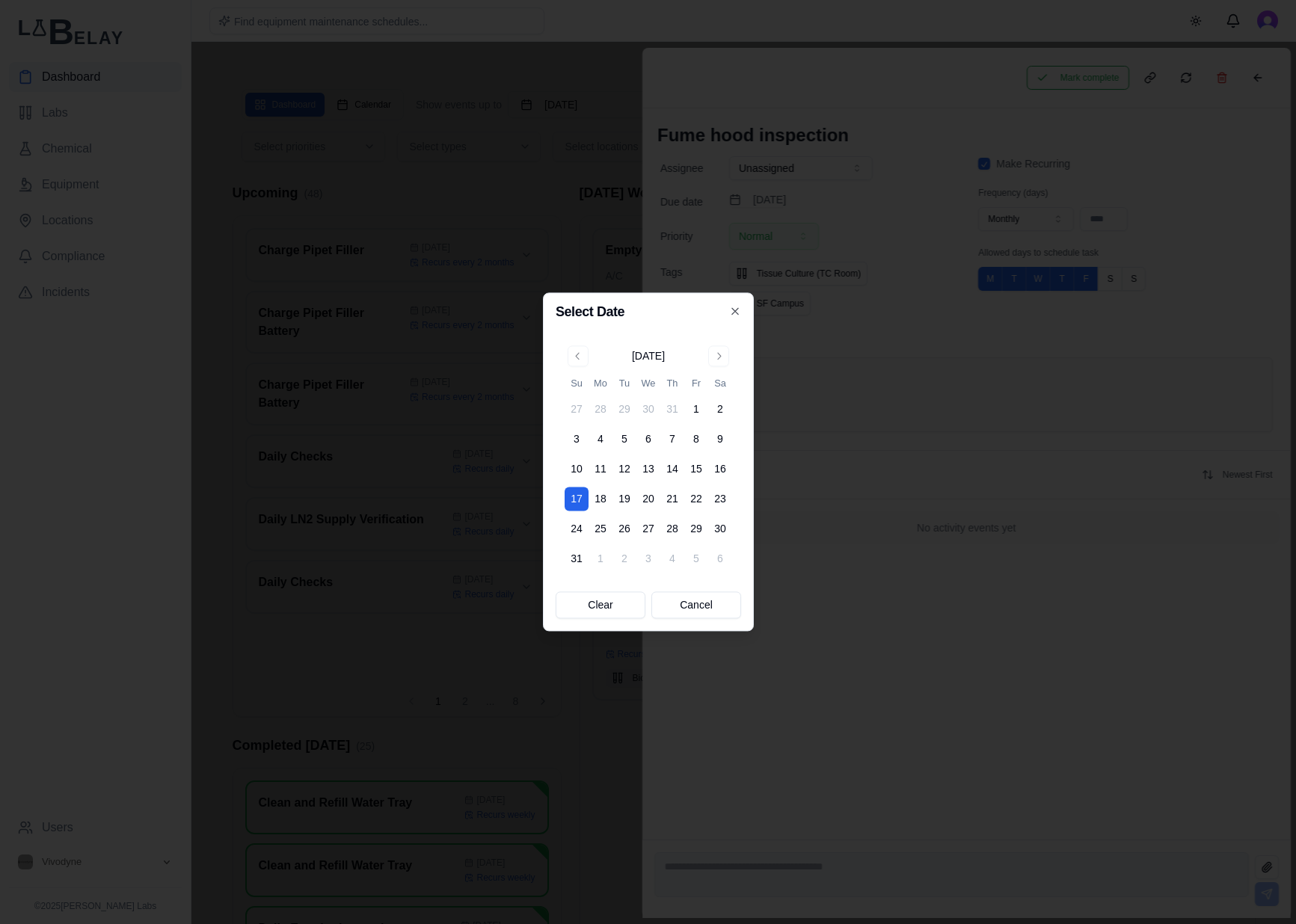
click at [719, 344] on div "August 2025 Su Mo Tu We Th Fr Sa 27 28 29 30 31 1 2 3 4 5 6 7 8 9 10 11 12 13 1…" at bounding box center [647, 457] width 185 height 243
click at [719, 346] on button "Go to next month" at bounding box center [718, 356] width 21 height 21
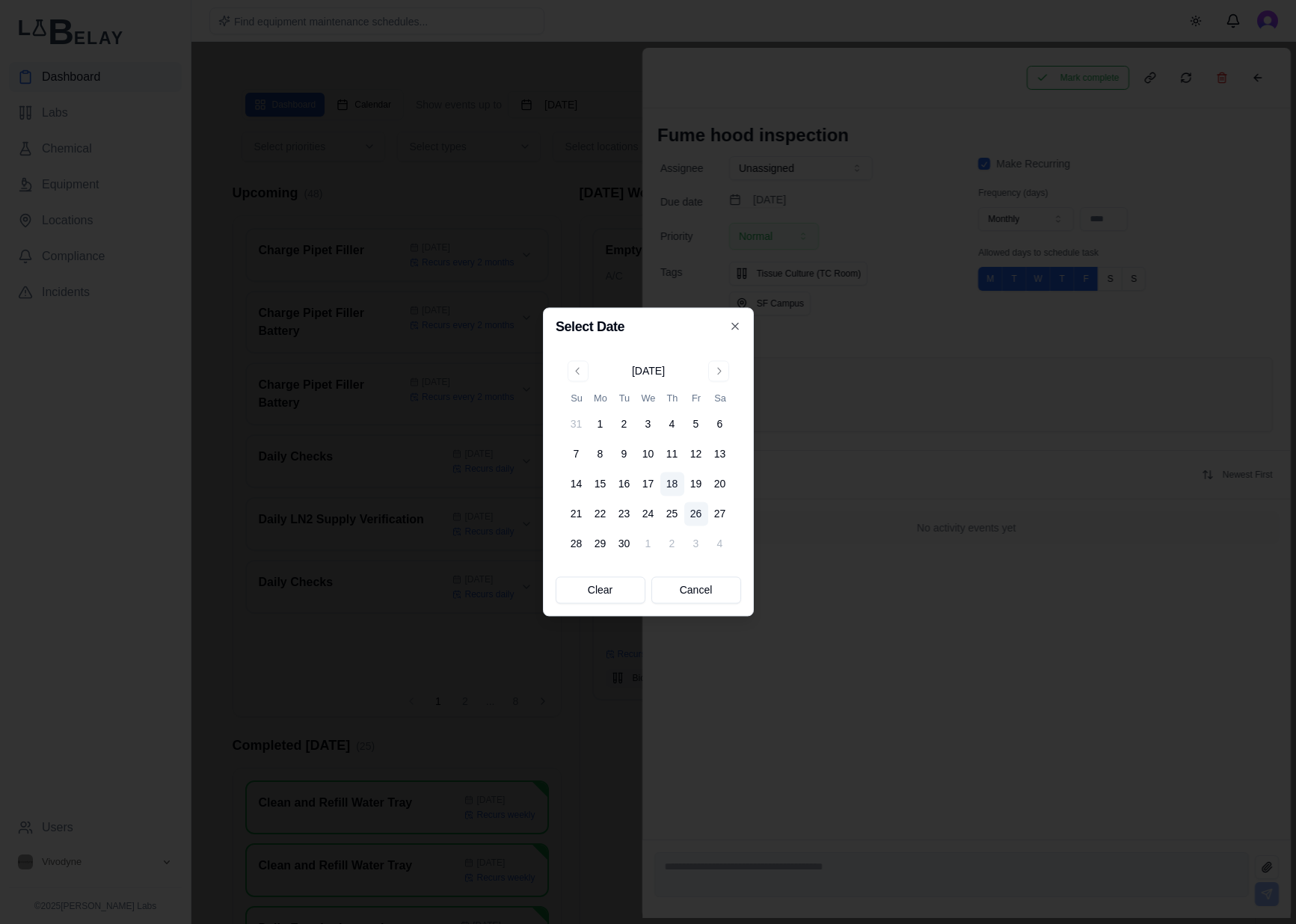
click at [696, 504] on button "26" at bounding box center [695, 514] width 23 height 23
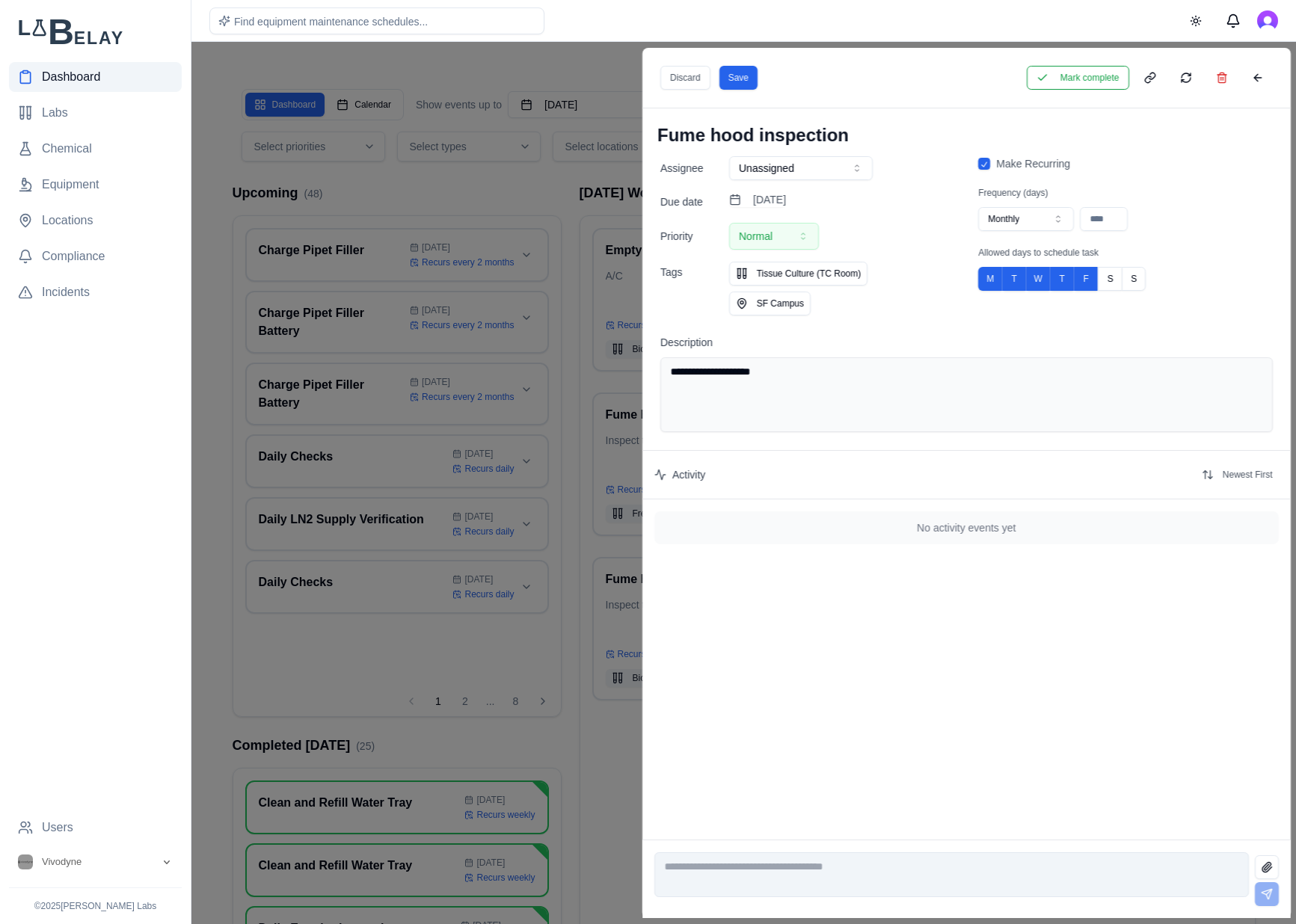
click at [825, 189] on div "Assignee Unassigned Due date September 26th, 2025 Priority Normal Tags Tissue C…" at bounding box center [807, 236] width 294 height 160
click at [786, 195] on button "September 26th, 2025" at bounding box center [757, 200] width 56 height 15
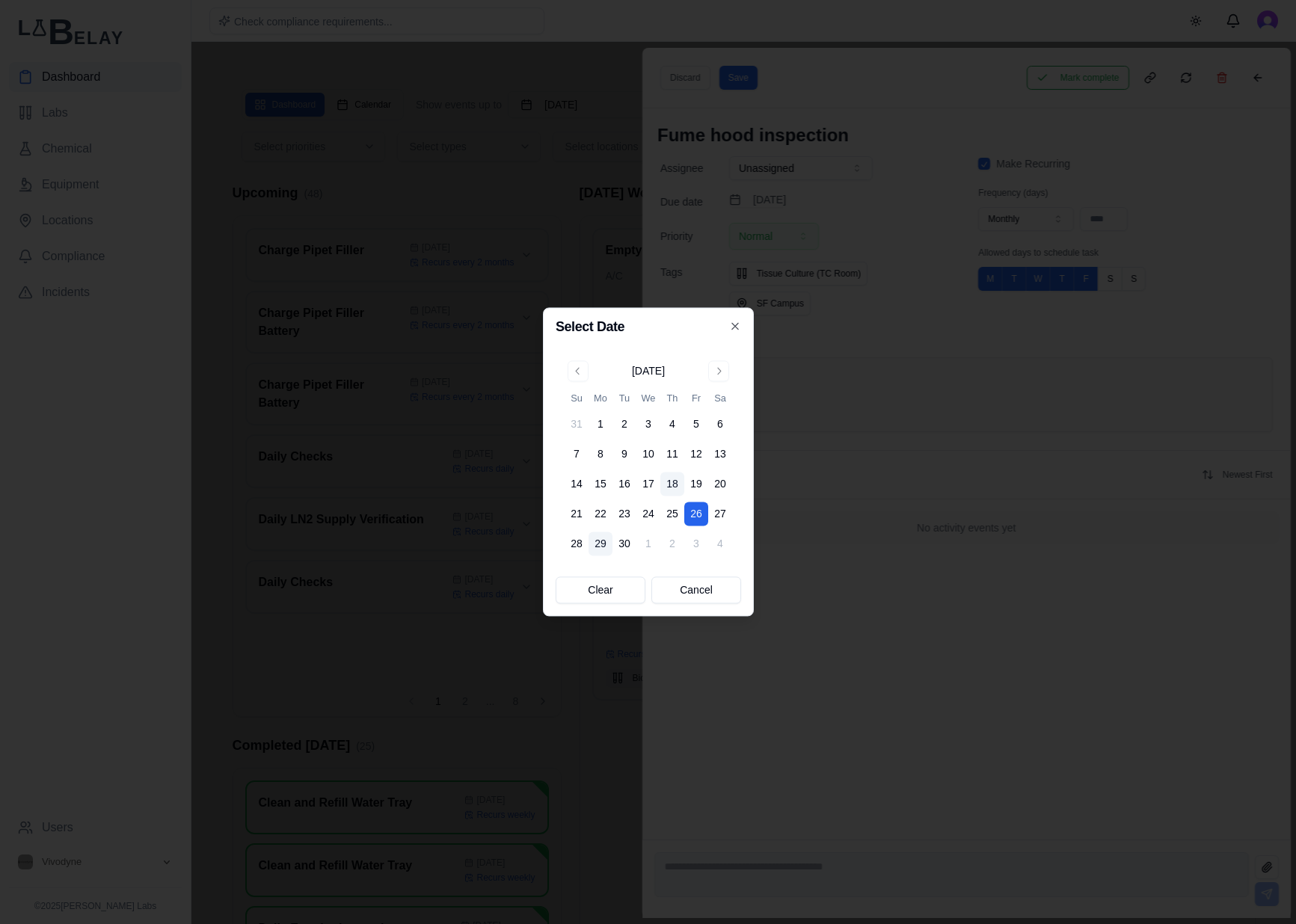
click at [602, 549] on button "29" at bounding box center [599, 544] width 23 height 23
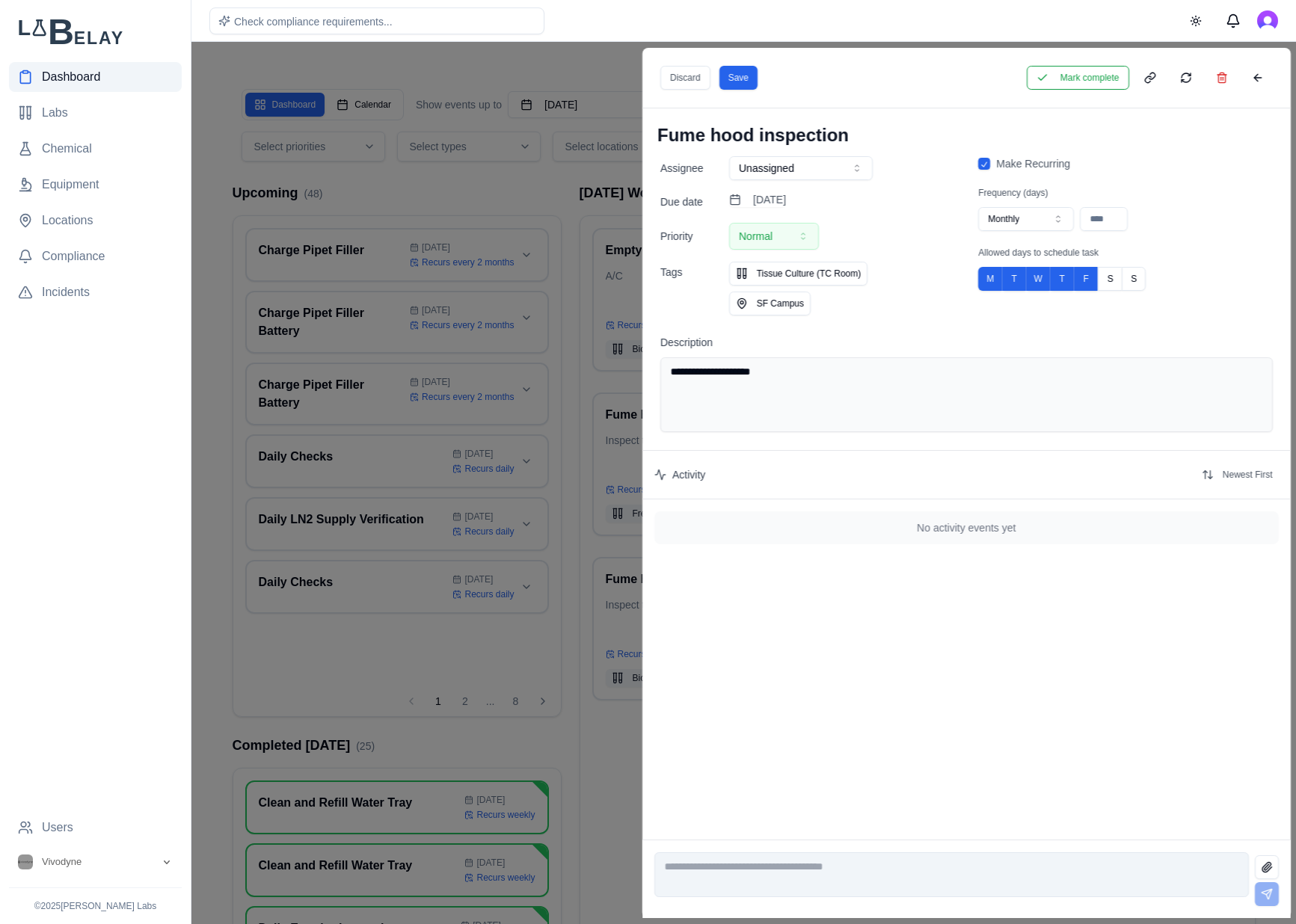
click at [742, 79] on button "Save" at bounding box center [737, 77] width 39 height 23
click at [1260, 69] on button at bounding box center [1257, 77] width 30 height 23
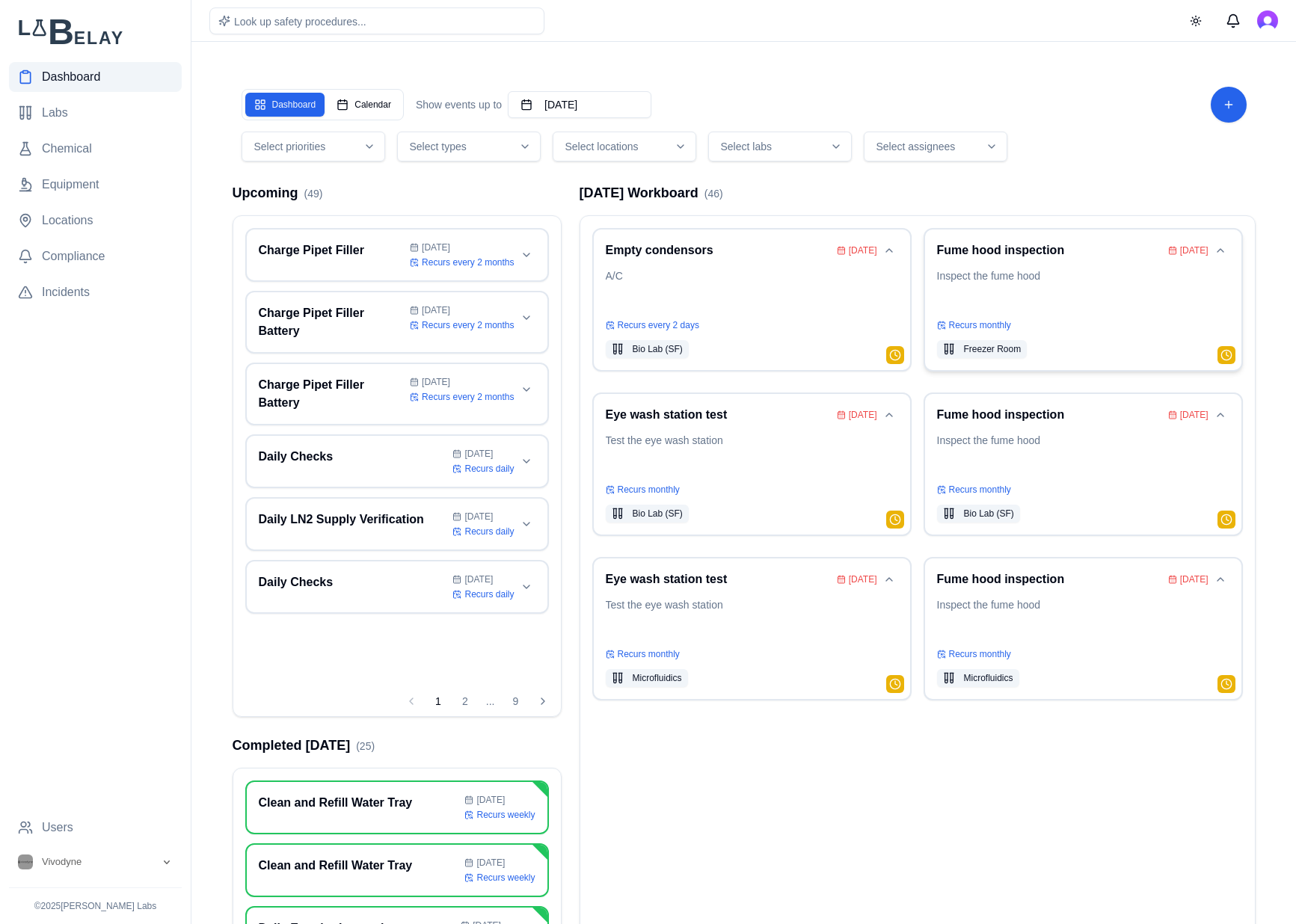
click at [1101, 279] on p "Inspect the fume hood" at bounding box center [1082, 289] width 292 height 42
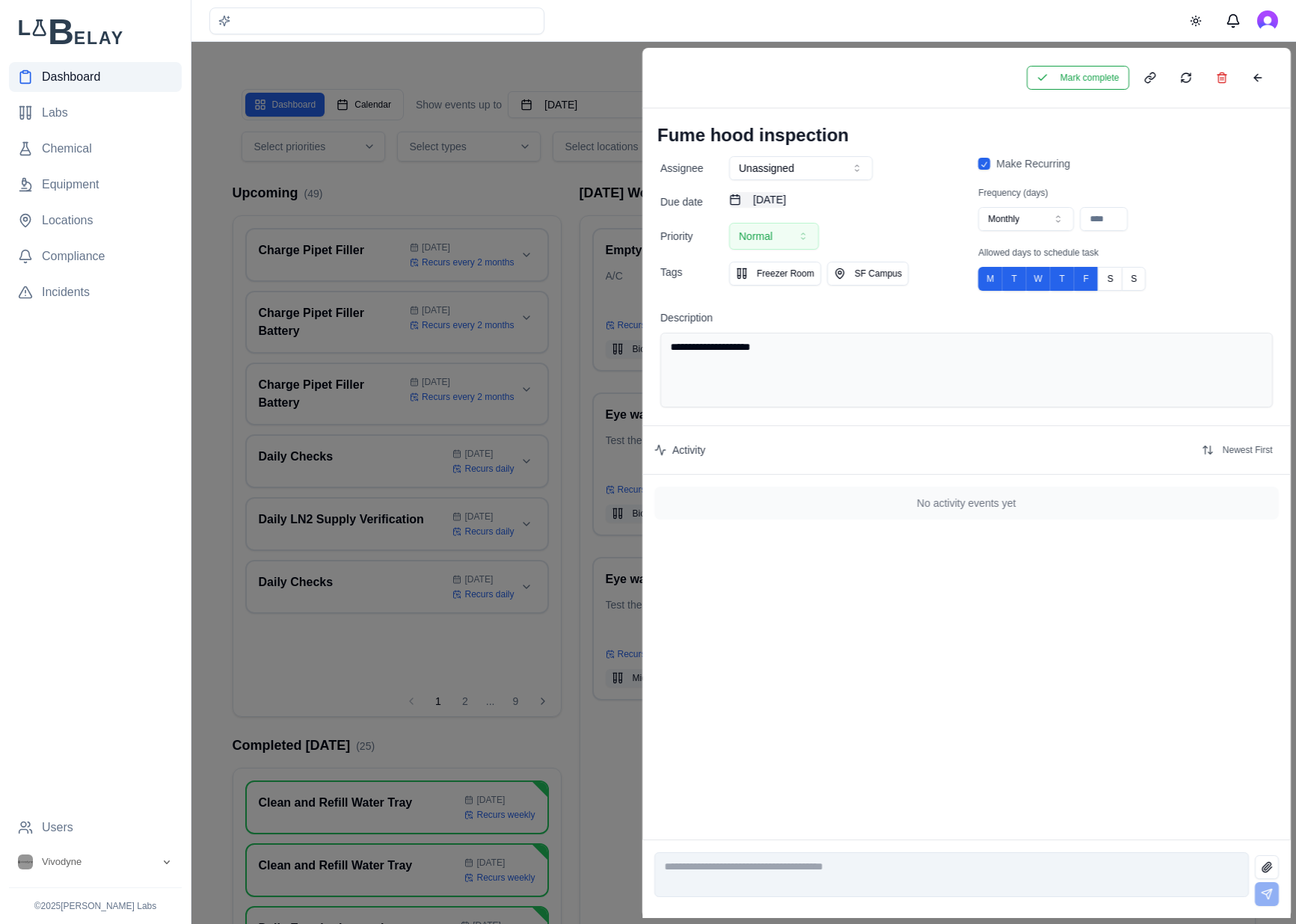
click at [786, 202] on button "August 17th, 2025" at bounding box center [757, 200] width 56 height 15
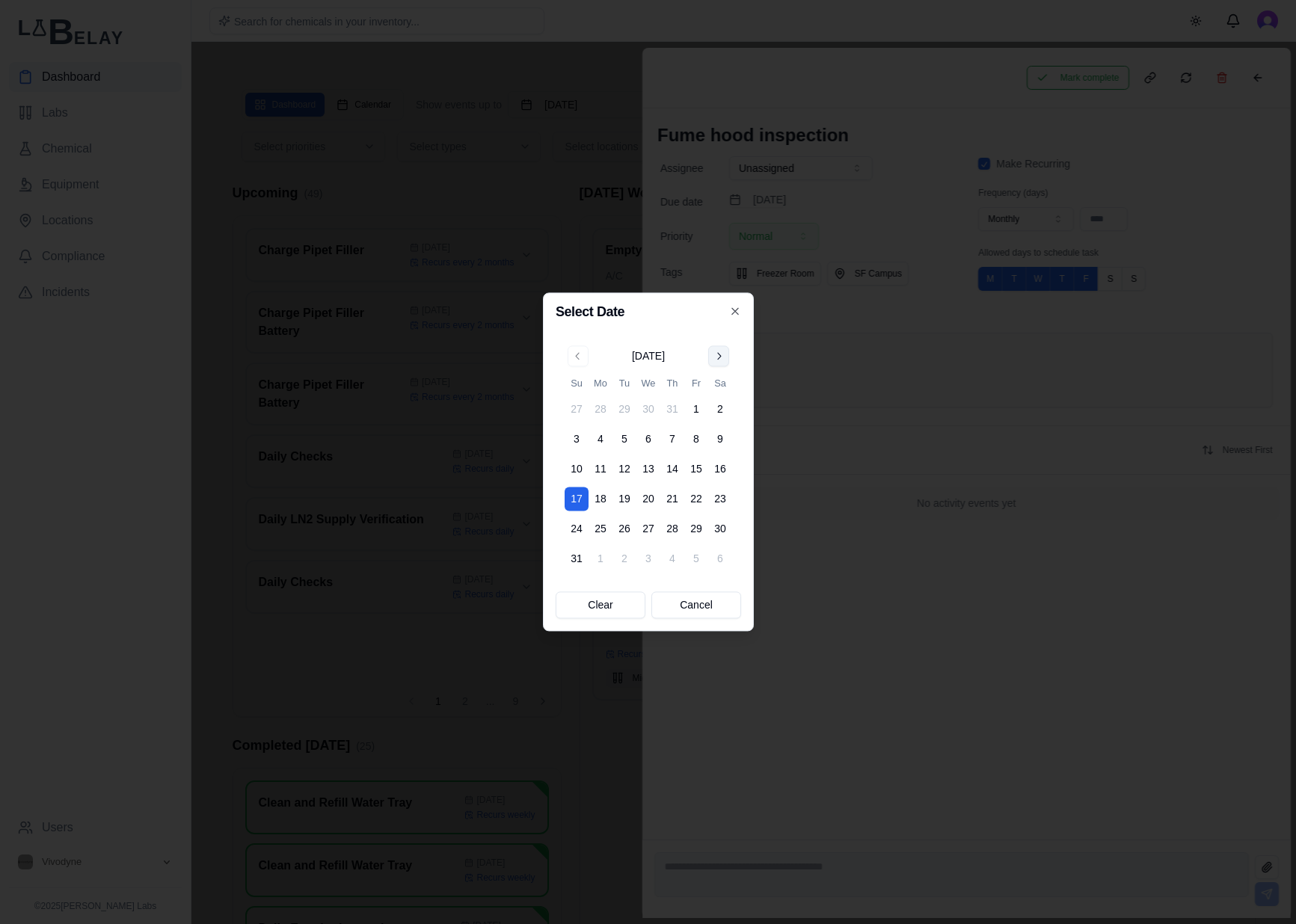
click at [723, 358] on button "Go to next month" at bounding box center [718, 356] width 21 height 21
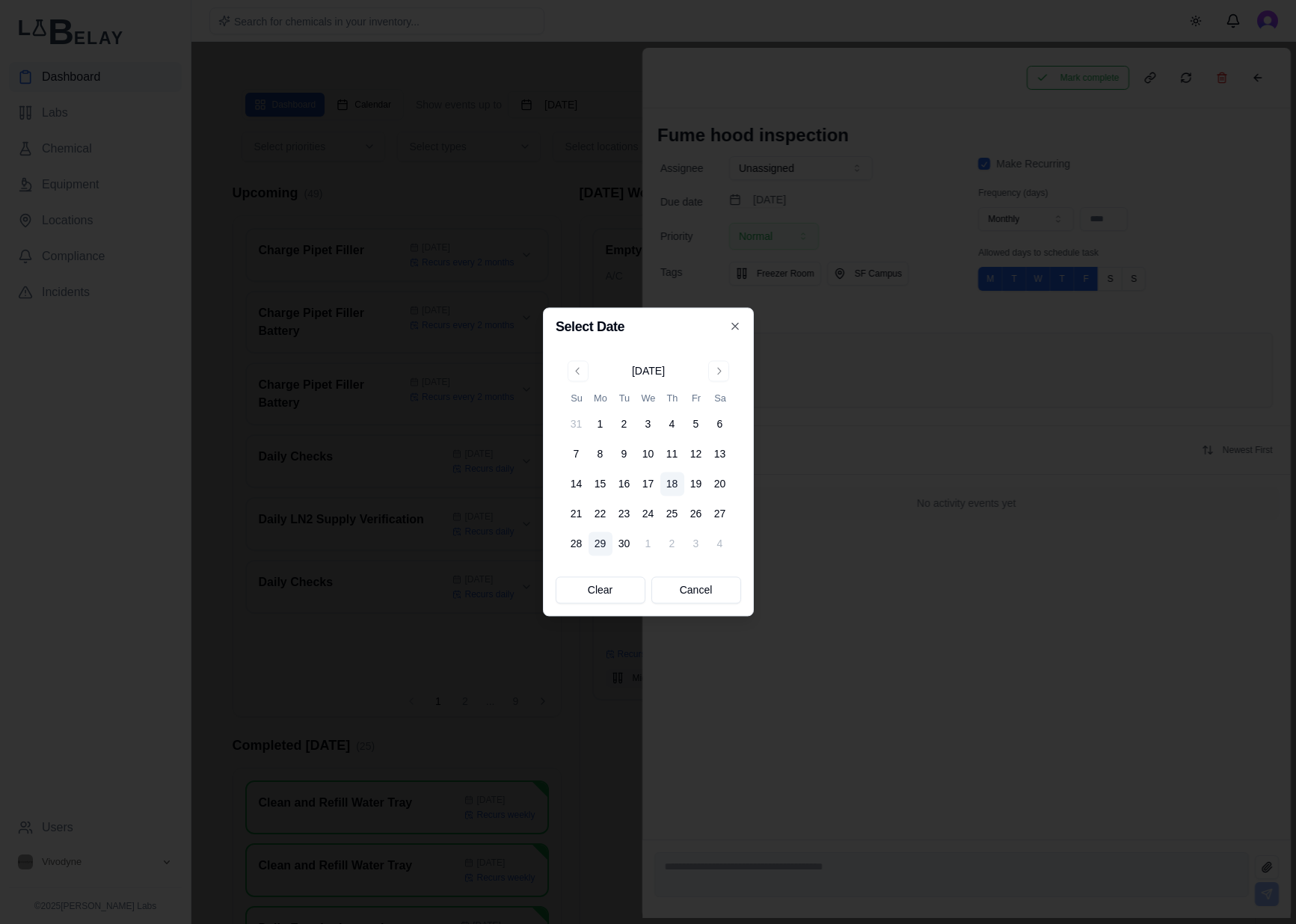
click at [600, 538] on button "29" at bounding box center [599, 544] width 23 height 23
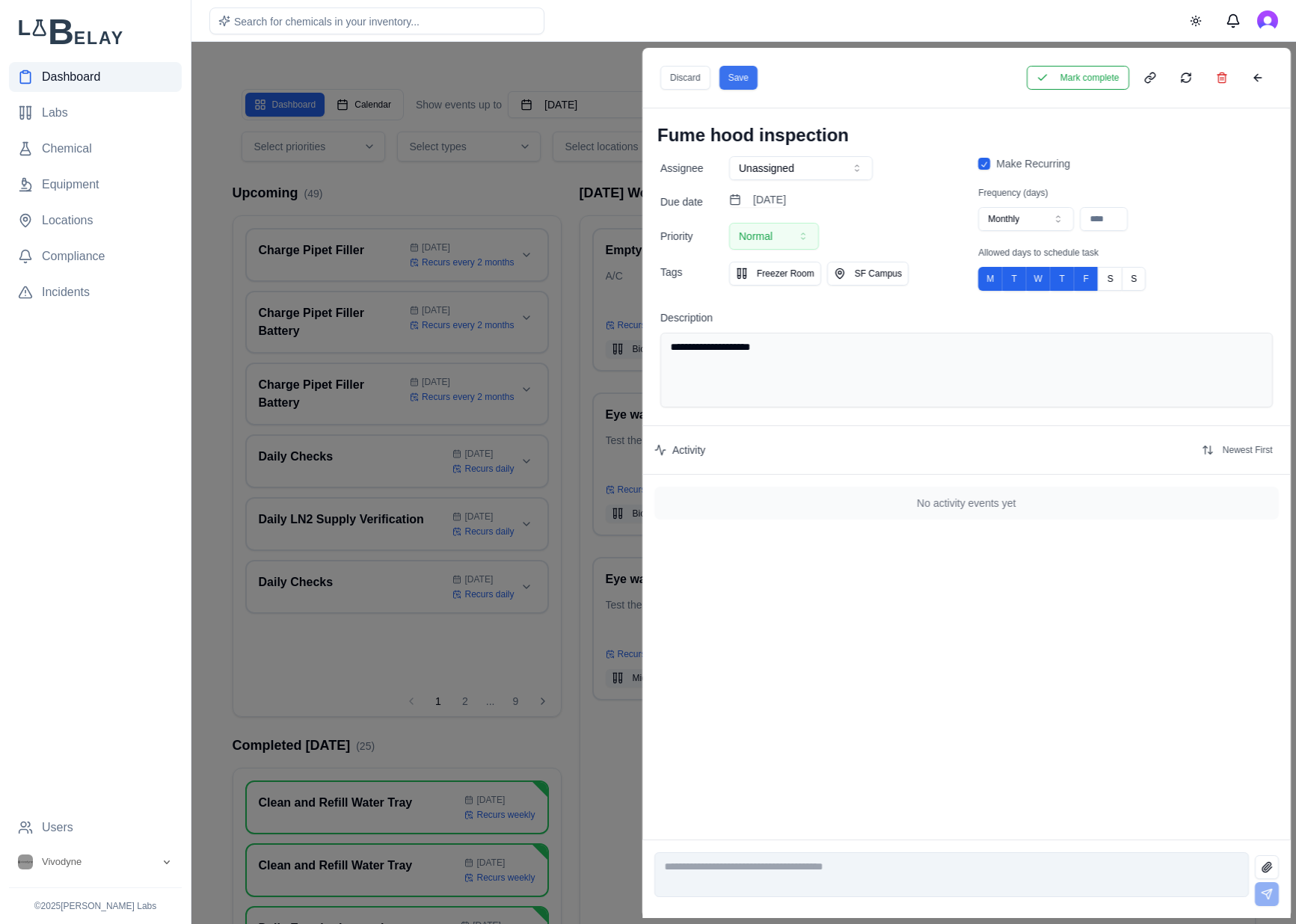
click at [736, 72] on button "Save" at bounding box center [737, 77] width 39 height 23
click at [1270, 75] on button at bounding box center [1257, 77] width 30 height 23
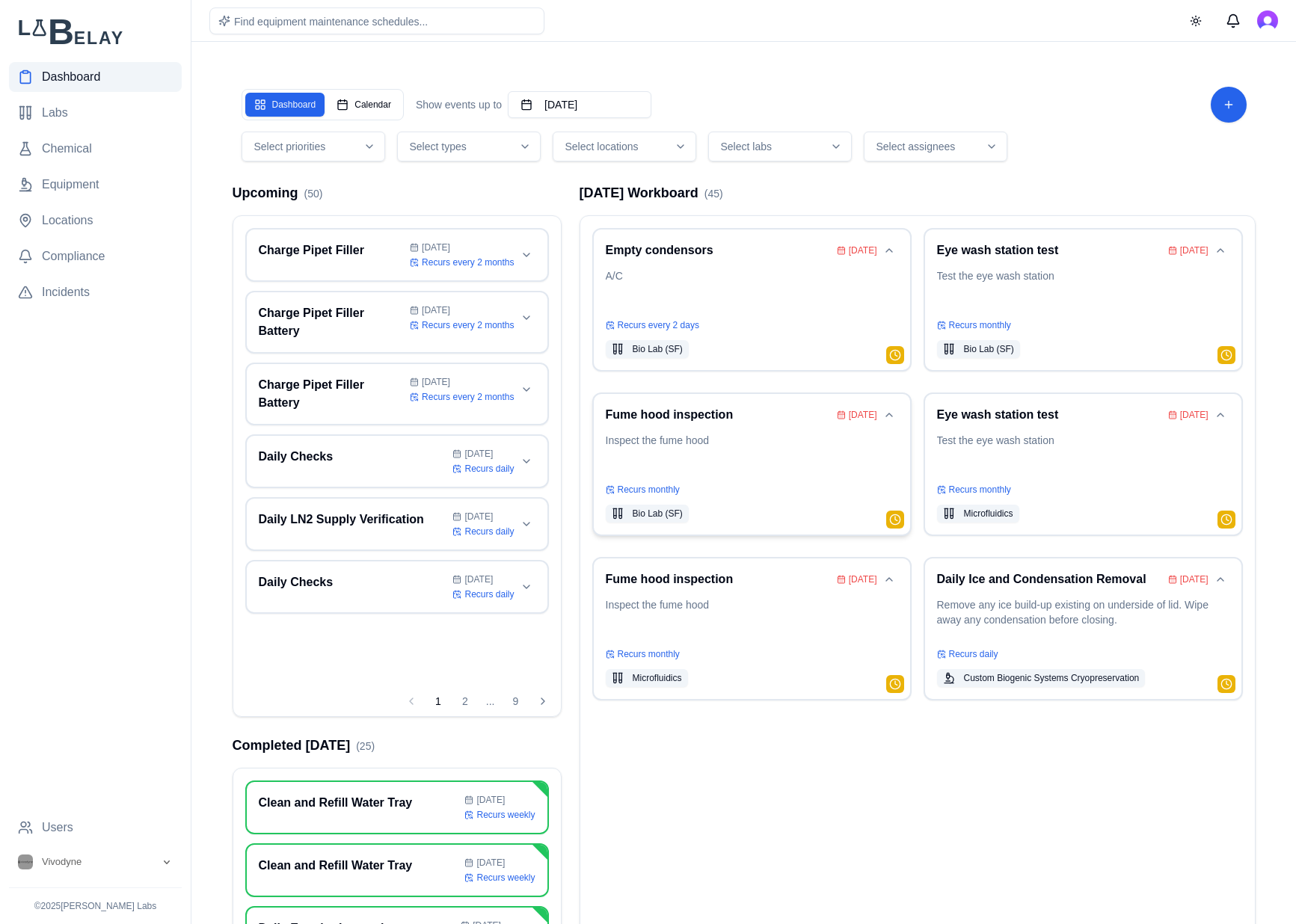
click at [794, 431] on div "Fume hood inspection Aug 17 Inspect the fume hood Recurs monthly Bio Lab (SF)" at bounding box center [751, 464] width 292 height 116
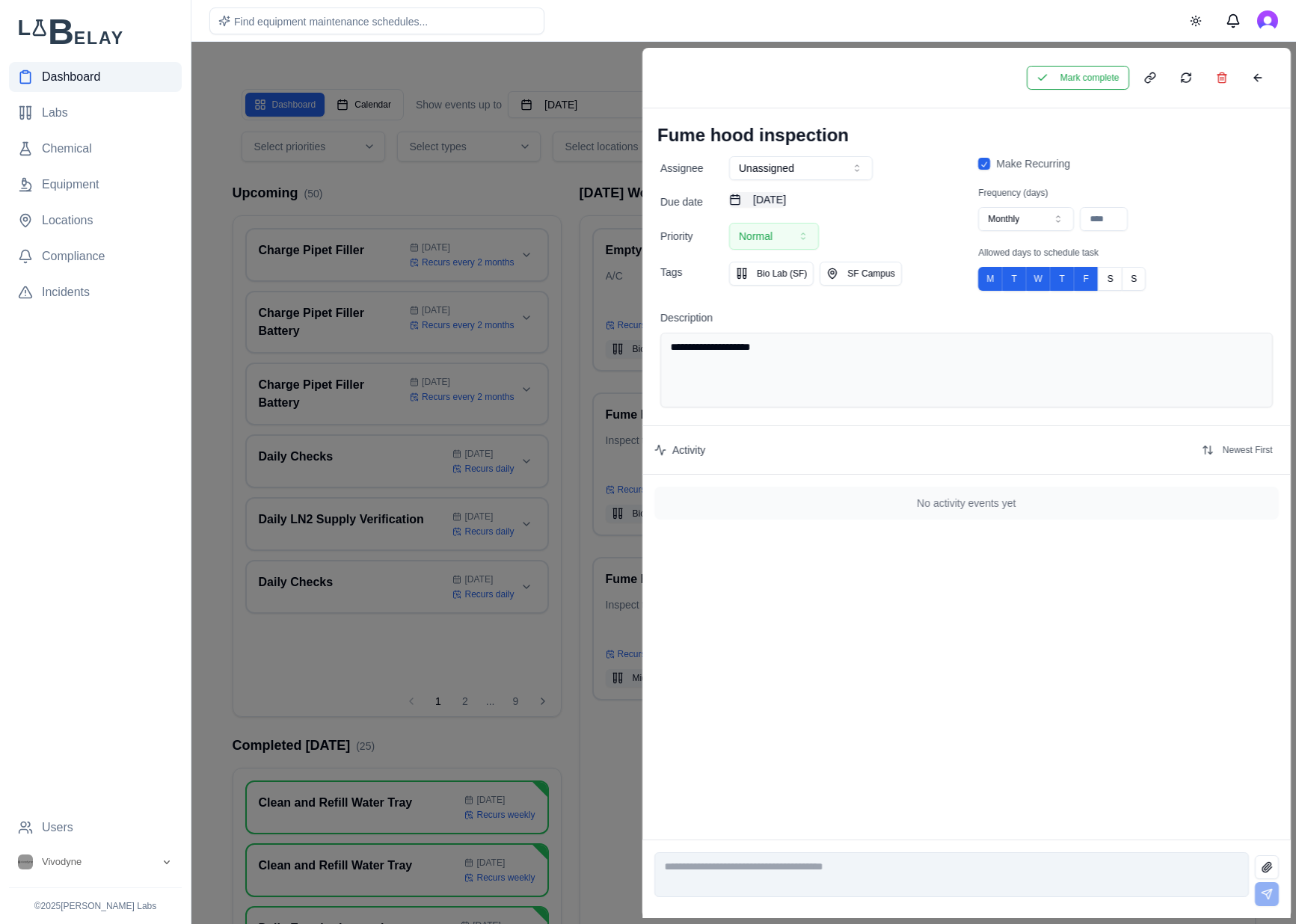
click at [786, 200] on button "August 17th, 2025" at bounding box center [757, 200] width 56 height 15
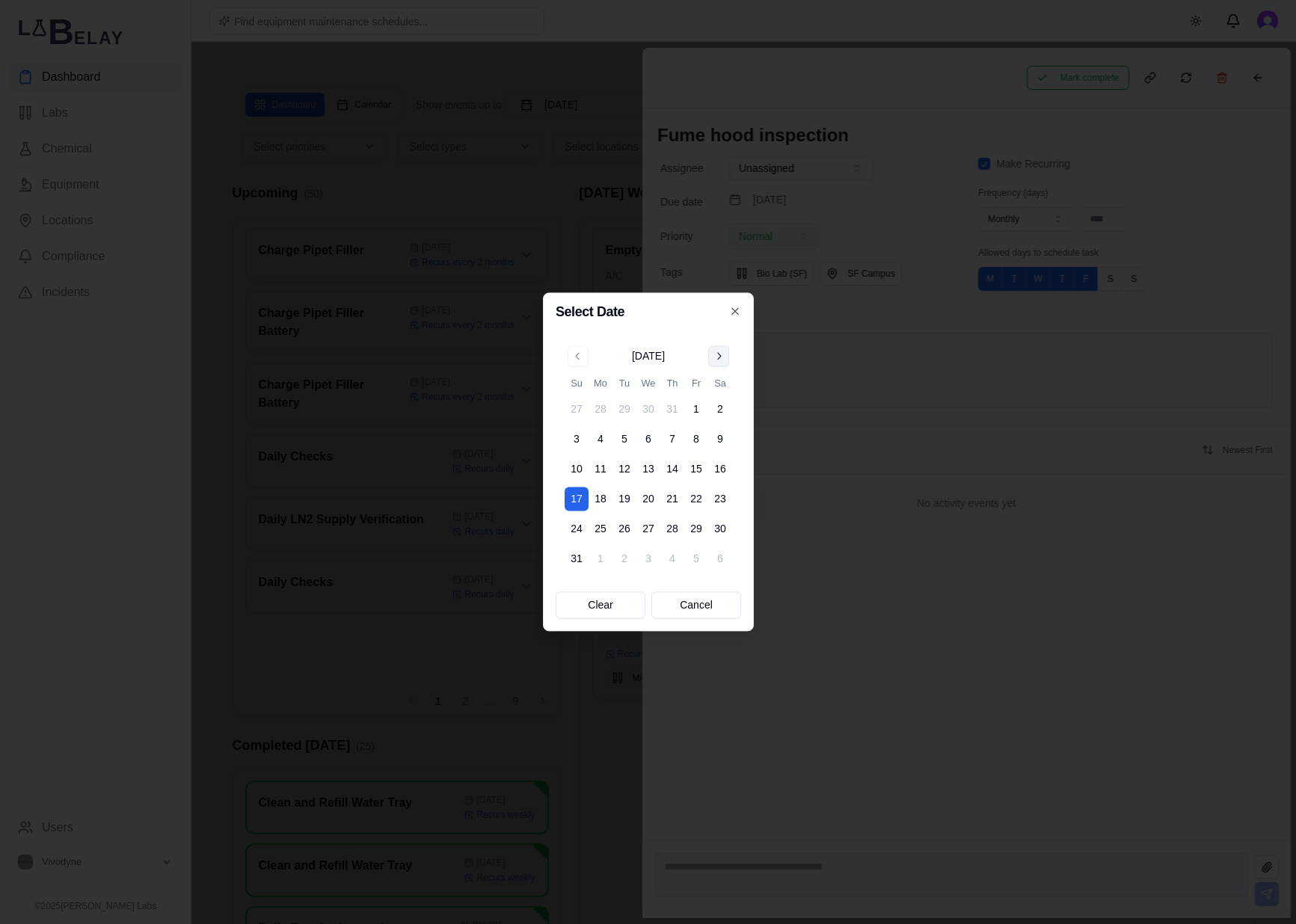
click at [717, 360] on button "Go to next month" at bounding box center [718, 356] width 21 height 21
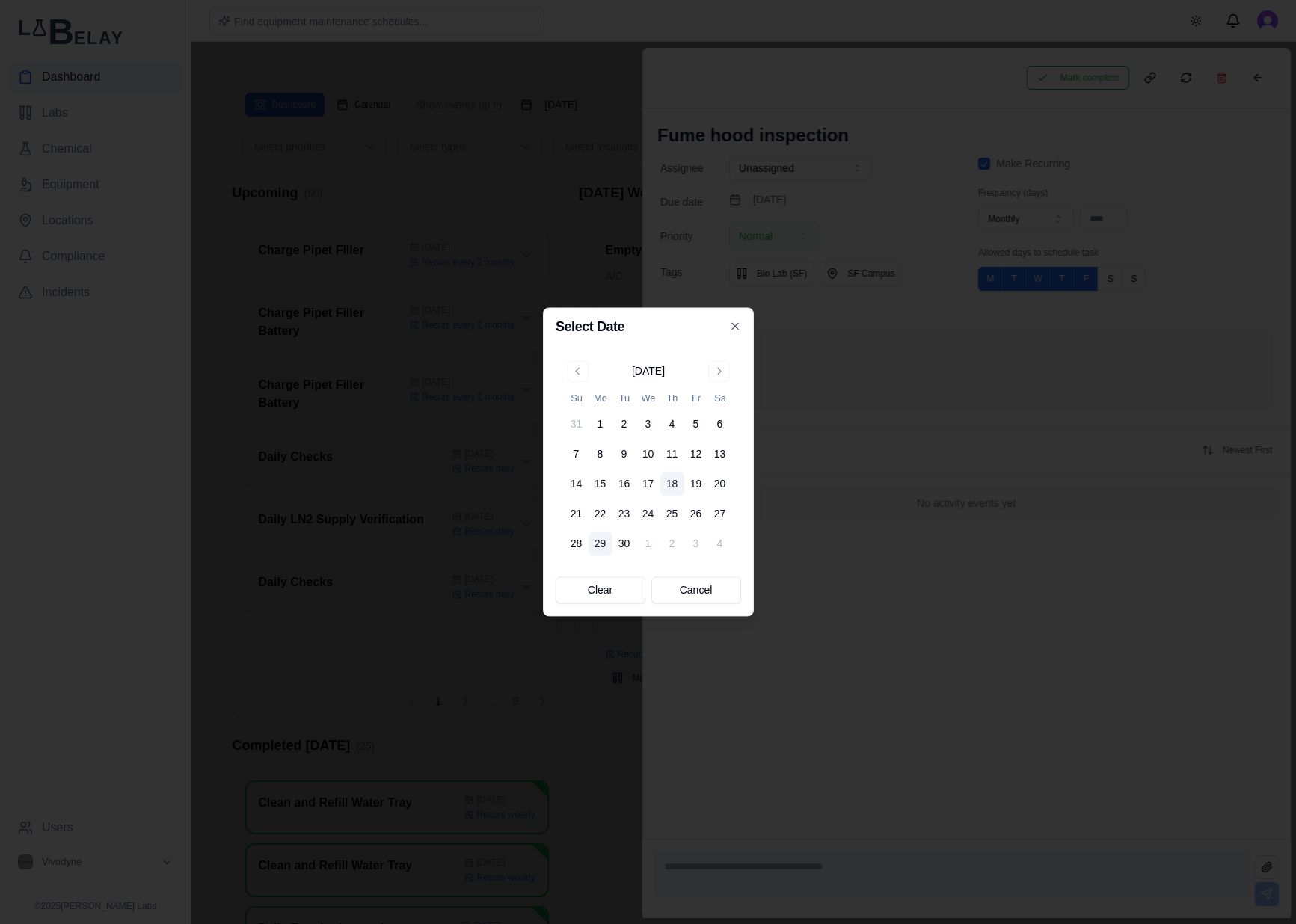
click at [604, 547] on button "29" at bounding box center [599, 544] width 23 height 23
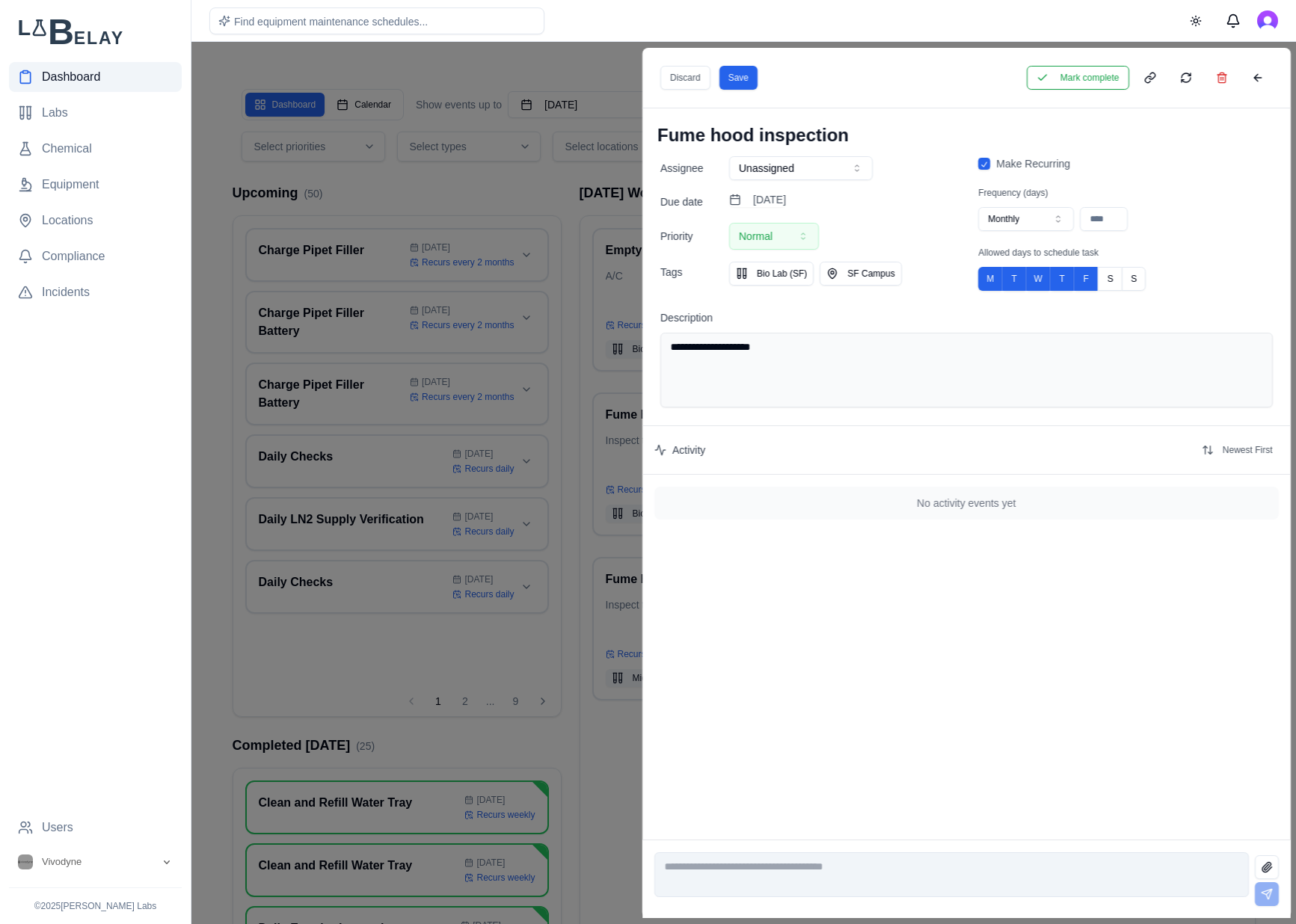
click at [747, 83] on button "Save" at bounding box center [737, 77] width 39 height 23
click at [1252, 78] on button at bounding box center [1257, 77] width 30 height 23
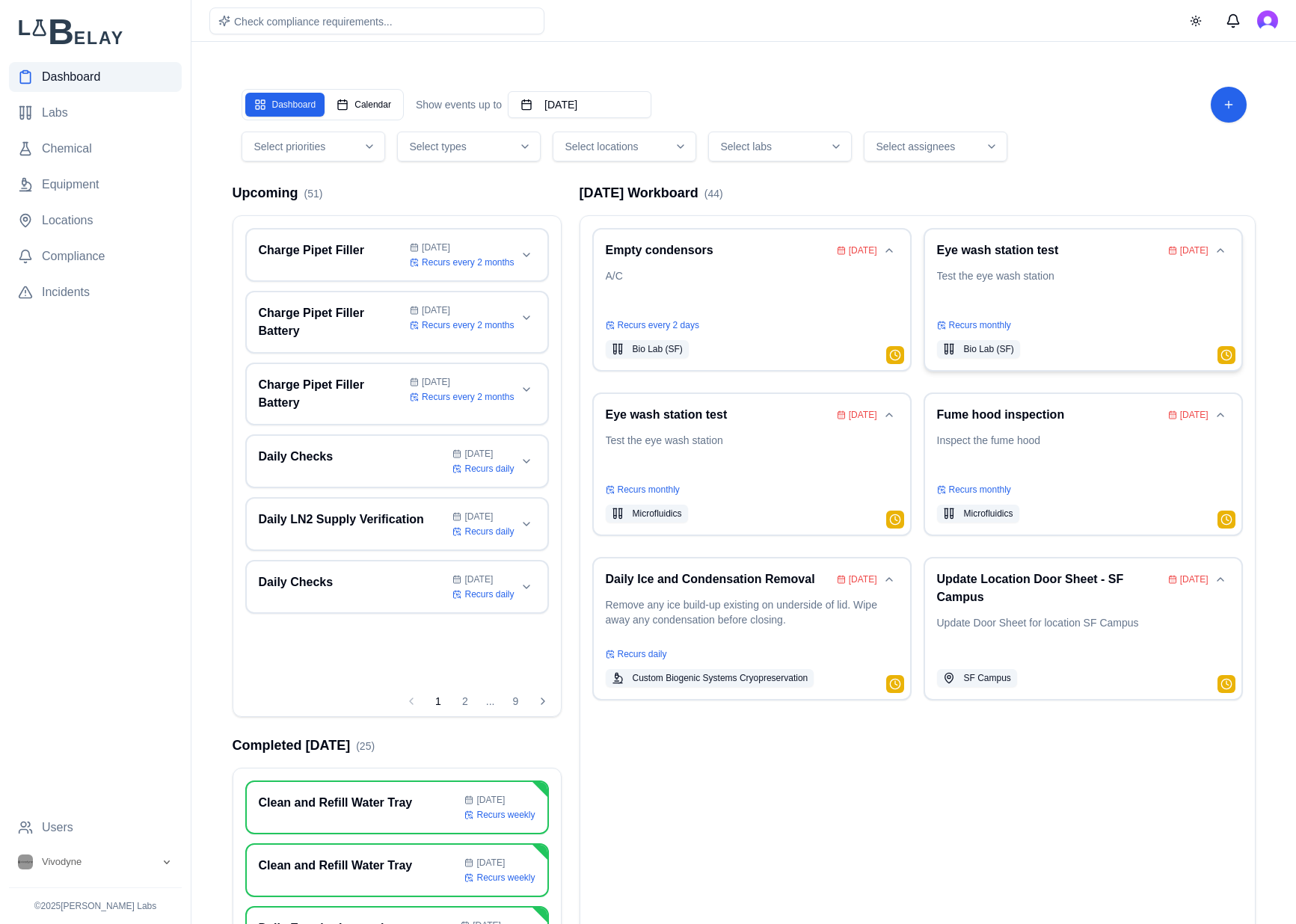
click at [1039, 304] on p "Test the eye wash station" at bounding box center [1082, 289] width 292 height 42
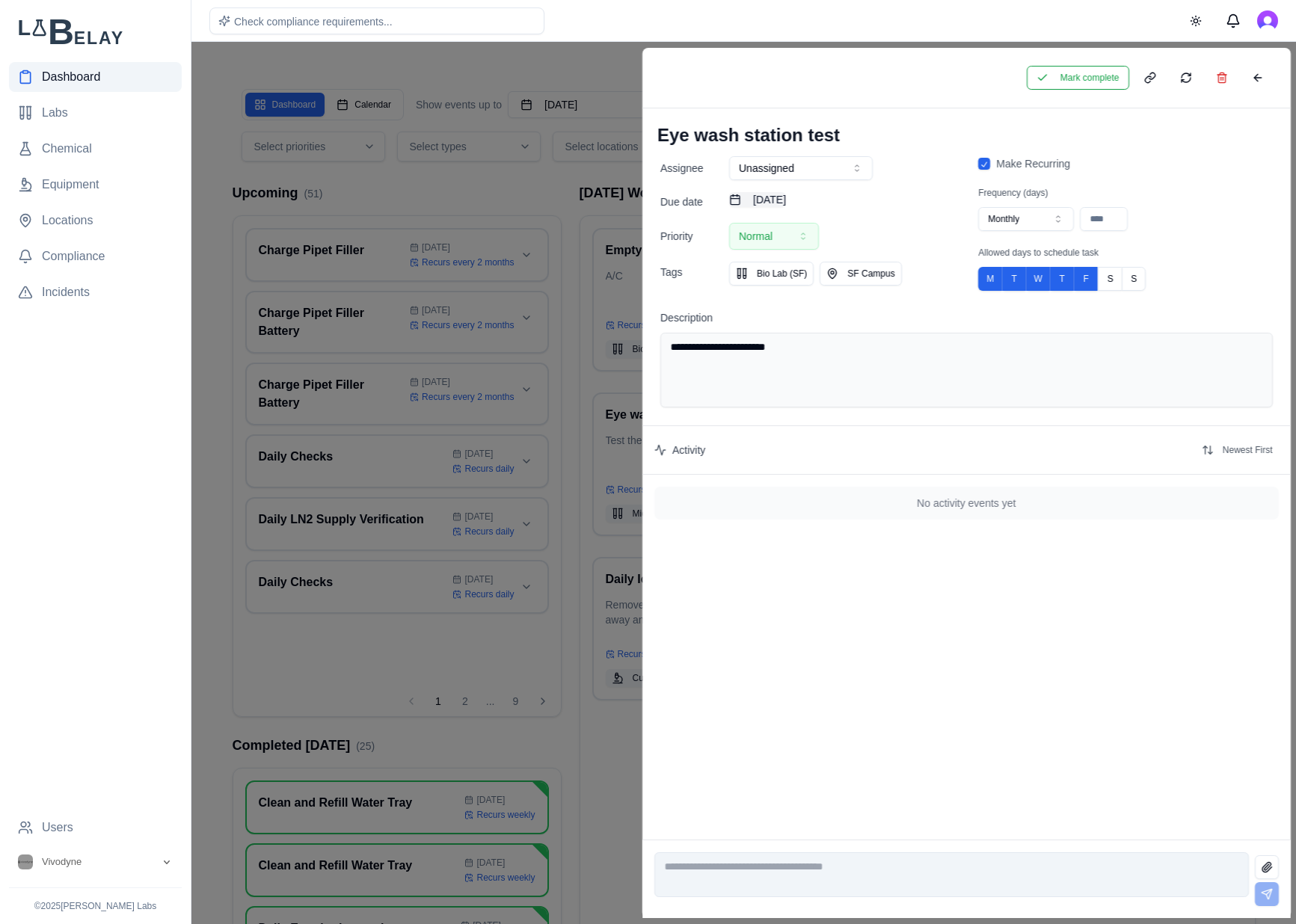
click at [786, 203] on button "August 17th, 2025" at bounding box center [757, 200] width 56 height 15
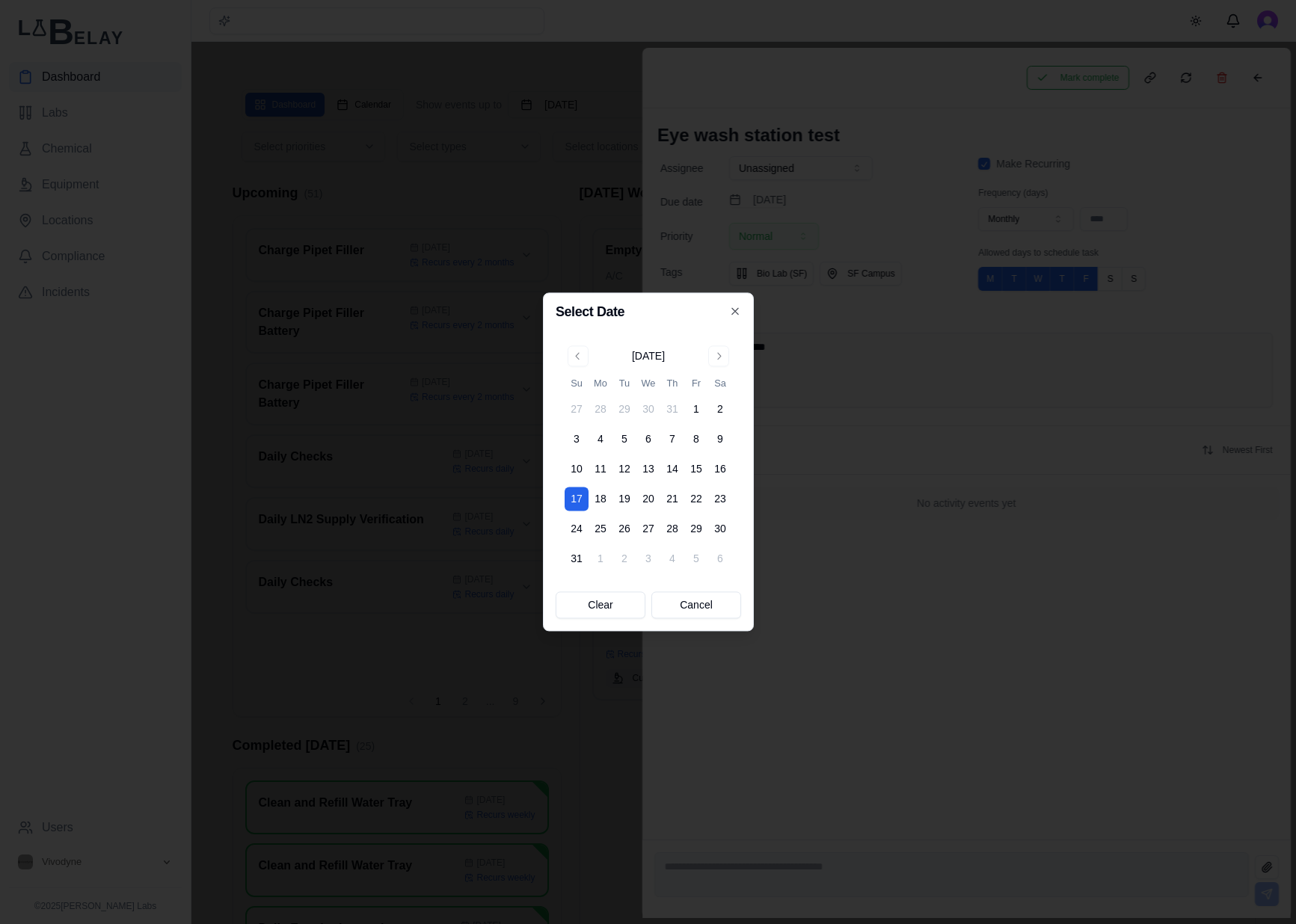
click at [703, 369] on div "August 2025 Su Mo Tu We Th Fr Sa 27 28 29 30 31 1 2 3 4 5 6 7 8 9 10 11 12 13 1…" at bounding box center [648, 458] width 167 height 225
click at [723, 354] on button "Go to next month" at bounding box center [718, 356] width 21 height 21
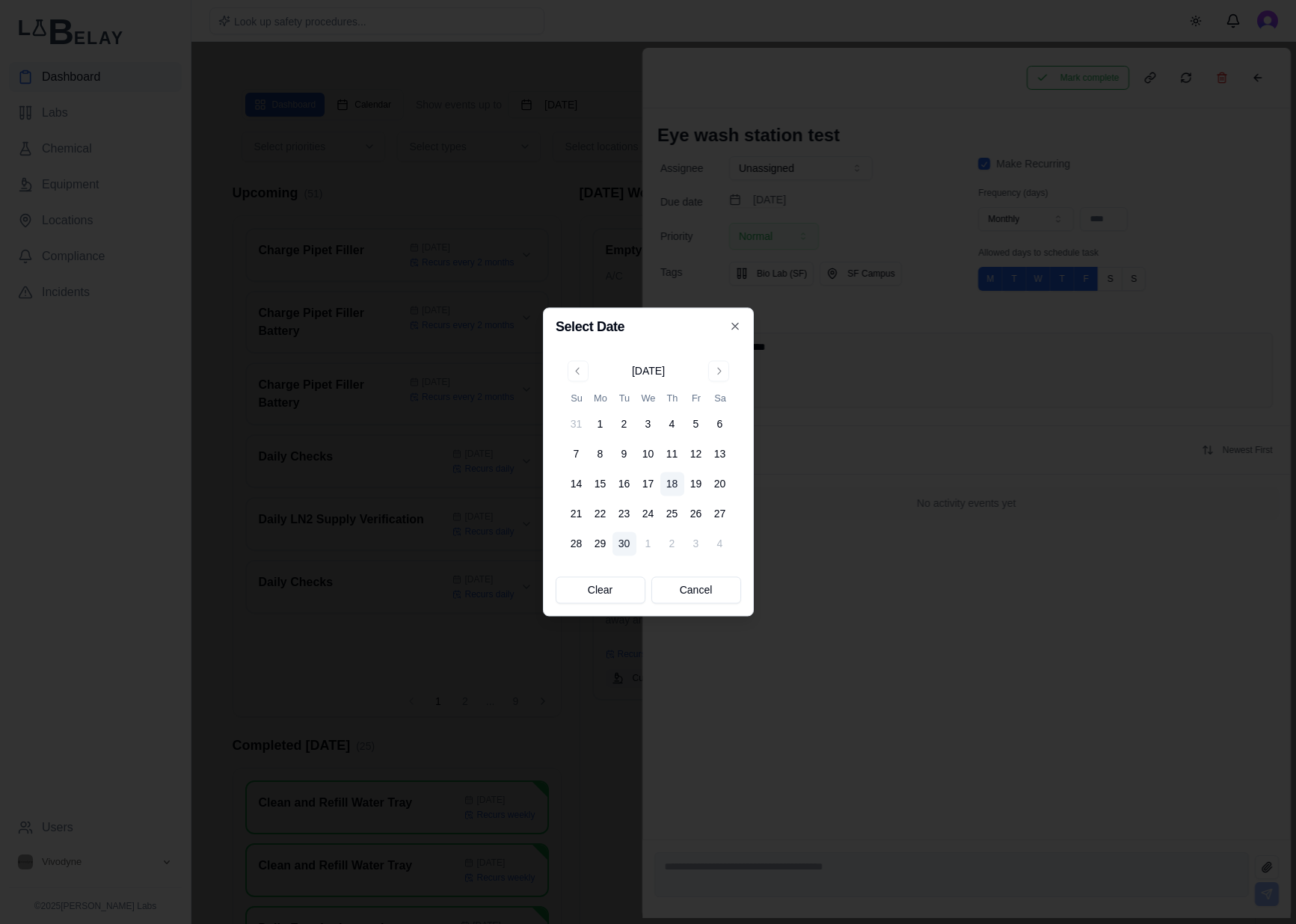
click at [612, 545] on button "30" at bounding box center [624, 544] width 23 height 23
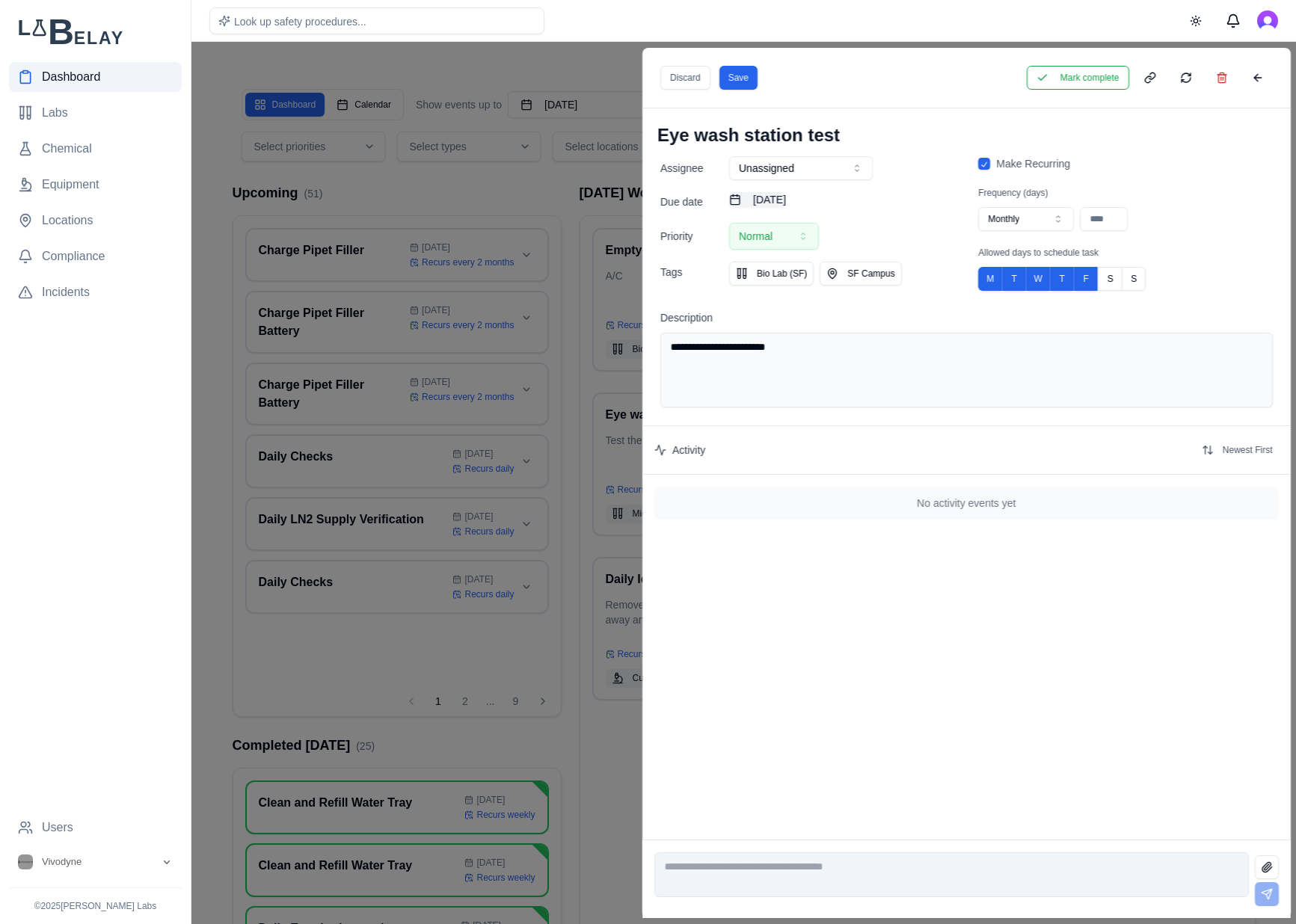
click at [786, 192] on button "September 30th, 2025" at bounding box center [757, 200] width 56 height 15
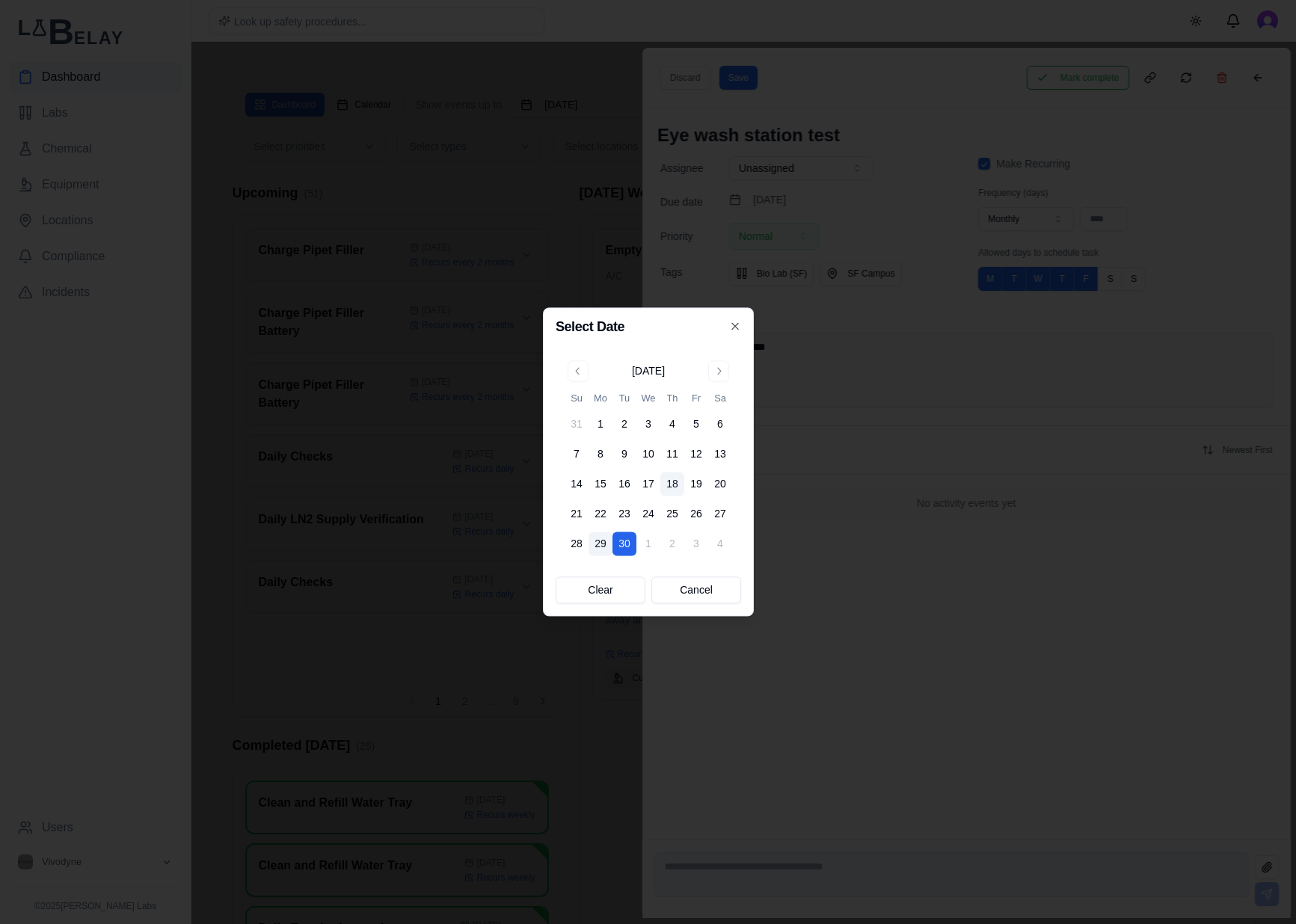
click at [603, 541] on button "29" at bounding box center [599, 544] width 23 height 23
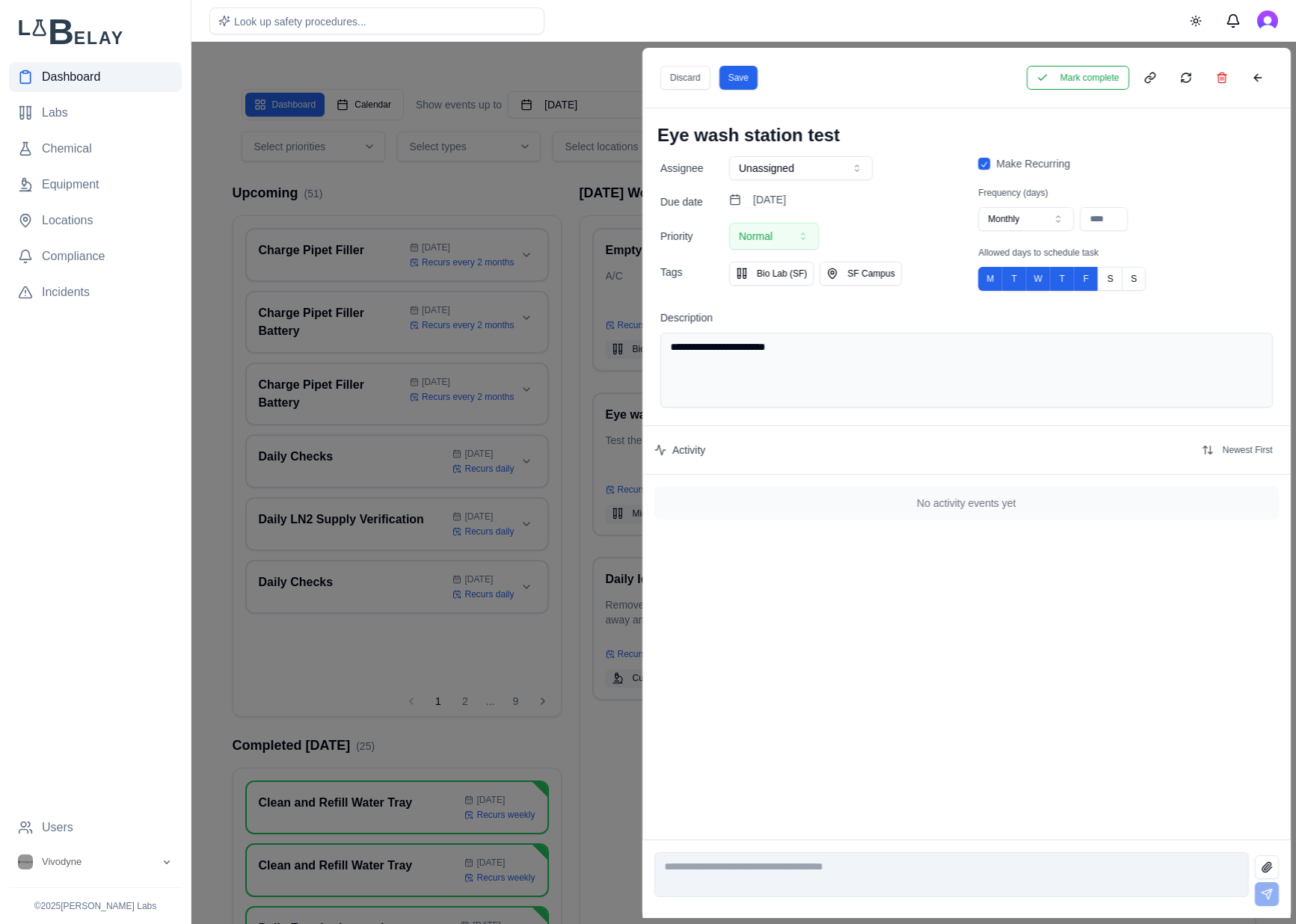
click at [726, 70] on button "Save" at bounding box center [737, 77] width 39 height 23
click at [1261, 77] on button at bounding box center [1257, 77] width 30 height 23
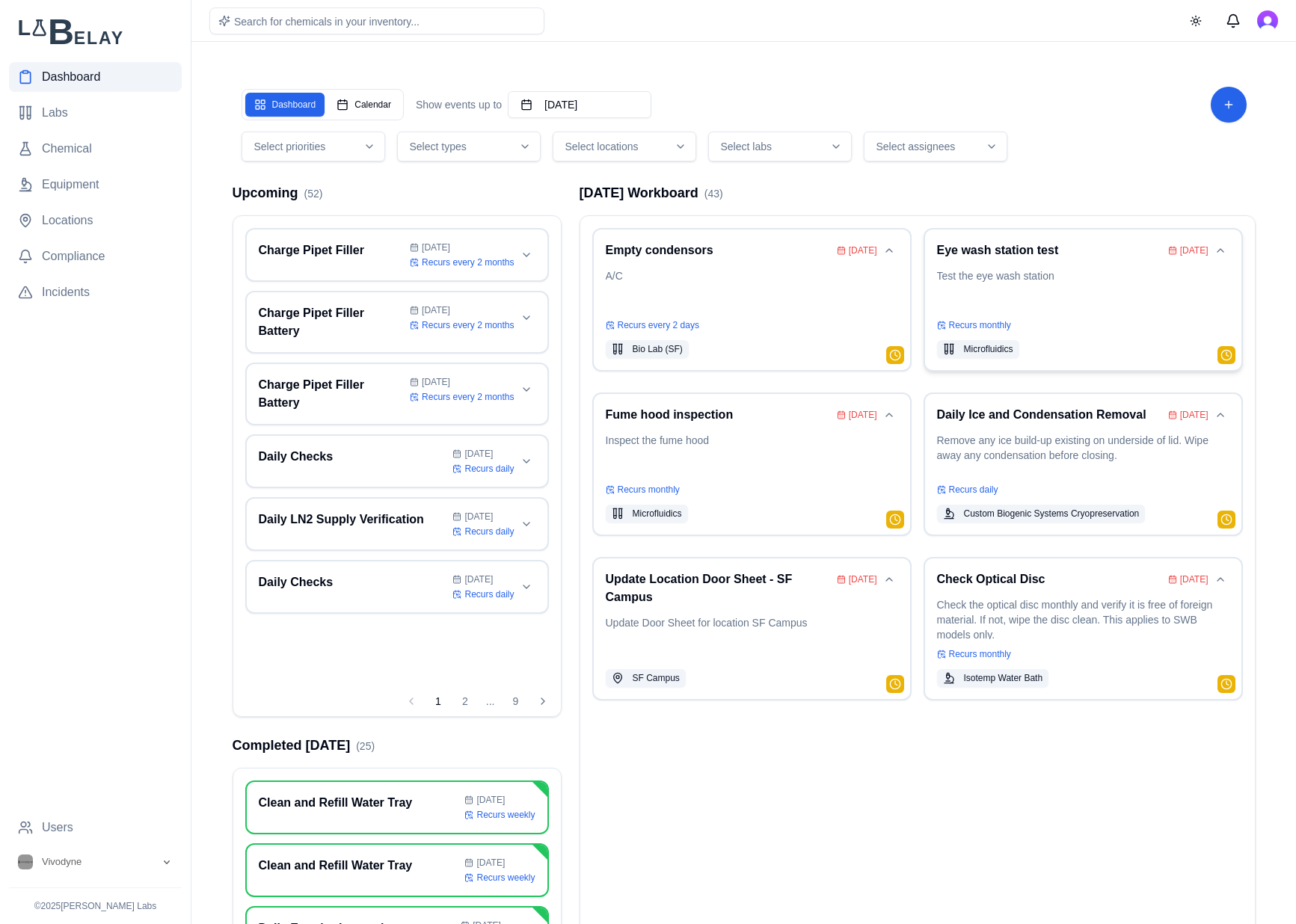
click at [951, 301] on p "Test the eye wash station" at bounding box center [1082, 289] width 292 height 42
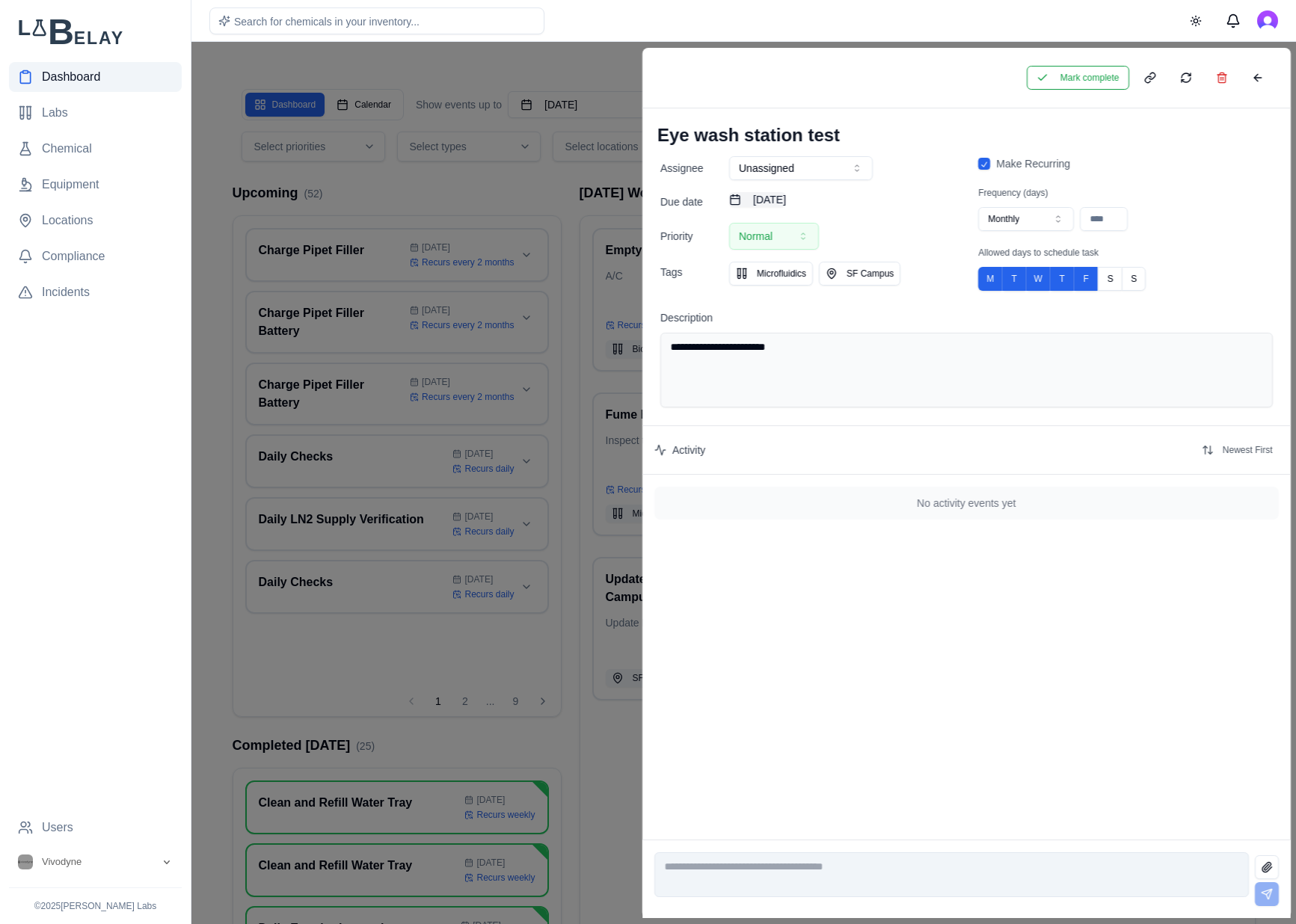
click at [786, 194] on button "August 17th, 2025" at bounding box center [757, 200] width 56 height 15
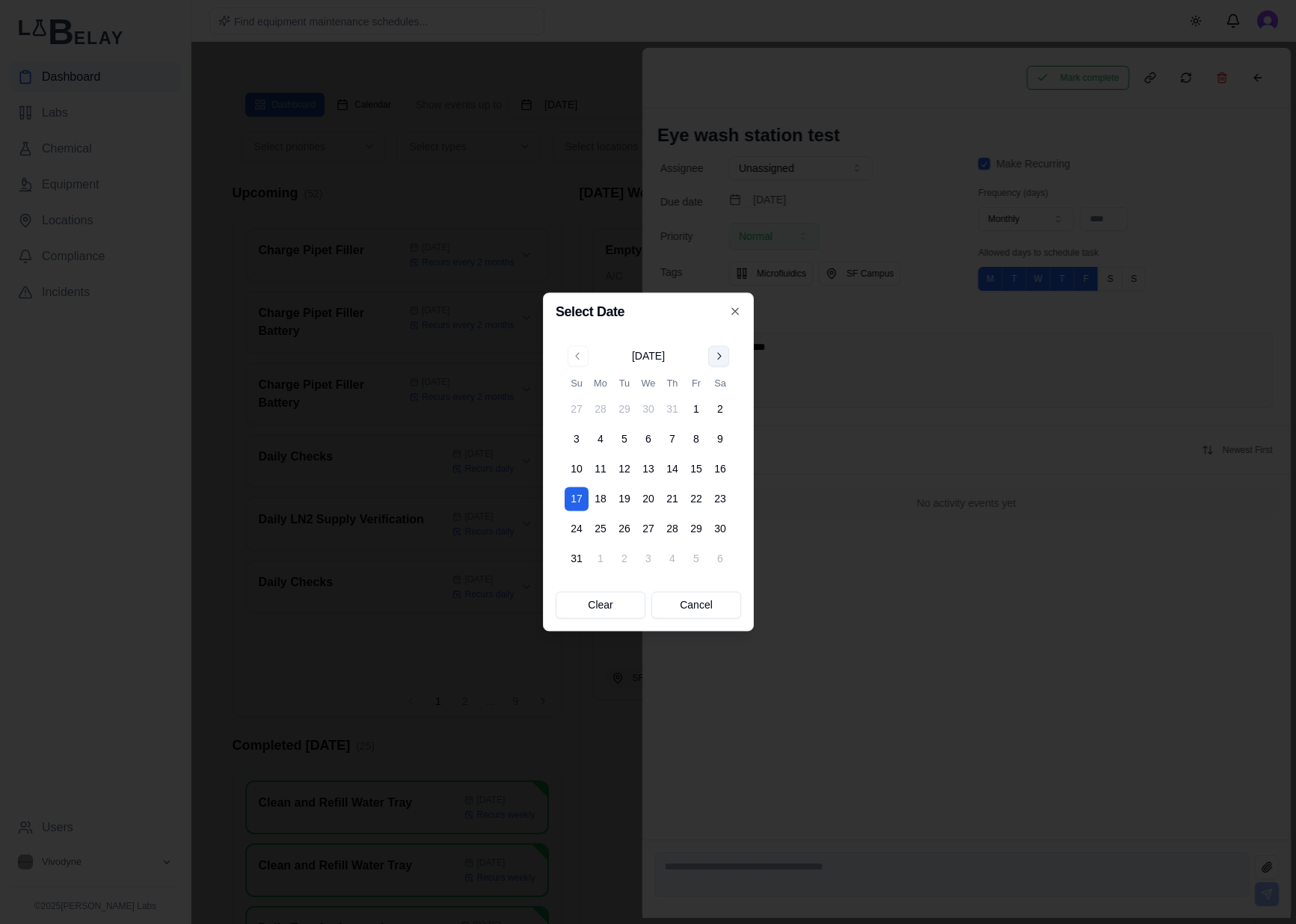
click at [721, 354] on button "Go to next month" at bounding box center [718, 356] width 21 height 21
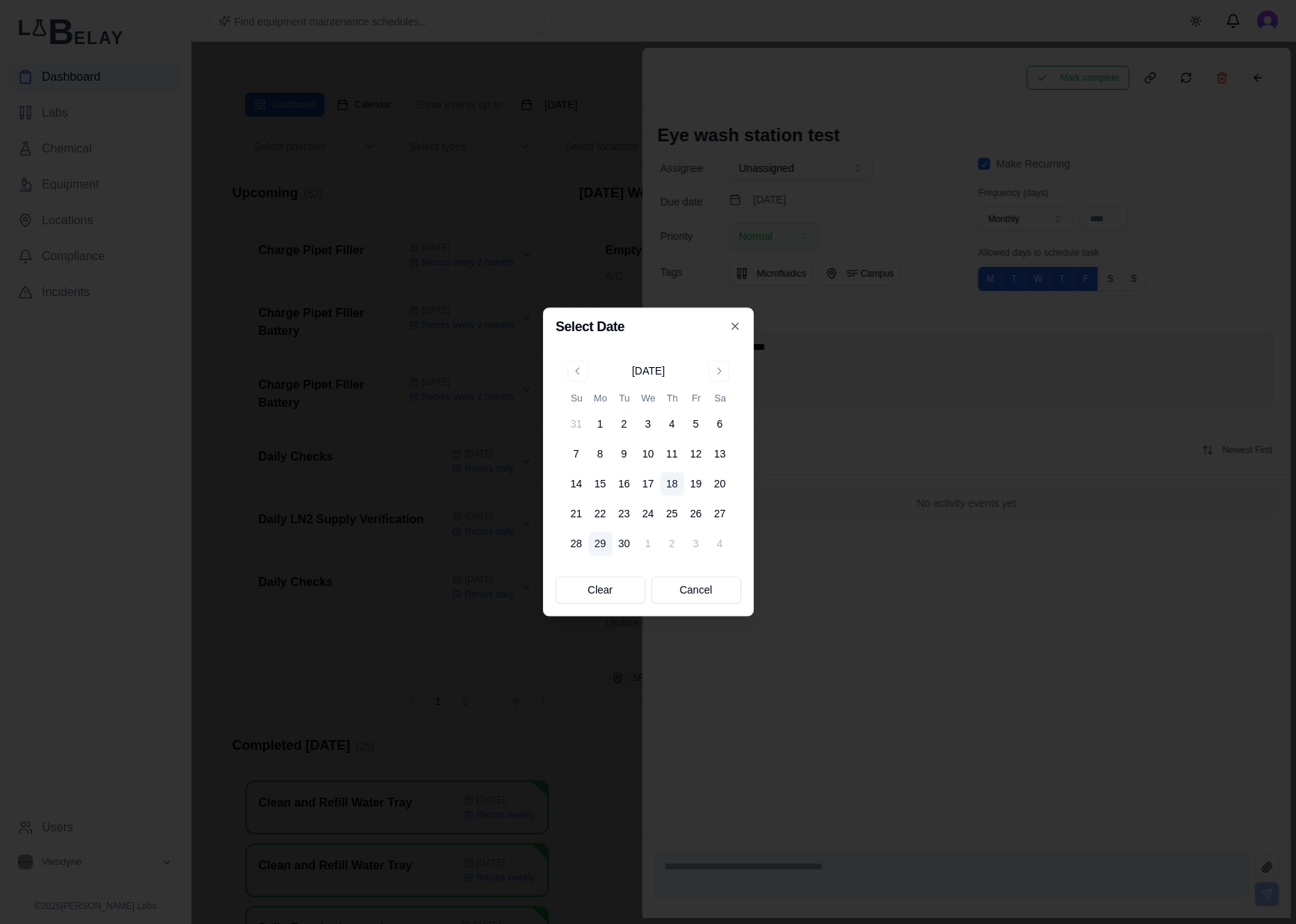
click at [595, 537] on button "29" at bounding box center [599, 544] width 23 height 23
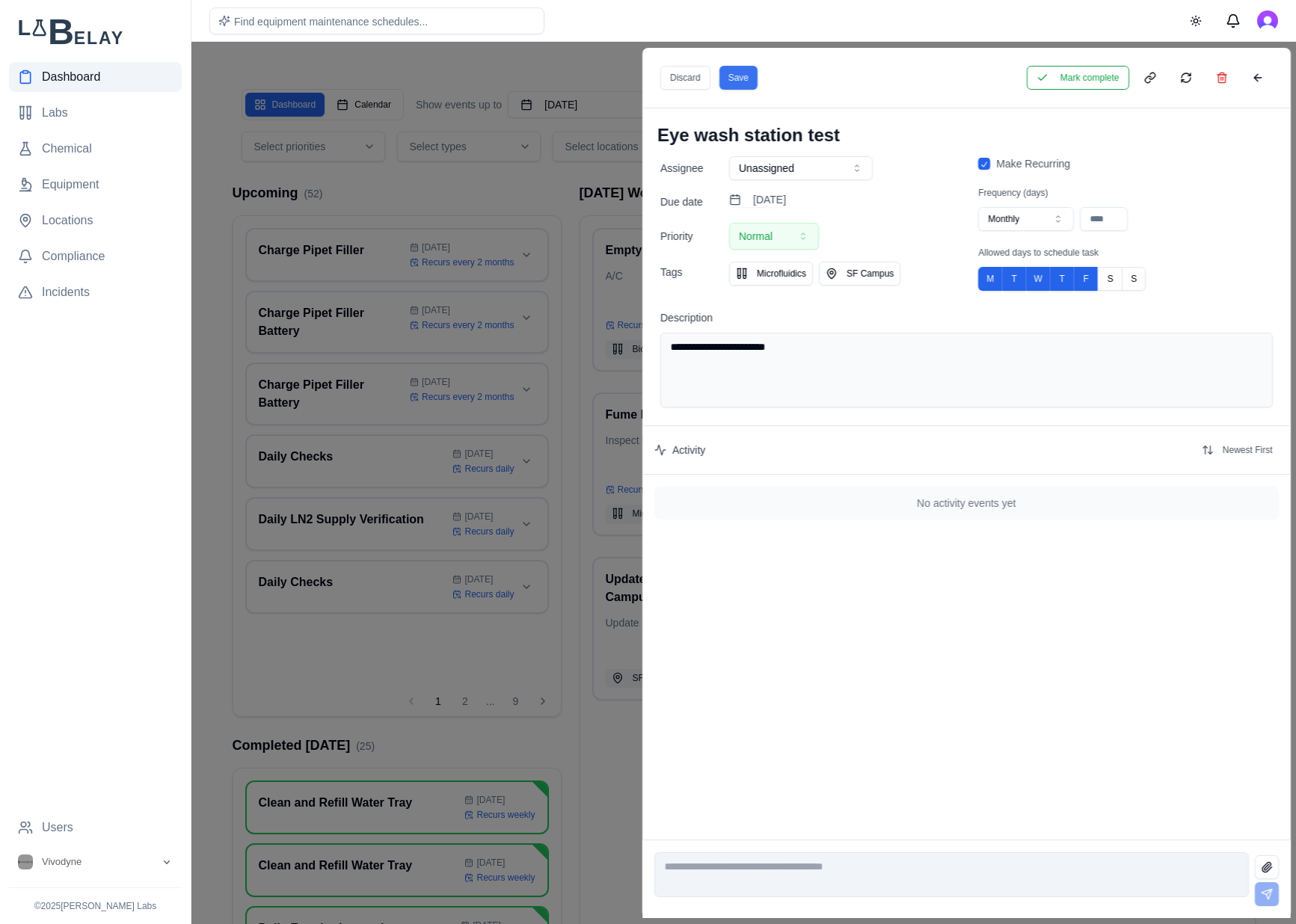
click at [747, 79] on button "Save" at bounding box center [737, 77] width 39 height 23
click at [1270, 77] on button at bounding box center [1257, 77] width 30 height 23
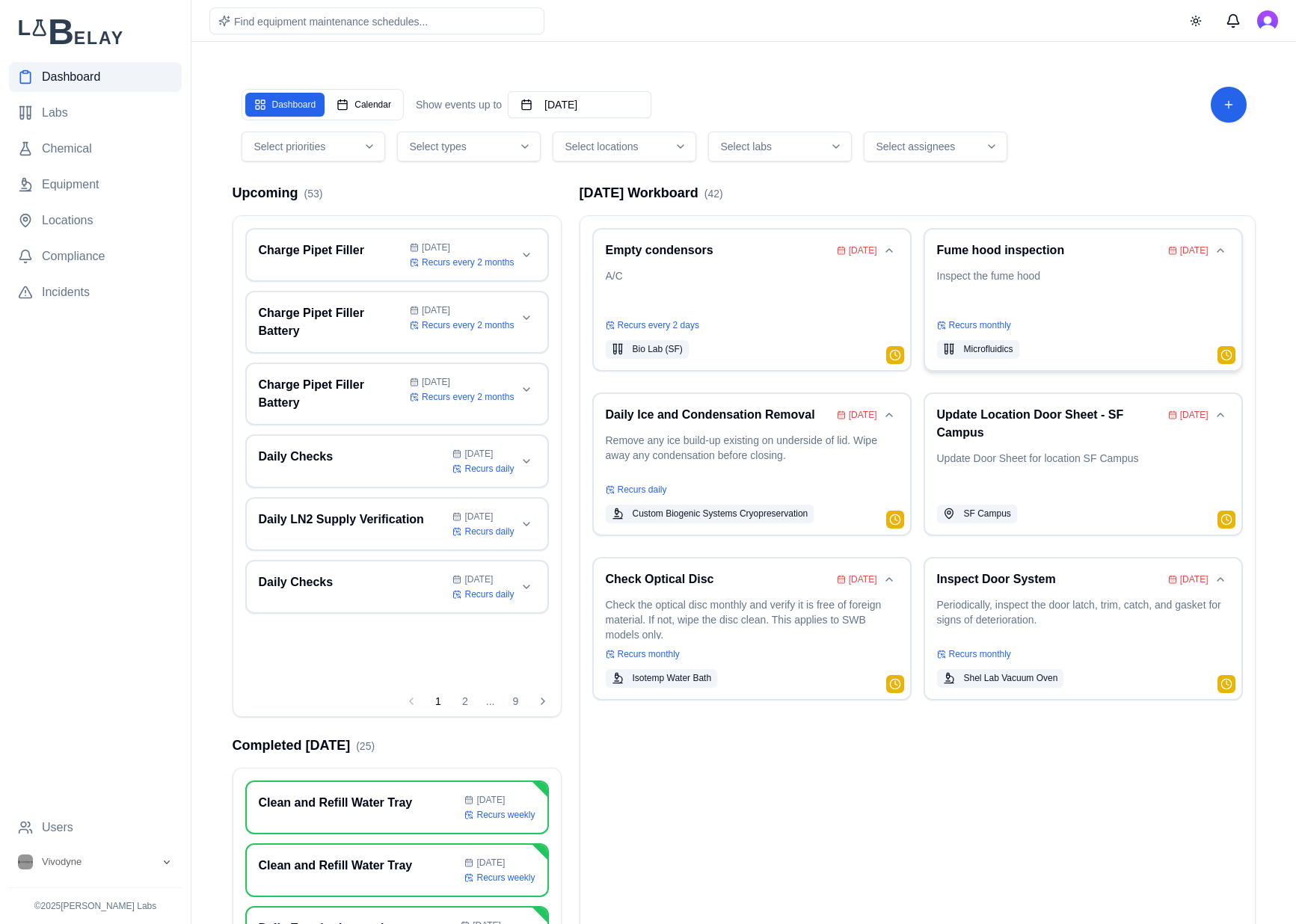
click at [1013, 322] on div "Recurs monthly" at bounding box center [1082, 325] width 292 height 12
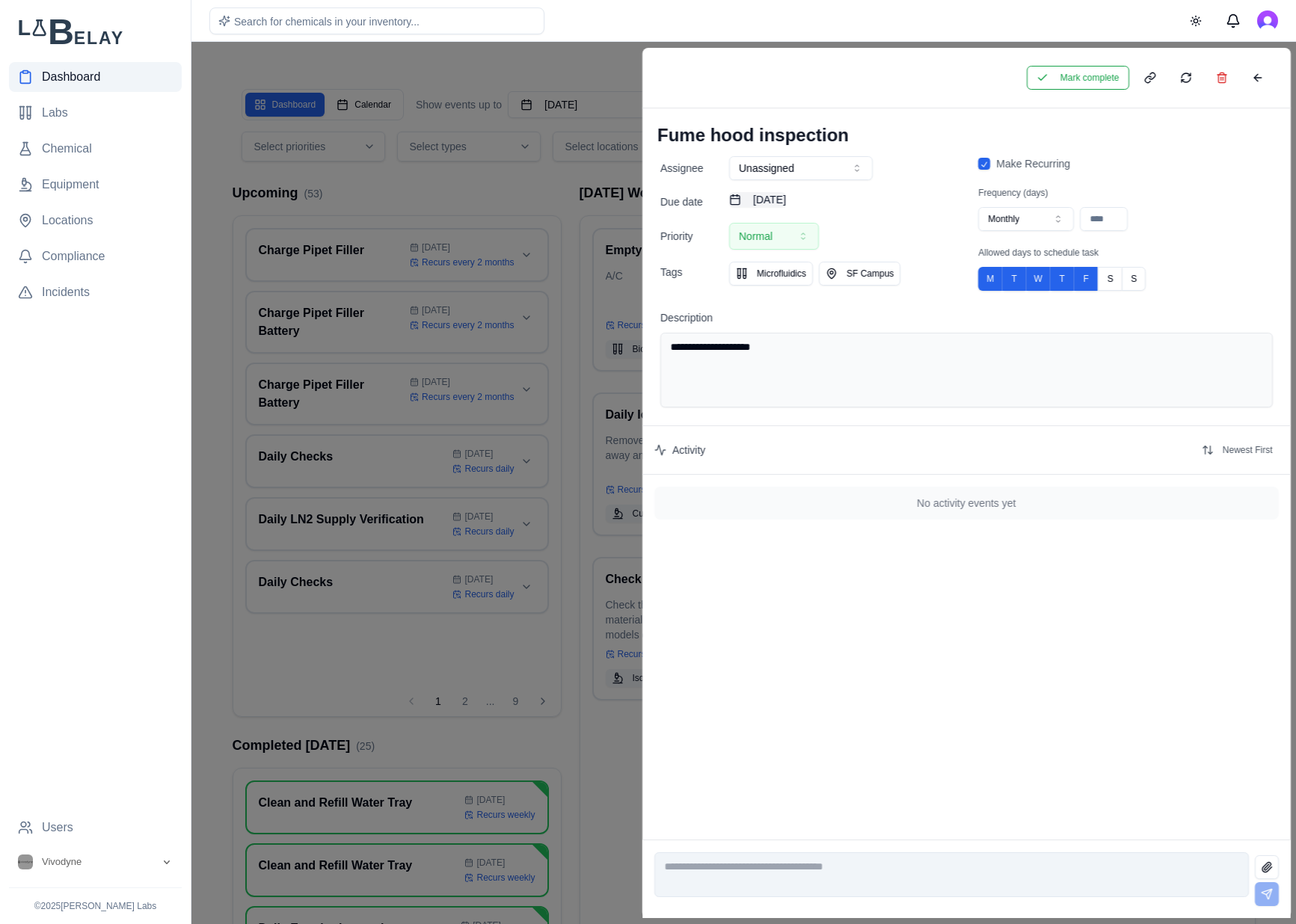
click at [786, 197] on button "August 17th, 2025" at bounding box center [757, 200] width 56 height 15
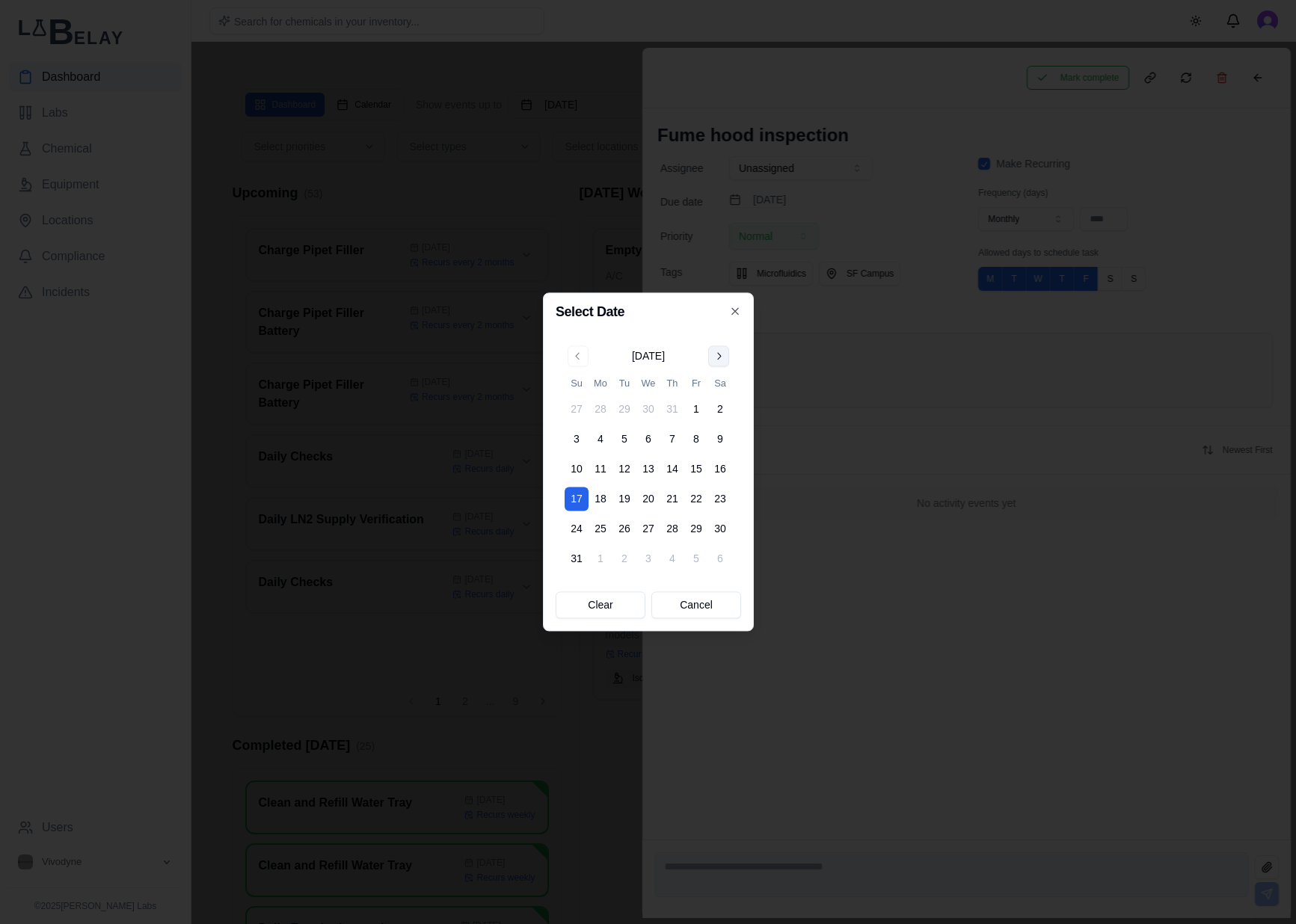
click at [726, 354] on button "Go to next month" at bounding box center [718, 356] width 21 height 21
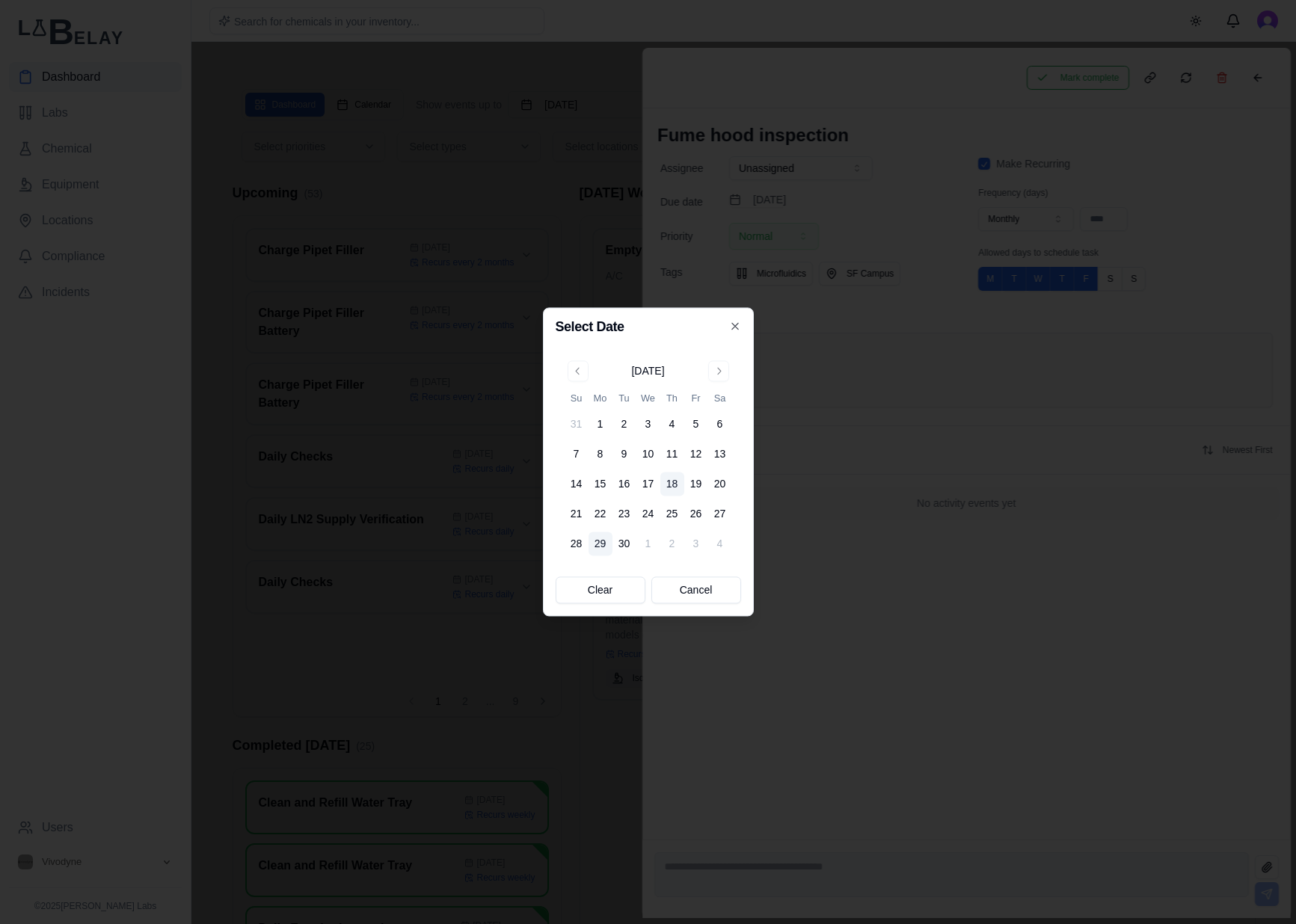
drag, startPoint x: 603, startPoint y: 536, endPoint x: 606, endPoint y: 546, distance: 10.4
click at [602, 536] on button "29" at bounding box center [599, 544] width 23 height 23
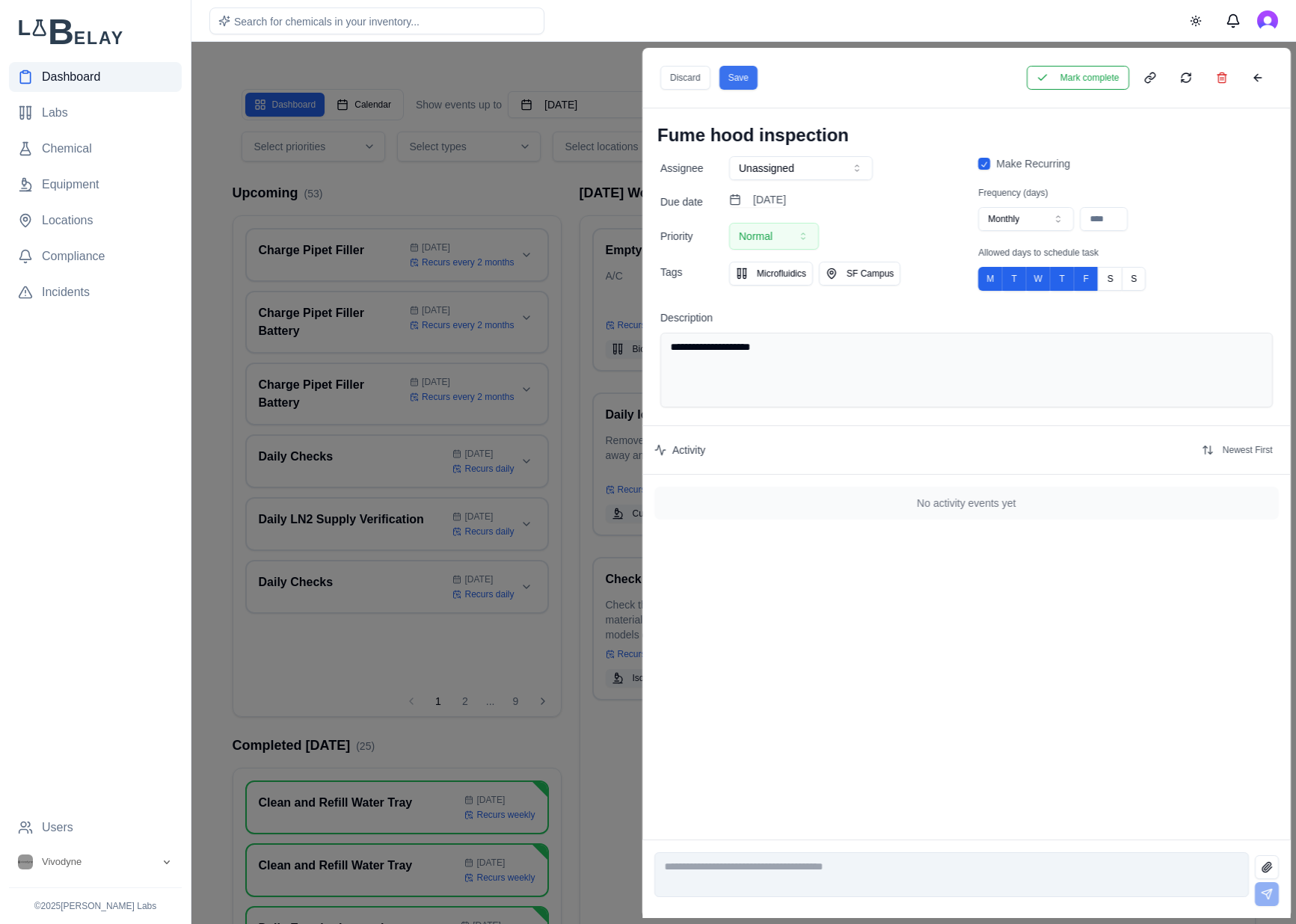
click at [730, 75] on button "Save" at bounding box center [737, 77] width 39 height 23
click at [1274, 68] on div "Mark complete" at bounding box center [966, 78] width 648 height 60
click at [1265, 72] on button at bounding box center [1257, 77] width 30 height 23
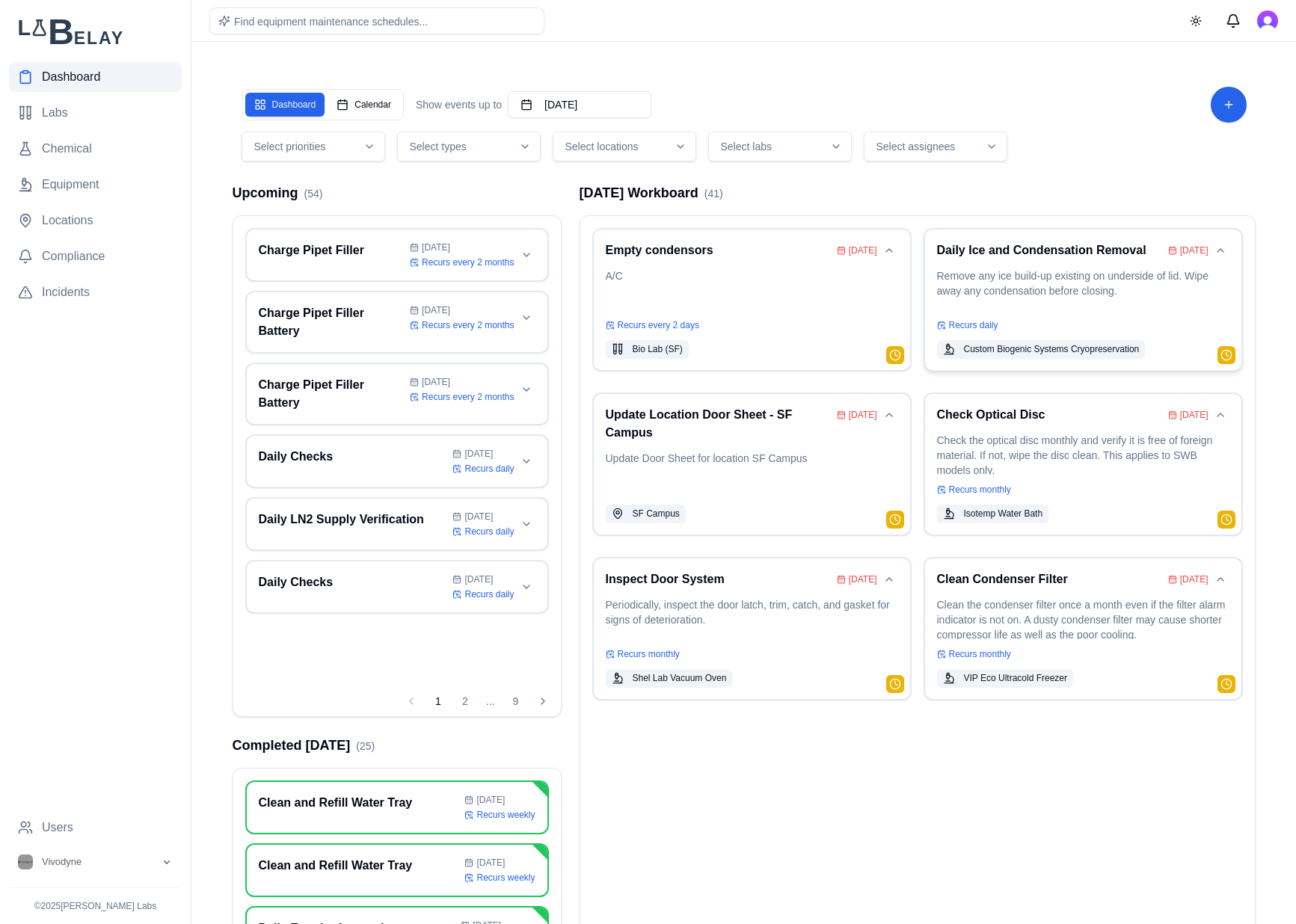
click at [1076, 306] on p "Remove any ice build-up existing on underside of lid. Wipe away any condensatio…" at bounding box center [1082, 289] width 292 height 42
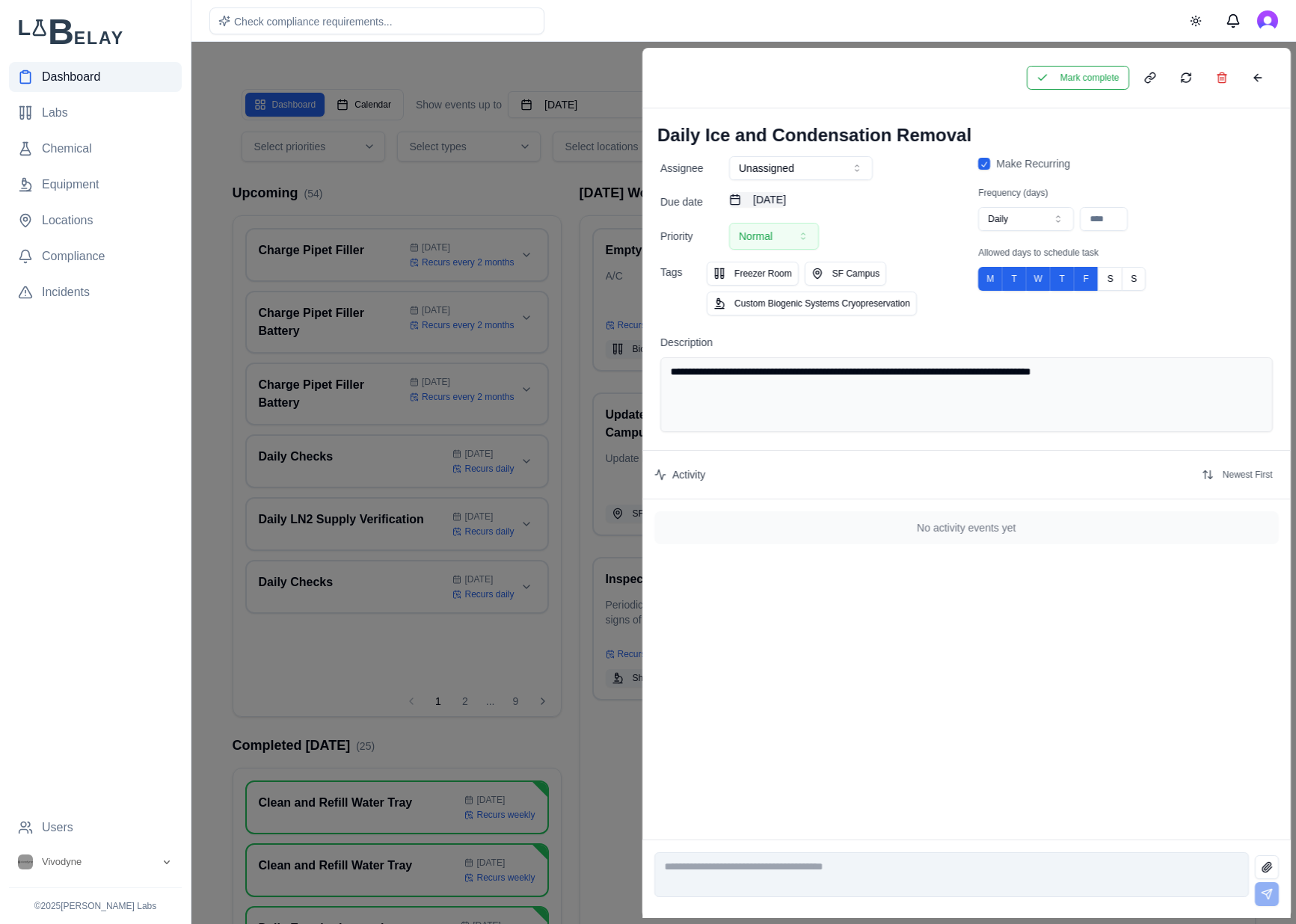
click at [786, 192] on button "August 17th, 2025" at bounding box center [757, 200] width 56 height 15
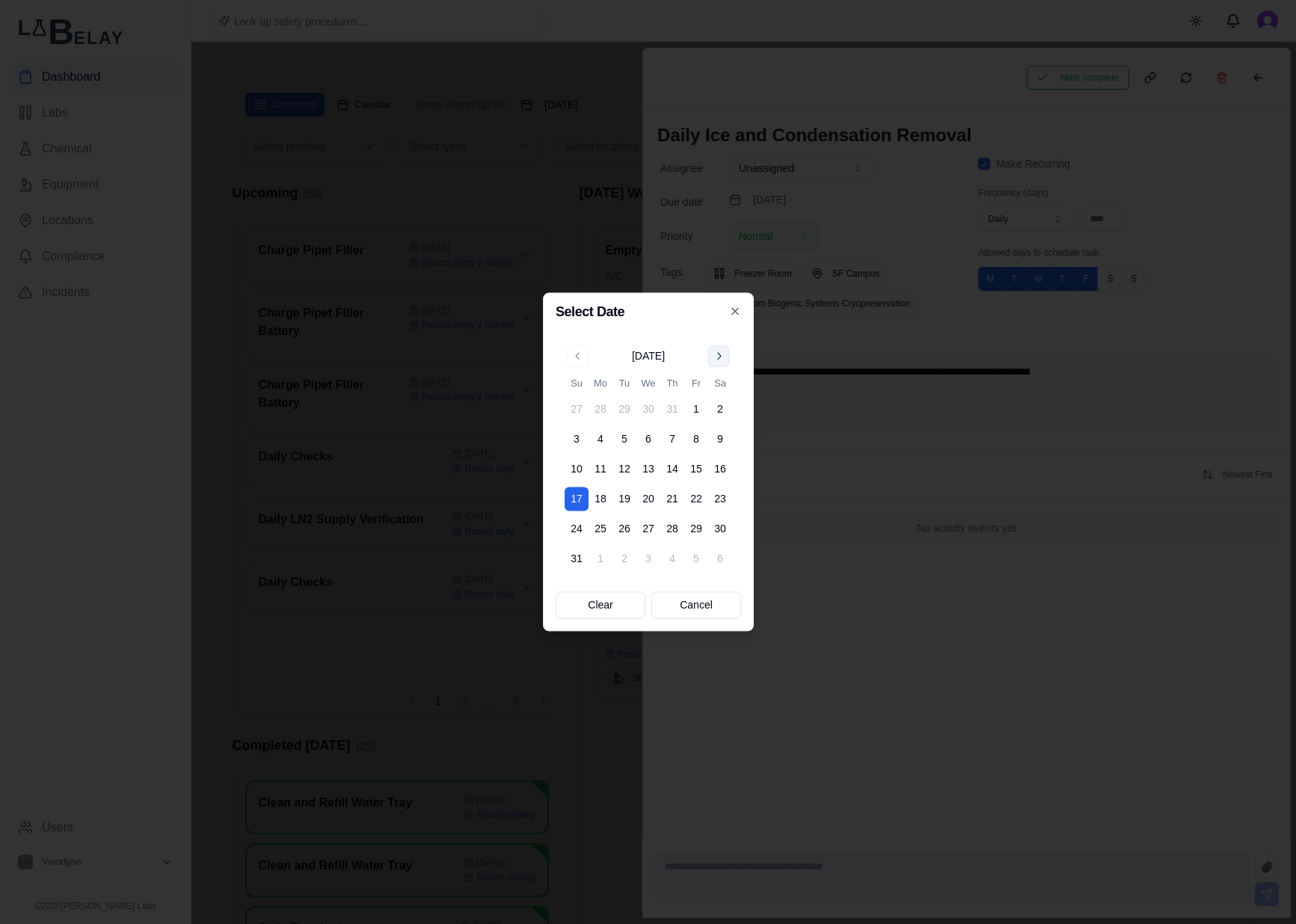
click at [719, 356] on button "Go to next month" at bounding box center [718, 356] width 21 height 21
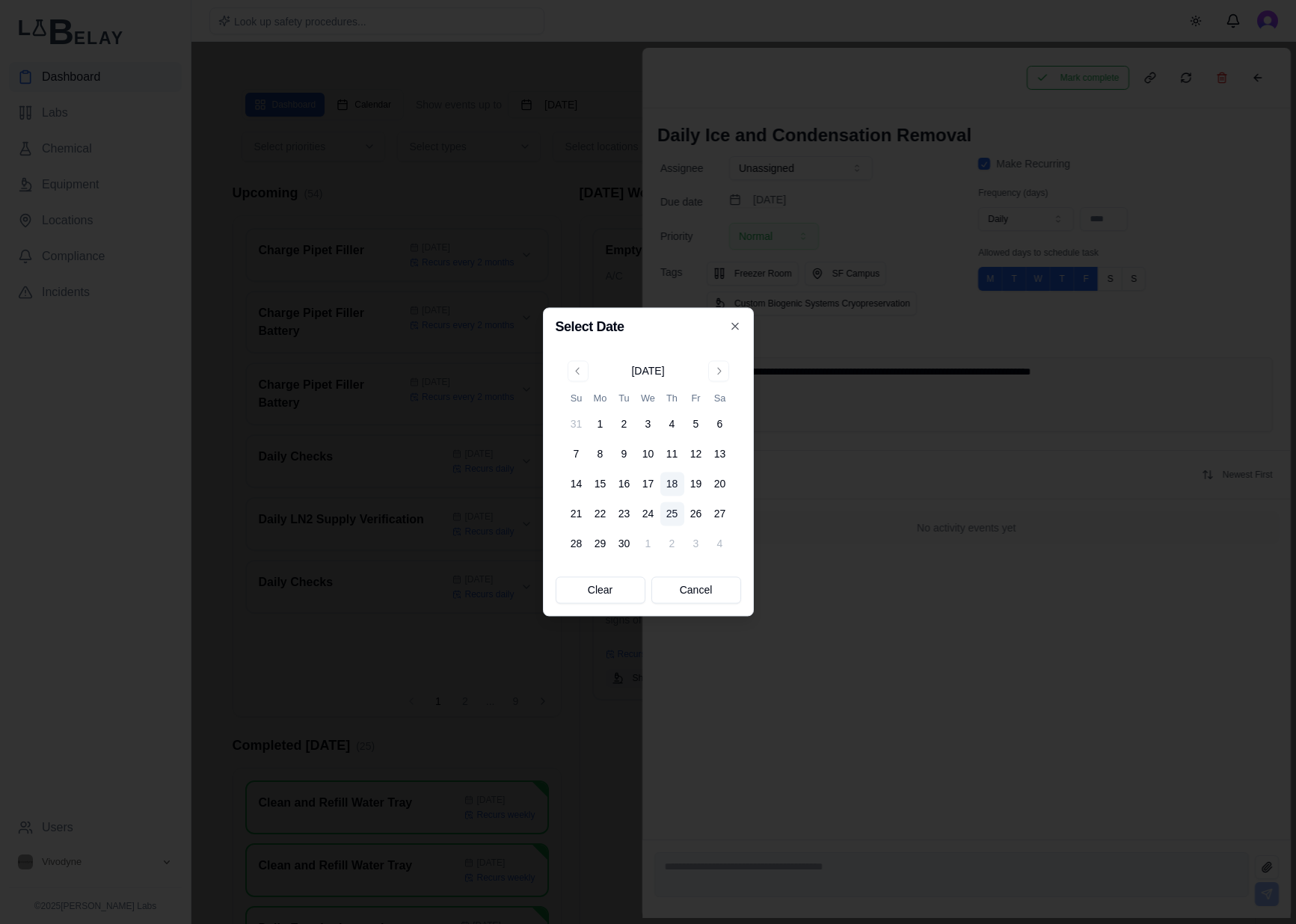
click at [679, 518] on button "25" at bounding box center [671, 514] width 23 height 23
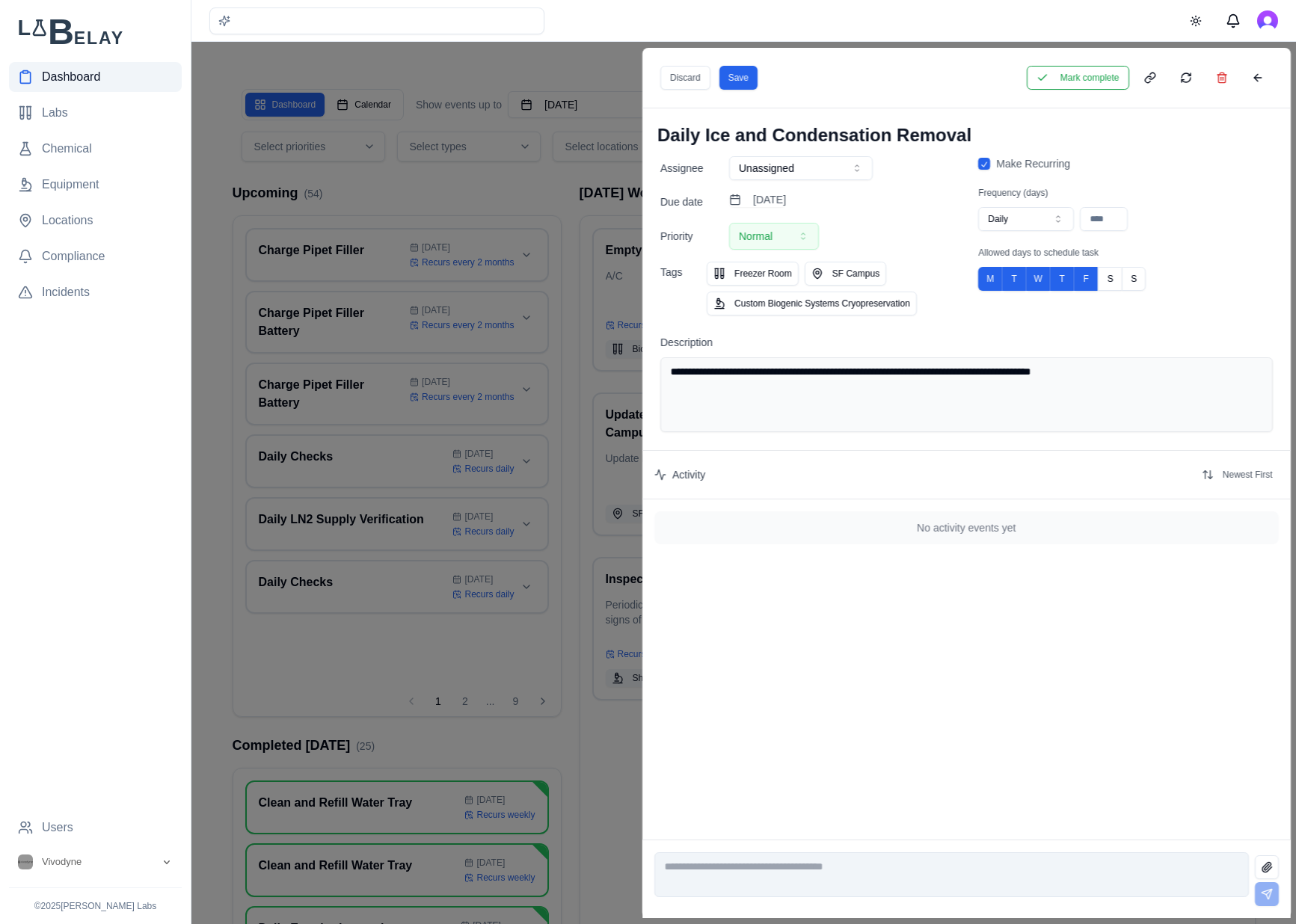
click at [1020, 214] on button "Daily" at bounding box center [1026, 219] width 96 height 23
type input "**"
click at [756, 73] on button "Save" at bounding box center [737, 77] width 39 height 23
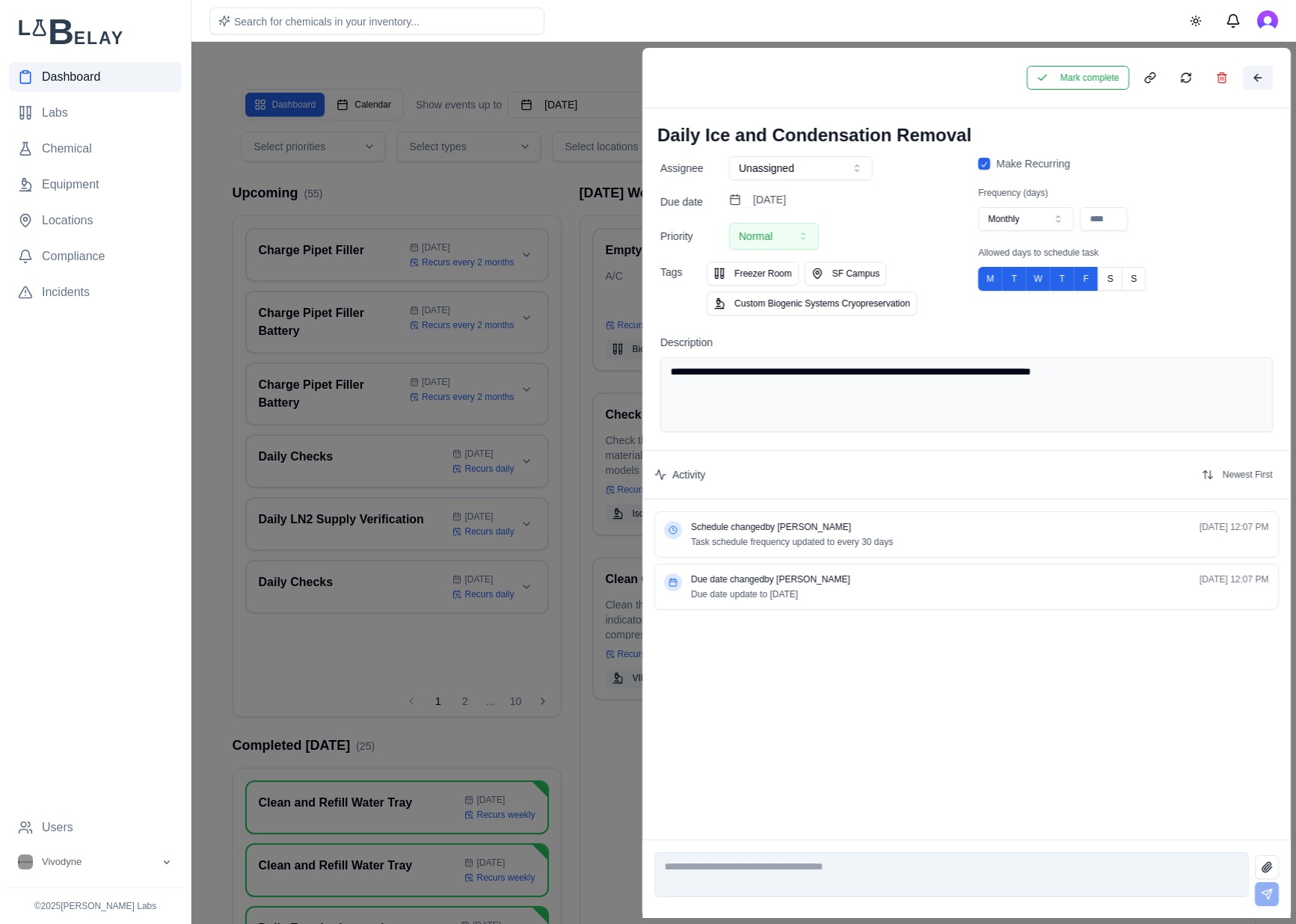
click at [1252, 75] on button at bounding box center [1257, 77] width 30 height 23
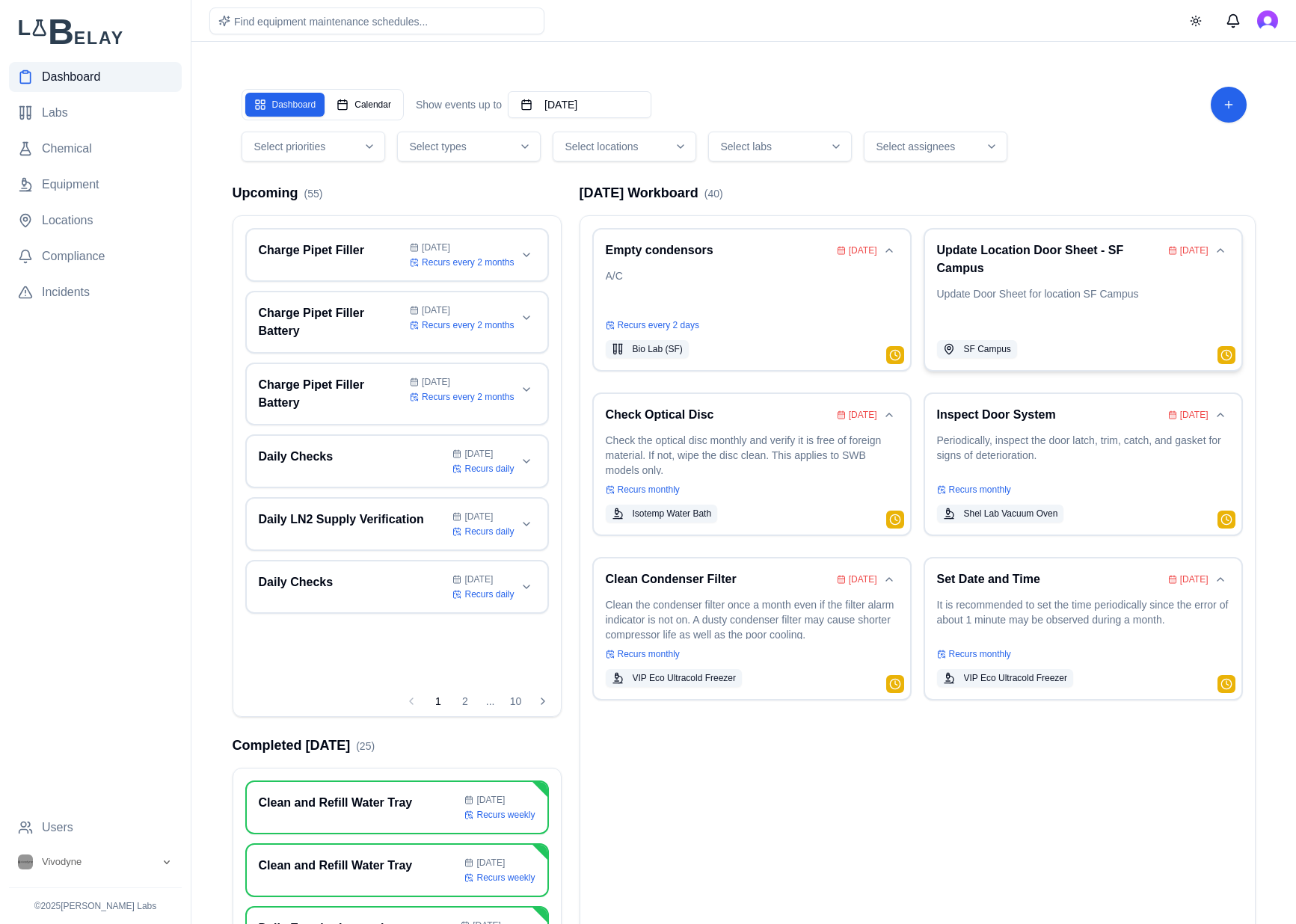
click at [1097, 271] on h3 "Update Location Door Sheet - SF Campus" at bounding box center [1049, 259] width 225 height 36
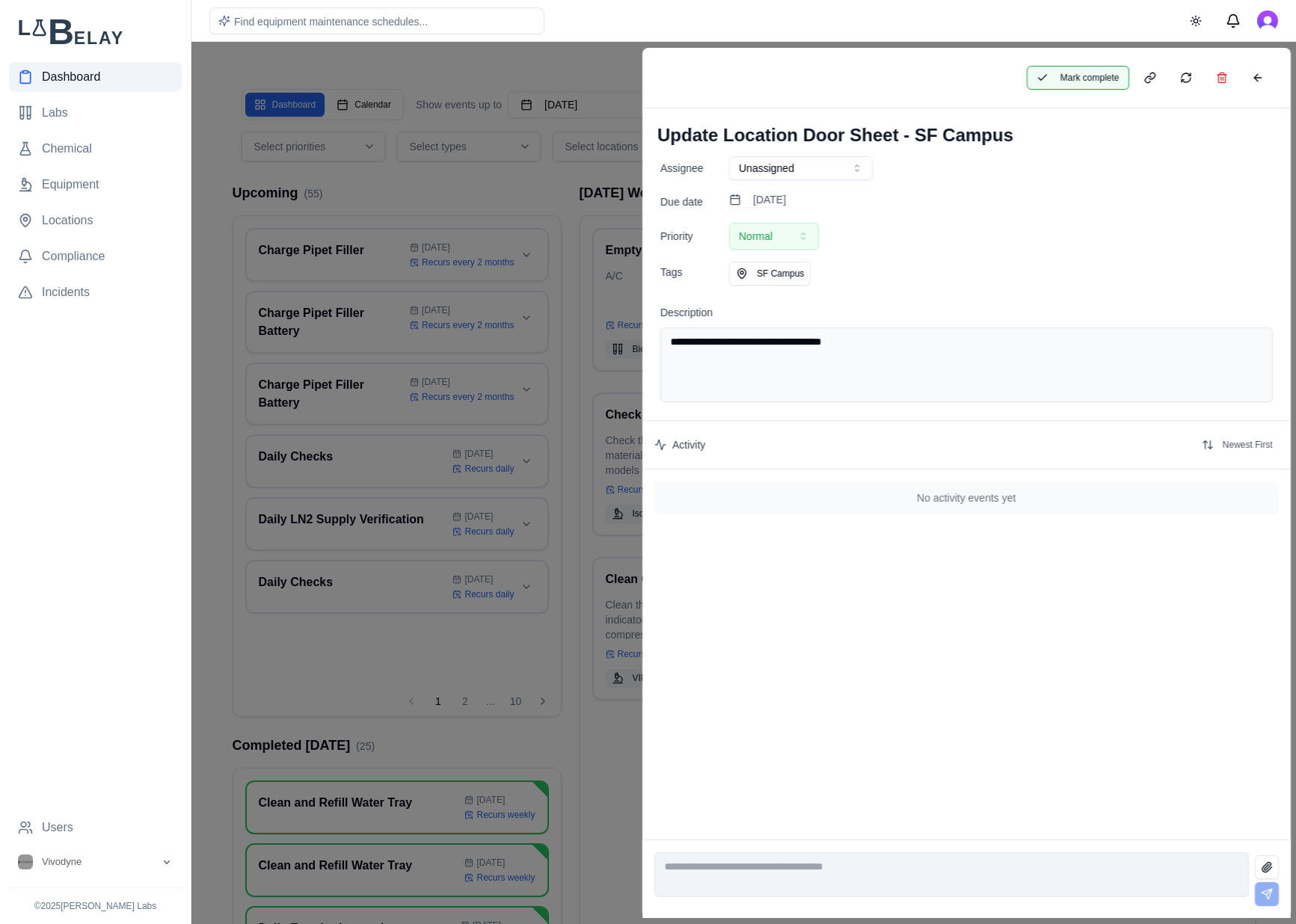
click at [1059, 82] on button "Mark complete" at bounding box center [1076, 77] width 102 height 23
click at [1260, 76] on button at bounding box center [1257, 77] width 30 height 23
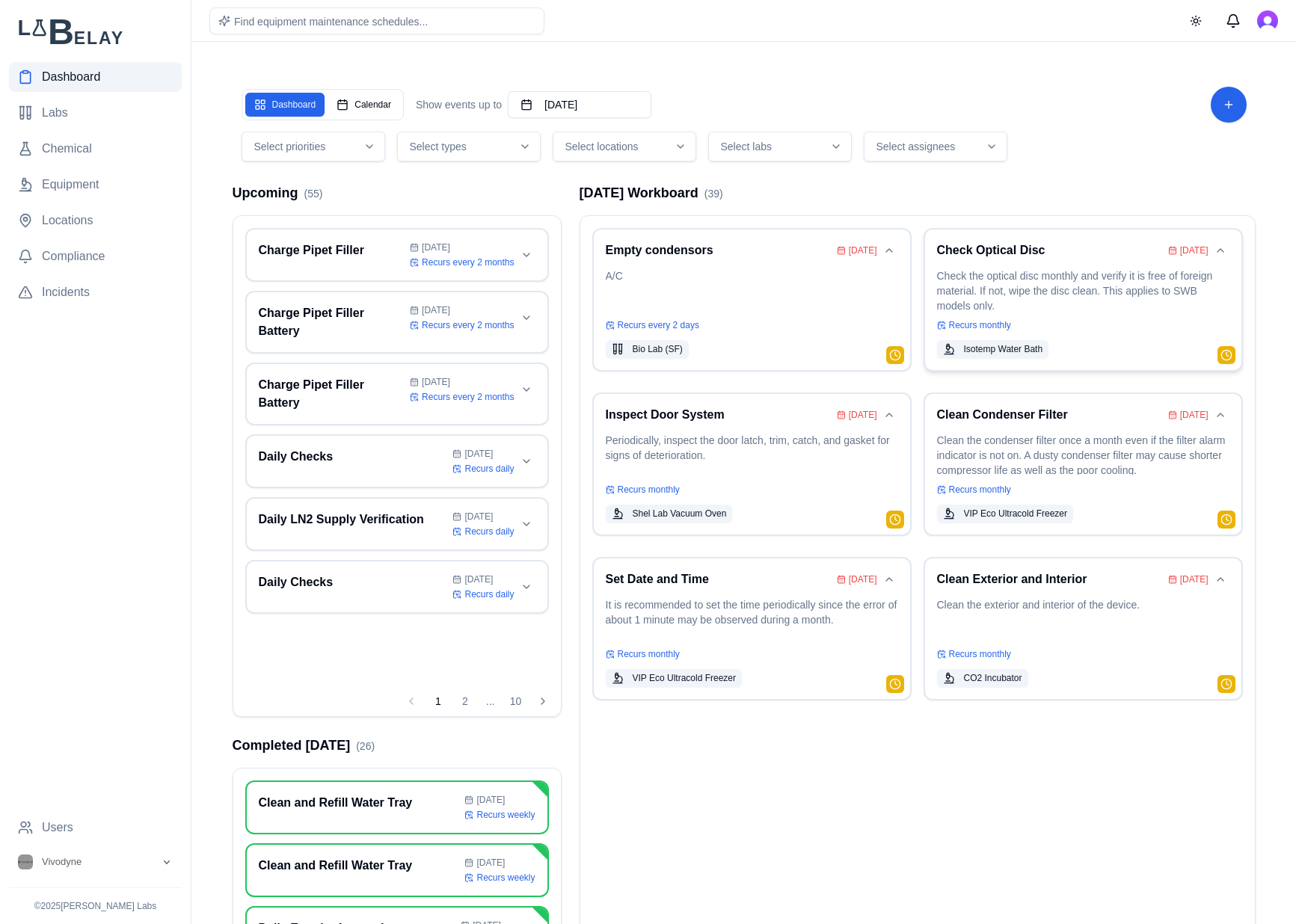
click at [1067, 287] on p "Check the optical disc monthly and verify it is free of foreign material. If no…" at bounding box center [1082, 289] width 292 height 42
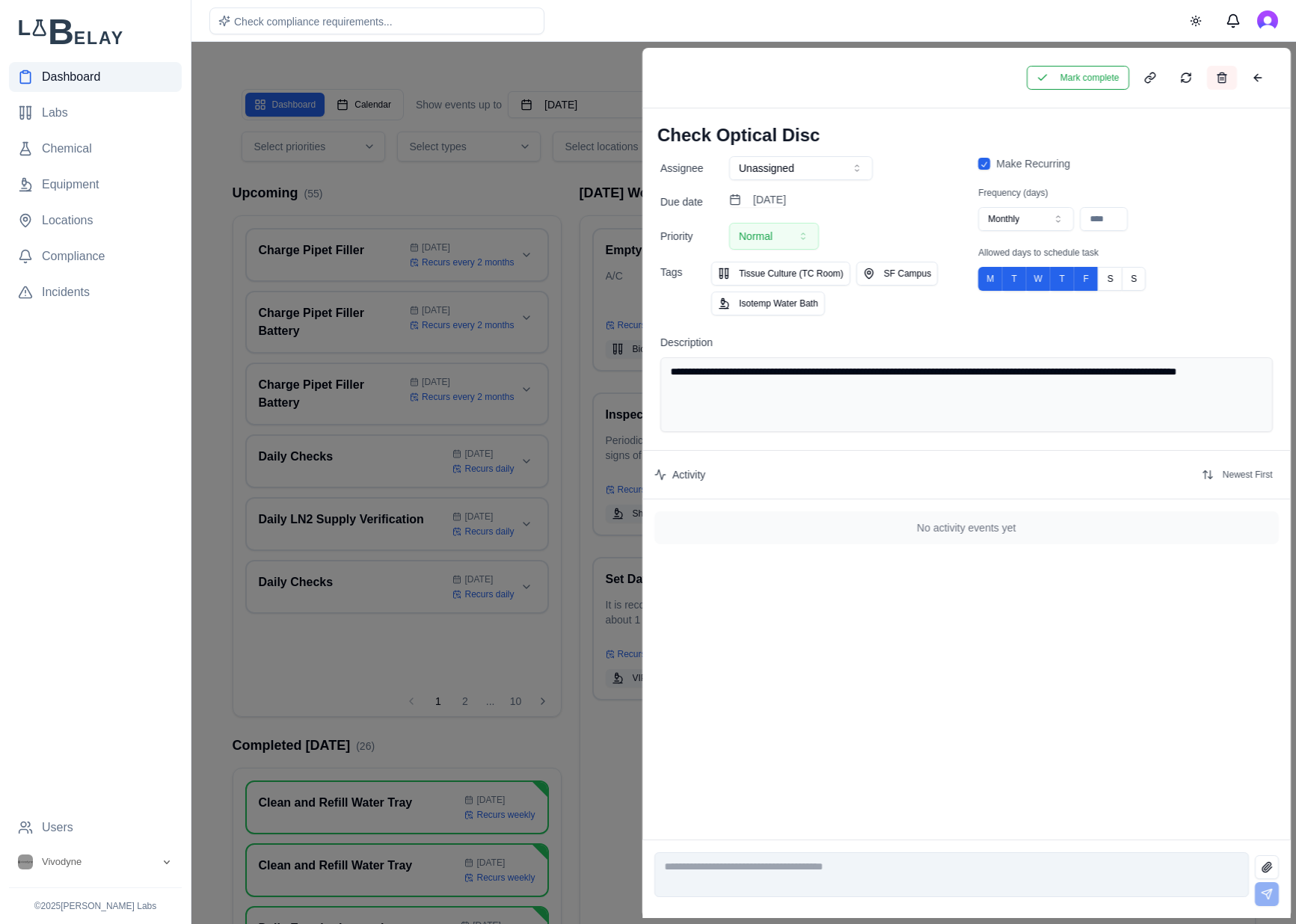
click at [1226, 81] on button at bounding box center [1221, 77] width 30 height 23
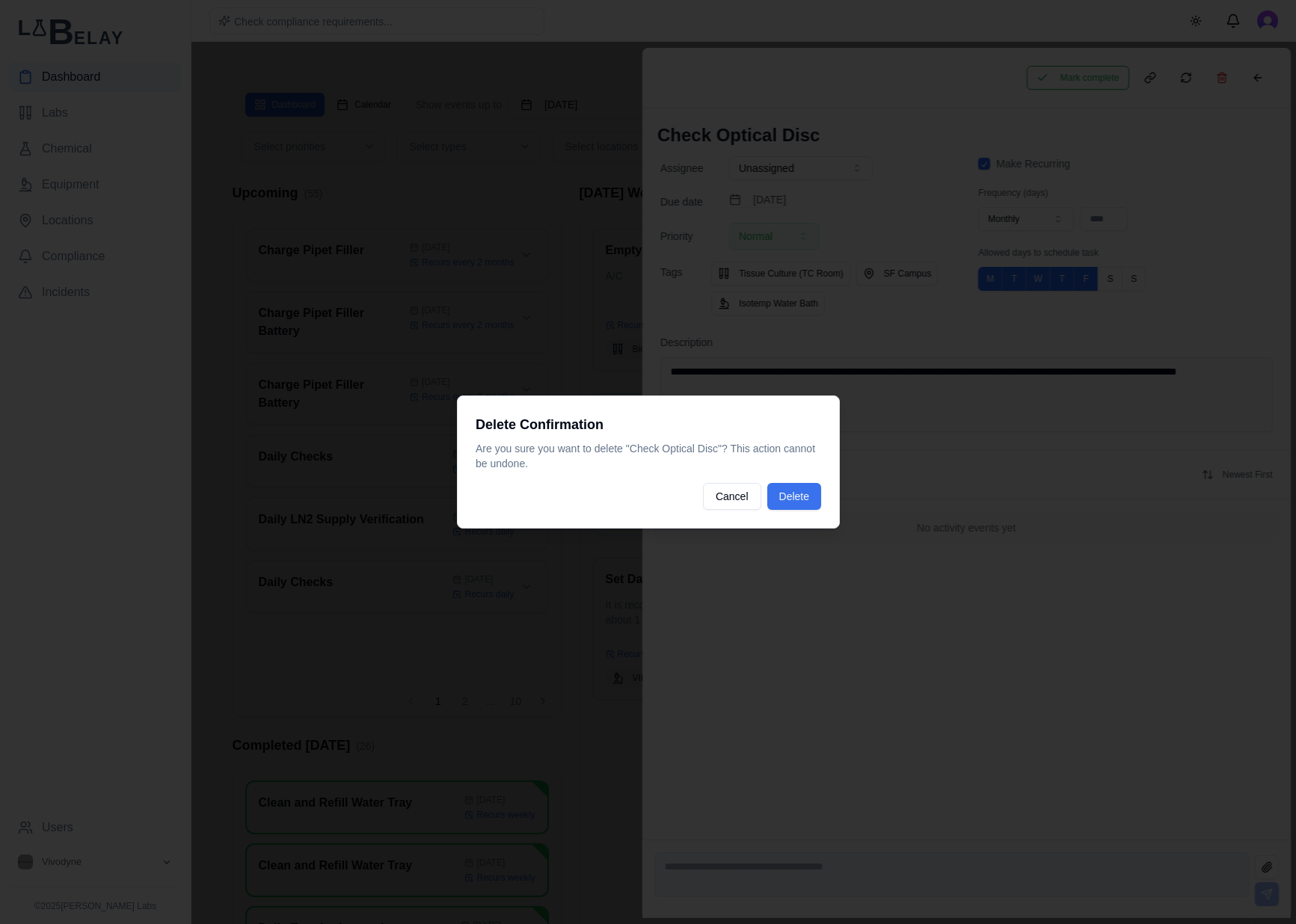
click at [809, 495] on button "Delete" at bounding box center [793, 496] width 54 height 27
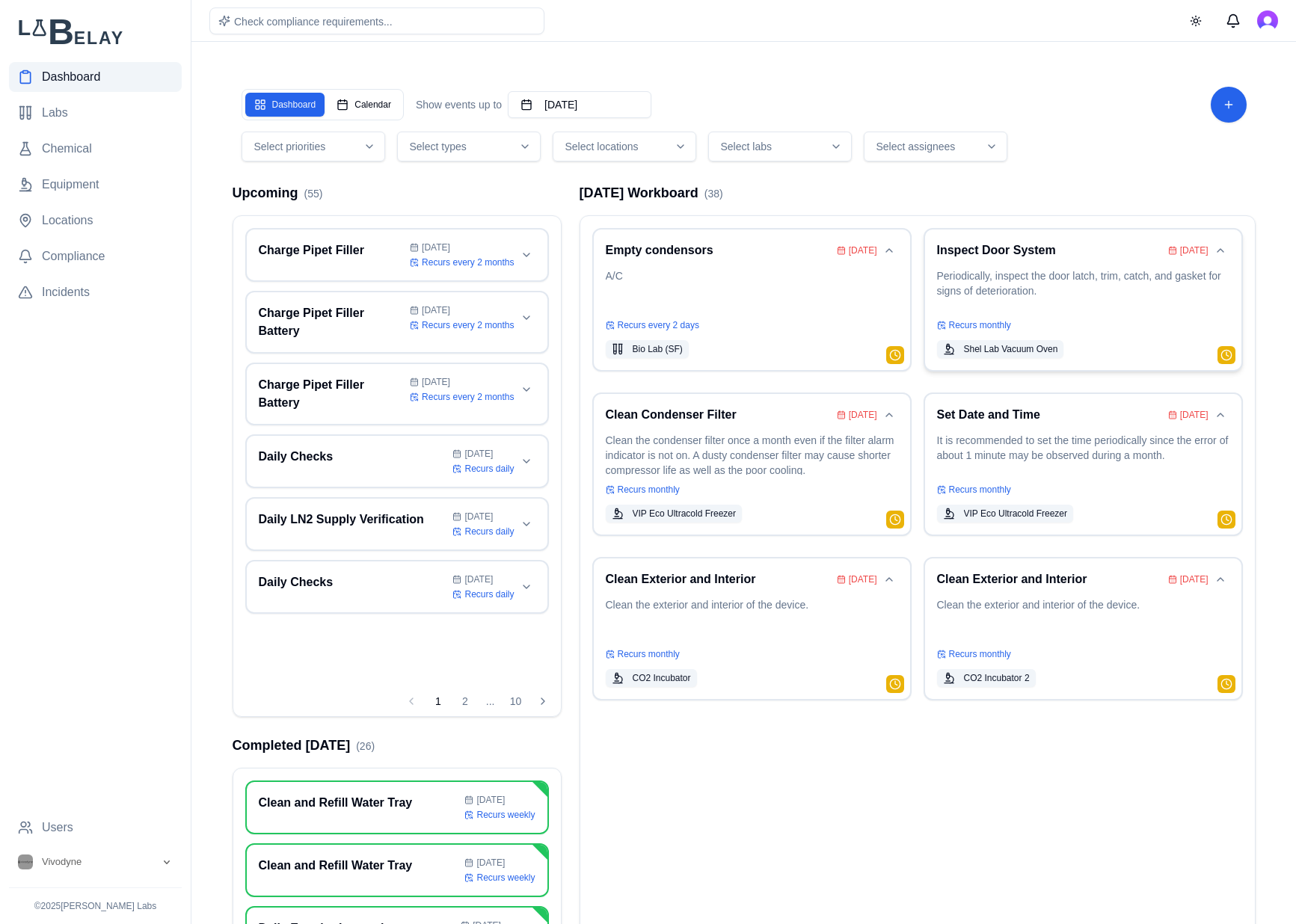
click at [1080, 289] on p "Periodically, inspect the door latch, trim, catch, and gasket for signs of dete…" at bounding box center [1082, 289] width 292 height 42
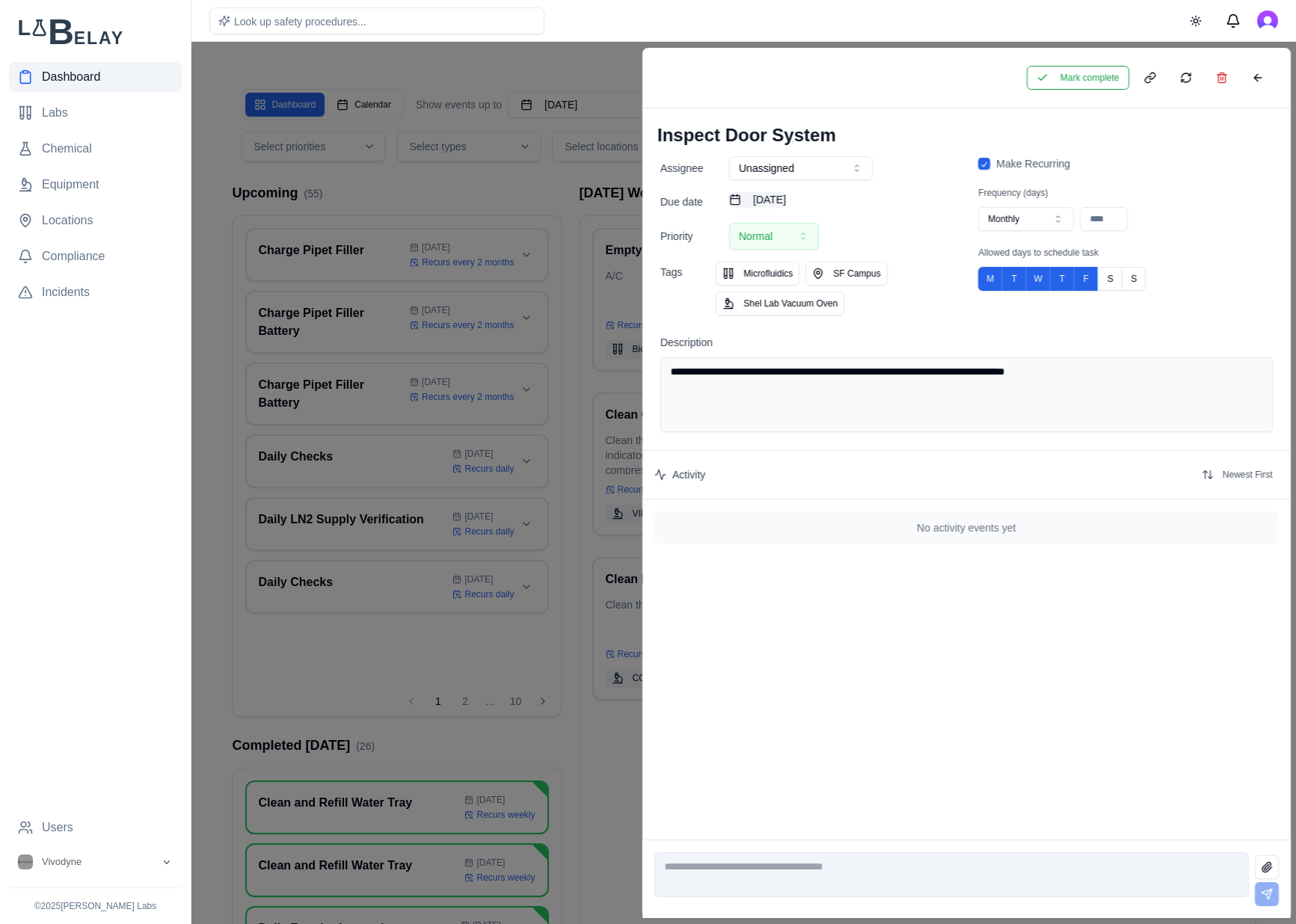
click at [786, 195] on button "August 20th, 2025" at bounding box center [757, 200] width 56 height 15
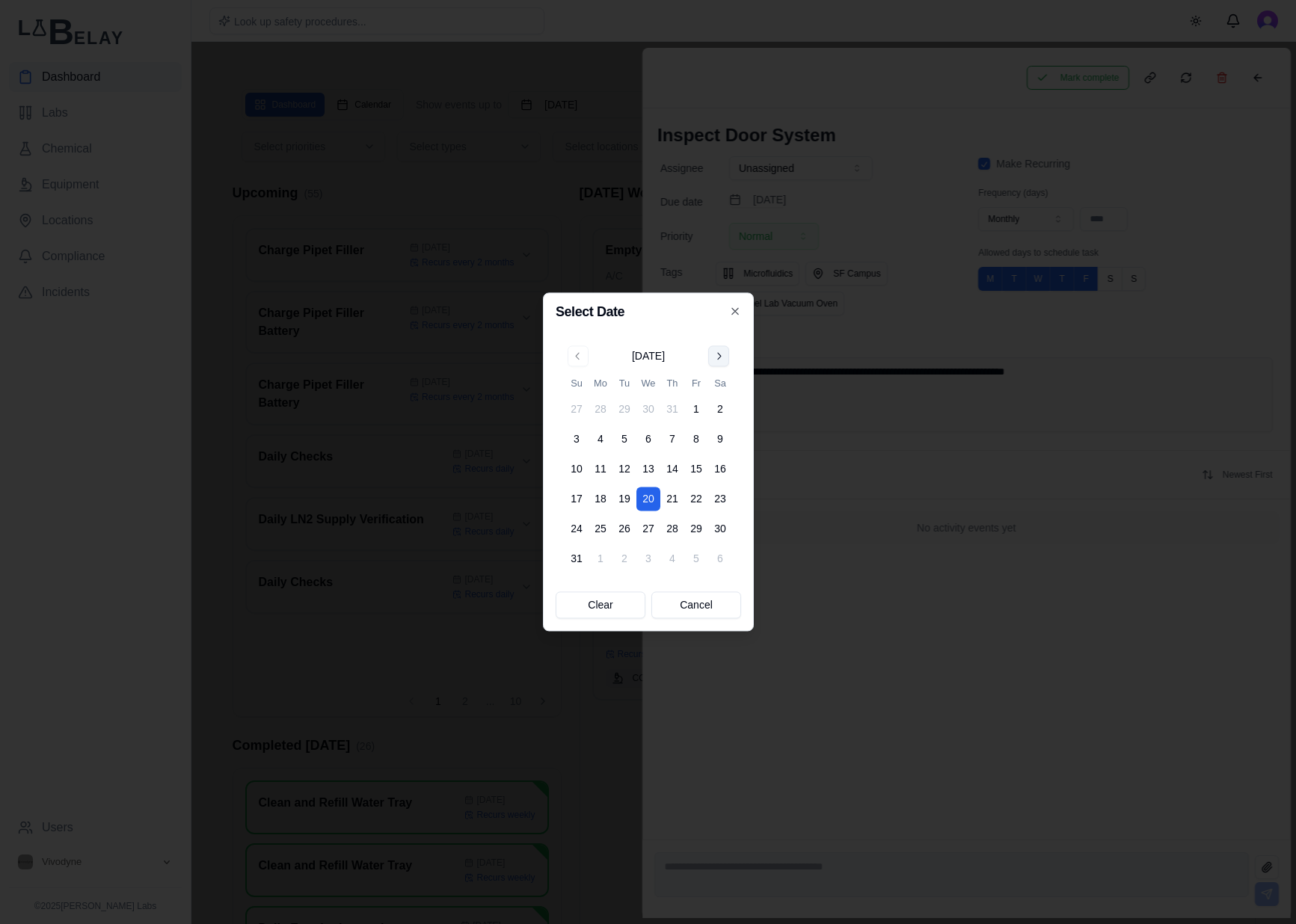
click at [713, 355] on button "Go to next month" at bounding box center [718, 356] width 21 height 21
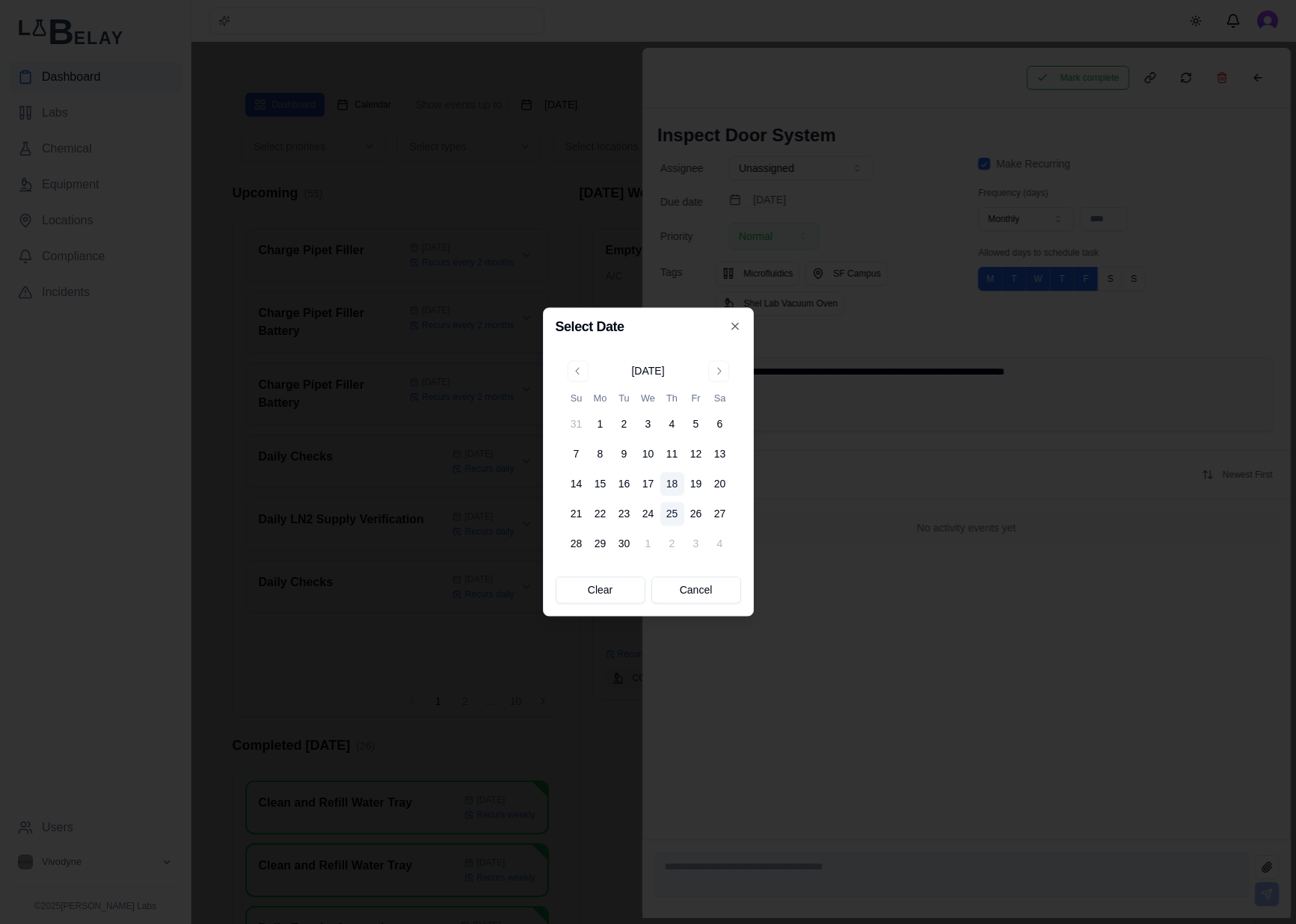
click at [678, 516] on button "25" at bounding box center [671, 514] width 23 height 23
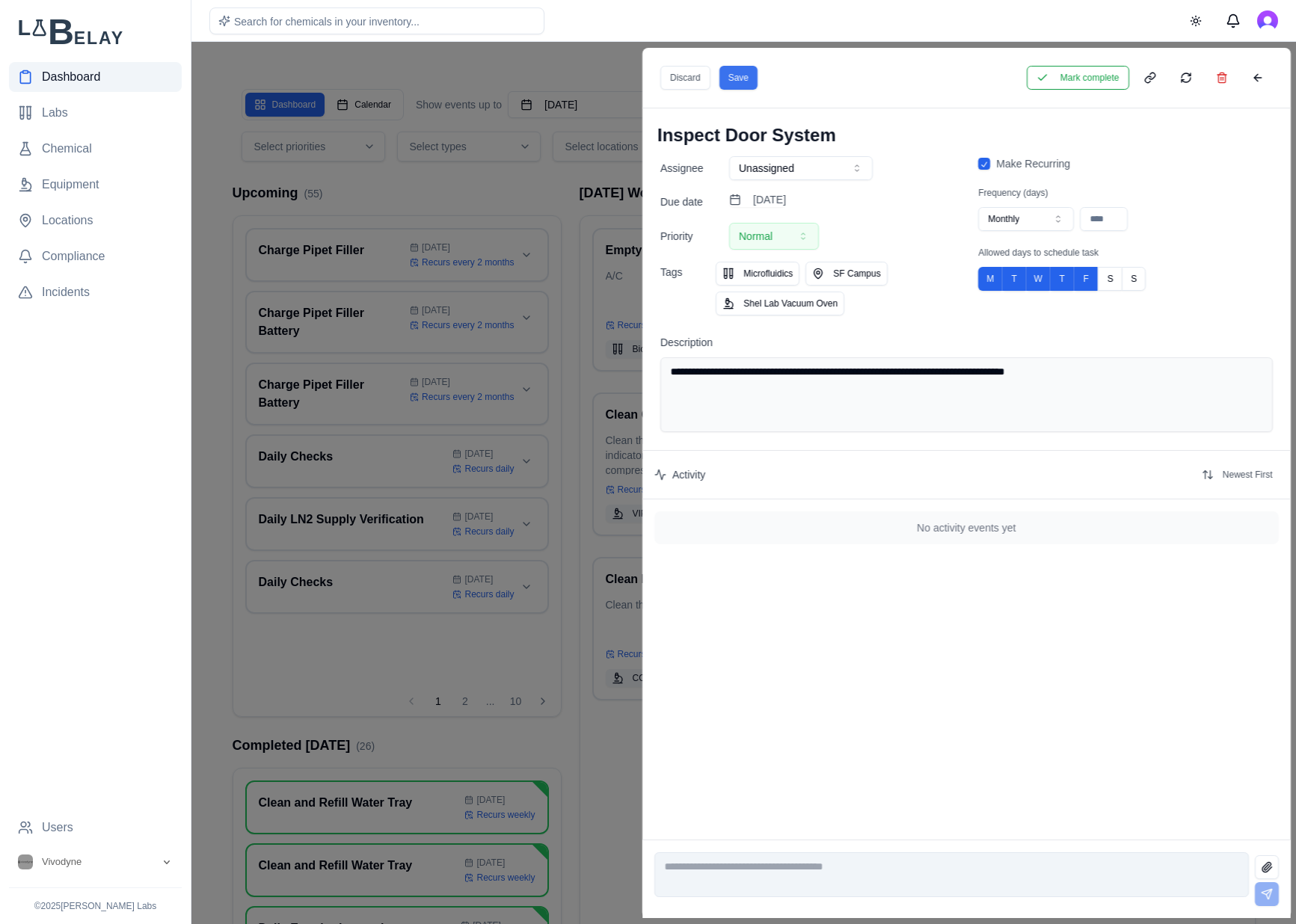
click at [751, 87] on button "Save" at bounding box center [737, 77] width 39 height 23
click at [1256, 64] on div "Mark complete" at bounding box center [966, 78] width 648 height 60
click at [1254, 84] on button at bounding box center [1257, 77] width 30 height 23
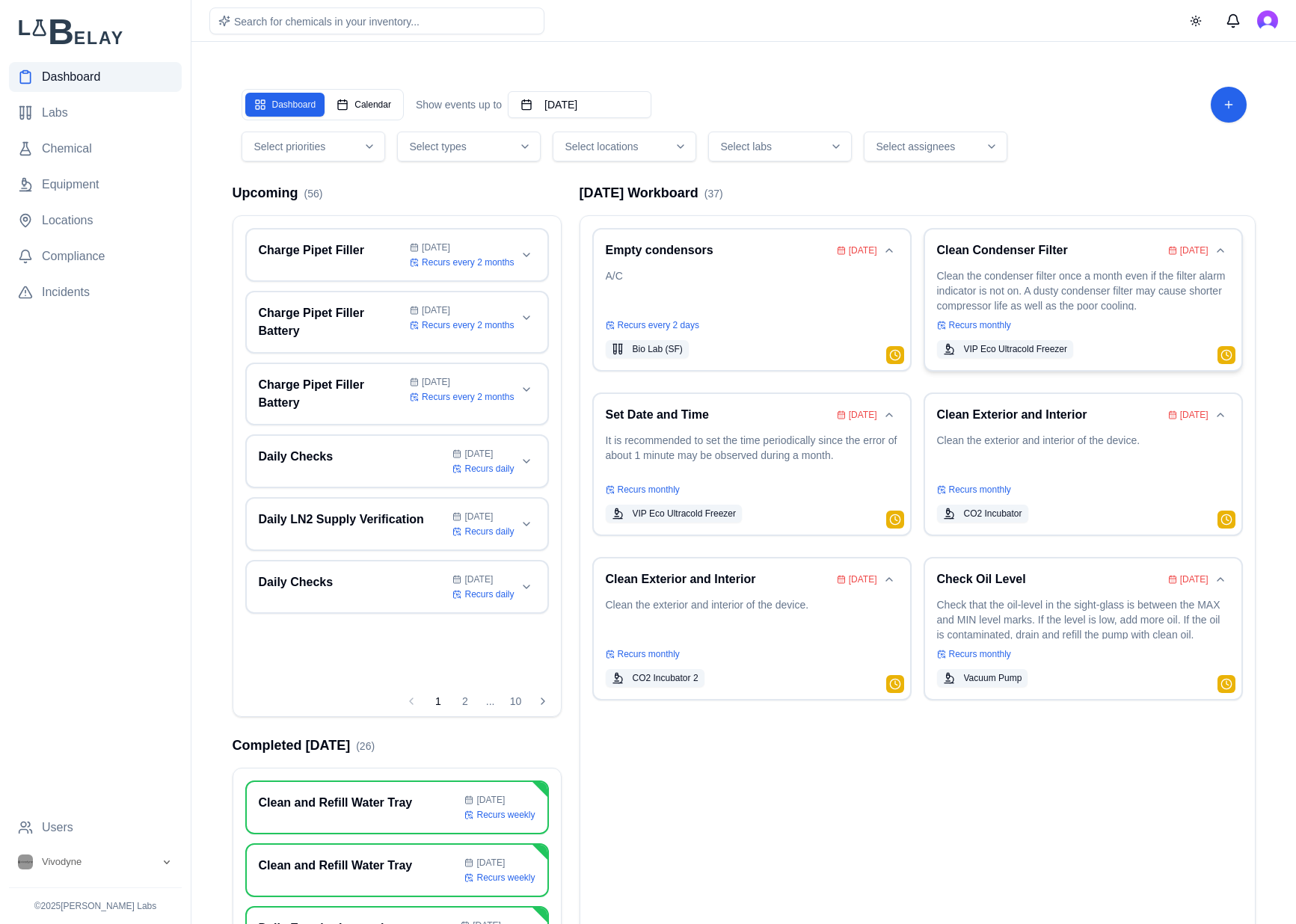
click at [1110, 291] on p "Clean the condenser filter once a month even if the filter alarm indicator is n…" at bounding box center [1082, 289] width 292 height 42
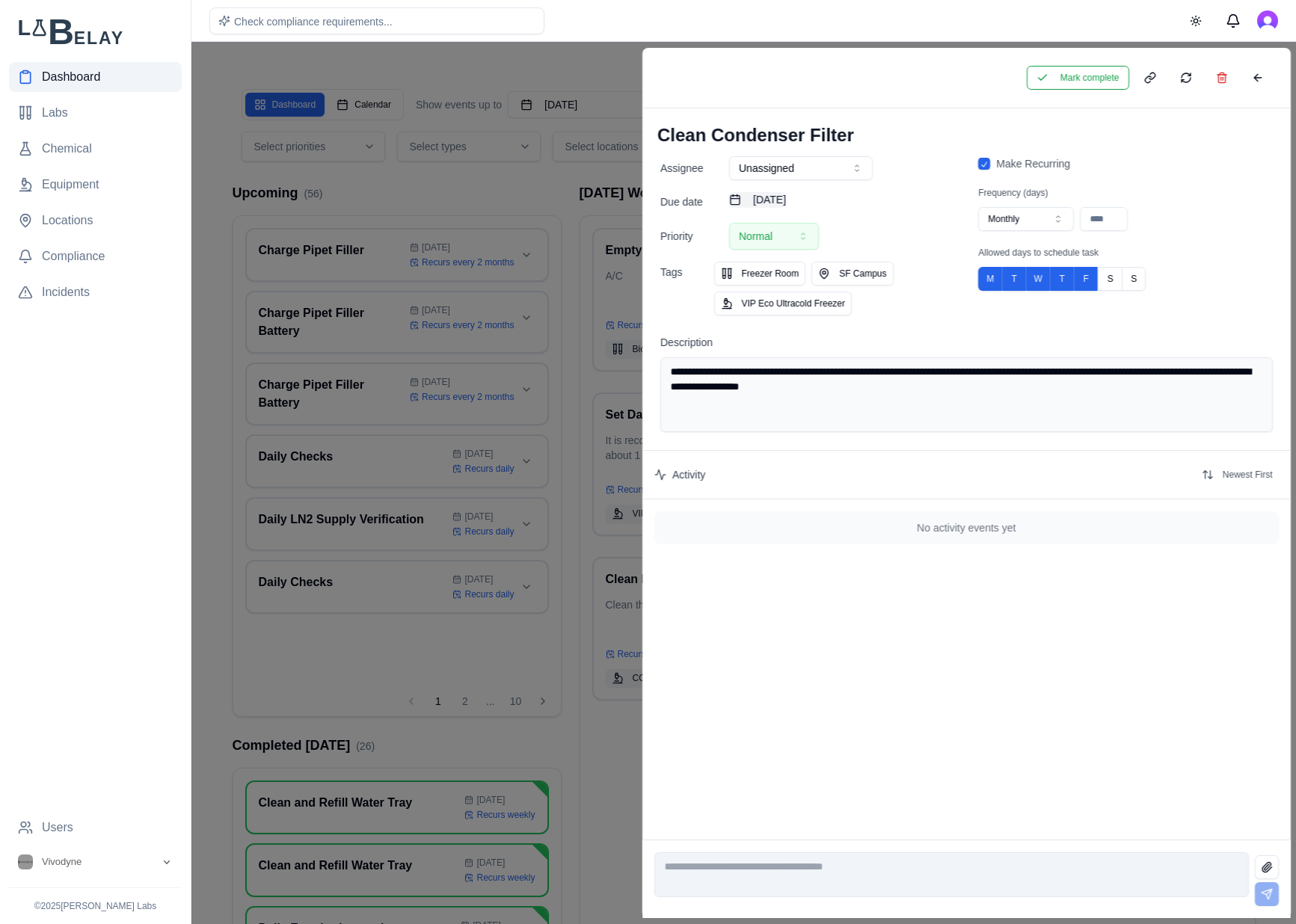
click at [786, 194] on button "August 20th, 2025" at bounding box center [757, 200] width 56 height 15
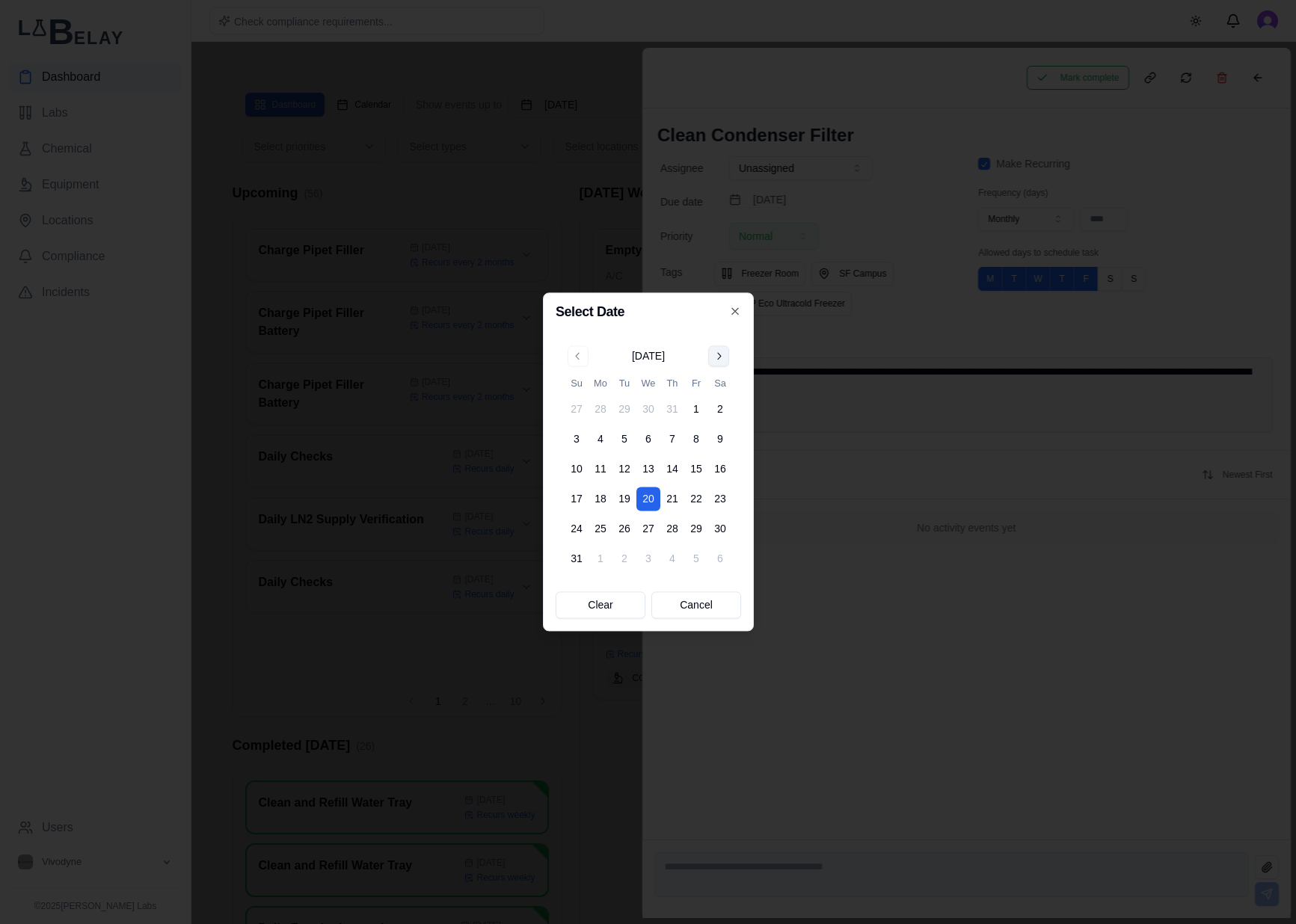
click at [719, 358] on button "Go to next month" at bounding box center [718, 356] width 21 height 21
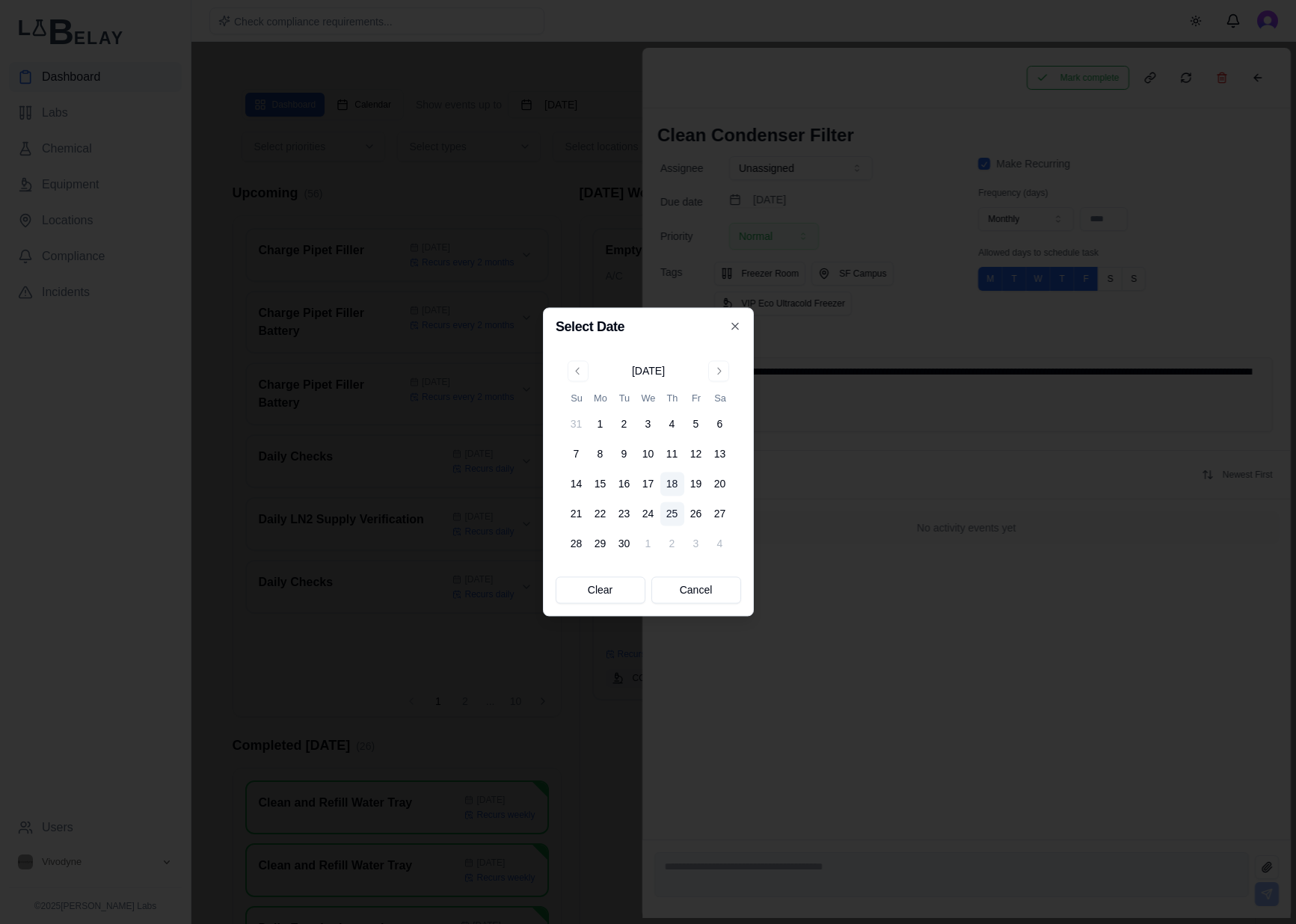
click at [669, 511] on button "25" at bounding box center [671, 514] width 23 height 23
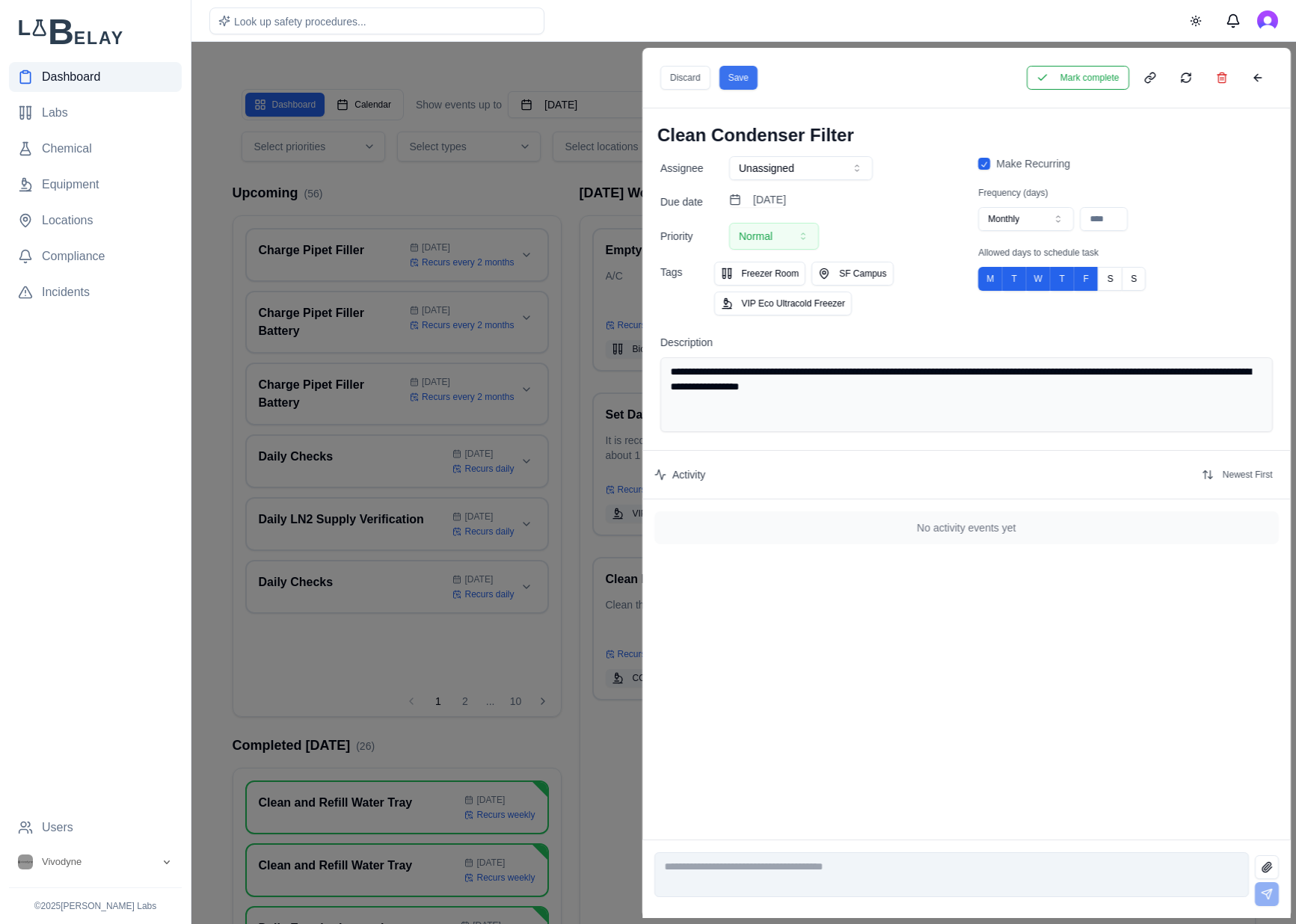
click at [747, 75] on button "Save" at bounding box center [737, 77] width 39 height 23
click at [1263, 78] on button at bounding box center [1257, 77] width 30 height 23
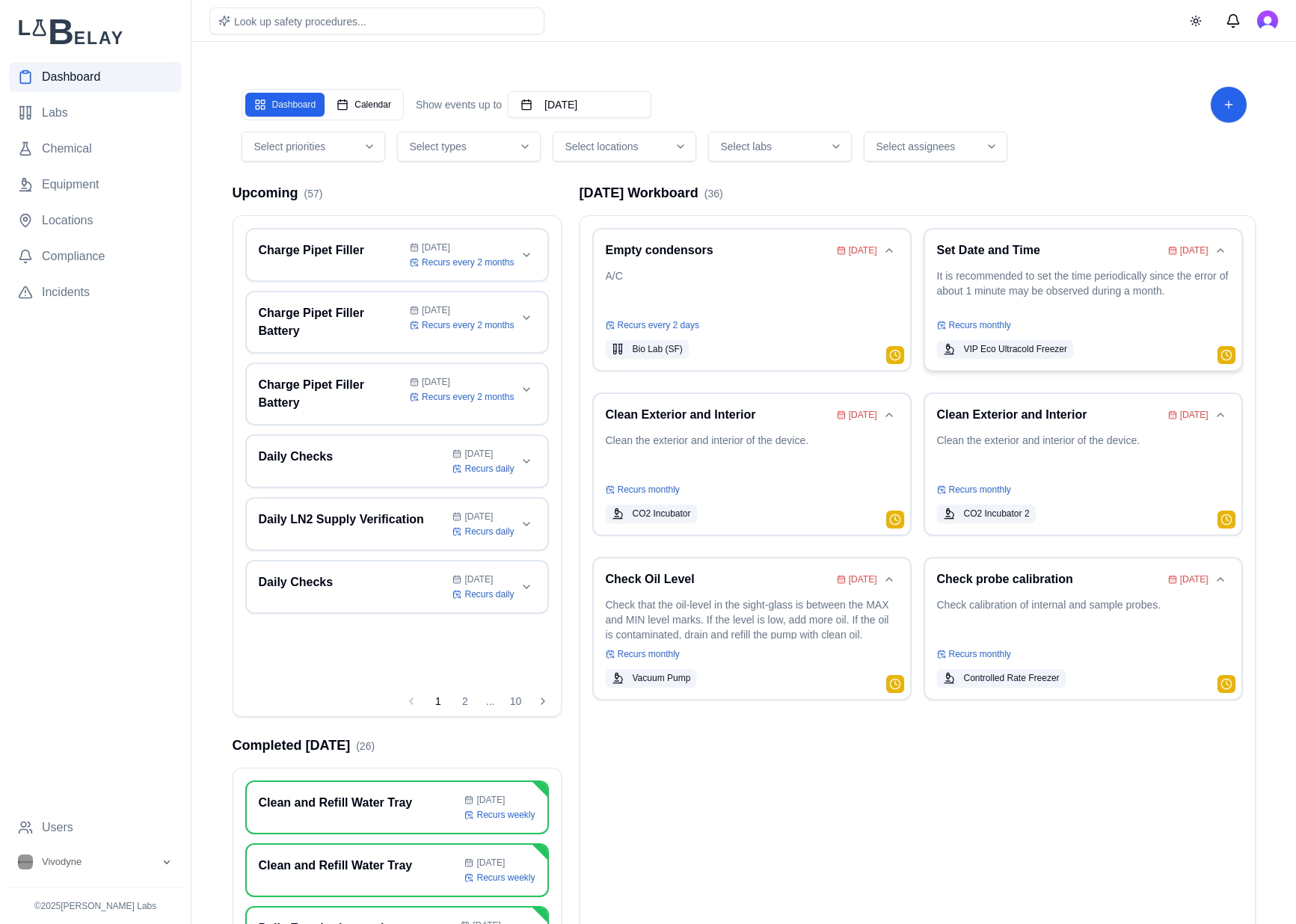
click at [1076, 281] on p "It is recommended to set the time periodically since the error of about 1 minut…" at bounding box center [1082, 289] width 292 height 42
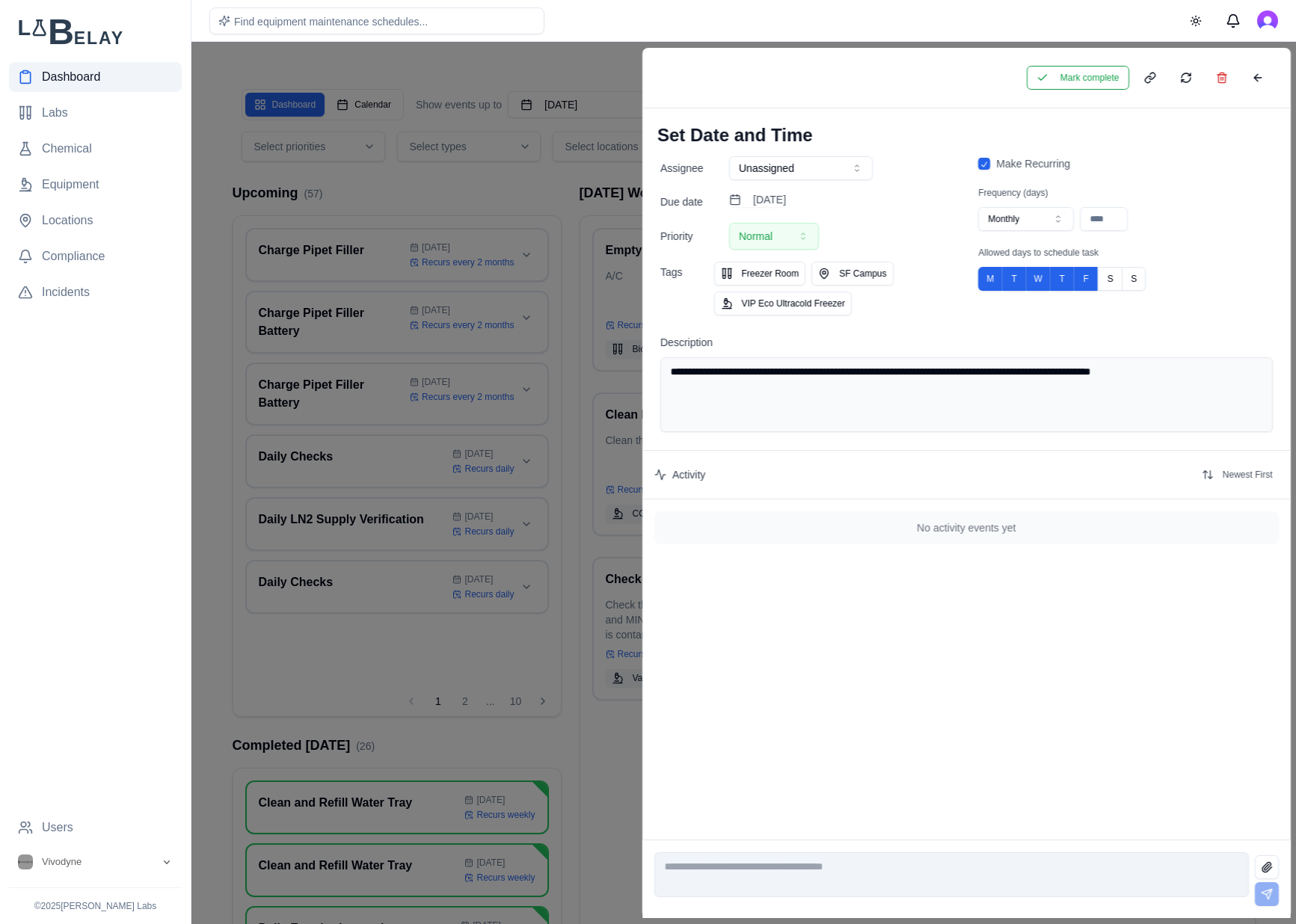
click at [1057, 229] on button "Monthly" at bounding box center [1026, 219] width 96 height 23
type input "**"
click at [786, 196] on button "August 20th, 2025" at bounding box center [757, 200] width 56 height 15
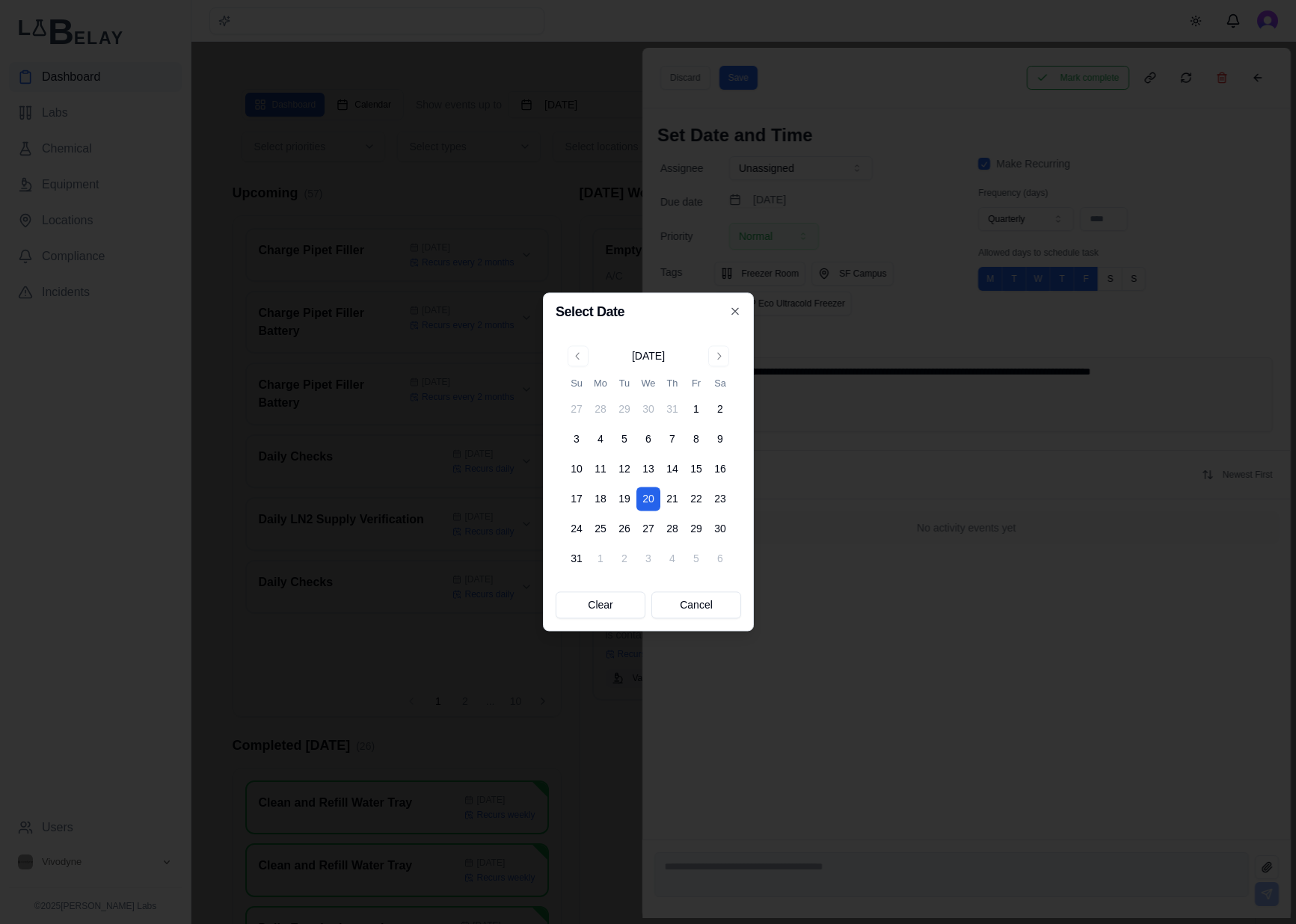
click at [720, 349] on button "Go to next month" at bounding box center [718, 356] width 21 height 21
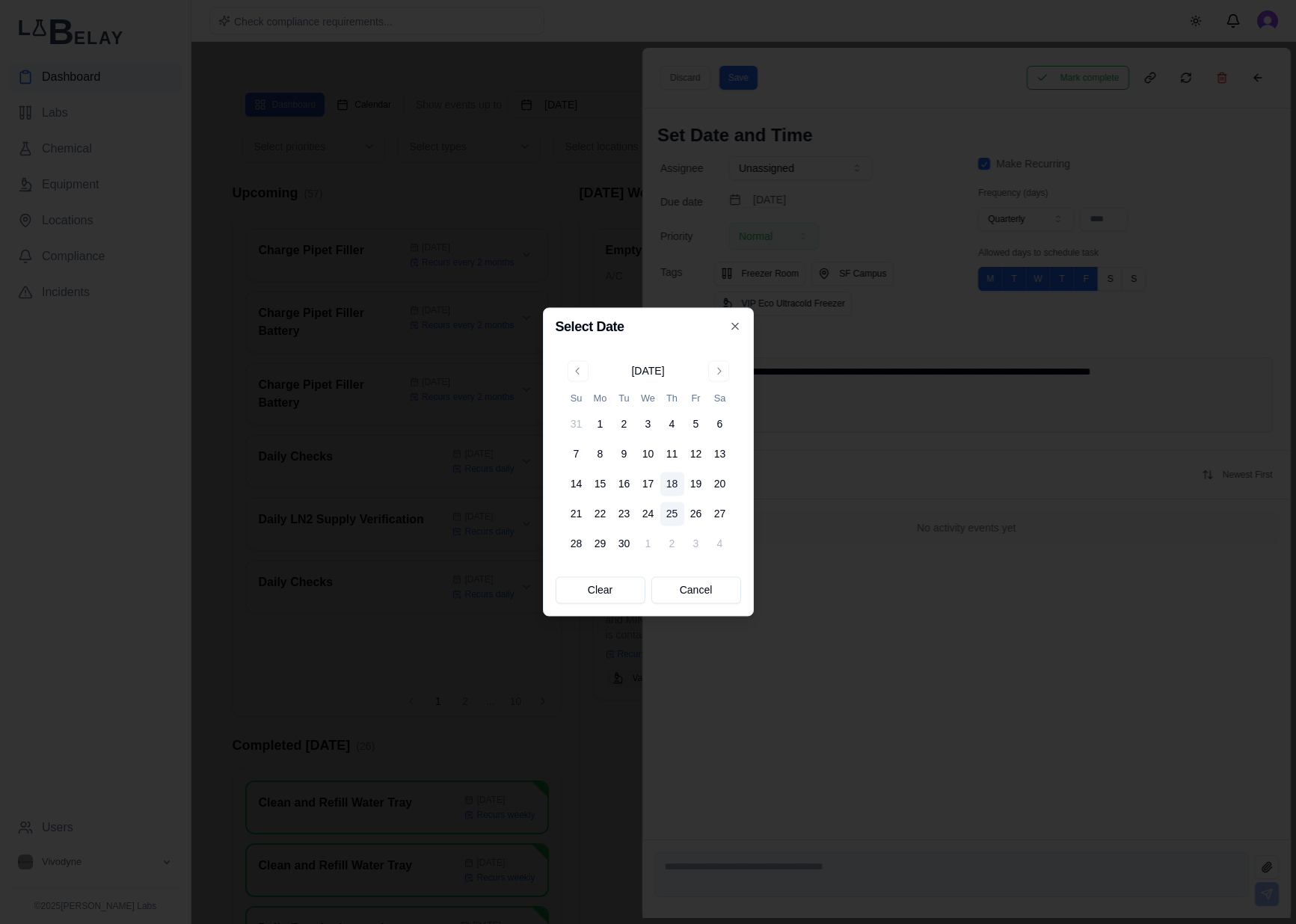
click at [676, 515] on button "25" at bounding box center [671, 514] width 23 height 23
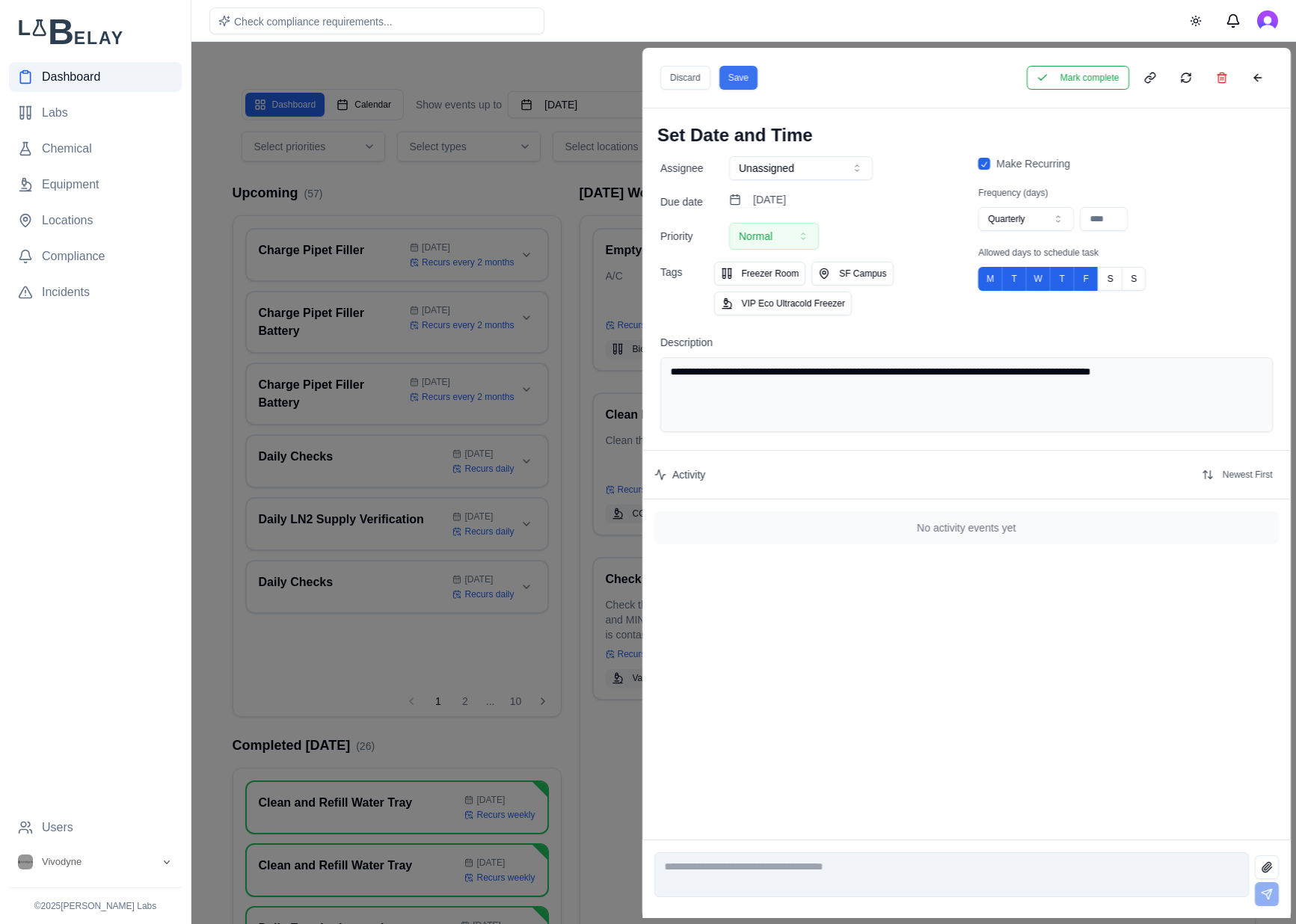
click at [721, 69] on button "Save" at bounding box center [737, 77] width 39 height 23
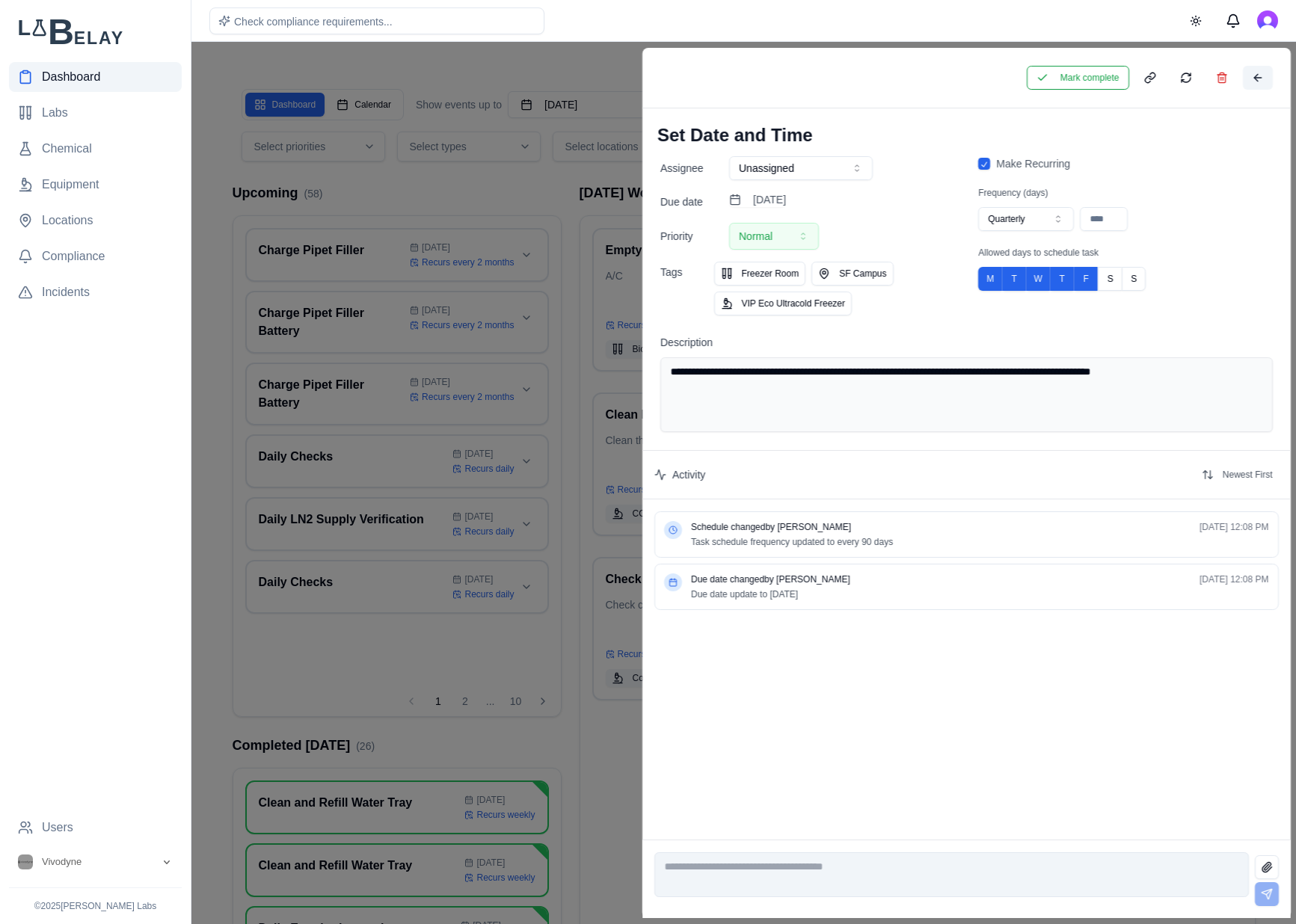
click at [1251, 81] on button at bounding box center [1257, 77] width 30 height 23
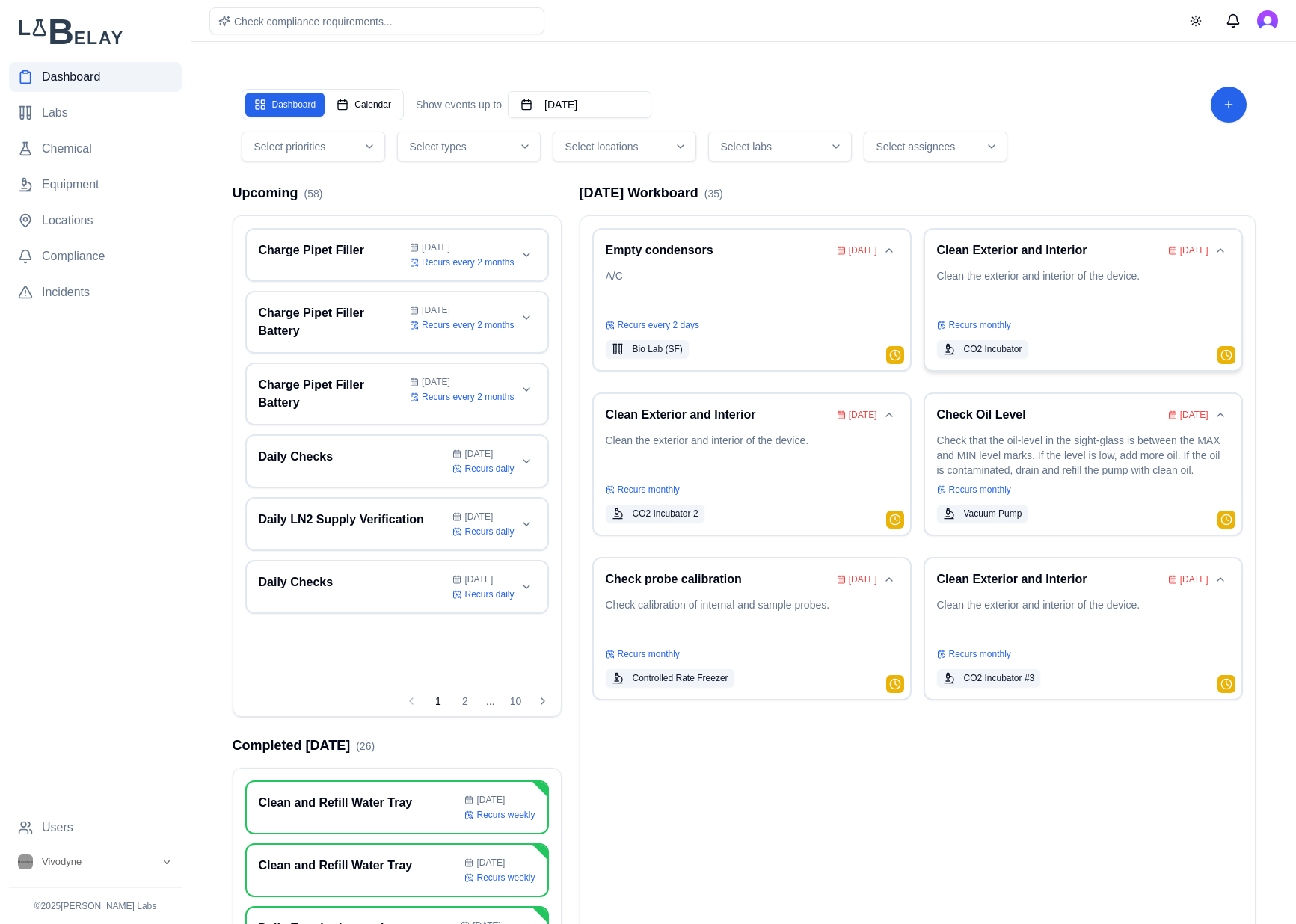
click at [1102, 301] on p "Clean the exterior and interior of the device." at bounding box center [1082, 289] width 292 height 42
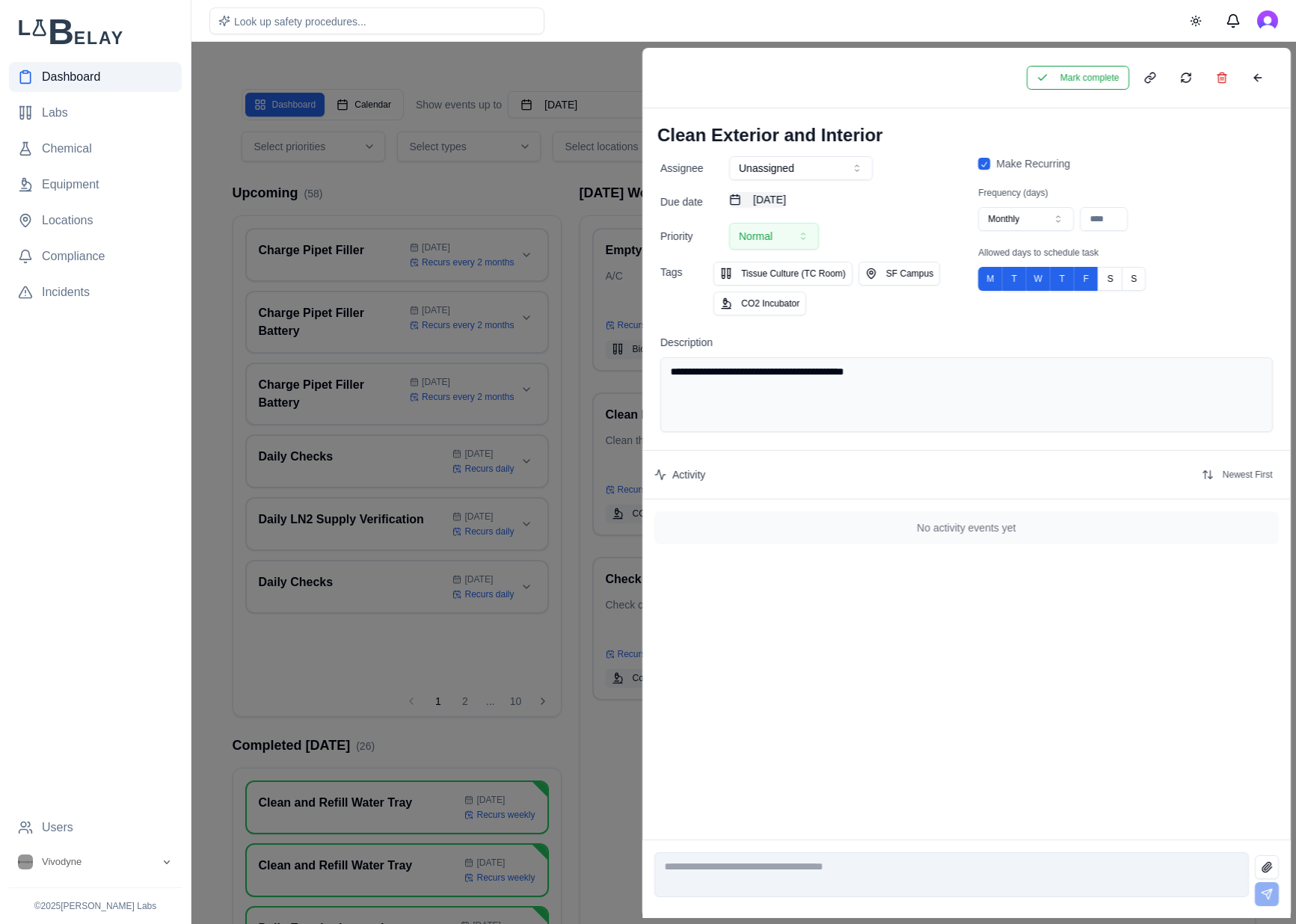
click at [786, 194] on button "August 20th, 2025" at bounding box center [757, 200] width 56 height 15
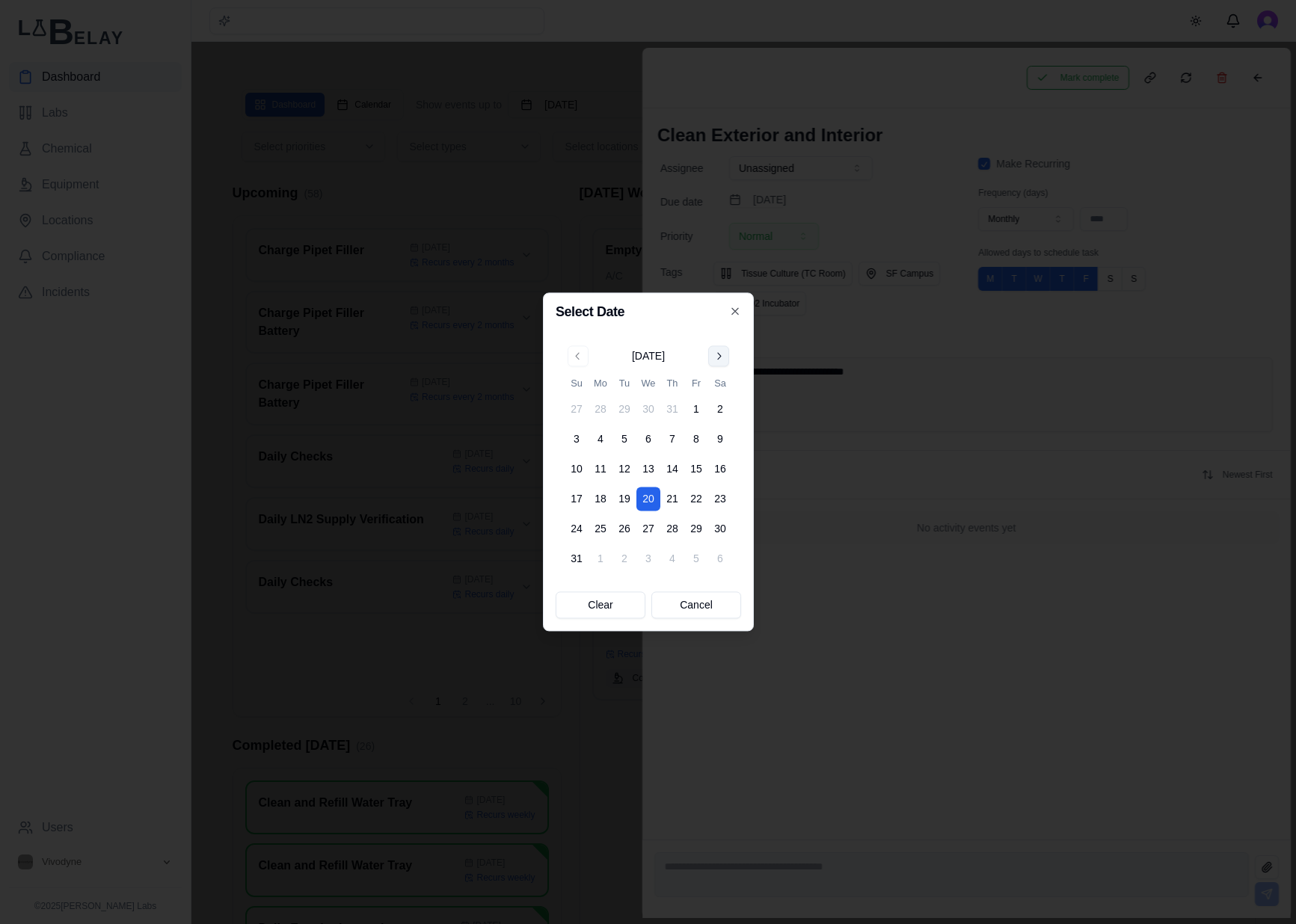
click at [715, 355] on button "Go to next month" at bounding box center [718, 356] width 21 height 21
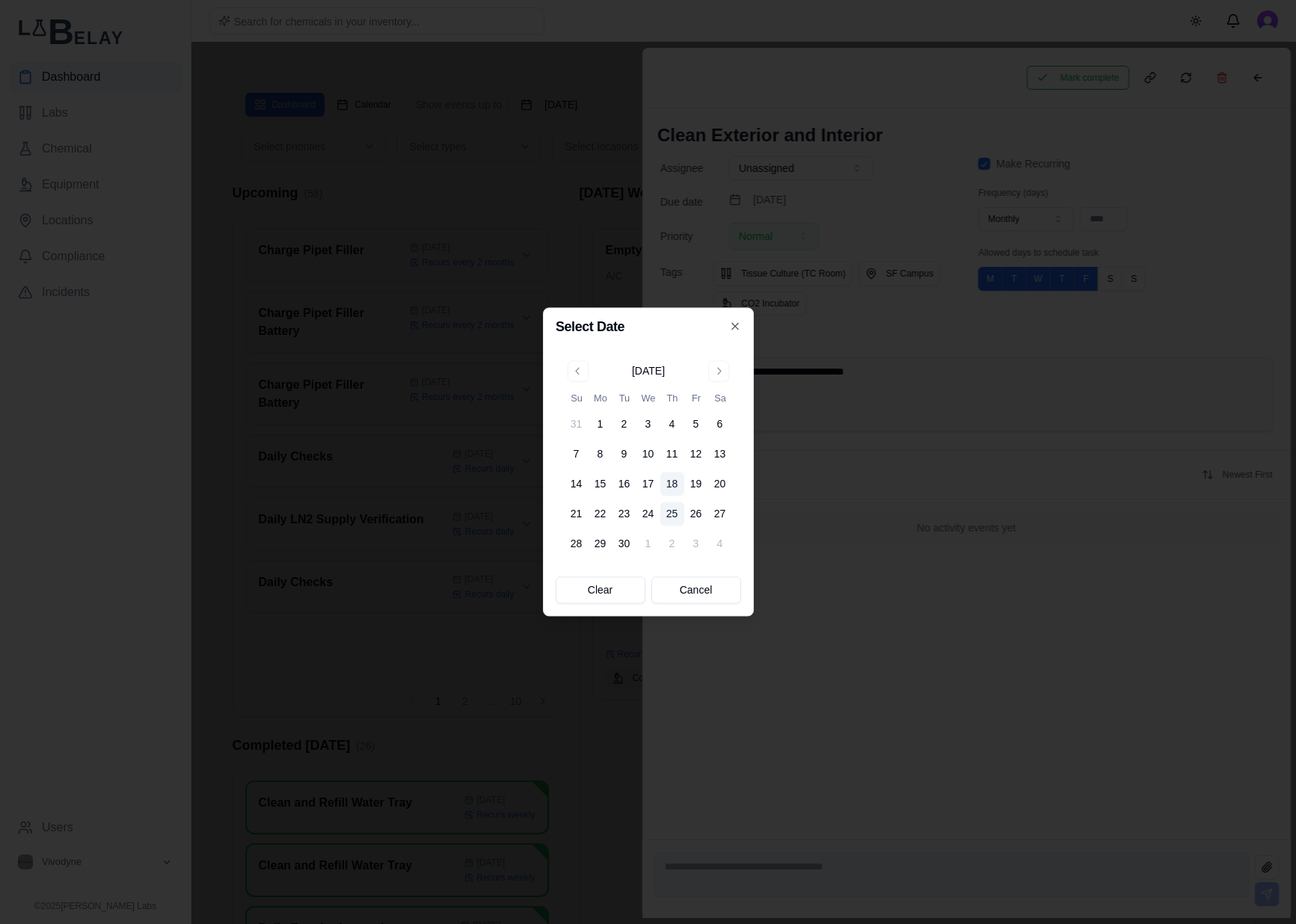
click at [678, 520] on button "25" at bounding box center [671, 514] width 23 height 23
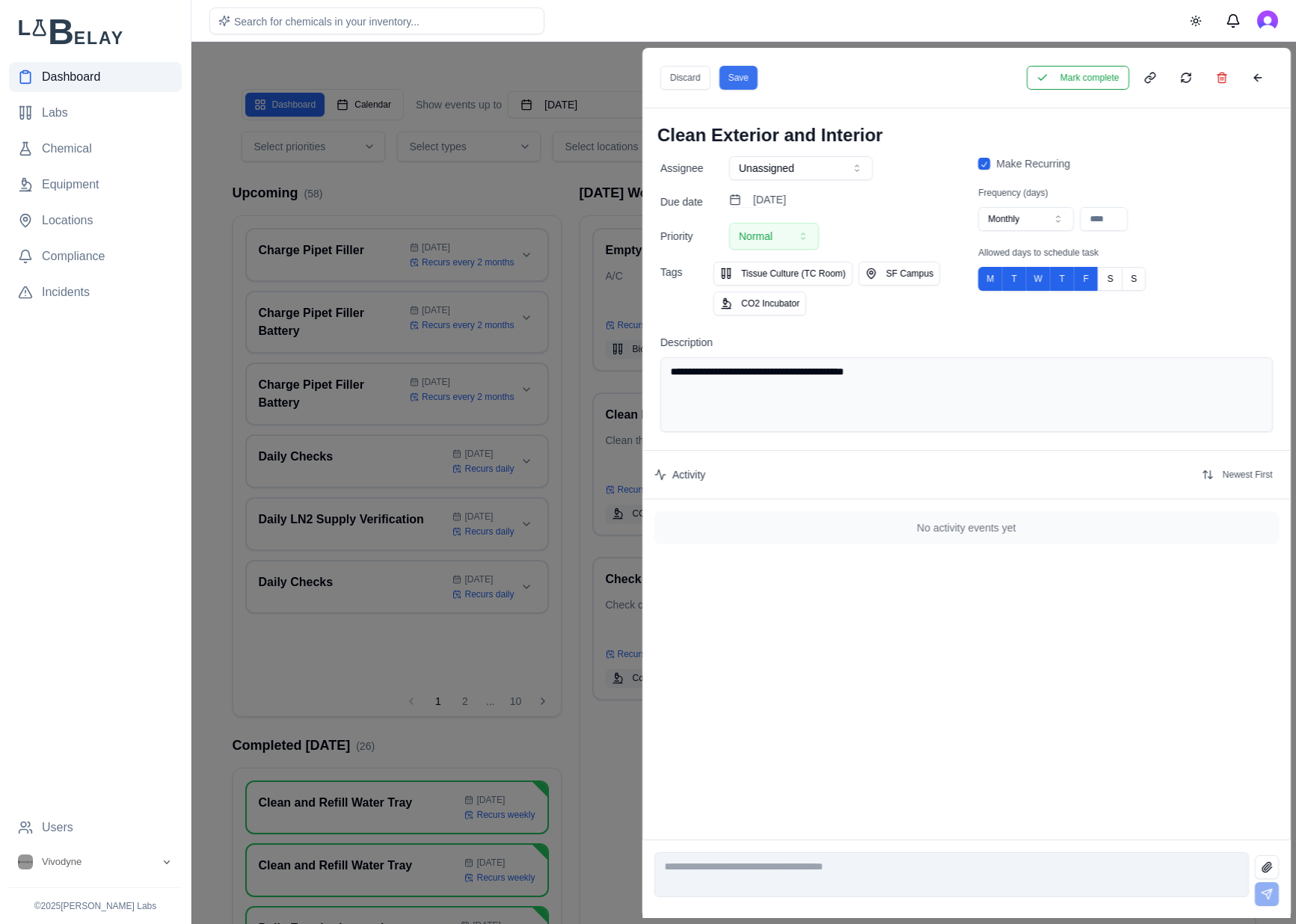
click at [745, 74] on button "Save" at bounding box center [737, 77] width 39 height 23
click at [1270, 81] on button at bounding box center [1257, 77] width 30 height 23
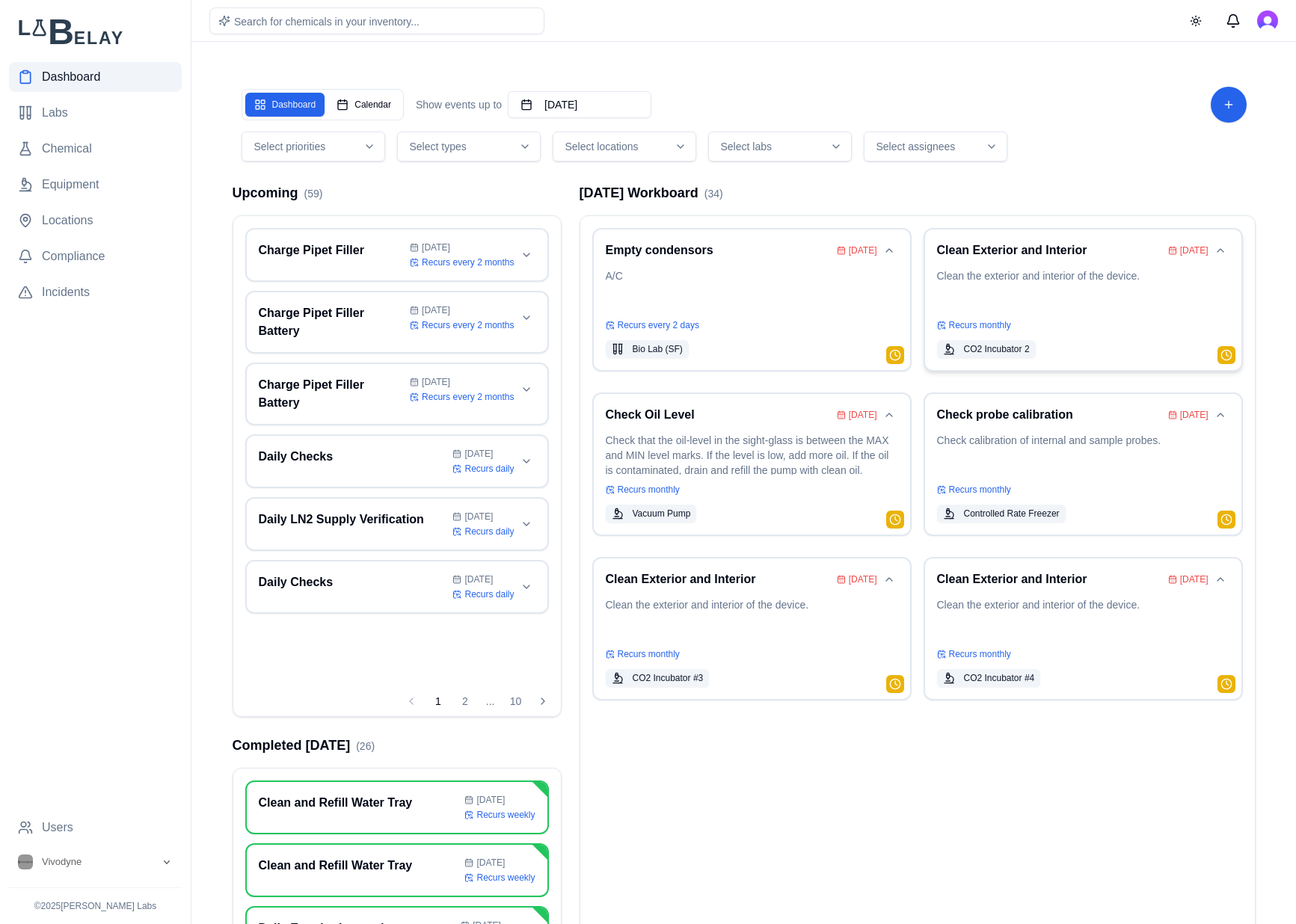
click at [1075, 261] on div "Clean Exterior and Interior Aug 20 Clean the exterior and interior of the devic…" at bounding box center [1082, 300] width 292 height 116
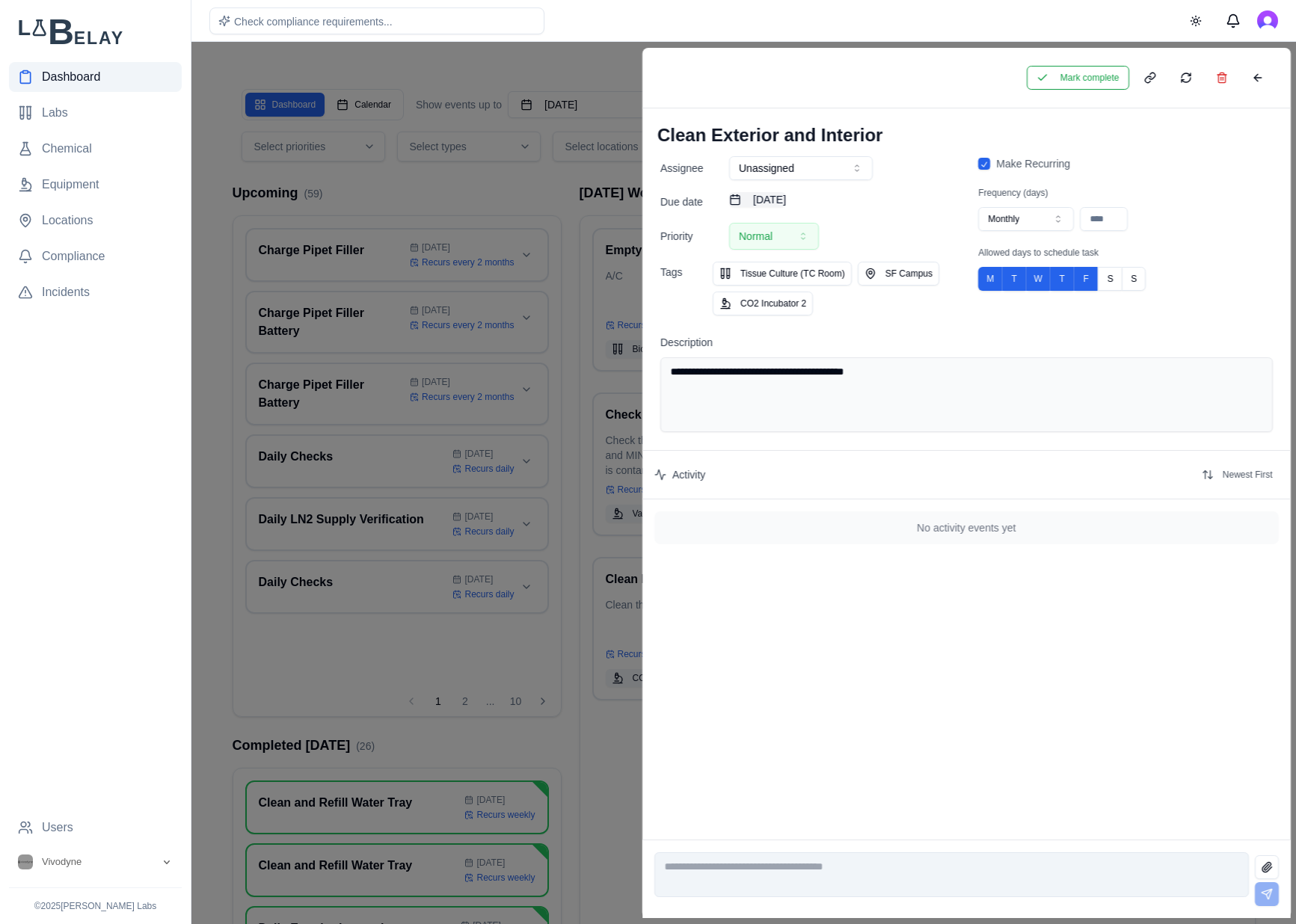
click at [786, 205] on button "August 20th, 2025" at bounding box center [757, 200] width 56 height 15
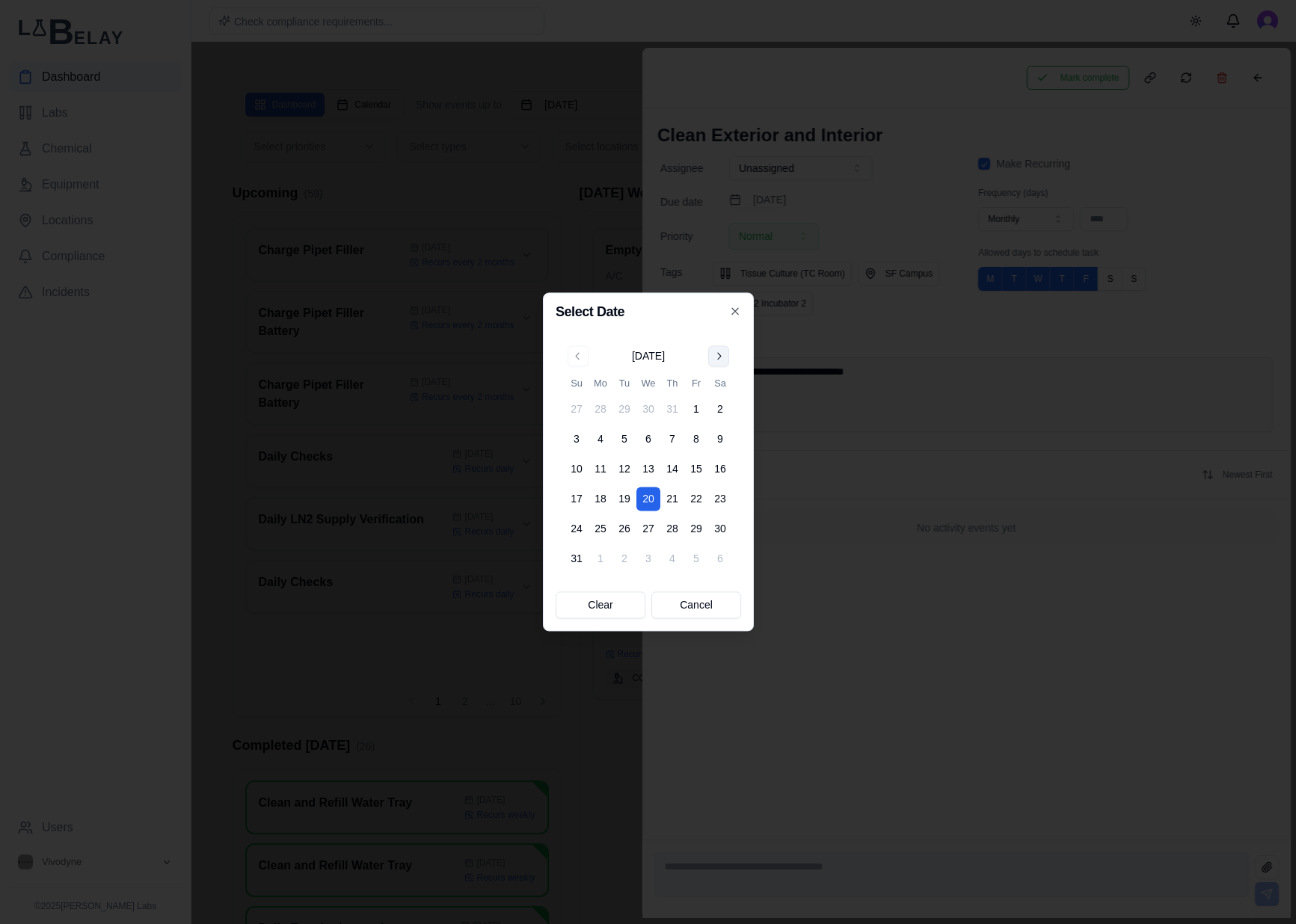
click at [719, 357] on button "Go to next month" at bounding box center [718, 356] width 21 height 21
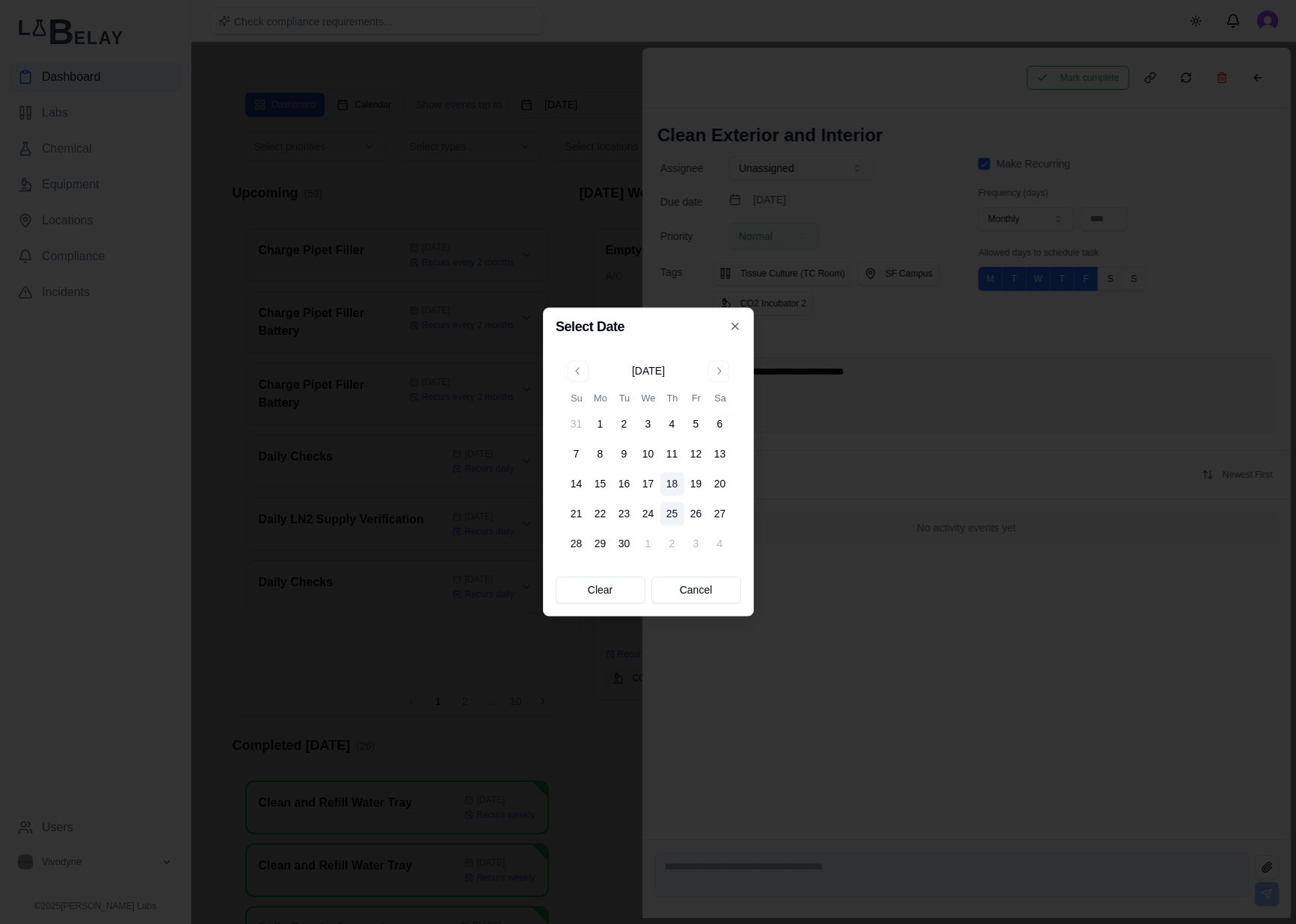
click at [671, 511] on button "25" at bounding box center [671, 514] width 23 height 23
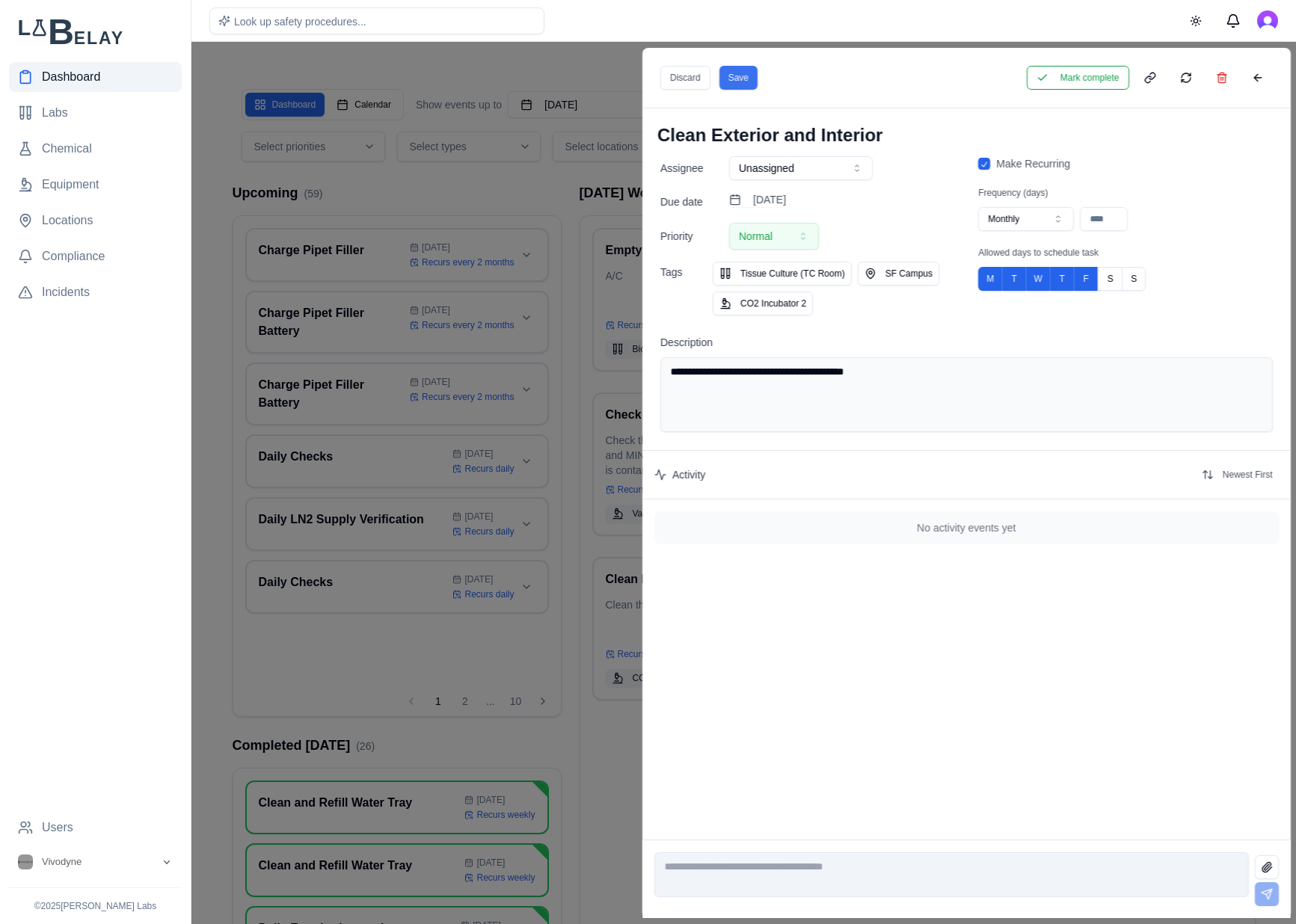
click at [741, 81] on button "Save" at bounding box center [737, 77] width 39 height 23
click at [1269, 69] on button at bounding box center [1257, 77] width 30 height 23
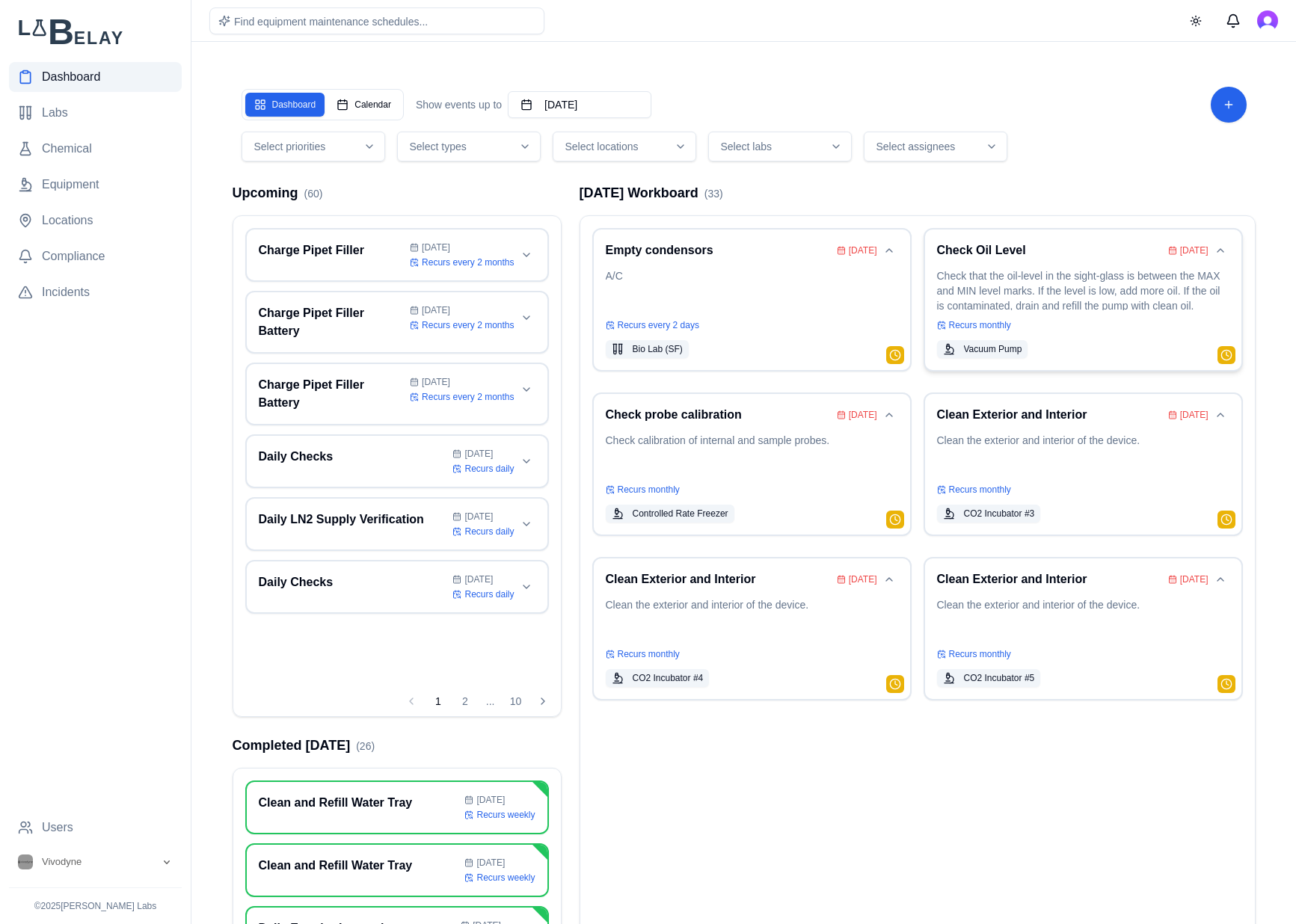
click at [1105, 282] on p "Check that the oil-level in the sight-glass is between the MAX and MIN level ma…" at bounding box center [1082, 289] width 292 height 42
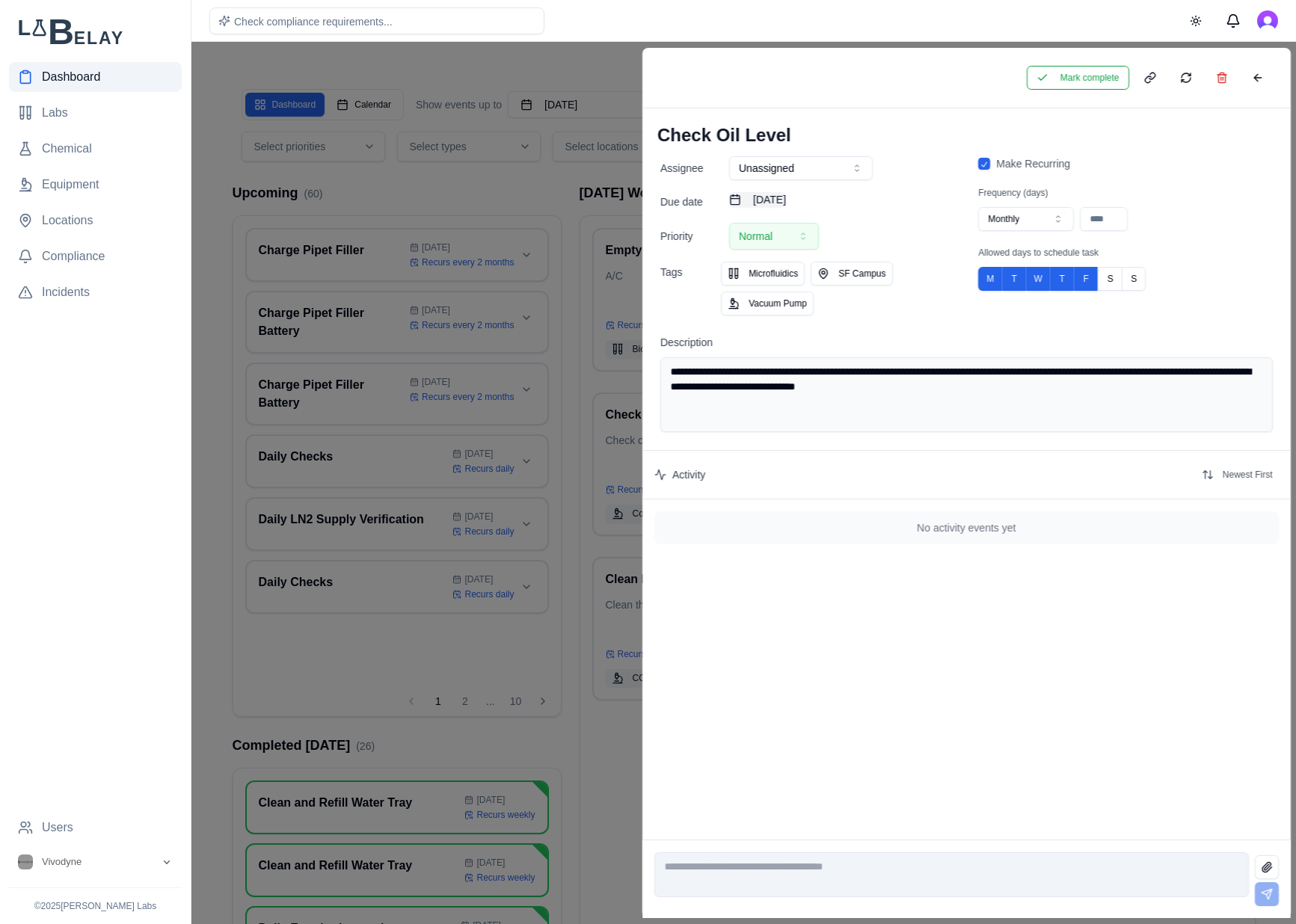
click at [786, 193] on button "August 24th, 2025" at bounding box center [757, 200] width 56 height 15
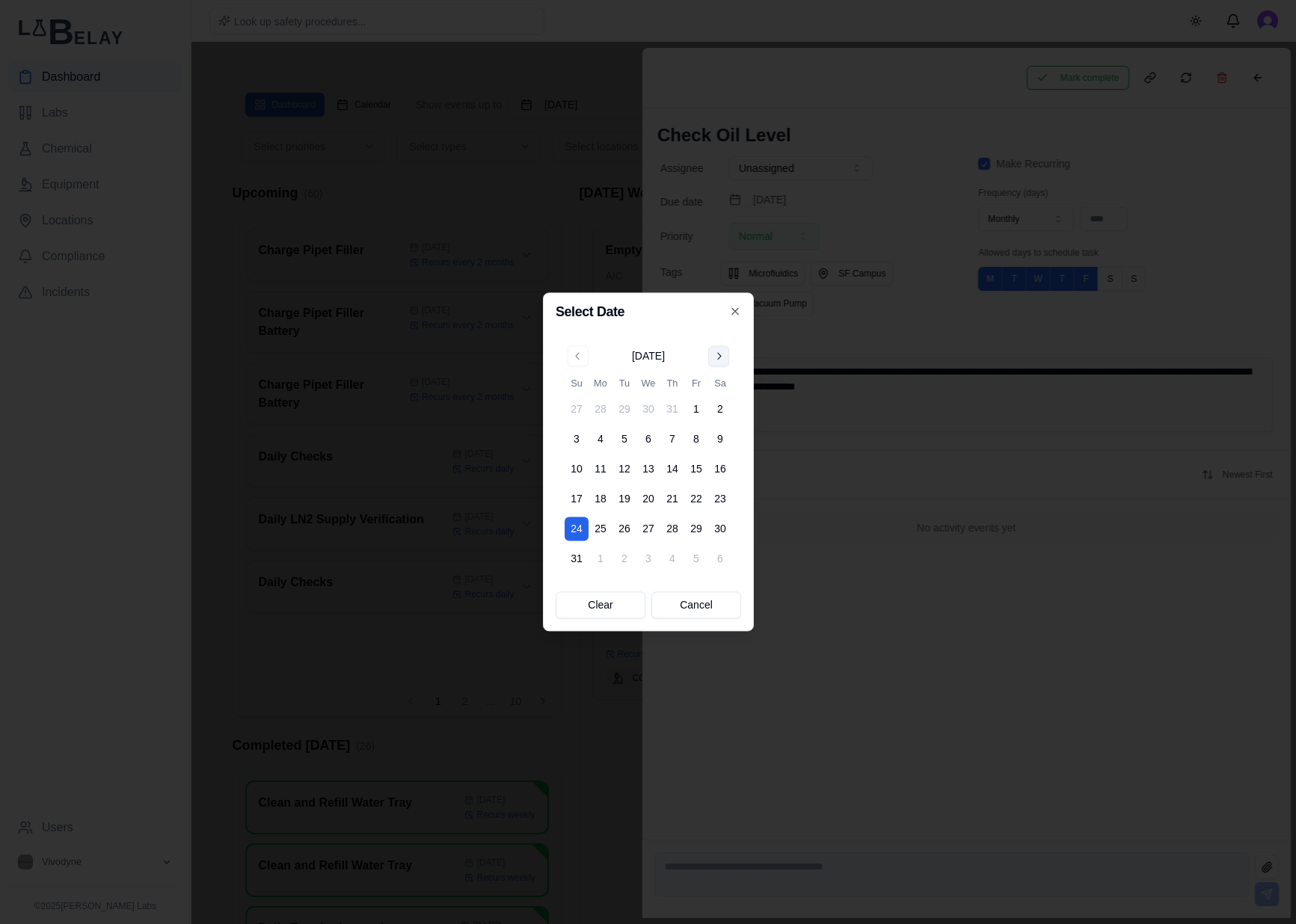
click at [719, 349] on button "Go to next month" at bounding box center [718, 356] width 21 height 21
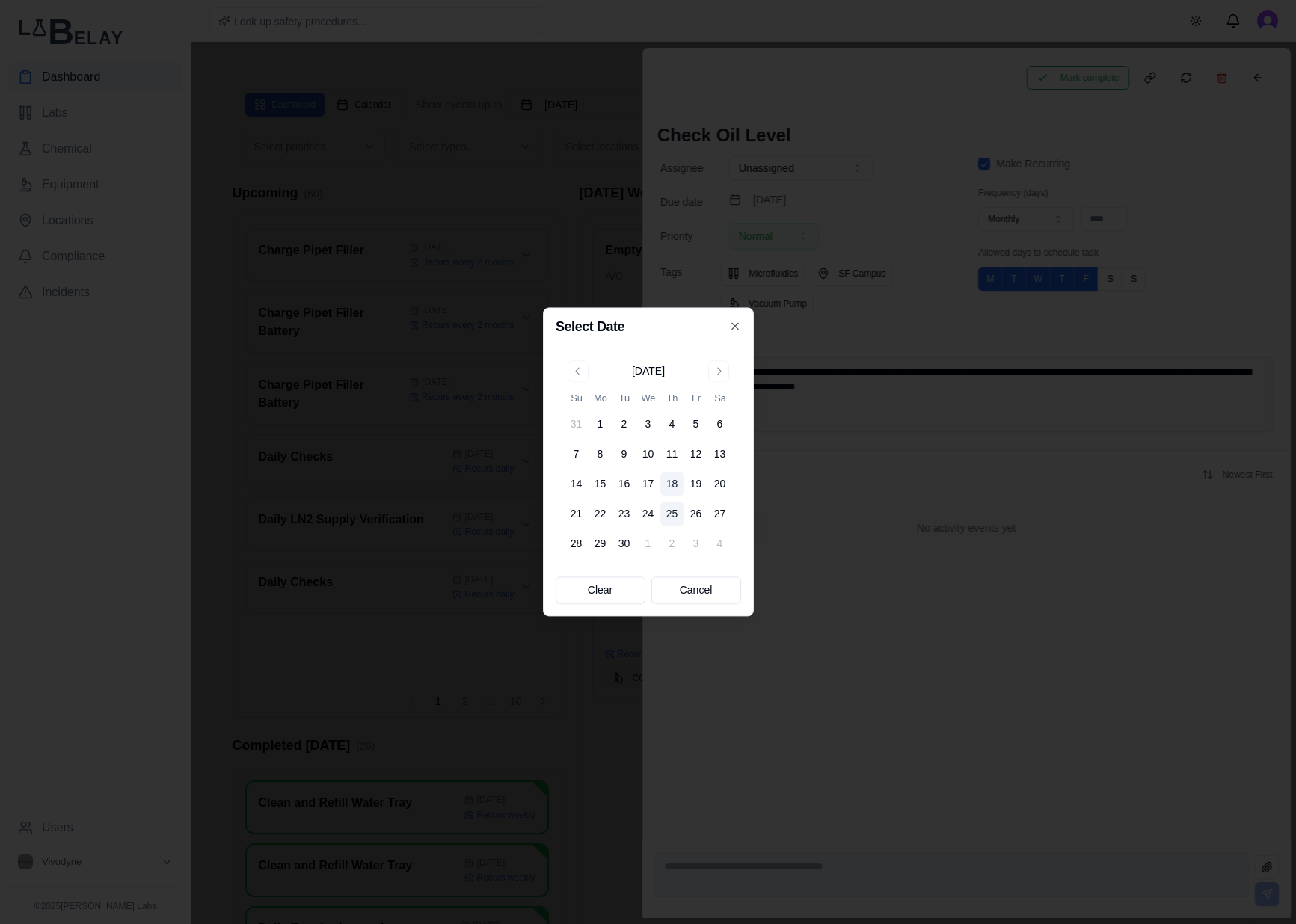
click at [680, 515] on button "25" at bounding box center [671, 514] width 23 height 23
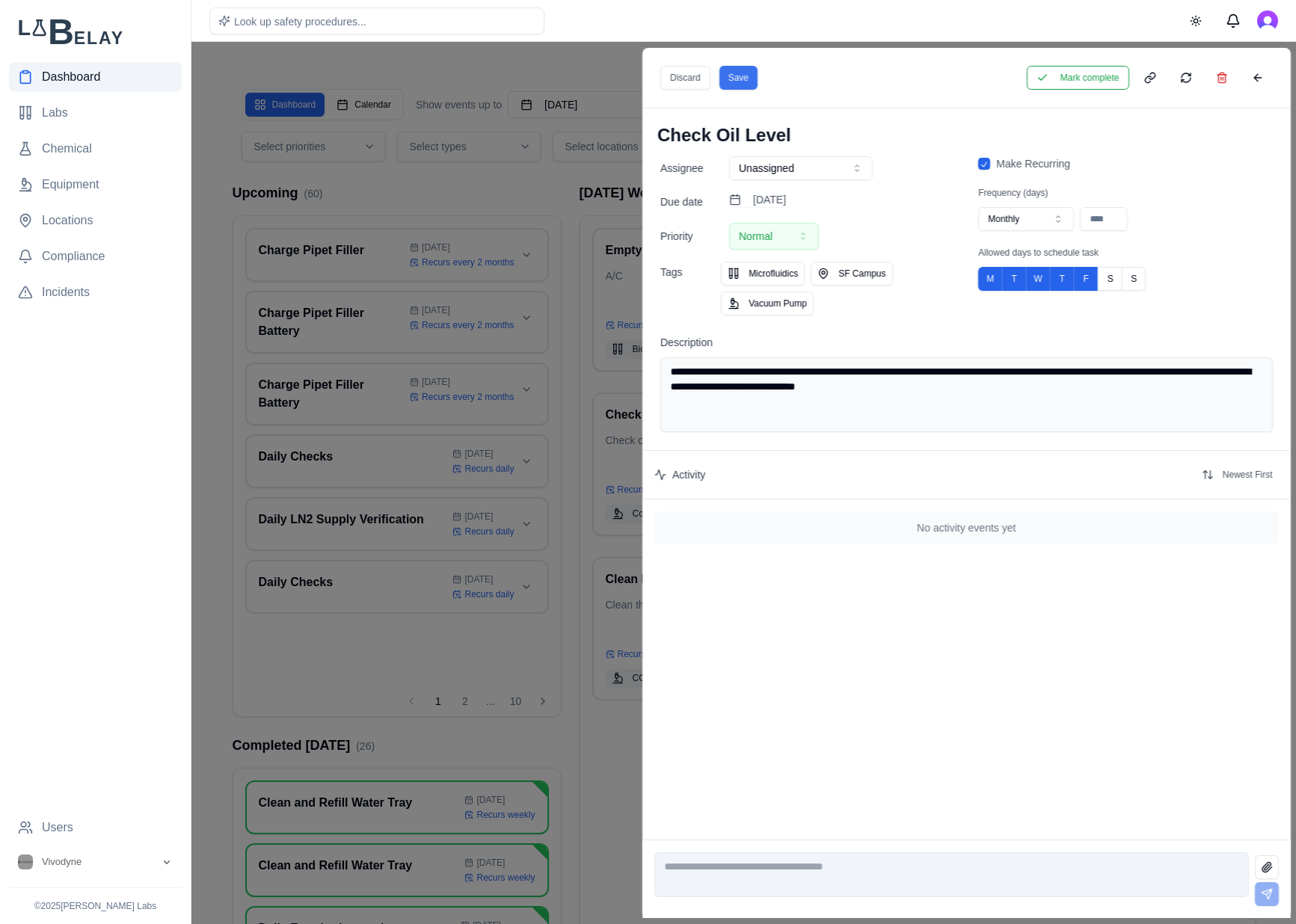
click at [734, 82] on button "Save" at bounding box center [737, 77] width 39 height 23
click at [1271, 74] on button at bounding box center [1257, 77] width 30 height 23
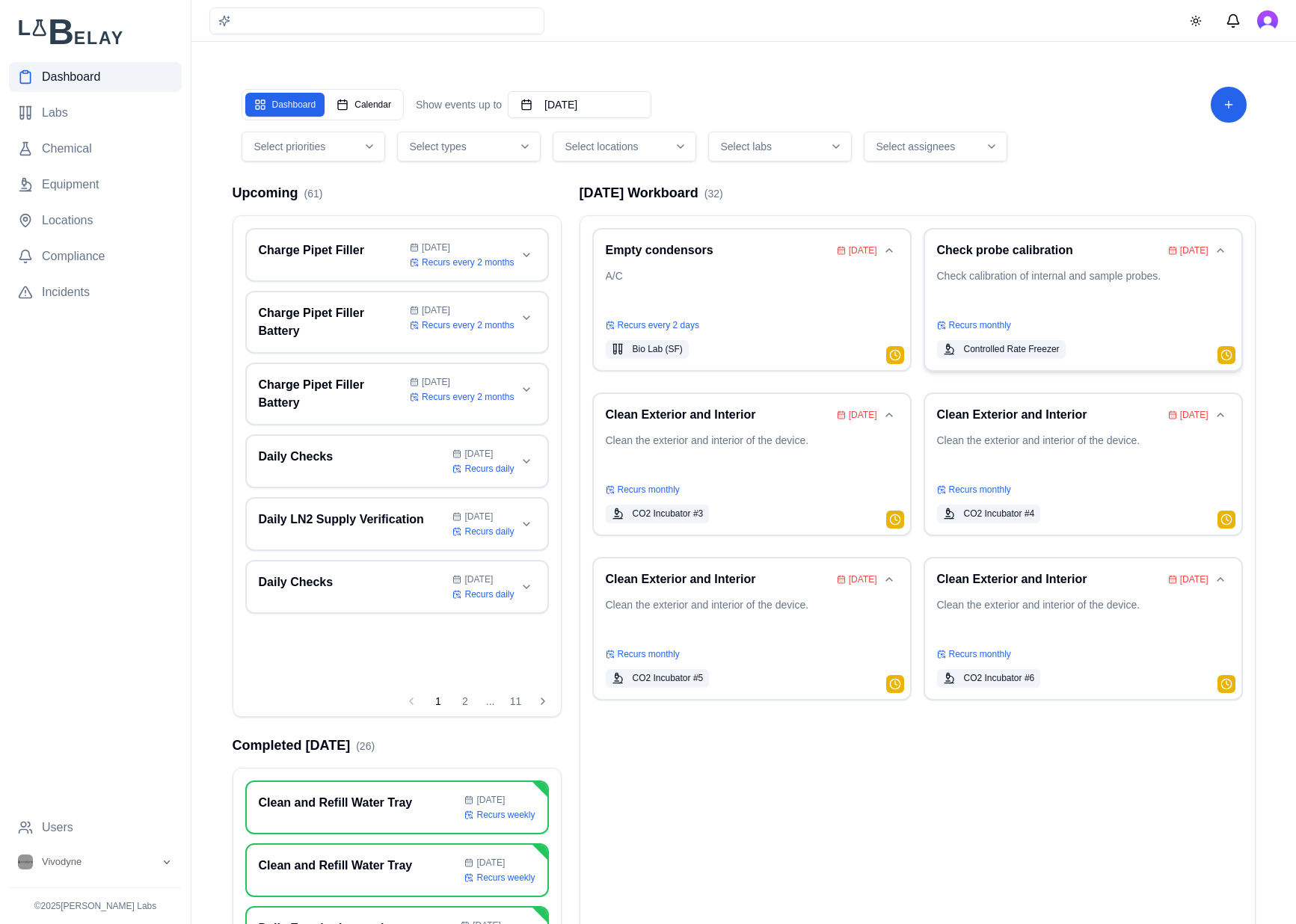
click at [1103, 275] on p "Check calibration of internal and sample probes." at bounding box center [1082, 289] width 292 height 42
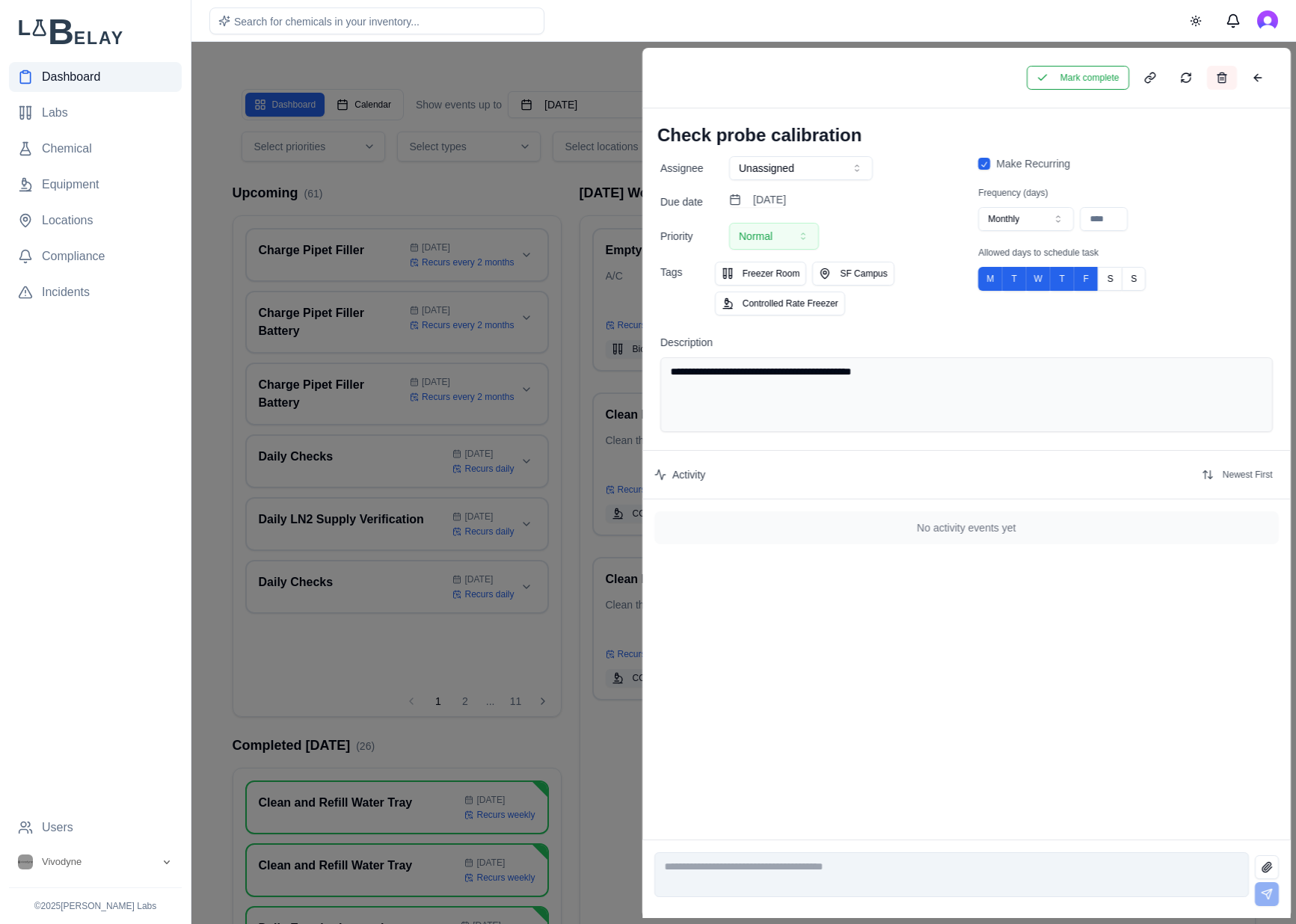
click at [1227, 79] on button at bounding box center [1221, 77] width 30 height 23
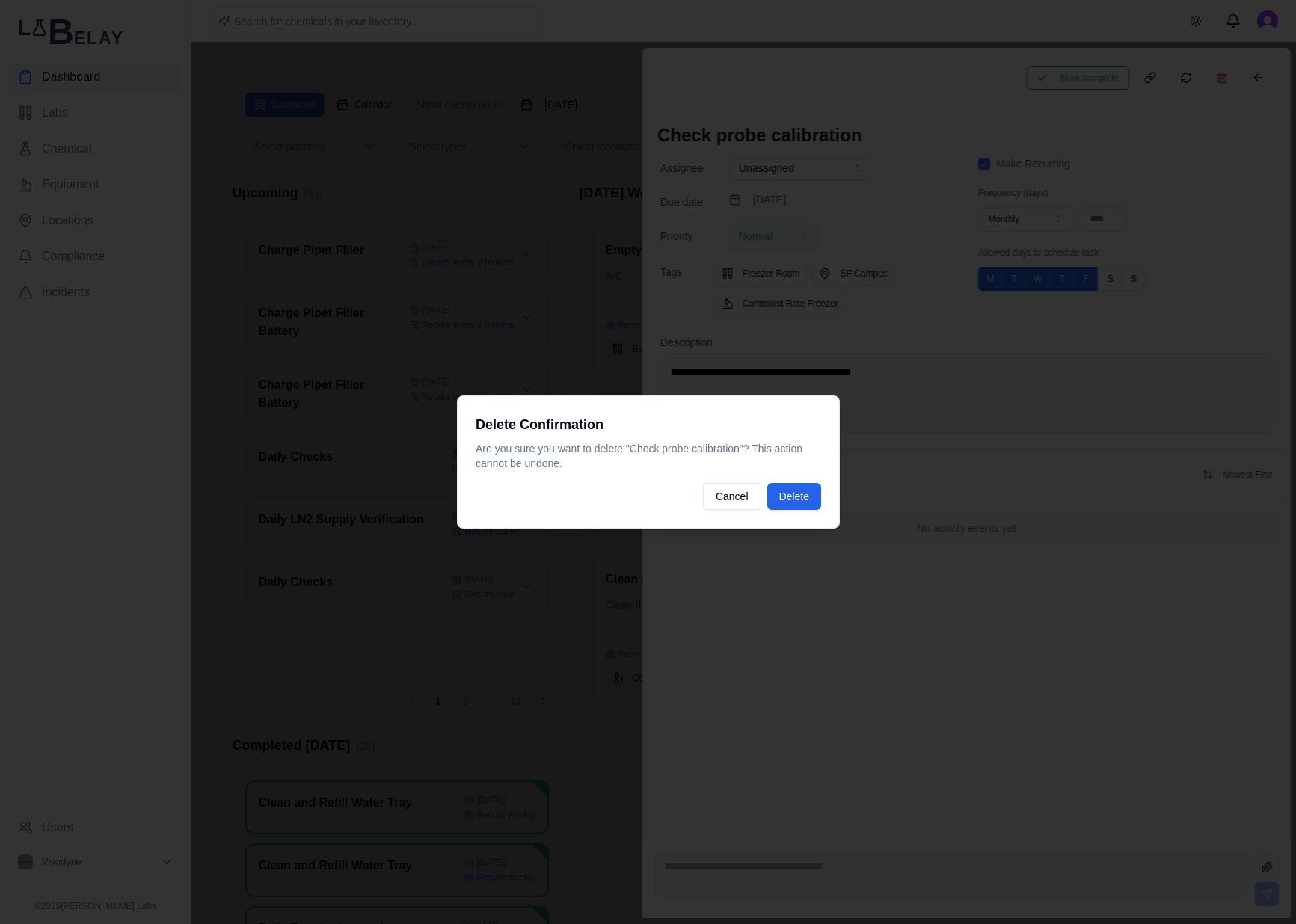
click at [810, 472] on div "Delete Confirmation Are you sure you want to delete " Check probe calibration "…" at bounding box center [648, 462] width 383 height 133
click at [797, 500] on button "Delete" at bounding box center [793, 496] width 54 height 27
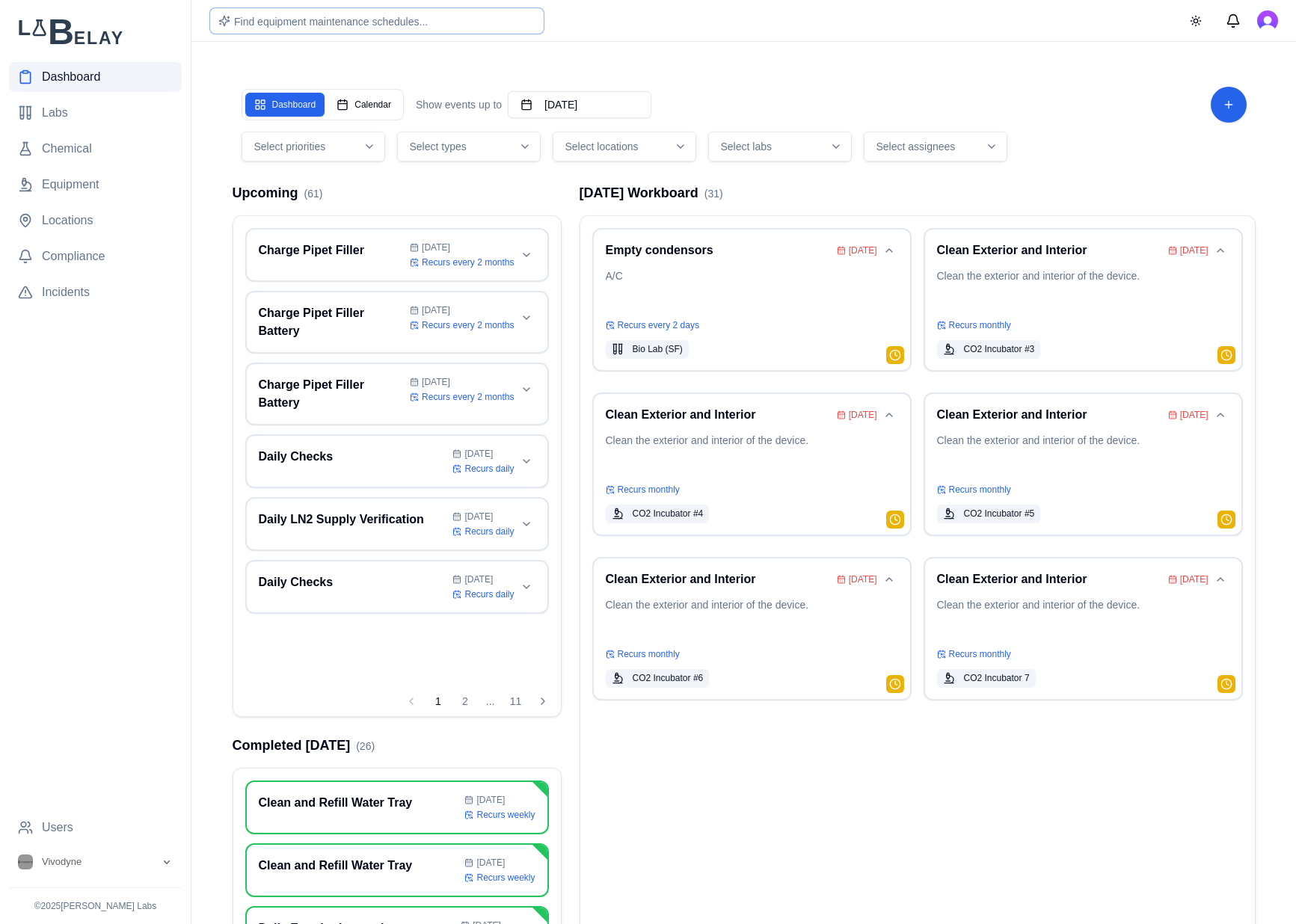
click at [358, 18] on span "Find equipment maintenance schedules..." at bounding box center [331, 22] width 193 height 12
type input "**********"
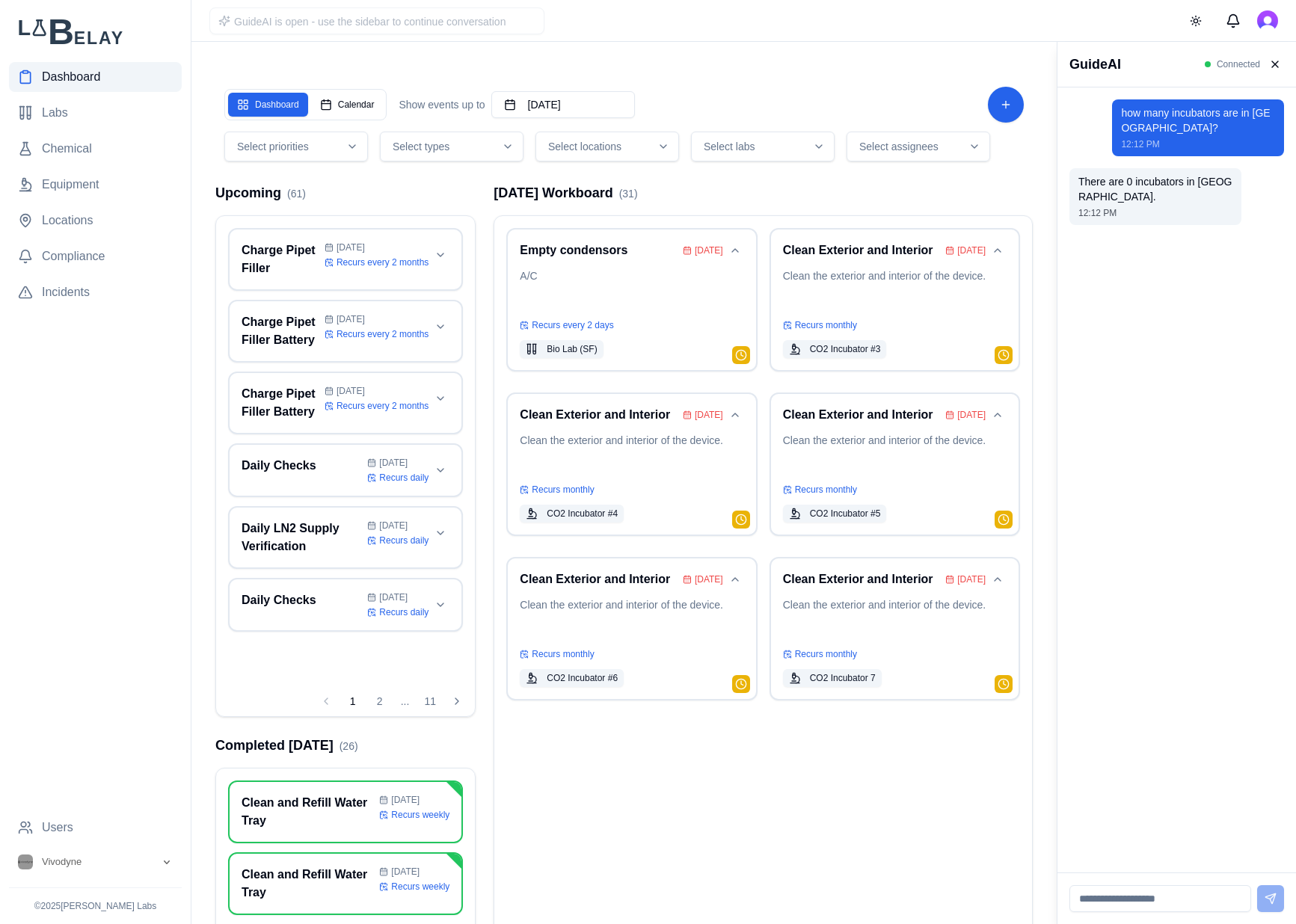
click at [1193, 899] on input at bounding box center [1159, 899] width 181 height 27
type input "**********"
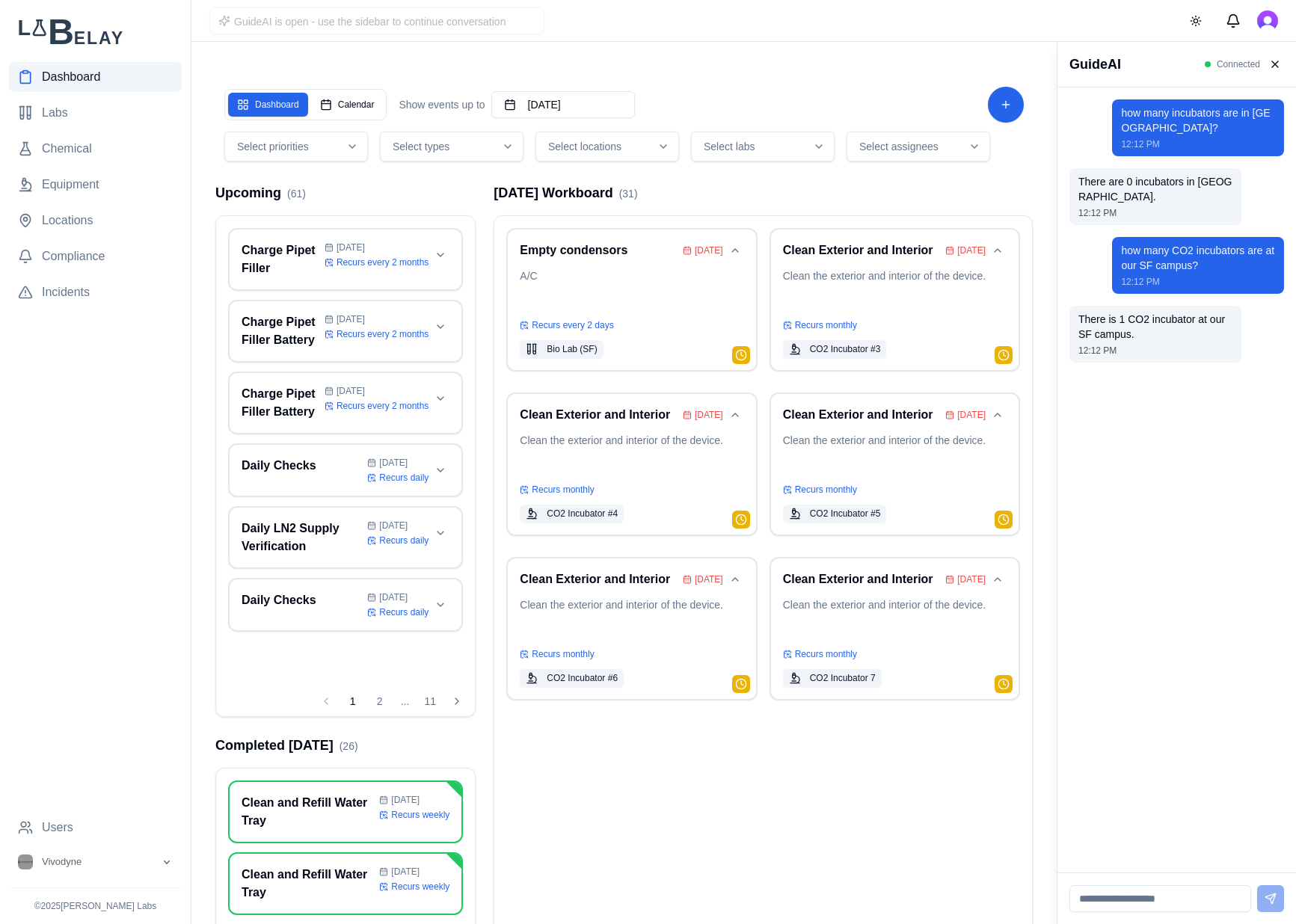
click at [1182, 901] on input at bounding box center [1159, 899] width 181 height 27
click at [50, 181] on span "Equipment" at bounding box center [70, 184] width 57 height 18
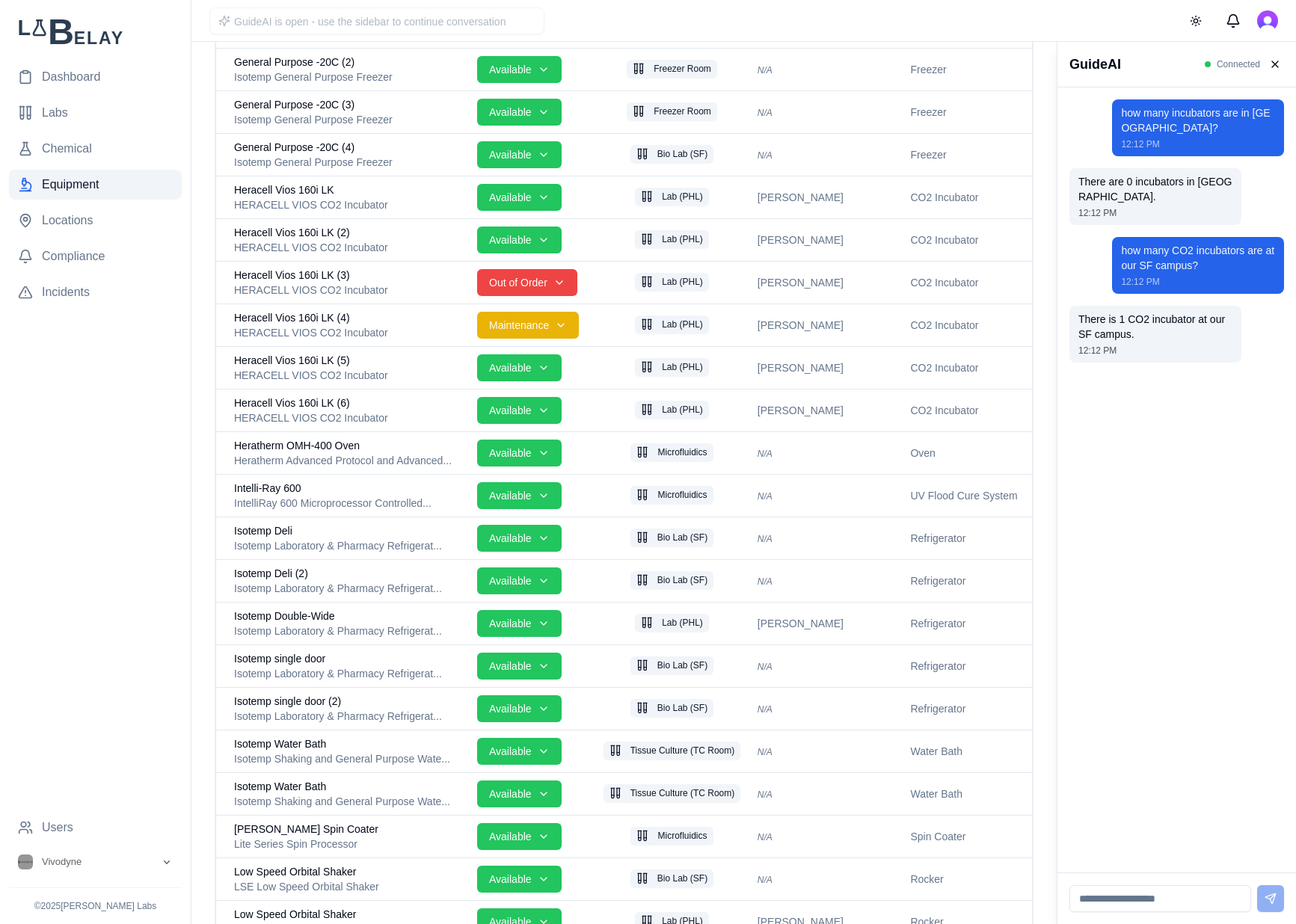
scroll to position [1774, 0]
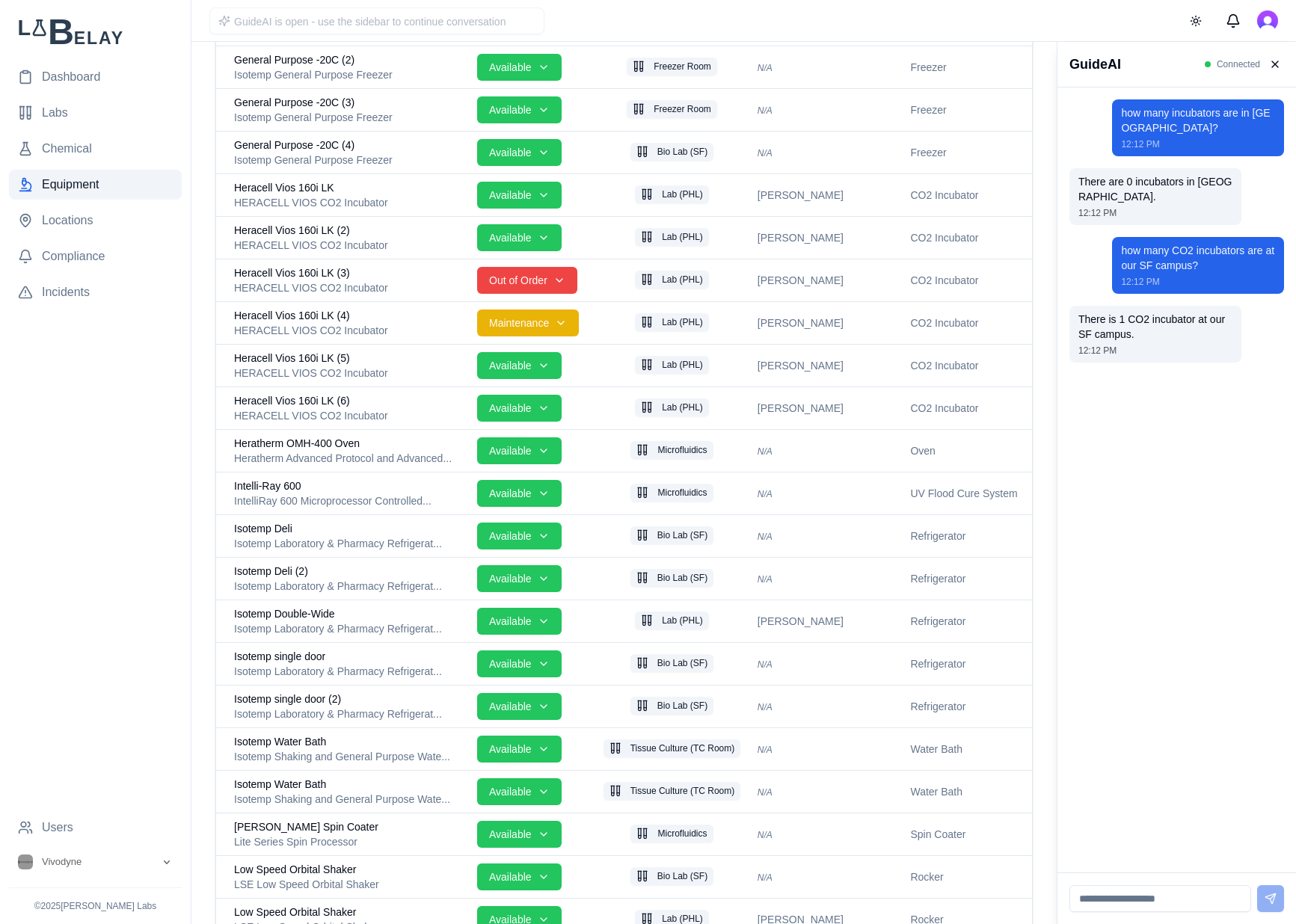
click at [1181, 901] on input at bounding box center [1159, 899] width 181 height 27
type input "**********"
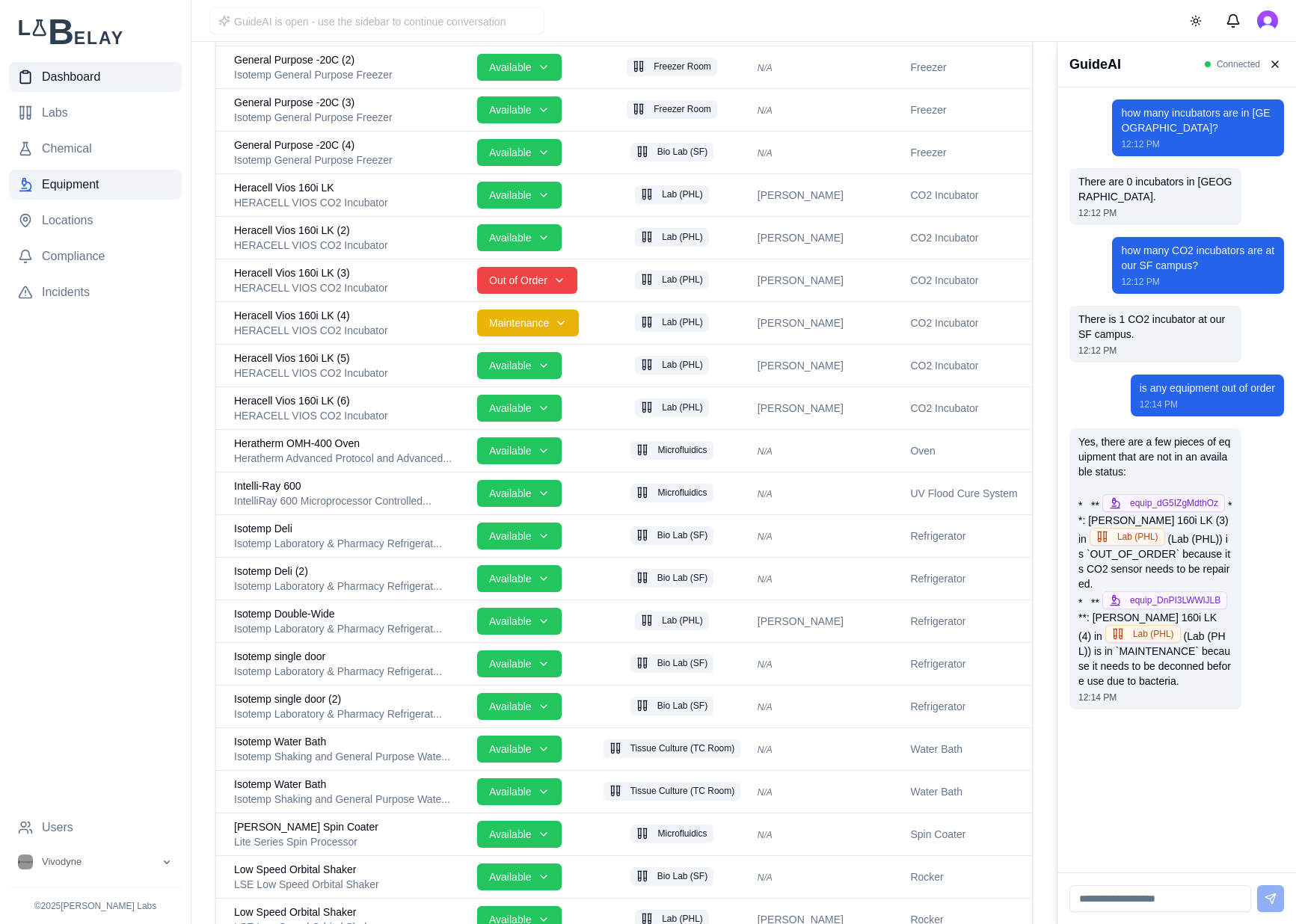
click at [86, 79] on span "Dashboard" at bounding box center [71, 76] width 58 height 18
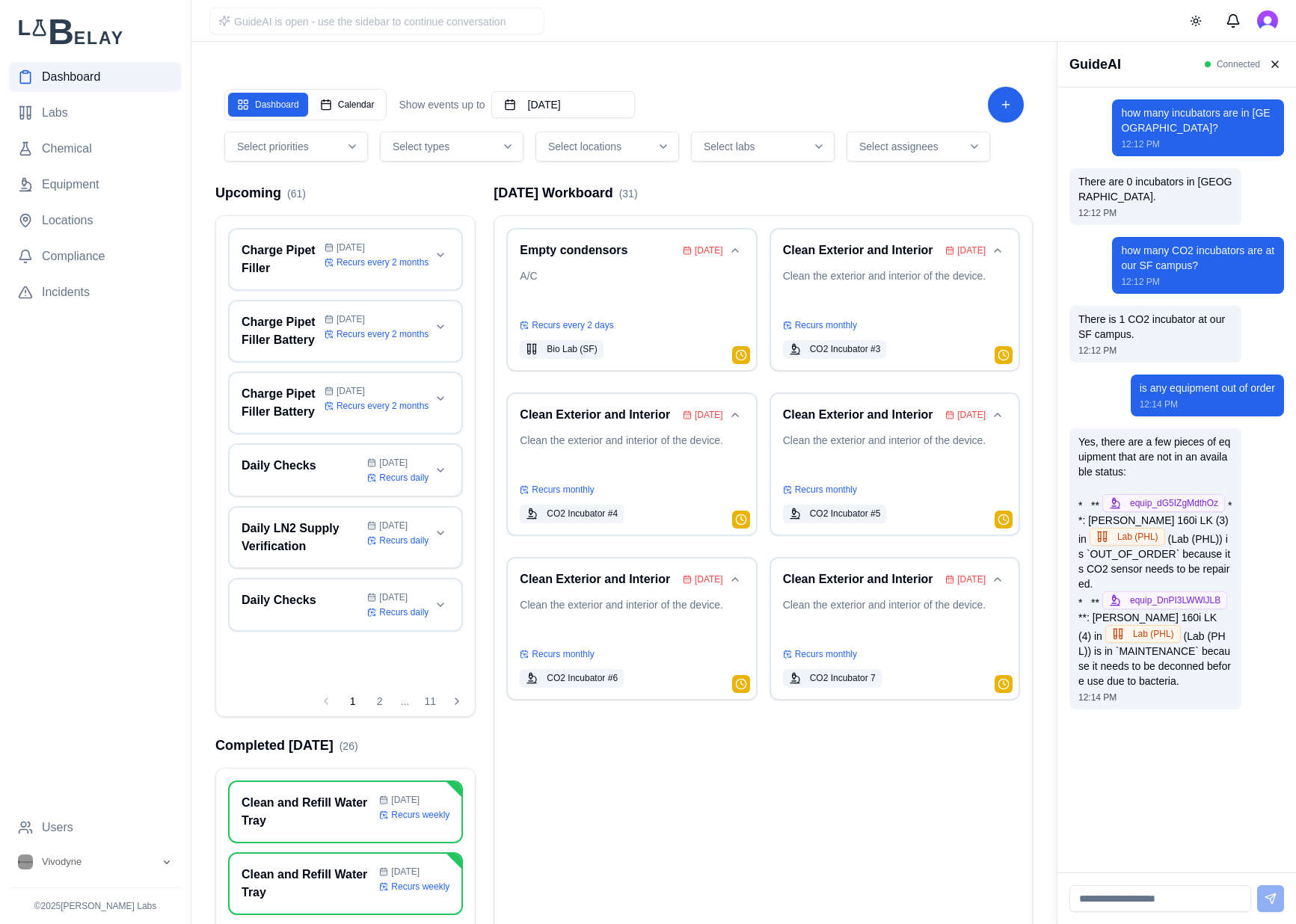
click at [905, 141] on span "Select assignees" at bounding box center [899, 146] width 79 height 15
click at [923, 287] on span "[PERSON_NAME]" at bounding box center [918, 283] width 86 height 15
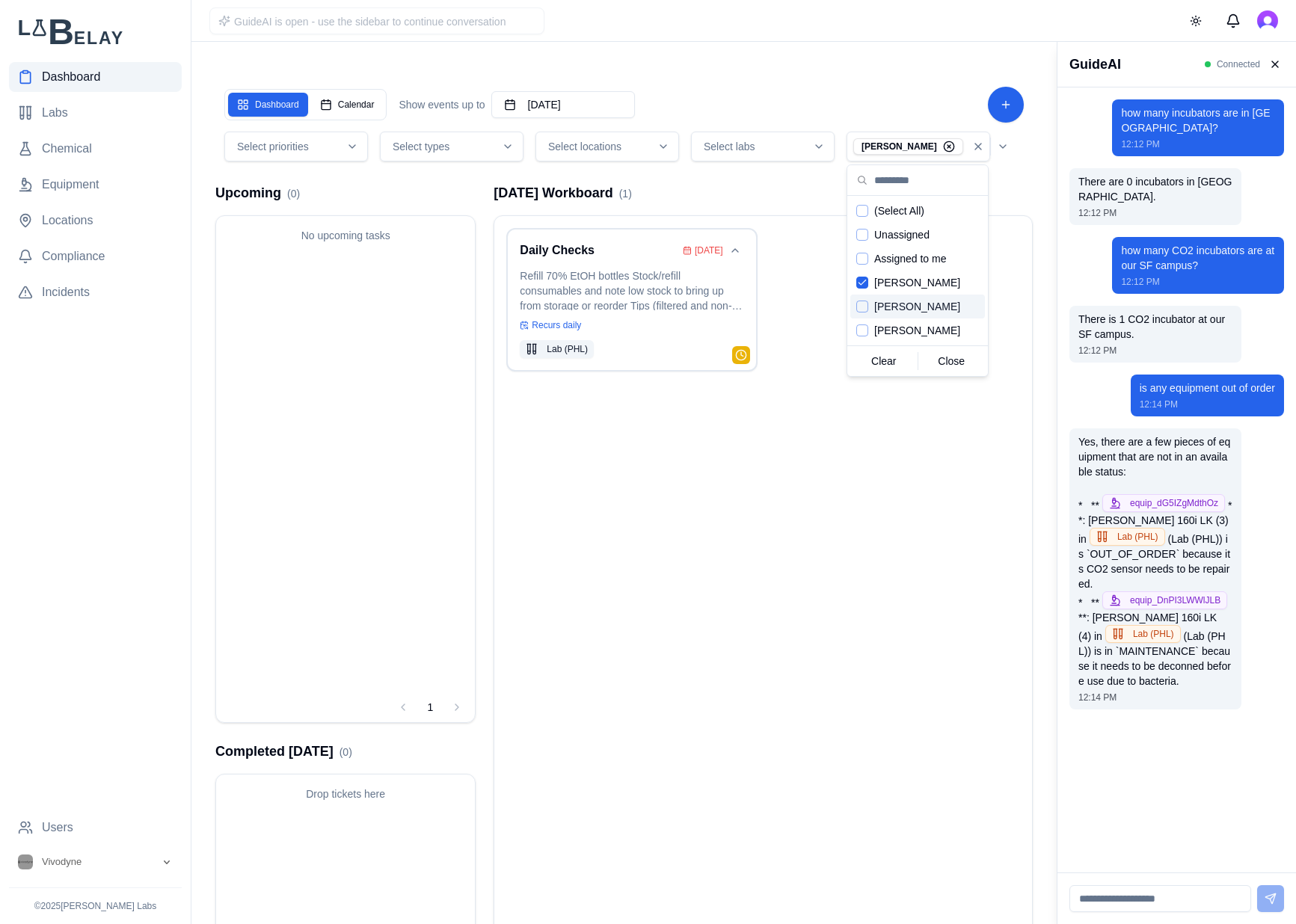
click at [894, 301] on span "[PERSON_NAME]" at bounding box center [918, 306] width 86 height 15
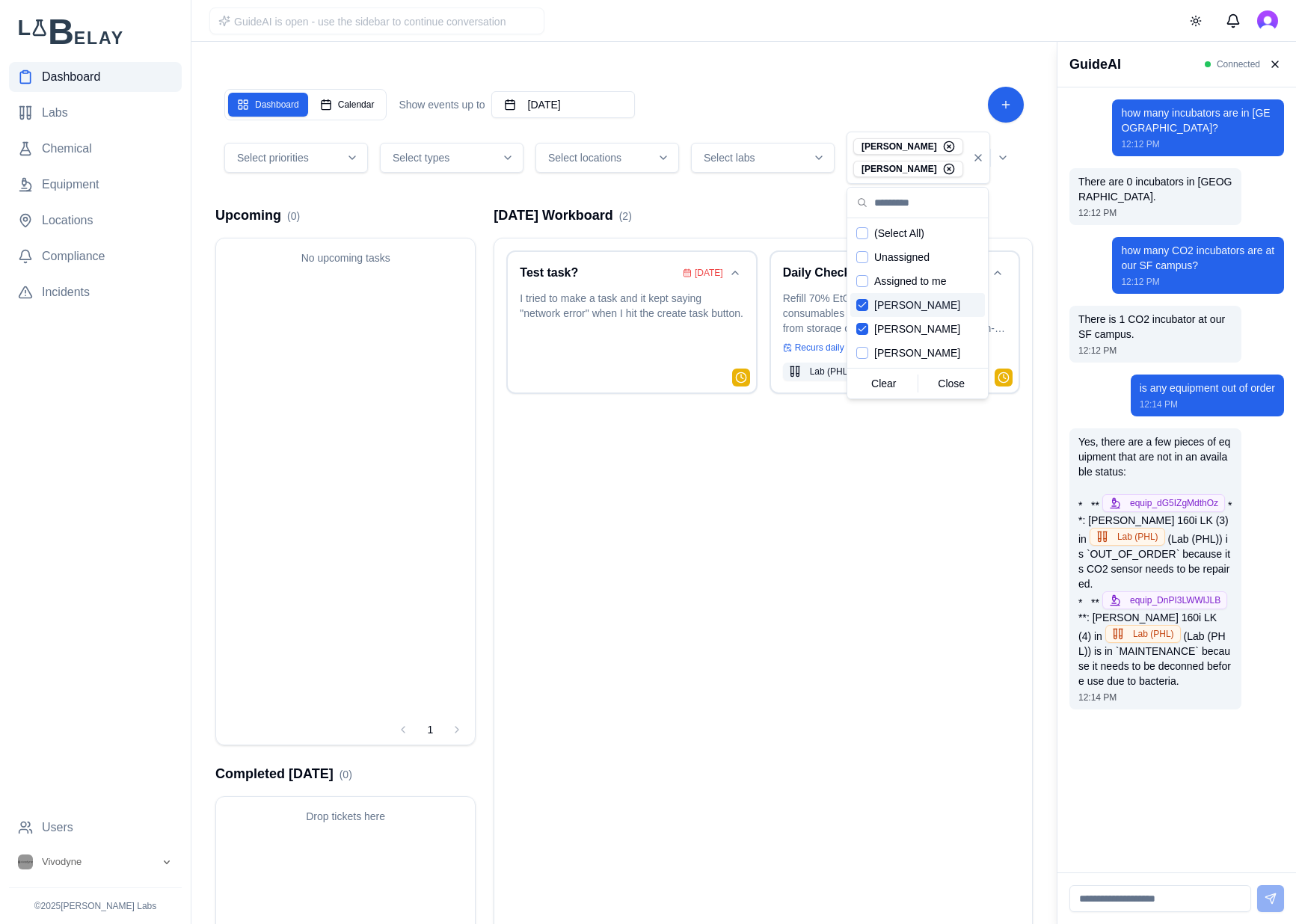
click at [898, 306] on span "[PERSON_NAME]" at bounding box center [918, 305] width 86 height 15
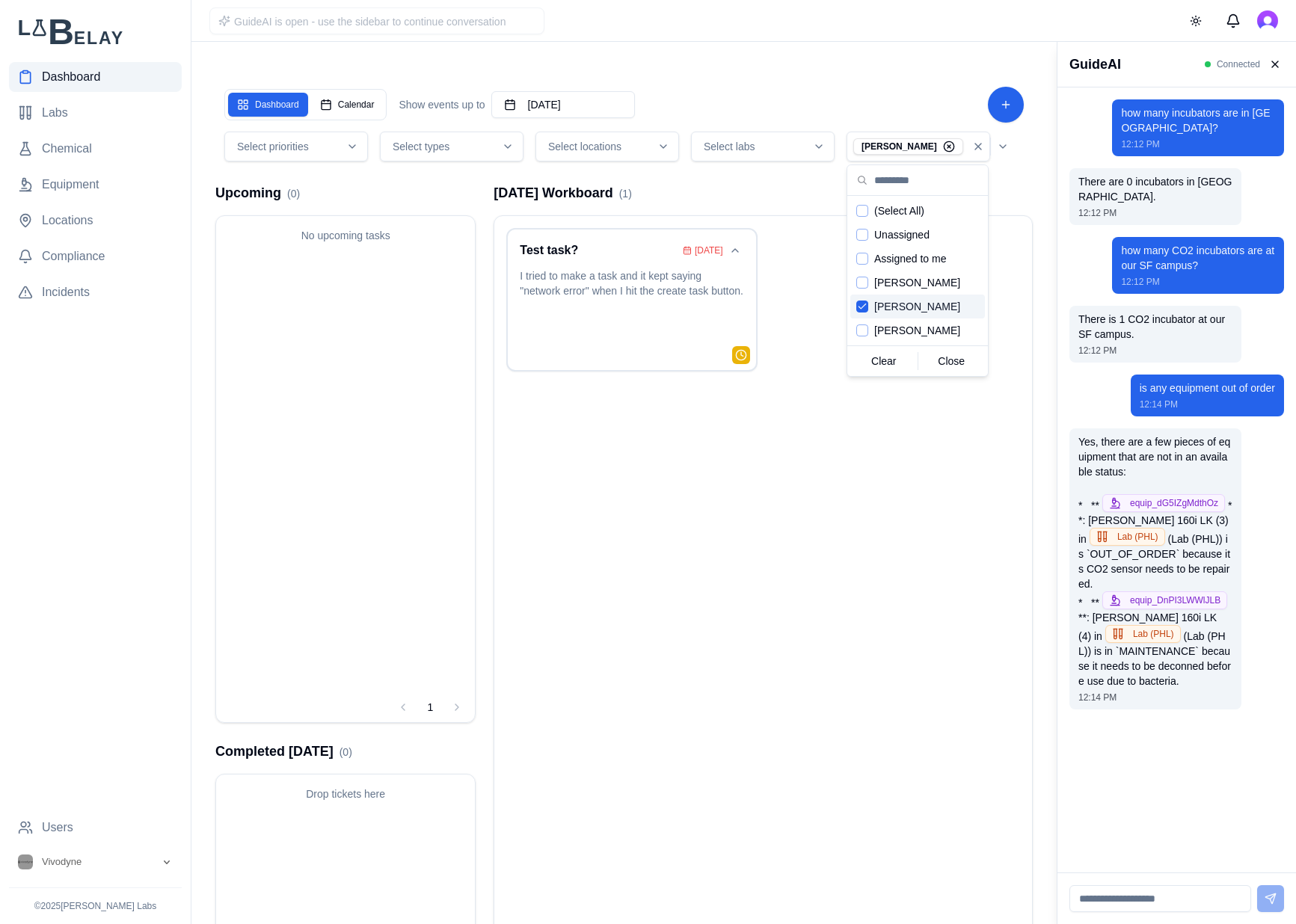
click at [900, 306] on span "[PERSON_NAME]" at bounding box center [918, 306] width 86 height 15
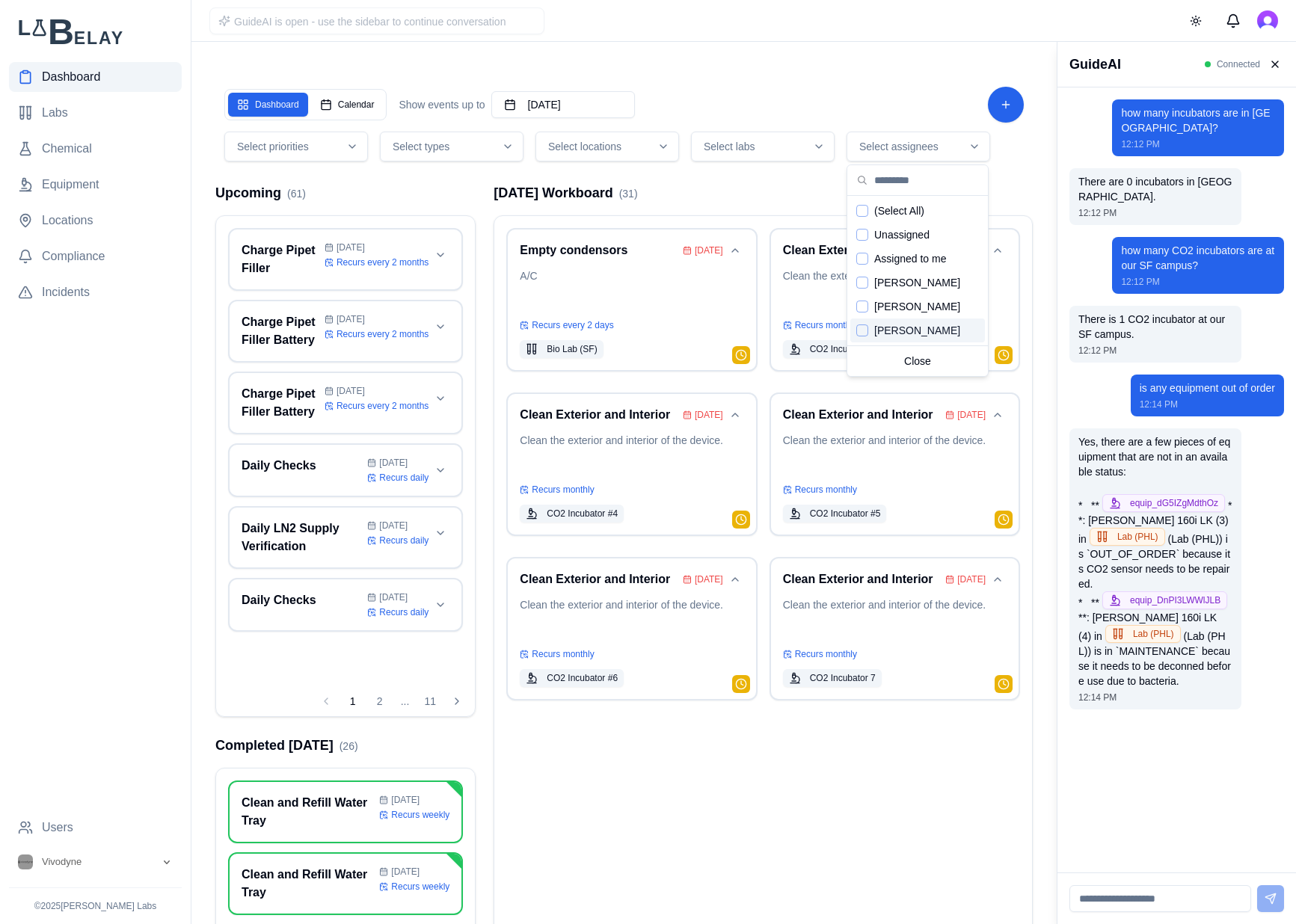
click at [911, 324] on span "[PERSON_NAME]" at bounding box center [918, 331] width 86 height 15
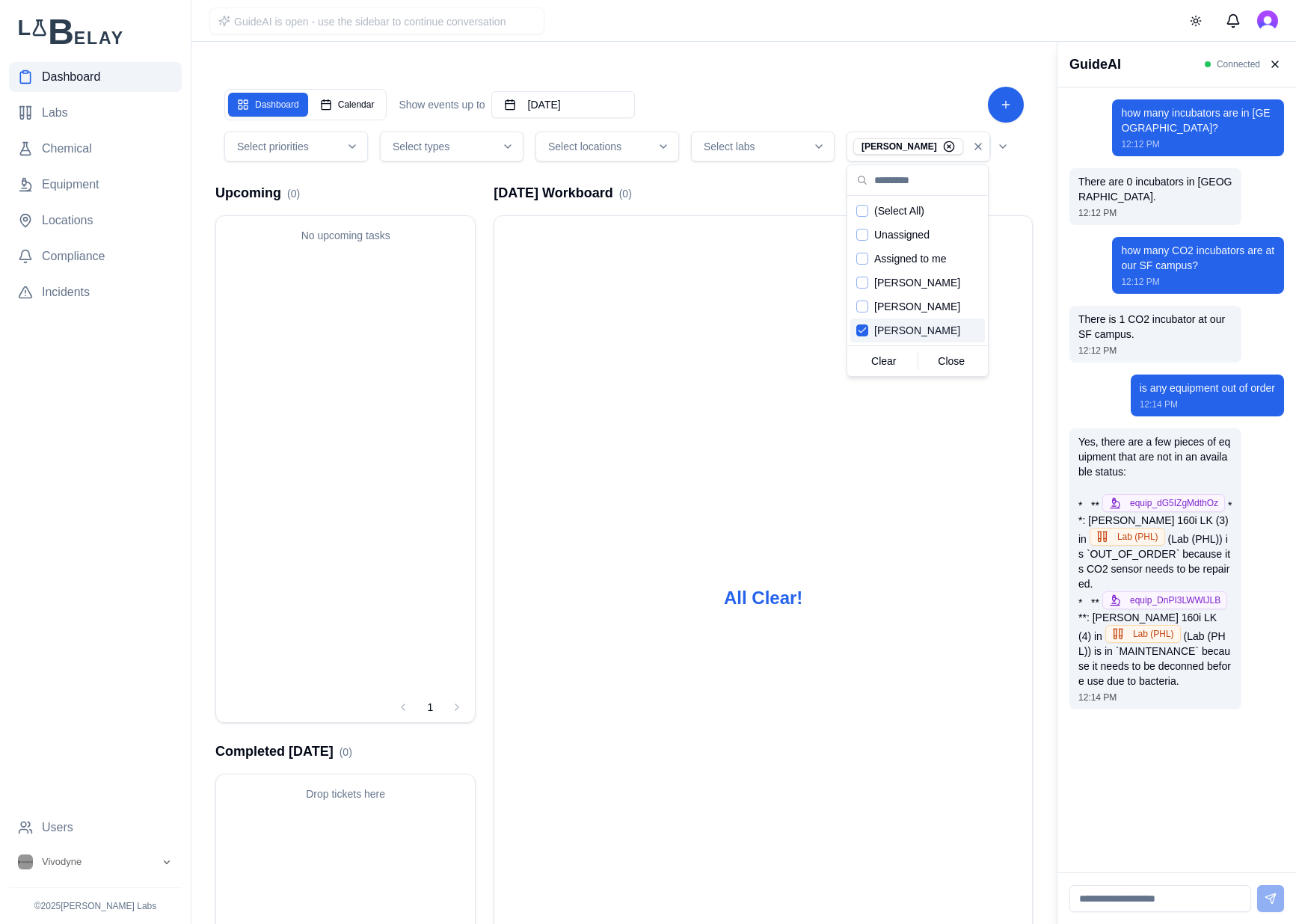
click at [911, 324] on span "[PERSON_NAME]" at bounding box center [918, 331] width 86 height 15
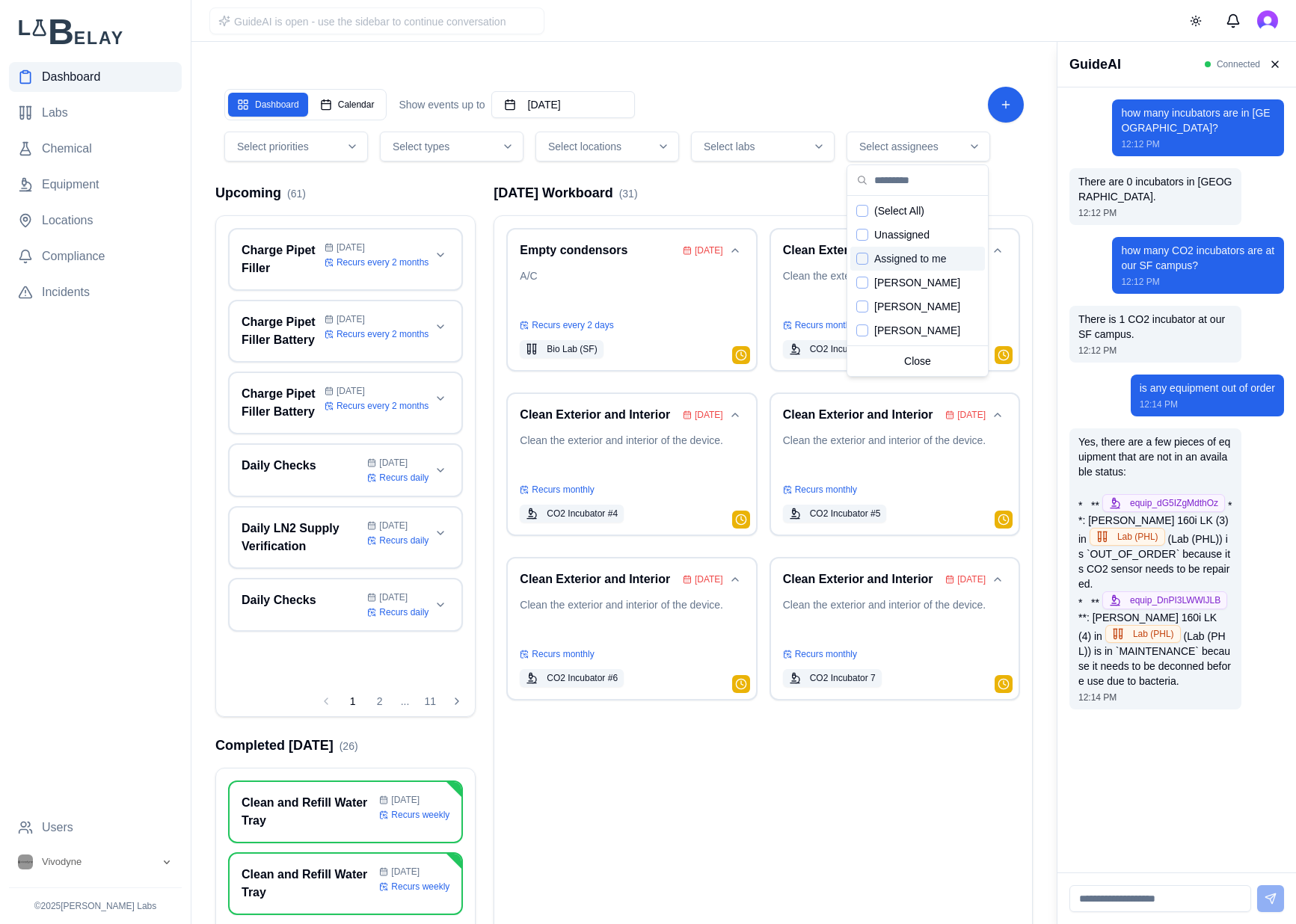
click at [911, 254] on span "Assigned to me" at bounding box center [910, 258] width 72 height 15
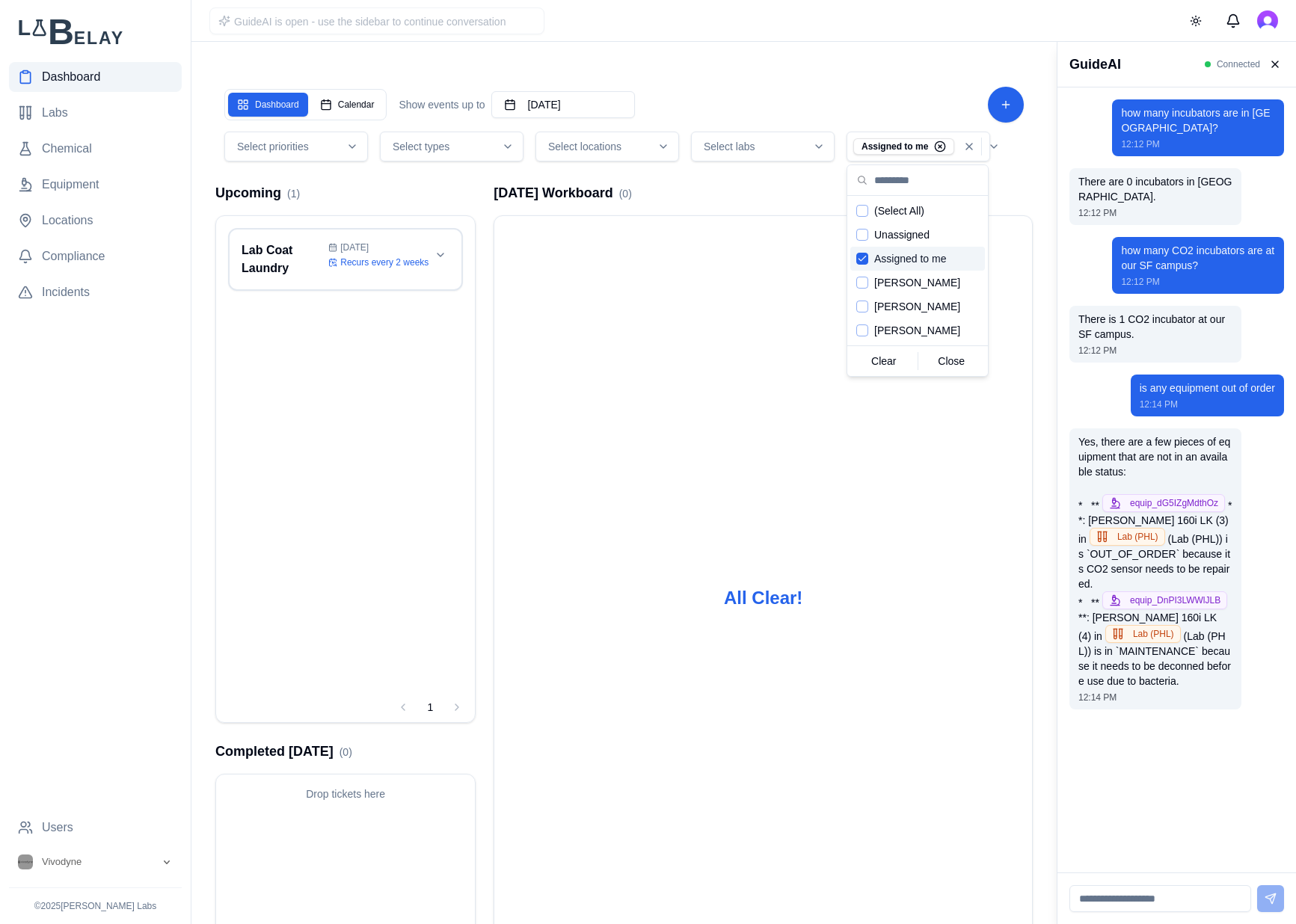
click at [911, 254] on span "Assigned to me" at bounding box center [910, 258] width 72 height 15
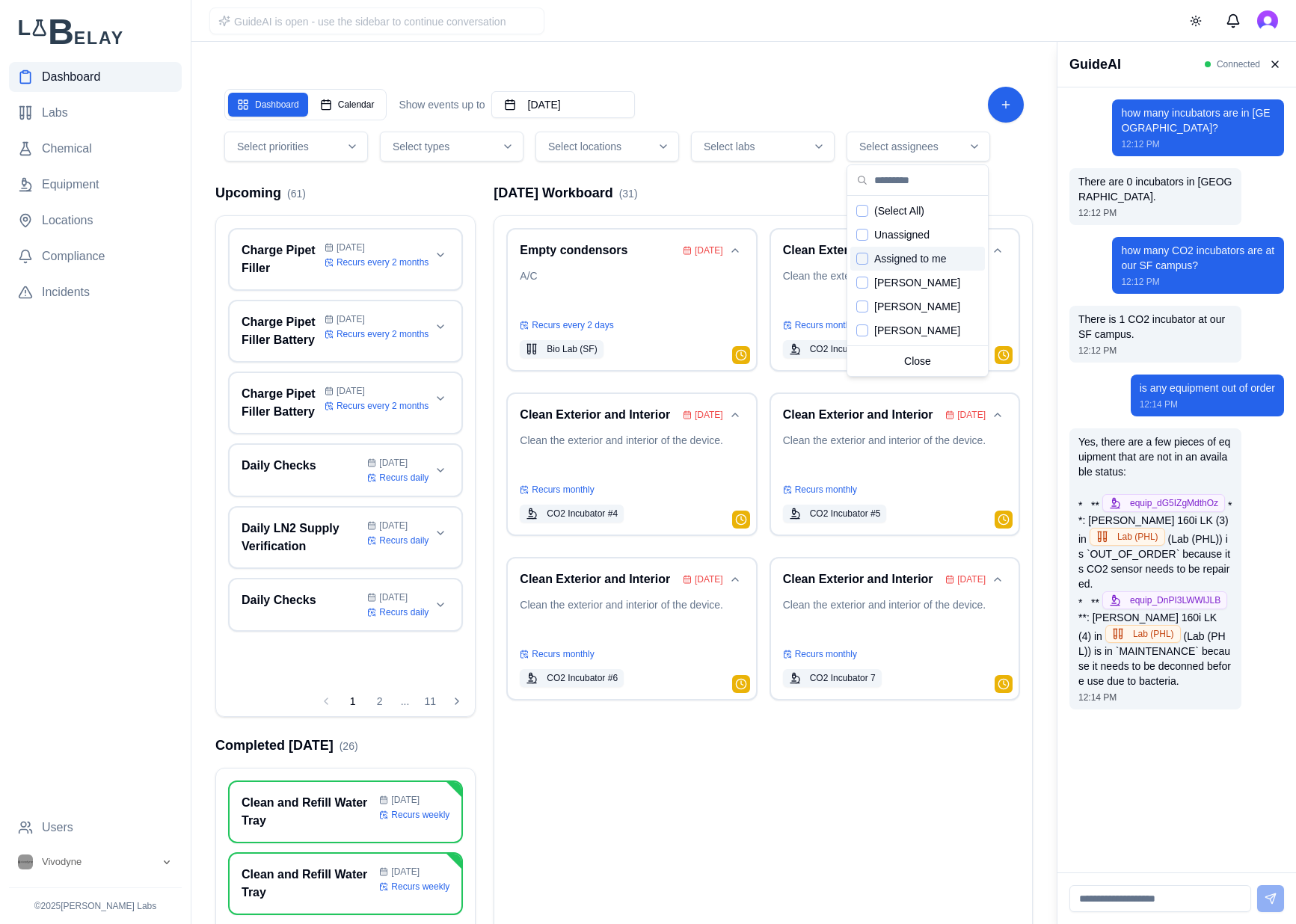
click at [911, 254] on span "Assigned to me" at bounding box center [910, 258] width 72 height 15
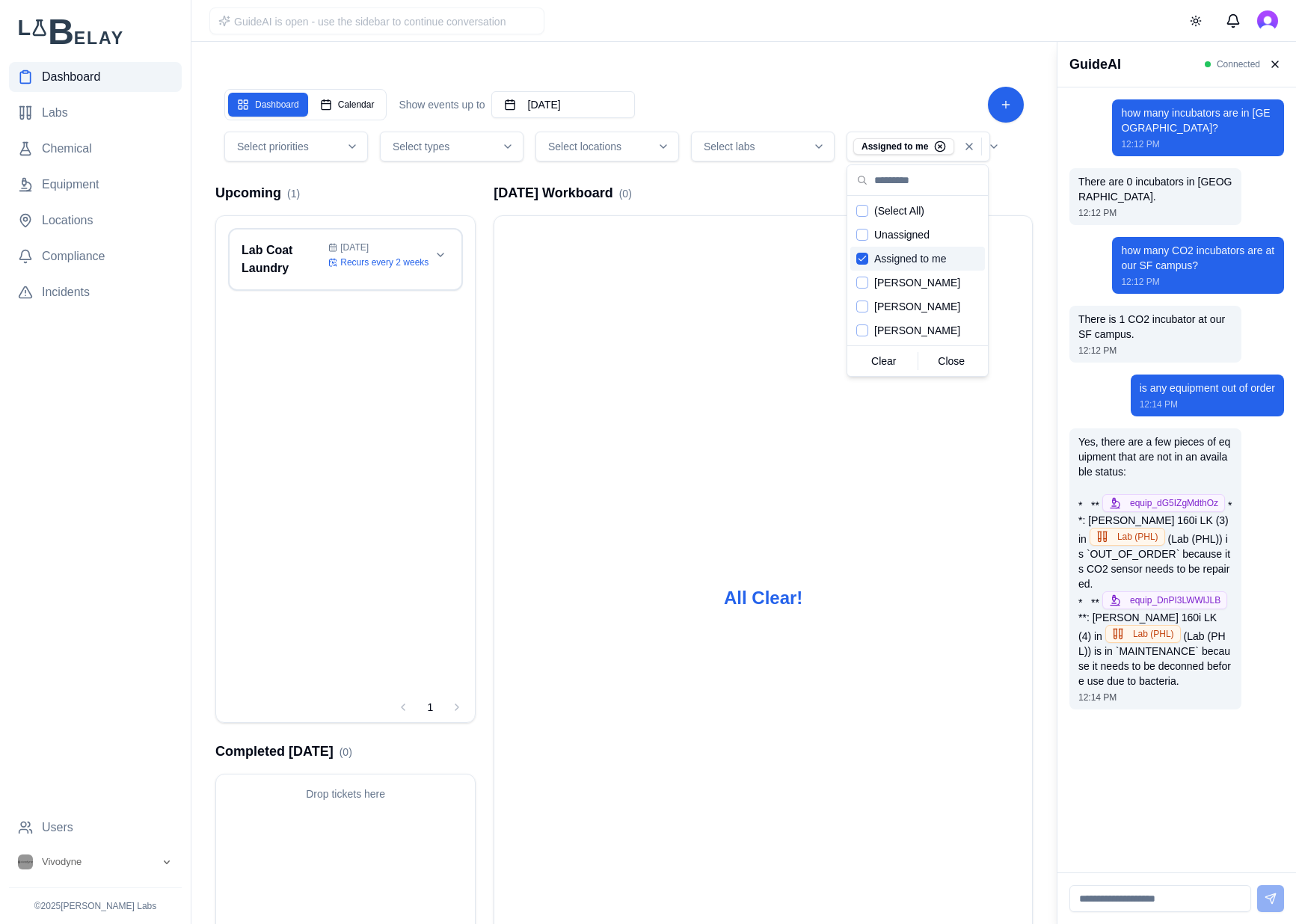
click at [911, 254] on span "Assigned to me" at bounding box center [910, 258] width 72 height 15
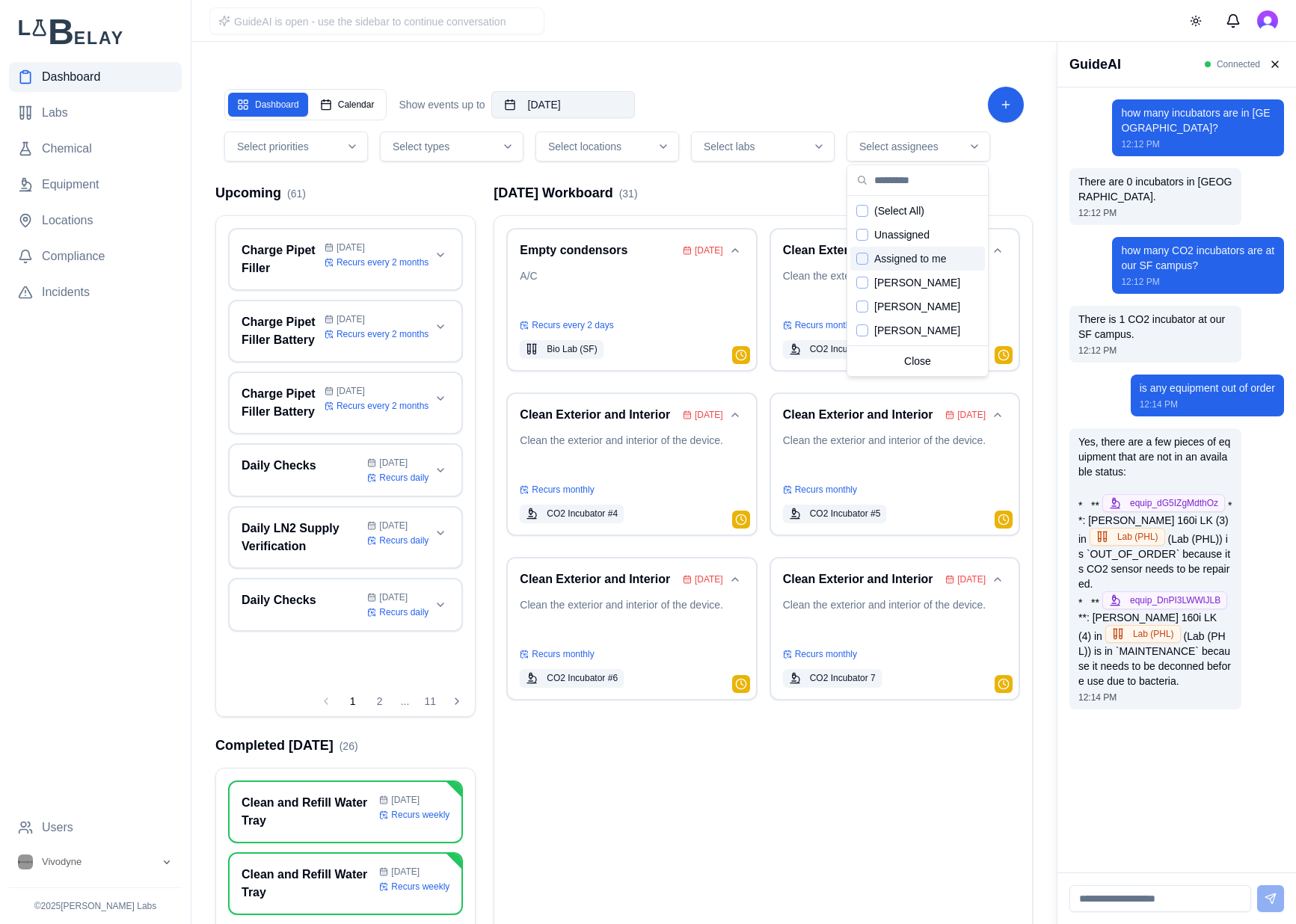
click at [617, 100] on button "[DATE]" at bounding box center [563, 104] width 144 height 27
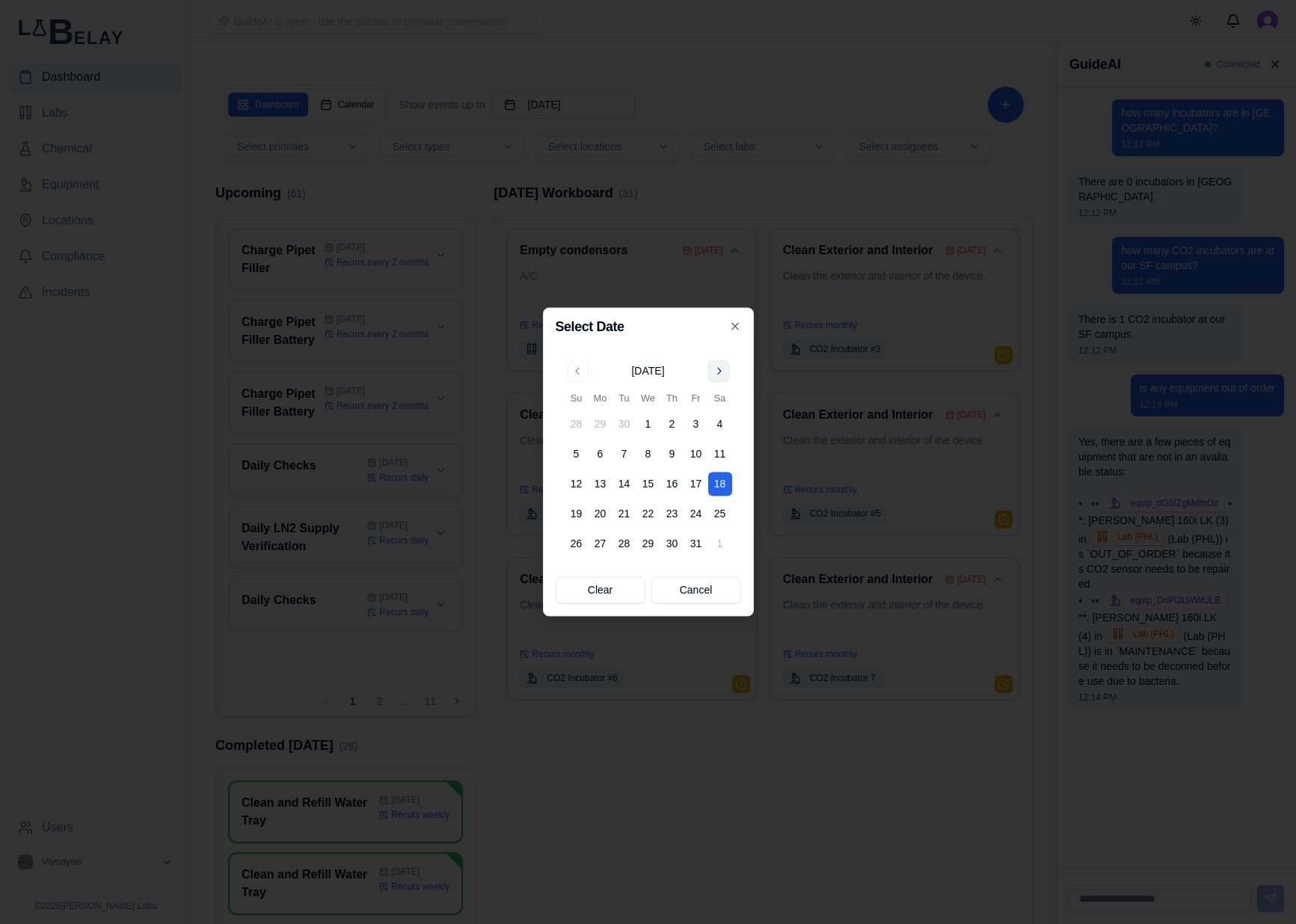
click at [722, 369] on button "Go to next month" at bounding box center [718, 371] width 21 height 21
click at [722, 369] on div "October 2025 Su Mo Tu We Th Fr Sa 28 29 30 1 2 3 4 5 6 7 8 9 10 11 12 13 14 15 …" at bounding box center [648, 458] width 167 height 195
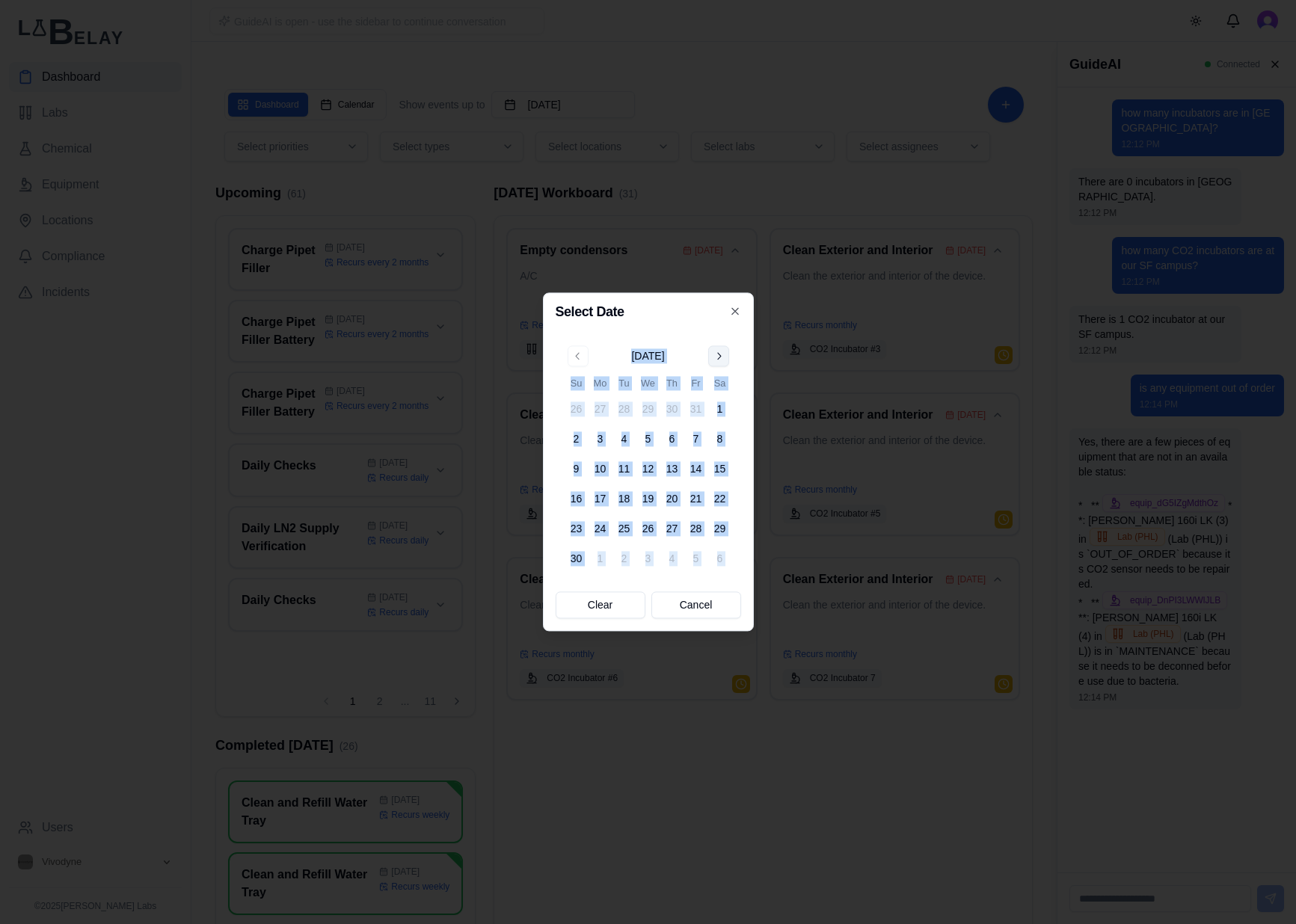
click at [722, 369] on div "[DATE] Su Mo Tu We Th Fr Sa 26 27 28 29 30 31 1 2 3 4 5 6 7 8 9 10 11 12 13 14 …" at bounding box center [648, 458] width 167 height 225
click at [723, 356] on button "Go to next month" at bounding box center [718, 356] width 21 height 21
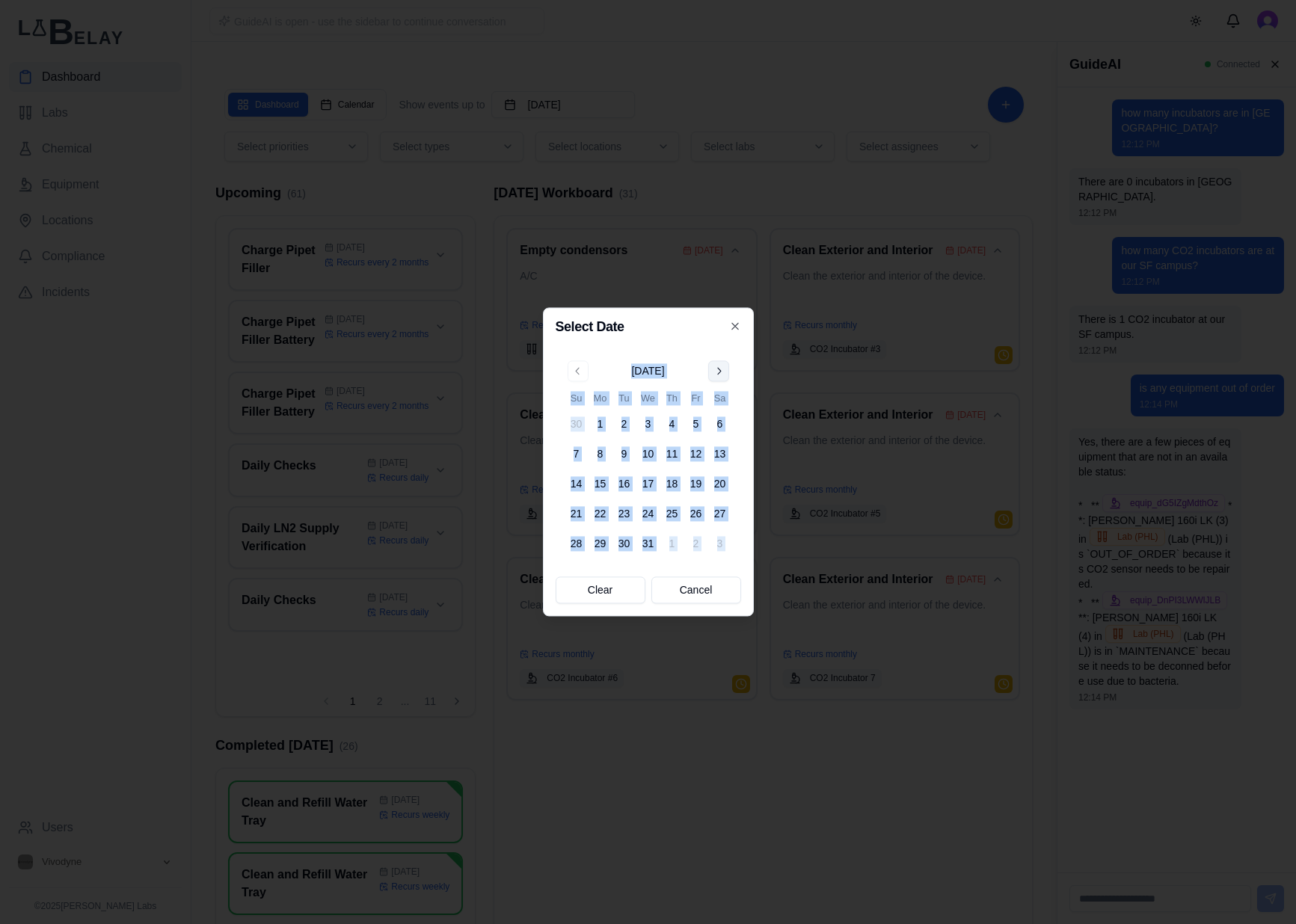
click at [723, 356] on div "December 2025 Su Mo Tu We Th Fr Sa 30 1 2 3 4 5 6 7 8 9 10 11 12 13 14 15 16 17…" at bounding box center [647, 457] width 185 height 213
click at [716, 371] on button "Go to next month" at bounding box center [718, 371] width 21 height 21
click at [716, 370] on button "Go to next month" at bounding box center [718, 371] width 21 height 21
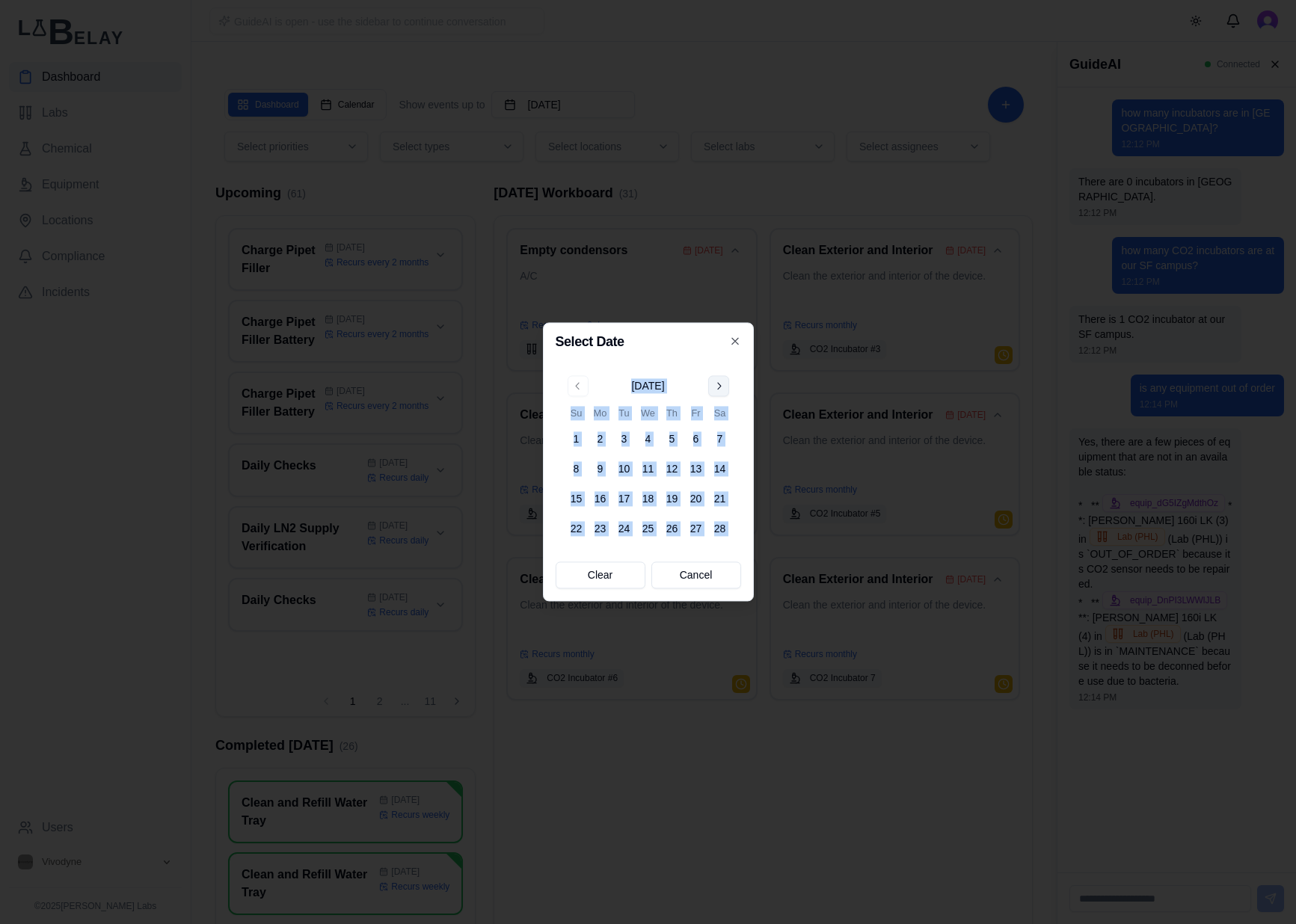
click at [717, 383] on button "Go to next month" at bounding box center [718, 386] width 21 height 21
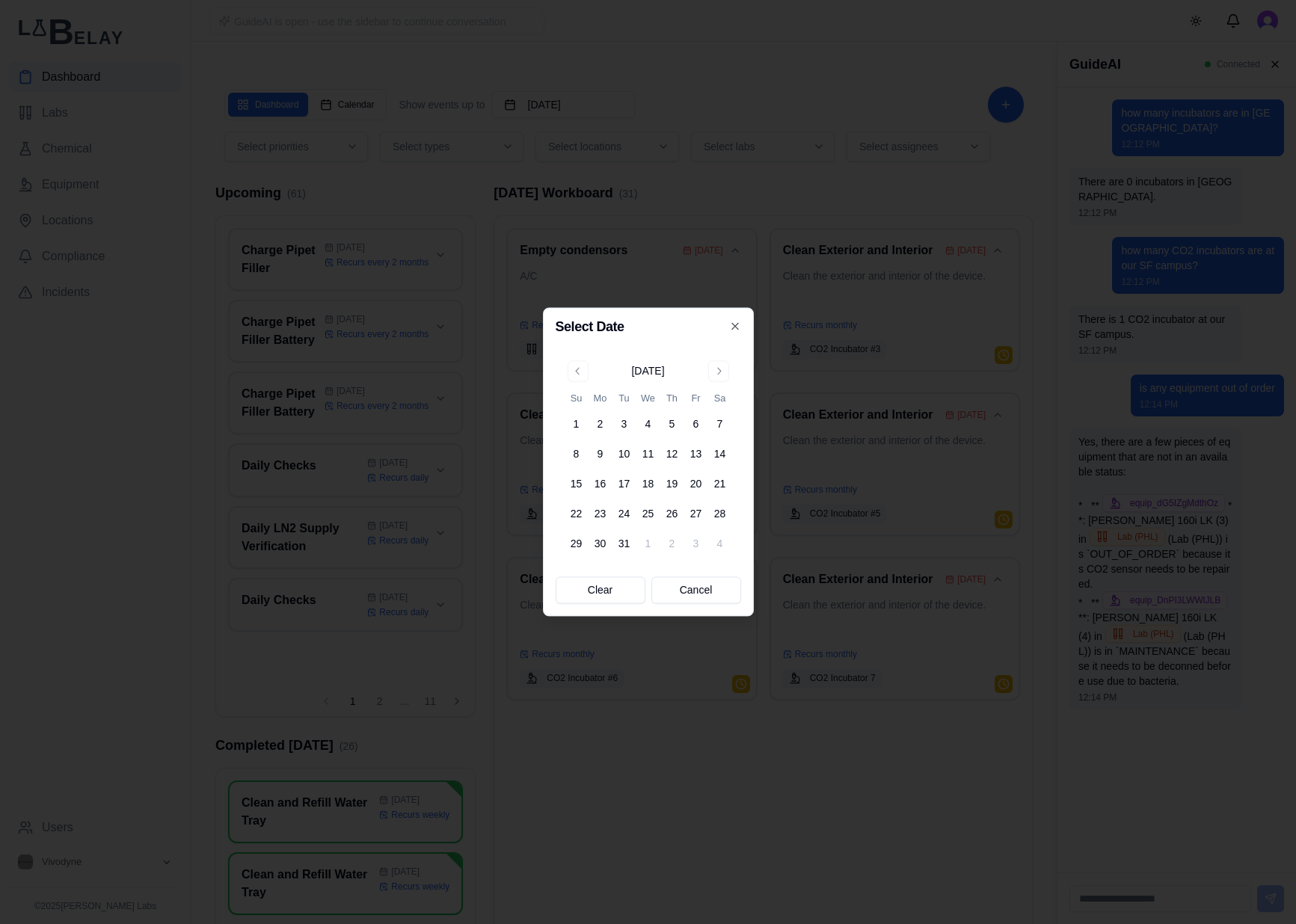
click at [732, 370] on div "[DATE]" at bounding box center [648, 369] width 167 height 18
click at [720, 373] on button "Go to next month" at bounding box center [718, 371] width 21 height 21
click at [724, 368] on button "Go to next month" at bounding box center [718, 371] width 21 height 21
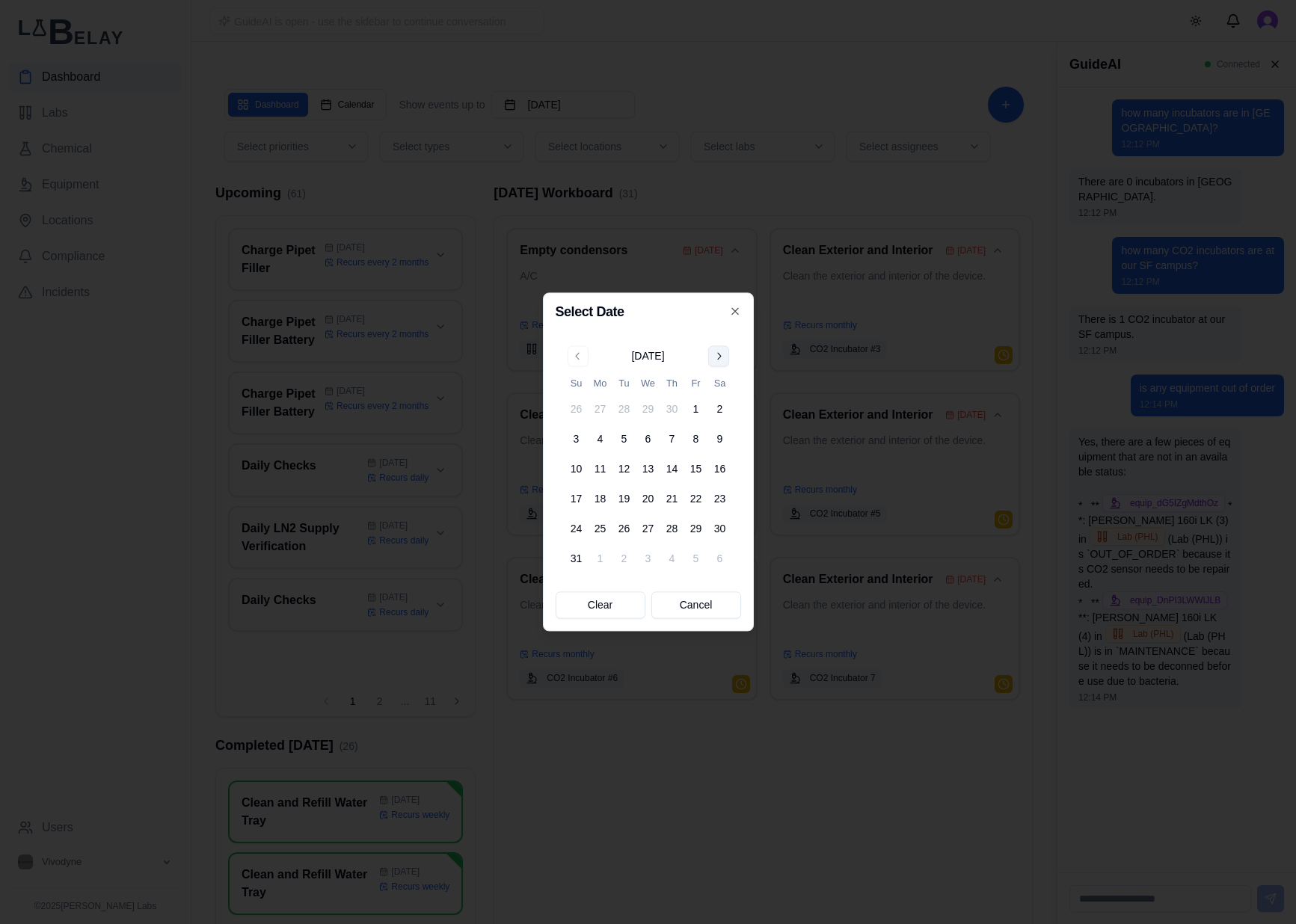
click at [712, 358] on button "Go to next month" at bounding box center [718, 356] width 21 height 21
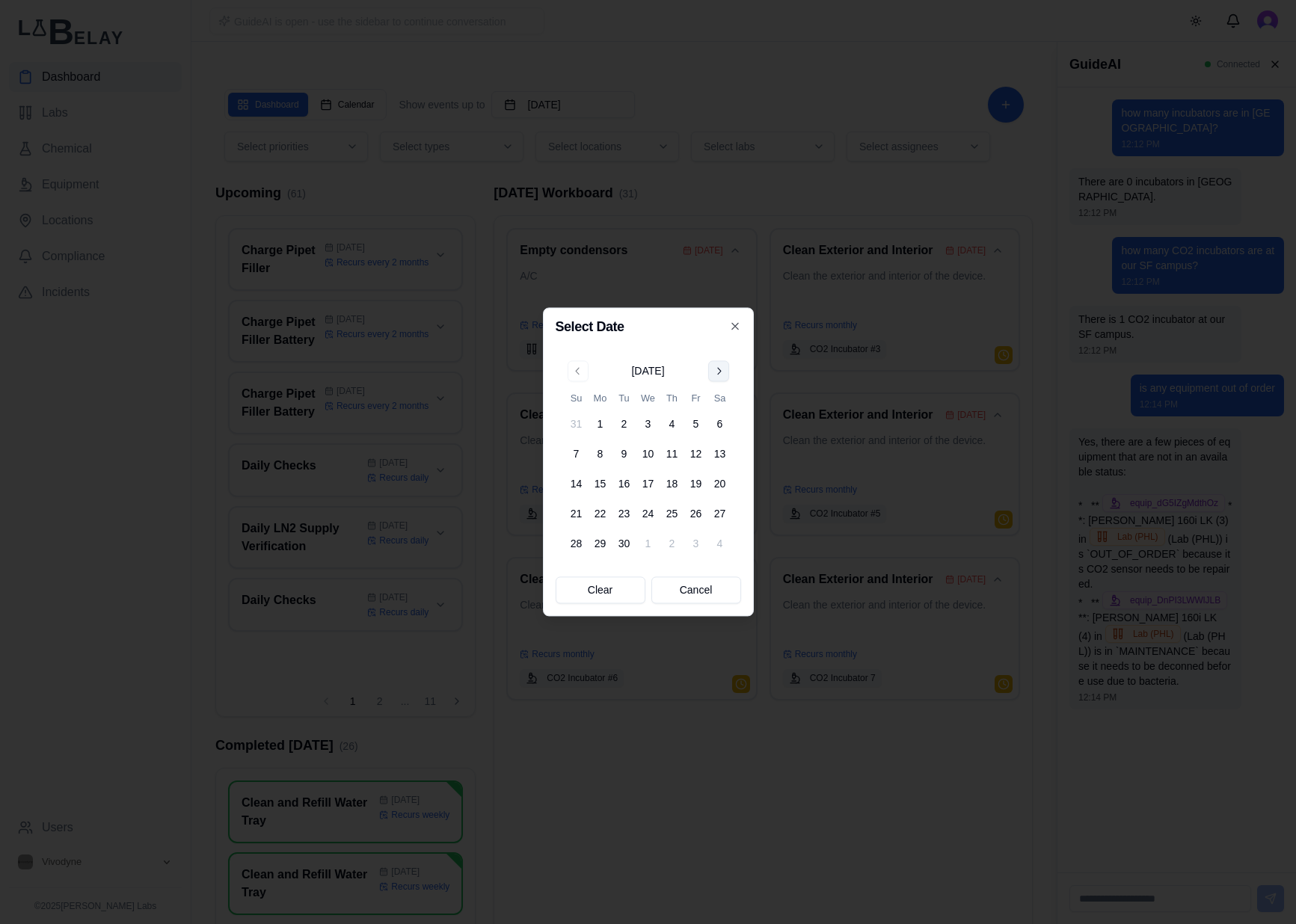
click at [720, 372] on button "Go to next month" at bounding box center [718, 371] width 21 height 21
click at [715, 374] on button "Go to next month" at bounding box center [718, 371] width 21 height 21
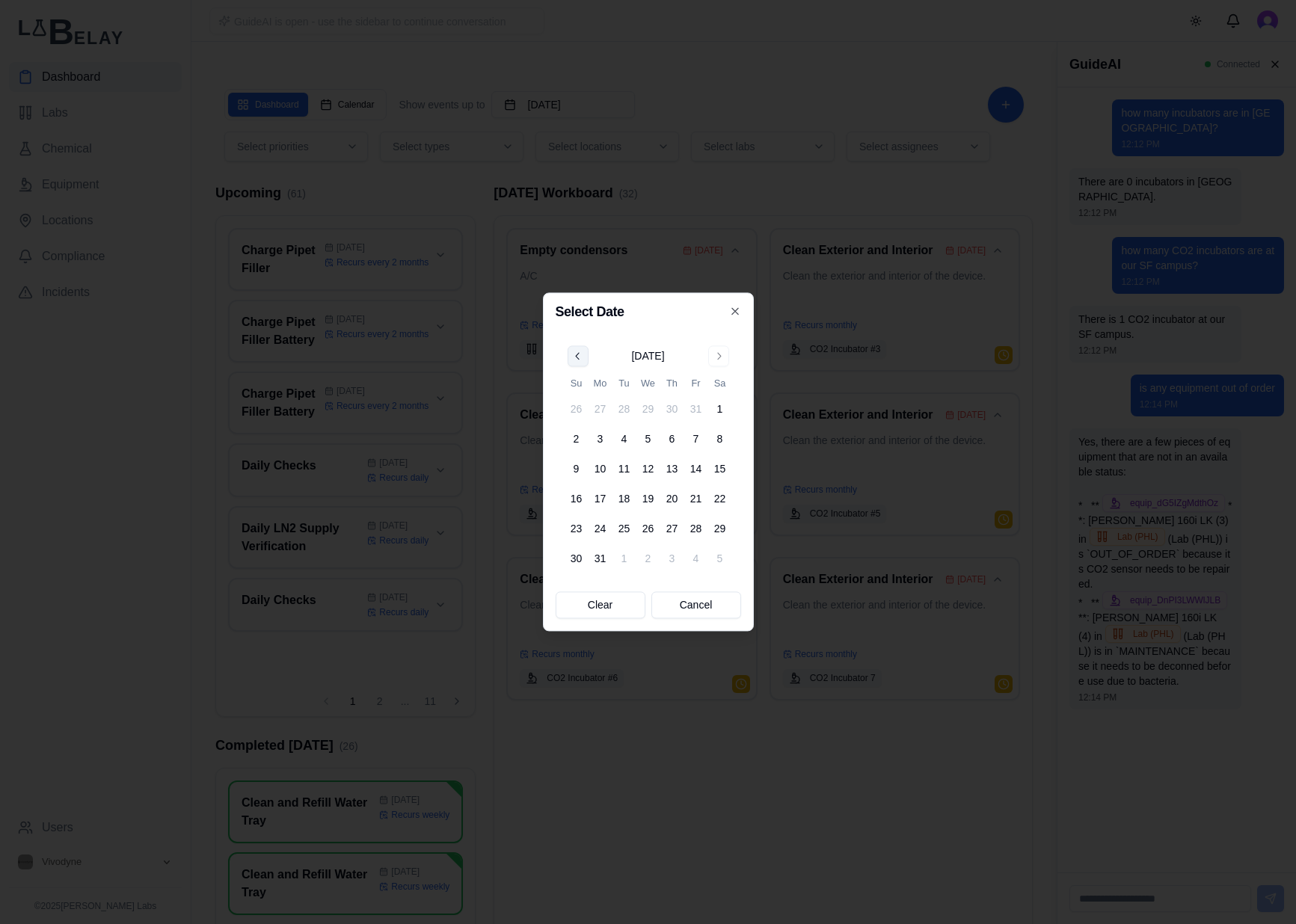
click at [581, 353] on button "Go to previous month" at bounding box center [578, 356] width 21 height 21
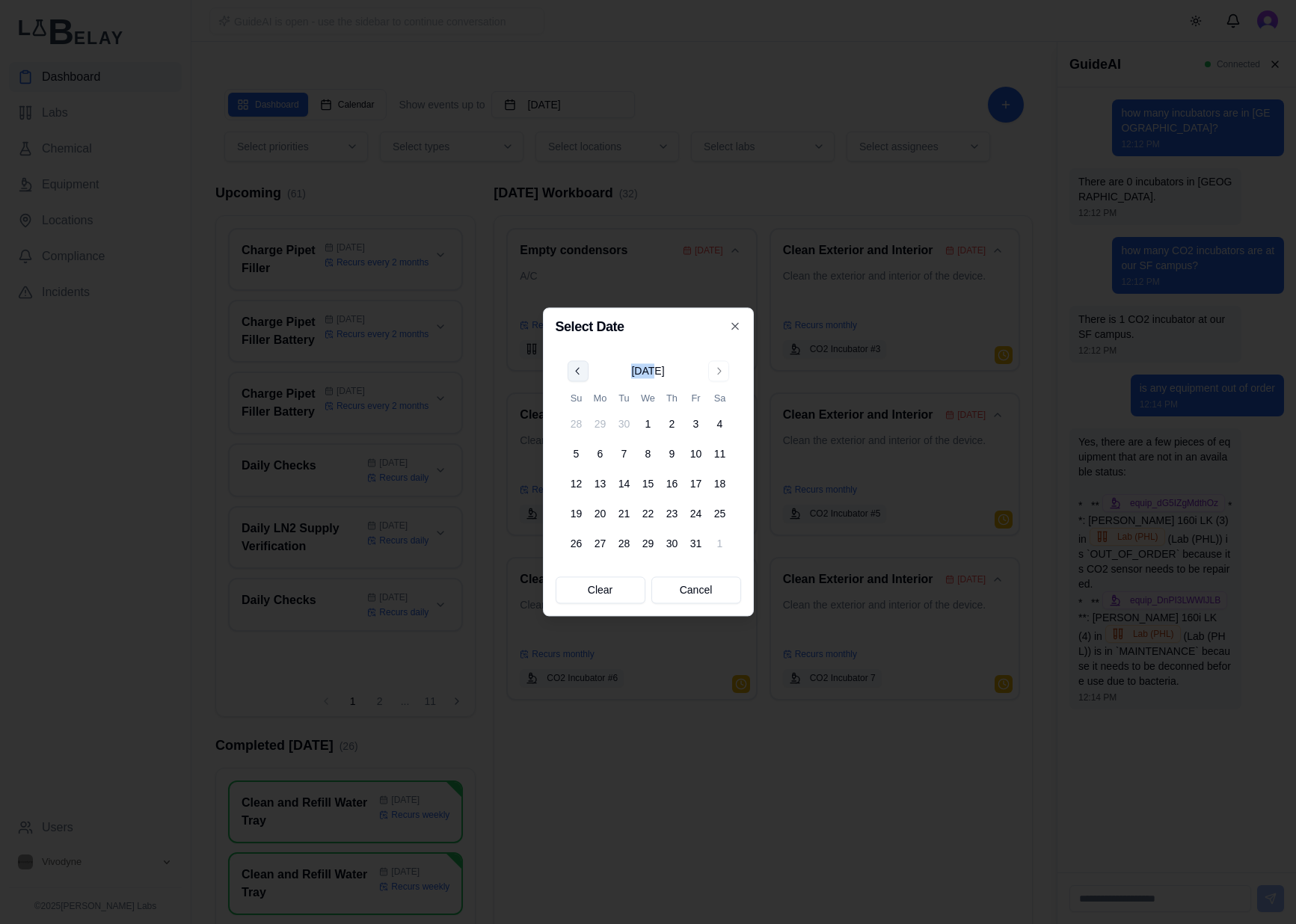
click at [581, 353] on div "July 2026 Su Mo Tu We Th Fr Sa 28 29 30 1 2 3 4 5 6 7 8 9 10 11 12 13 14 15 16 …" at bounding box center [647, 457] width 185 height 213
click at [577, 377] on button "Go to previous month" at bounding box center [578, 371] width 21 height 21
click at [579, 372] on button "Go to previous month" at bounding box center [578, 371] width 21 height 21
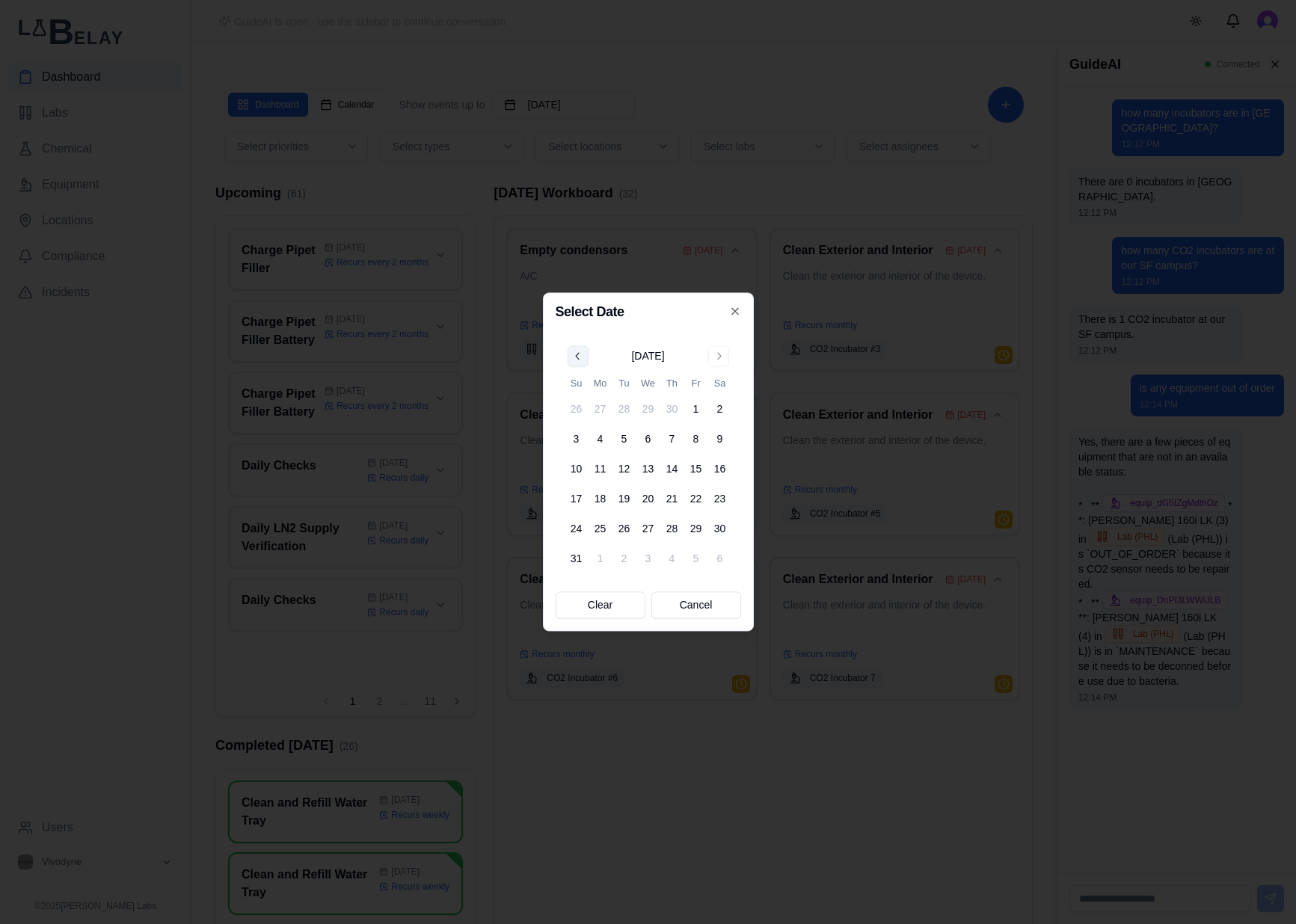
click at [585, 361] on button "Go to previous month" at bounding box center [578, 356] width 21 height 21
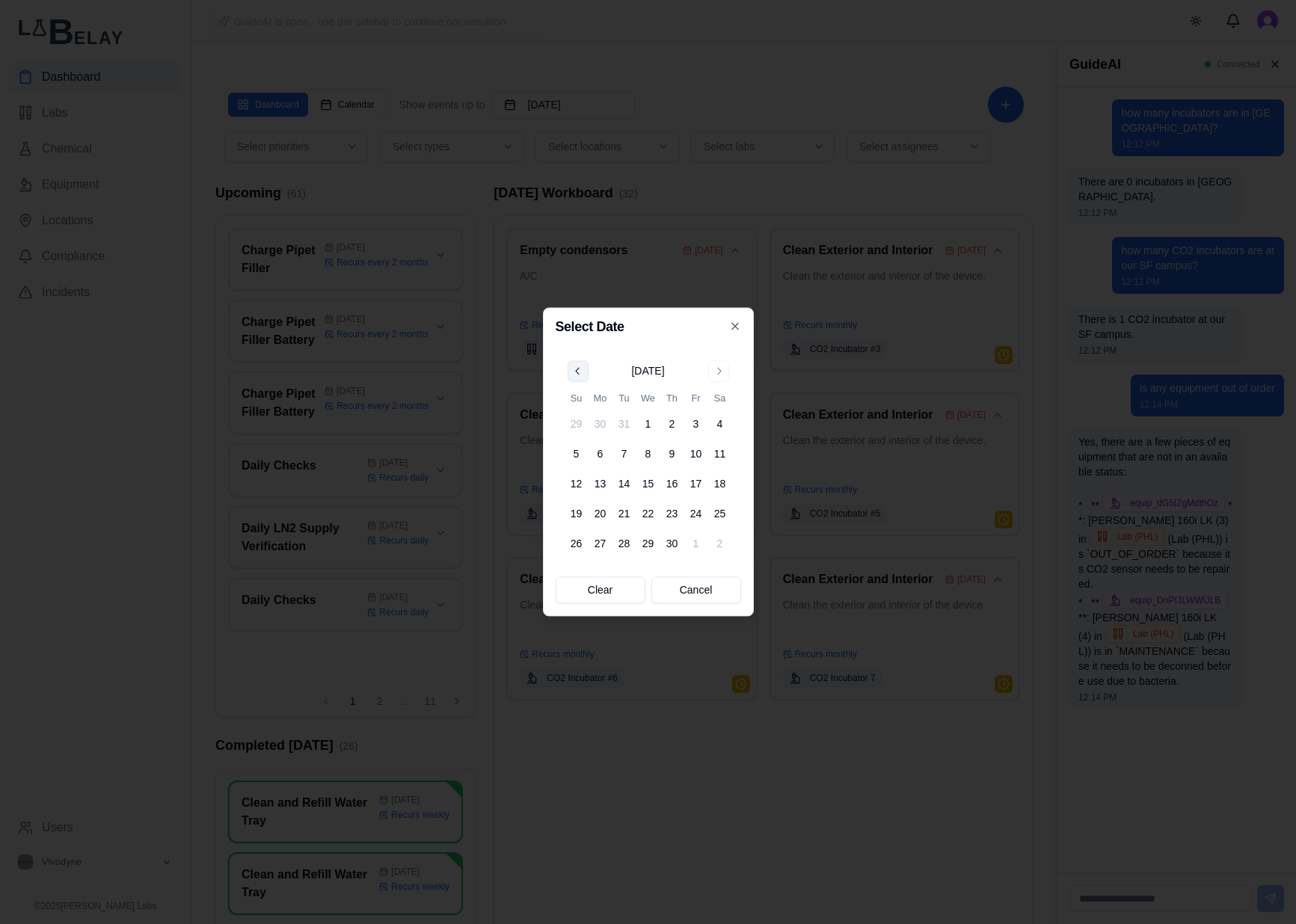
click at [578, 365] on button "Go to previous month" at bounding box center [578, 371] width 21 height 21
click at [578, 370] on button "Go to previous month" at bounding box center [578, 371] width 21 height 21
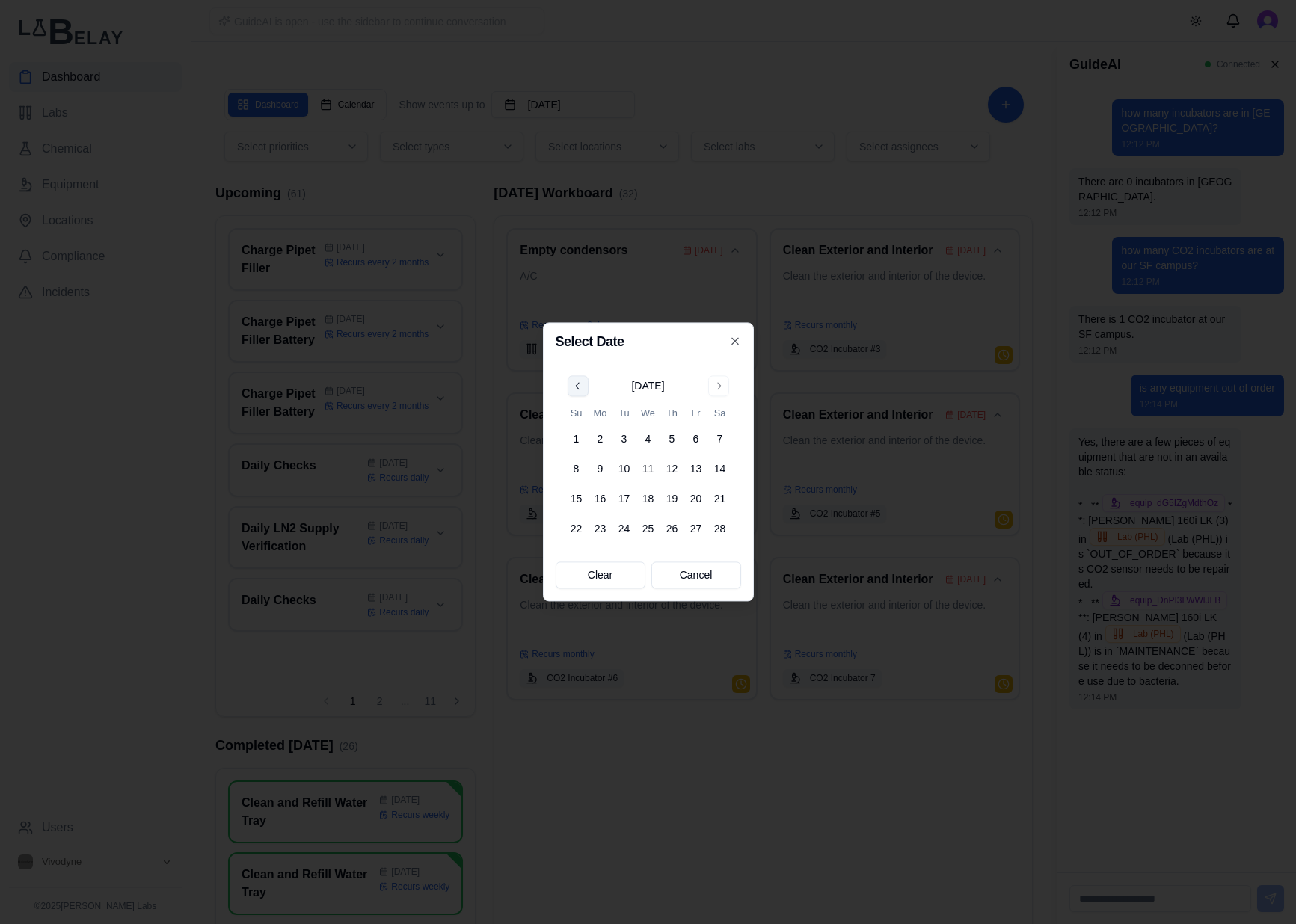
click at [584, 385] on button "Go to previous month" at bounding box center [578, 386] width 21 height 21
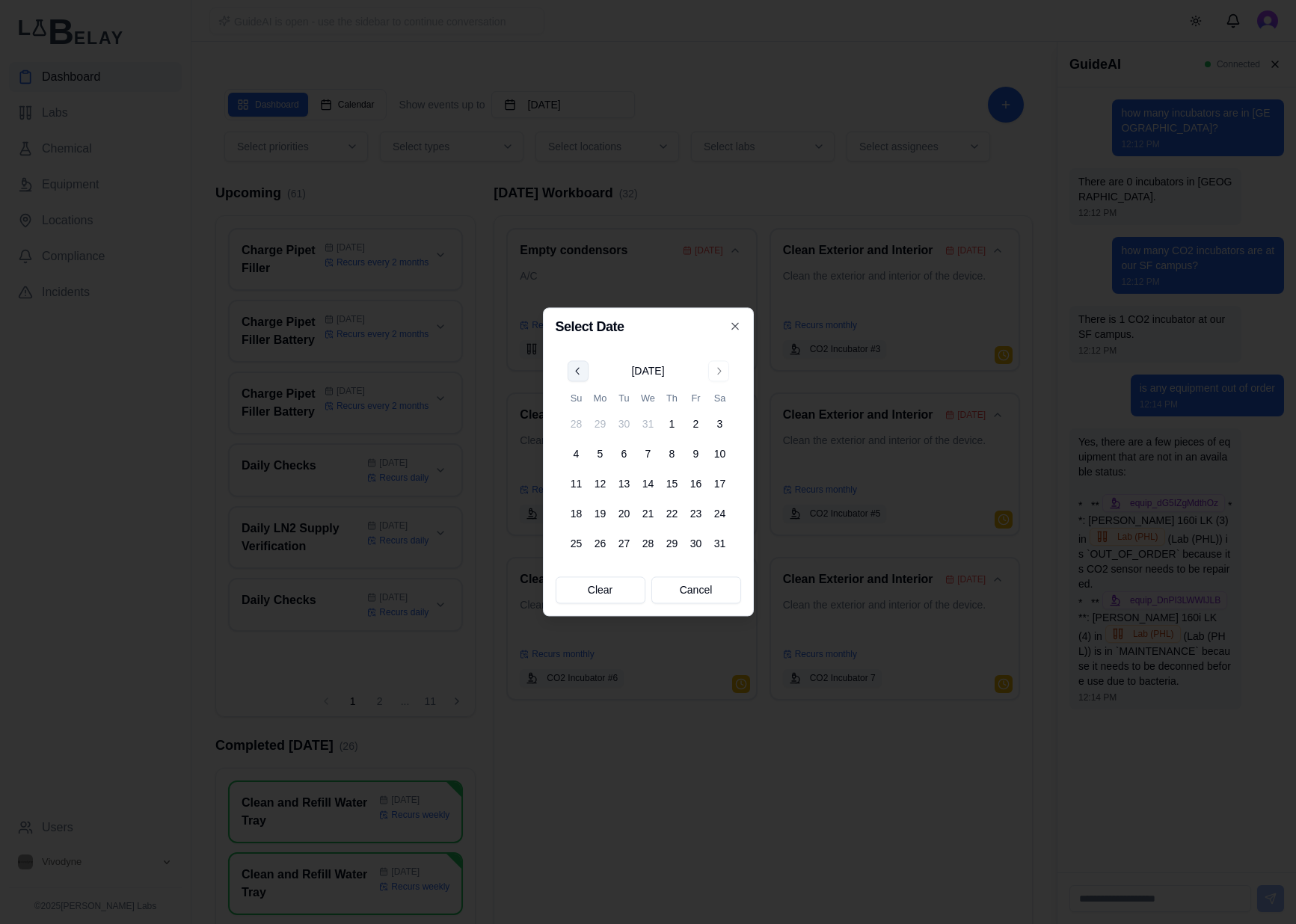
click at [585, 369] on button "Go to previous month" at bounding box center [578, 371] width 21 height 21
click at [580, 372] on button "Go to previous month" at bounding box center [578, 371] width 21 height 21
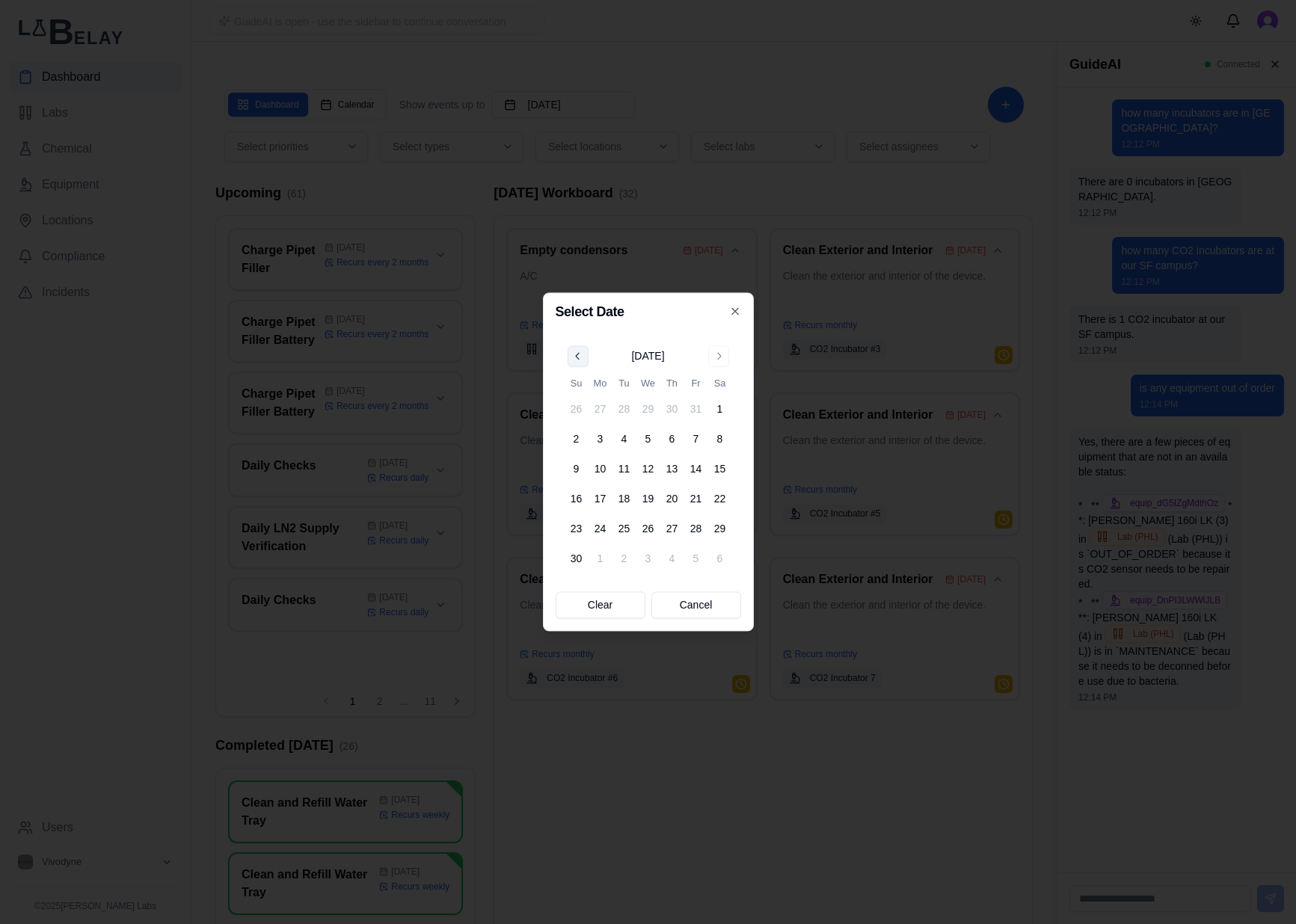
click at [586, 360] on button "Go to previous month" at bounding box center [578, 356] width 21 height 21
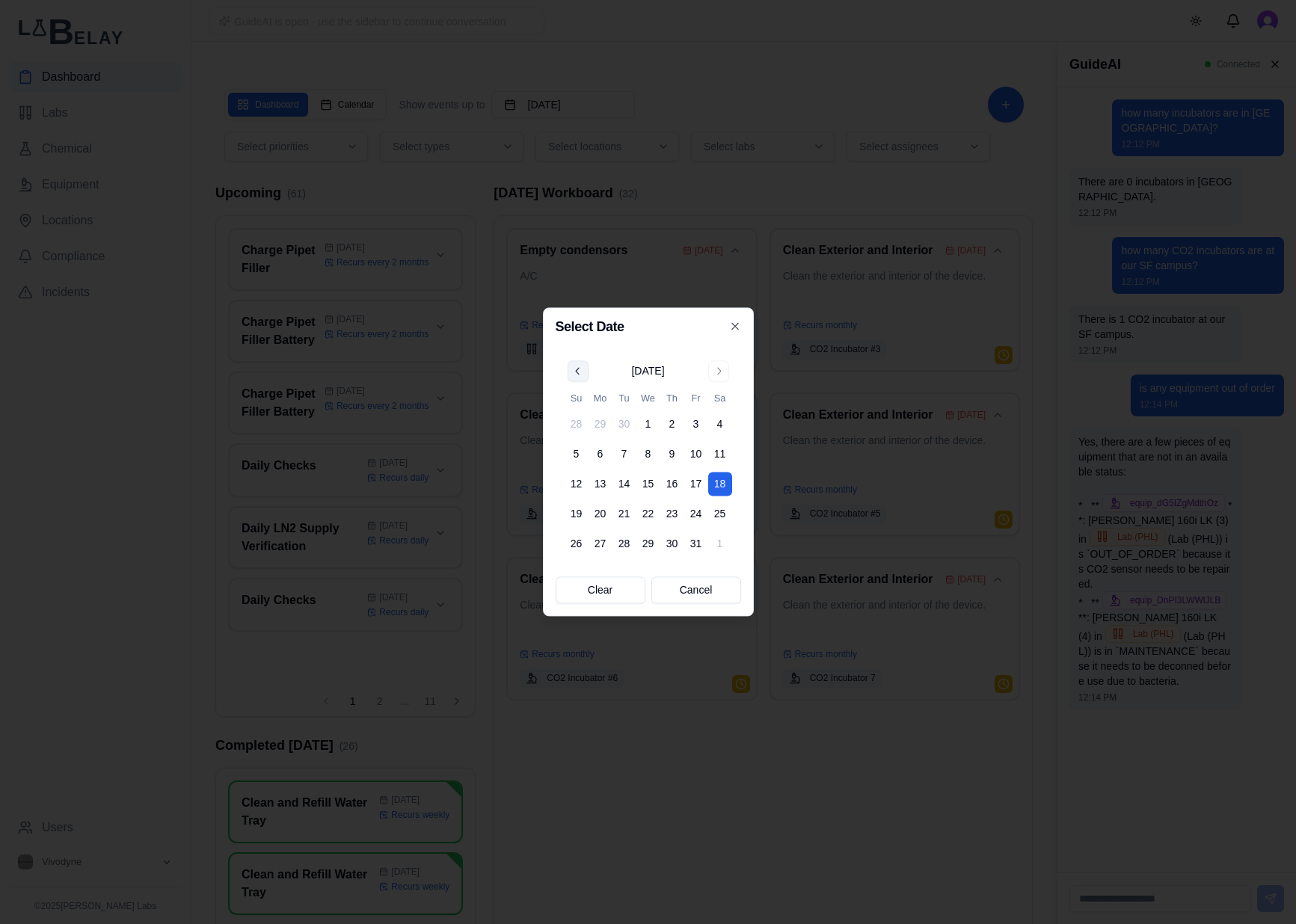
click at [577, 368] on button "Go to previous month" at bounding box center [578, 371] width 21 height 21
click at [579, 374] on button "Go to previous month" at bounding box center [578, 371] width 21 height 21
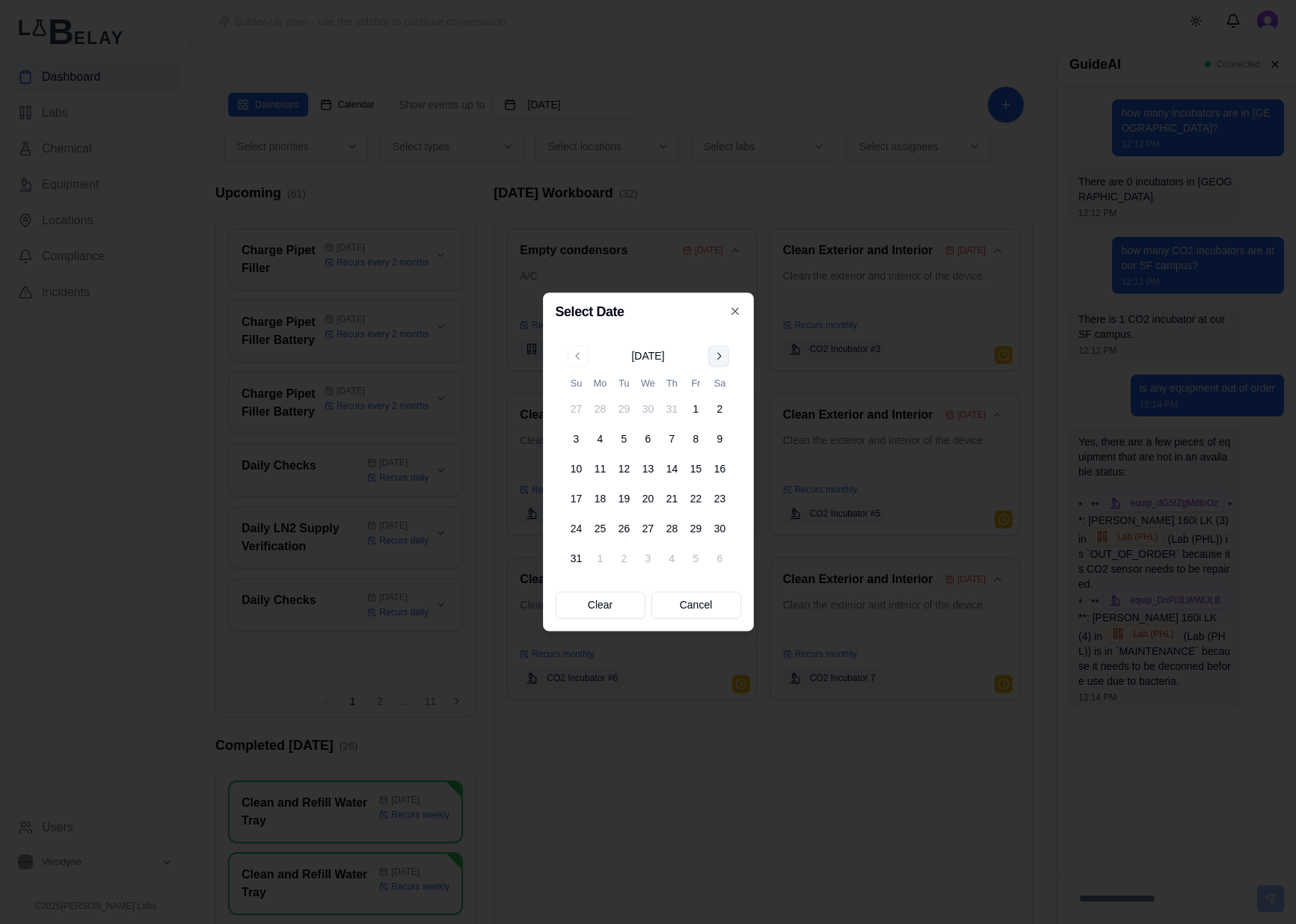
click at [712, 354] on button "Go to next month" at bounding box center [718, 356] width 21 height 21
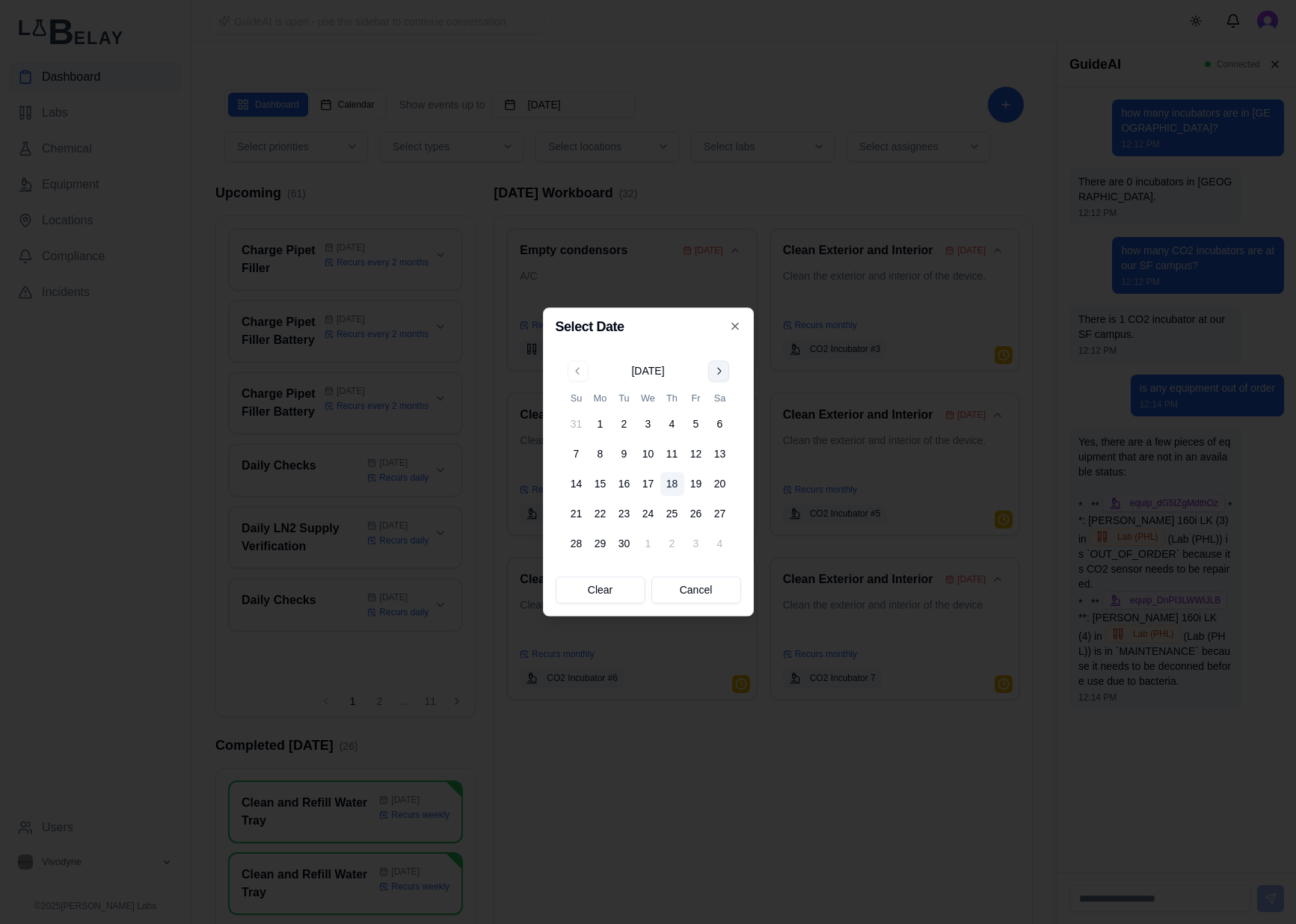
click at [723, 368] on button "Go to next month" at bounding box center [718, 371] width 21 height 21
click at [720, 370] on button "Go to next month" at bounding box center [718, 371] width 21 height 21
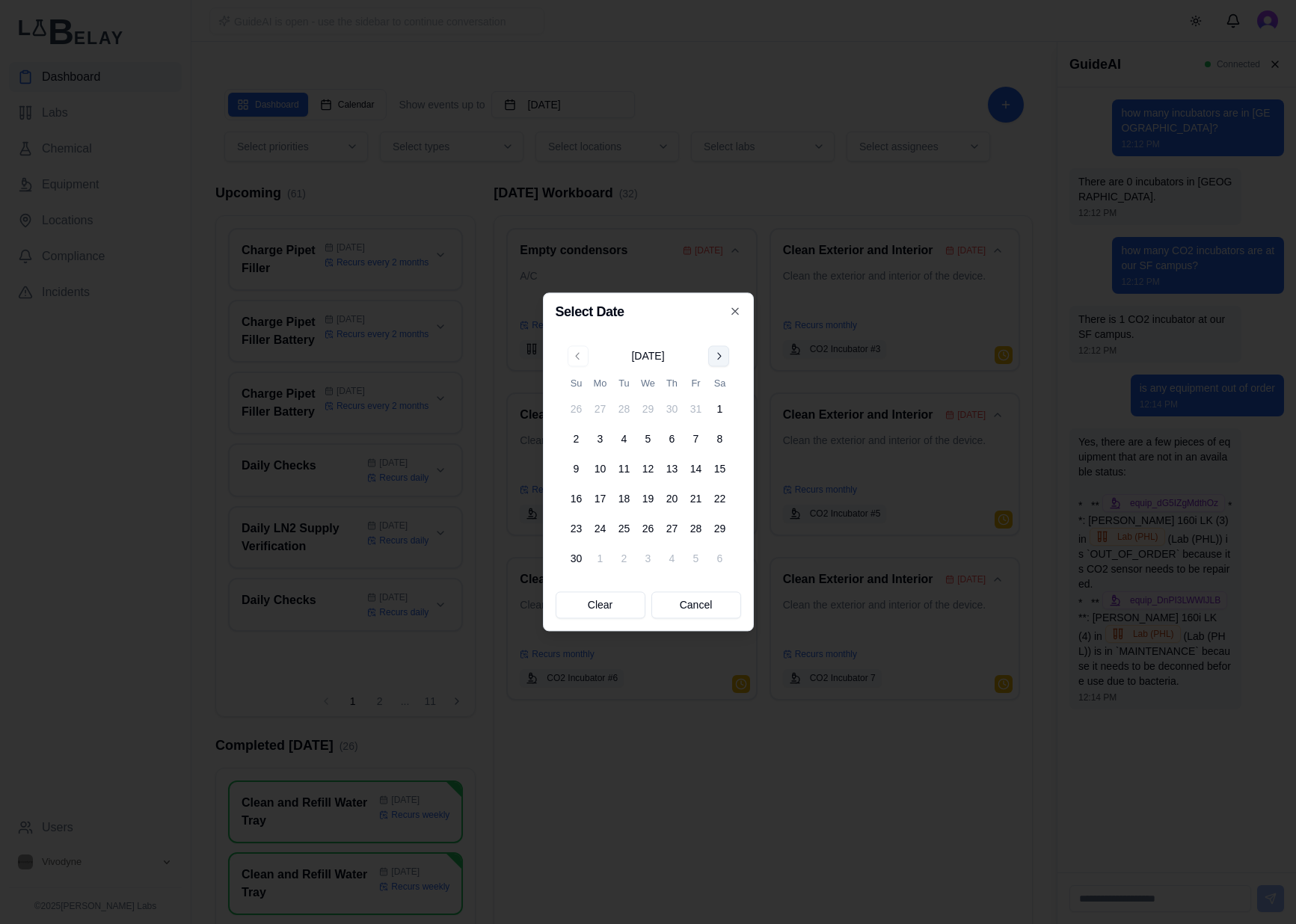
click at [714, 356] on button "Go to next month" at bounding box center [718, 356] width 21 height 21
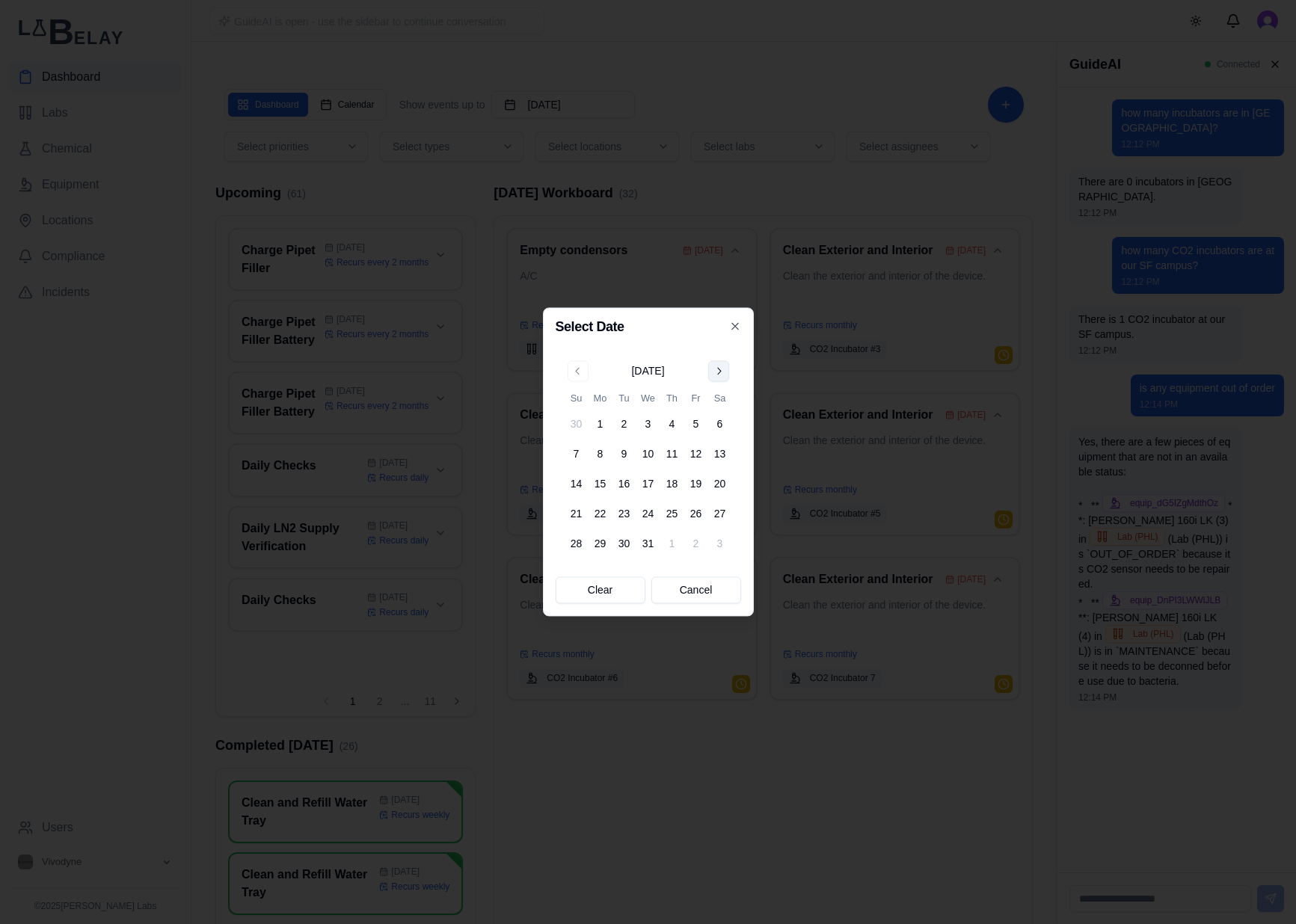
click at [716, 369] on button "Go to next month" at bounding box center [718, 371] width 21 height 21
click at [717, 369] on button "Go to next month" at bounding box center [718, 371] width 21 height 21
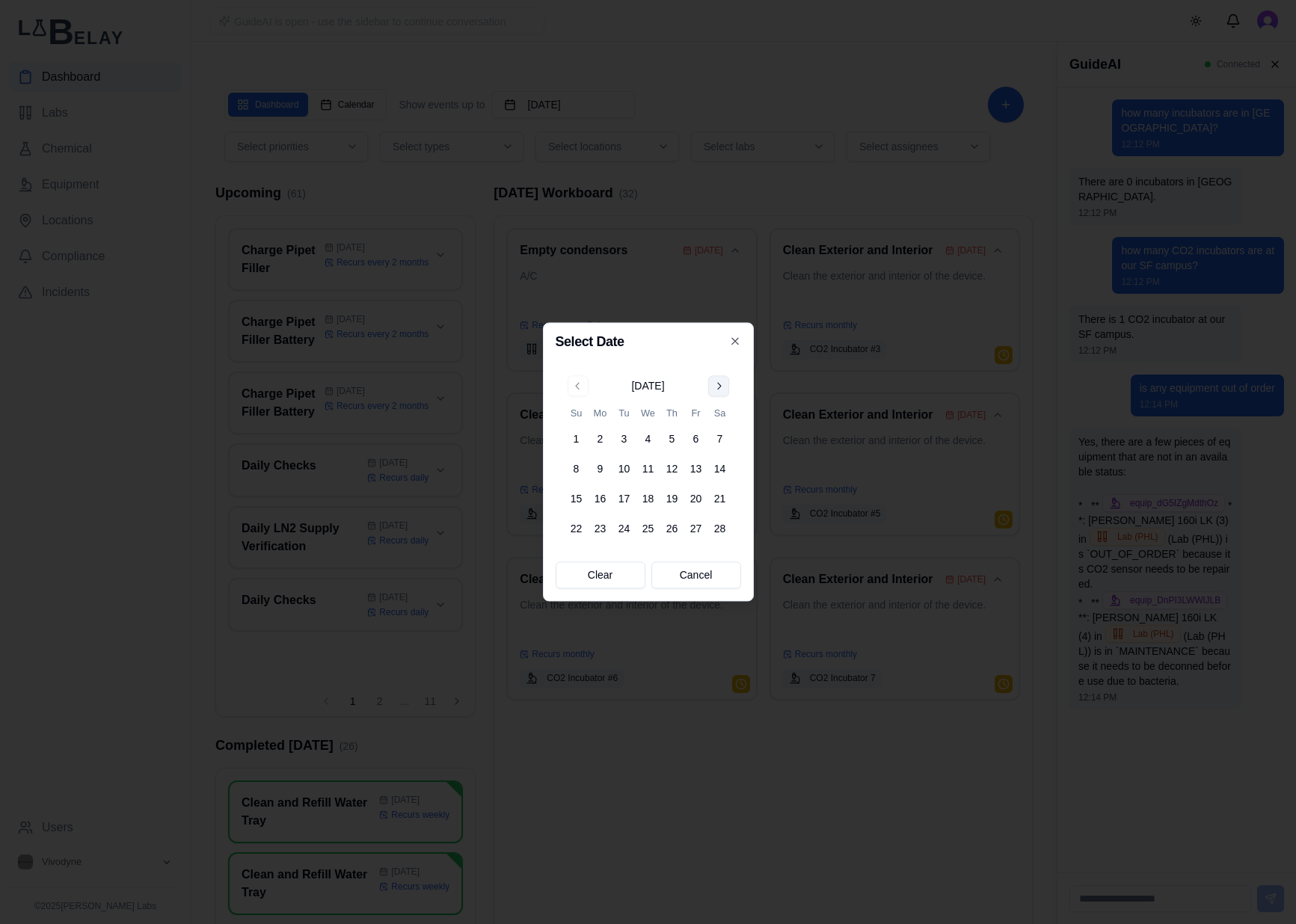
click at [717, 387] on button "Go to next month" at bounding box center [718, 386] width 21 height 21
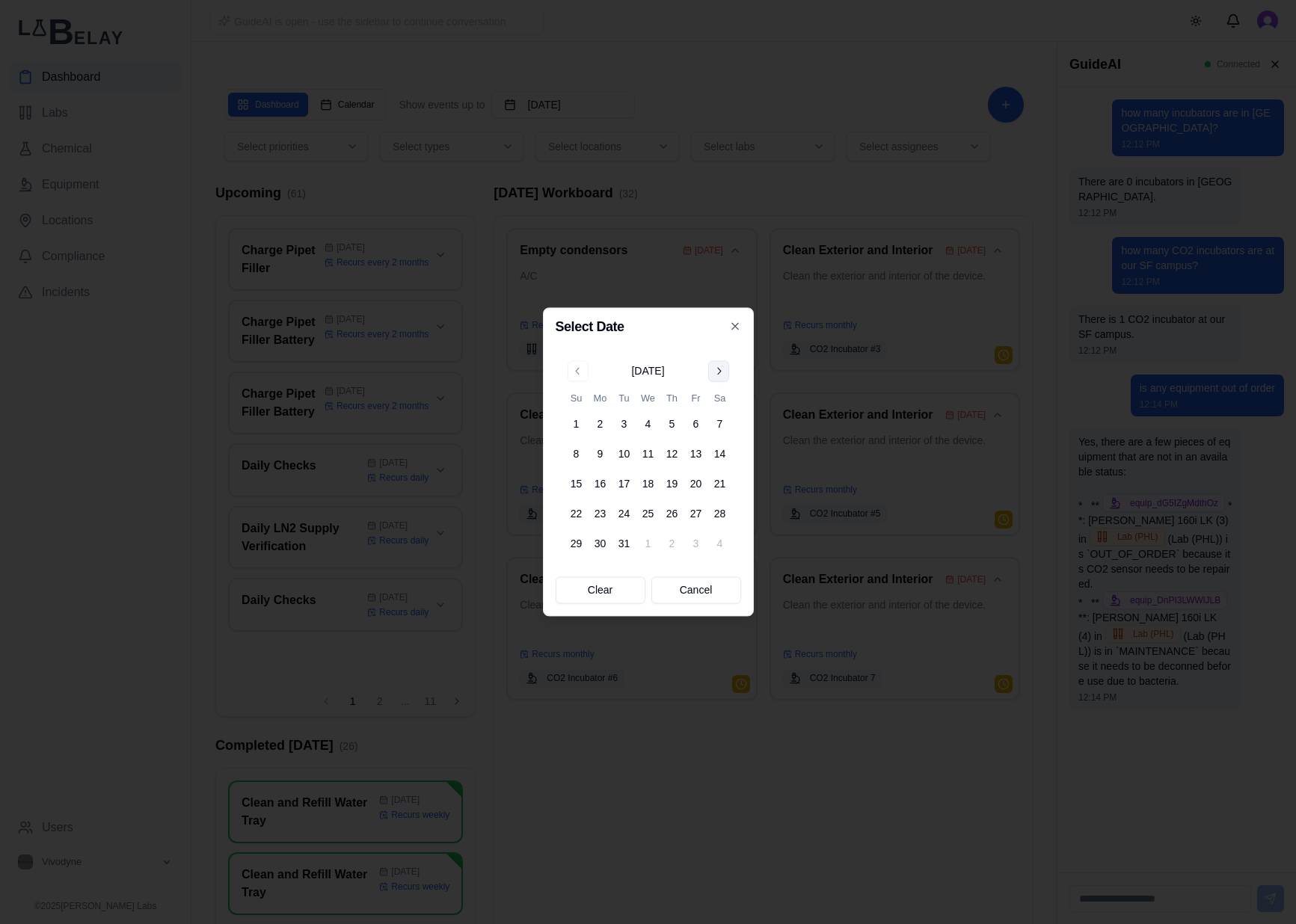
click at [718, 373] on button "Go to next month" at bounding box center [718, 371] width 21 height 21
click at [720, 366] on button "Go to next month" at bounding box center [718, 371] width 21 height 21
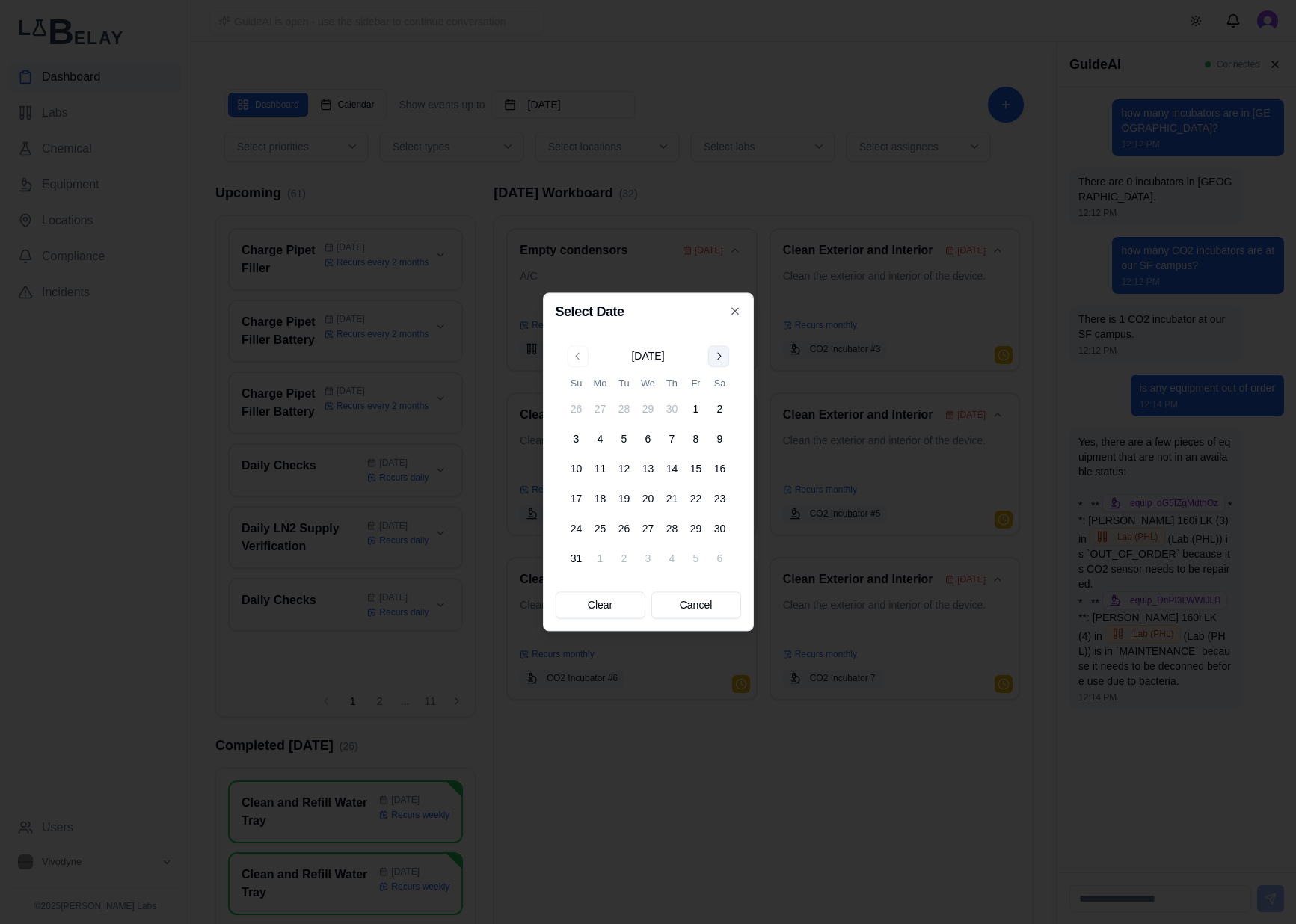
click at [720, 357] on button "Go to next month" at bounding box center [718, 356] width 21 height 21
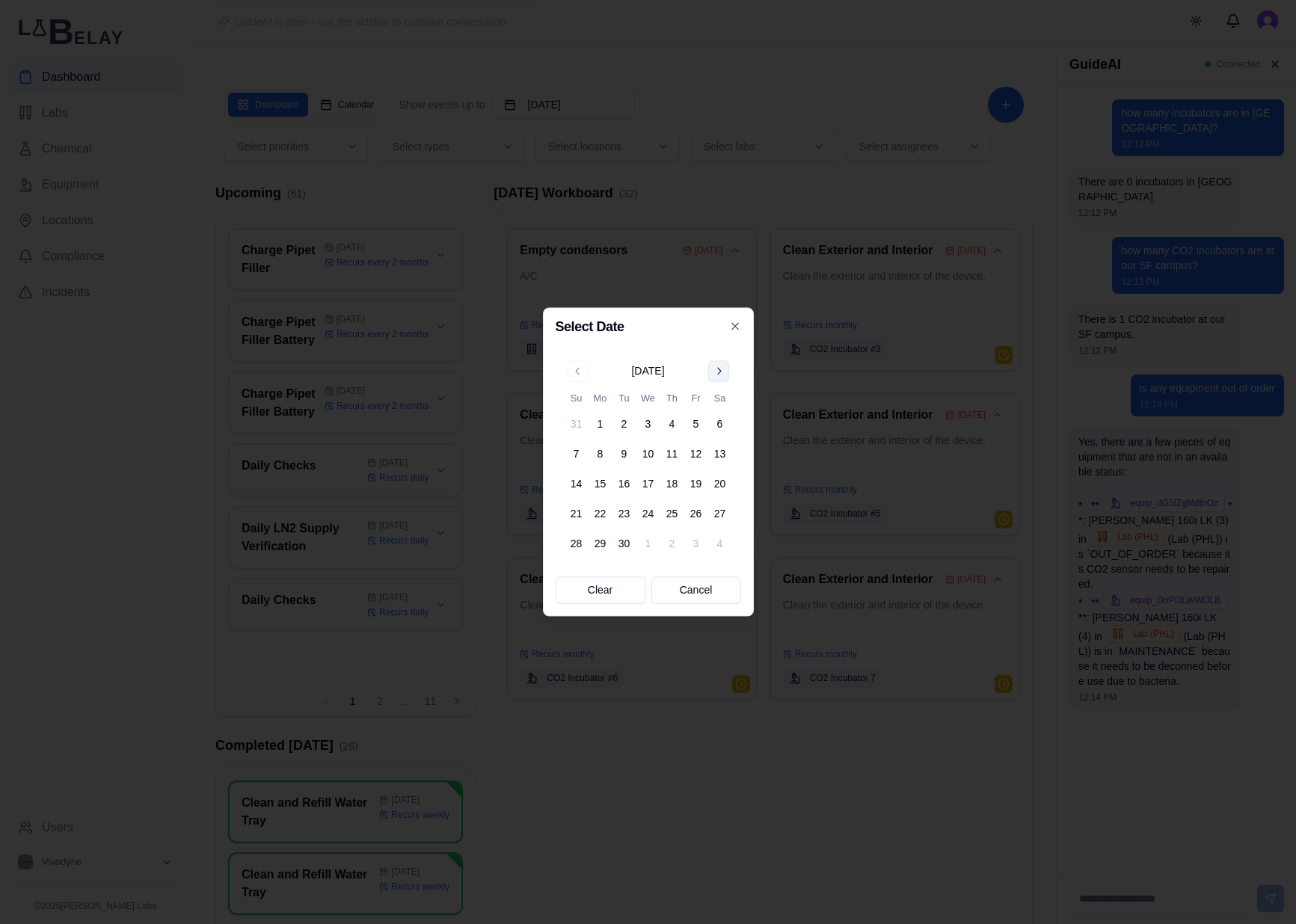
click at [716, 376] on button "Go to next month" at bounding box center [718, 371] width 21 height 21
click at [717, 376] on button "Go to next month" at bounding box center [718, 371] width 21 height 21
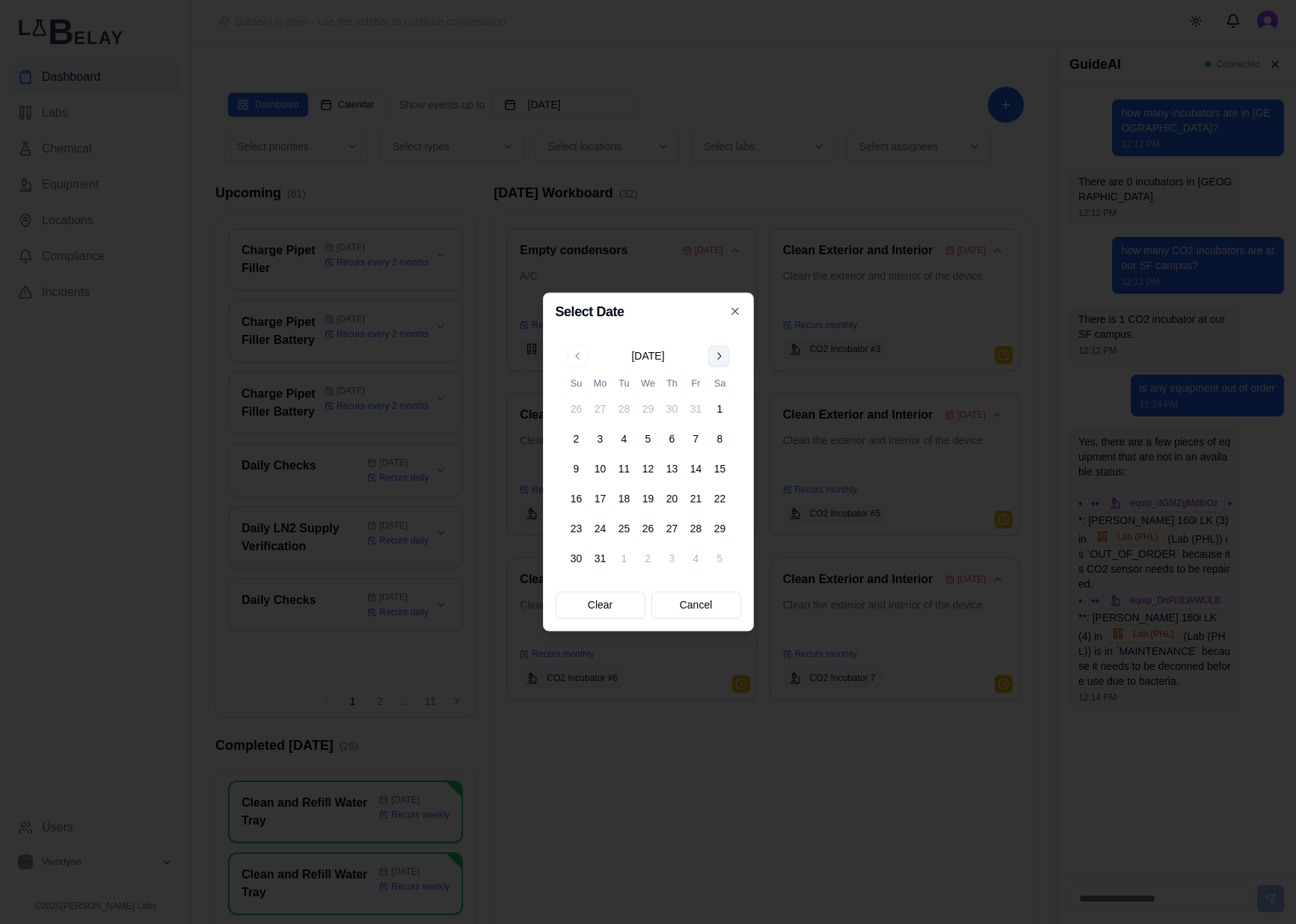
click at [718, 364] on button "Go to next month" at bounding box center [718, 356] width 21 height 21
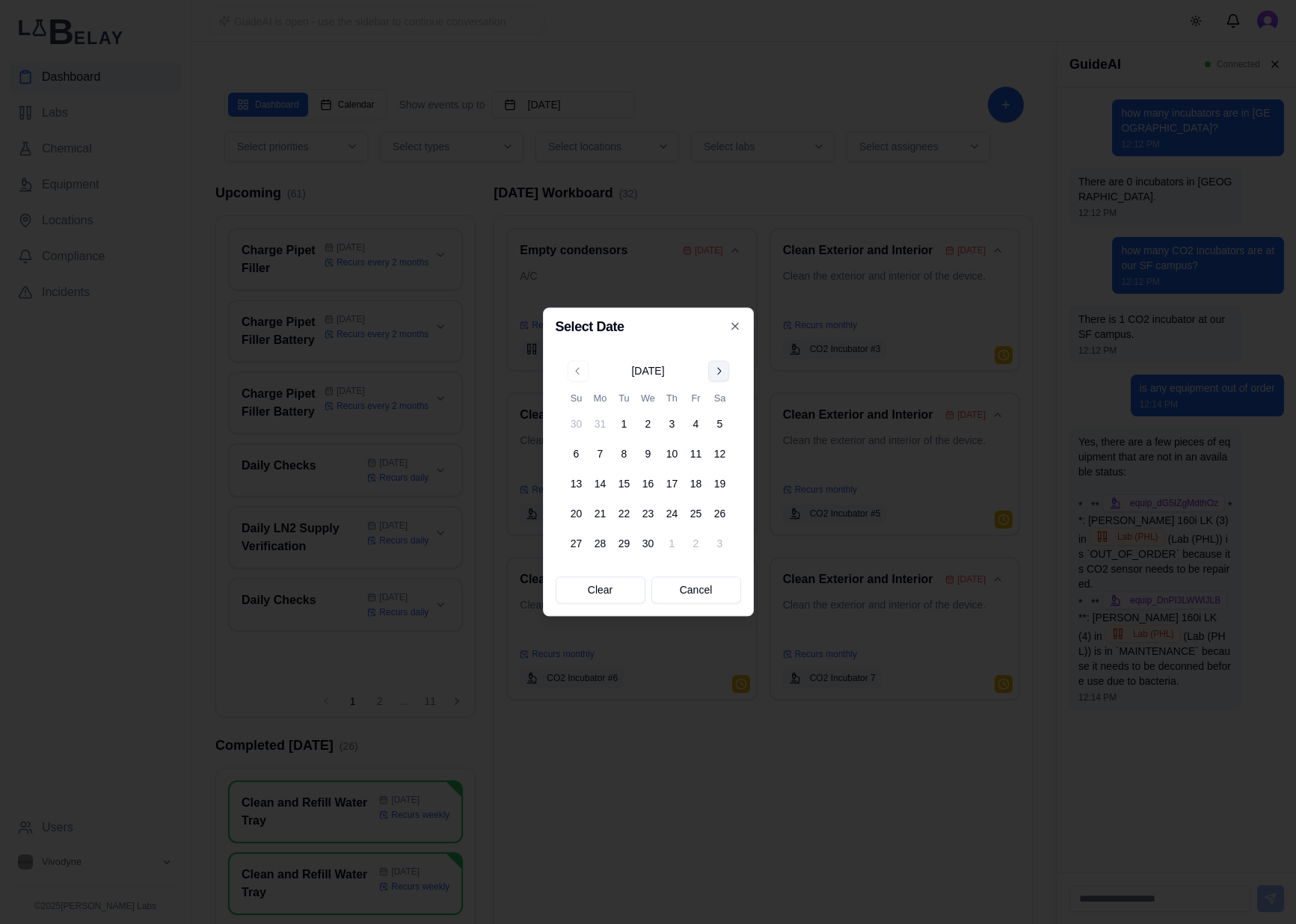
click at [718, 372] on button "Go to next month" at bounding box center [718, 371] width 21 height 21
click at [720, 375] on button "Go to next month" at bounding box center [718, 371] width 21 height 21
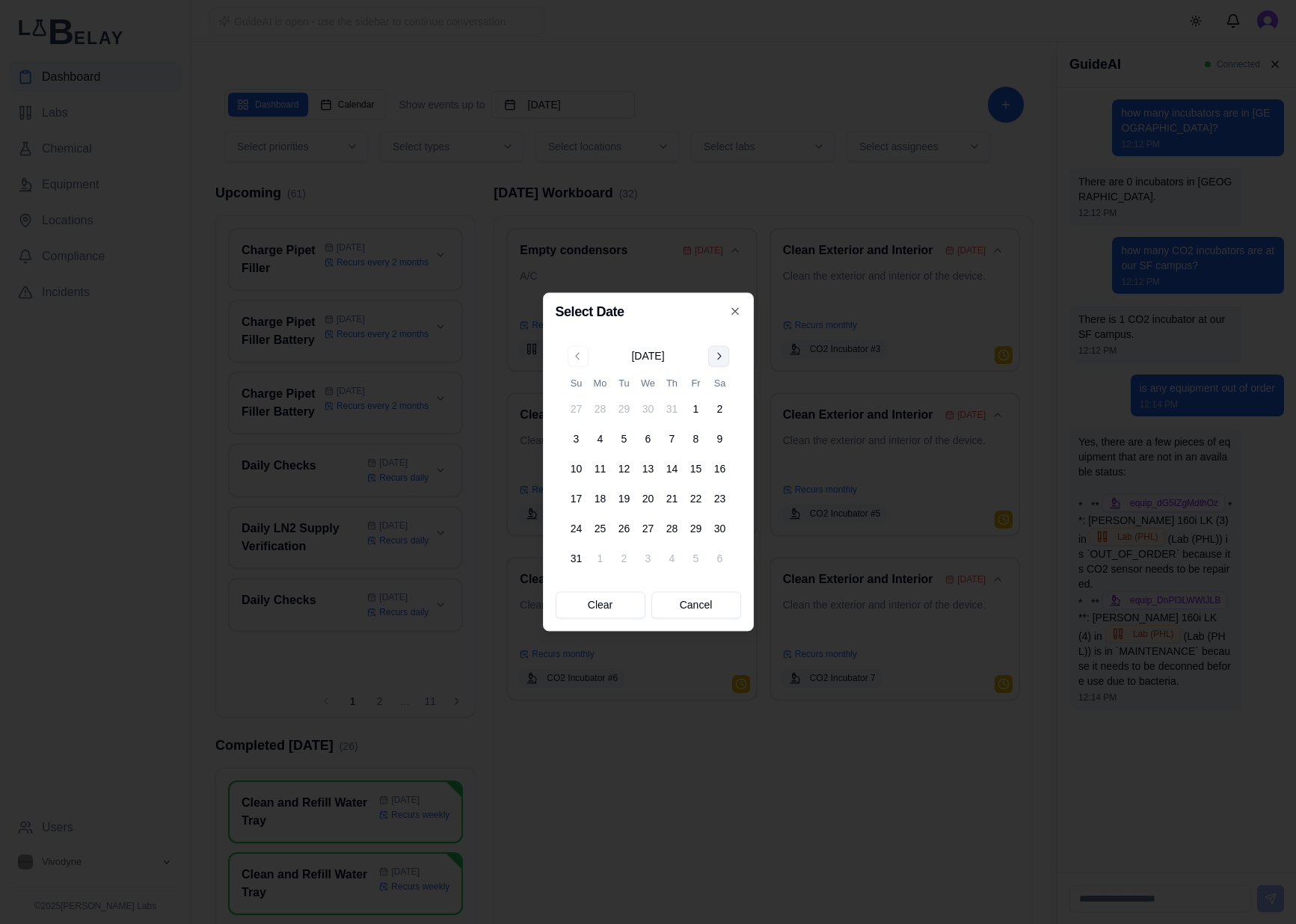
click at [720, 354] on button "Go to next month" at bounding box center [718, 356] width 21 height 21
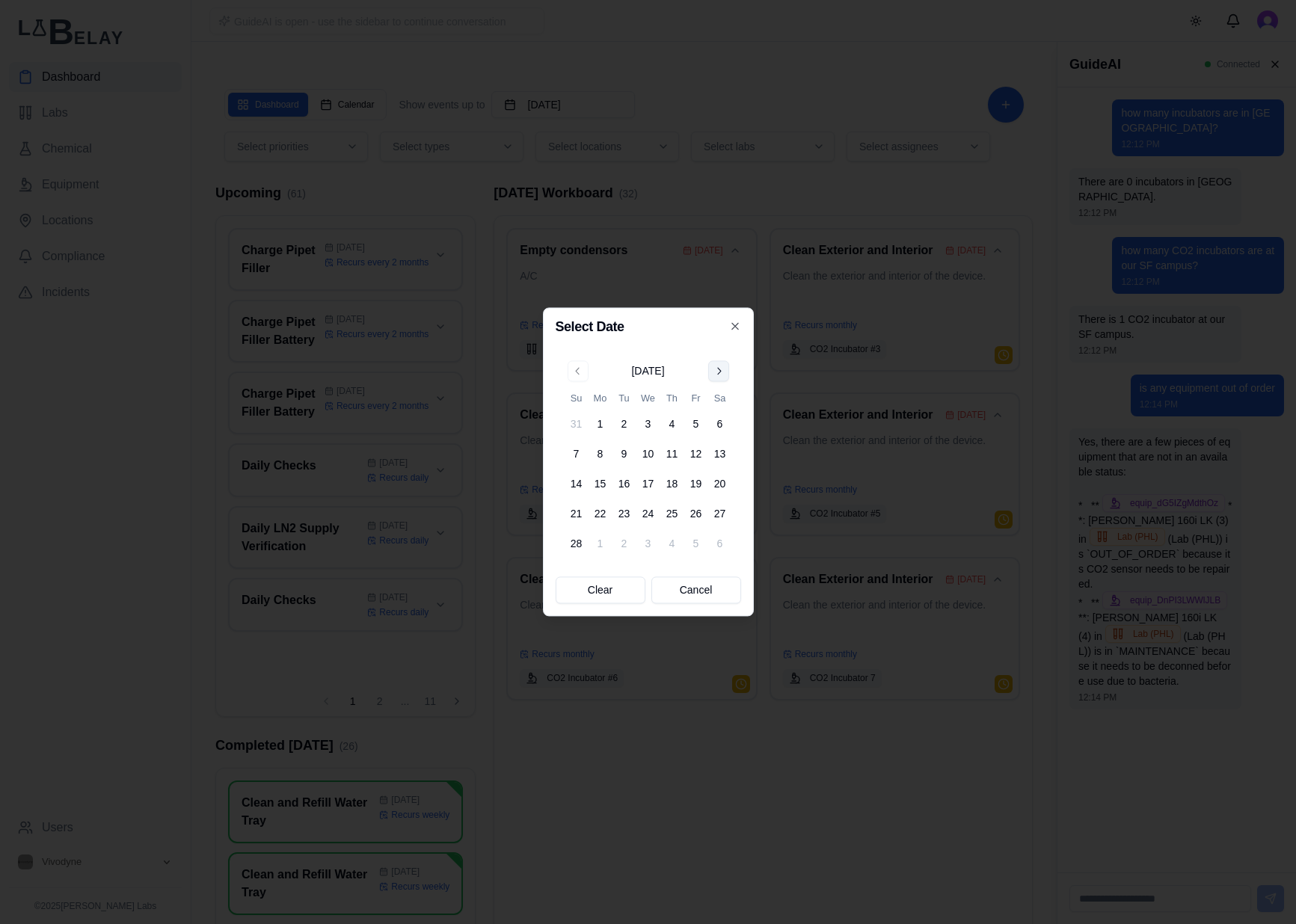
click at [715, 376] on button "Go to next month" at bounding box center [718, 371] width 21 height 21
click at [718, 365] on button "Go to next month" at bounding box center [718, 371] width 21 height 21
click at [721, 367] on button "Go to next month" at bounding box center [718, 371] width 21 height 21
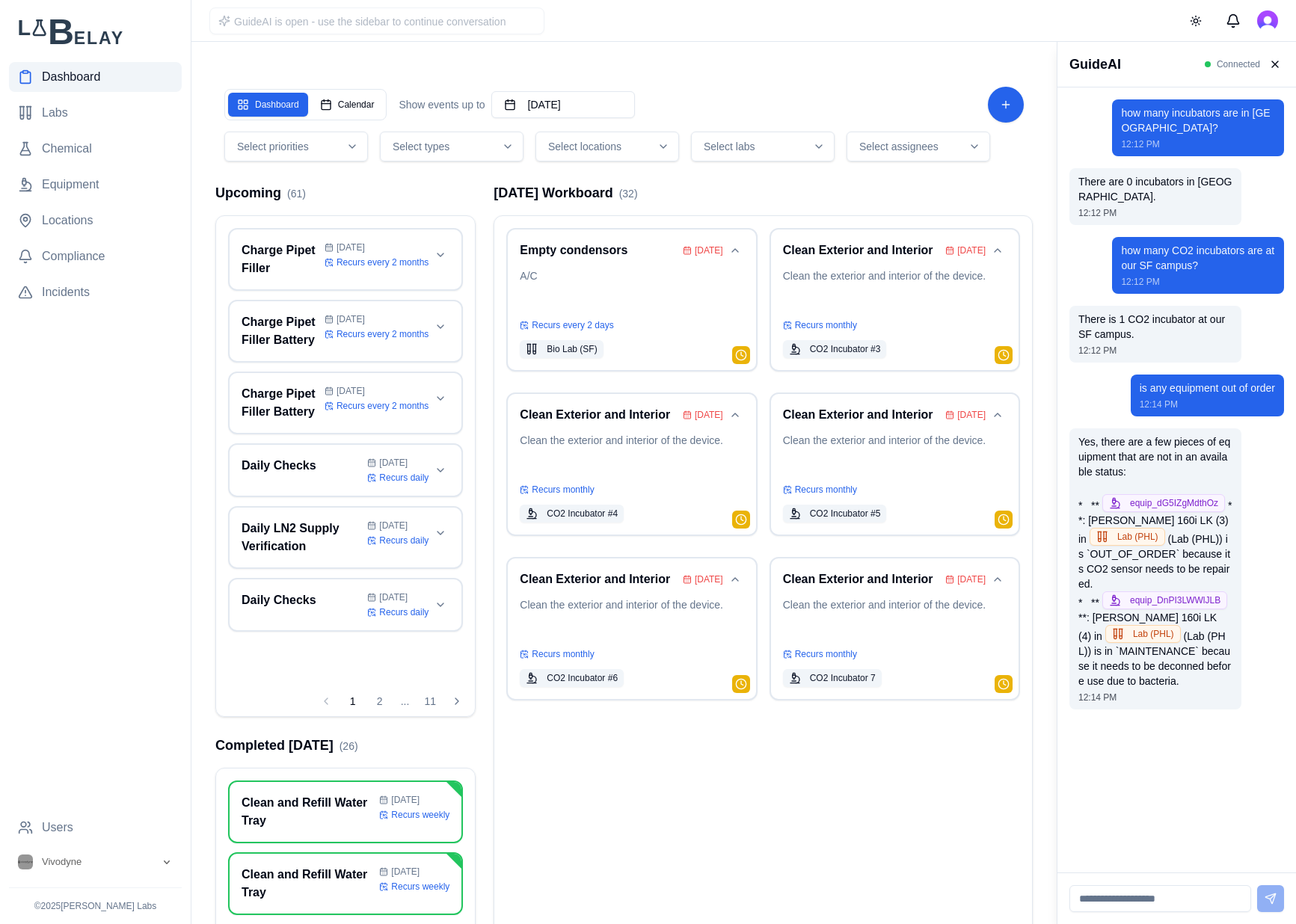
click at [815, 146] on icon "button" at bounding box center [818, 146] width 12 height 12
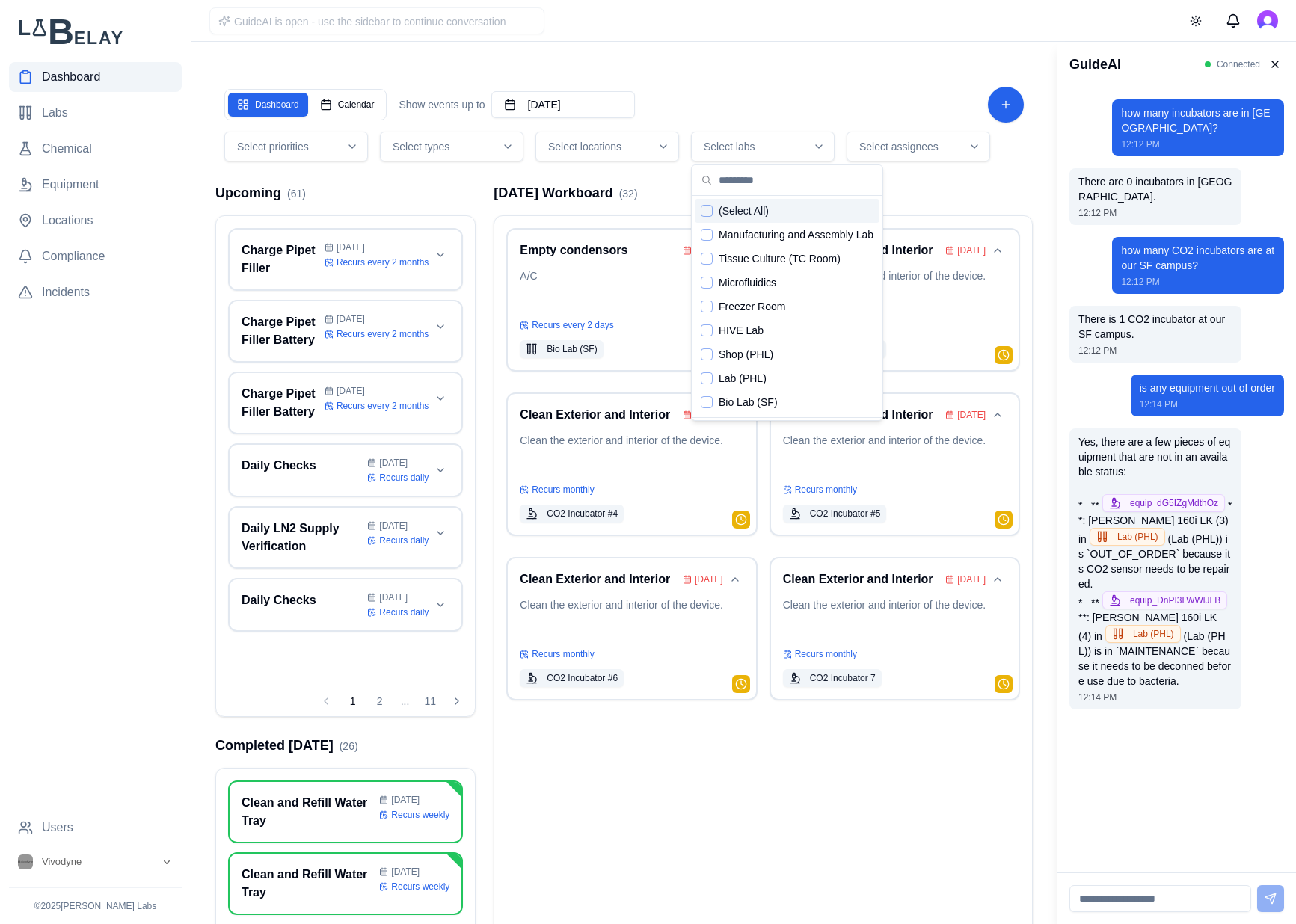
click at [939, 144] on div "Select assignees" at bounding box center [918, 146] width 136 height 15
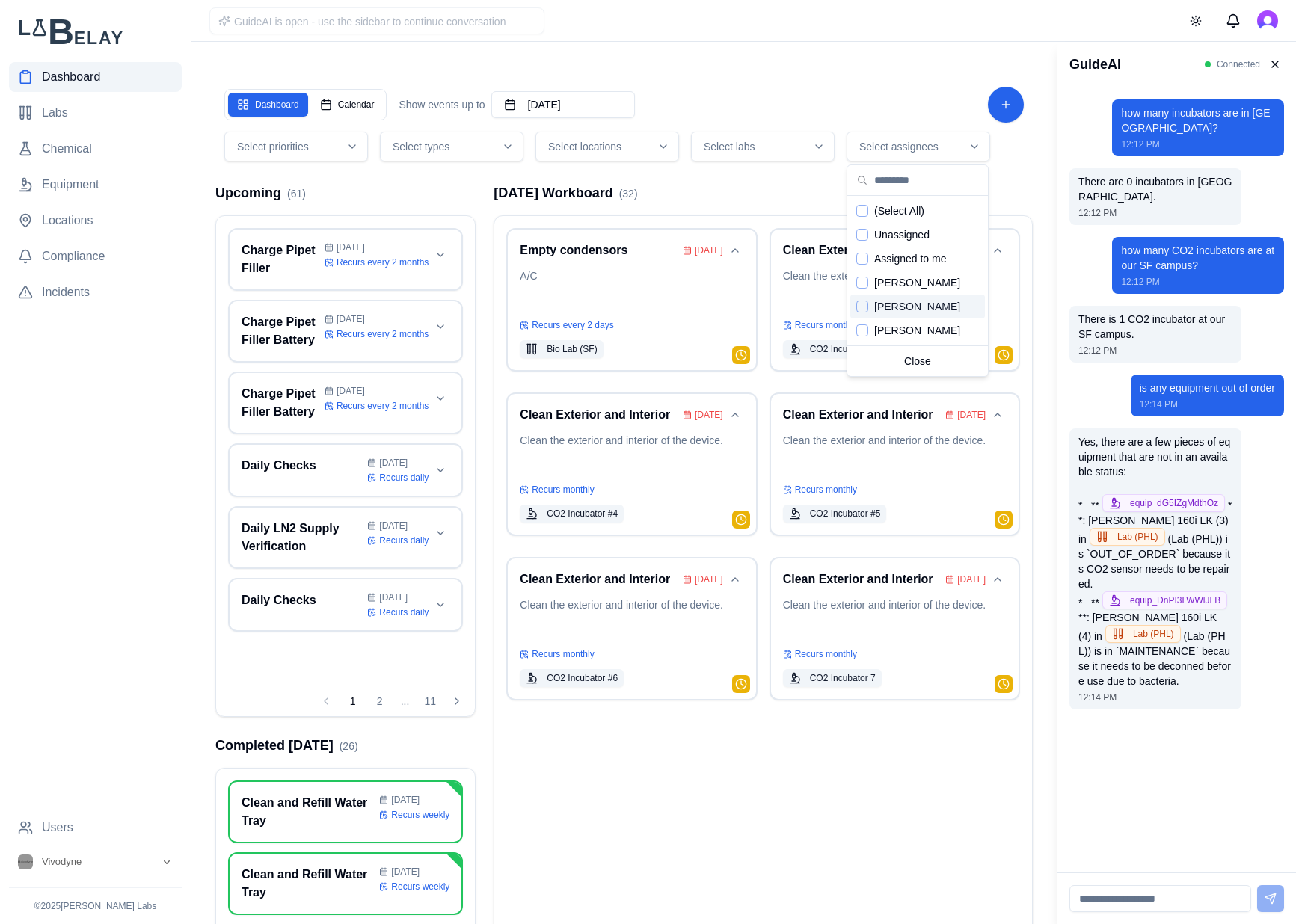
click at [878, 311] on span "[PERSON_NAME]" at bounding box center [918, 306] width 86 height 15
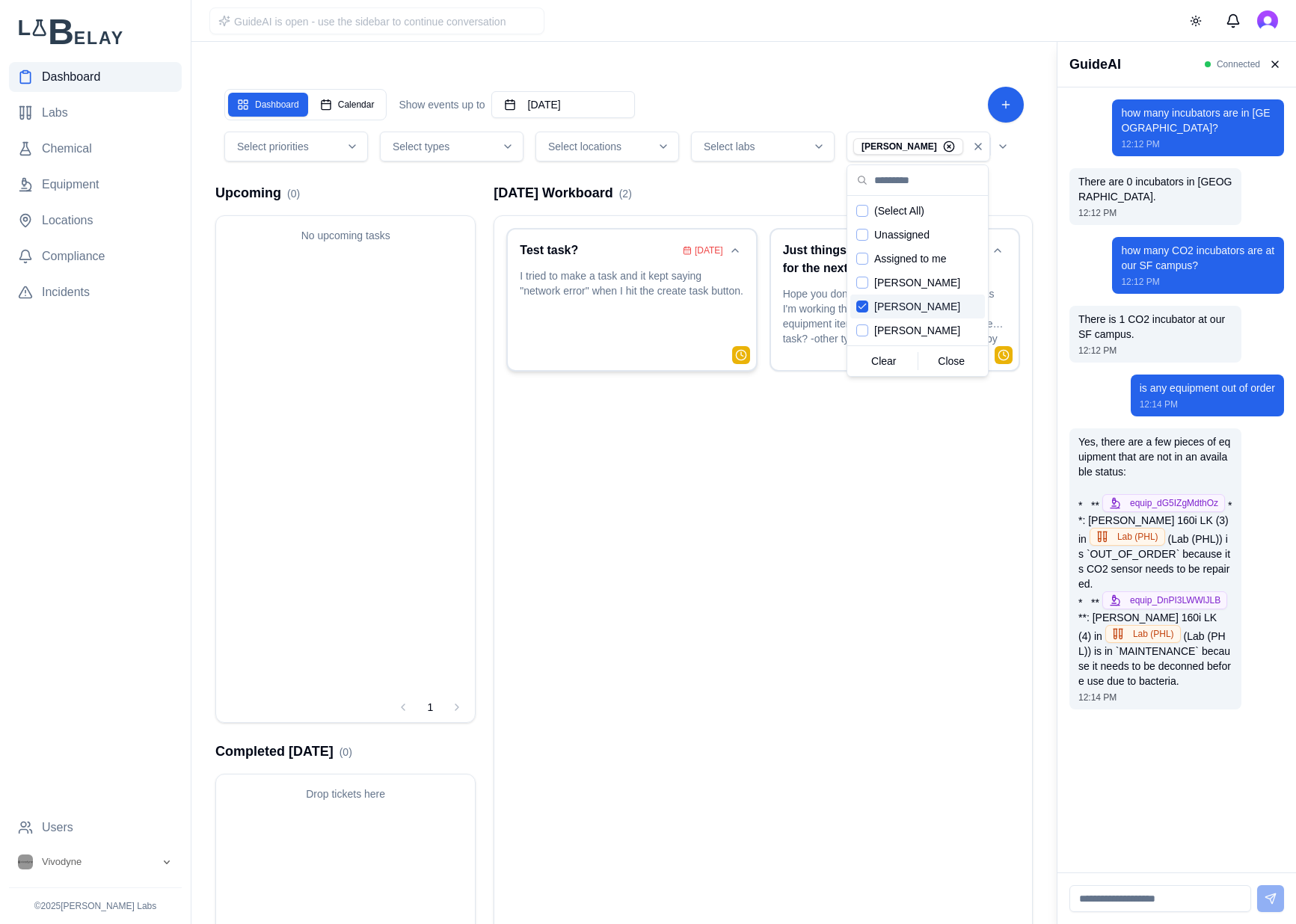
click at [619, 284] on p "I tried to make a task and it kept saying "network error" when I hit the create…" at bounding box center [631, 309] width 224 height 81
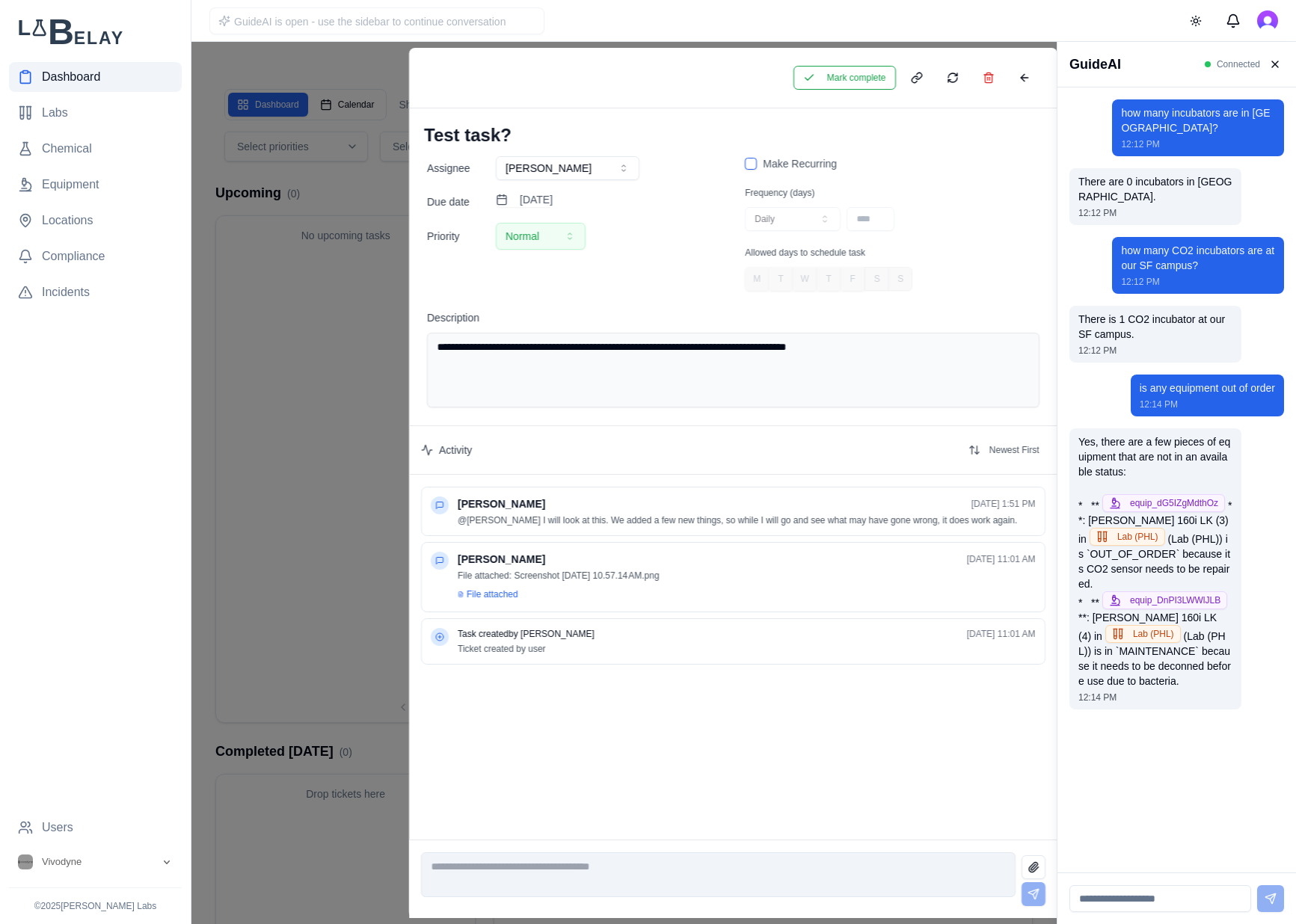
click at [1046, 77] on div "Mark complete" at bounding box center [733, 78] width 648 height 60
click at [1021, 88] on button at bounding box center [1024, 77] width 30 height 23
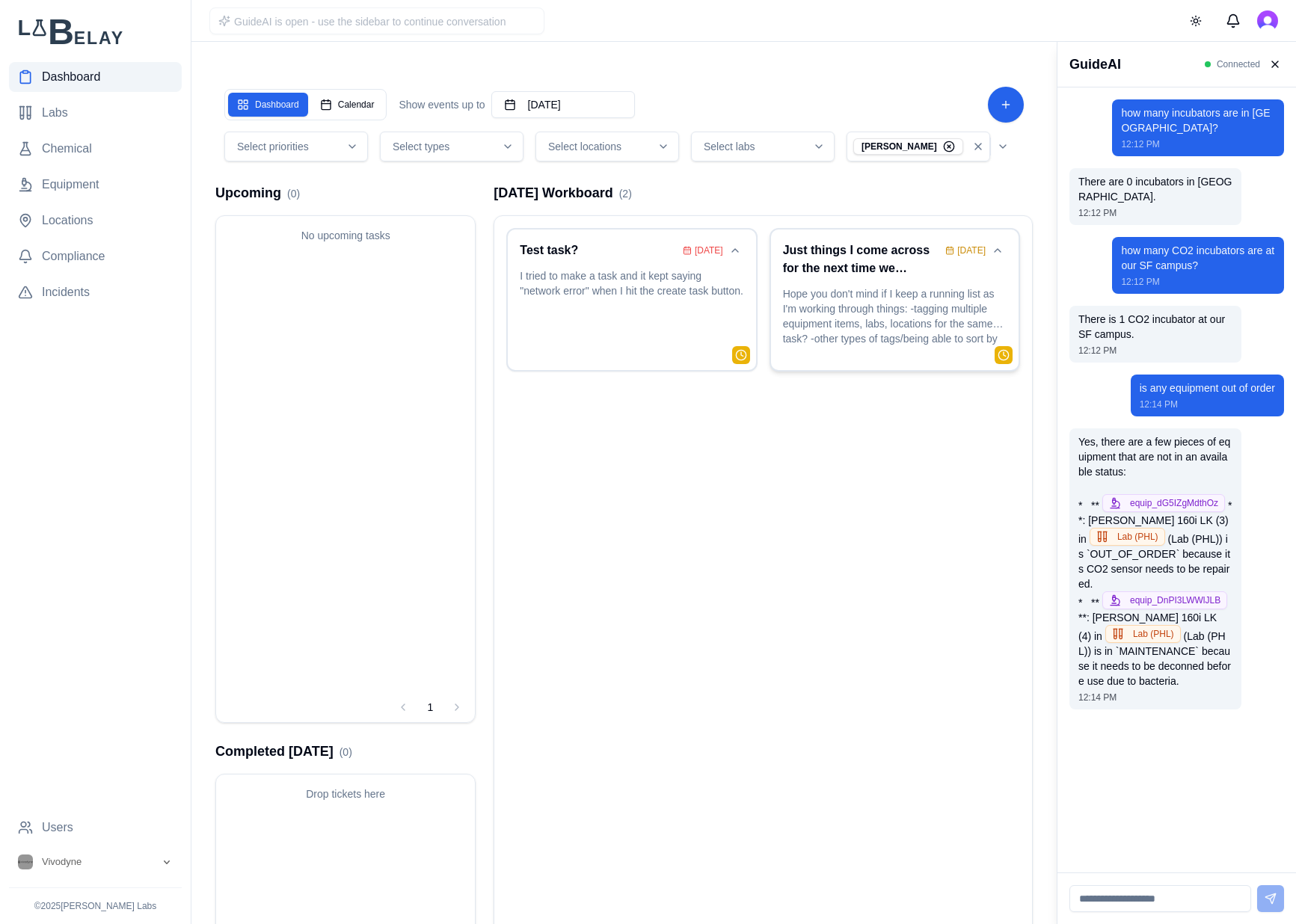
click at [955, 248] on div "[DATE]" at bounding box center [964, 250] width 40 height 12
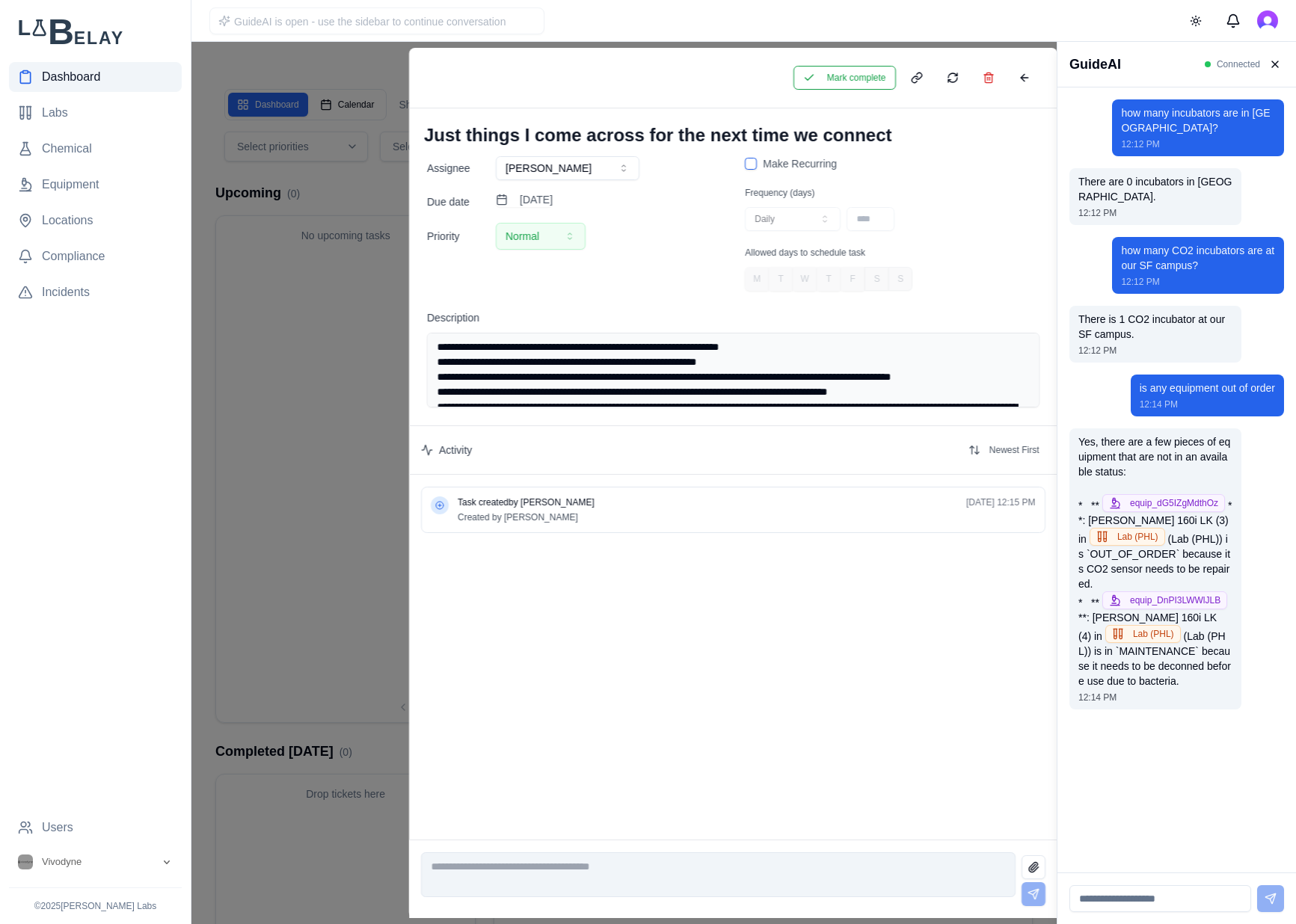
click at [944, 831] on div "**********" at bounding box center [733, 498] width 648 height 684
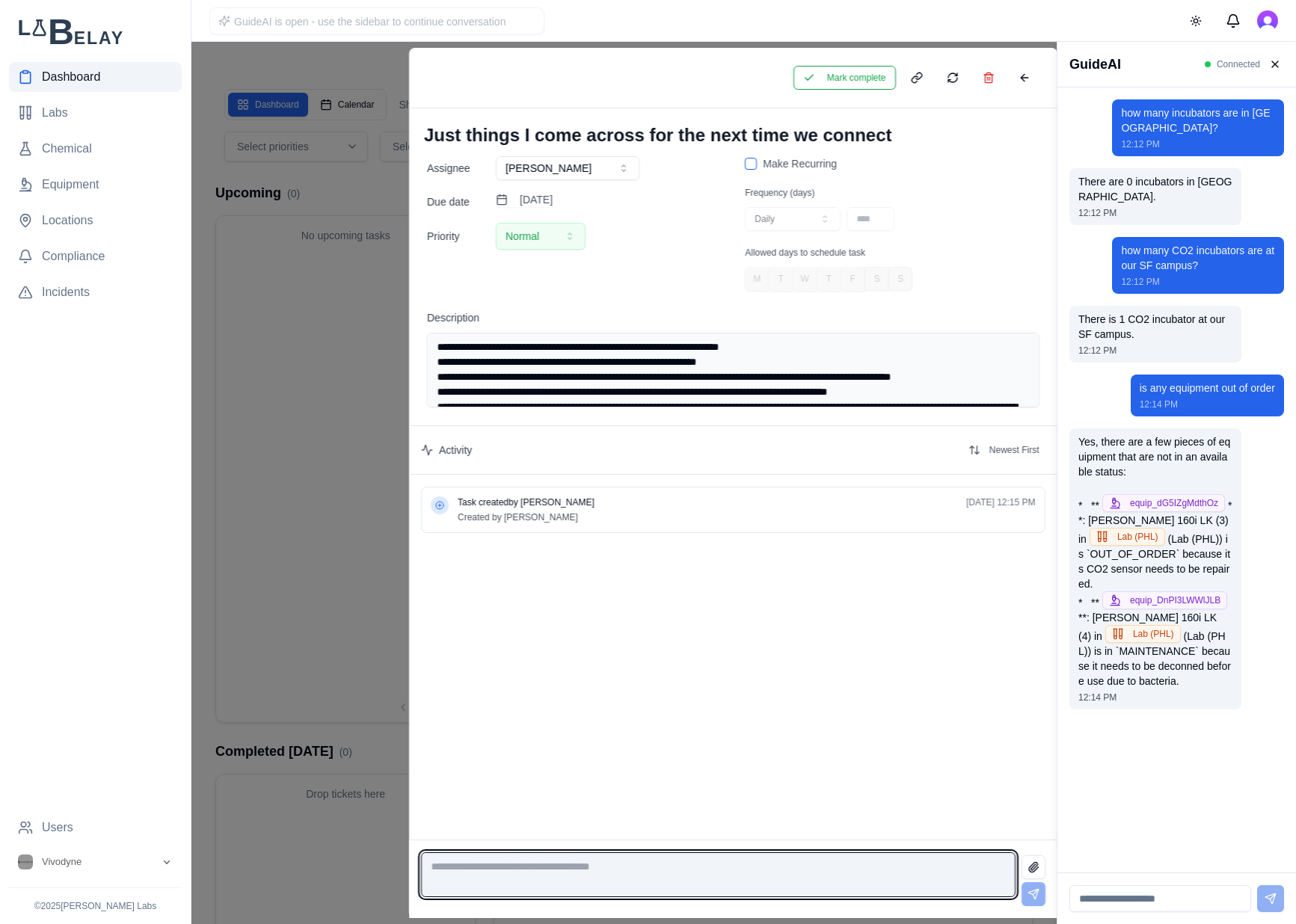
click at [945, 870] on textarea at bounding box center [717, 874] width 594 height 45
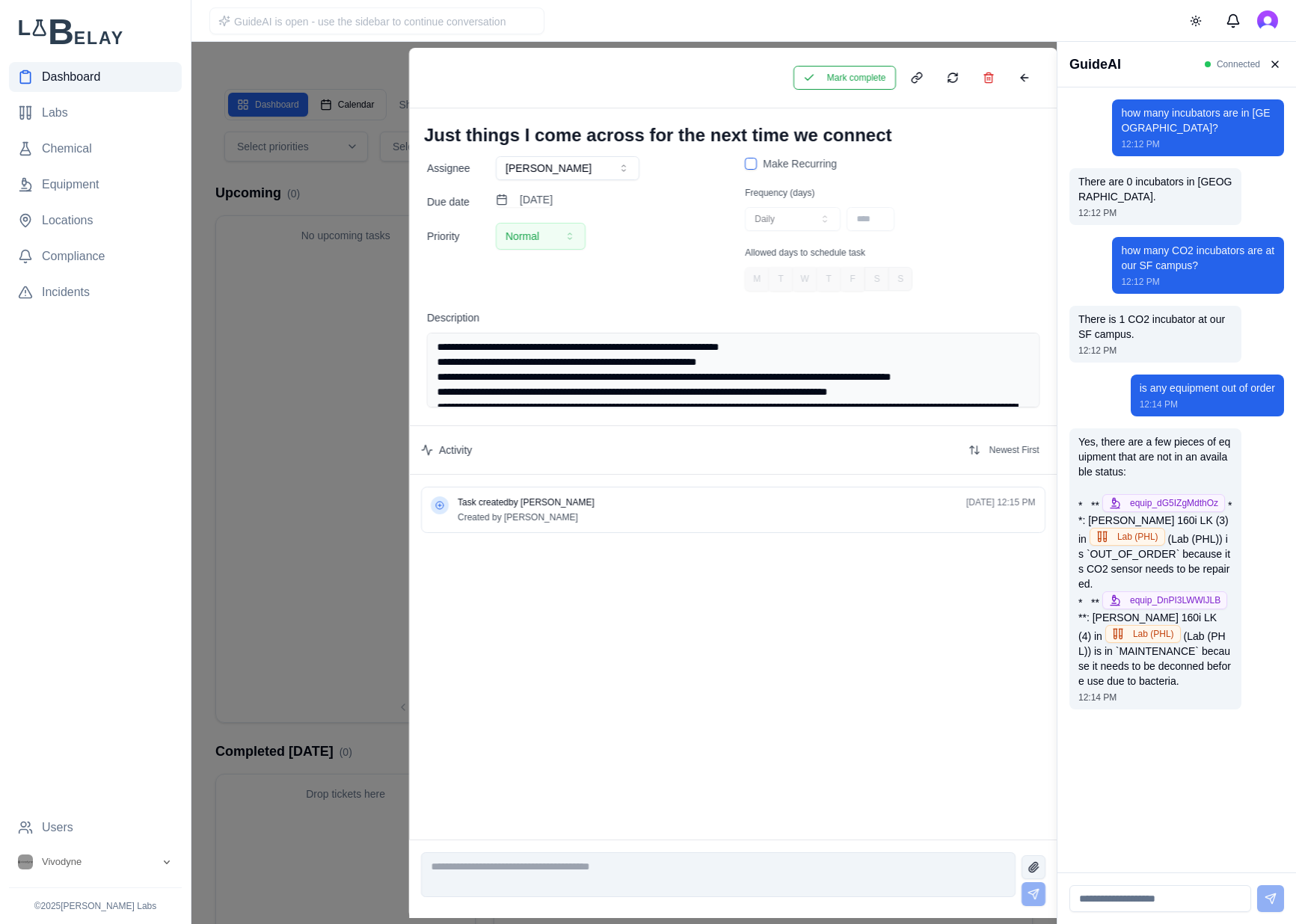
click at [1028, 864] on button at bounding box center [1032, 867] width 23 height 23
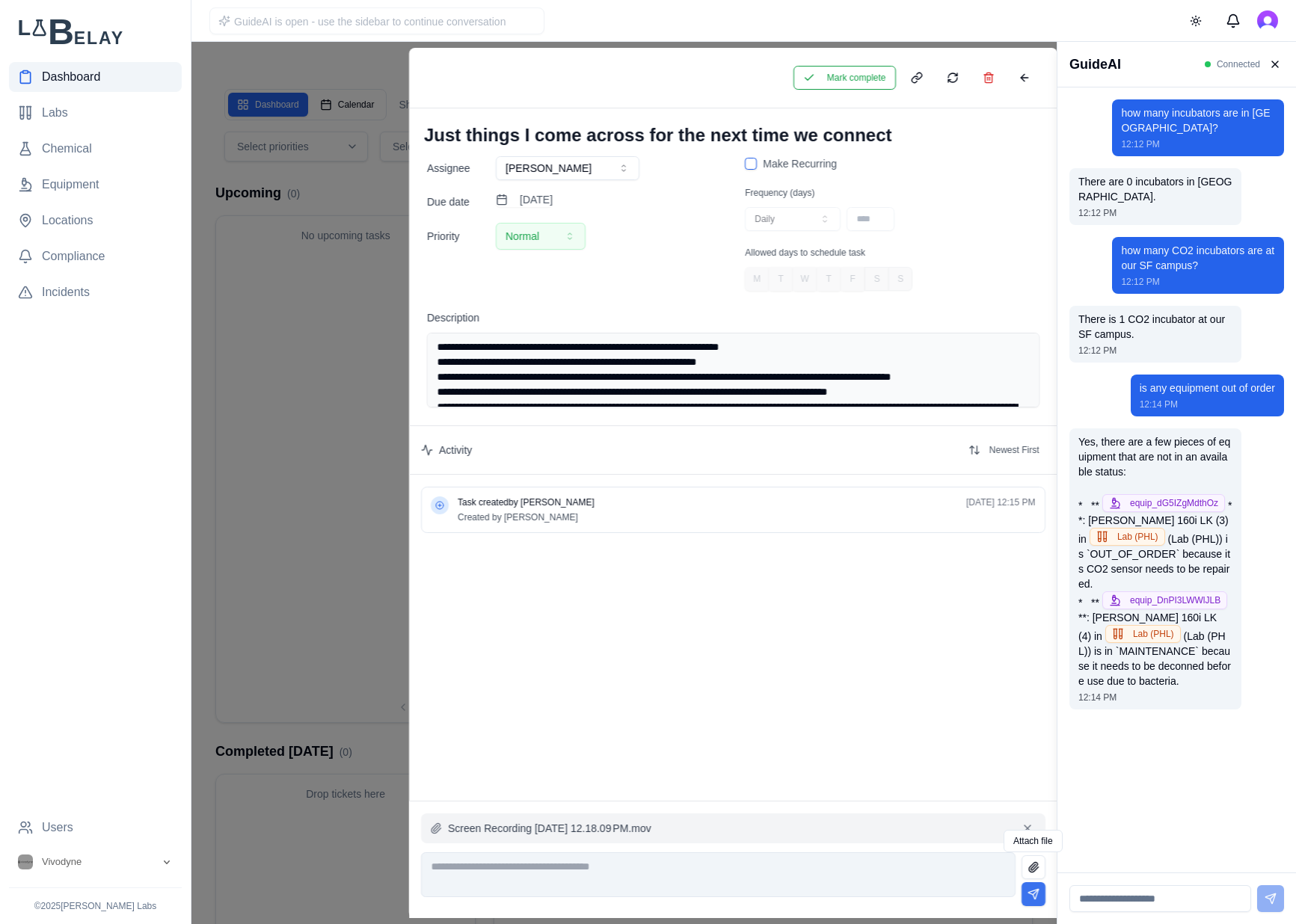
click at [1040, 892] on button at bounding box center [1032, 893] width 23 height 23
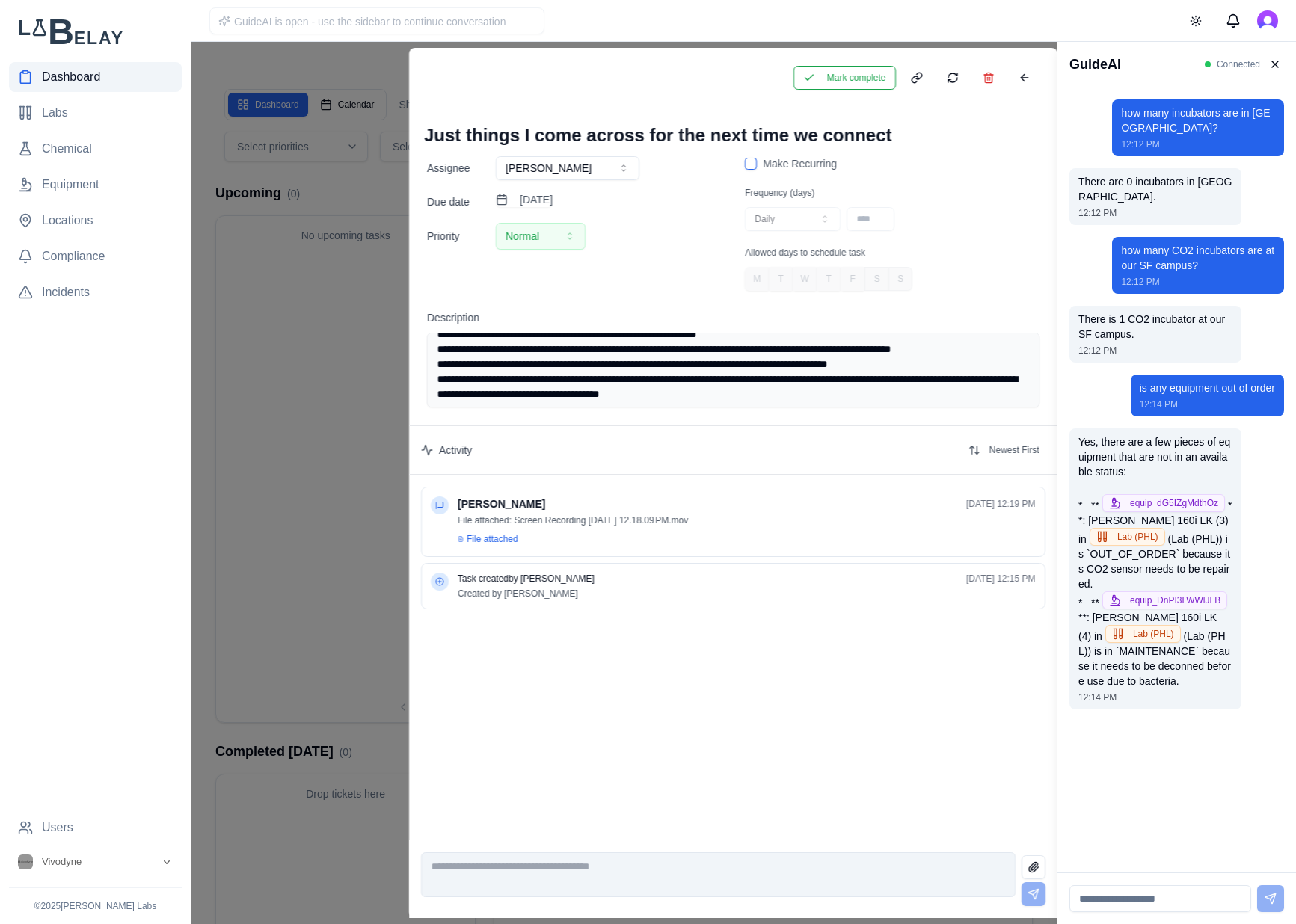
scroll to position [28, 0]
click at [1271, 63] on button at bounding box center [1274, 64] width 18 height 18
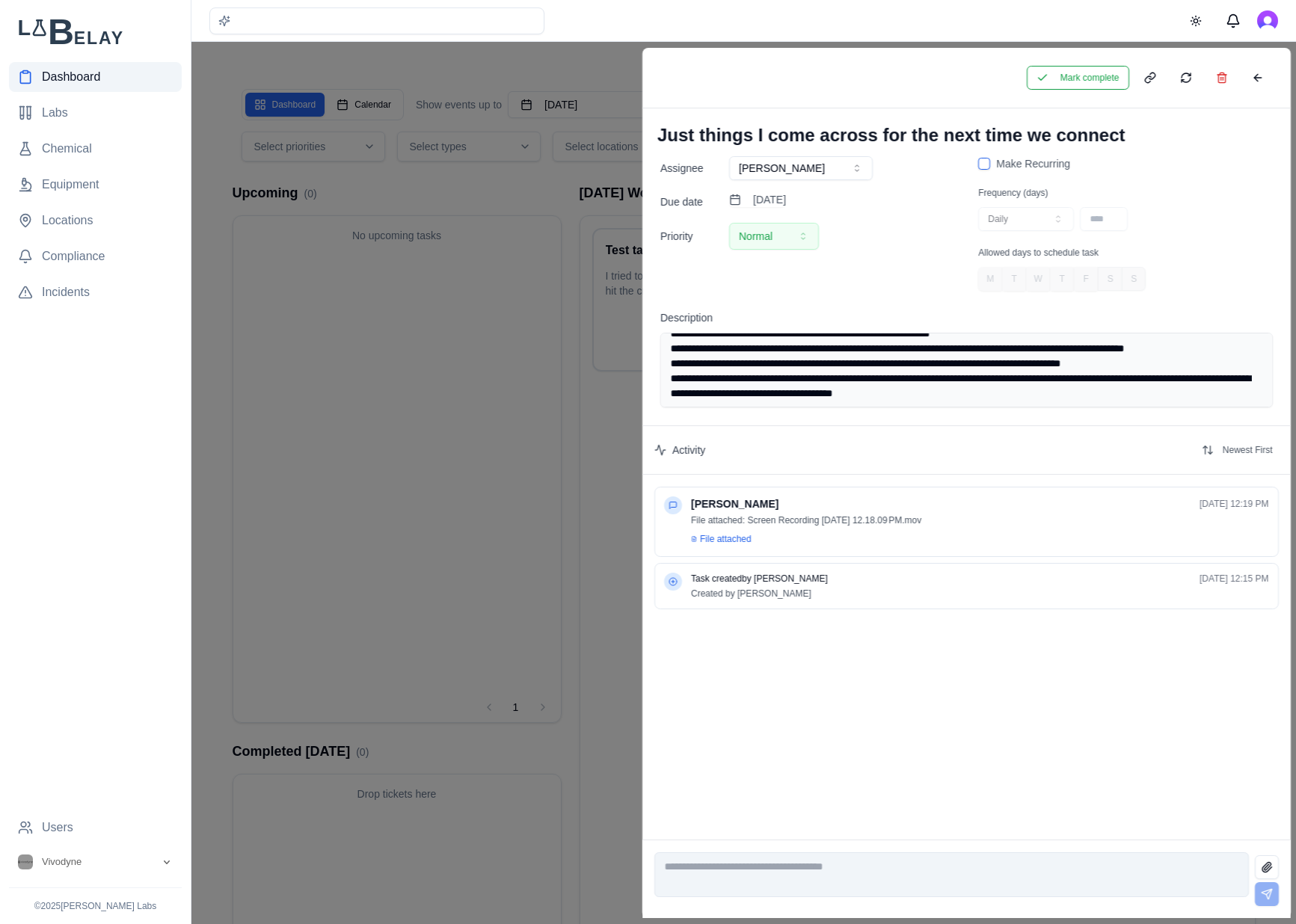
click at [1202, 354] on textarea "**********" at bounding box center [966, 370] width 612 height 75
click at [1204, 350] on textarea "**********" at bounding box center [966, 370] width 612 height 75
click at [1211, 350] on textarea "**********" at bounding box center [966, 370] width 612 height 75
click at [1219, 346] on textarea "**********" at bounding box center [966, 370] width 612 height 75
click at [1064, 349] on textarea "**********" at bounding box center [966, 370] width 612 height 75
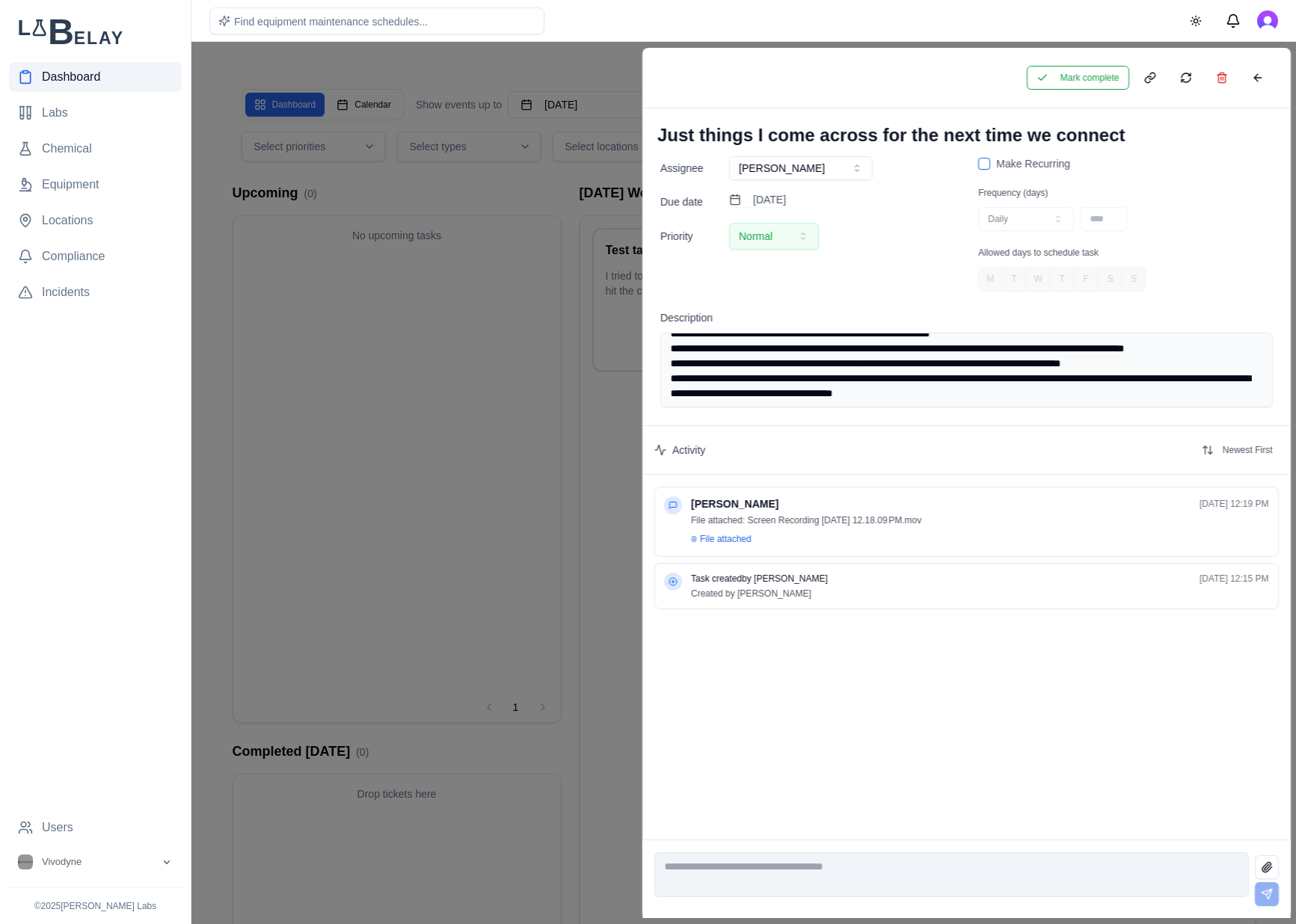
click at [1064, 349] on textarea "**********" at bounding box center [966, 370] width 612 height 75
click at [1176, 348] on textarea "**********" at bounding box center [966, 370] width 612 height 75
click at [1187, 357] on textarea "**********" at bounding box center [966, 370] width 612 height 75
click at [1189, 347] on textarea "**********" at bounding box center [966, 370] width 612 height 75
click at [819, 361] on textarea "**********" at bounding box center [966, 370] width 612 height 75
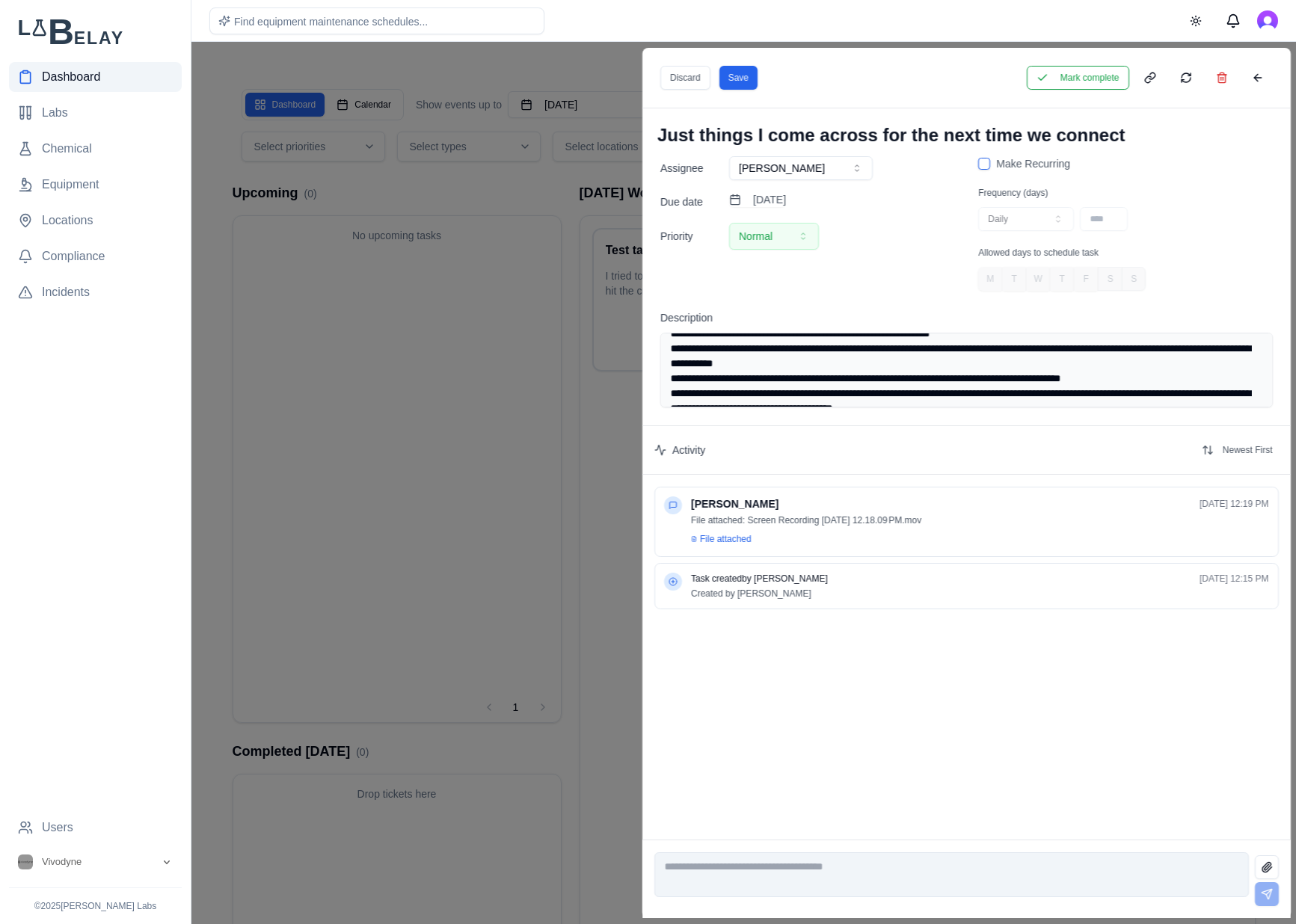
click at [881, 365] on textarea "**********" at bounding box center [966, 370] width 612 height 75
type textarea "**********"
click at [732, 76] on button "Save" at bounding box center [737, 77] width 39 height 23
click at [1259, 73] on button at bounding box center [1257, 77] width 30 height 23
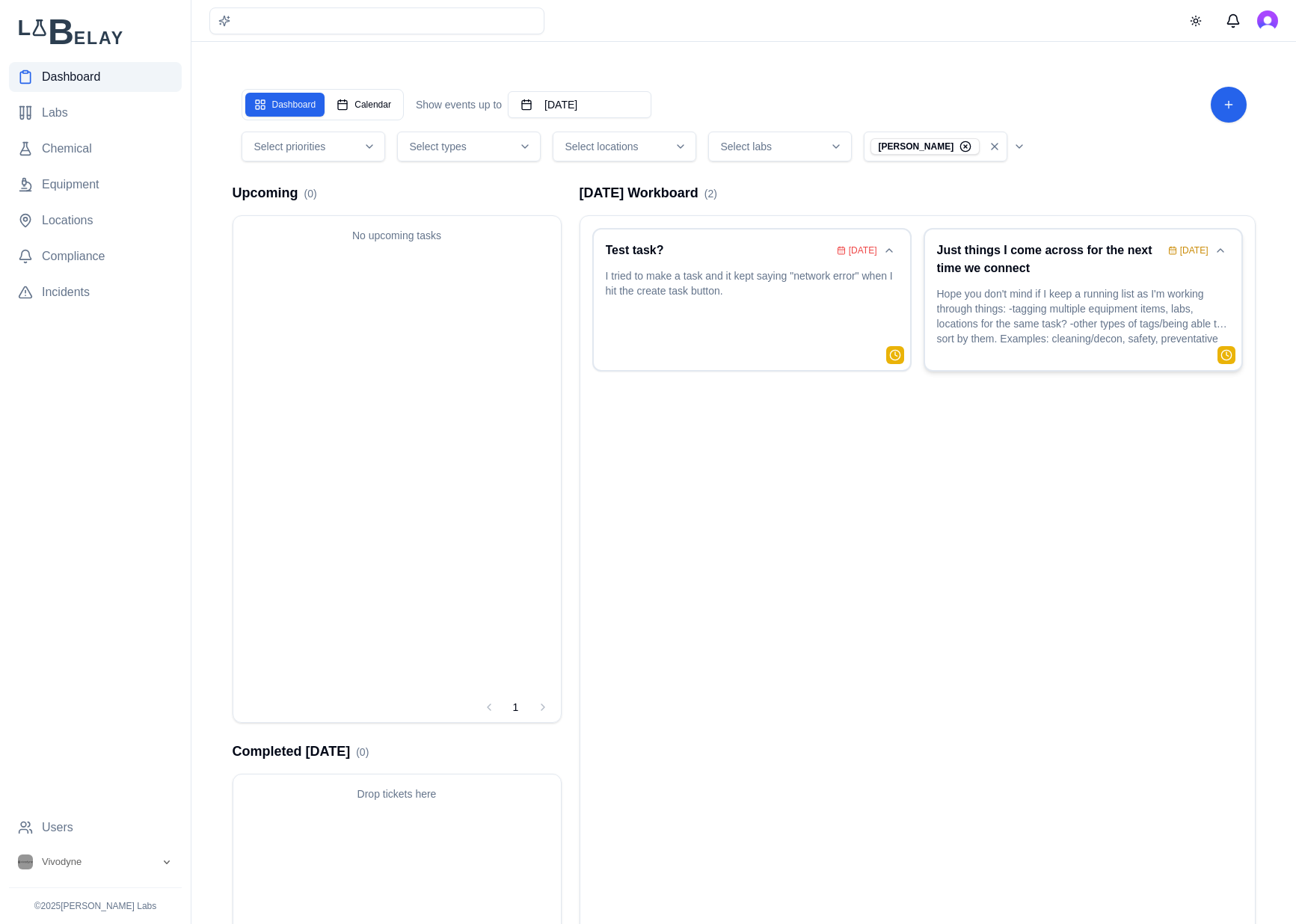
click at [1064, 281] on div "Just things I come across for the next time we connect Sep 18 Hope you don't mi…" at bounding box center [1082, 300] width 292 height 116
click at [1072, 321] on p "Hope you don't mind if I keep a running list as I'm working through things: -ta…" at bounding box center [1082, 317] width 292 height 63
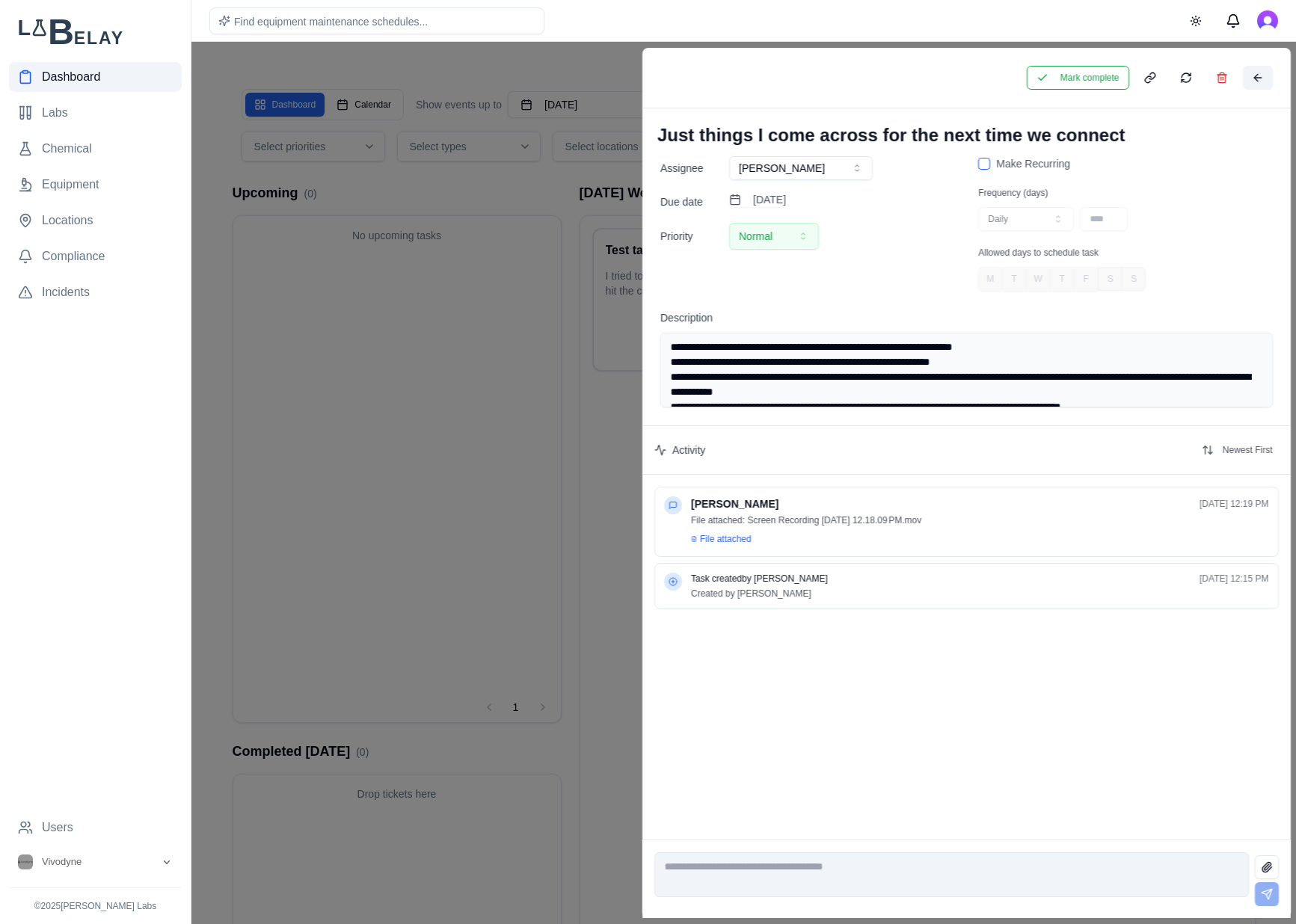
click at [1249, 81] on button at bounding box center [1257, 77] width 30 height 23
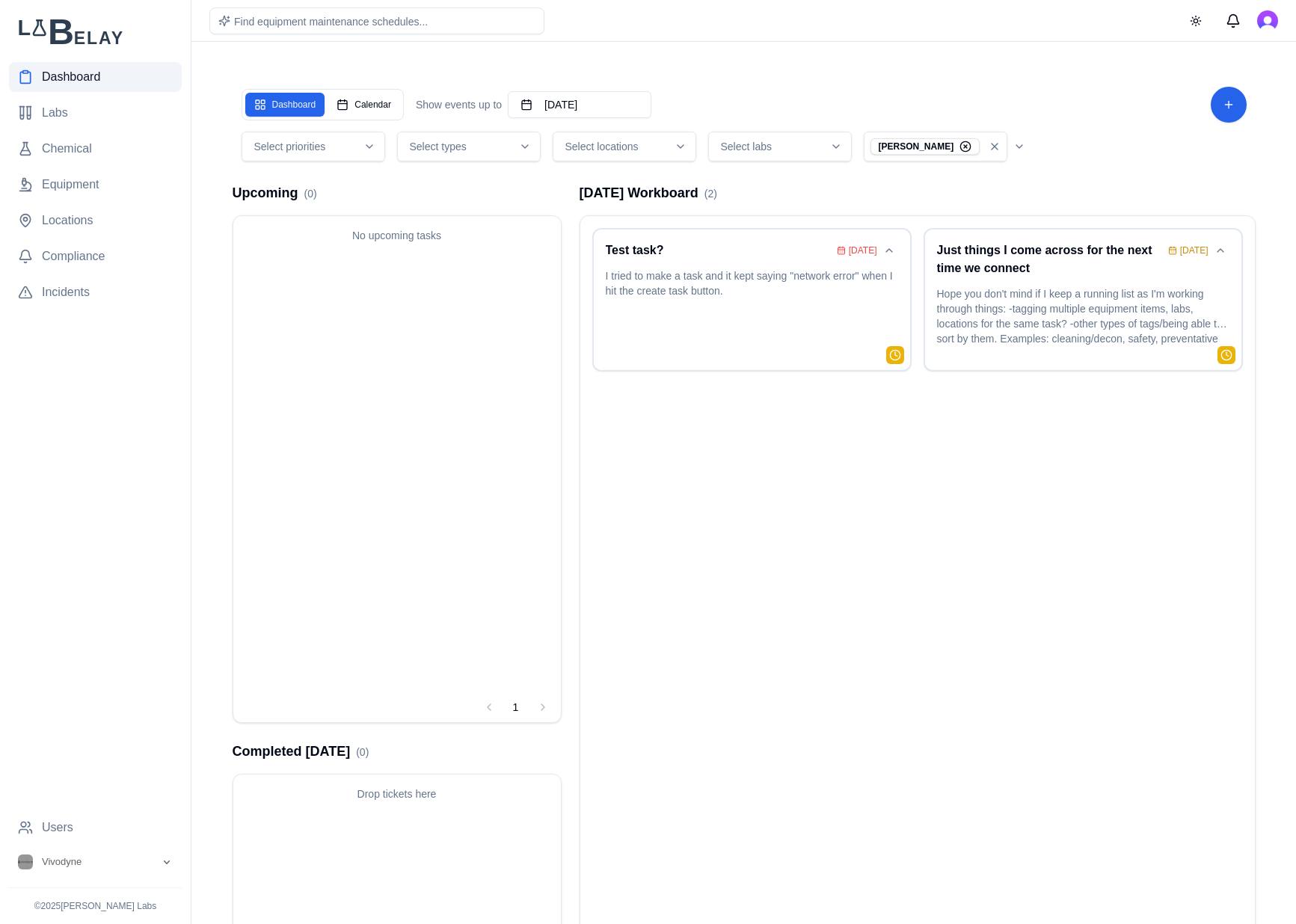
click at [27, 72] on rect at bounding box center [26, 71] width 6 height 2
click at [973, 148] on circle "button" at bounding box center [969, 144] width 11 height 11
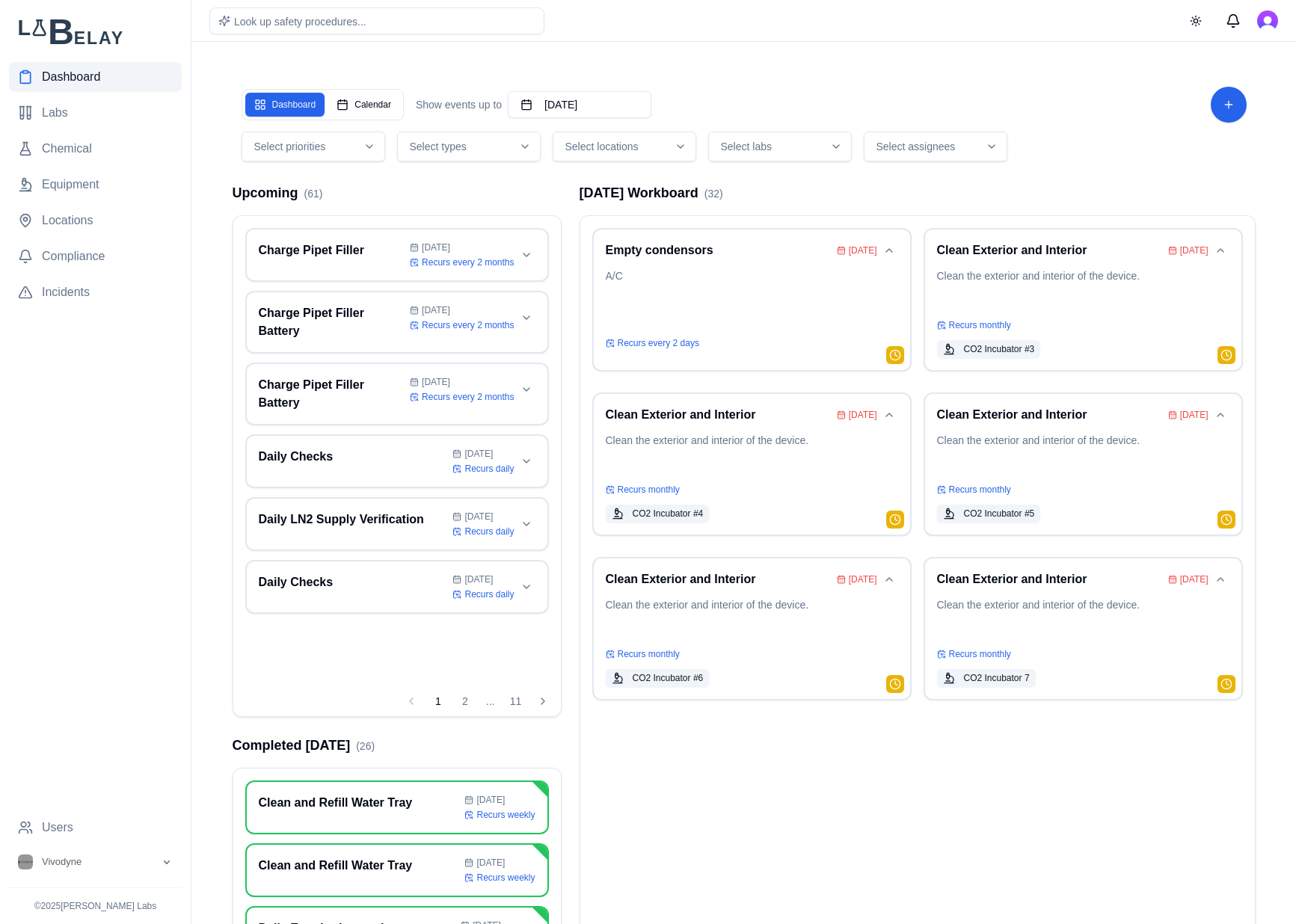
click at [995, 147] on div "Select assignees" at bounding box center [934, 146] width 136 height 15
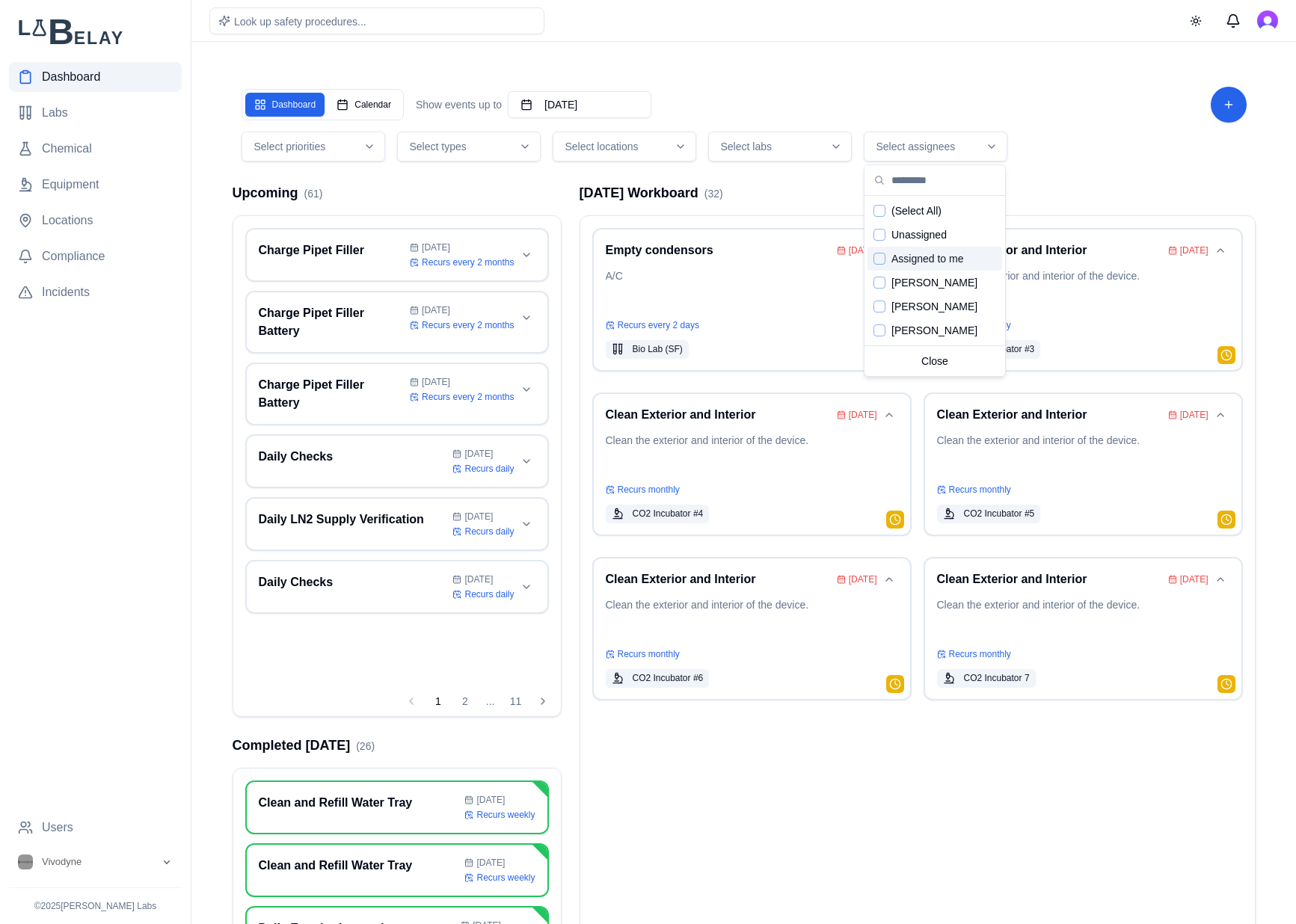
click at [944, 253] on span "Assigned to me" at bounding box center [927, 258] width 72 height 15
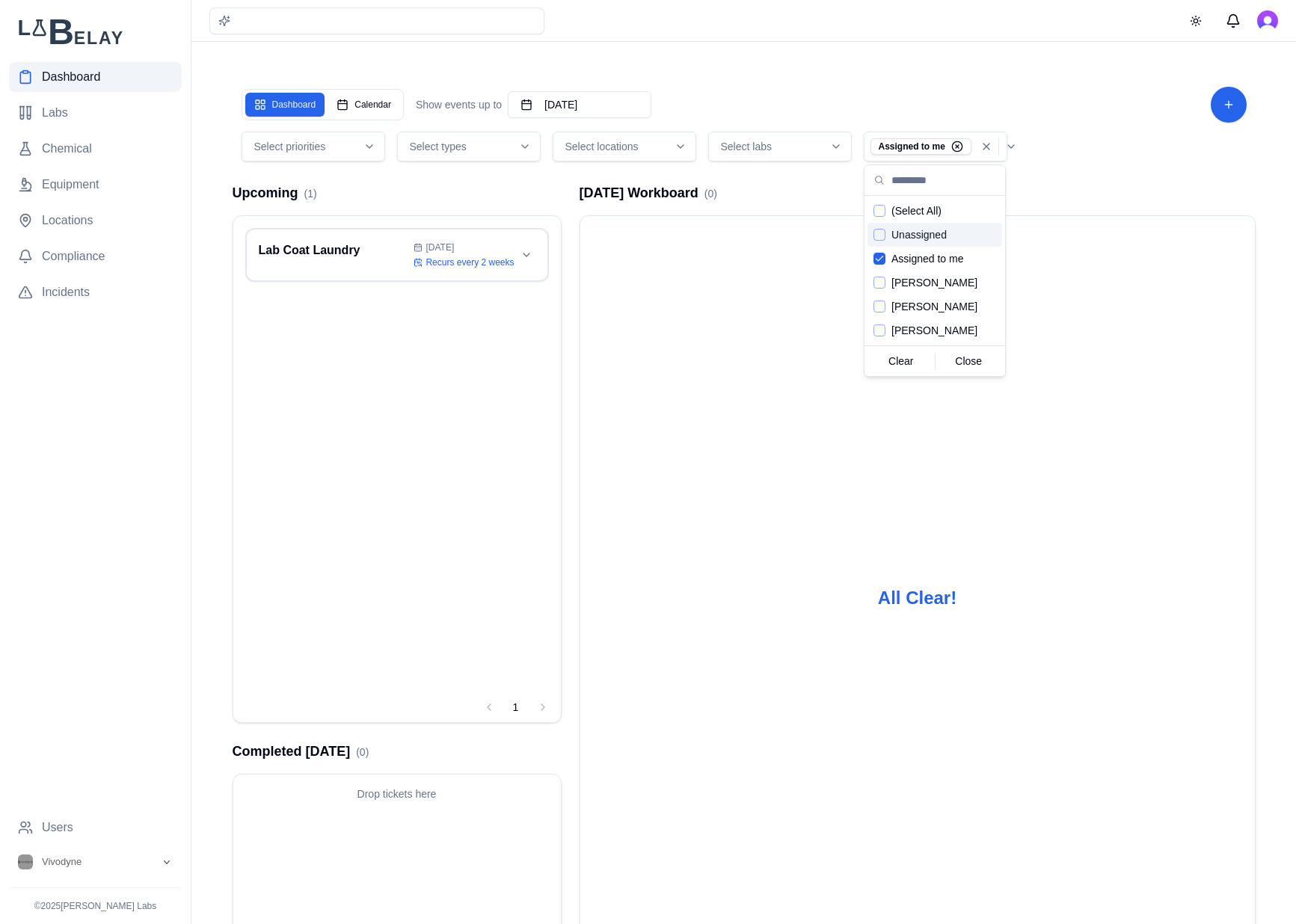
click at [604, 119] on div "Dashboard Calendar Show events up to October 18th, 2025" at bounding box center [446, 104] width 410 height 31
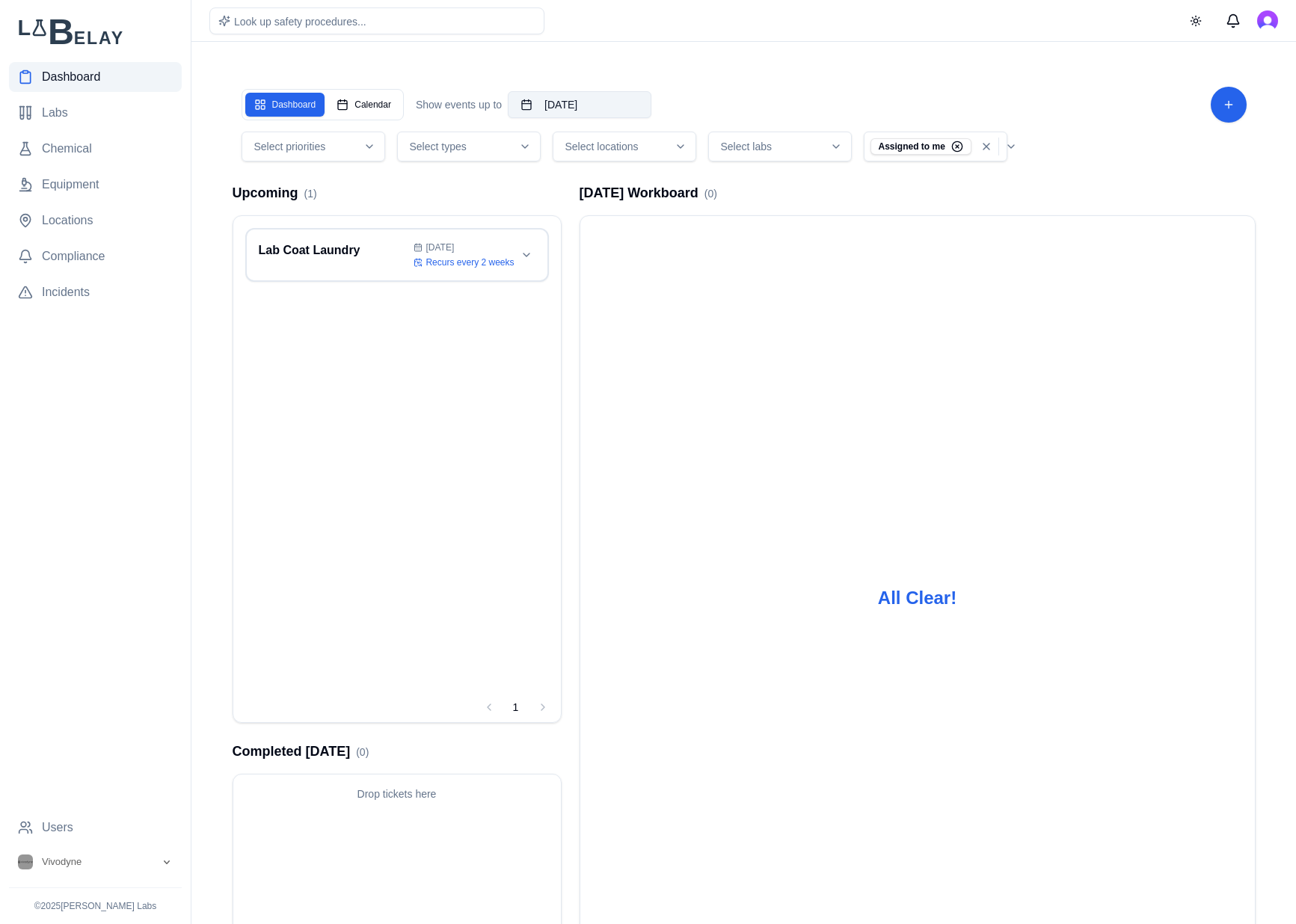
click at [612, 110] on button "[DATE]" at bounding box center [579, 104] width 144 height 27
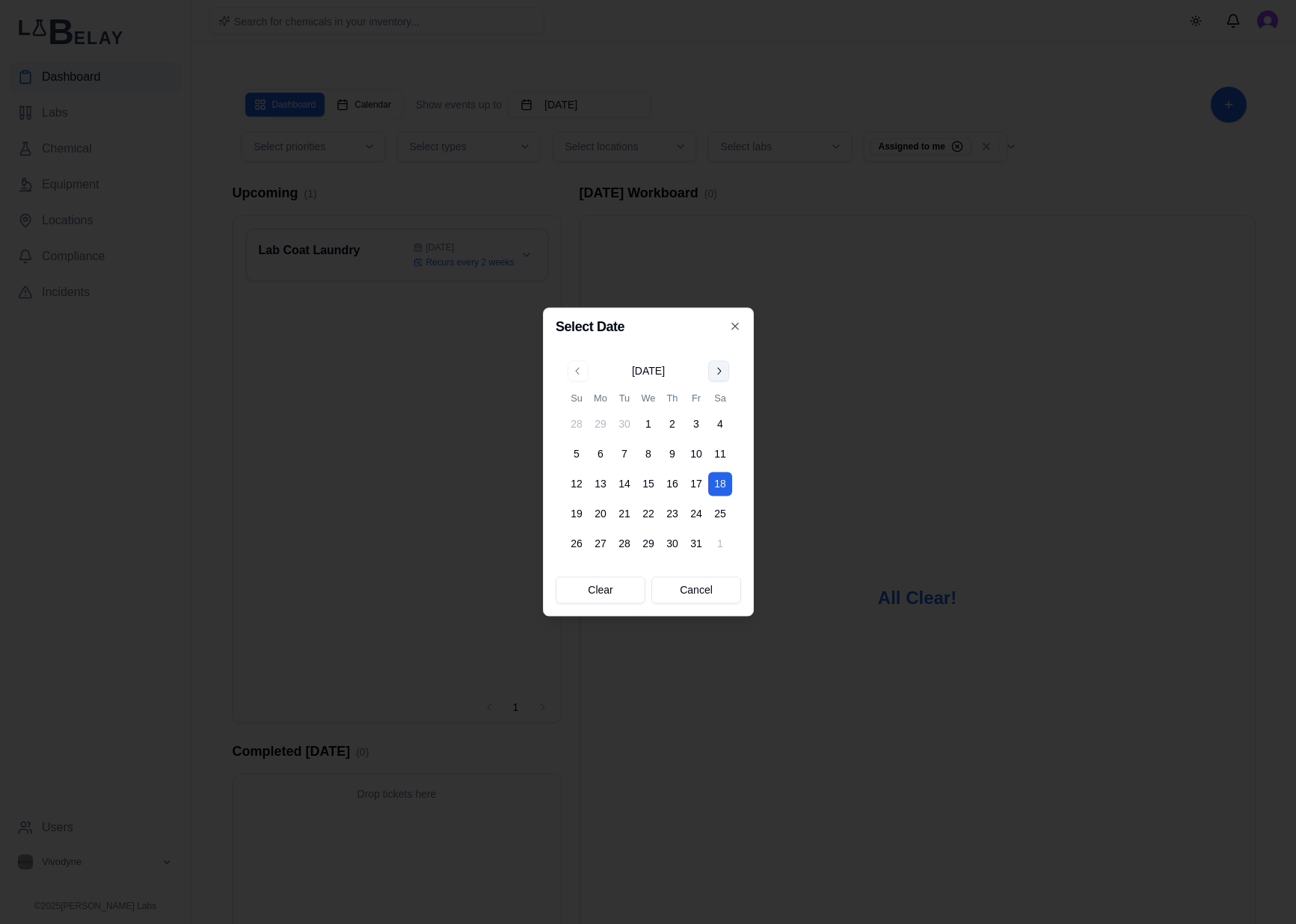
click at [719, 368] on button "Go to next month" at bounding box center [718, 371] width 21 height 21
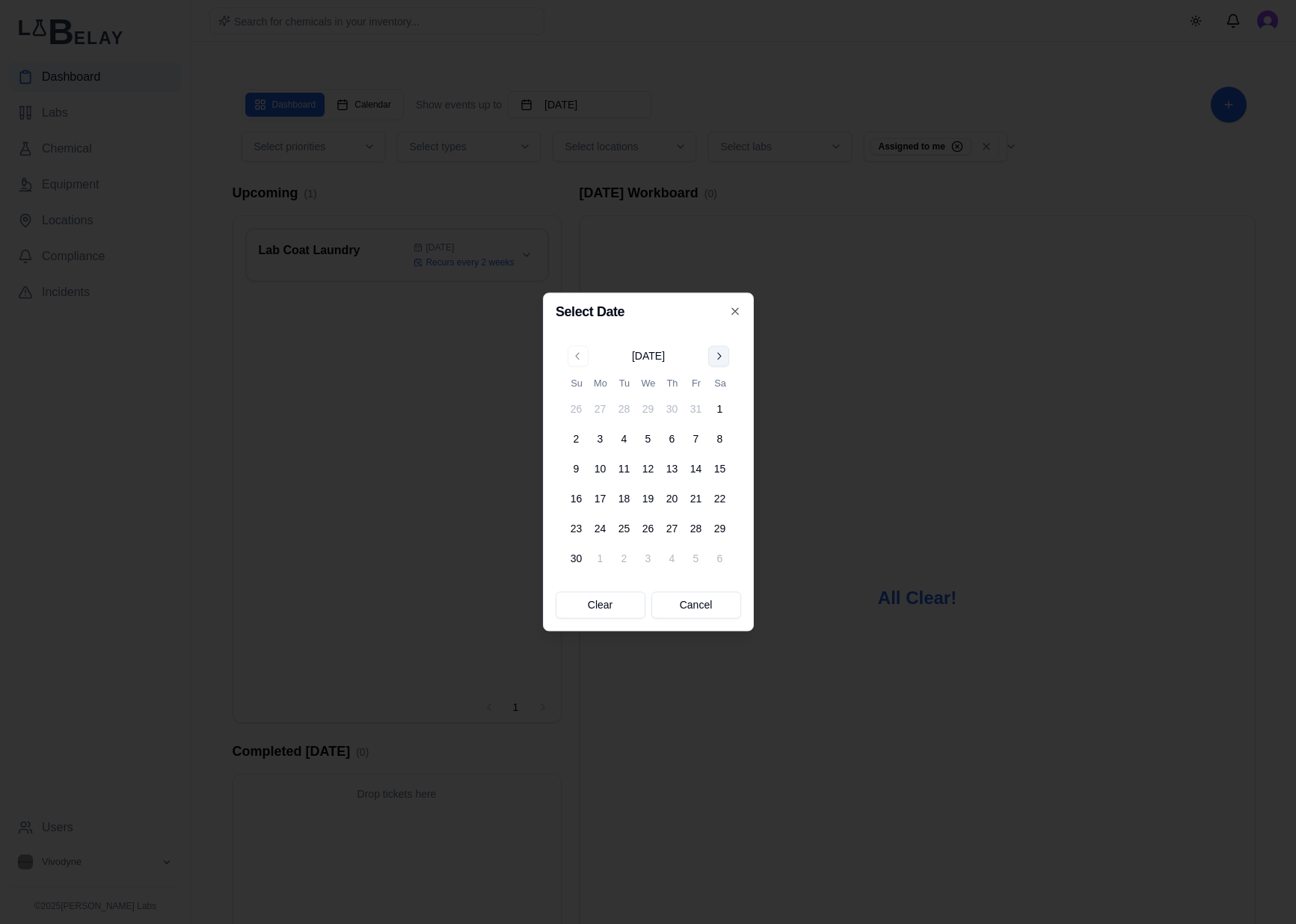
click at [719, 368] on div "[DATE] Su Mo Tu We Th Fr Sa 26 27 28 29 30 31 1 2 3 4 5 6 7 8 9 10 11 12 13 14 …" at bounding box center [648, 458] width 167 height 225
click at [719, 357] on button "Go to next month" at bounding box center [718, 356] width 21 height 21
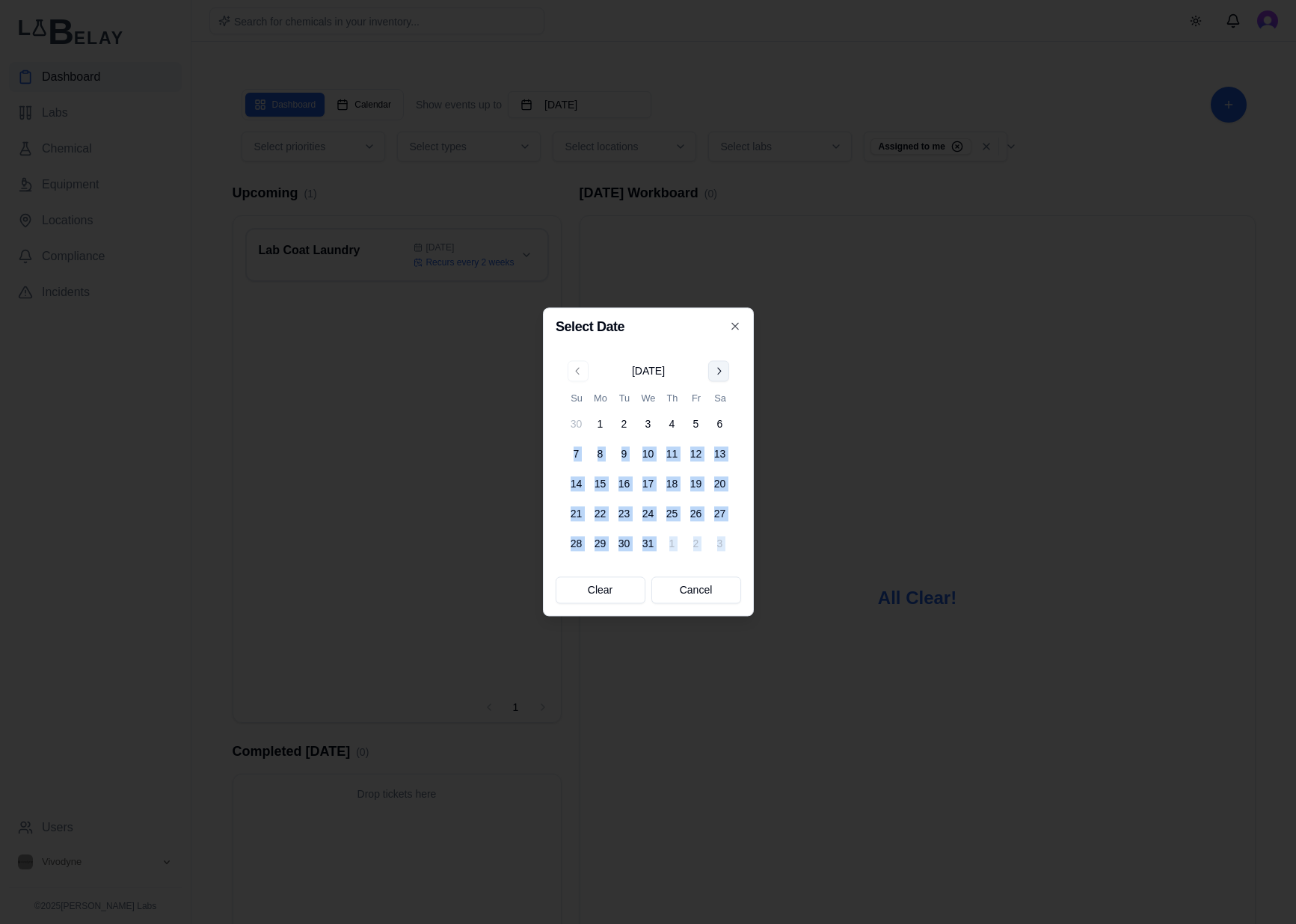
click at [714, 368] on button "Go to next month" at bounding box center [718, 371] width 21 height 21
click at [717, 371] on button "Go to next month" at bounding box center [718, 371] width 21 height 21
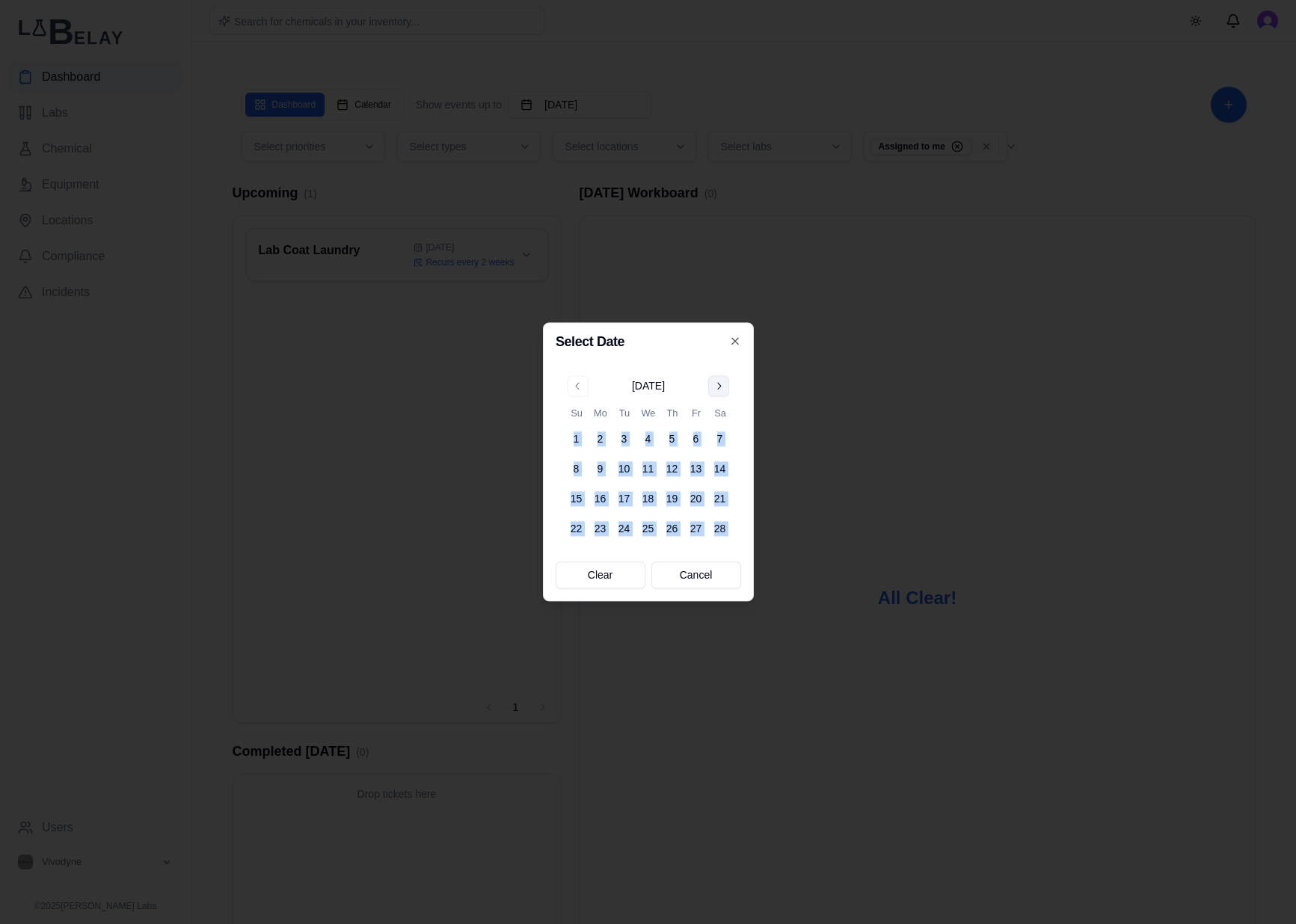
click at [715, 377] on button "Go to next month" at bounding box center [718, 386] width 21 height 21
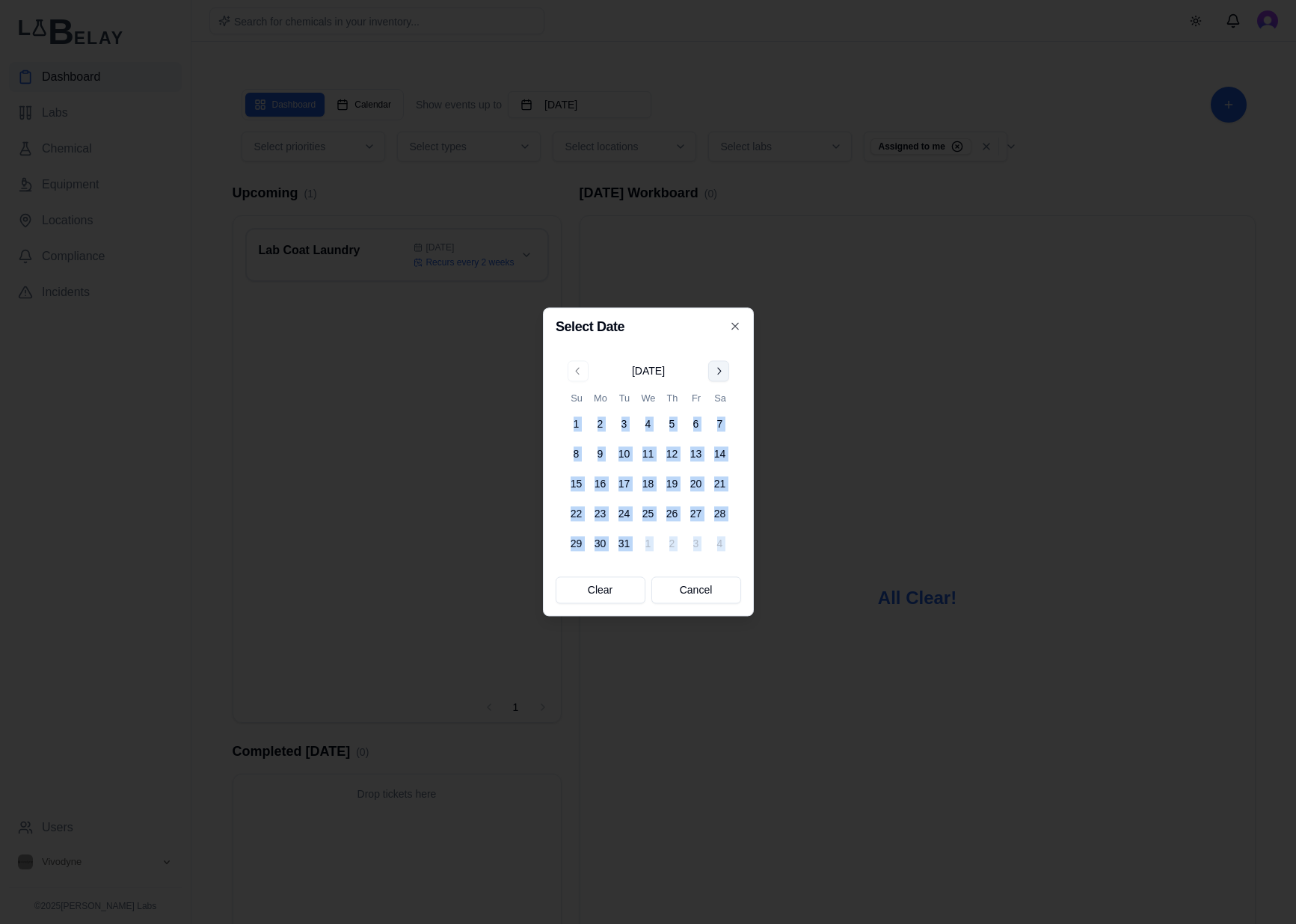
click at [720, 367] on button "Go to next month" at bounding box center [718, 371] width 21 height 21
click at [720, 374] on button "Go to next month" at bounding box center [718, 371] width 21 height 21
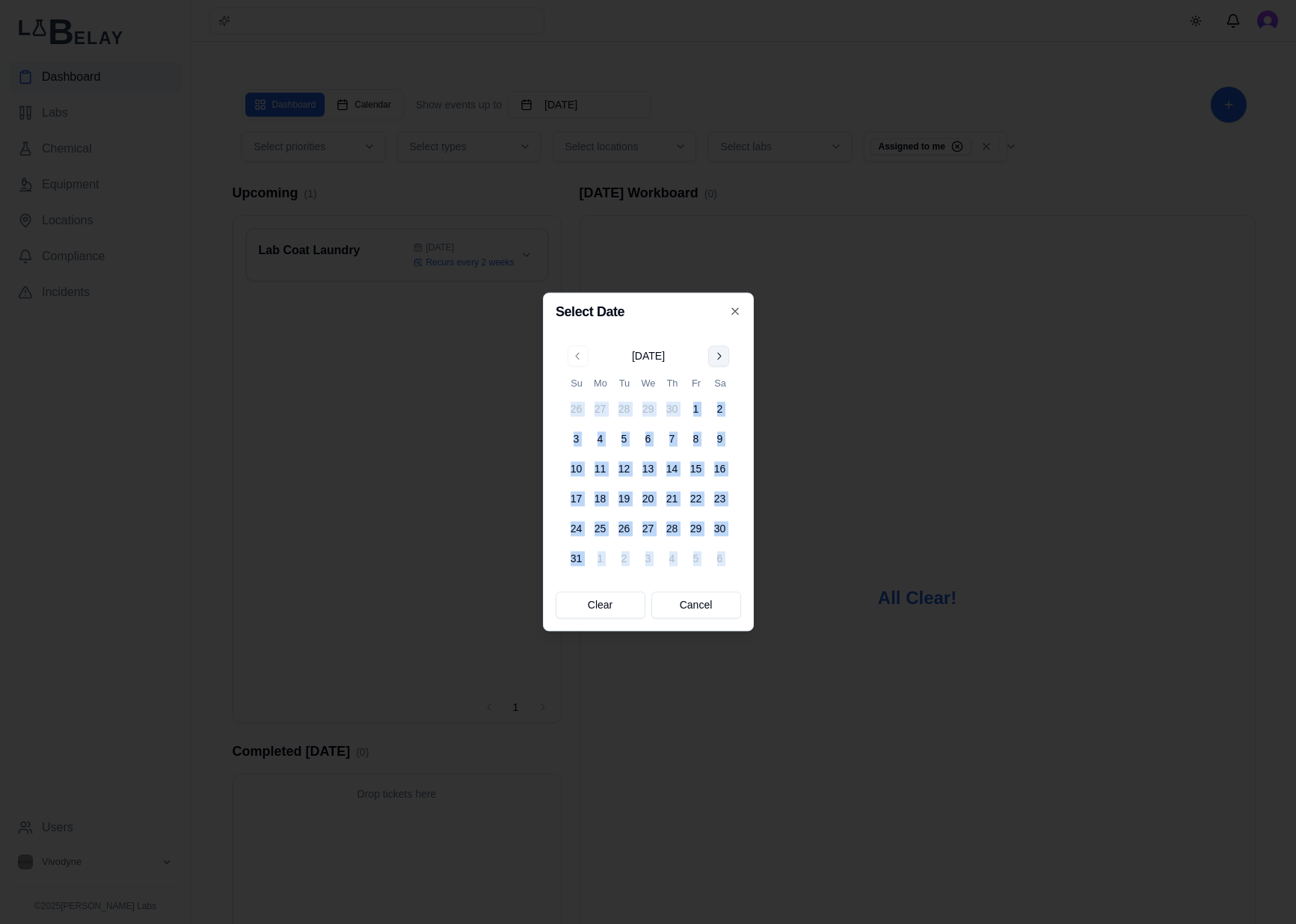
click at [724, 362] on button "Go to next month" at bounding box center [718, 356] width 21 height 21
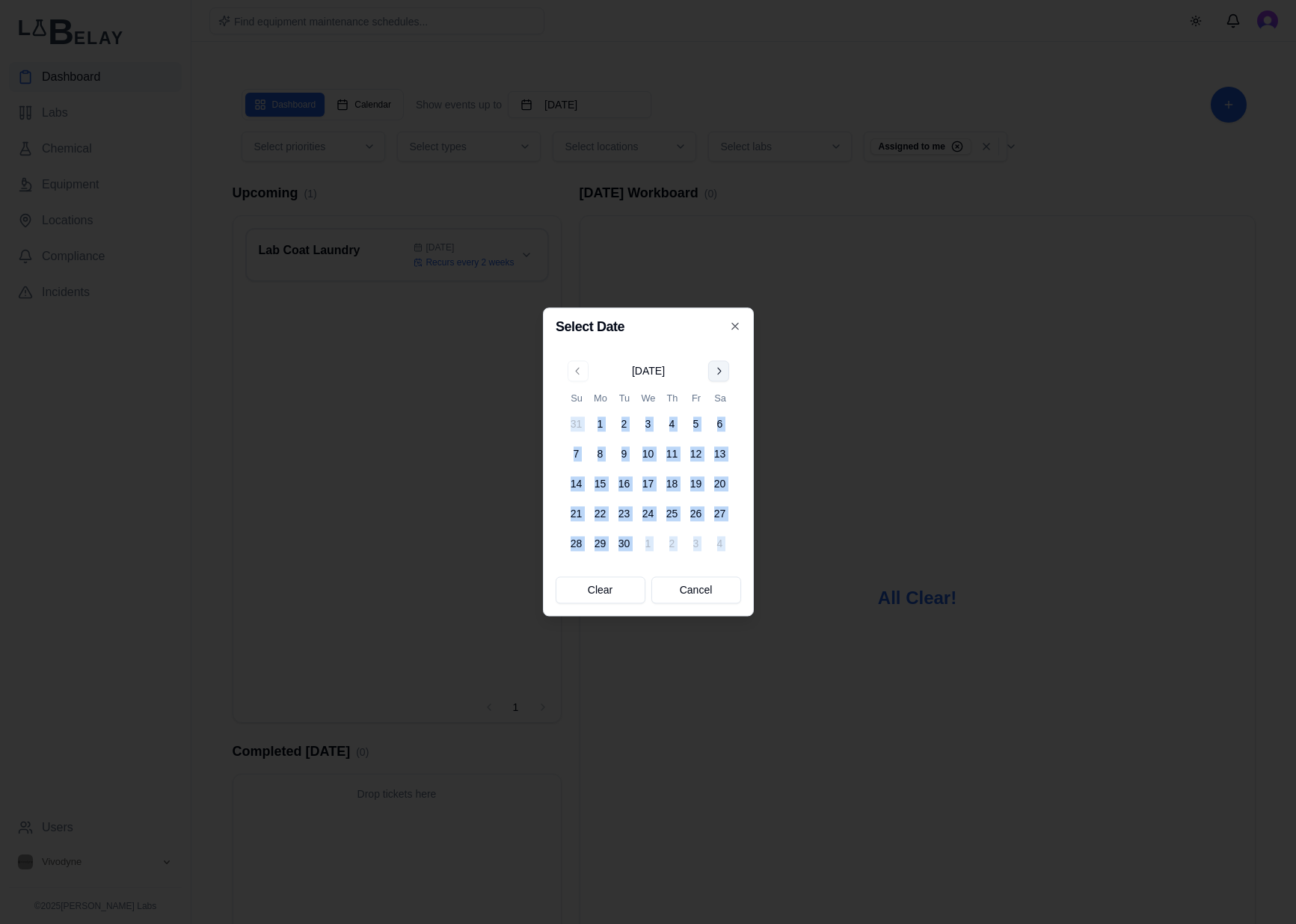
click at [720, 365] on button "Go to next month" at bounding box center [718, 371] width 21 height 21
click at [722, 369] on button "Go to next month" at bounding box center [718, 371] width 21 height 21
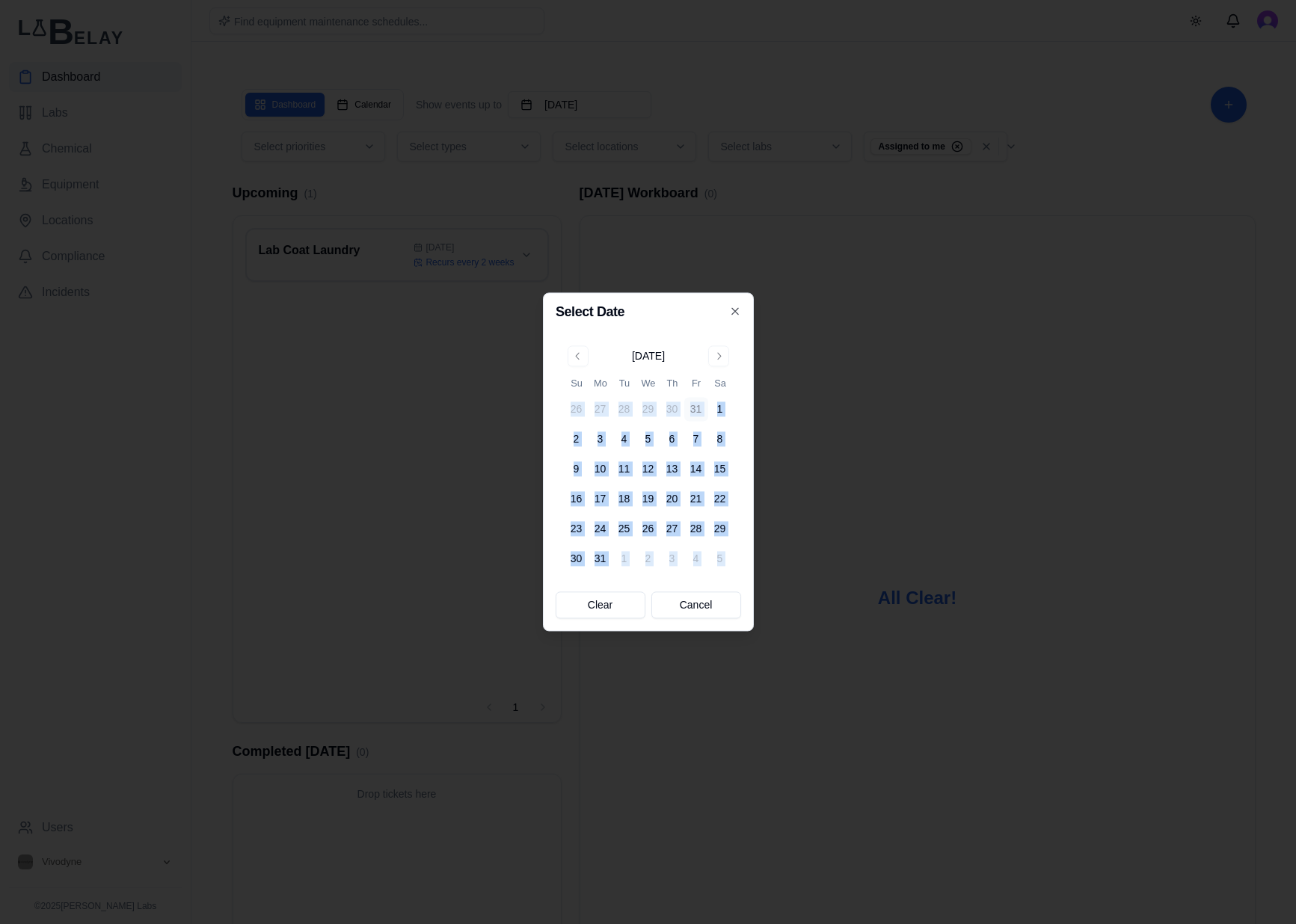
click at [687, 416] on button "31" at bounding box center [695, 408] width 23 height 23
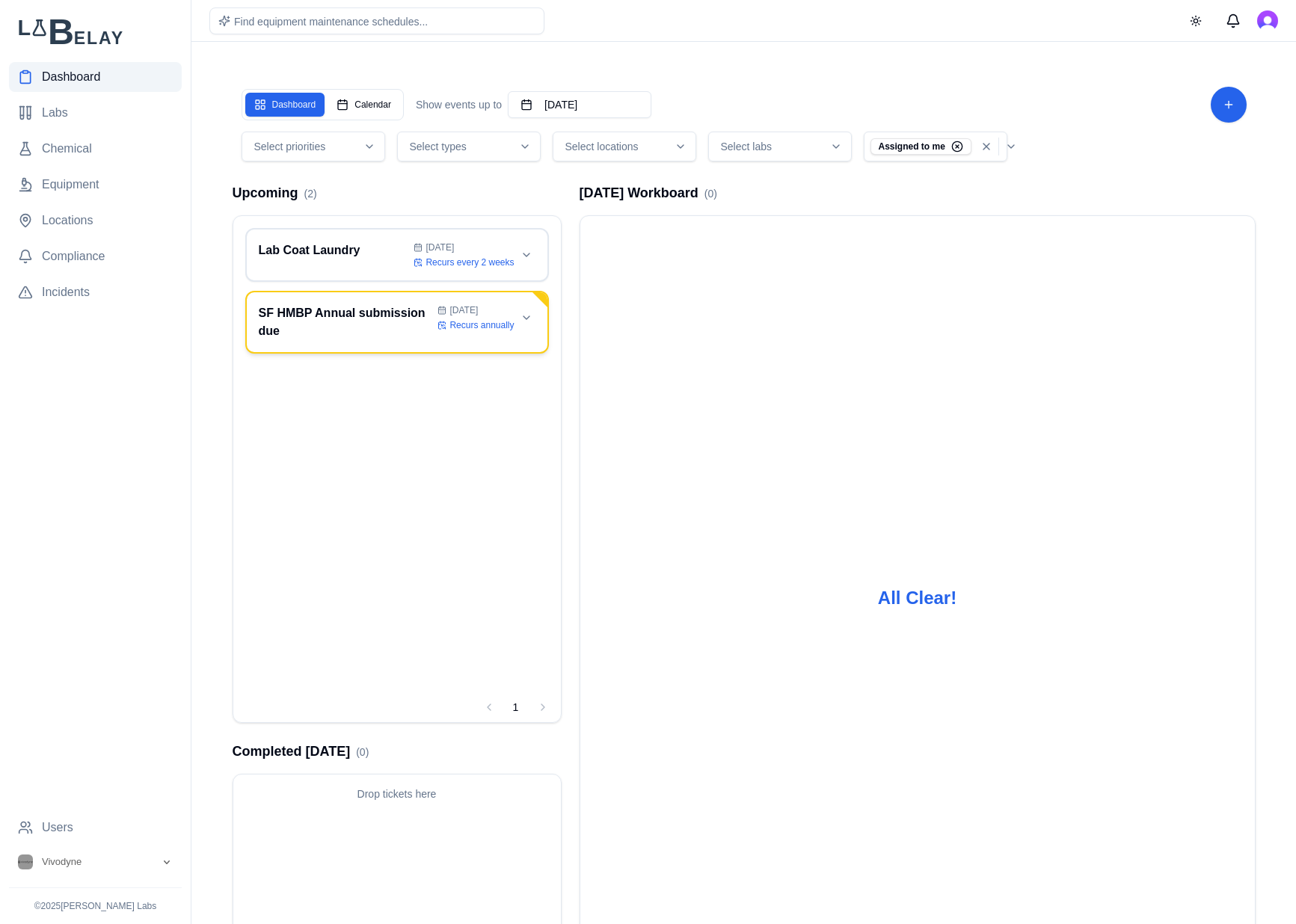
click at [299, 340] on div "SF HMBP Annual submission due Jul 15 Recurs annually" at bounding box center [396, 322] width 303 height 63
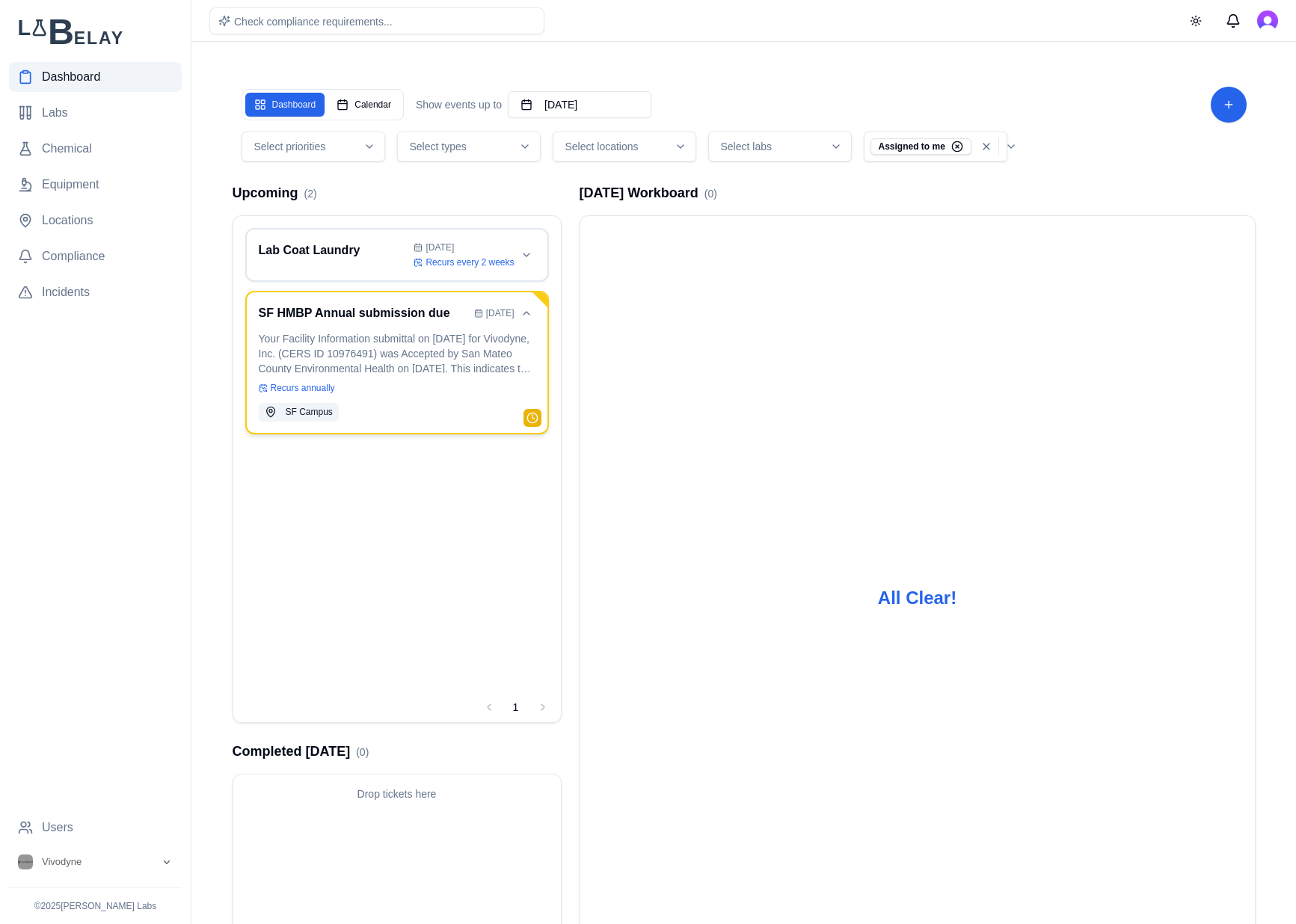
click at [378, 354] on p "Your Facility Information submittal on July 14, 2025 for Vivodyne, Inc. (CERS I…" at bounding box center [396, 352] width 277 height 42
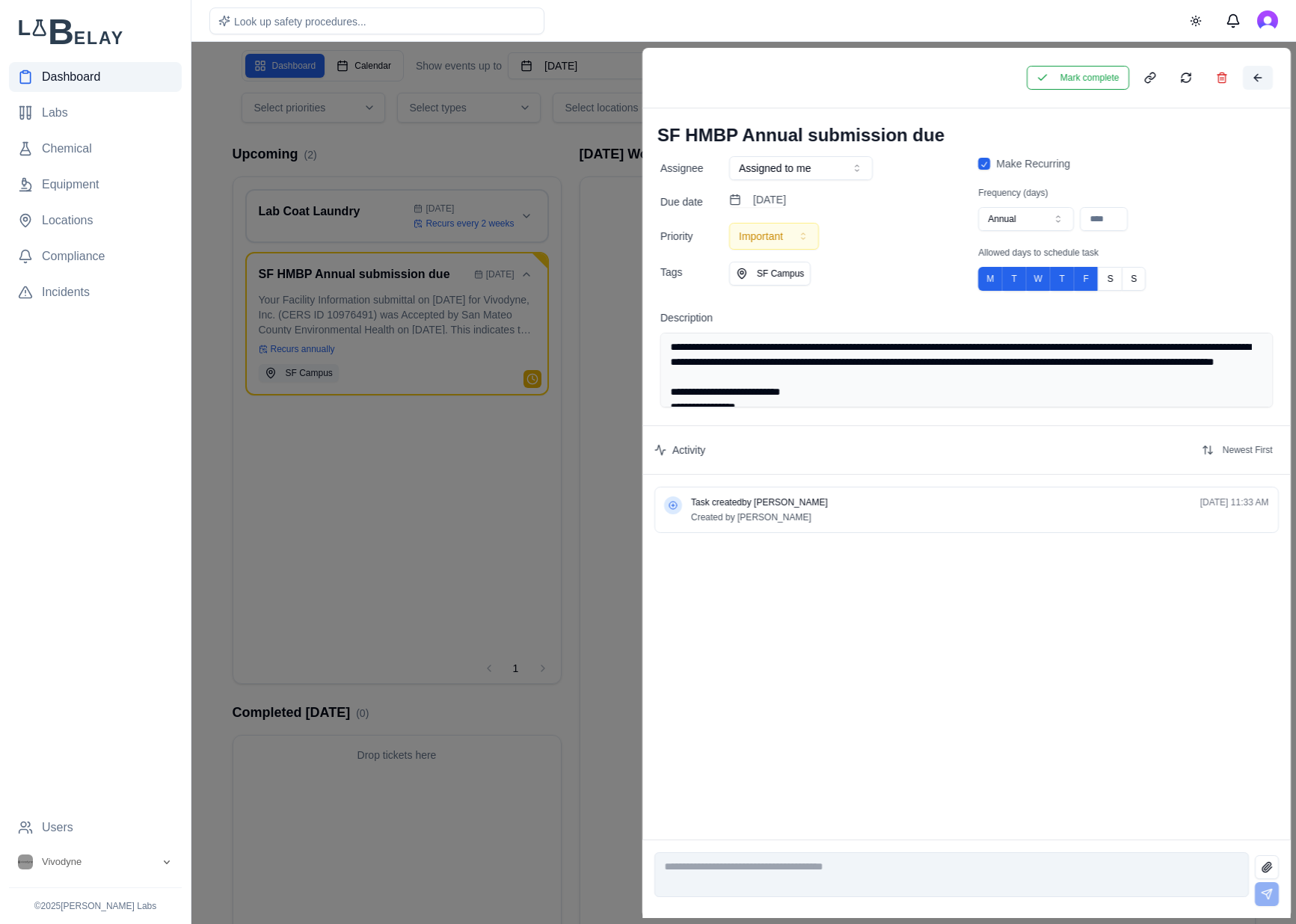
click at [1263, 73] on button at bounding box center [1257, 77] width 30 height 23
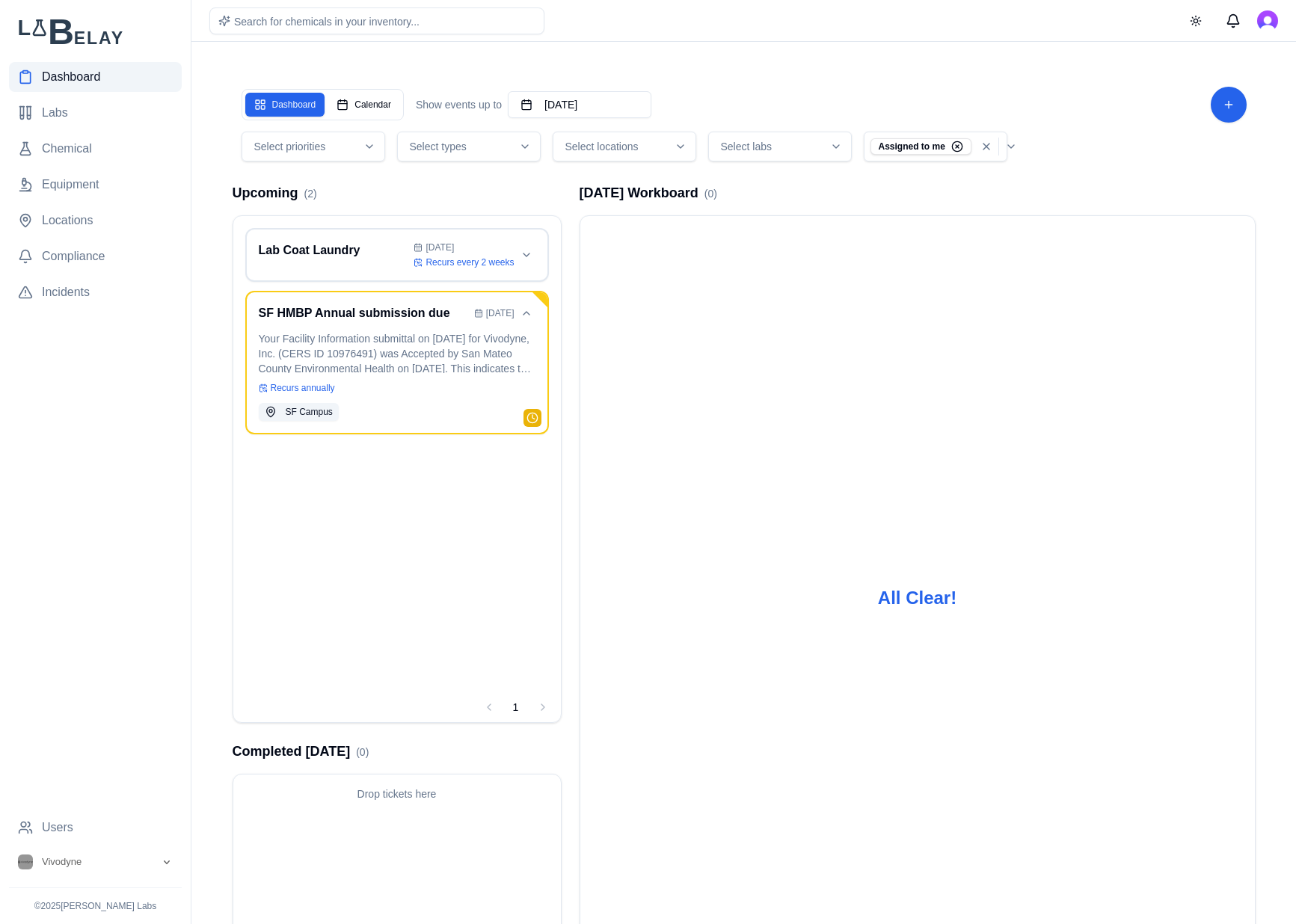
click at [97, 73] on span "Dashboard" at bounding box center [71, 76] width 58 height 18
click at [962, 148] on icon "button" at bounding box center [961, 144] width 13 height 13
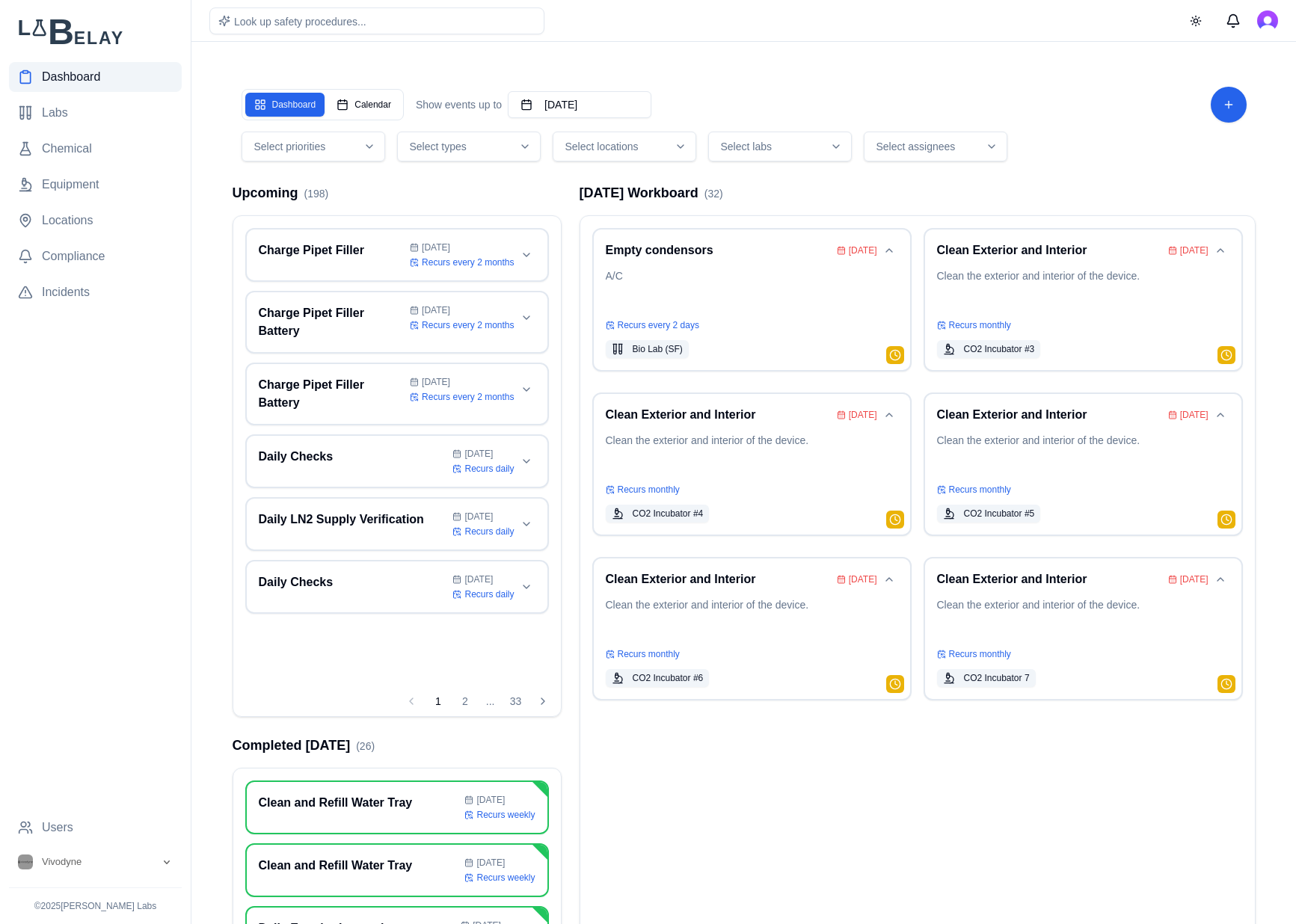
click at [944, 131] on button "Select assignees" at bounding box center [934, 146] width 144 height 30
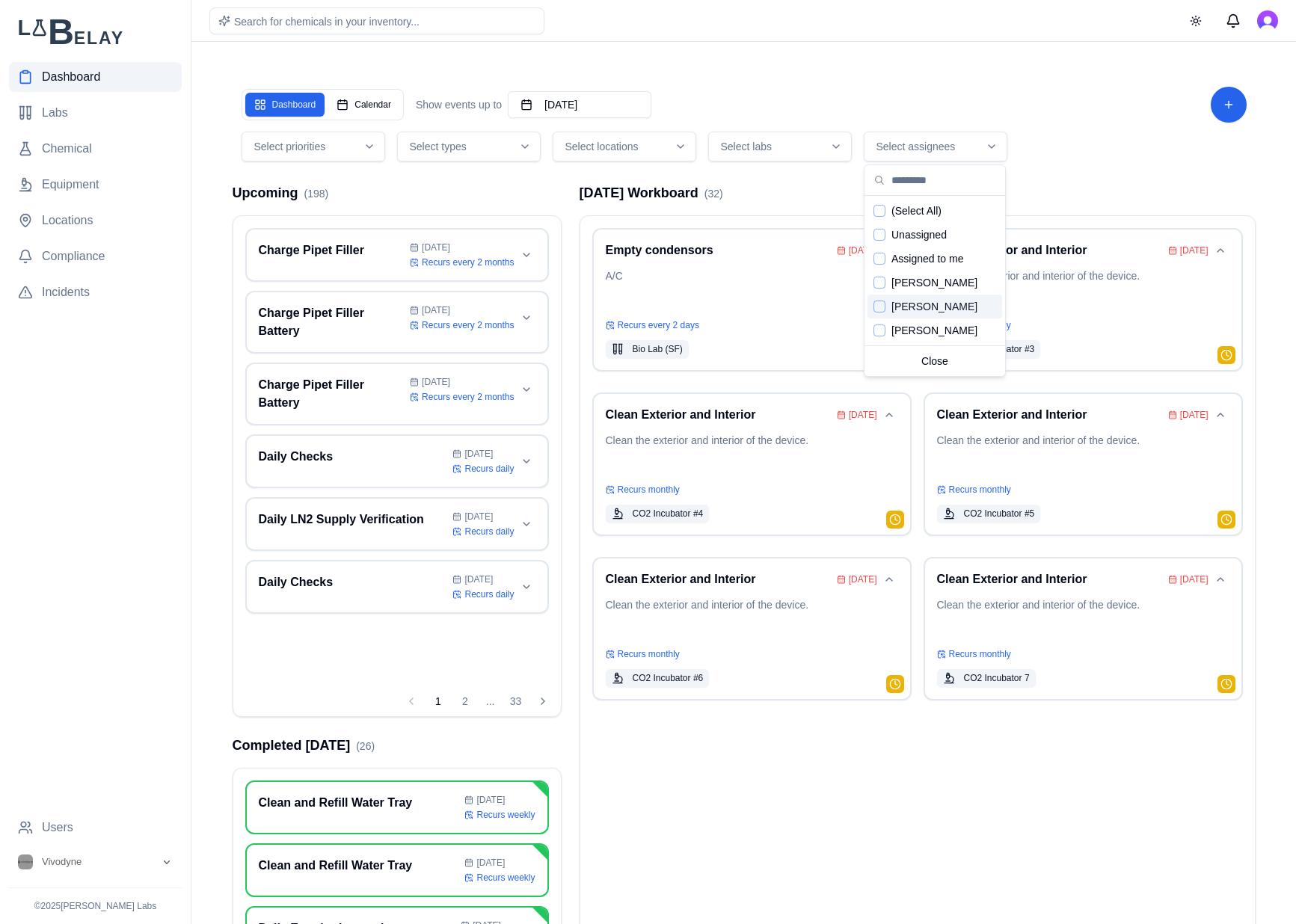
click at [960, 309] on span "[PERSON_NAME]" at bounding box center [934, 306] width 86 height 15
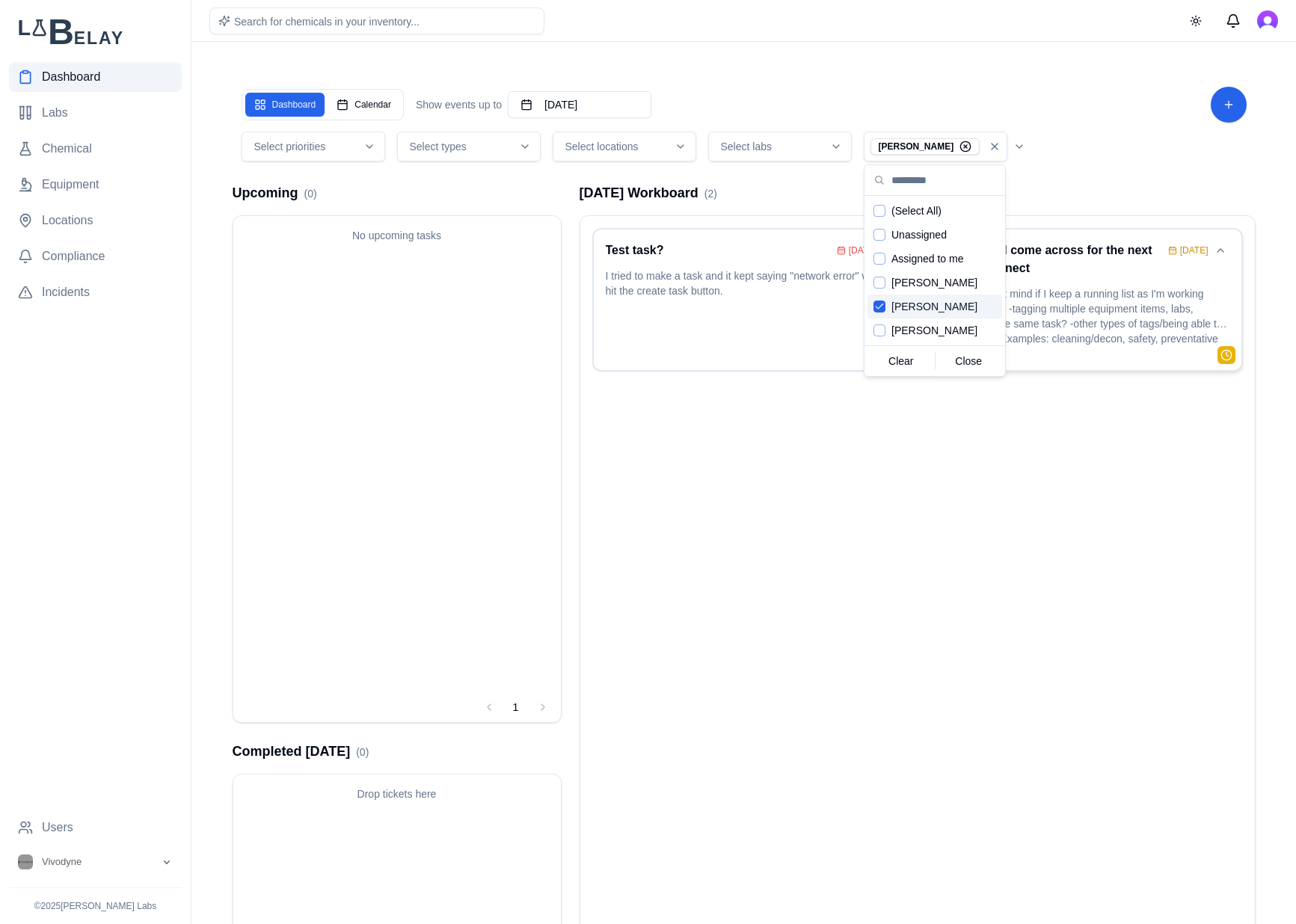
click at [1092, 300] on p "Hope you don't mind if I keep a running list as I'm working through things: -ta…" at bounding box center [1082, 317] width 292 height 63
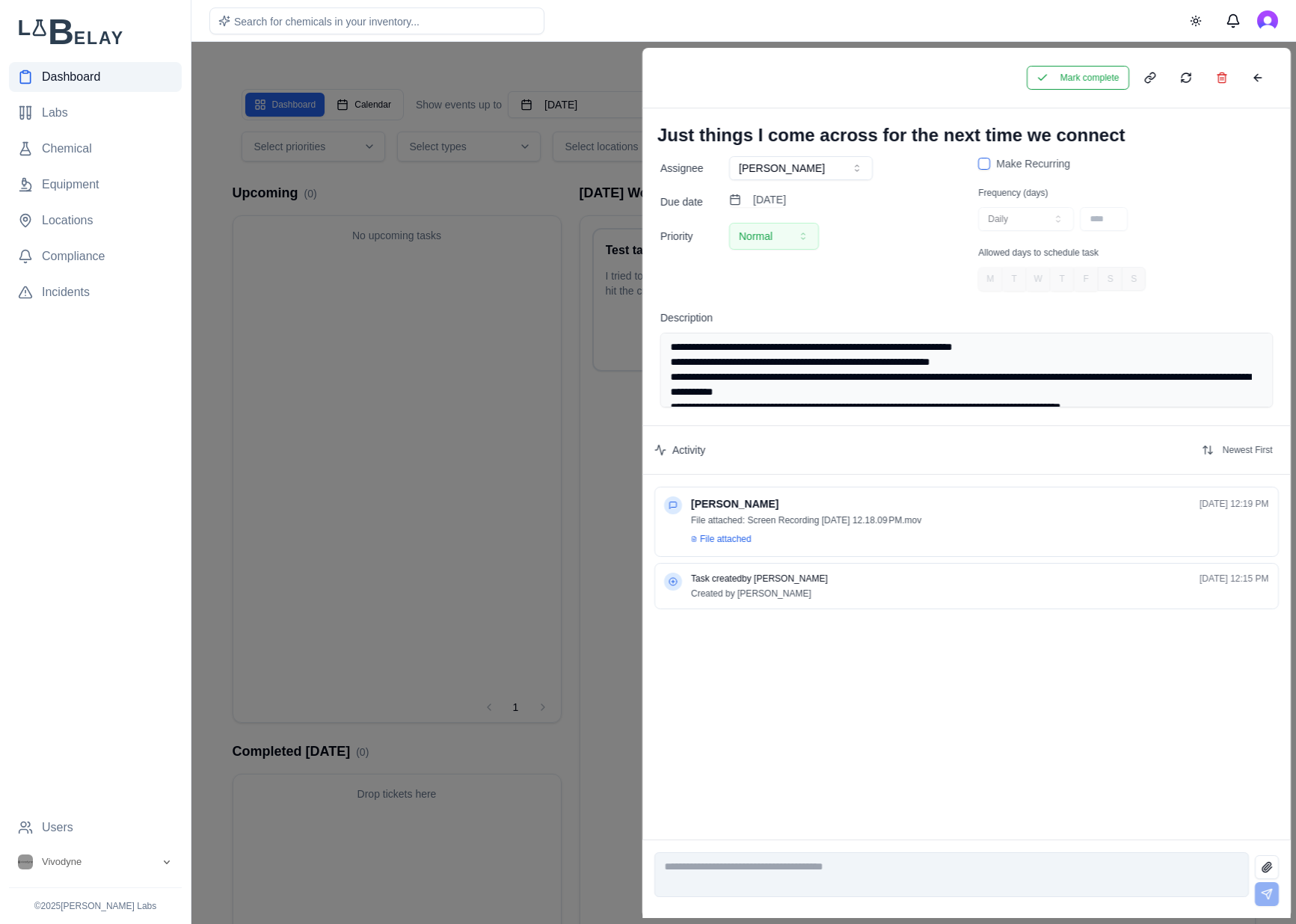
click at [1088, 306] on div "Assignee Ross Martin-Wells Due date September 18th, 2025 Priority Normal Make R…" at bounding box center [966, 232] width 648 height 152
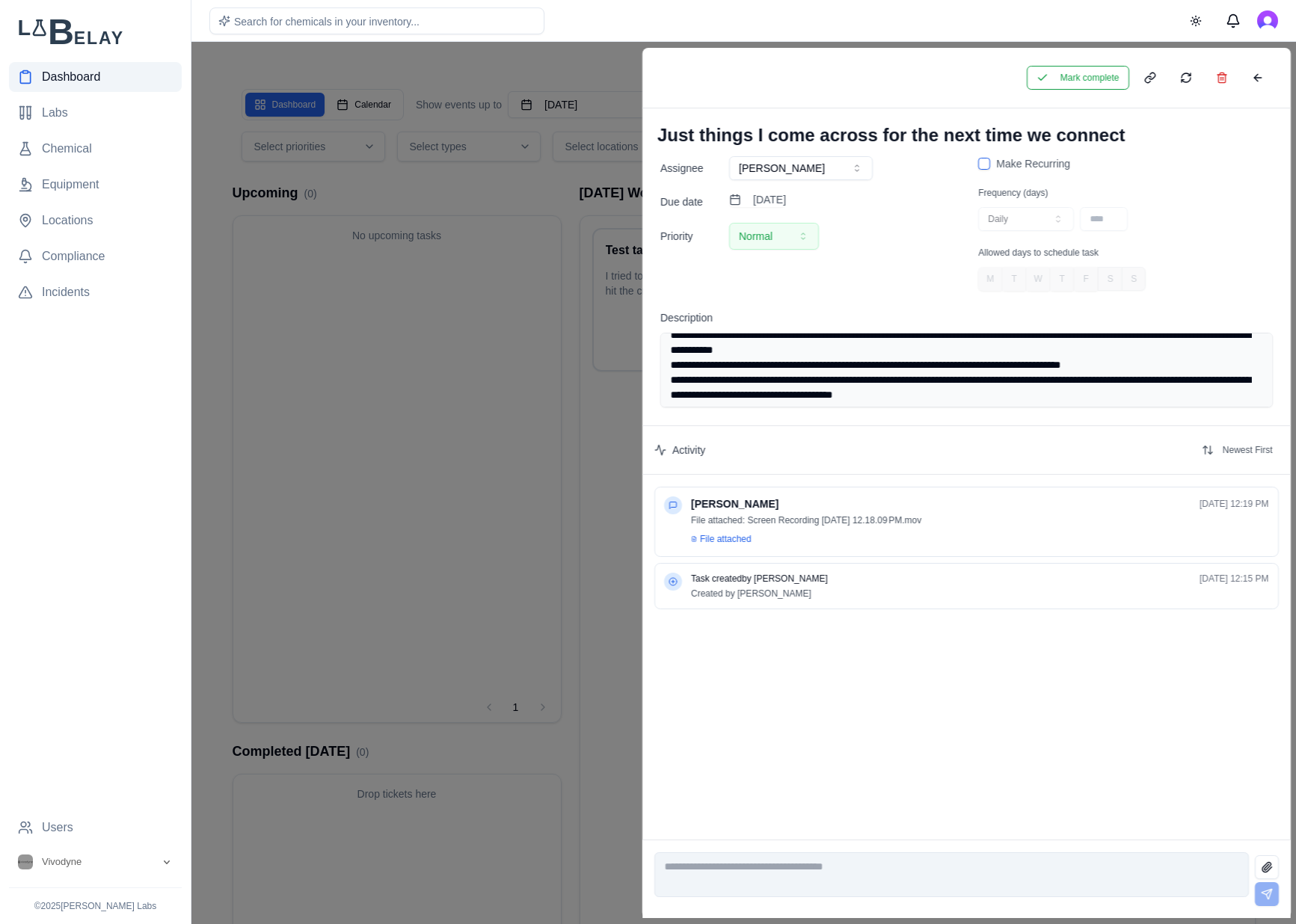
scroll to position [43, 0]
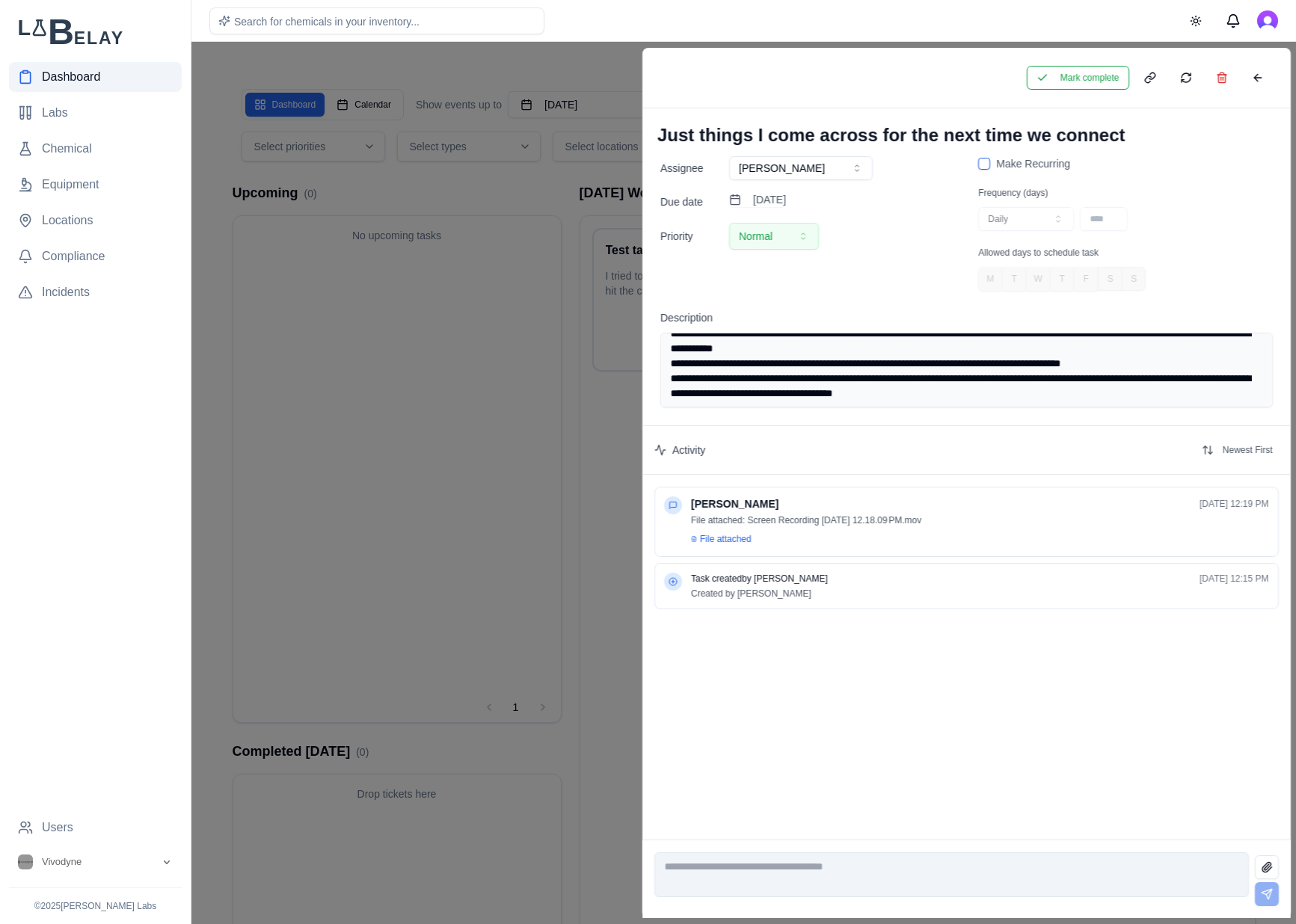
click at [1128, 391] on textarea "**********" at bounding box center [966, 370] width 612 height 75
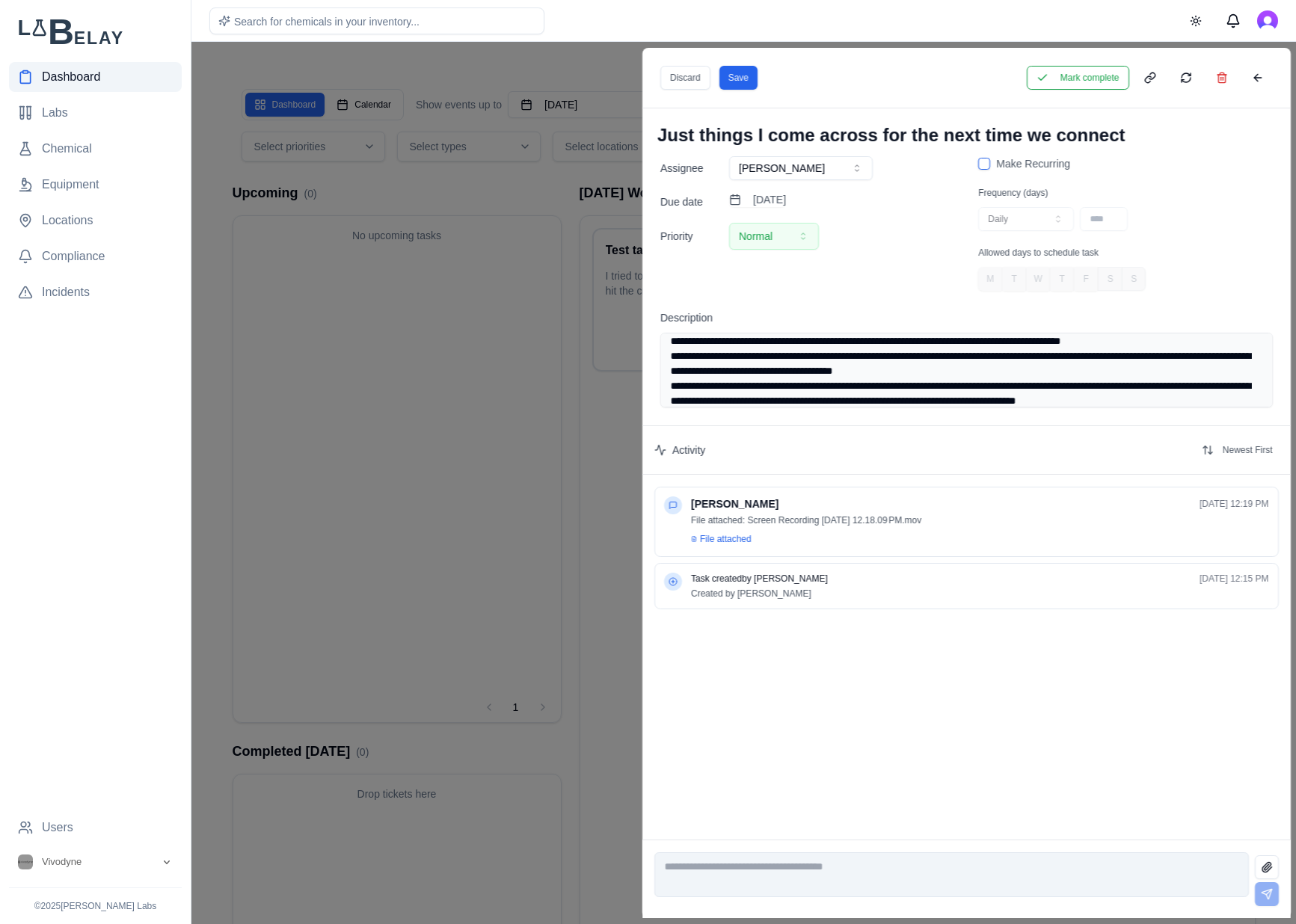
scroll to position [81, 0]
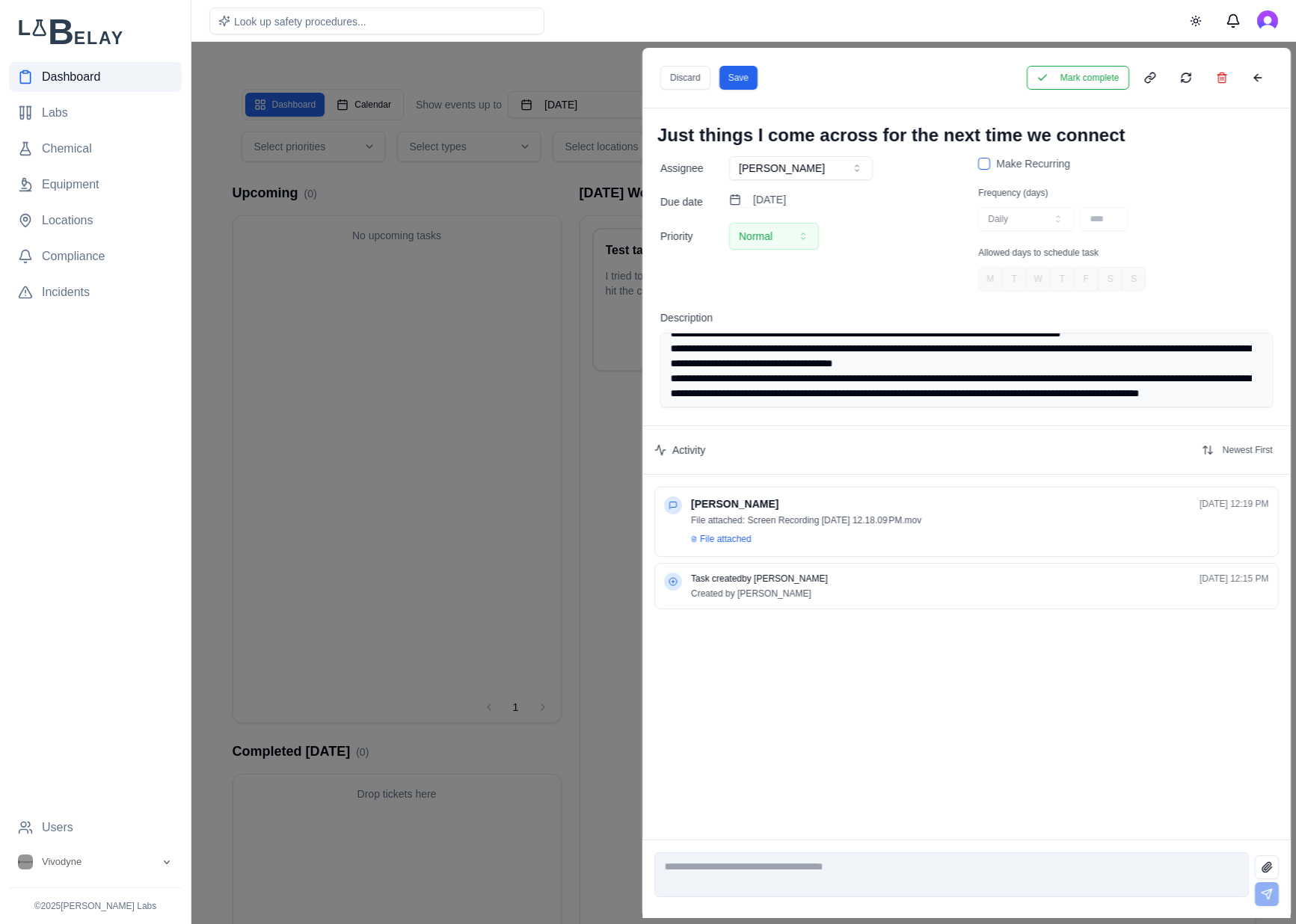
click at [811, 401] on textarea "**********" at bounding box center [966, 370] width 612 height 75
click at [924, 405] on textarea "**********" at bounding box center [966, 370] width 612 height 75
type textarea "**********"
click at [727, 85] on button "Save" at bounding box center [737, 77] width 39 height 23
click at [1264, 75] on button at bounding box center [1257, 77] width 30 height 23
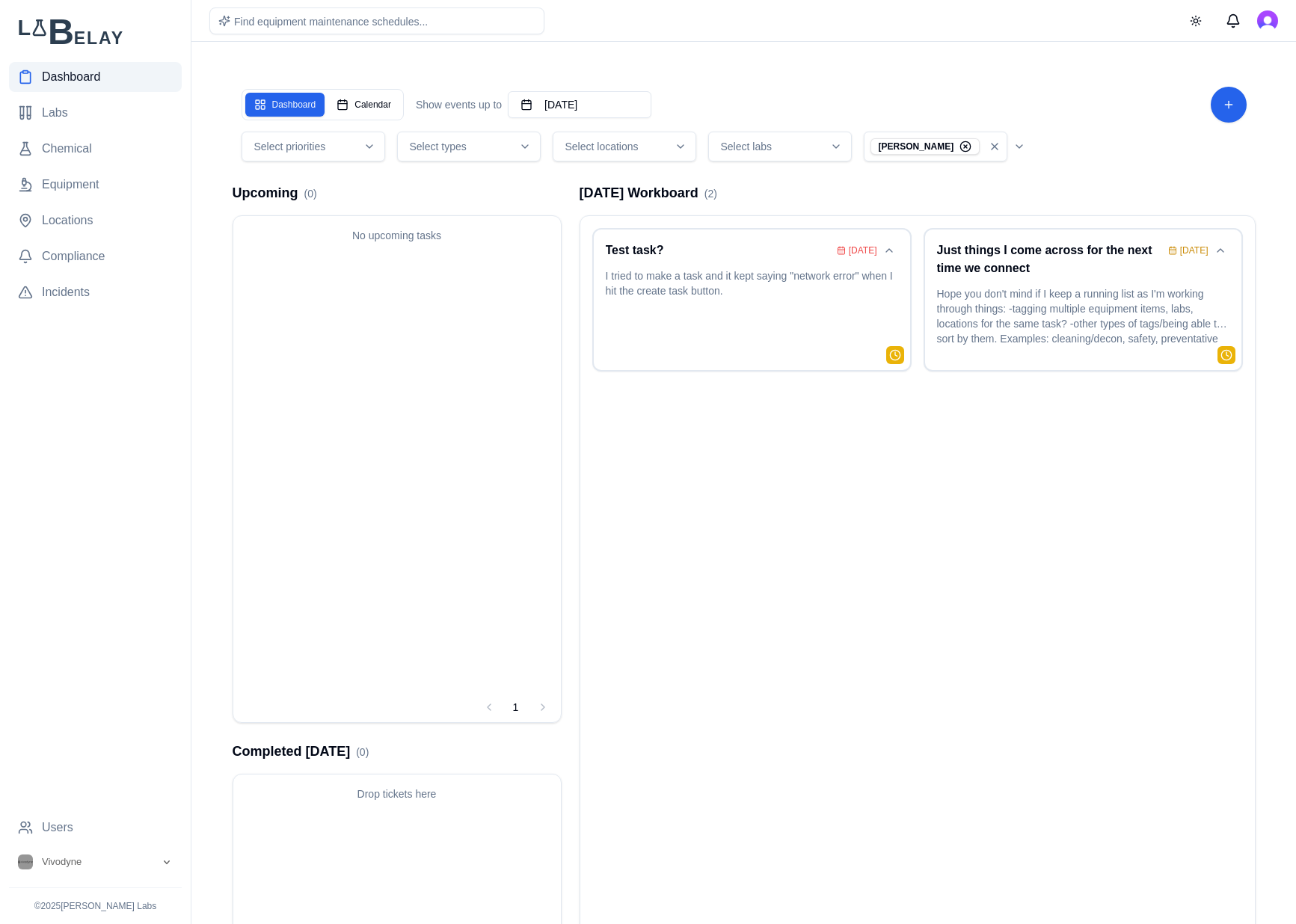
click at [1000, 145] on icon "button" at bounding box center [994, 146] width 12 height 12
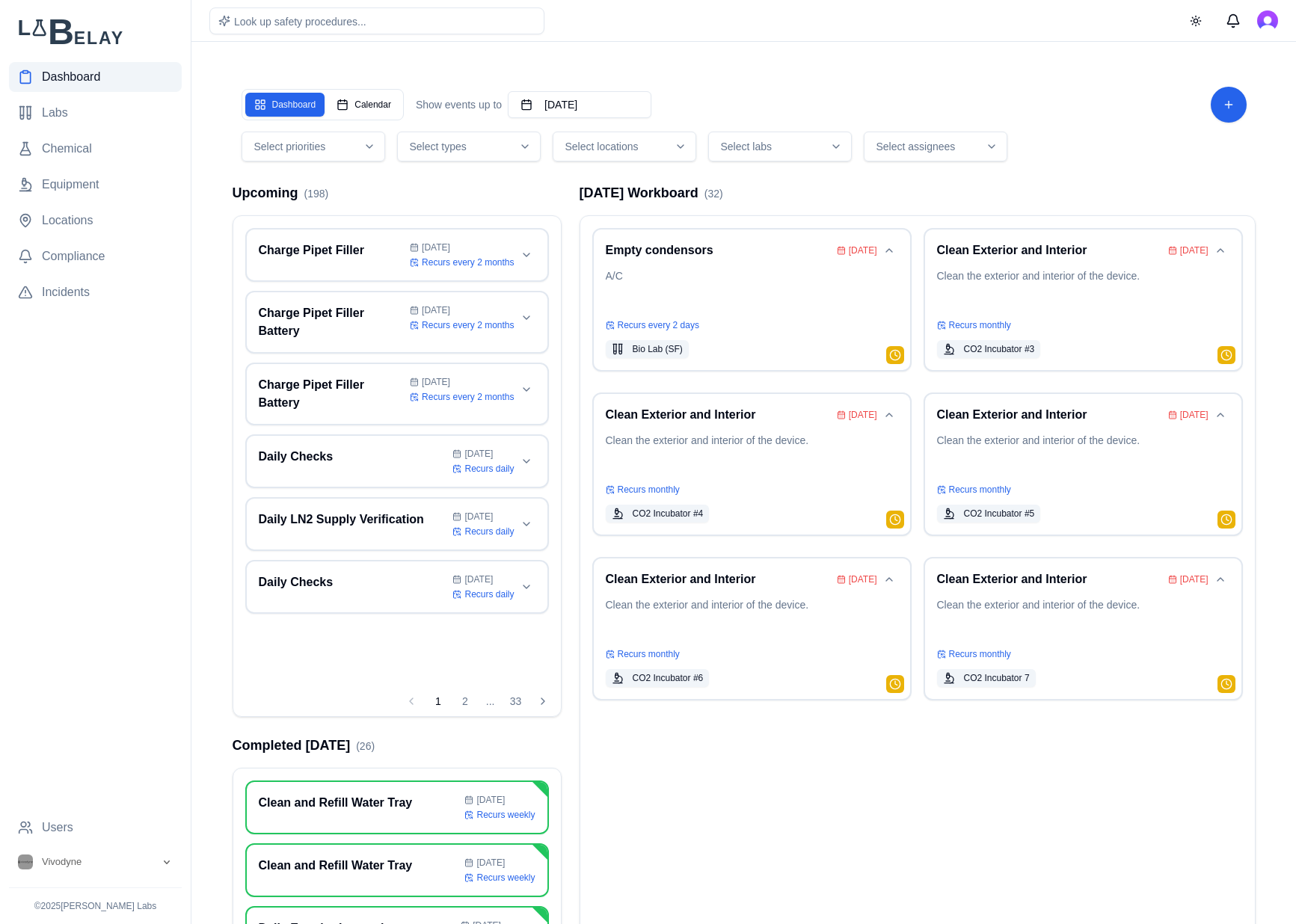
click at [918, 142] on span "Select assignees" at bounding box center [916, 146] width 79 height 15
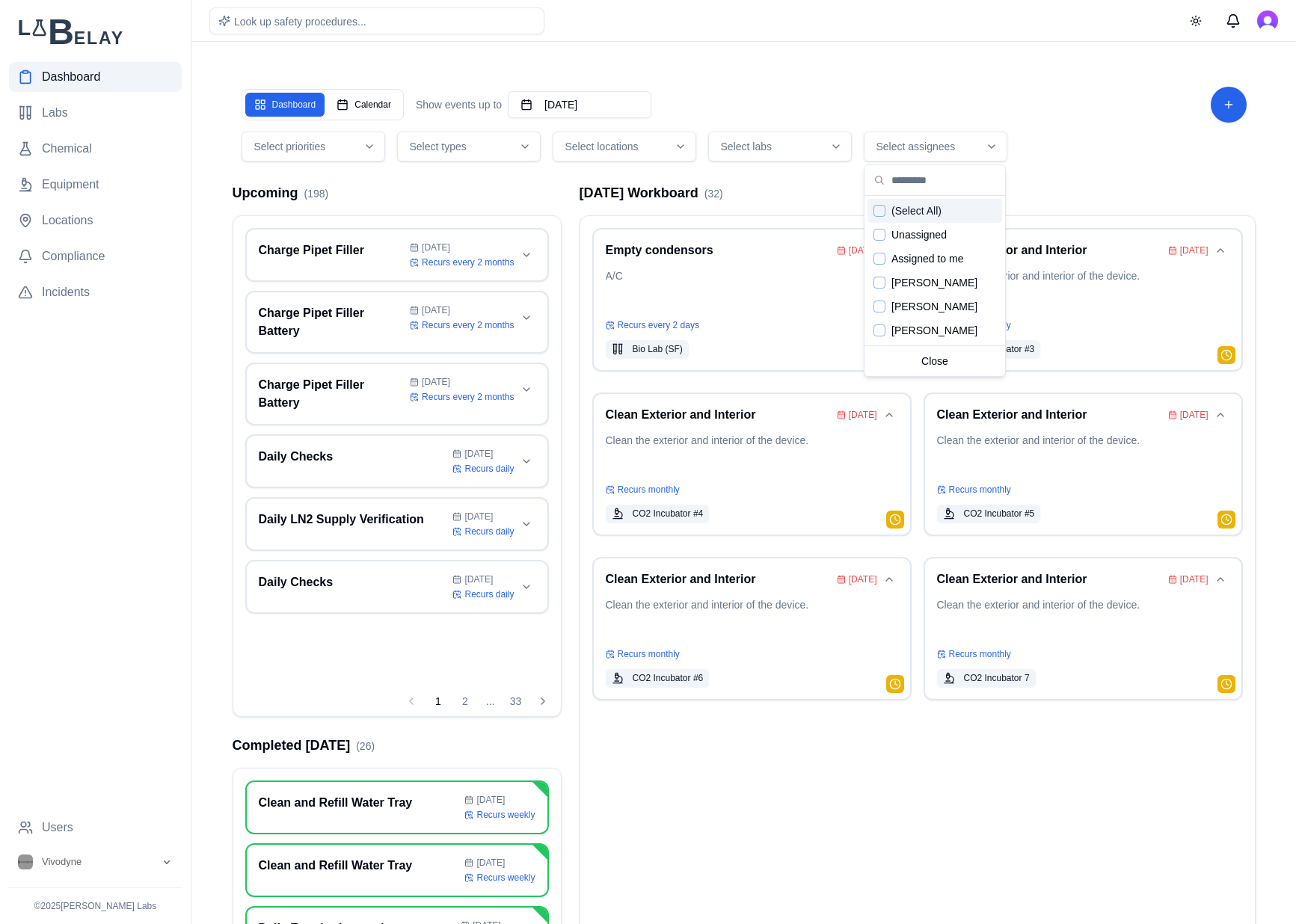
click at [1060, 100] on div "Dashboard Calendar Show events up to July 31st, 2026" at bounding box center [744, 104] width 1005 height 36
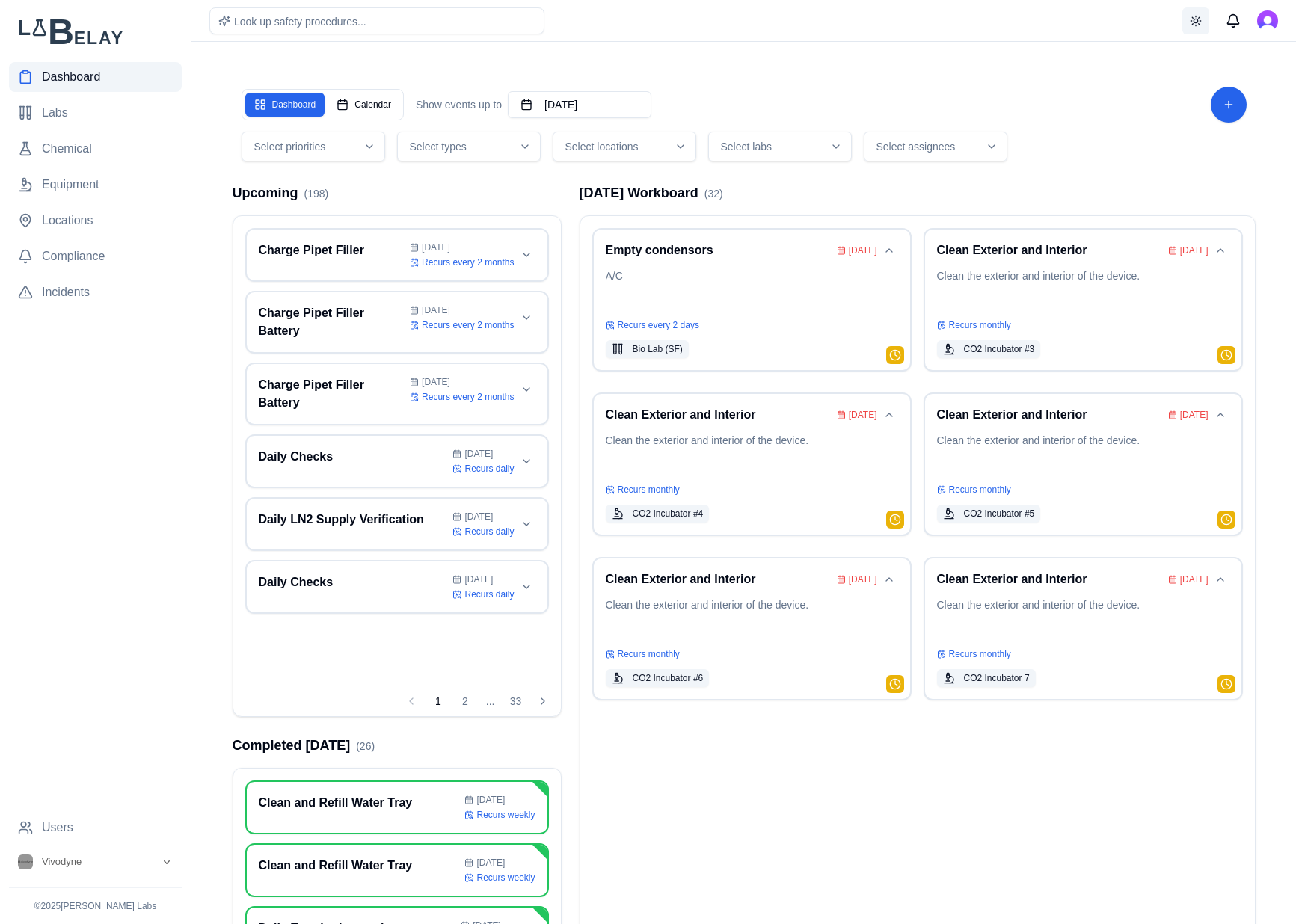
click at [1203, 20] on button "Toggle theme" at bounding box center [1196, 21] width 27 height 27
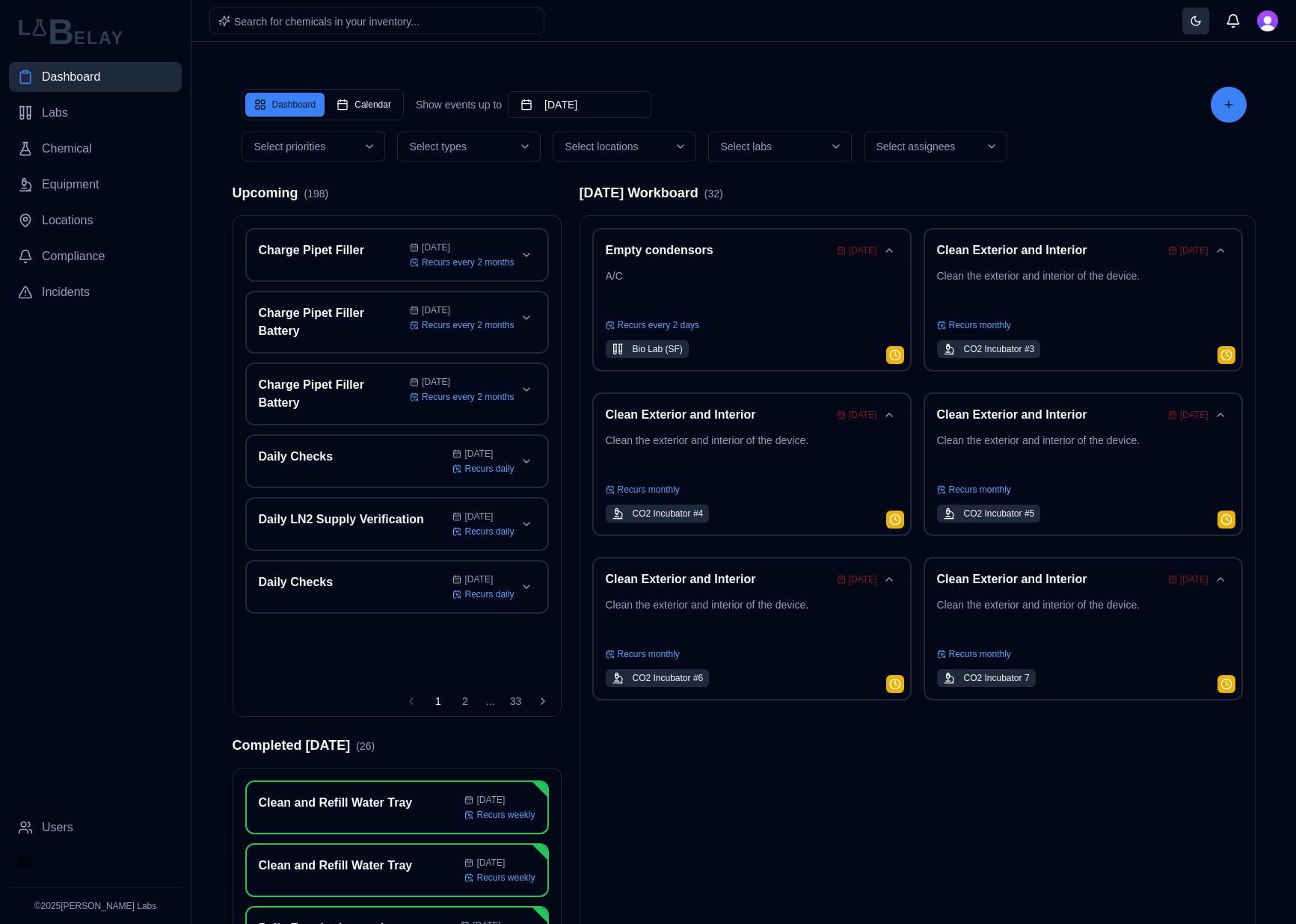
click at [1202, 22] on button "Toggle theme" at bounding box center [1196, 21] width 27 height 27
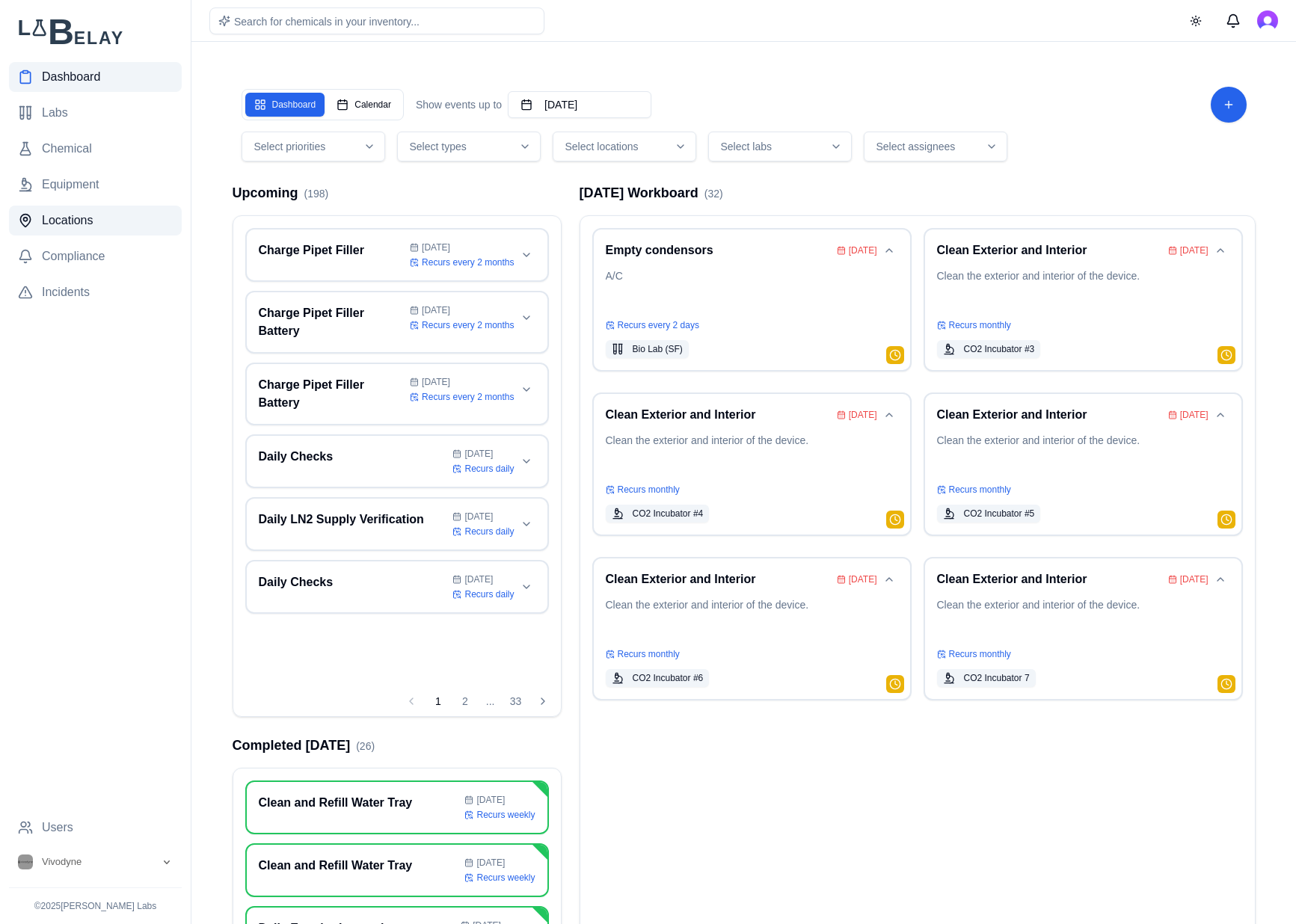
click at [102, 225] on link "Locations" at bounding box center [96, 221] width 173 height 30
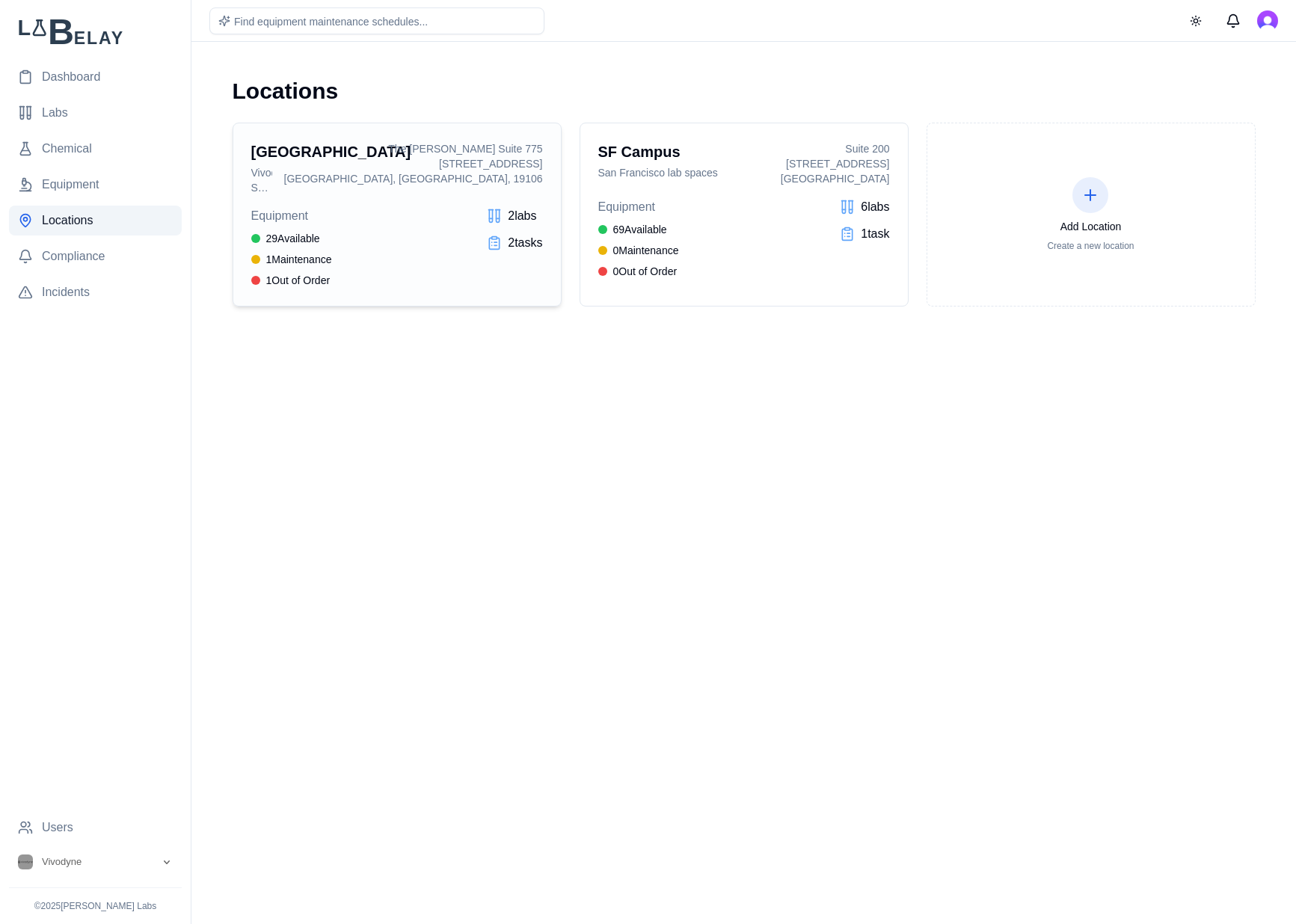
click at [508, 243] on span "2 task s" at bounding box center [525, 242] width 35 height 18
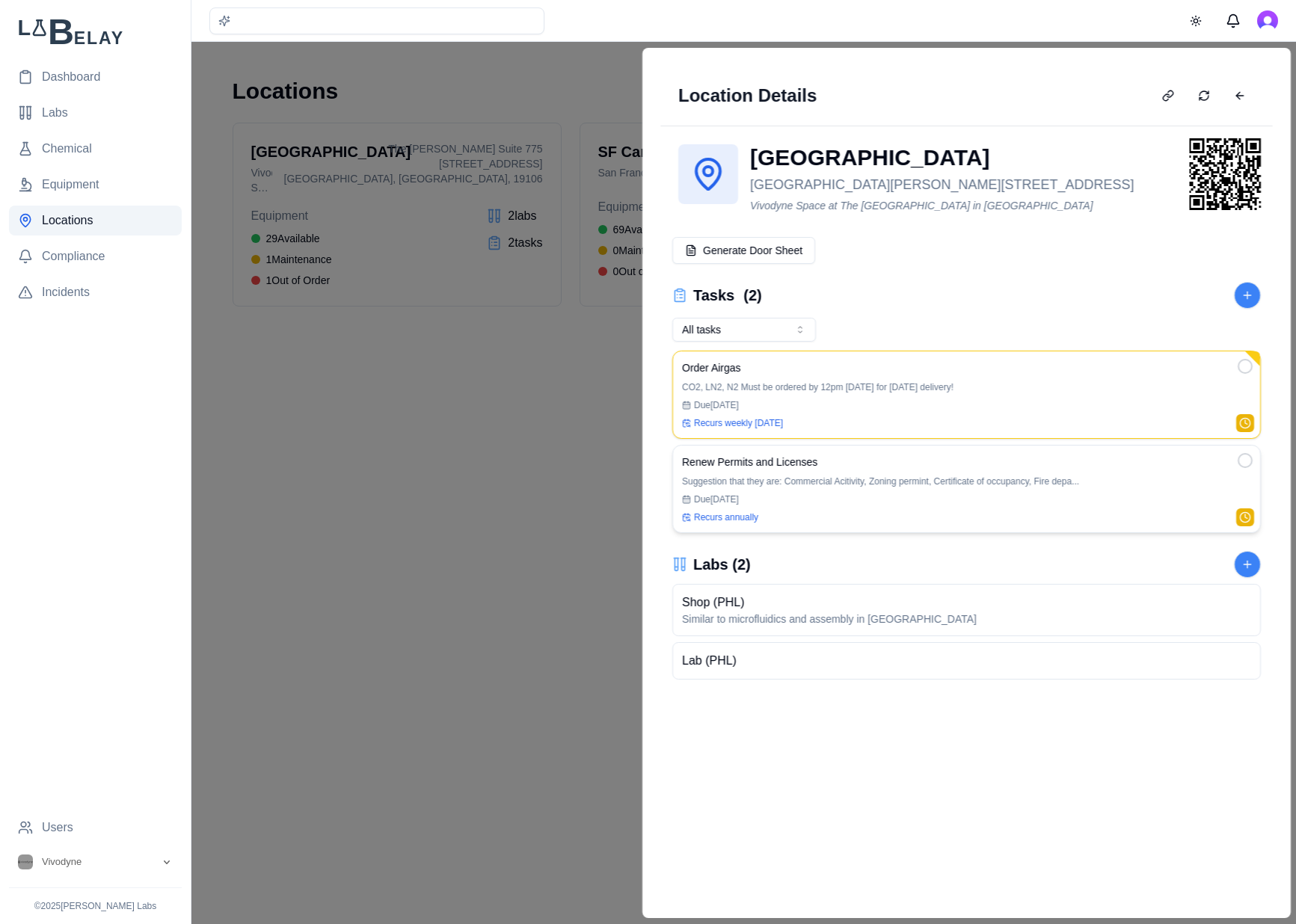
click at [773, 478] on p "Suggestion that they are: Commercial Acitivity, Zoning permint, Certificate of …" at bounding box center [966, 481] width 569 height 12
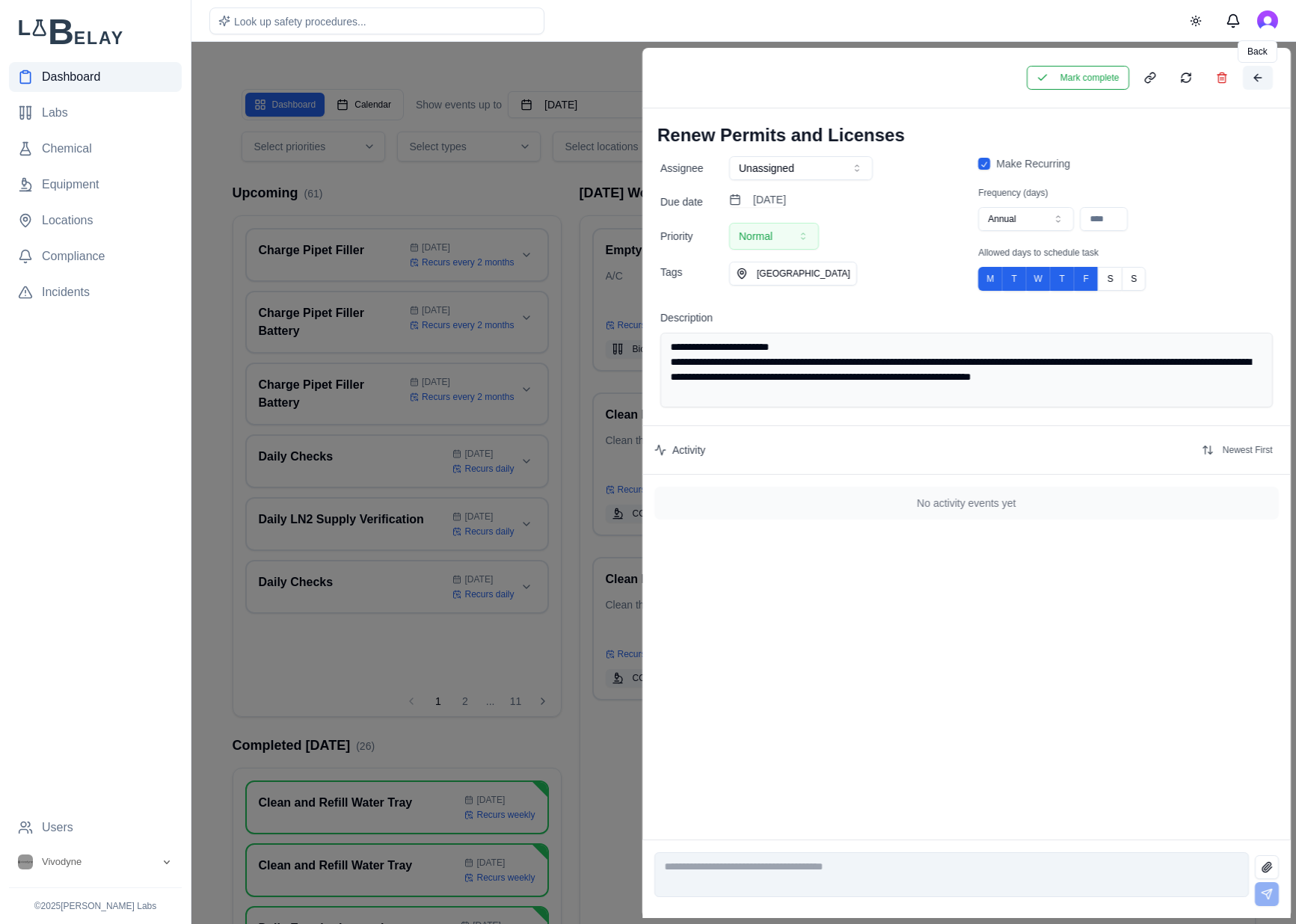
click at [1253, 75] on button at bounding box center [1257, 77] width 30 height 23
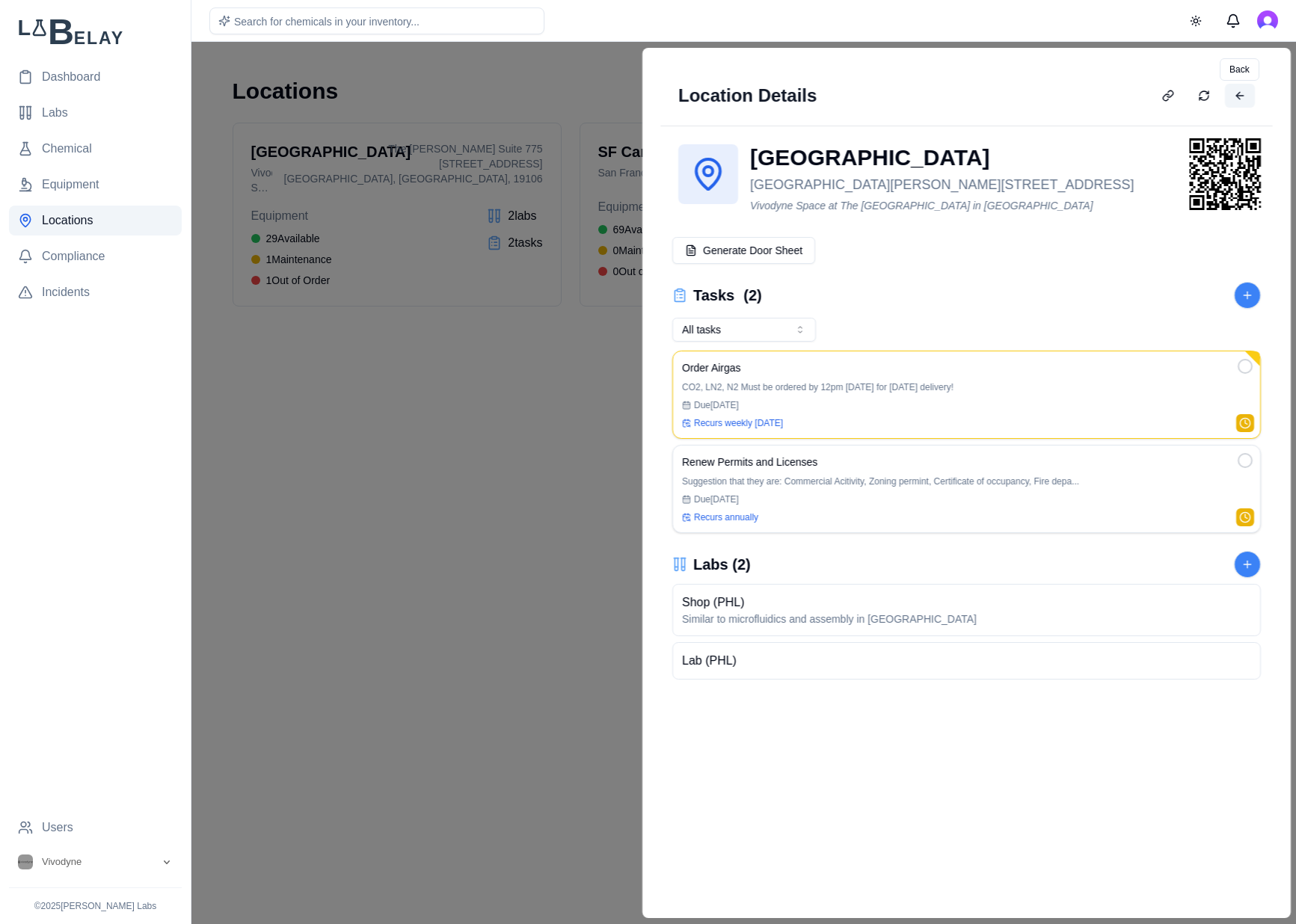
click at [1241, 94] on button at bounding box center [1239, 95] width 30 height 23
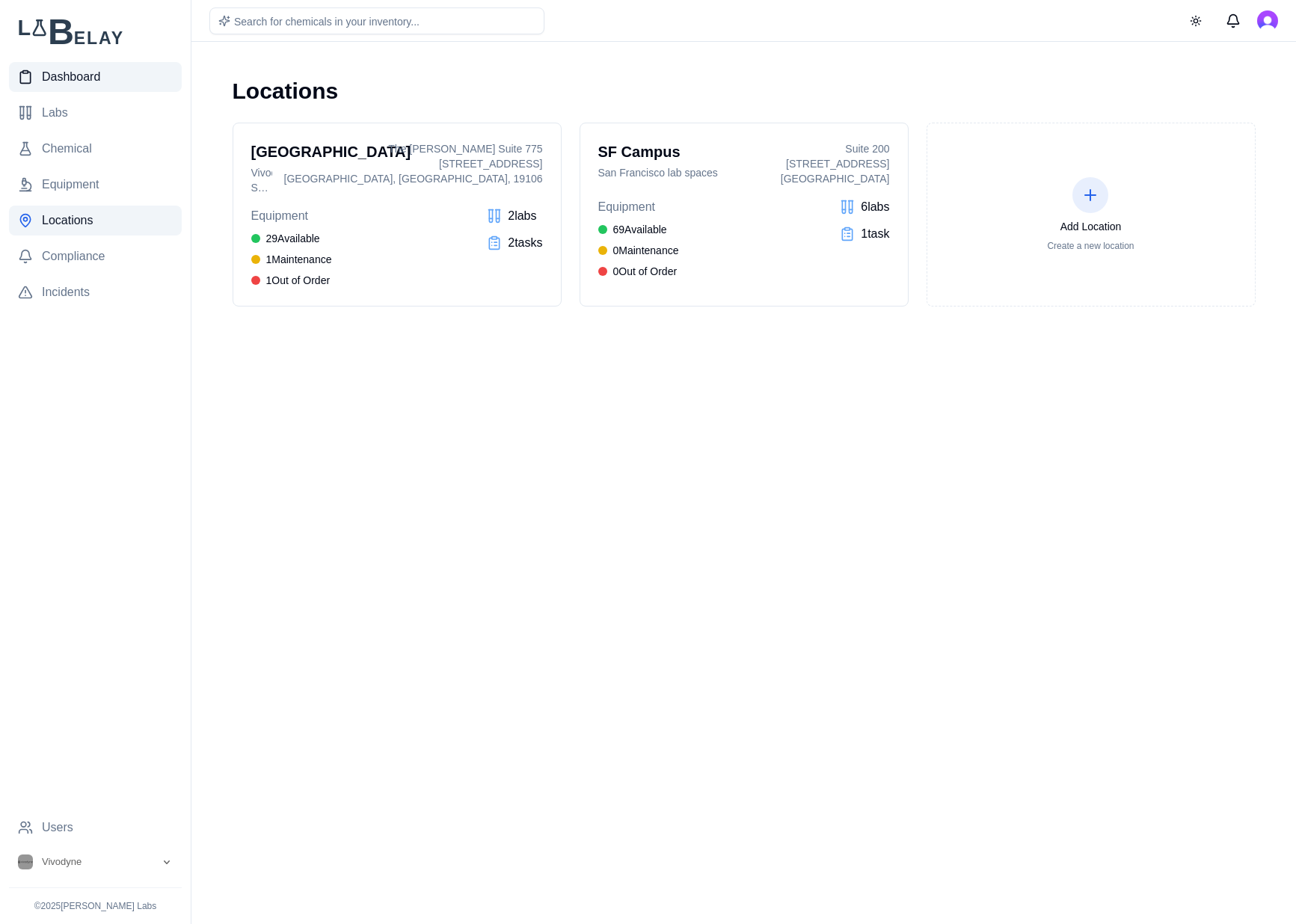
click at [59, 69] on span "Dashboard" at bounding box center [71, 76] width 58 height 18
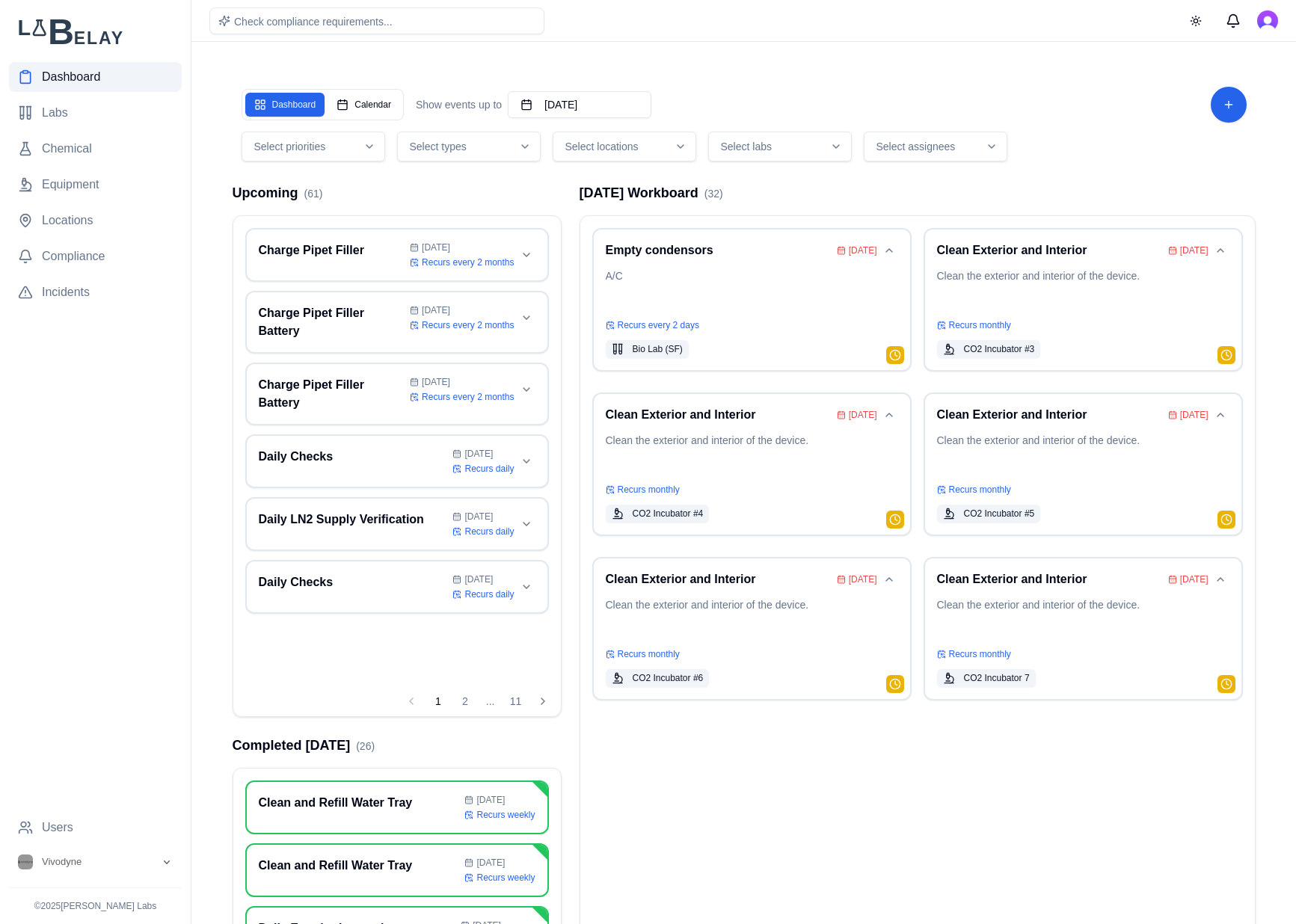
click at [107, 529] on nav "Dashboard Labs Chemical Equipment Locations Compliance Incidents" at bounding box center [96, 437] width 173 height 750
click at [1260, 30] on span "Open user button" at bounding box center [1267, 21] width 21 height 21
click at [900, 54] on main "Dashboard Calendar Show events up to October 18th, 2025 Select priorities Selec…" at bounding box center [744, 520] width 1104 height 1040
